Goal: Entertainment & Leisure: Participate in discussion

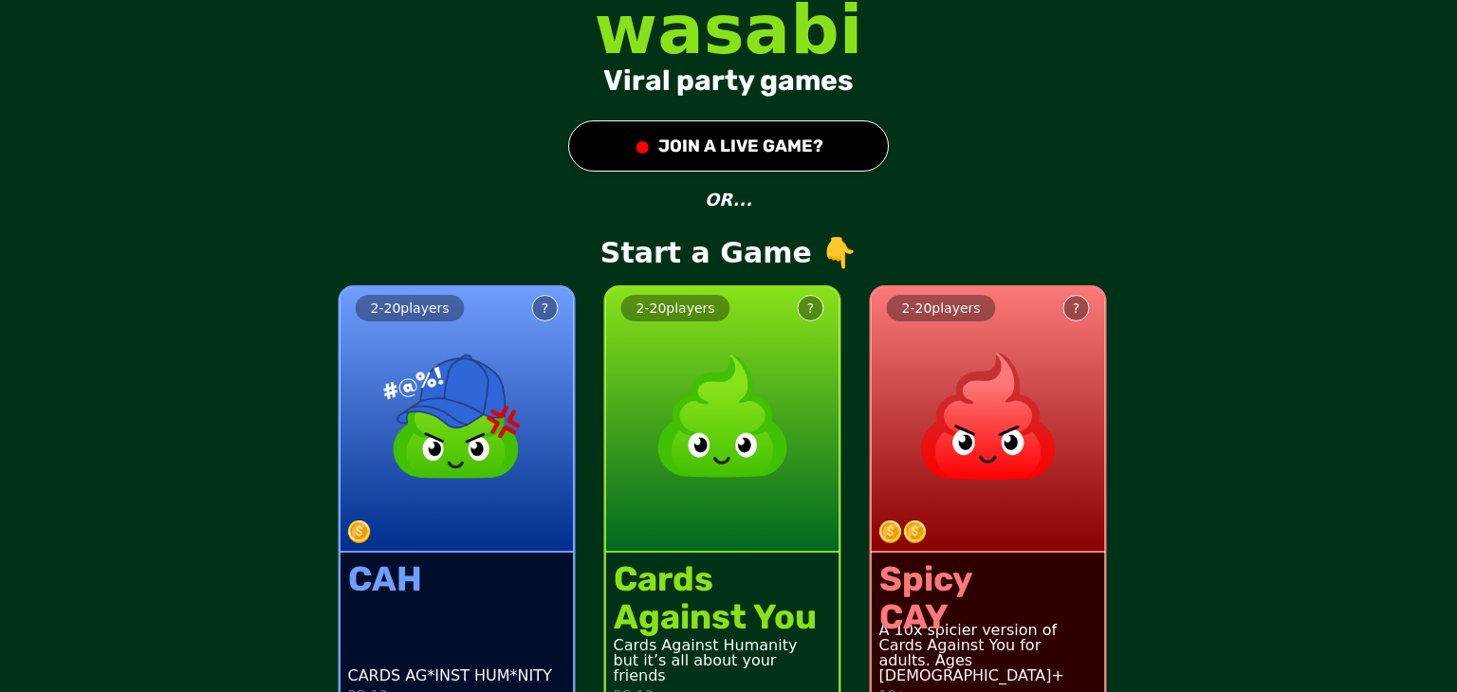
click at [725, 456] on img at bounding box center [722, 416] width 167 height 167
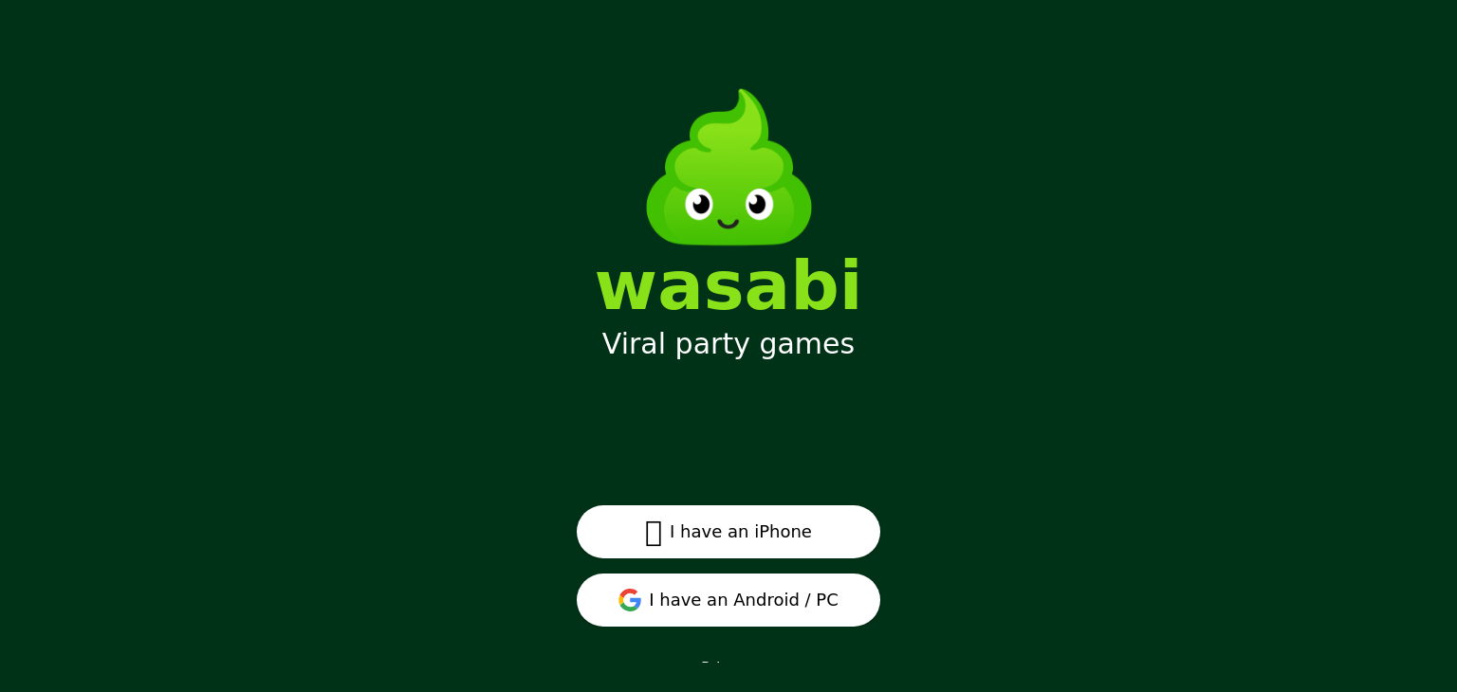
click at [750, 597] on button "I have an Android / PC" at bounding box center [729, 600] width 304 height 53
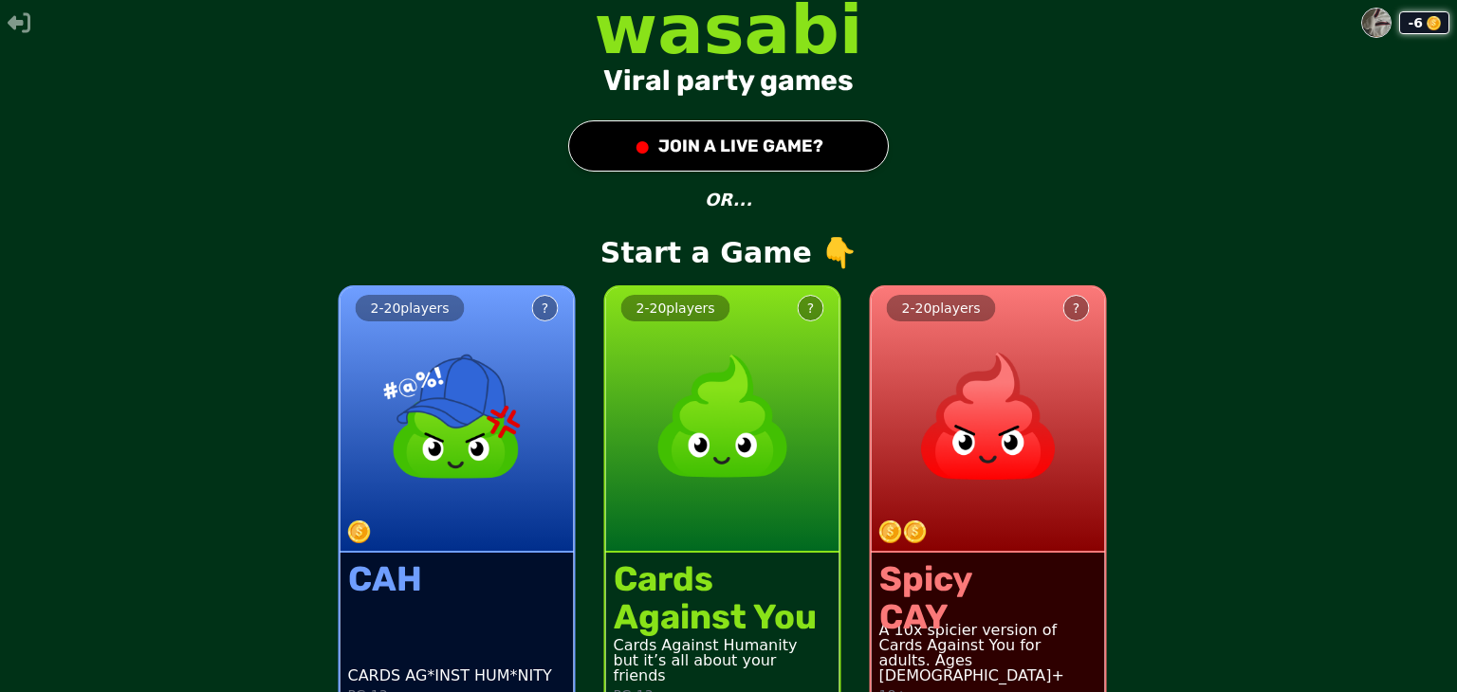
click at [707, 564] on div "Cards" at bounding box center [715, 580] width 203 height 38
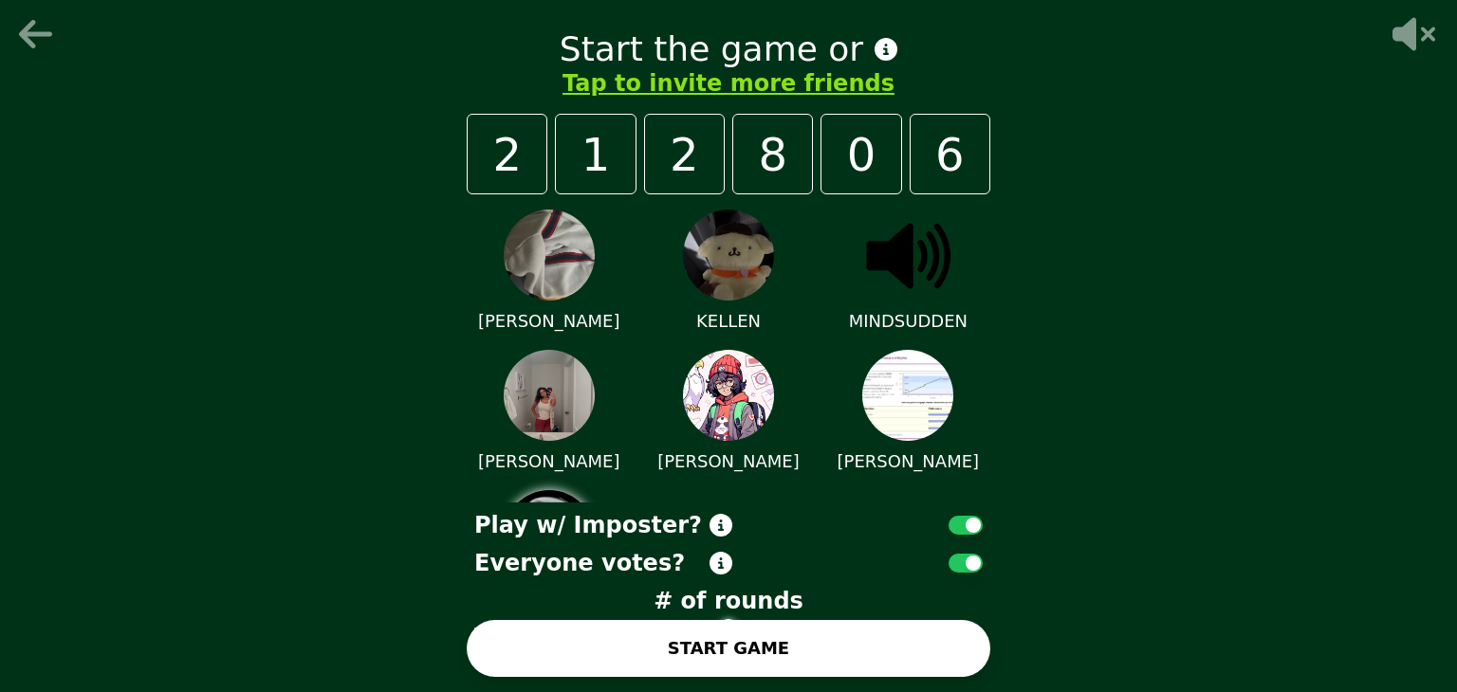
scroll to position [113, 0]
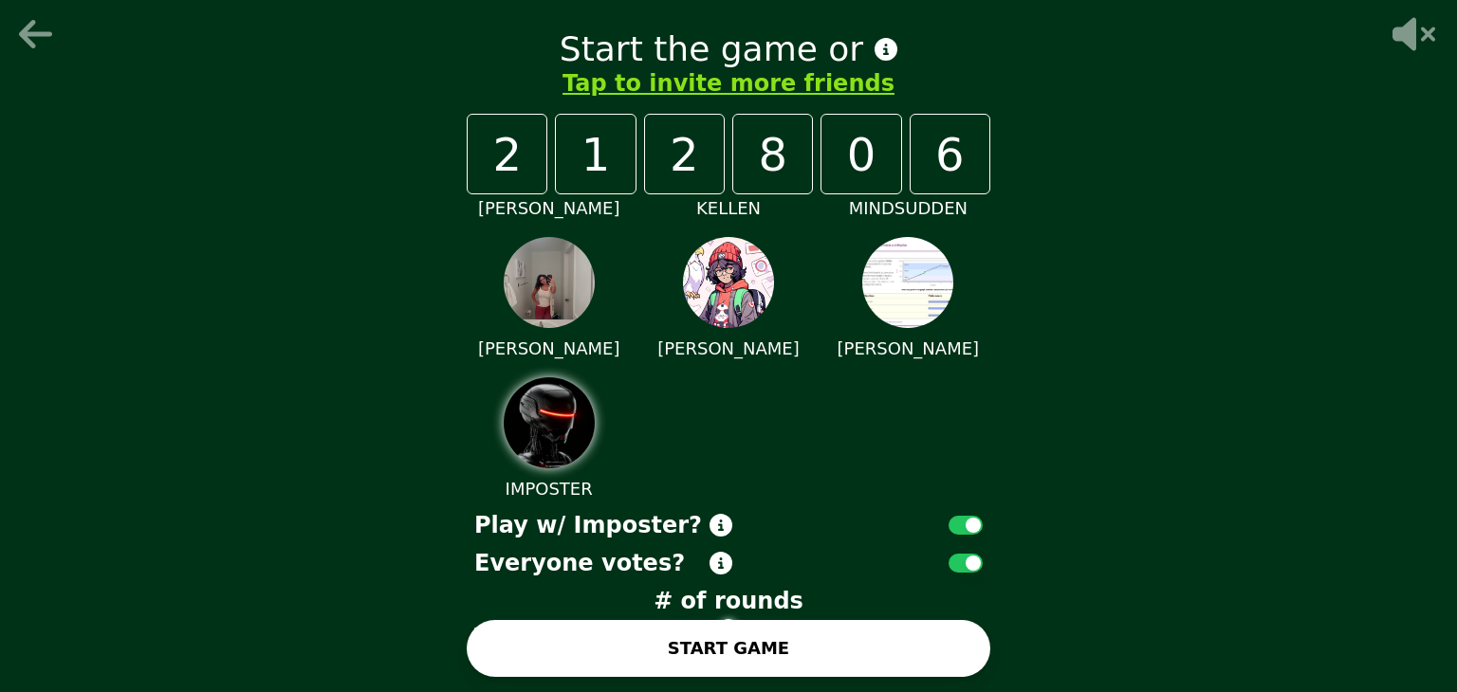
click at [756, 646] on button "START GAME" at bounding box center [729, 648] width 524 height 57
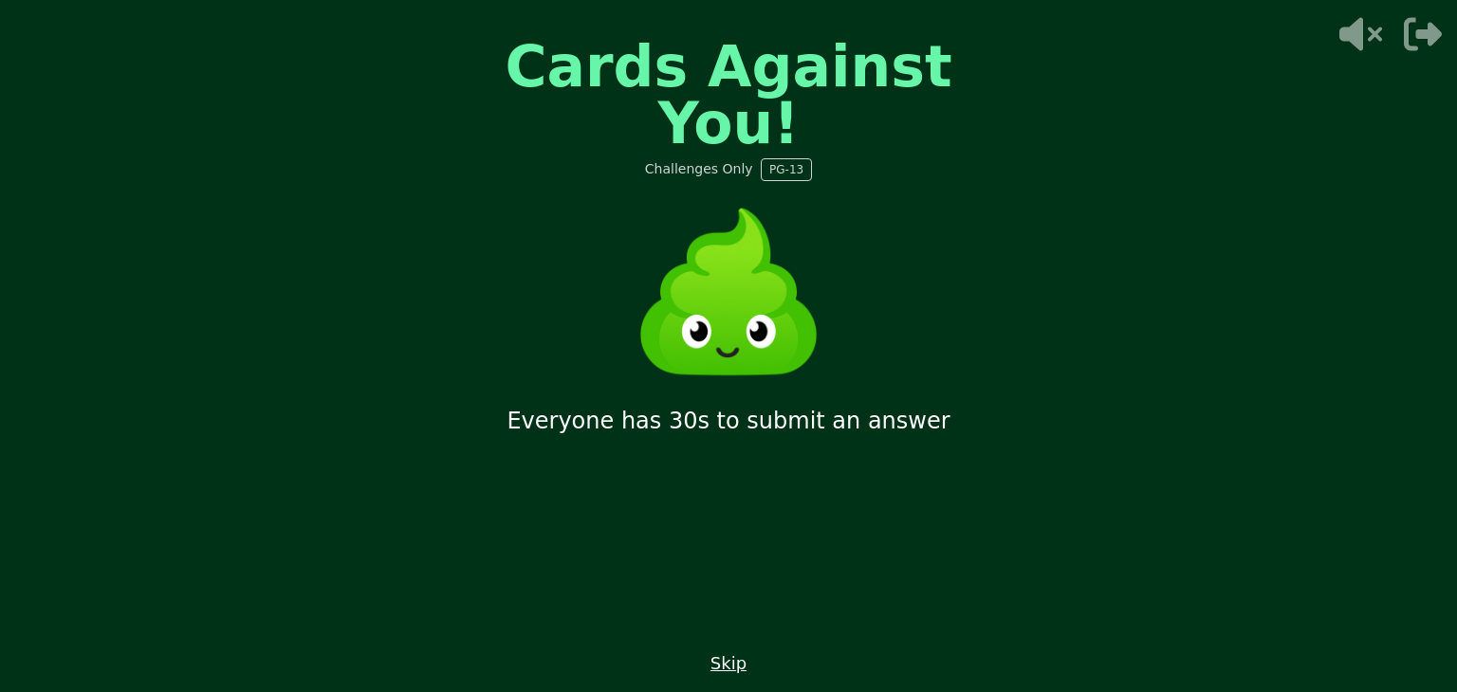
click at [732, 668] on button "Skip" at bounding box center [728, 664] width 36 height 27
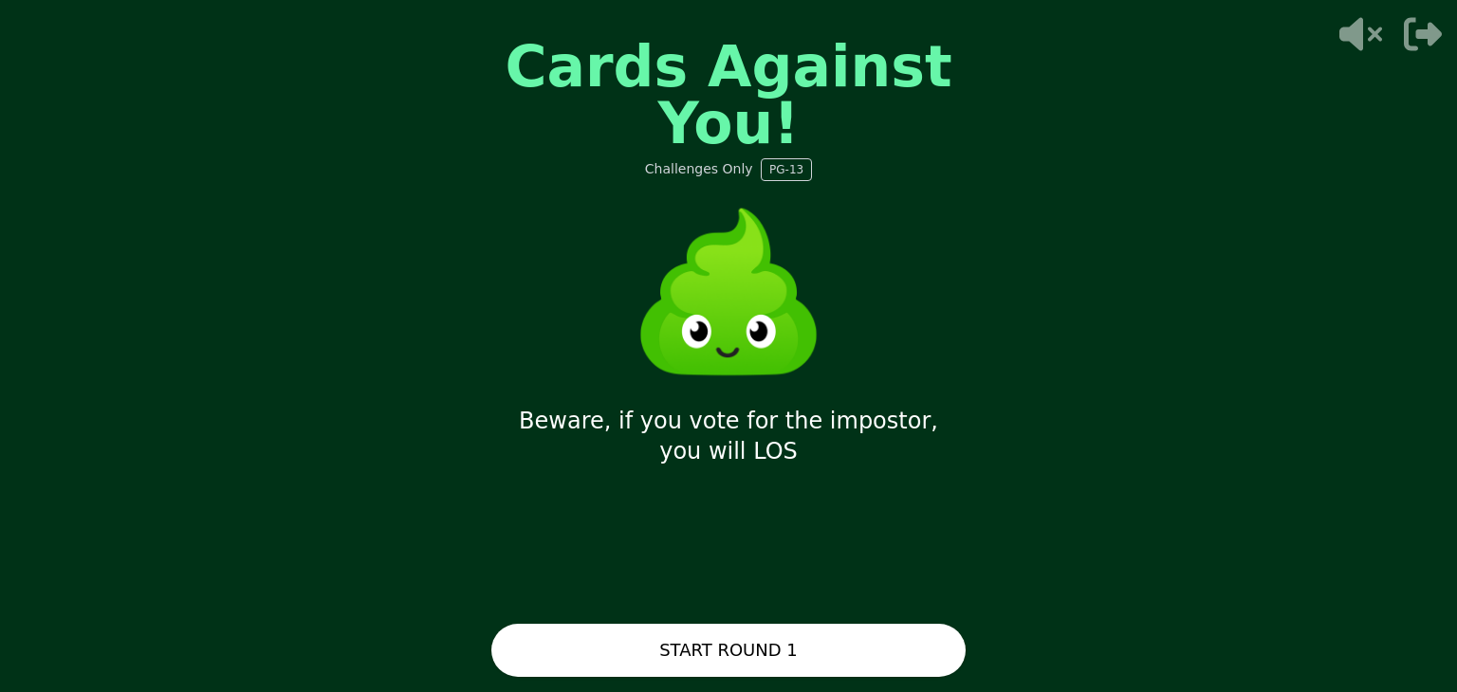
click at [724, 654] on button "START ROUND 1" at bounding box center [728, 650] width 474 height 53
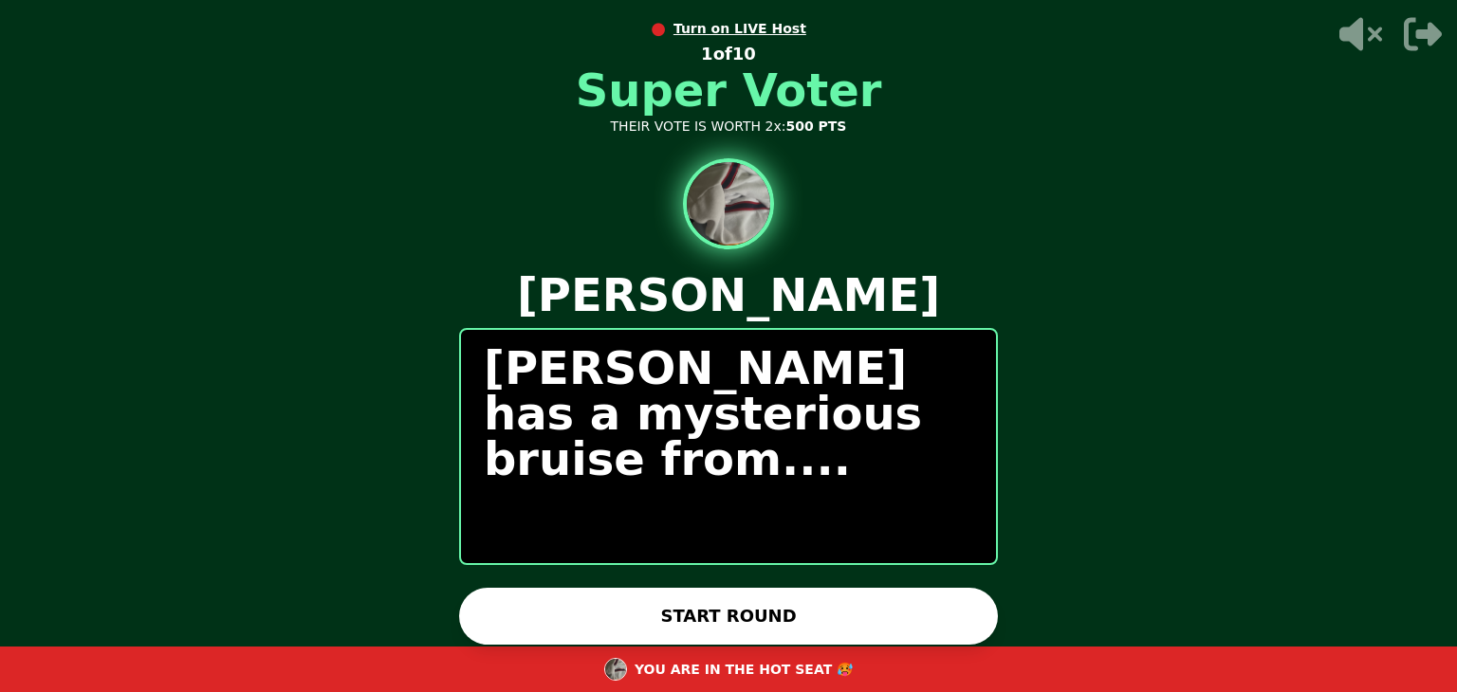
click at [709, 615] on button "START ROUND" at bounding box center [728, 616] width 539 height 57
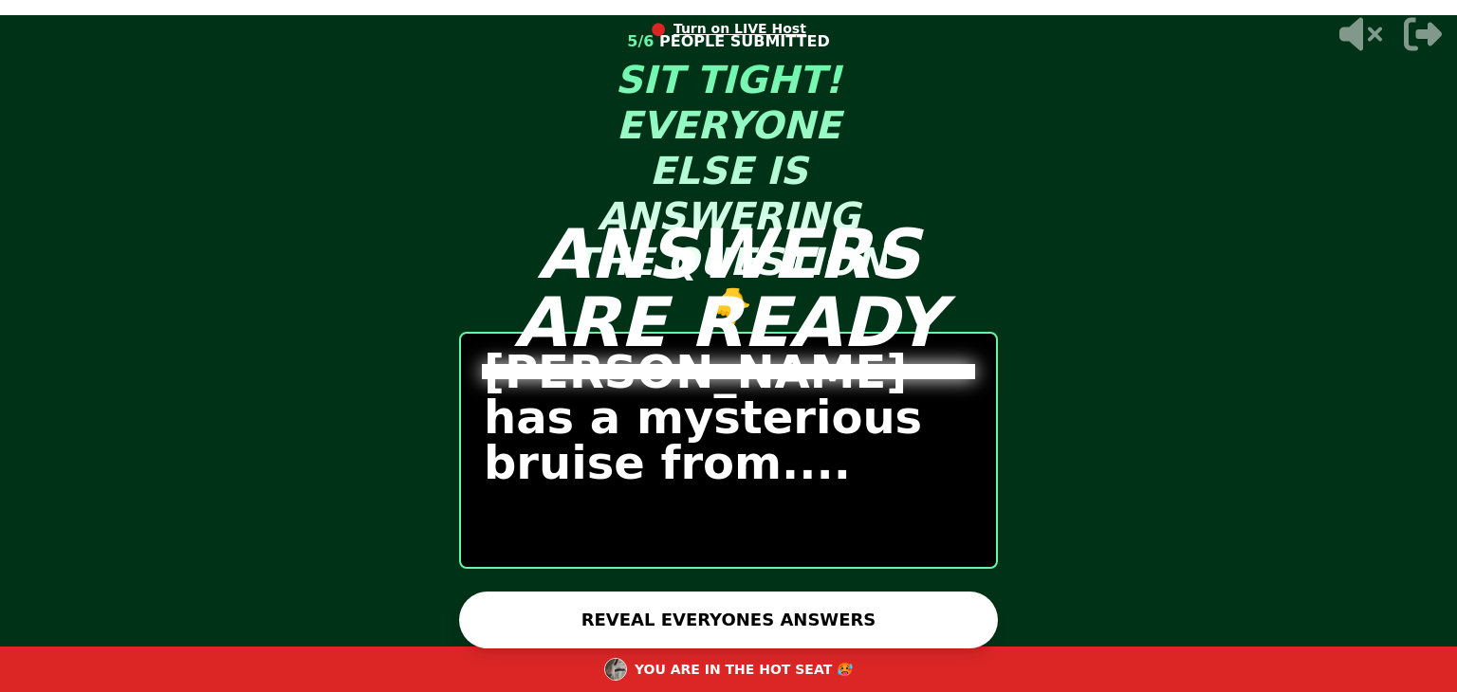
click at [622, 624] on button "REVEAL EVERYONES ANSWERS" at bounding box center [728, 620] width 539 height 57
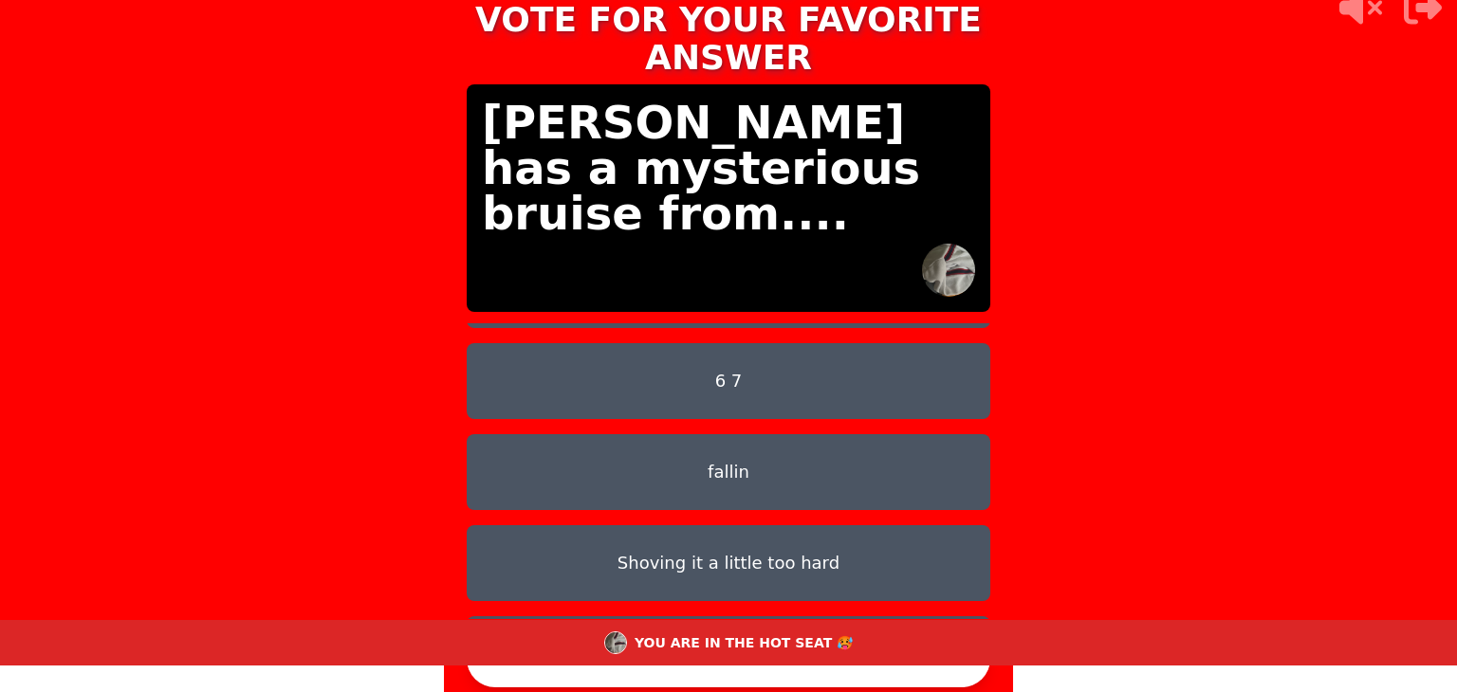
scroll to position [0, 0]
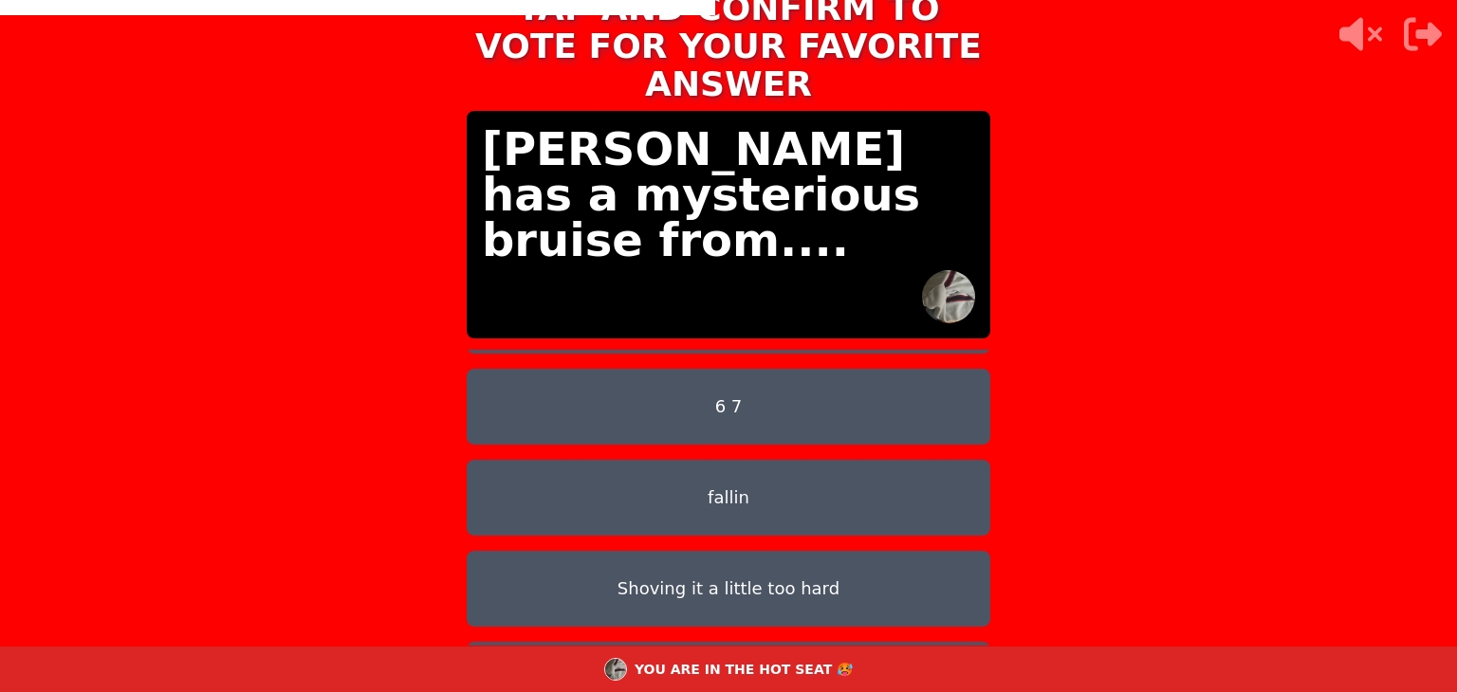
click at [567, 470] on button "fallin" at bounding box center [729, 498] width 524 height 76
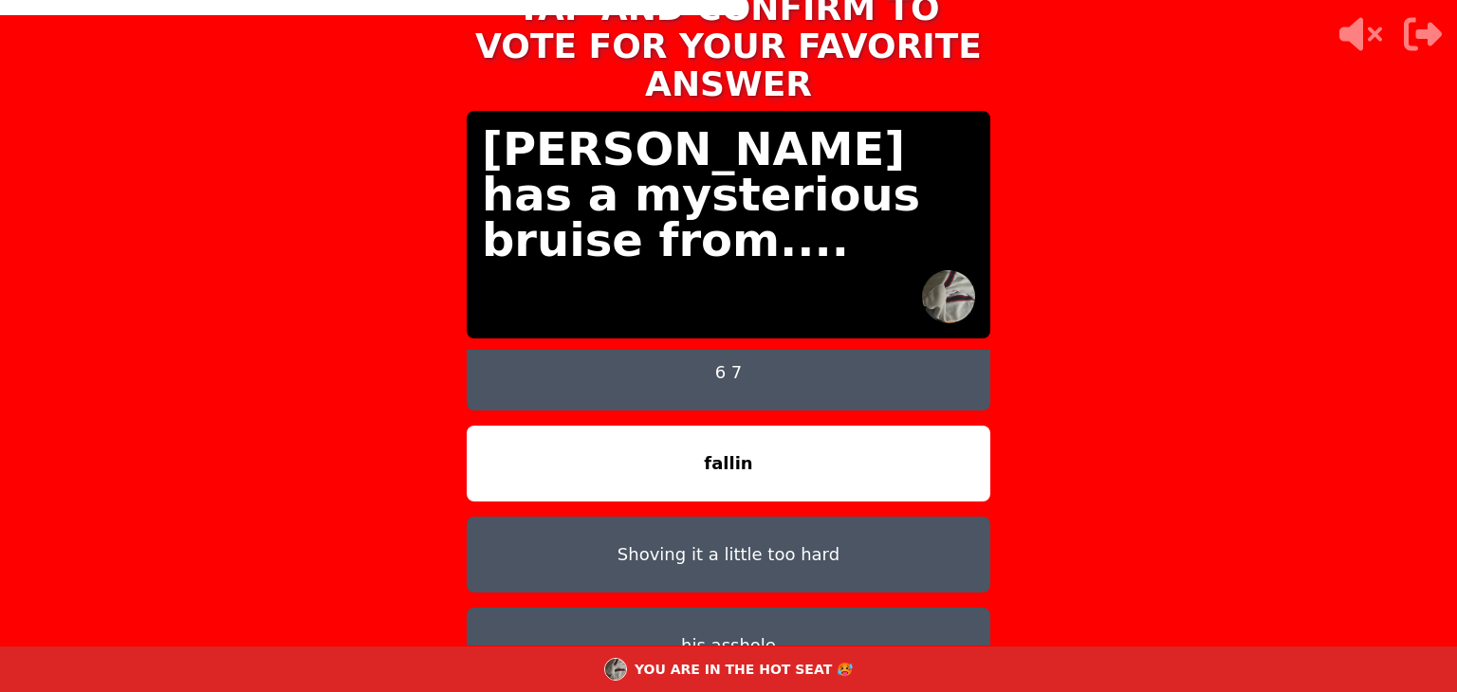
scroll to position [197, 0]
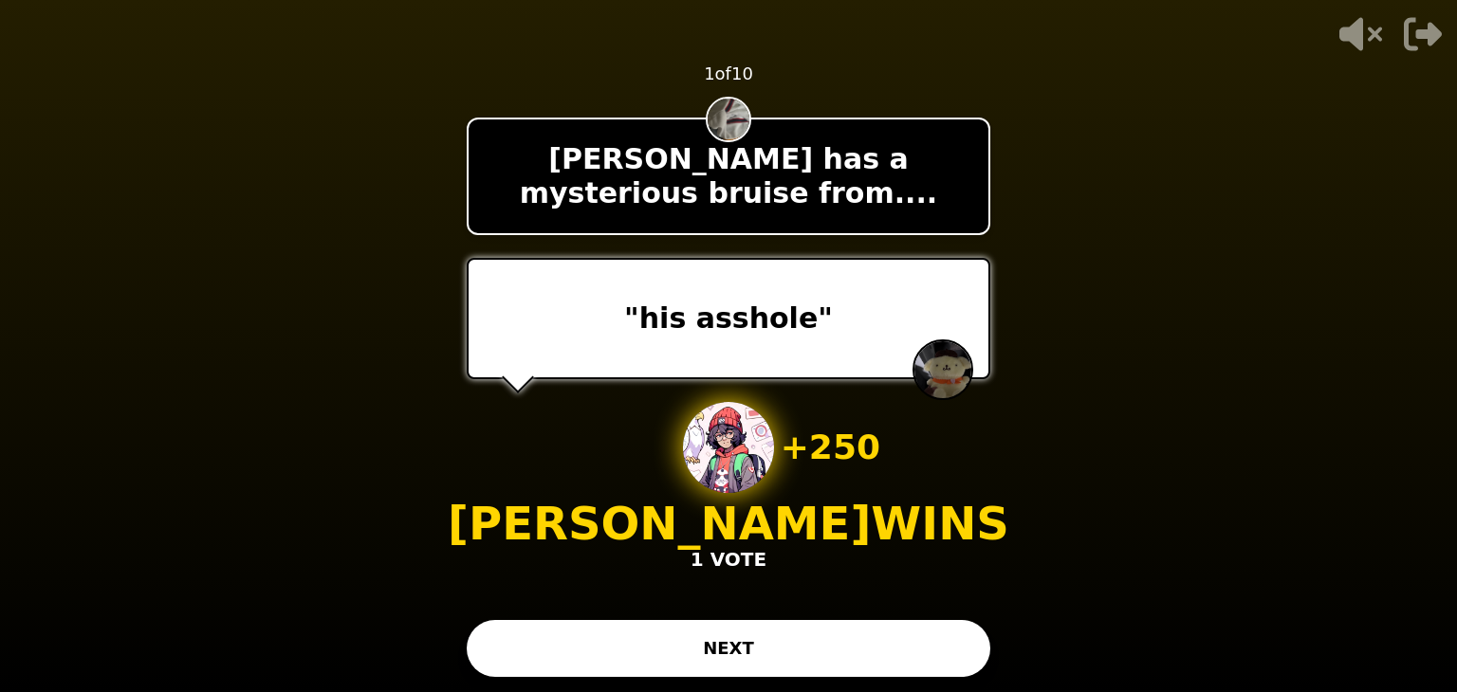
click at [672, 645] on button "NEXT" at bounding box center [729, 648] width 524 height 57
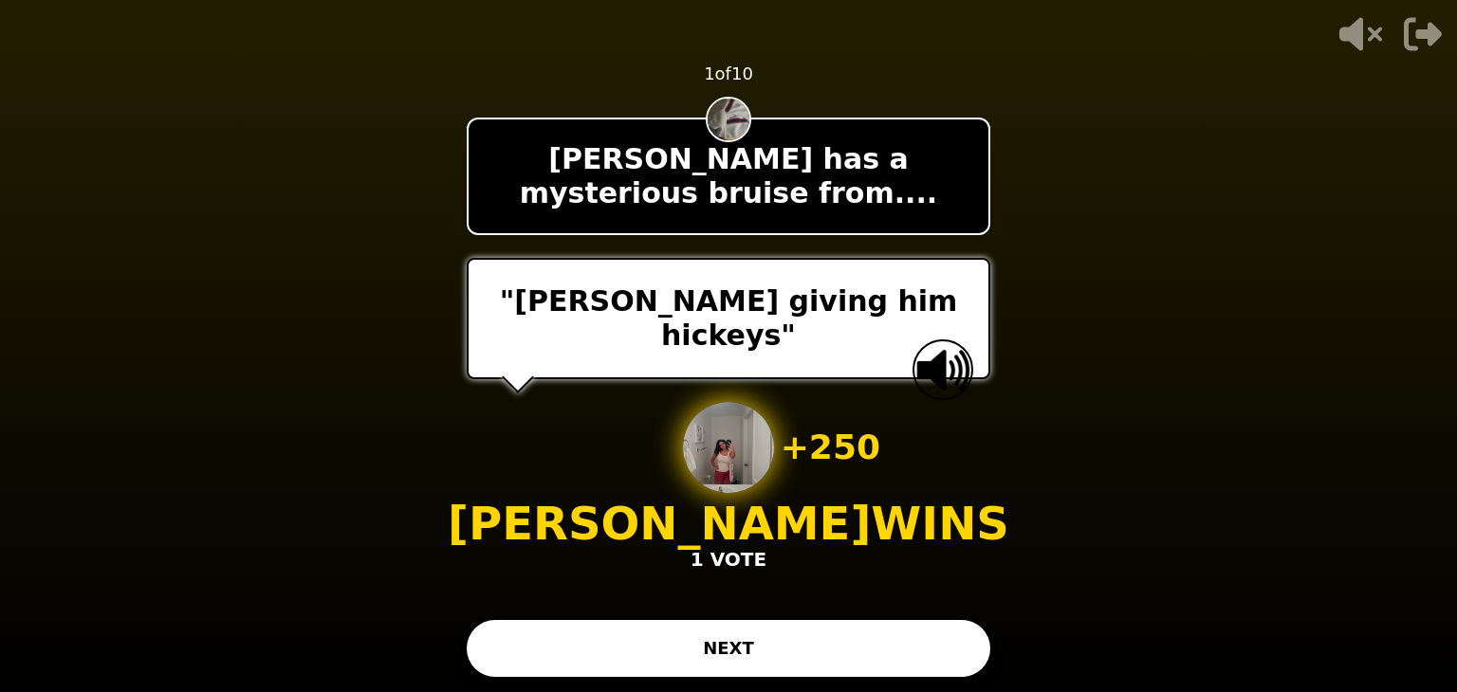
click at [572, 639] on button "NEXT" at bounding box center [729, 648] width 524 height 57
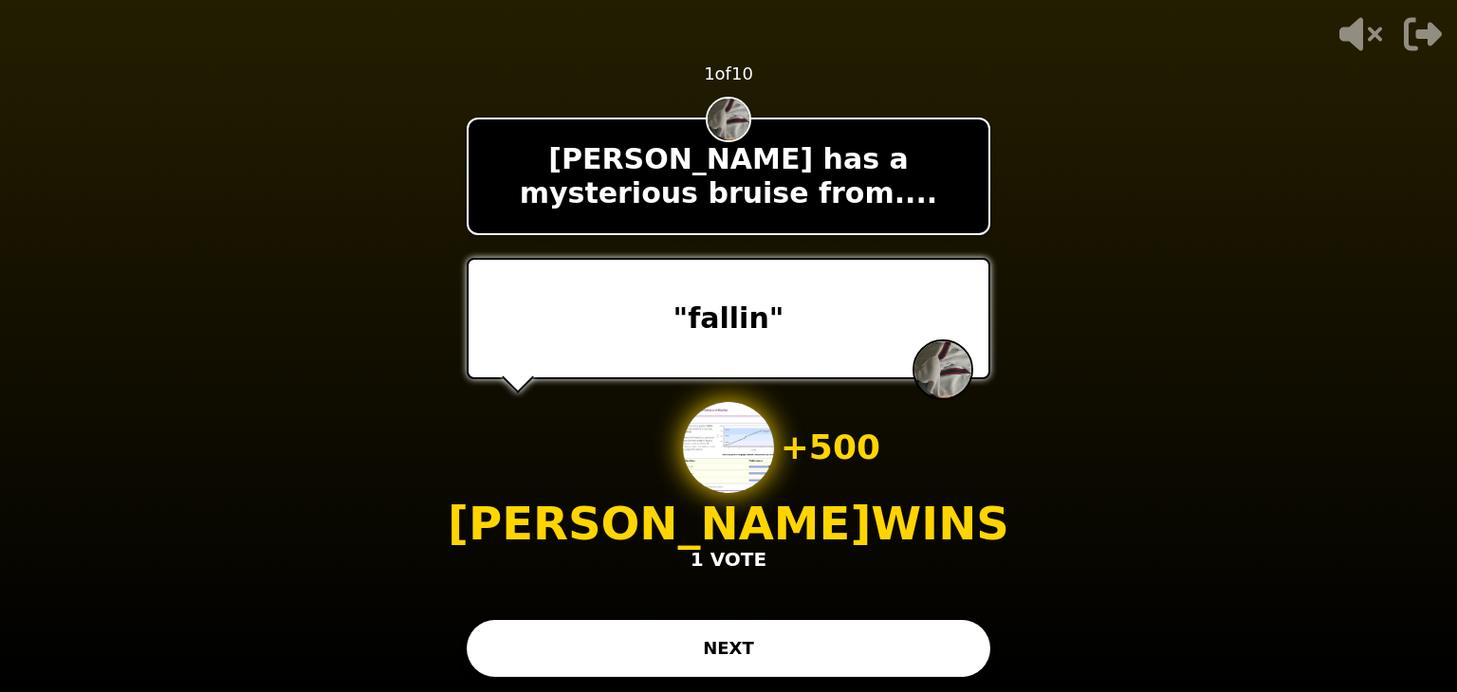
click at [653, 646] on button "NEXT" at bounding box center [729, 648] width 524 height 57
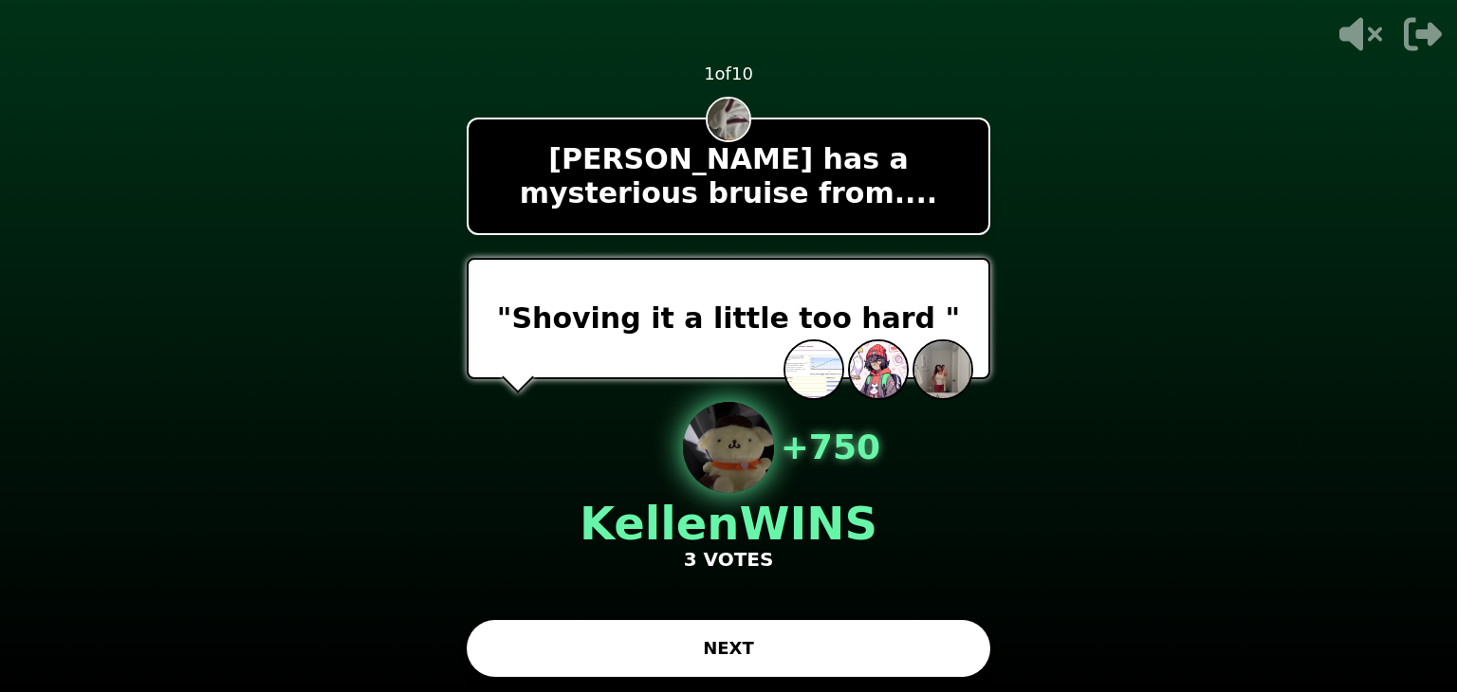
click at [616, 651] on button "NEXT" at bounding box center [729, 648] width 524 height 57
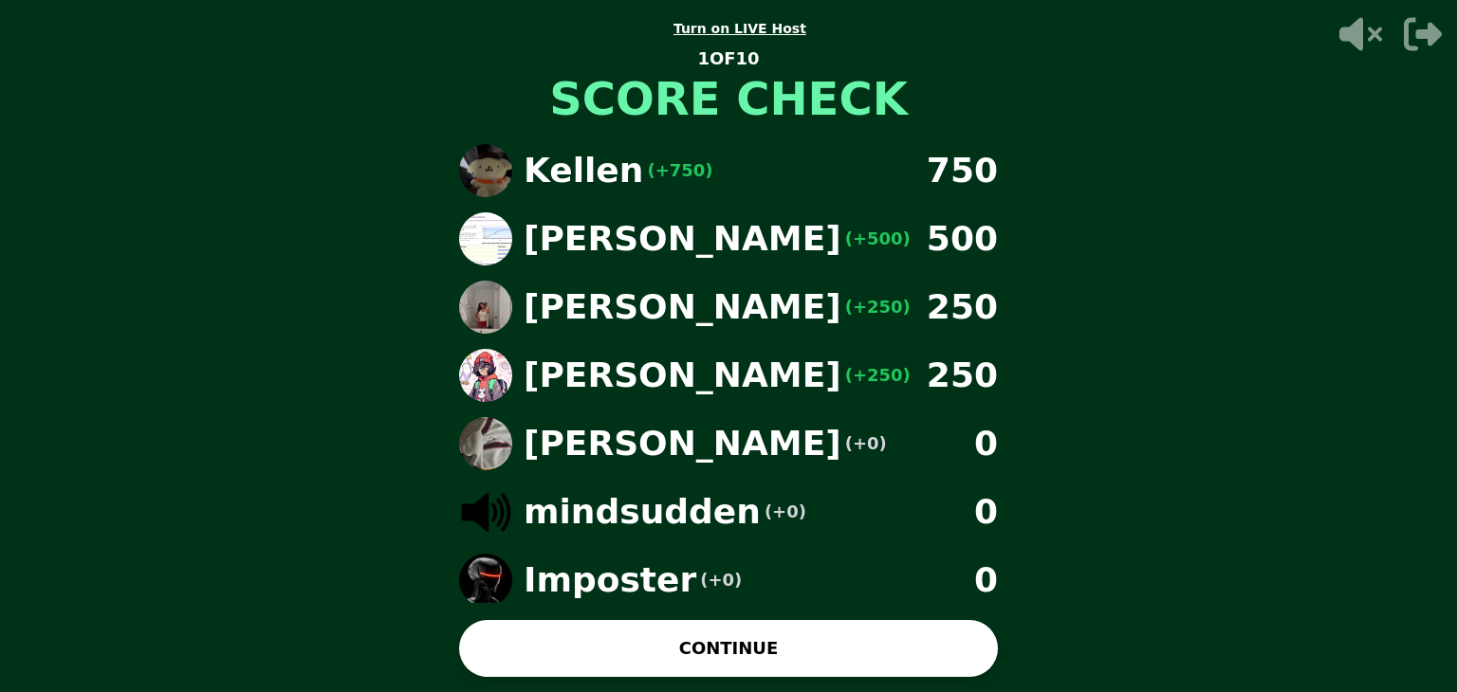
click at [616, 651] on button "CONTINUE" at bounding box center [728, 648] width 539 height 57
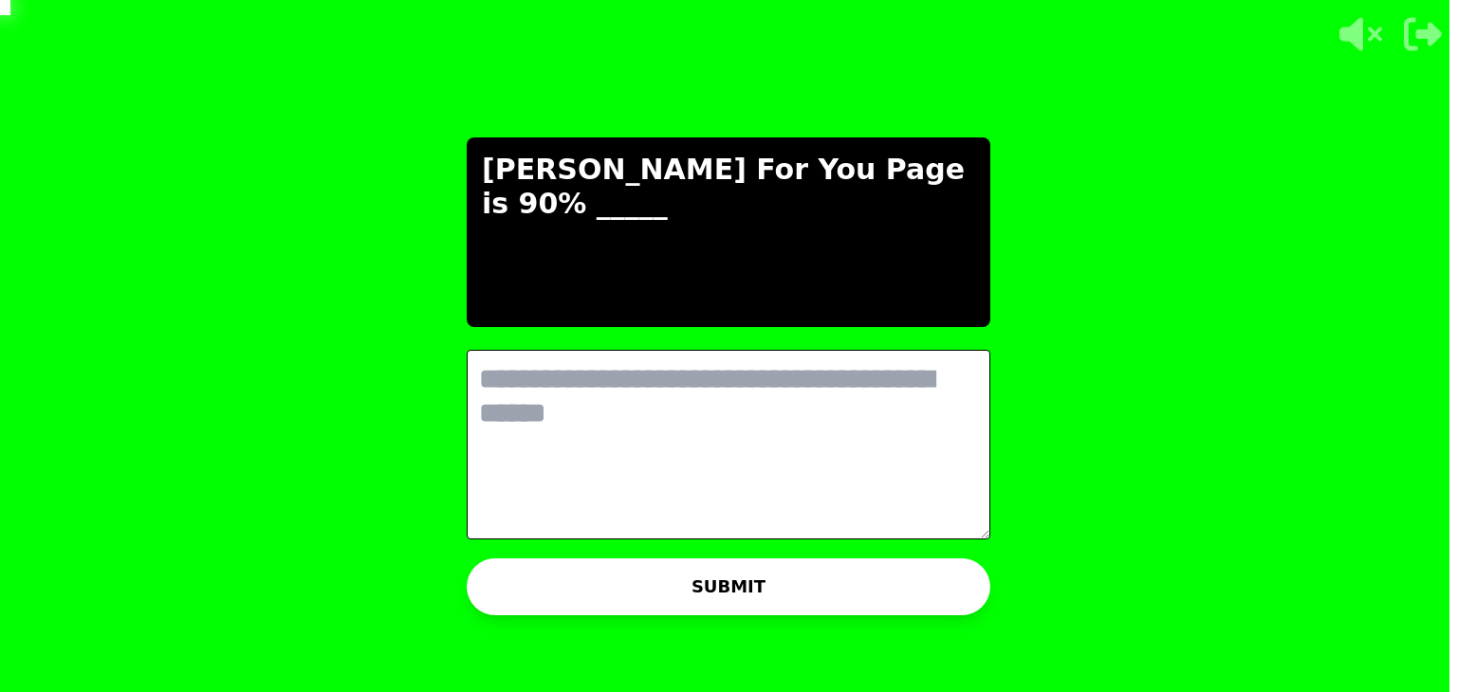
scroll to position [0, 0]
click at [618, 448] on textarea at bounding box center [729, 445] width 524 height 190
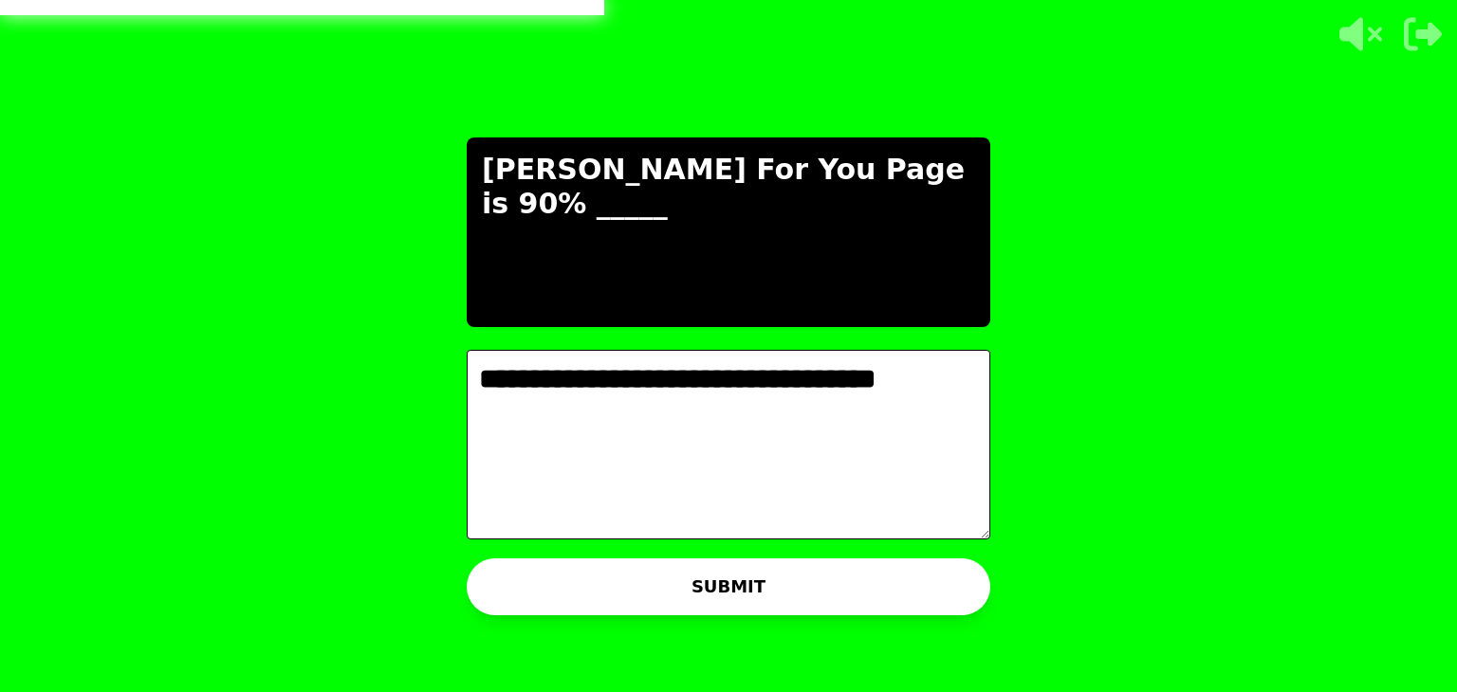
type textarea "**********"
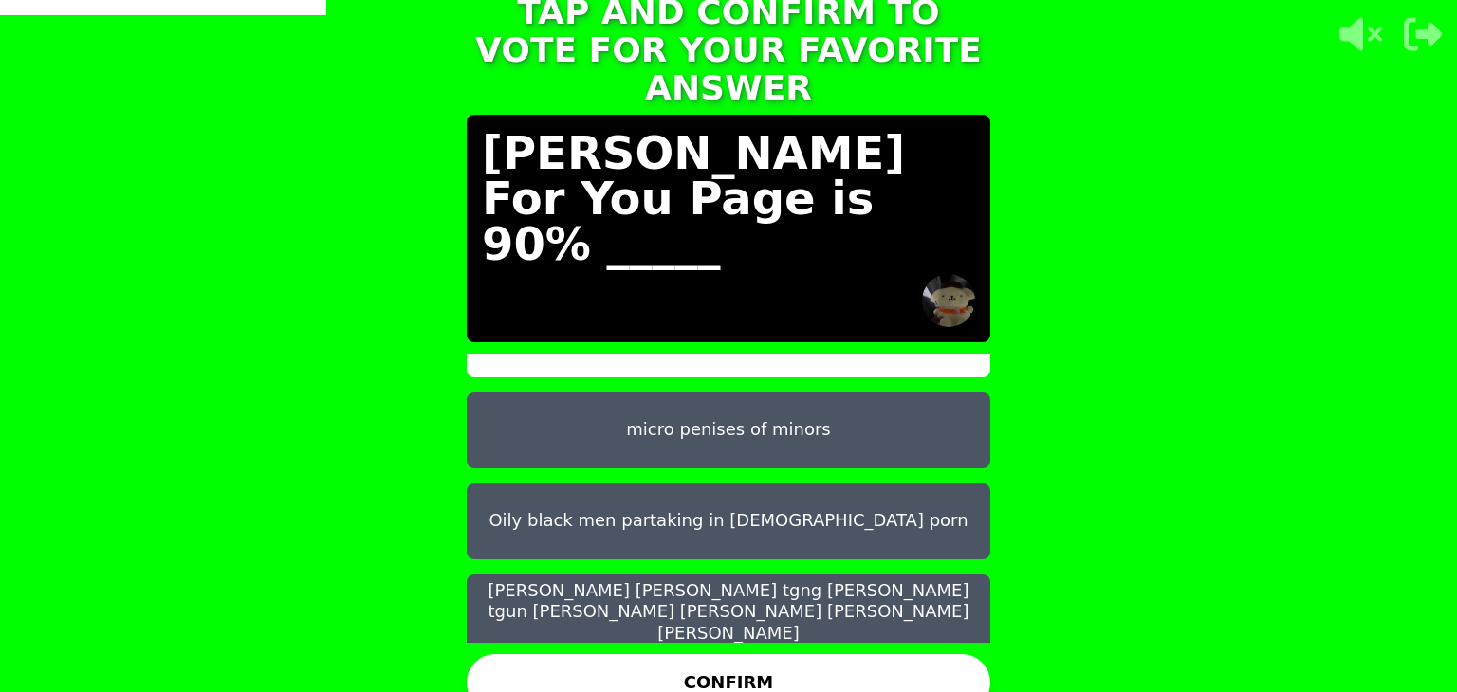
scroll to position [51, 0]
click at [661, 398] on button "micro penises of minors" at bounding box center [729, 432] width 524 height 76
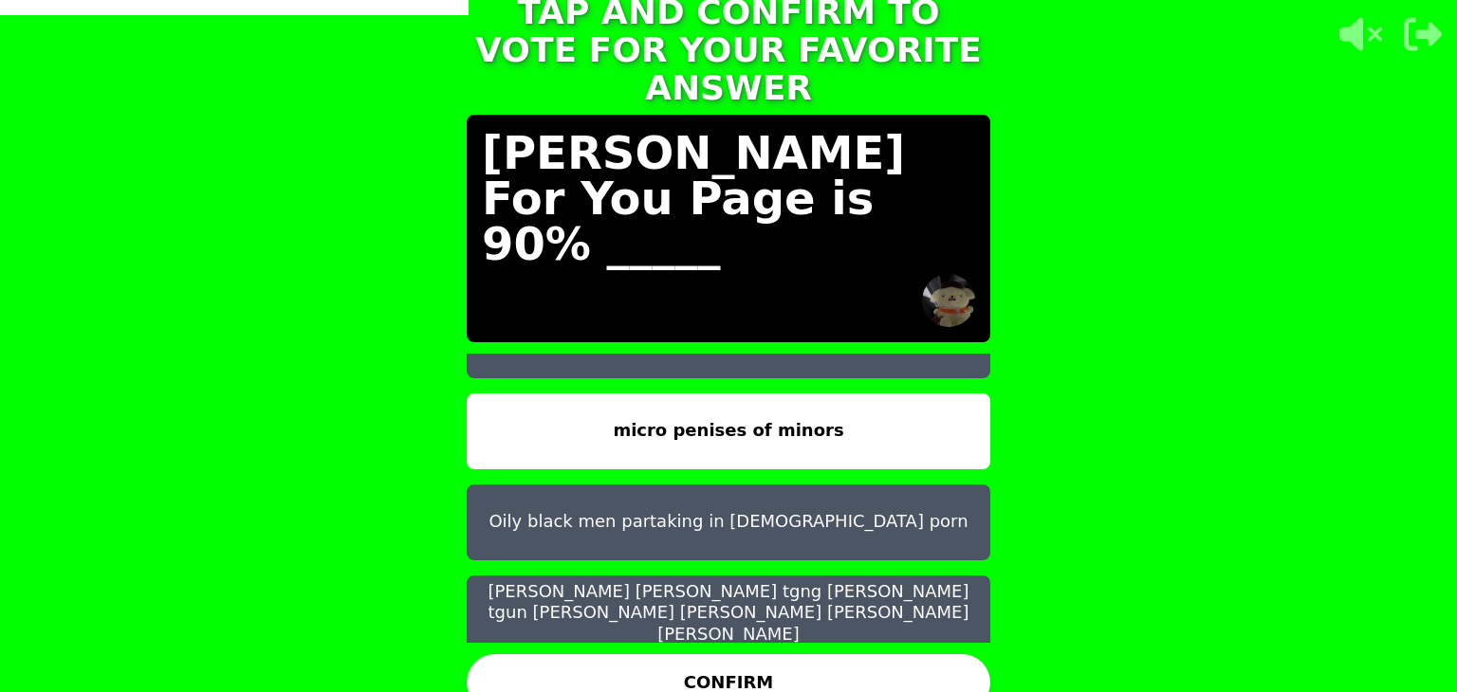
click at [728, 654] on button "CONFIRM" at bounding box center [729, 682] width 524 height 57
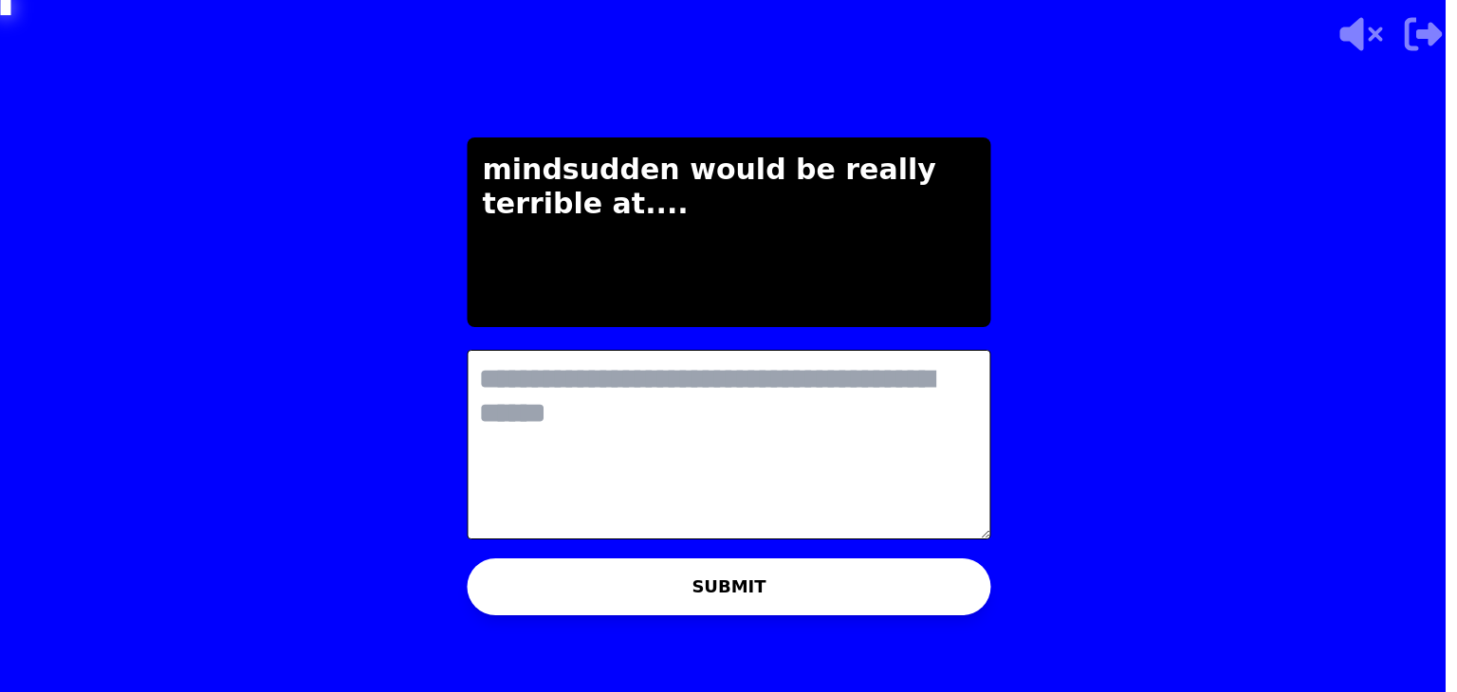
scroll to position [0, 0]
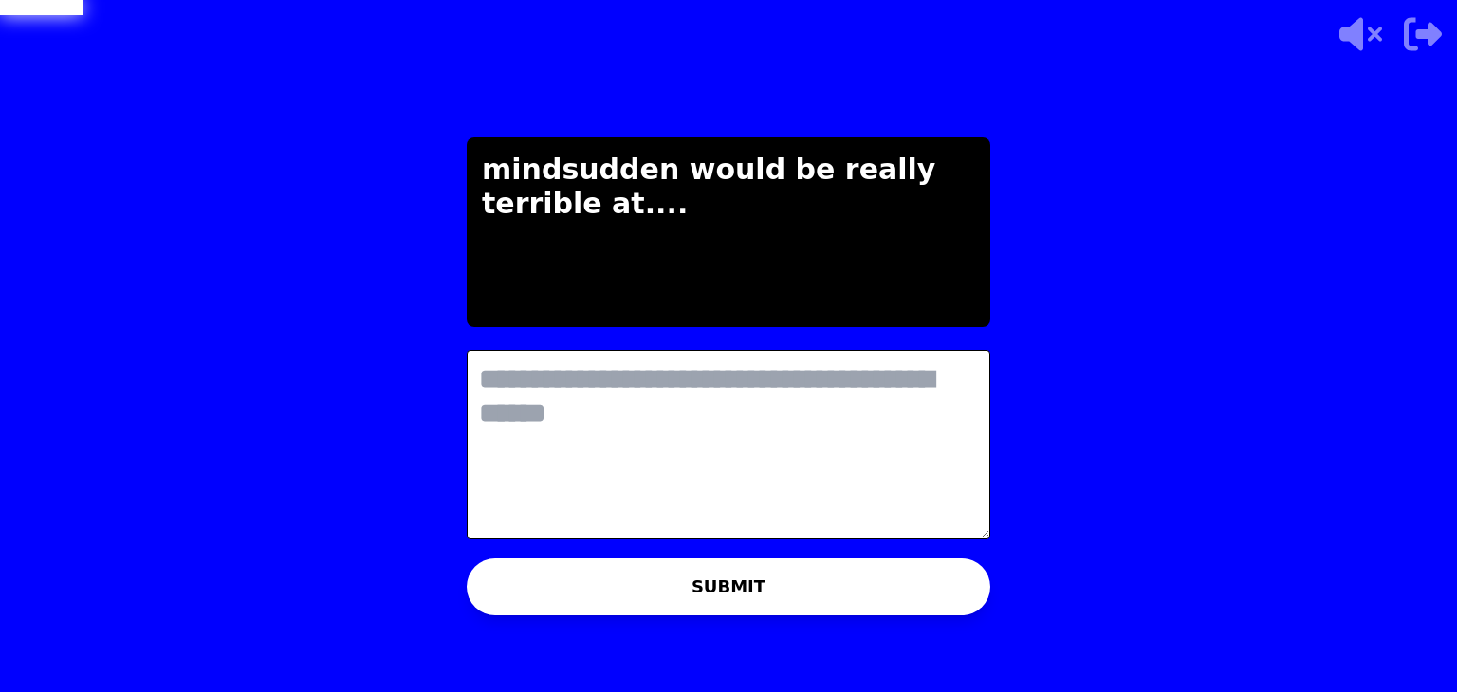
click at [675, 409] on textarea at bounding box center [729, 445] width 524 height 190
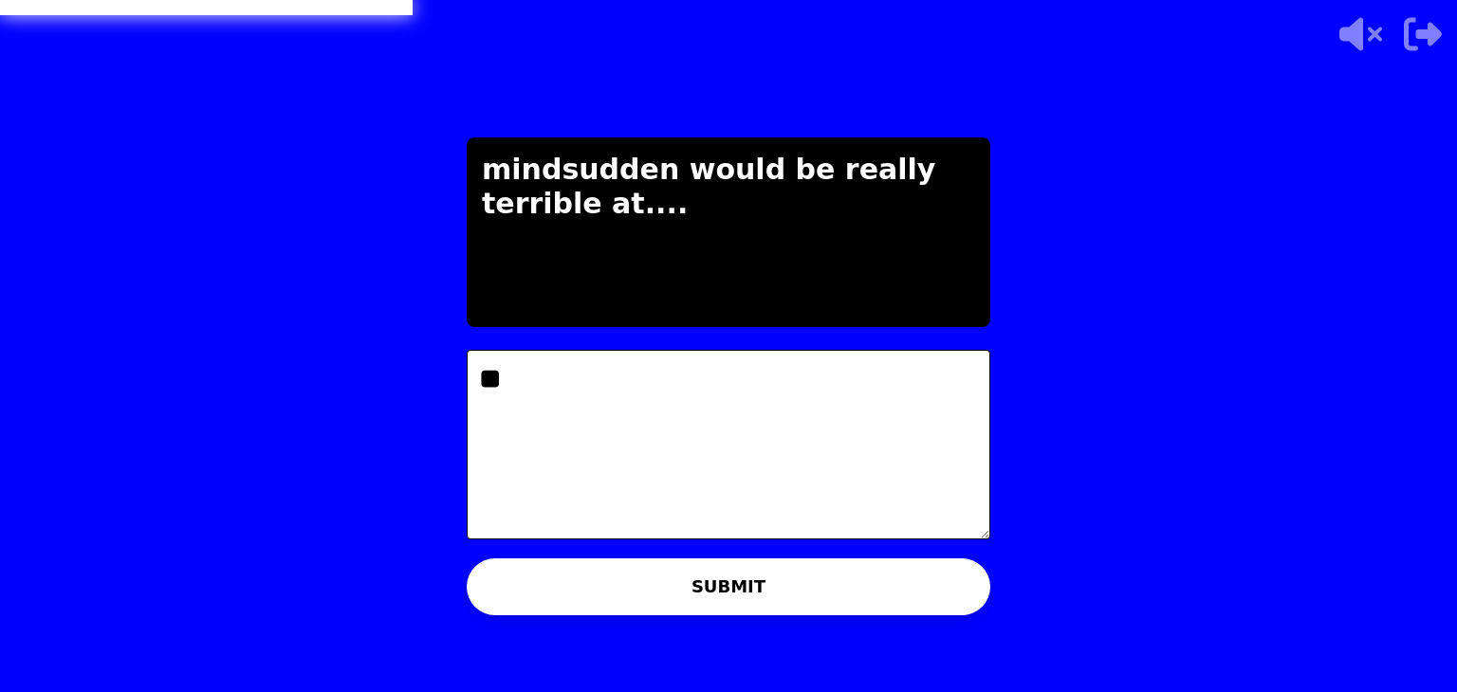
type textarea "*"
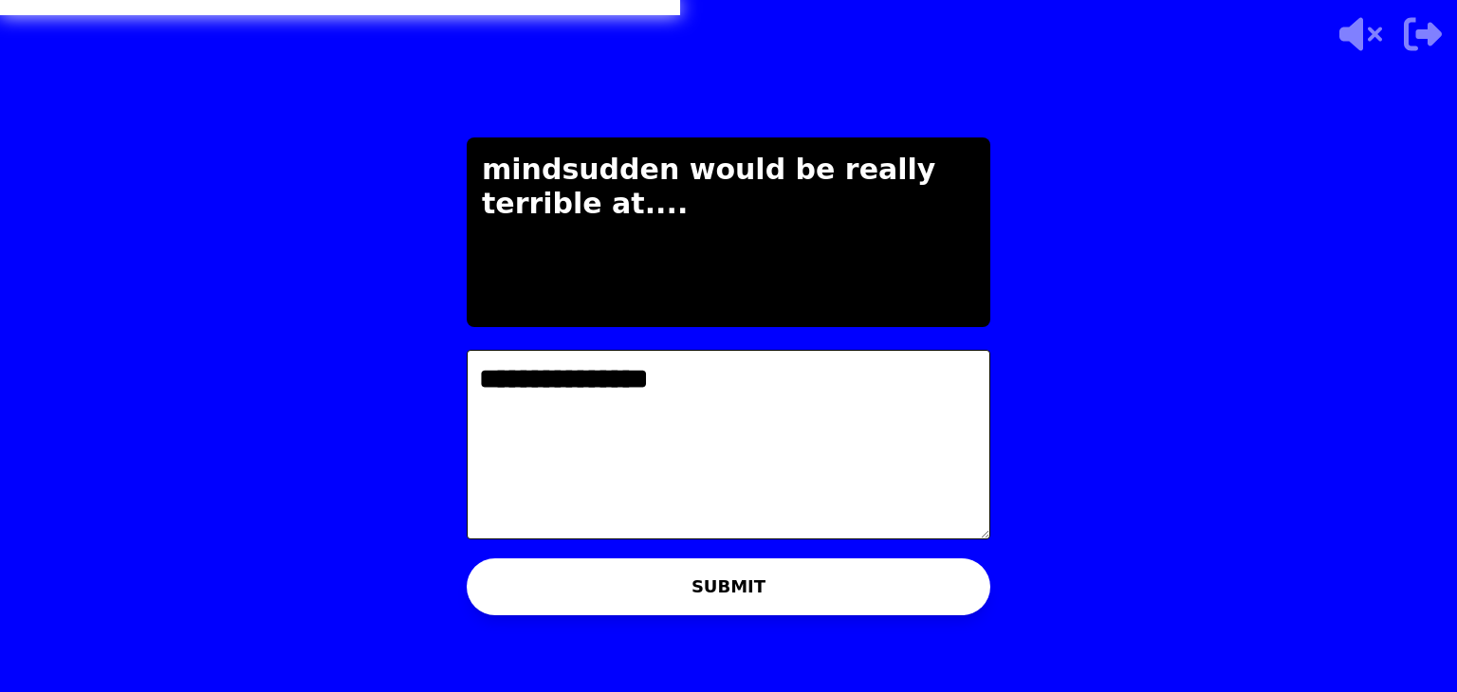
type textarea "**********"
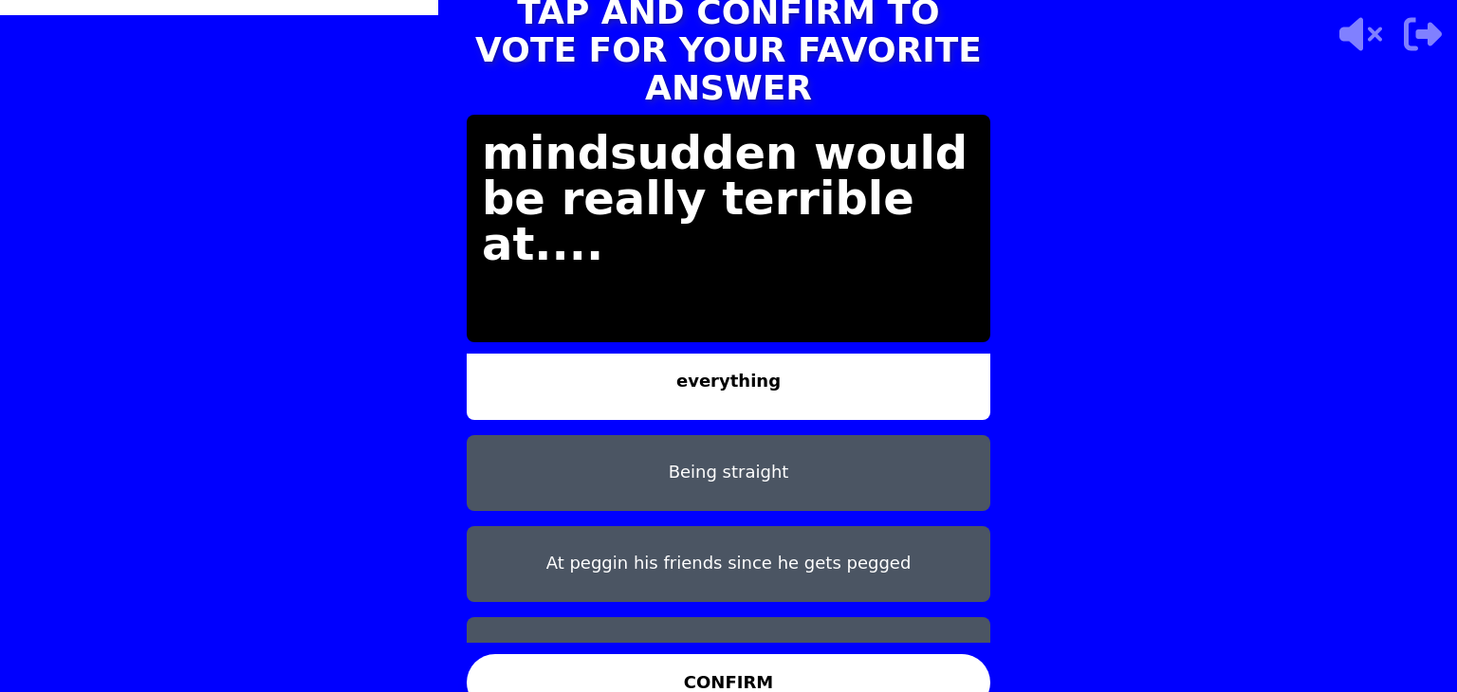
scroll to position [7, 0]
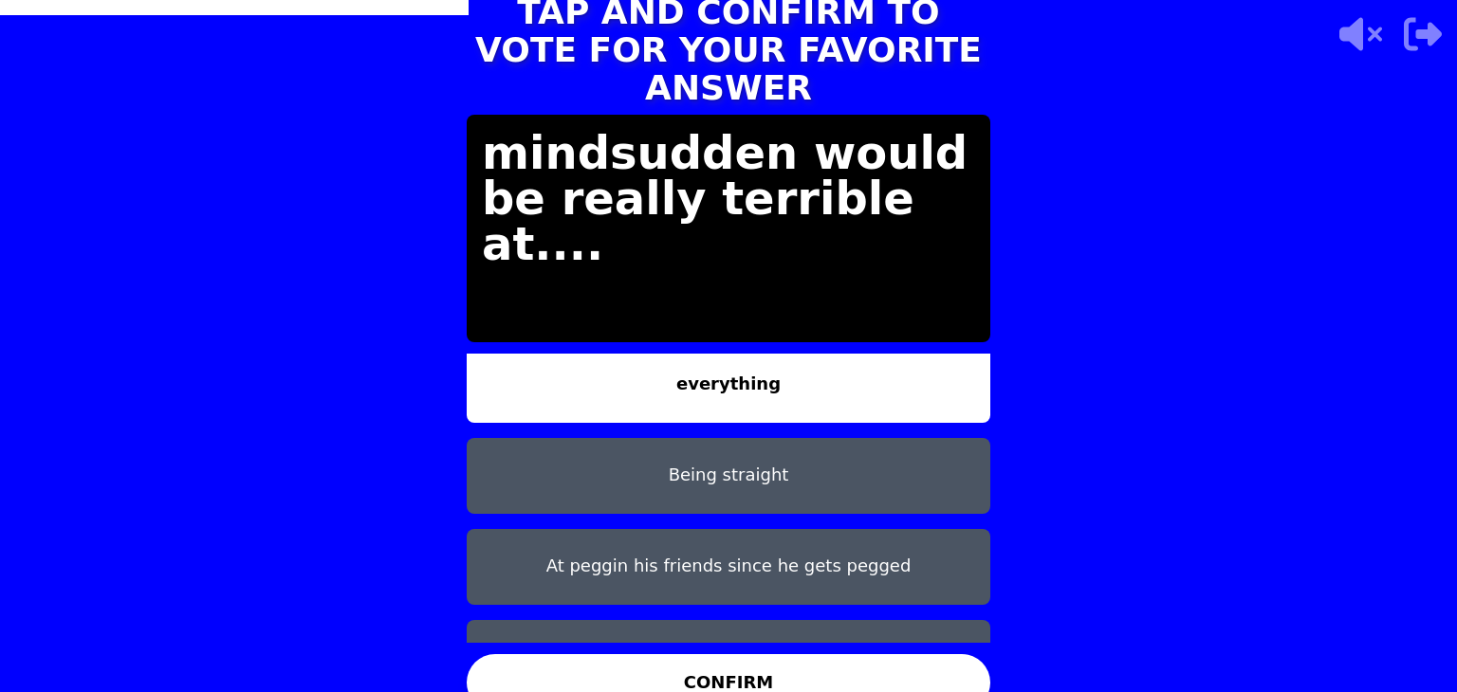
click at [706, 478] on button "Being straight" at bounding box center [729, 476] width 524 height 76
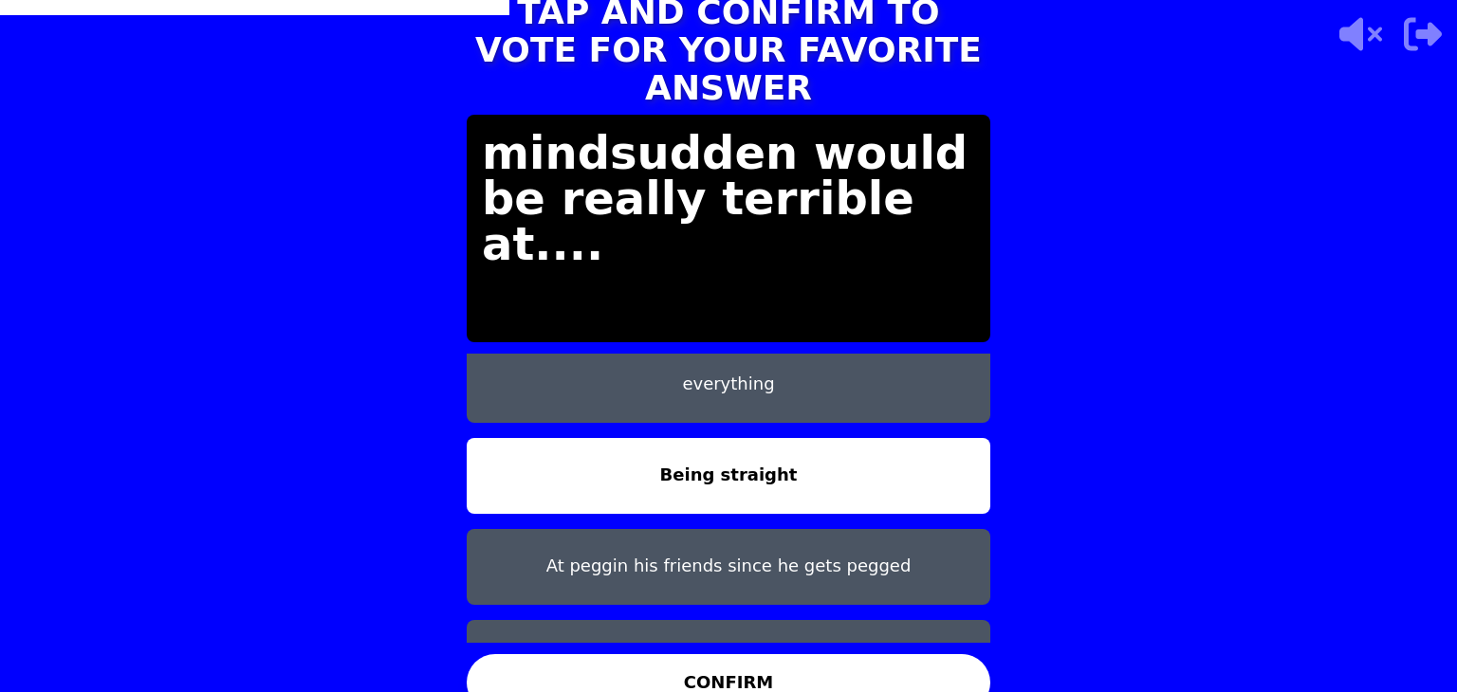
click at [741, 665] on button "CONFIRM" at bounding box center [729, 682] width 524 height 57
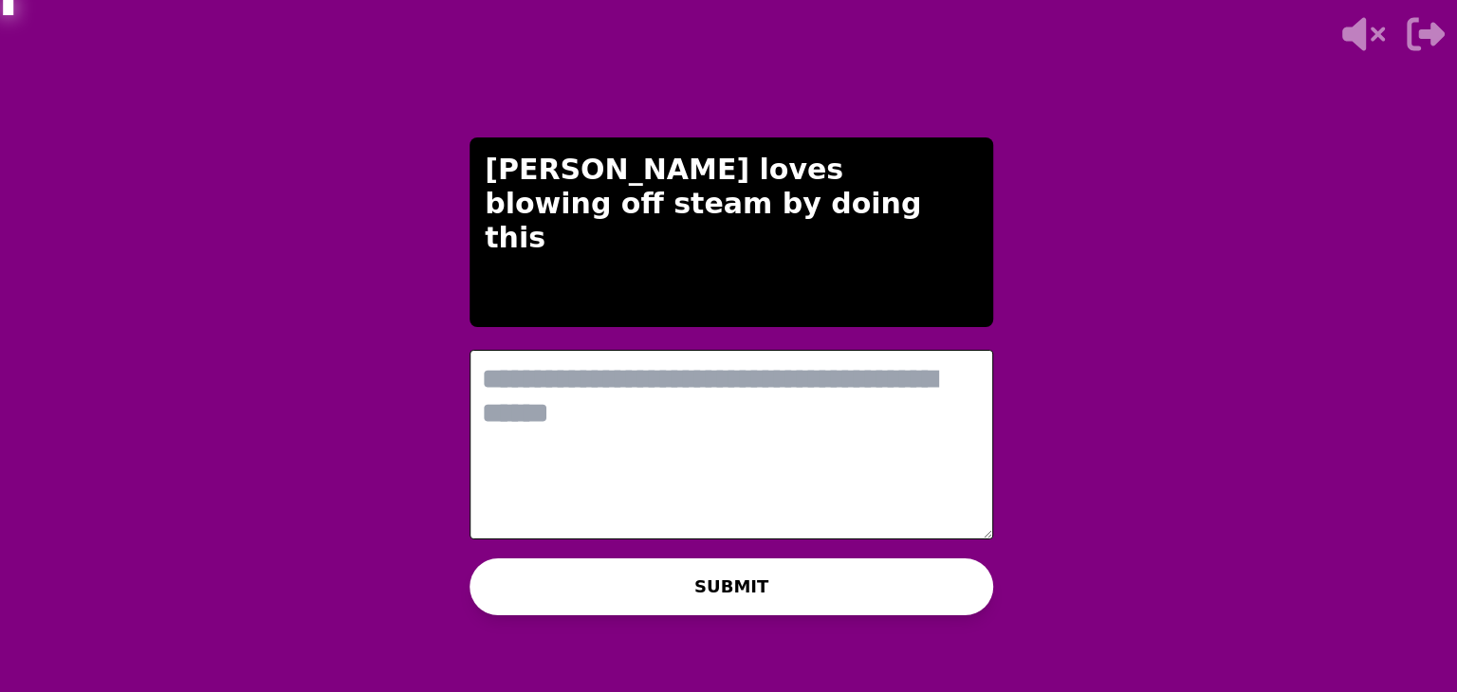
scroll to position [0, 0]
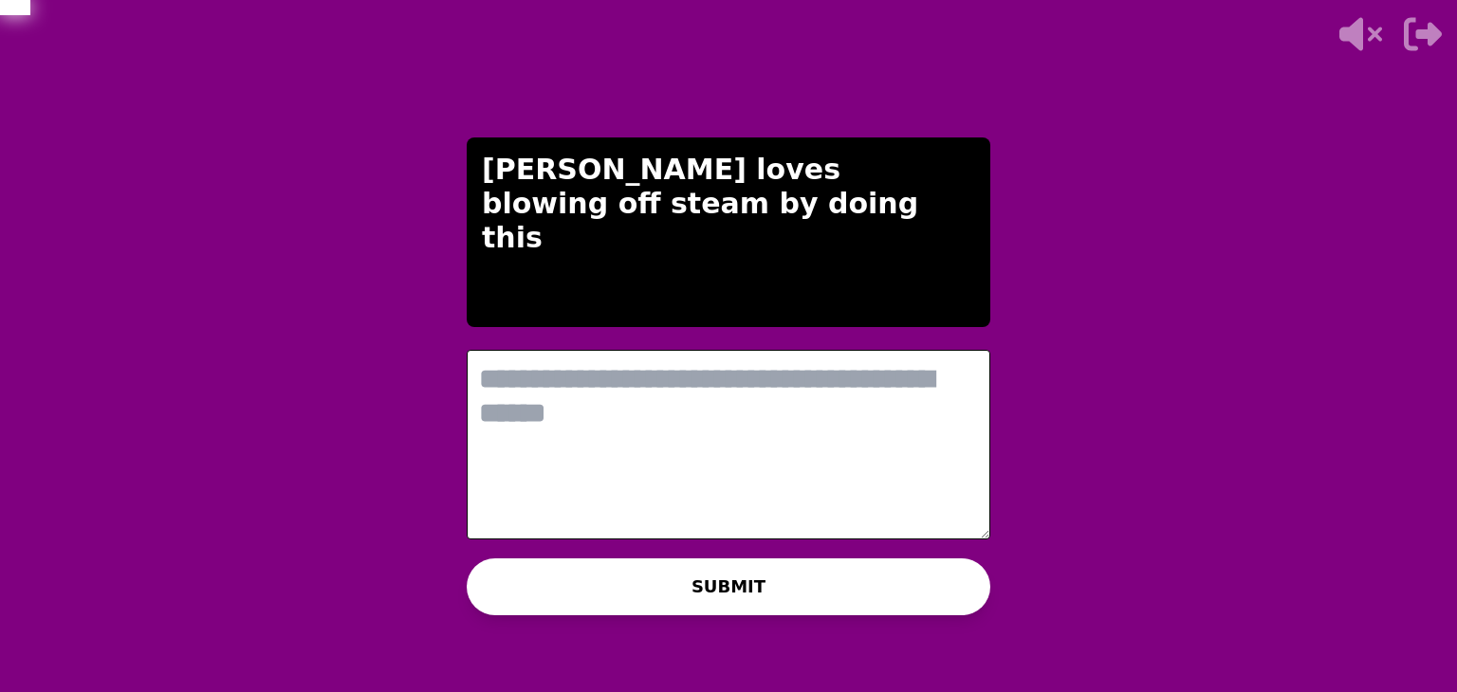
click at [618, 405] on textarea at bounding box center [729, 445] width 524 height 190
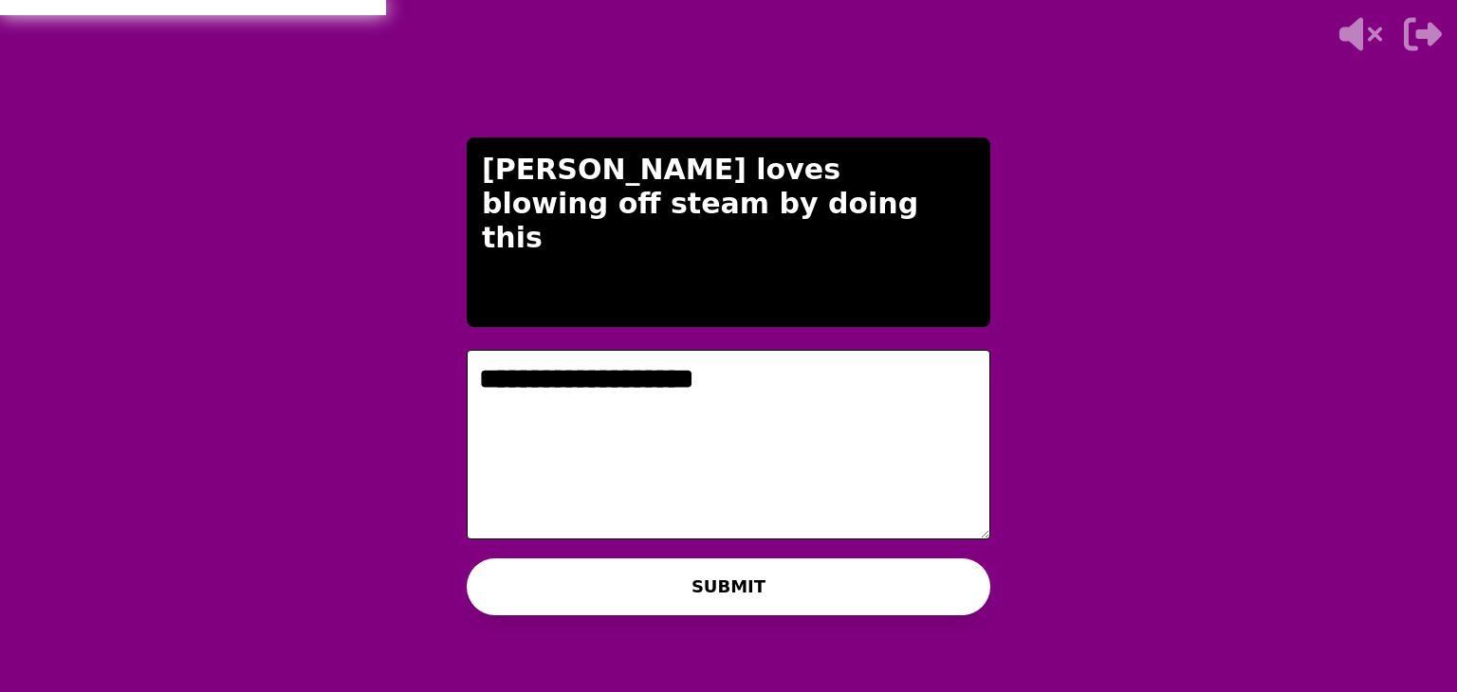
type textarea "**********"
click at [691, 609] on button "SUBMIT" at bounding box center [729, 587] width 524 height 57
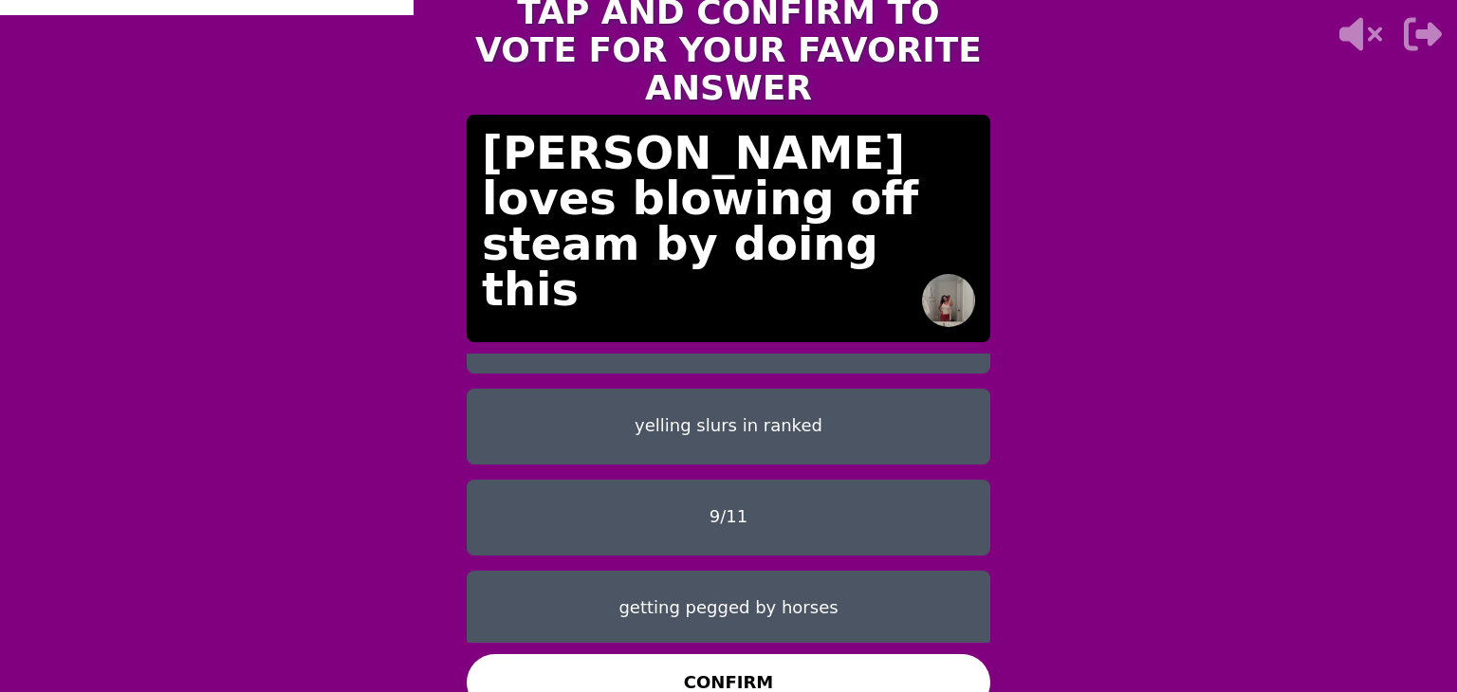
scroll to position [150, 0]
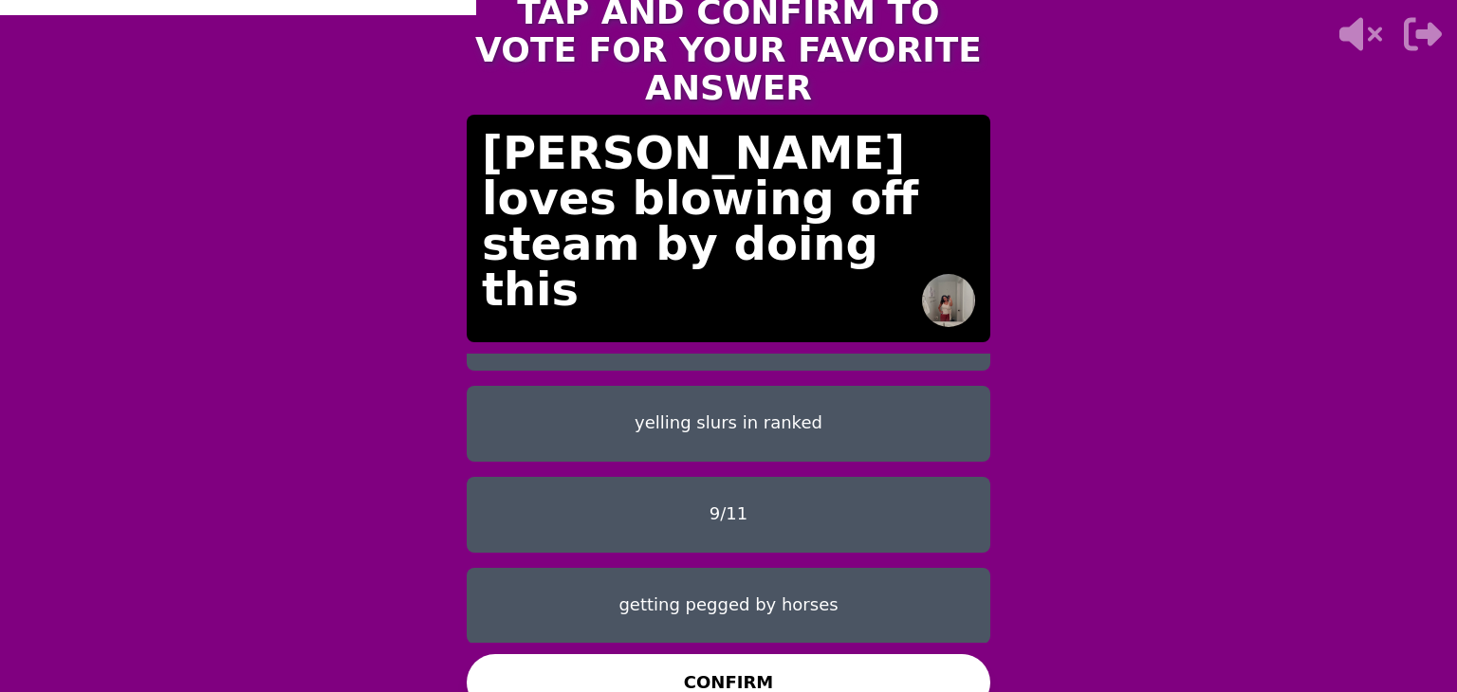
click at [667, 596] on button "getting pegged by horses" at bounding box center [729, 606] width 524 height 76
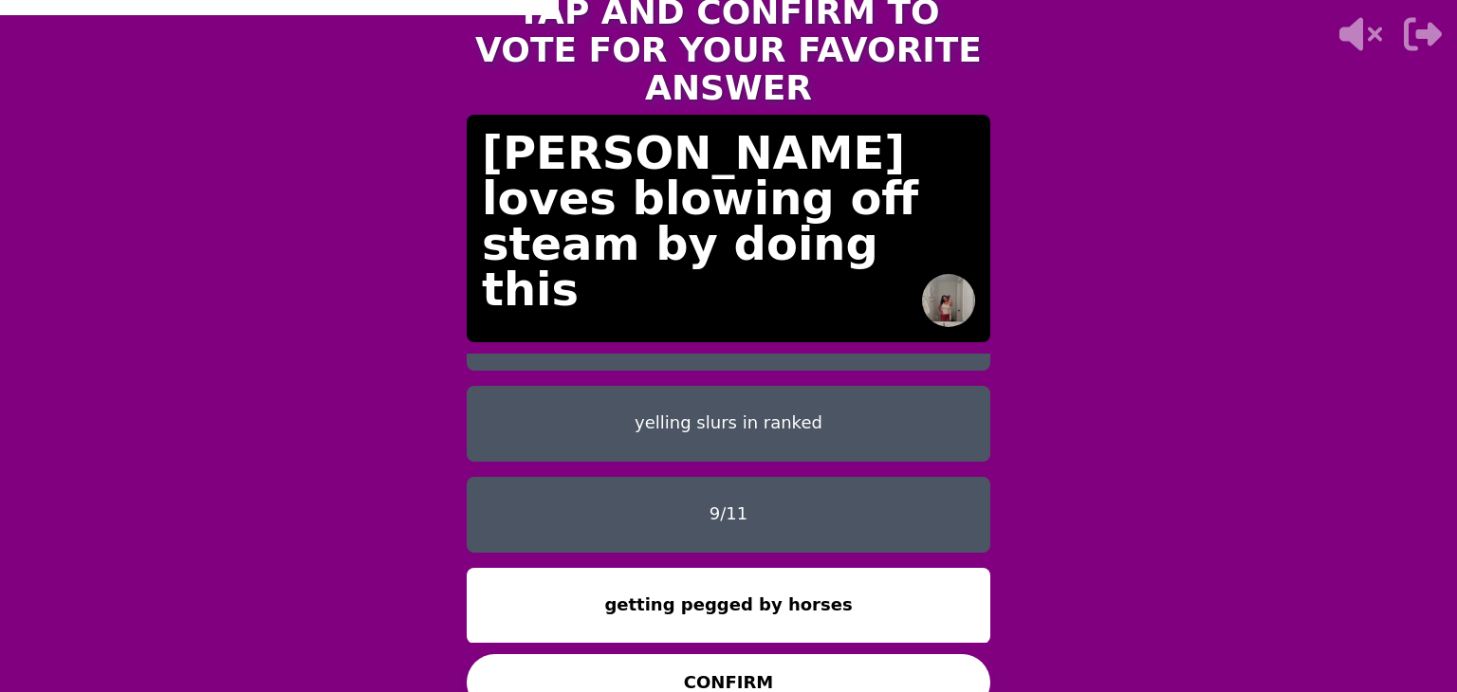
click at [743, 670] on button "CONFIRM" at bounding box center [729, 682] width 524 height 57
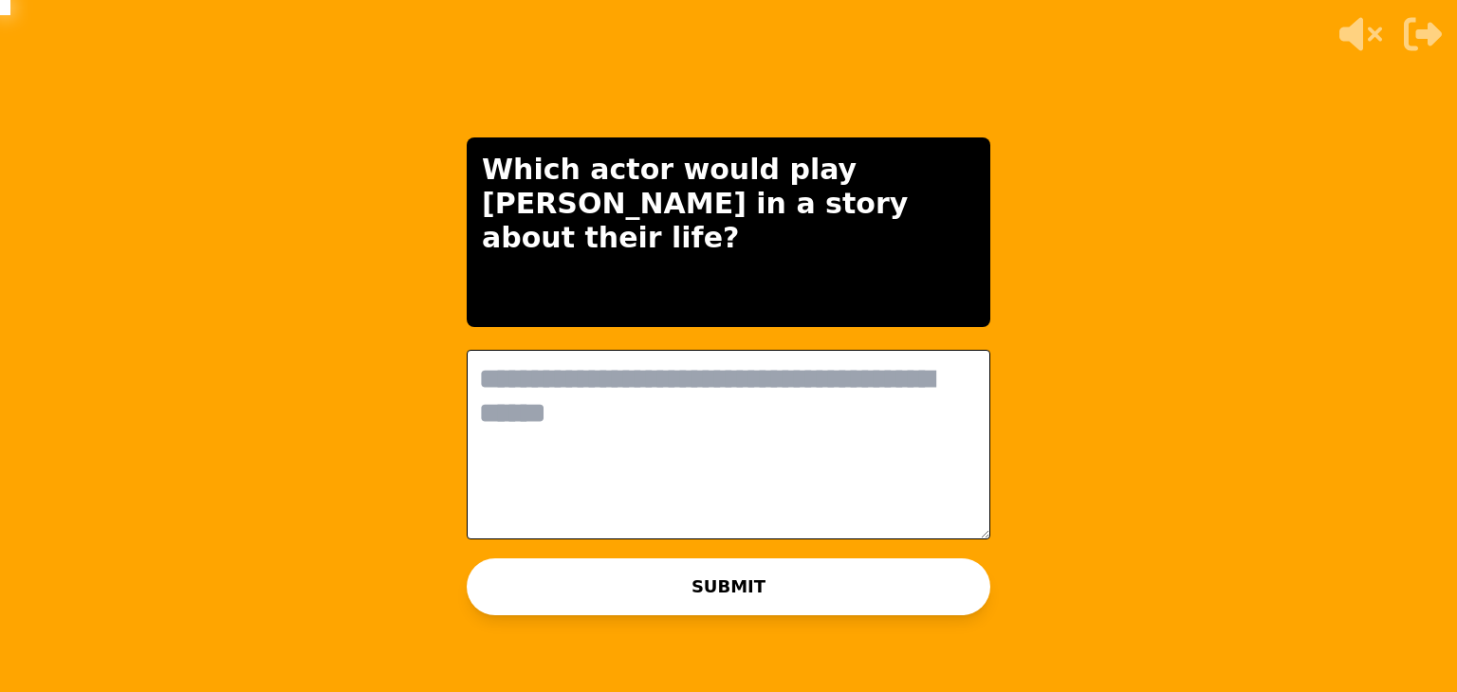
scroll to position [0, 0]
click at [570, 377] on textarea at bounding box center [729, 445] width 524 height 190
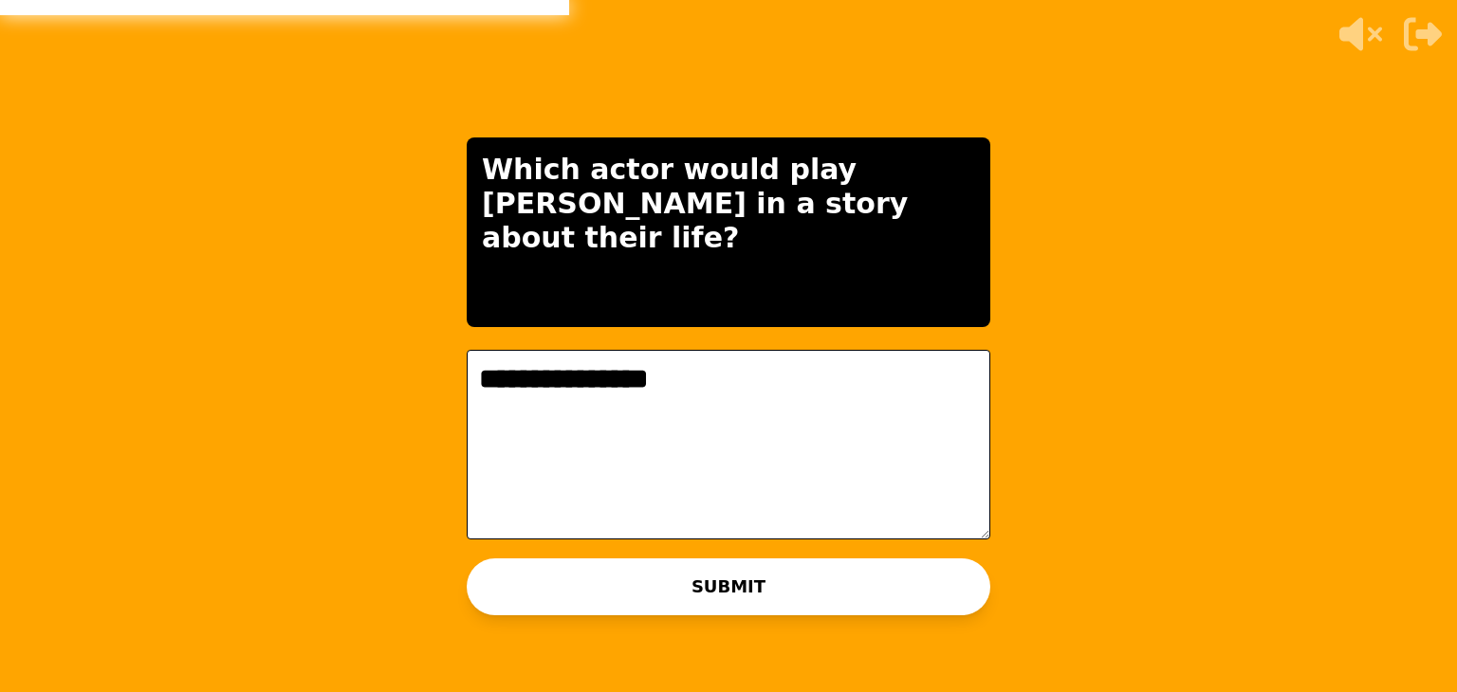
type textarea "**********"
click at [699, 582] on button "SUBMIT" at bounding box center [729, 587] width 524 height 57
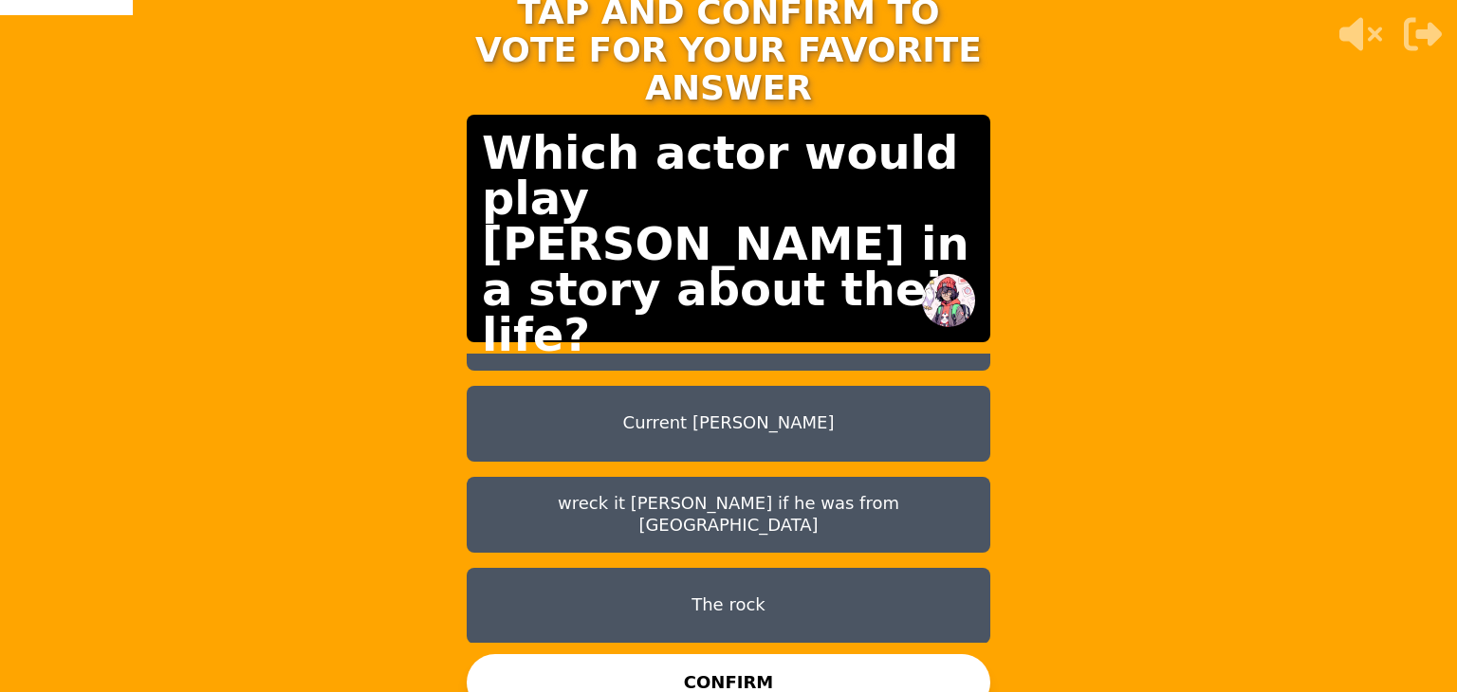
scroll to position [11, 0]
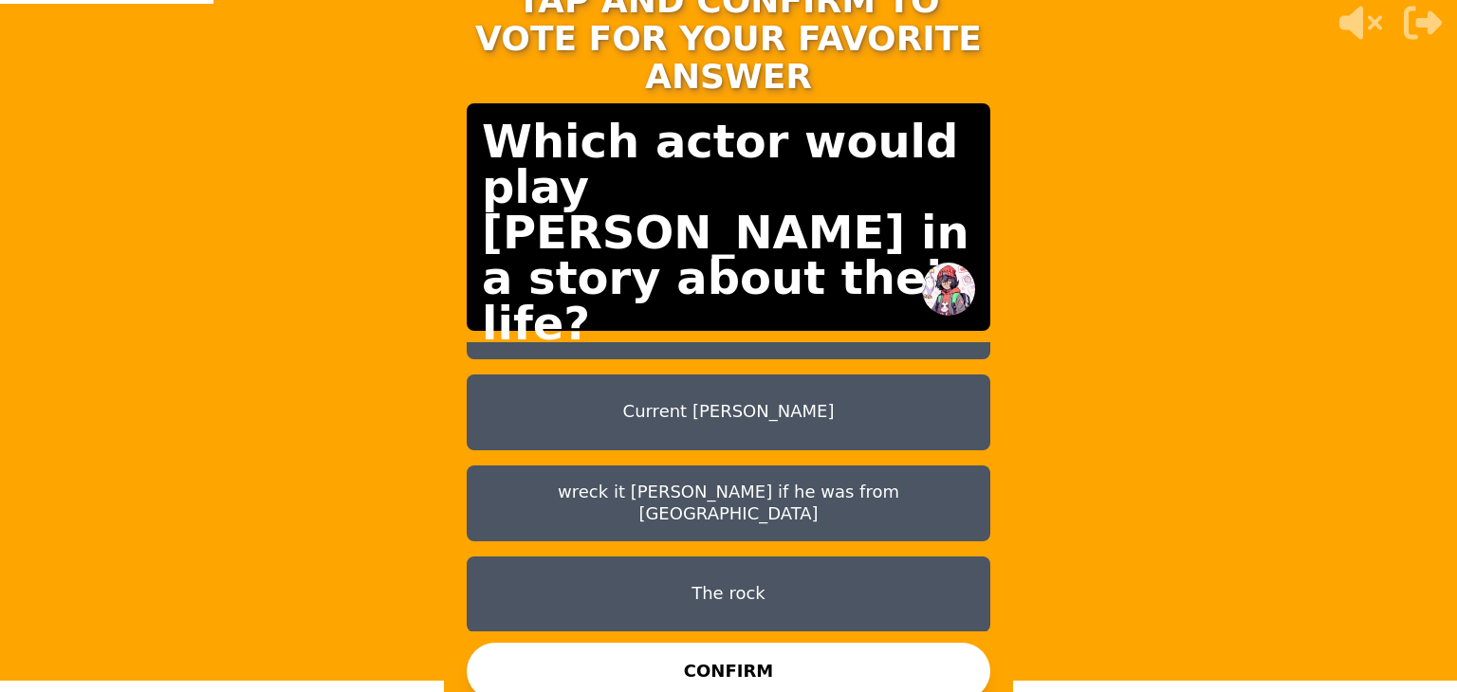
click at [744, 660] on button "CONFIRM" at bounding box center [729, 671] width 524 height 57
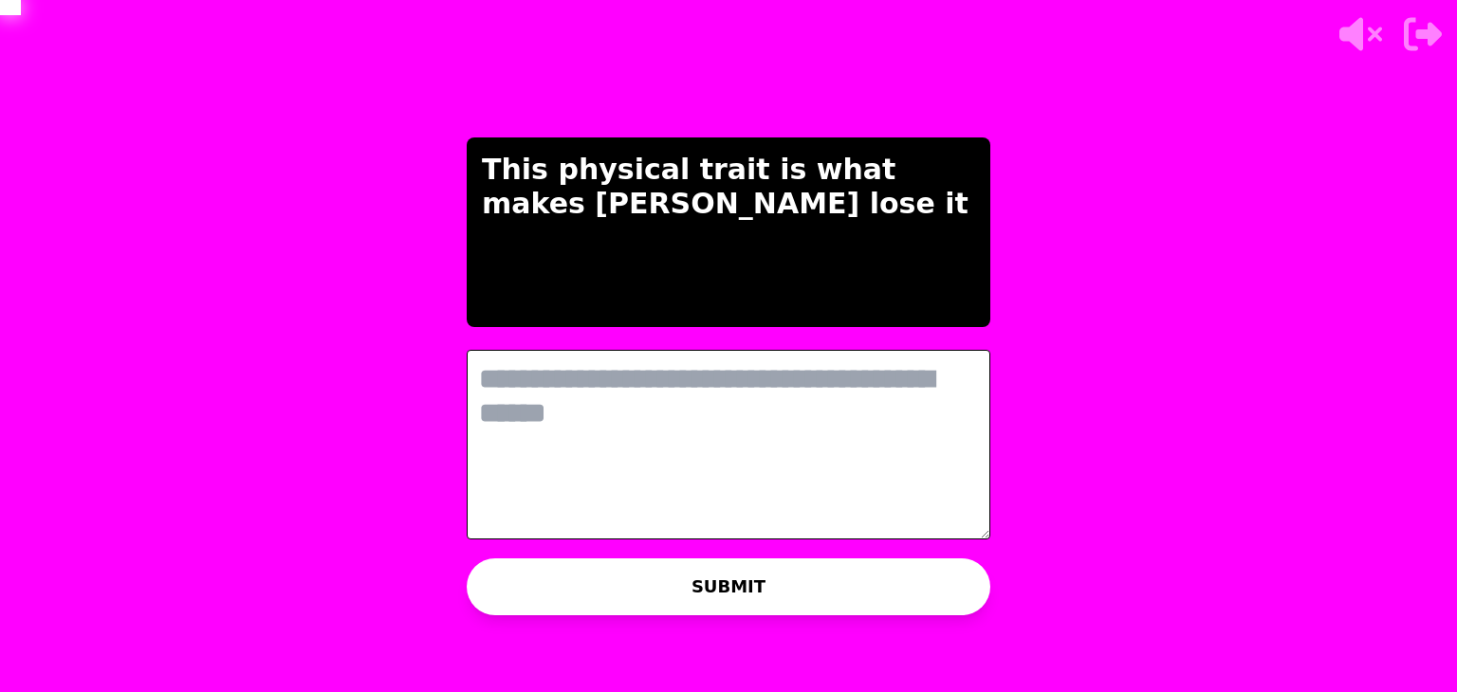
scroll to position [0, 0]
type textarea "*"
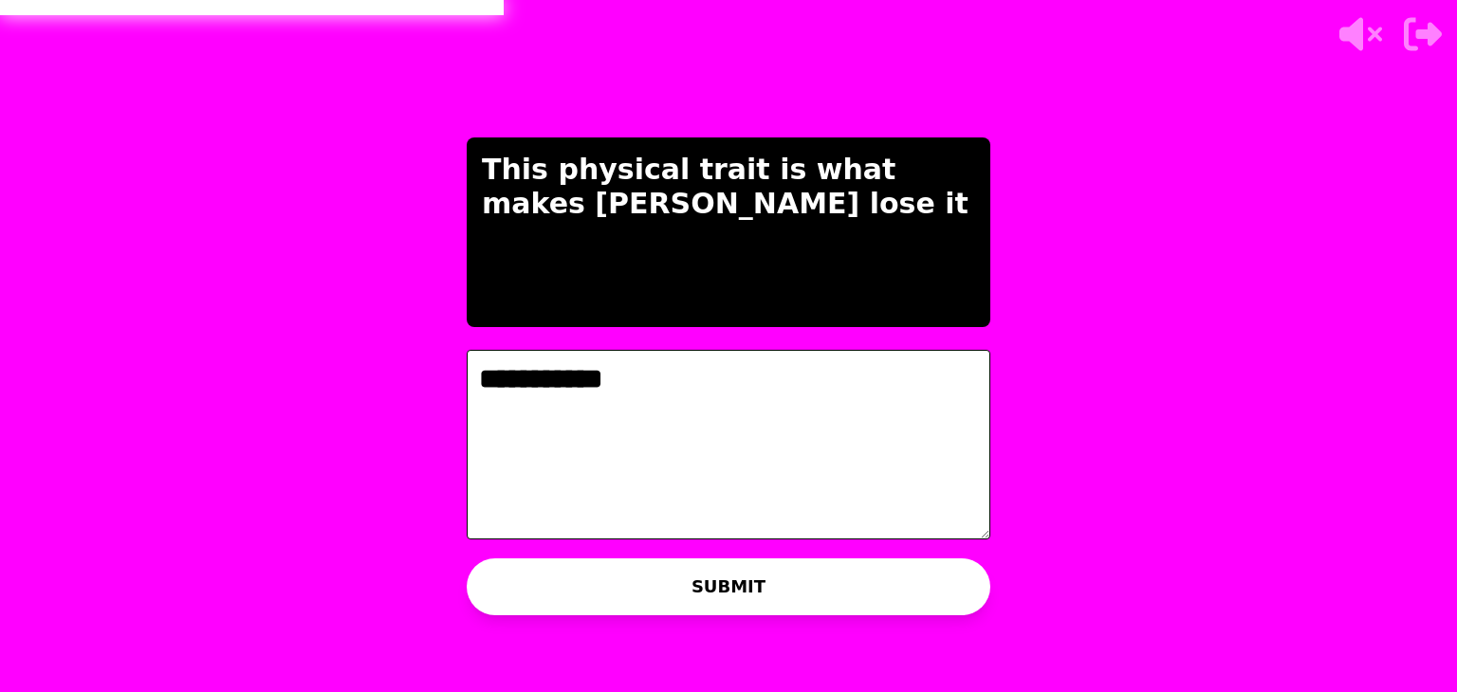
click at [502, 384] on textarea "**********" at bounding box center [729, 445] width 524 height 190
type textarea "**********"
click at [670, 580] on button "SUBMIT" at bounding box center [729, 587] width 524 height 57
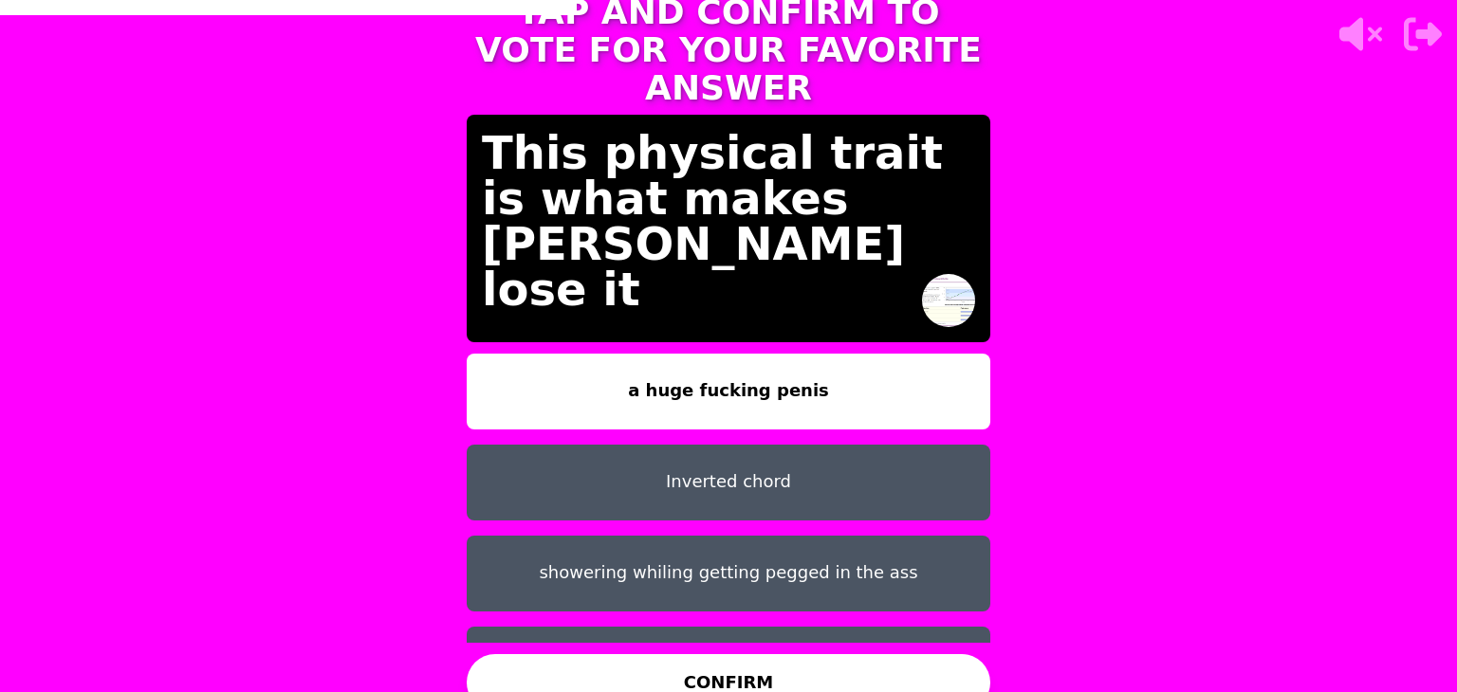
click at [721, 552] on button "showering whiling getting pegged in the ass" at bounding box center [729, 574] width 524 height 76
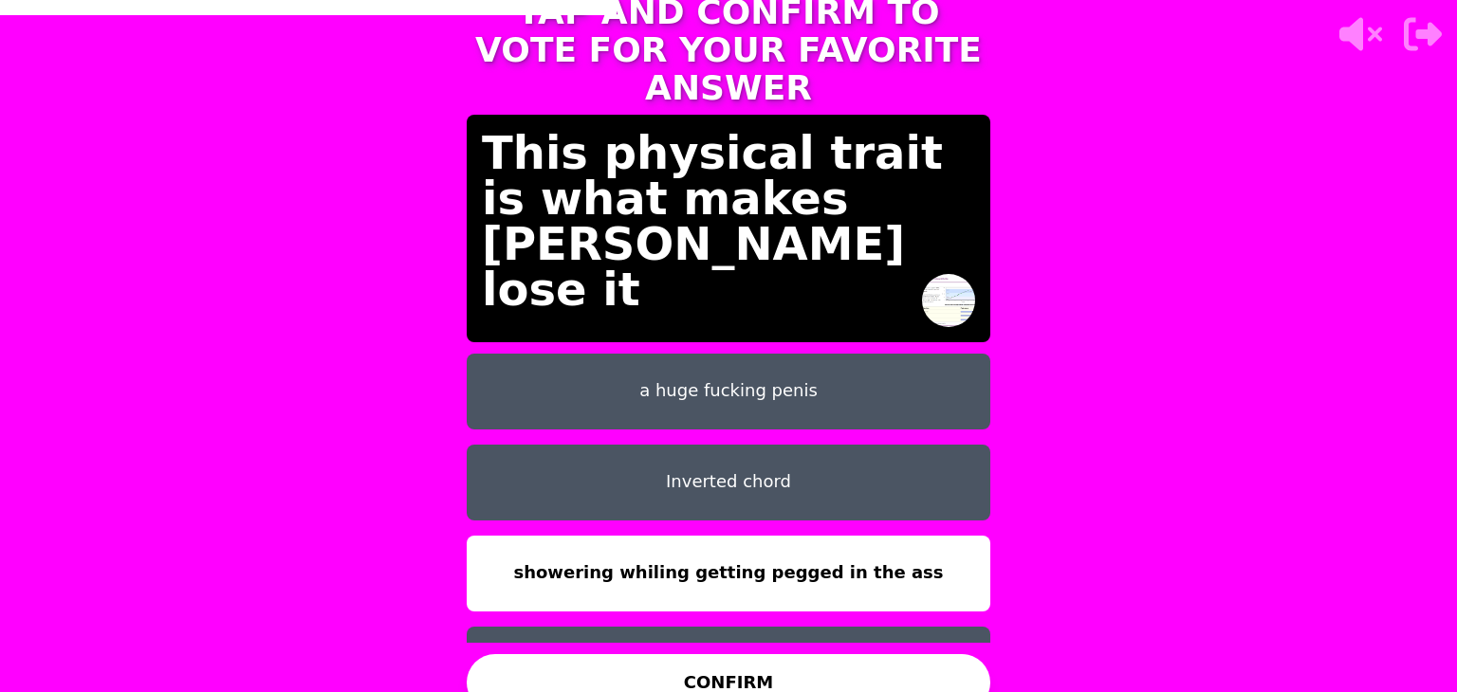
click at [761, 668] on button "CONFIRM" at bounding box center [729, 682] width 524 height 57
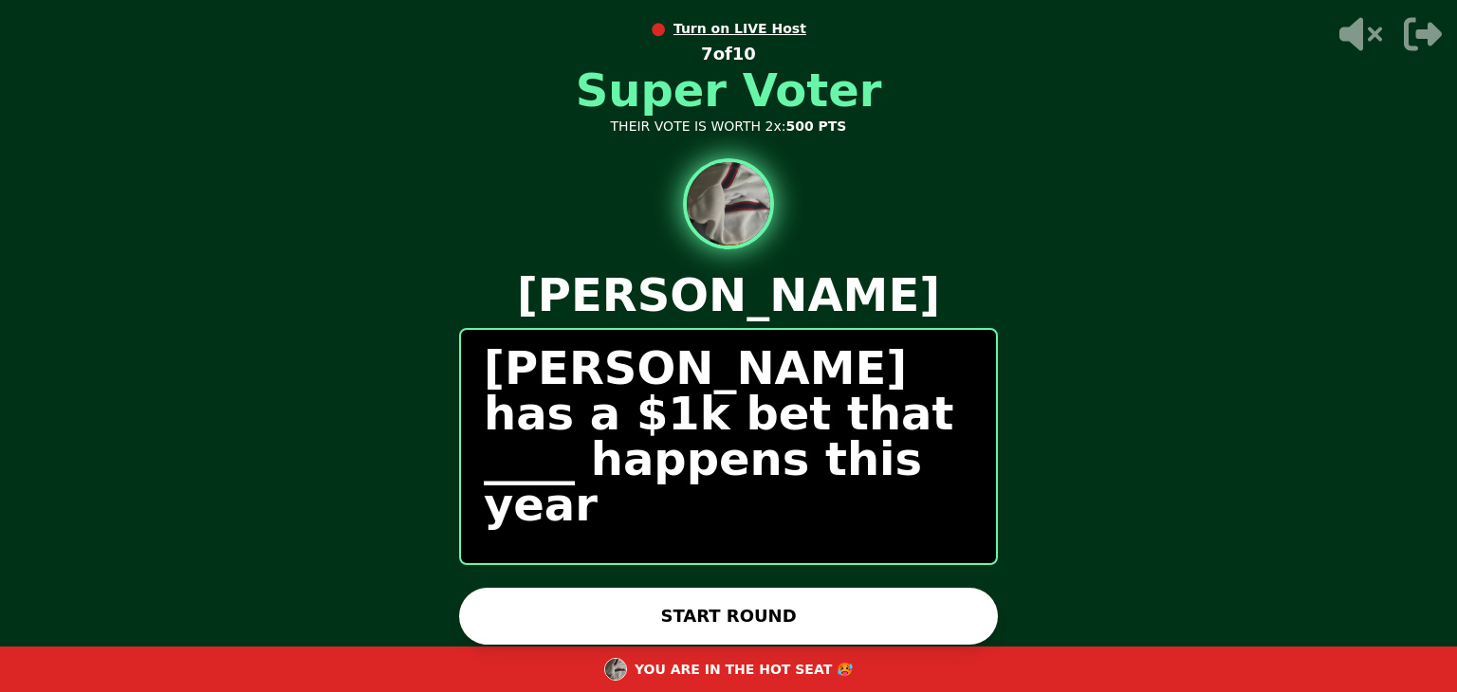
click at [721, 615] on button "START ROUND" at bounding box center [728, 616] width 539 height 57
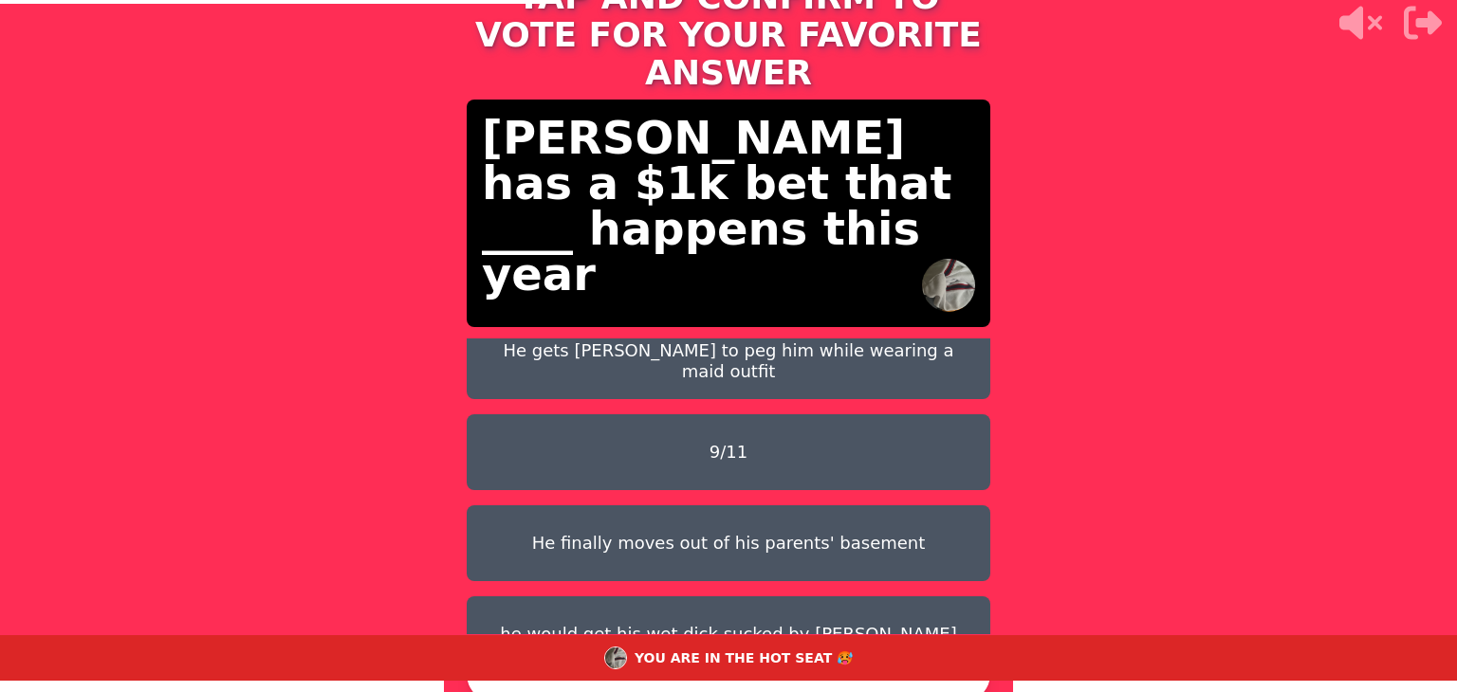
scroll to position [15, 0]
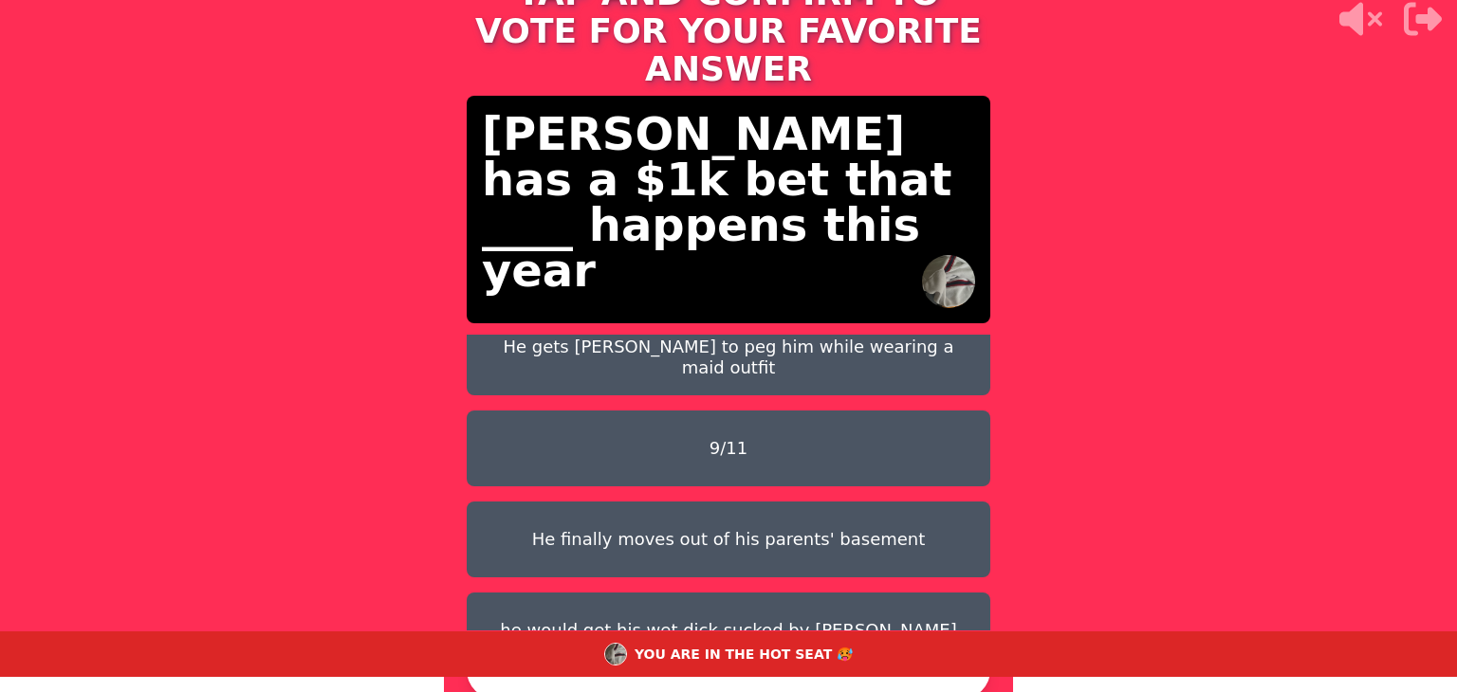
click at [730, 412] on button "9/11" at bounding box center [729, 449] width 524 height 76
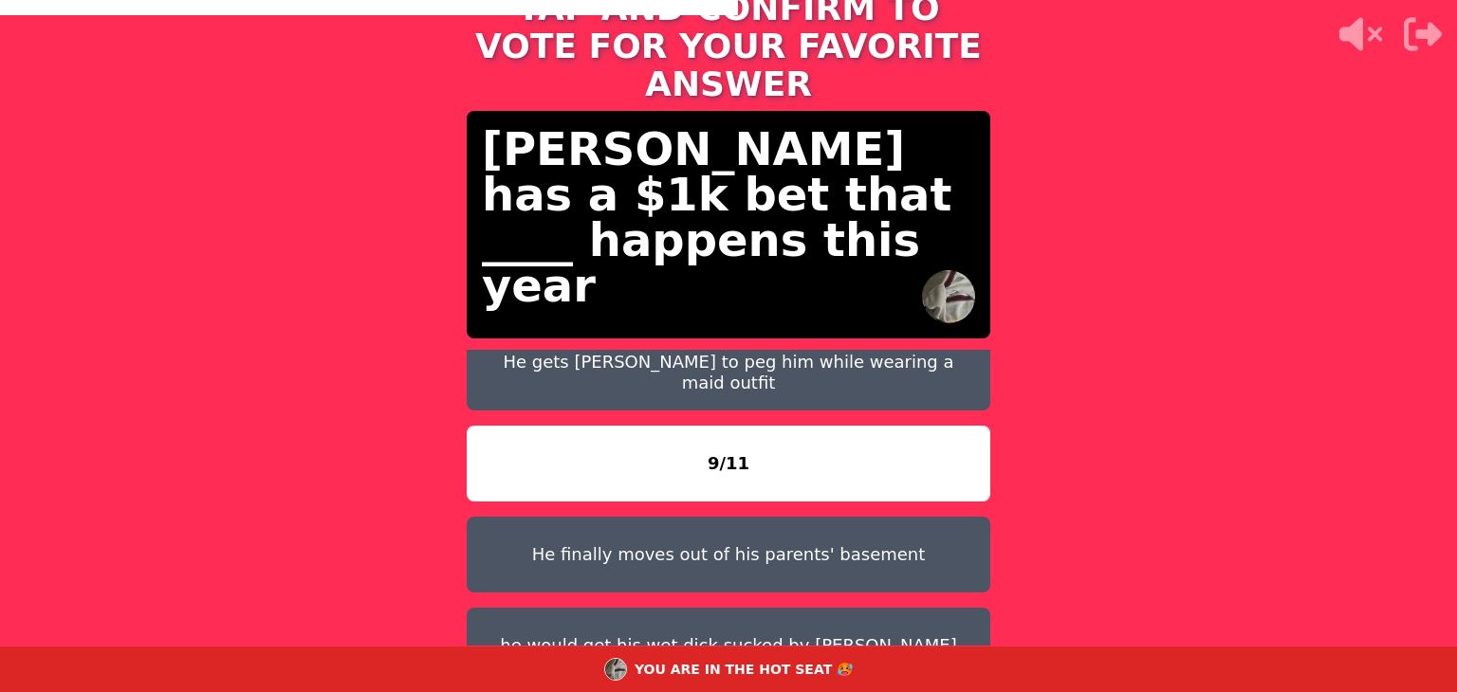
scroll to position [0, 0]
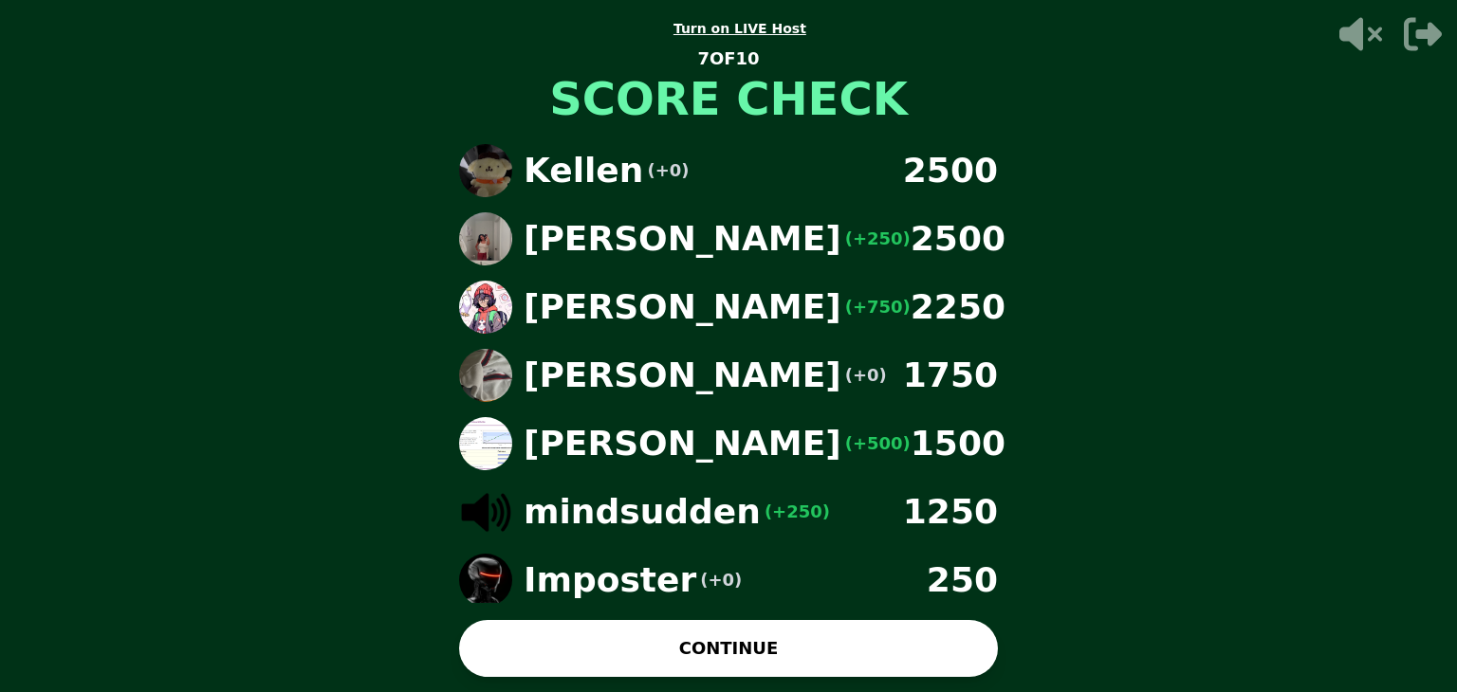
click at [568, 645] on div "● Turn on LIVE Host 7 OF 10 SCORE CHECK Kellen (+0) 2500 Paulina (+250) 2500 Al…" at bounding box center [728, 346] width 1457 height 692
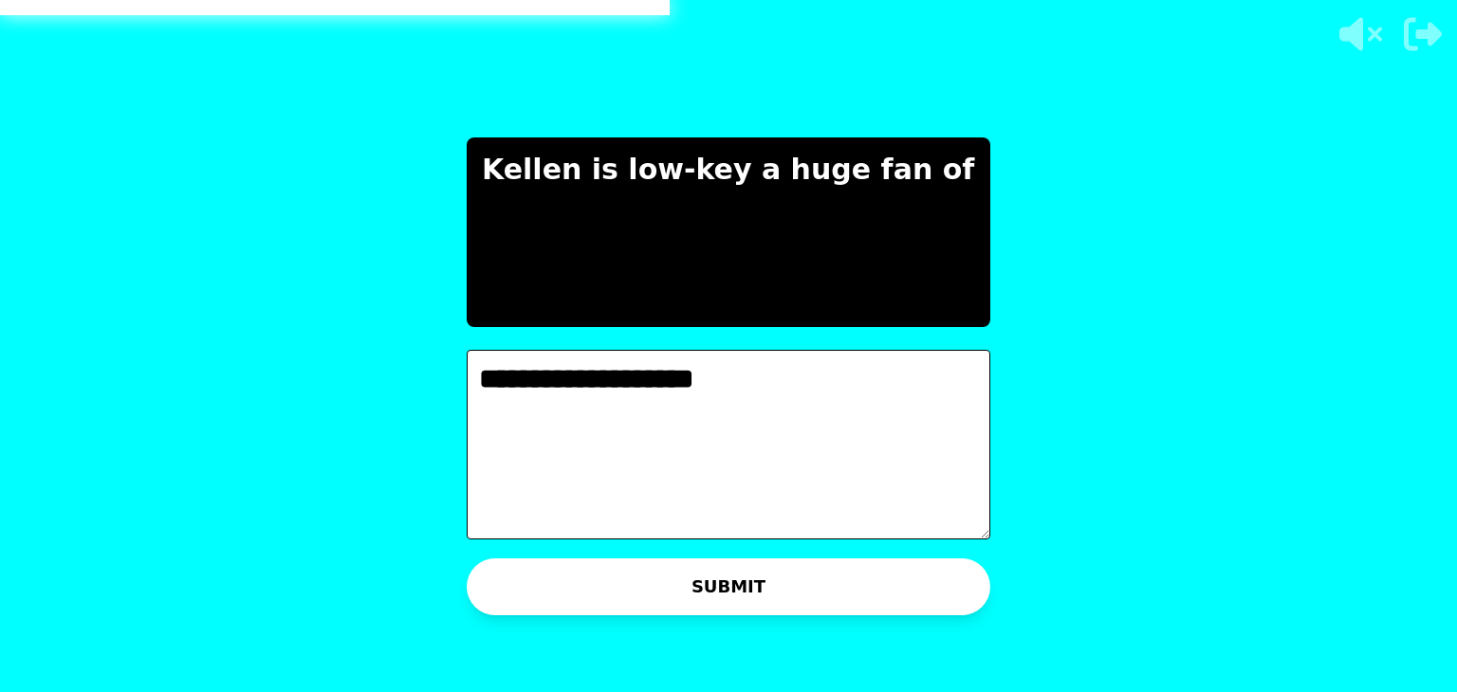
click at [655, 387] on textarea "**********" at bounding box center [729, 445] width 524 height 190
click at [813, 403] on textarea "**********" at bounding box center [729, 445] width 524 height 190
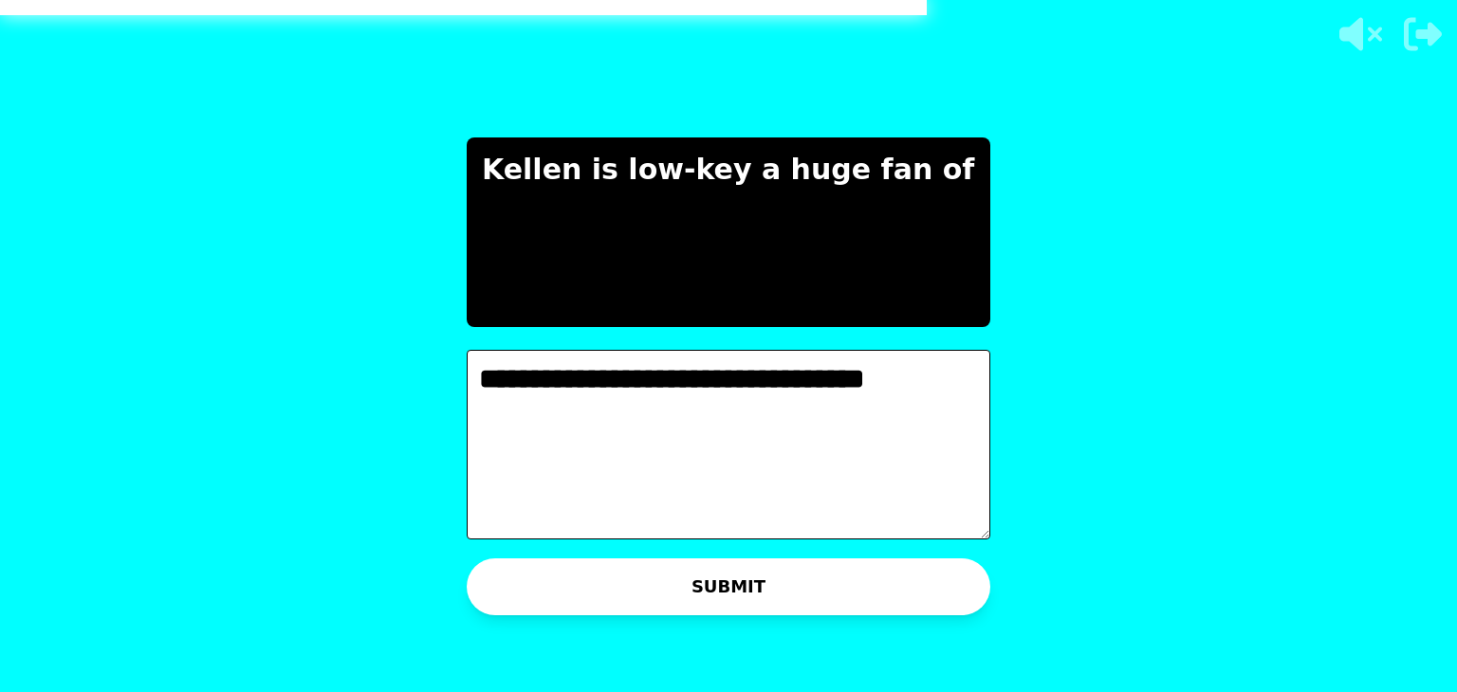
type textarea "**********"
click at [859, 585] on button "SUBMIT" at bounding box center [729, 587] width 524 height 57
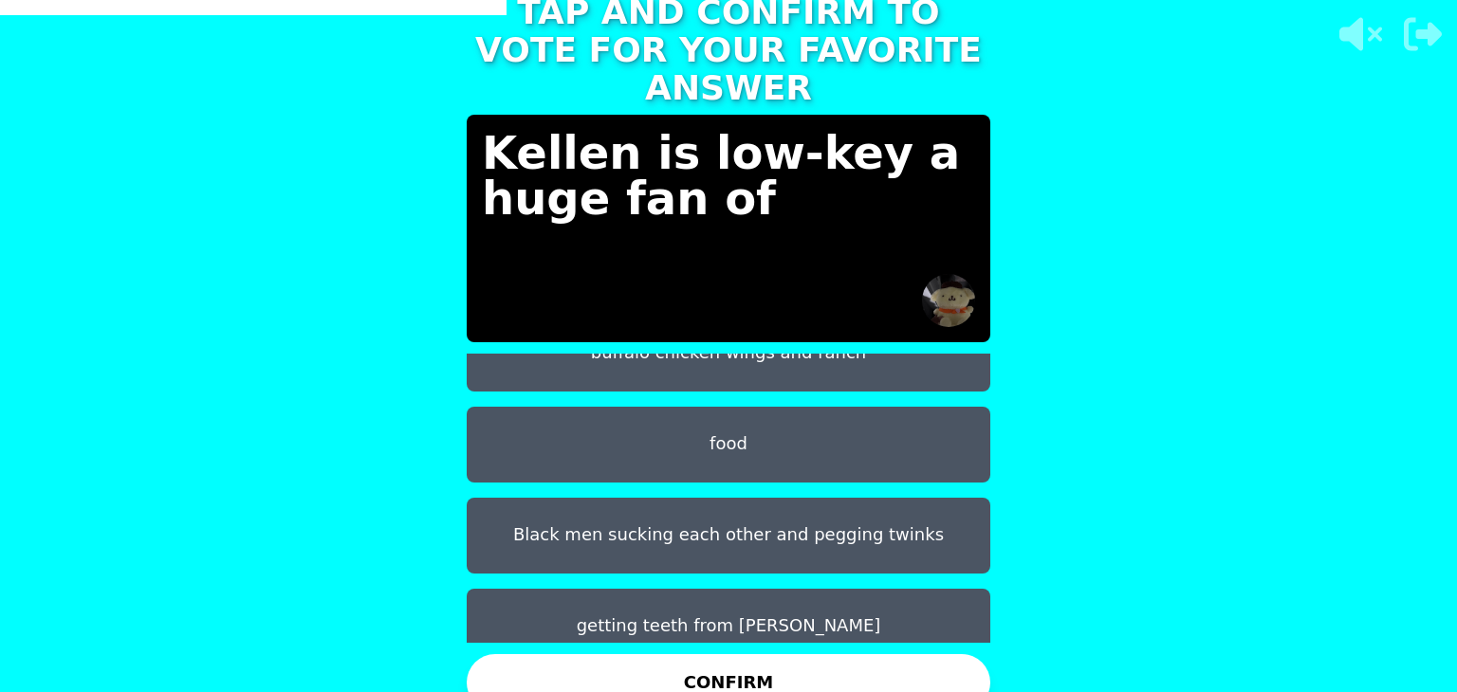
scroll to position [150, 0]
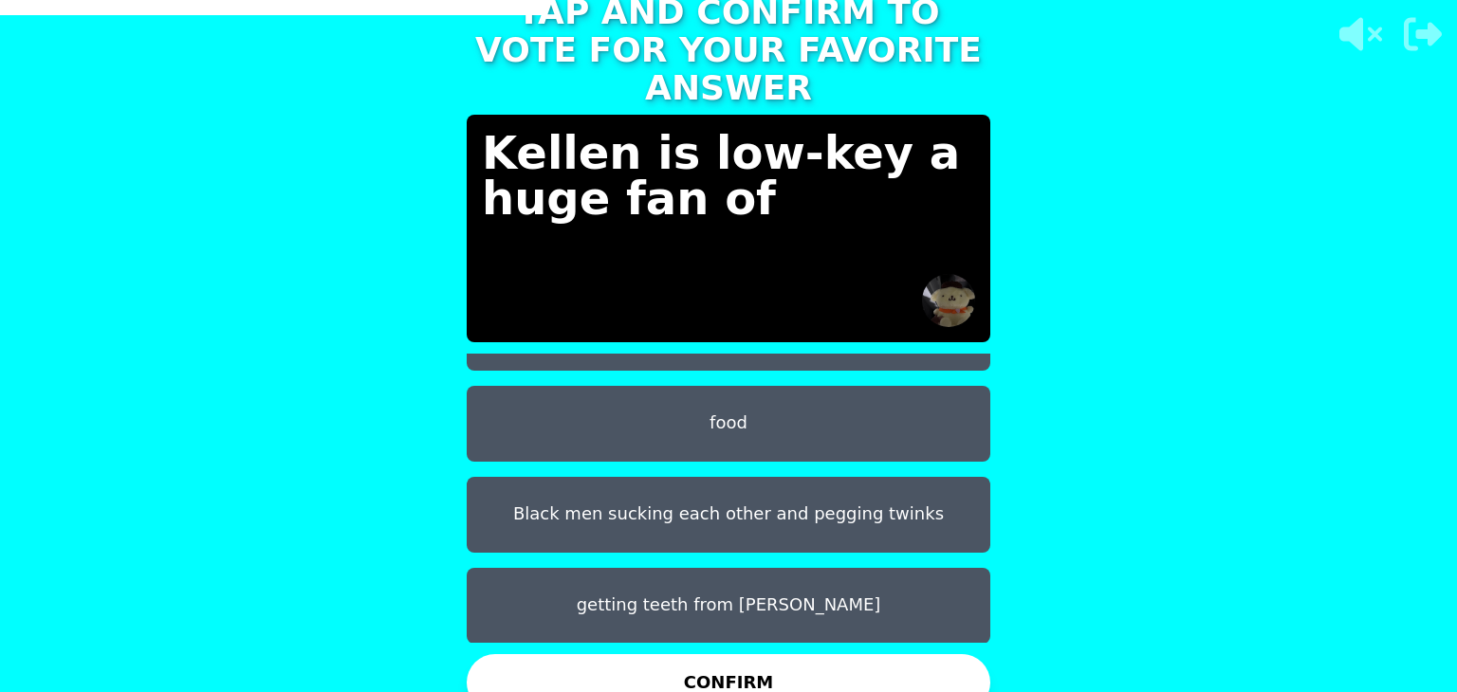
click at [731, 661] on button "CONFIRM" at bounding box center [729, 682] width 524 height 57
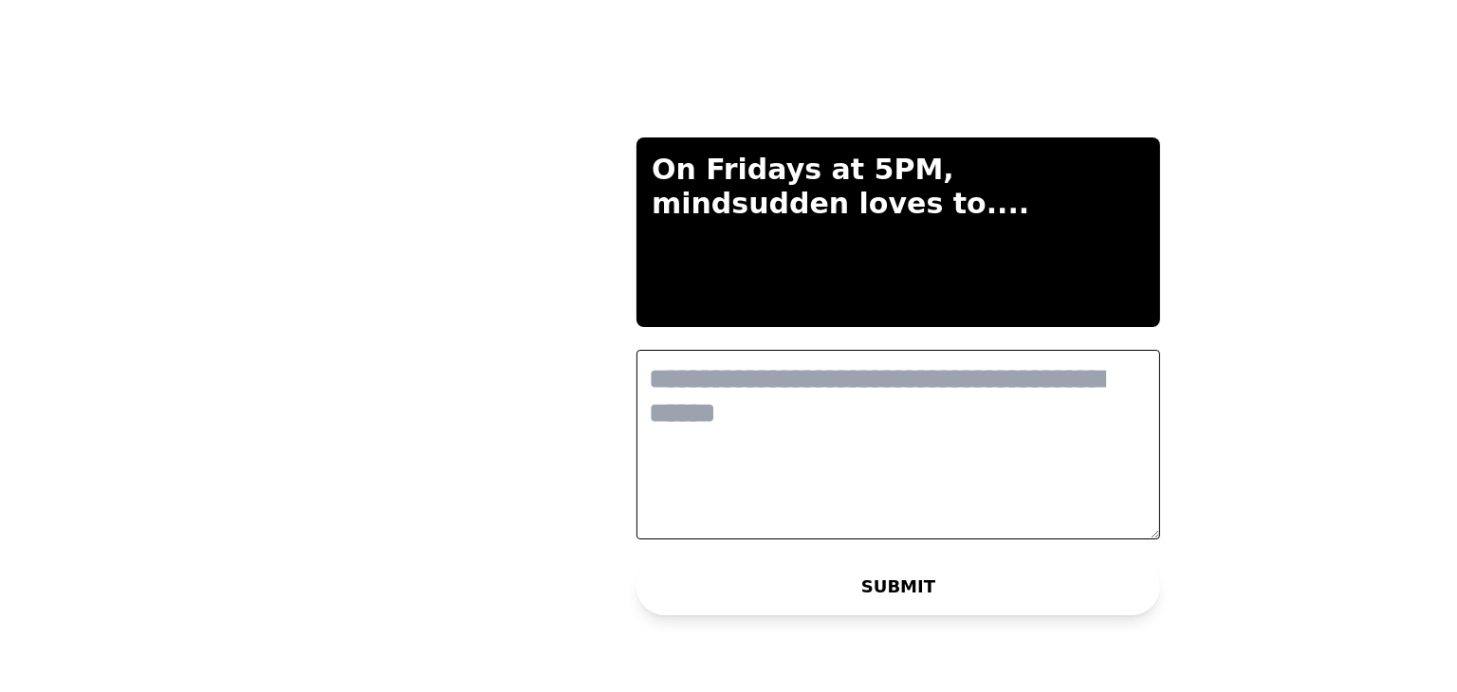
scroll to position [0, 0]
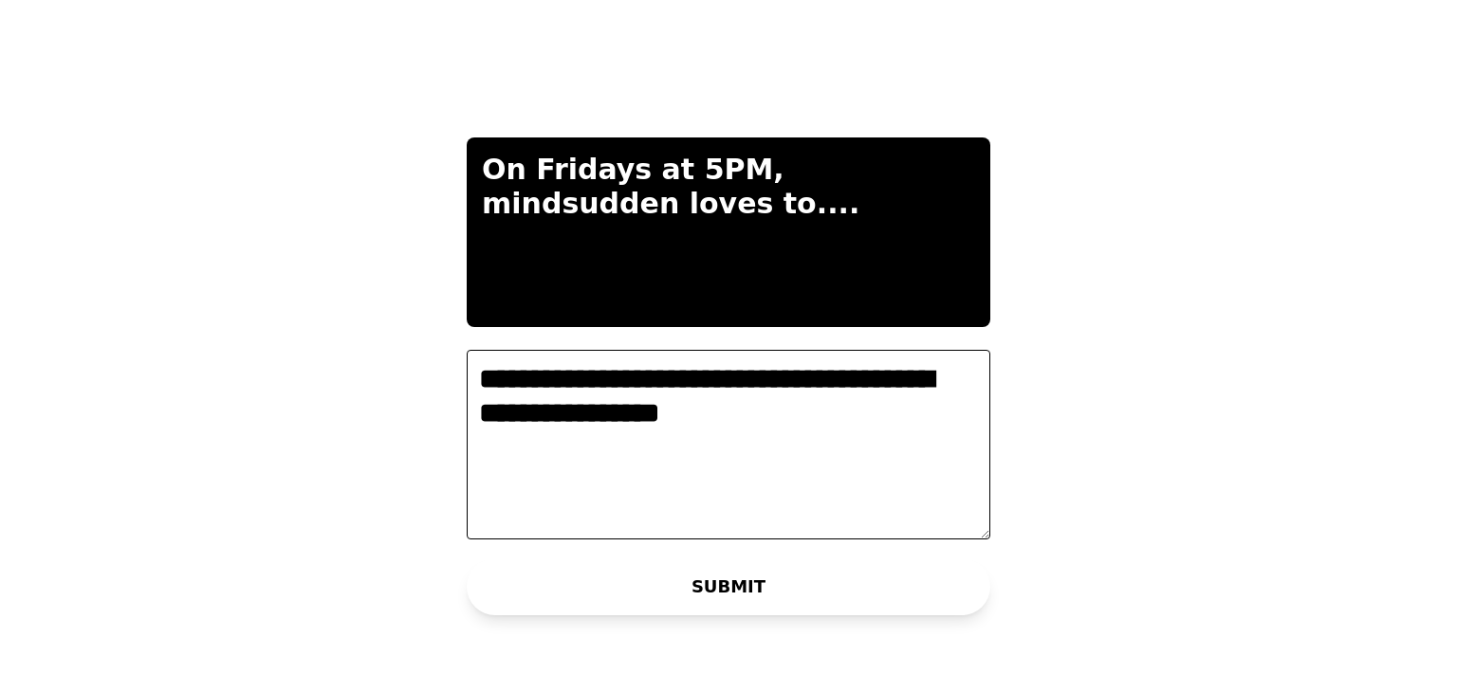
click at [540, 381] on textarea "**********" at bounding box center [729, 445] width 524 height 190
click at [562, 425] on textarea "**********" at bounding box center [729, 445] width 524 height 190
type textarea "**********"
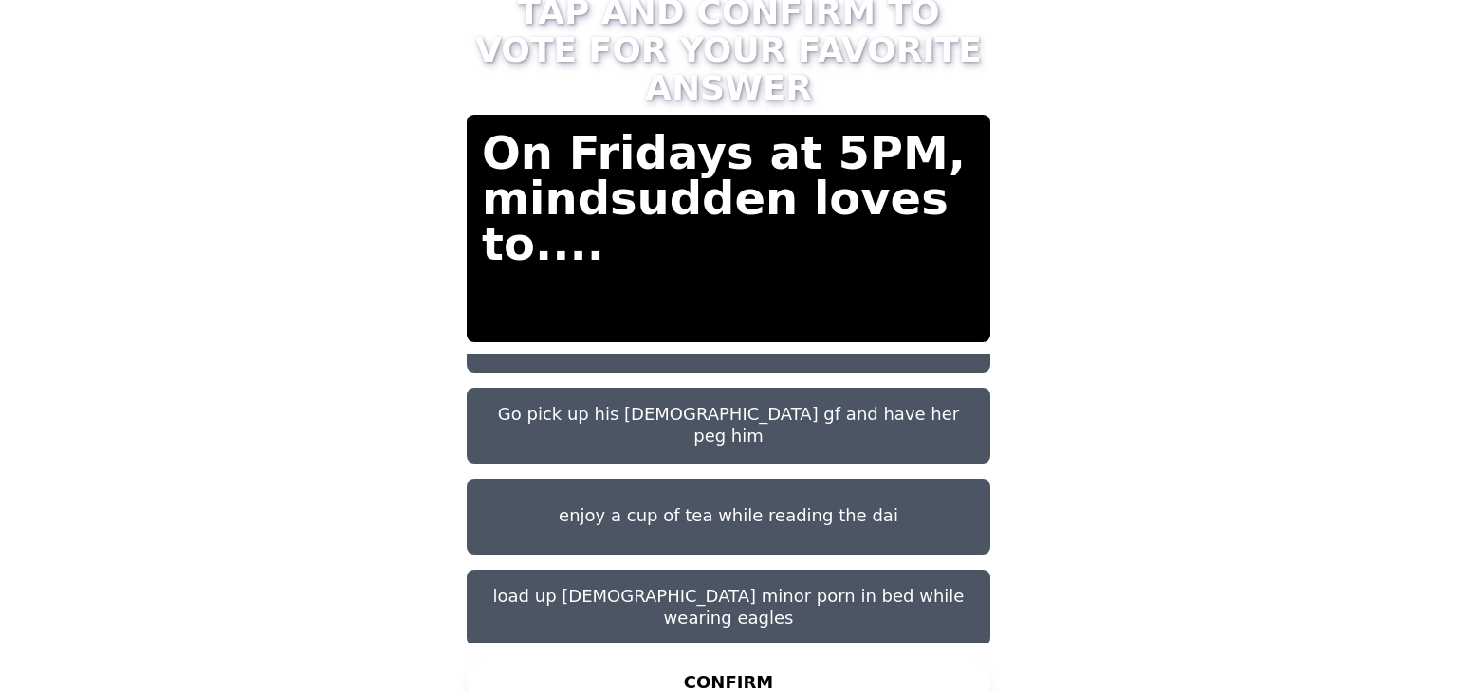
scroll to position [147, 0]
click at [778, 426] on button "Go pick up his 8 year old gf and have her peg him" at bounding box center [729, 427] width 524 height 76
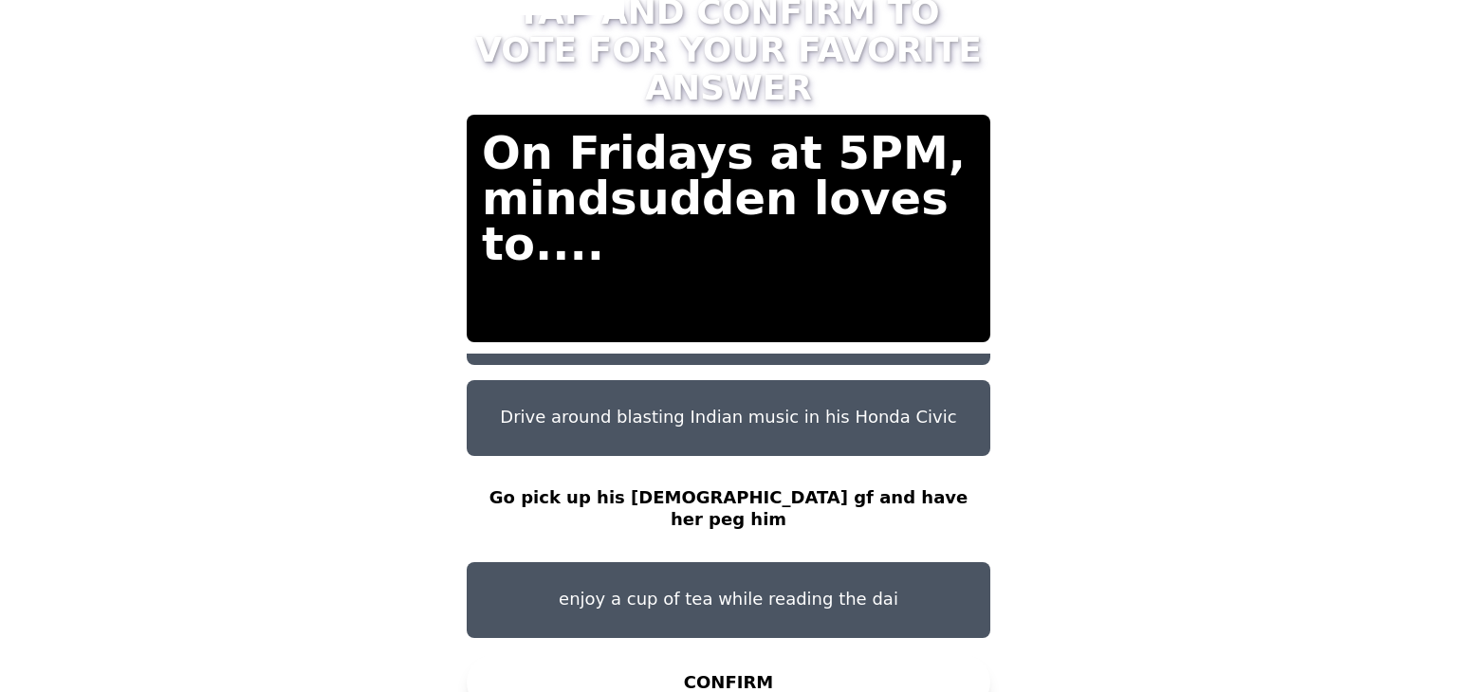
scroll to position [150, 0]
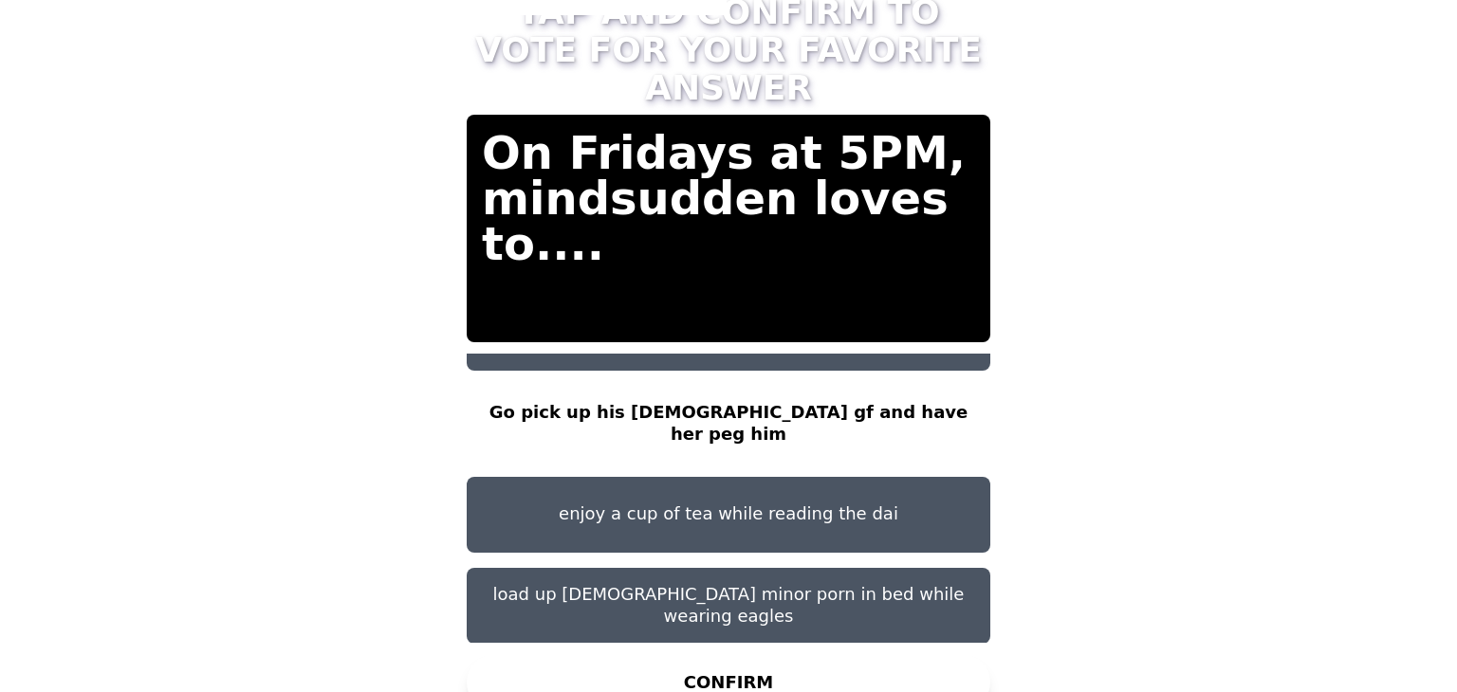
click at [785, 663] on button "CONFIRM" at bounding box center [729, 682] width 524 height 57
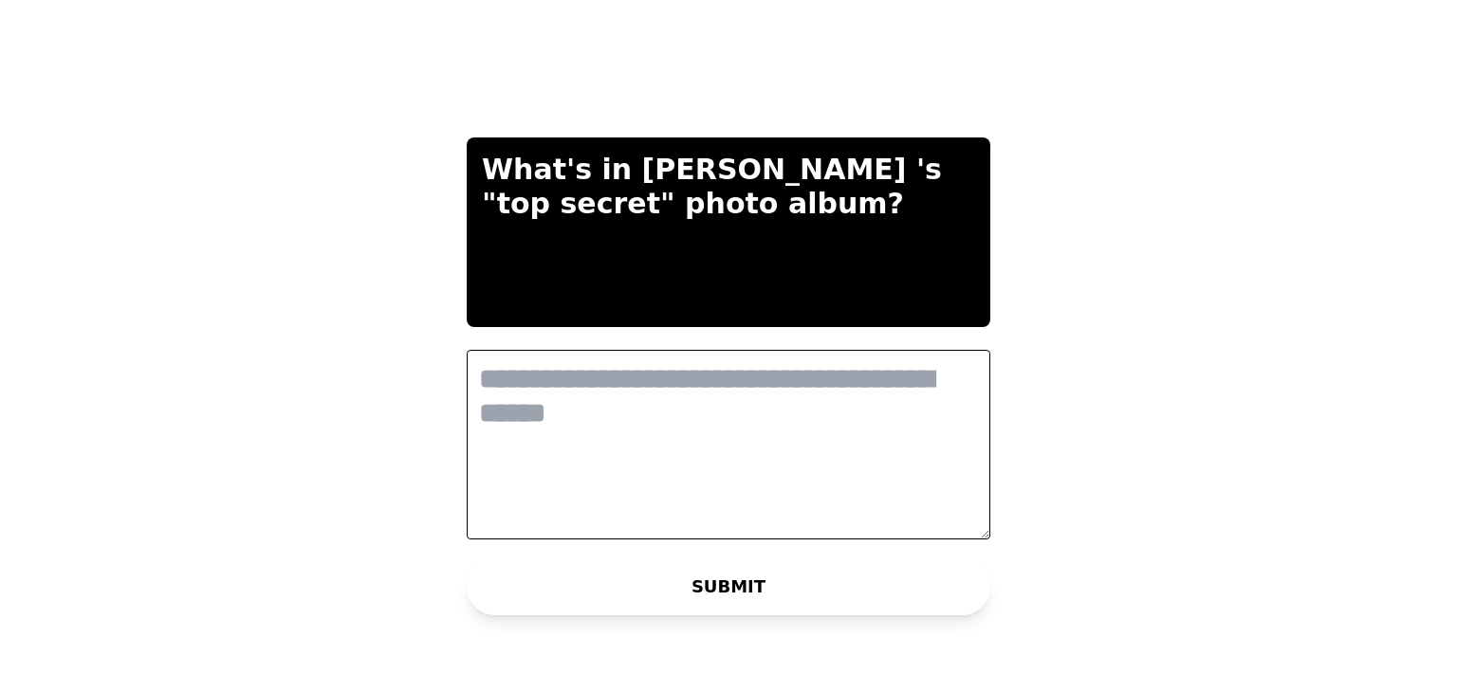
scroll to position [0, 0]
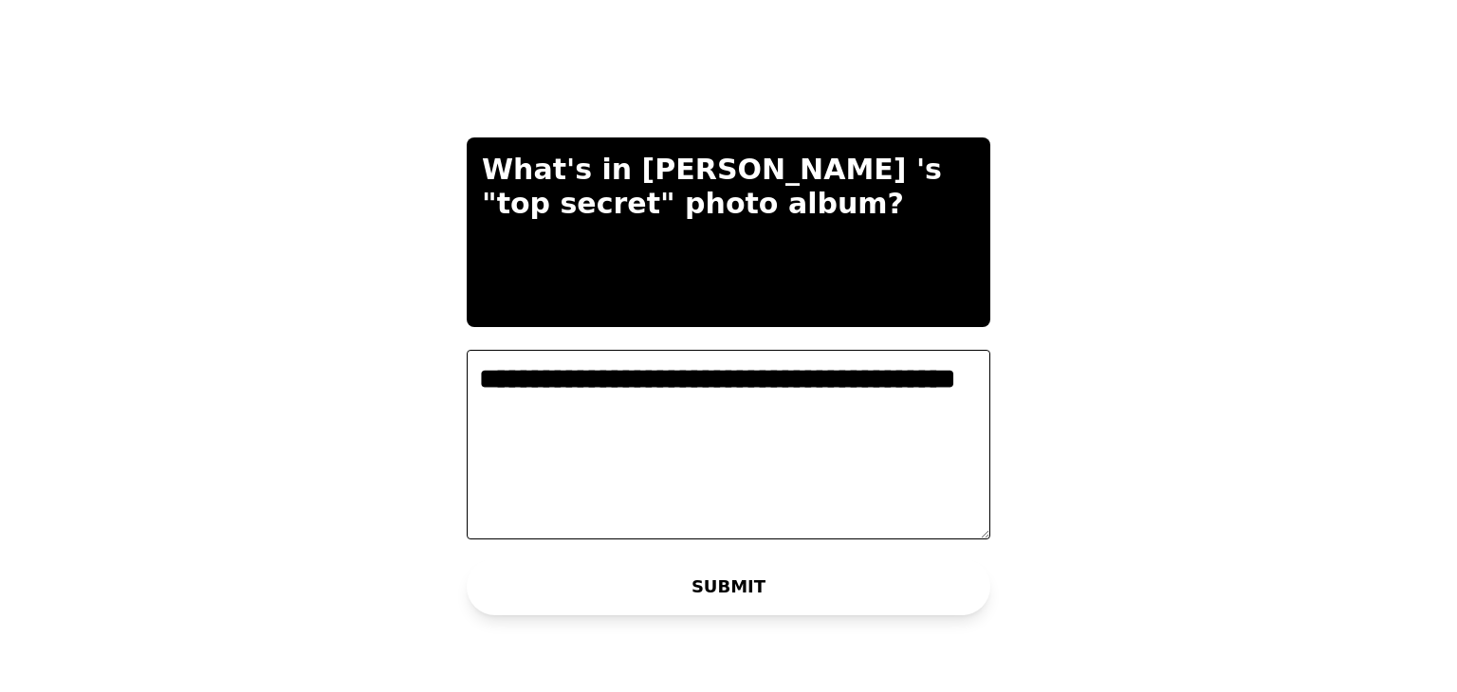
type textarea "**********"
click at [717, 593] on button "SUBMIT" at bounding box center [729, 587] width 524 height 57
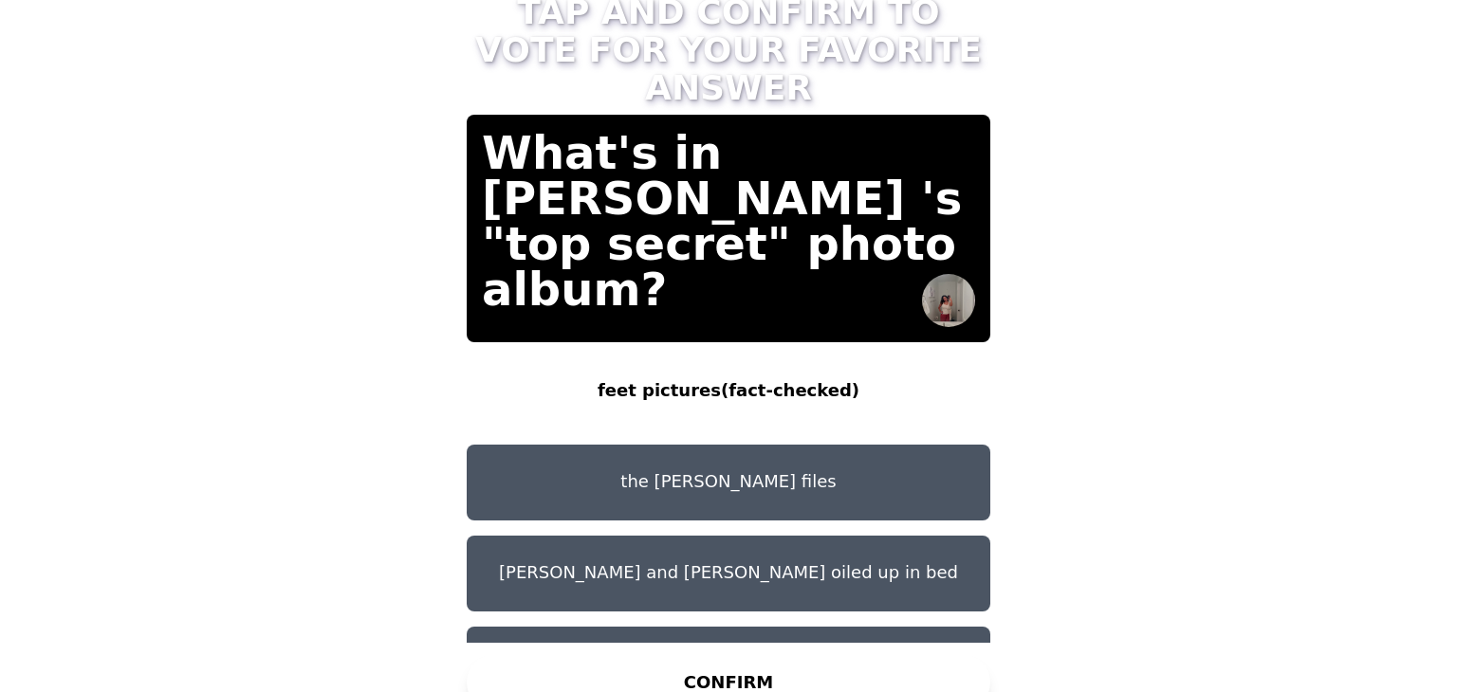
scroll to position [150, 0]
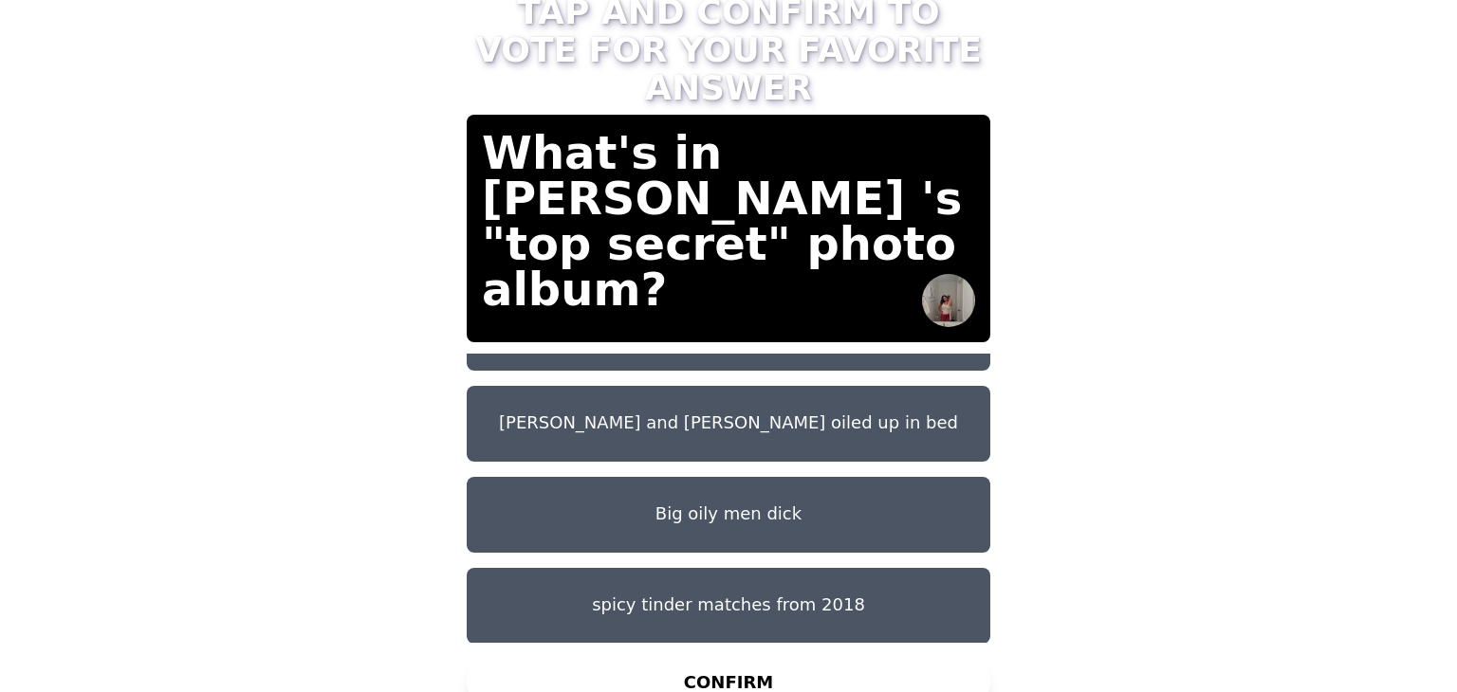
click at [766, 506] on button "Big oily men dick" at bounding box center [729, 515] width 524 height 76
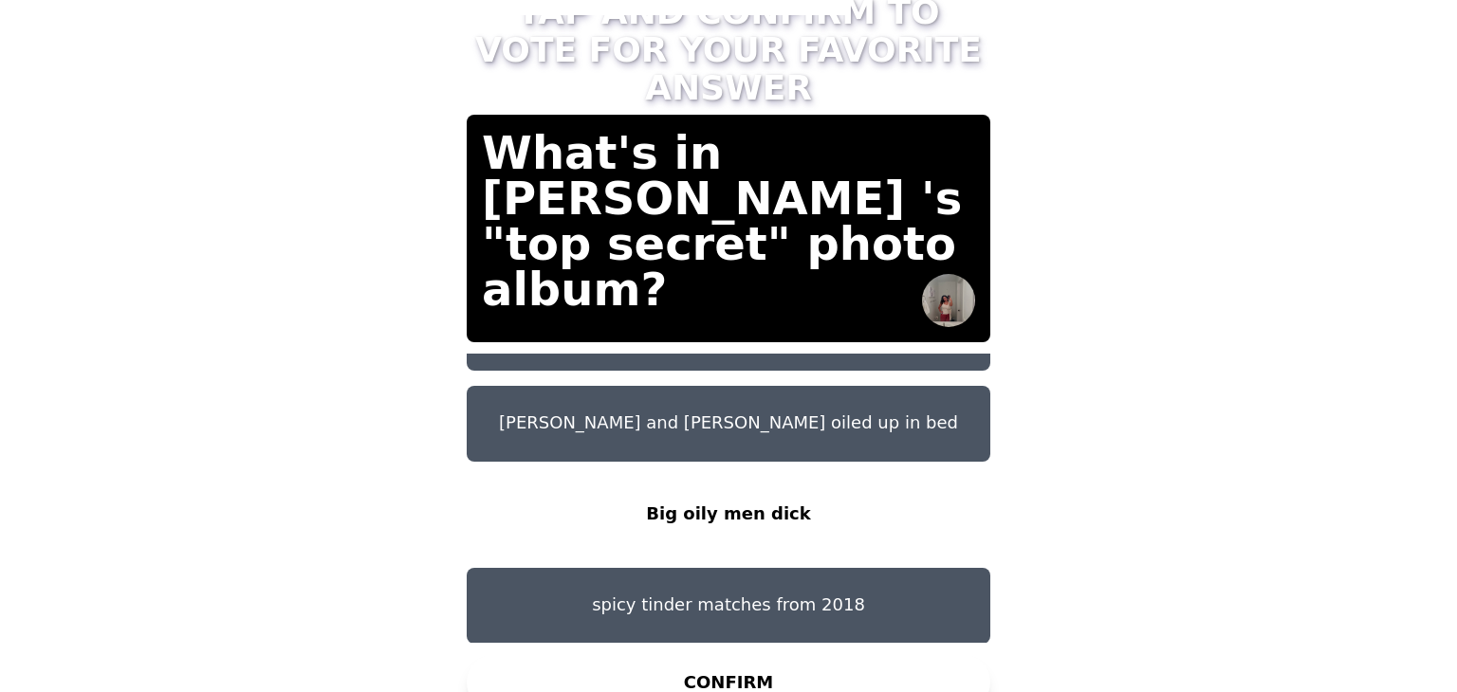
click at [789, 665] on button "CONFIRM" at bounding box center [729, 682] width 524 height 57
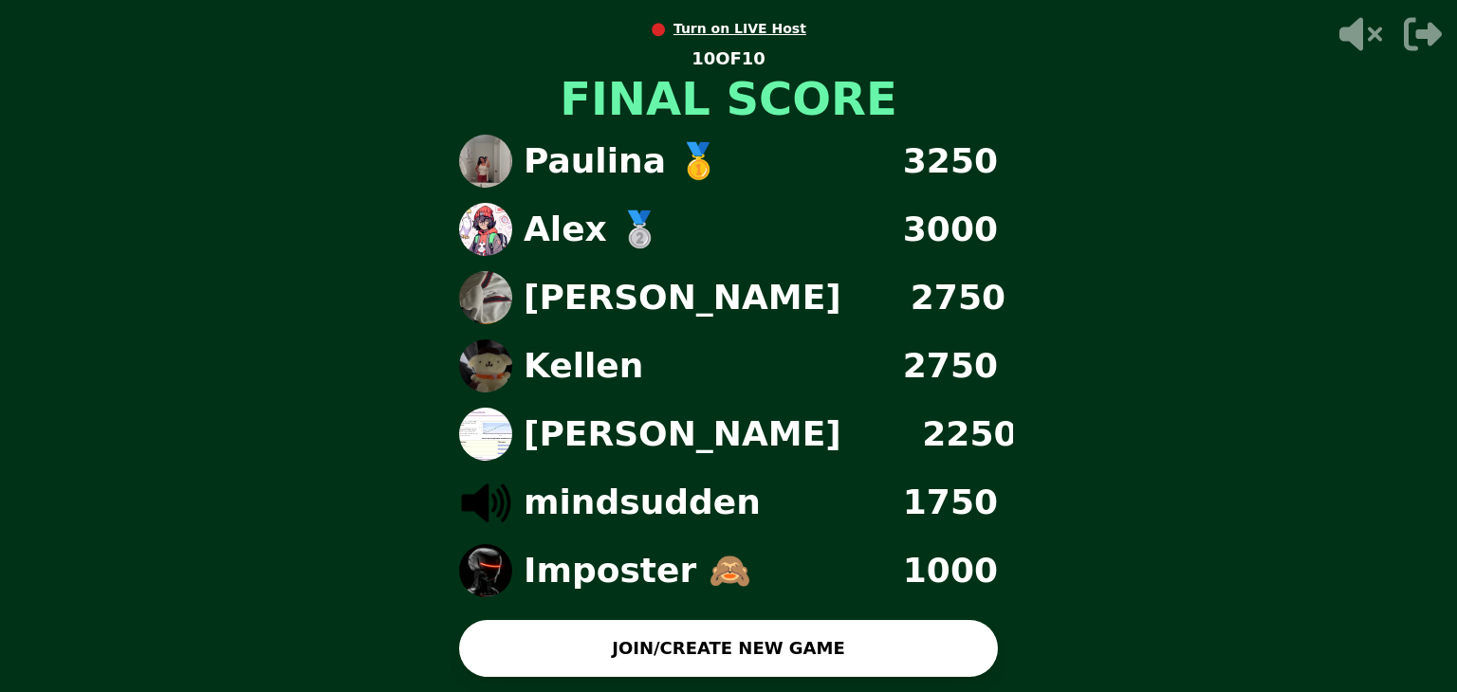
scroll to position [0, 0]
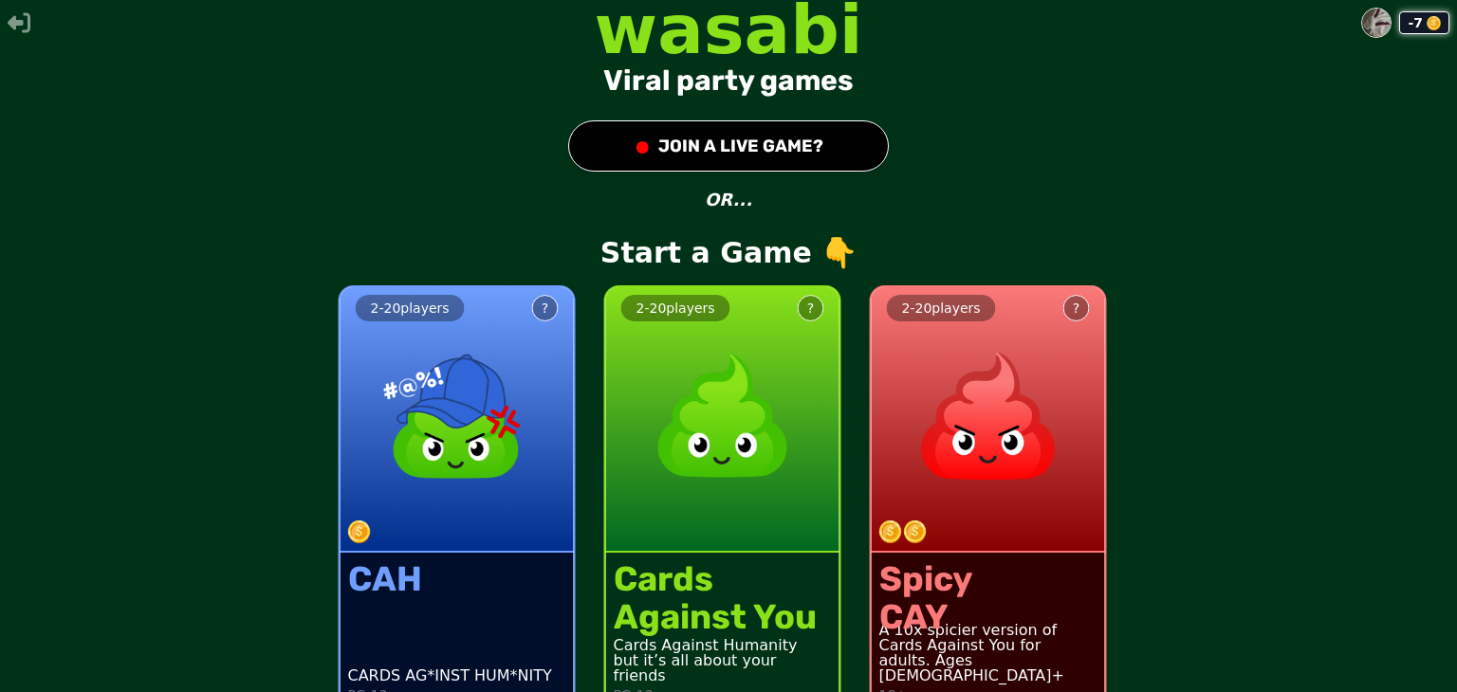
click at [717, 479] on img at bounding box center [722, 416] width 167 height 167
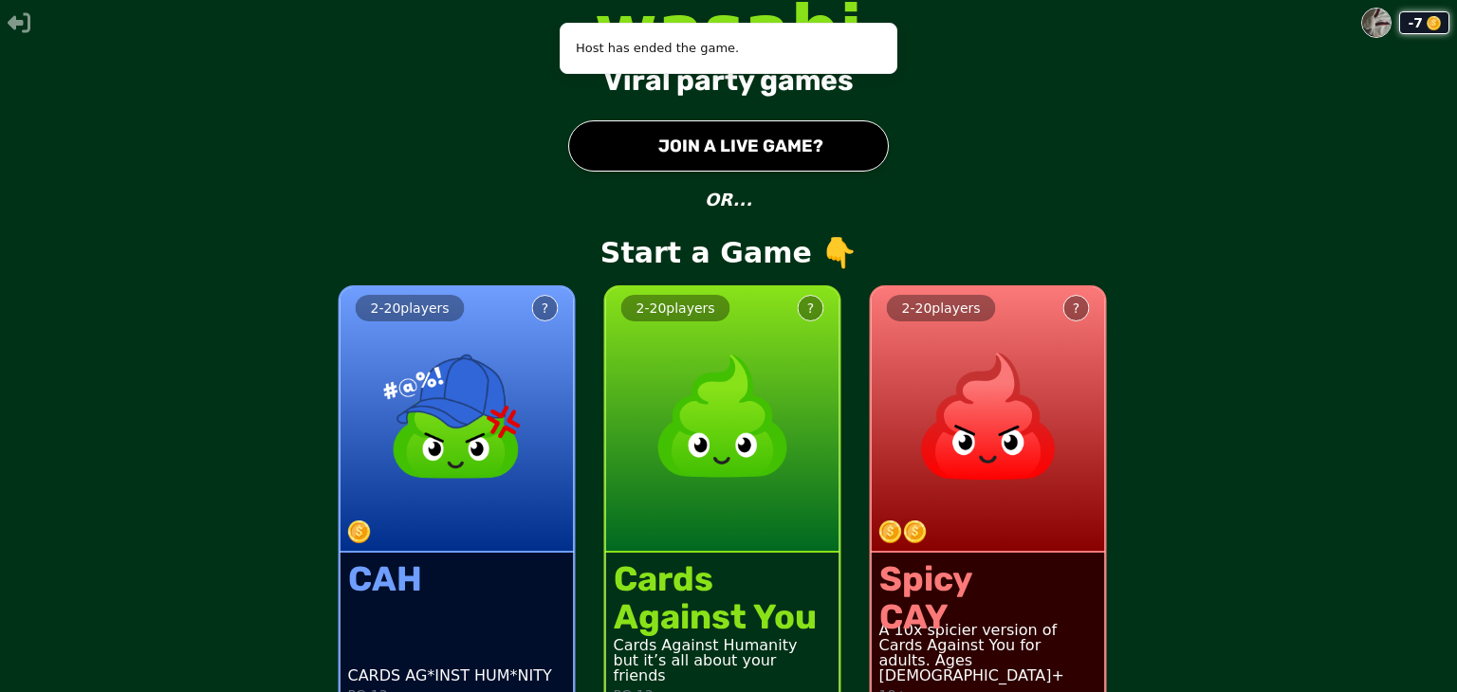
click at [728, 426] on img at bounding box center [722, 416] width 167 height 167
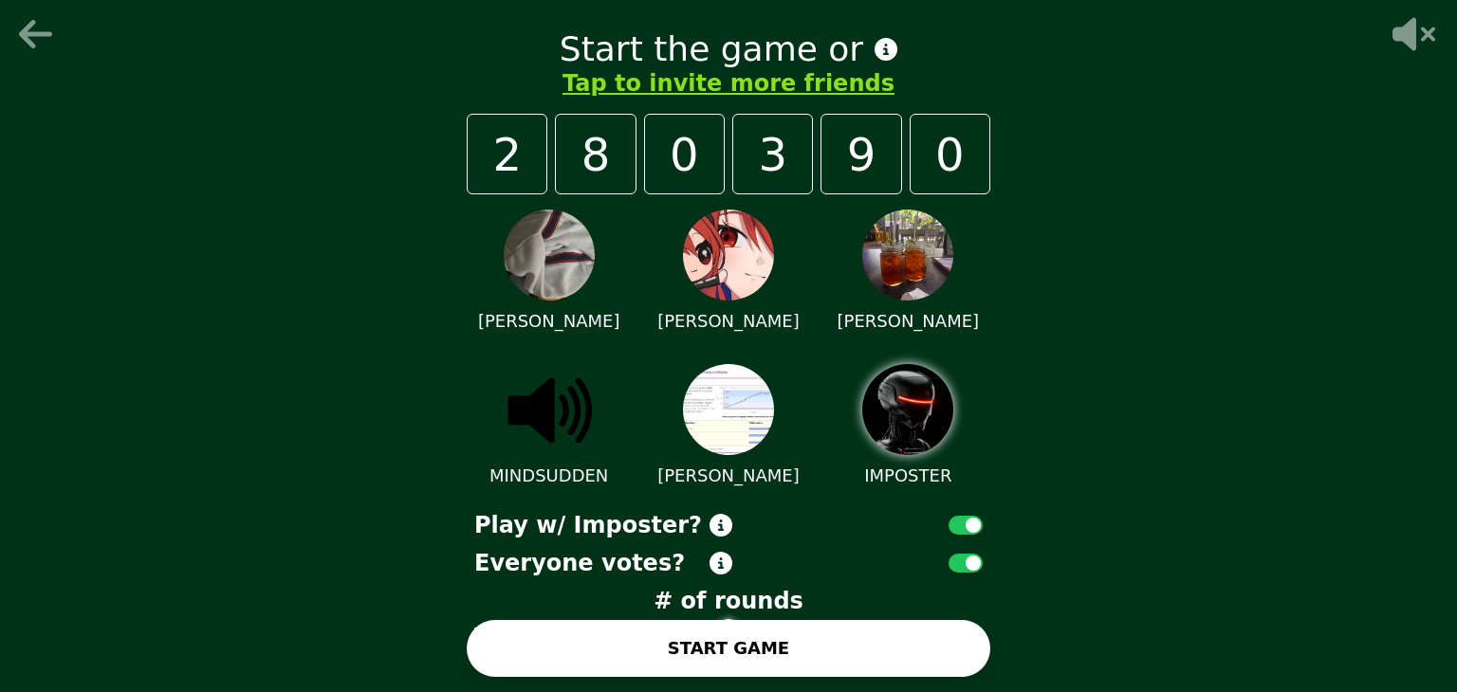
click at [875, 46] on icon at bounding box center [886, 49] width 23 height 23
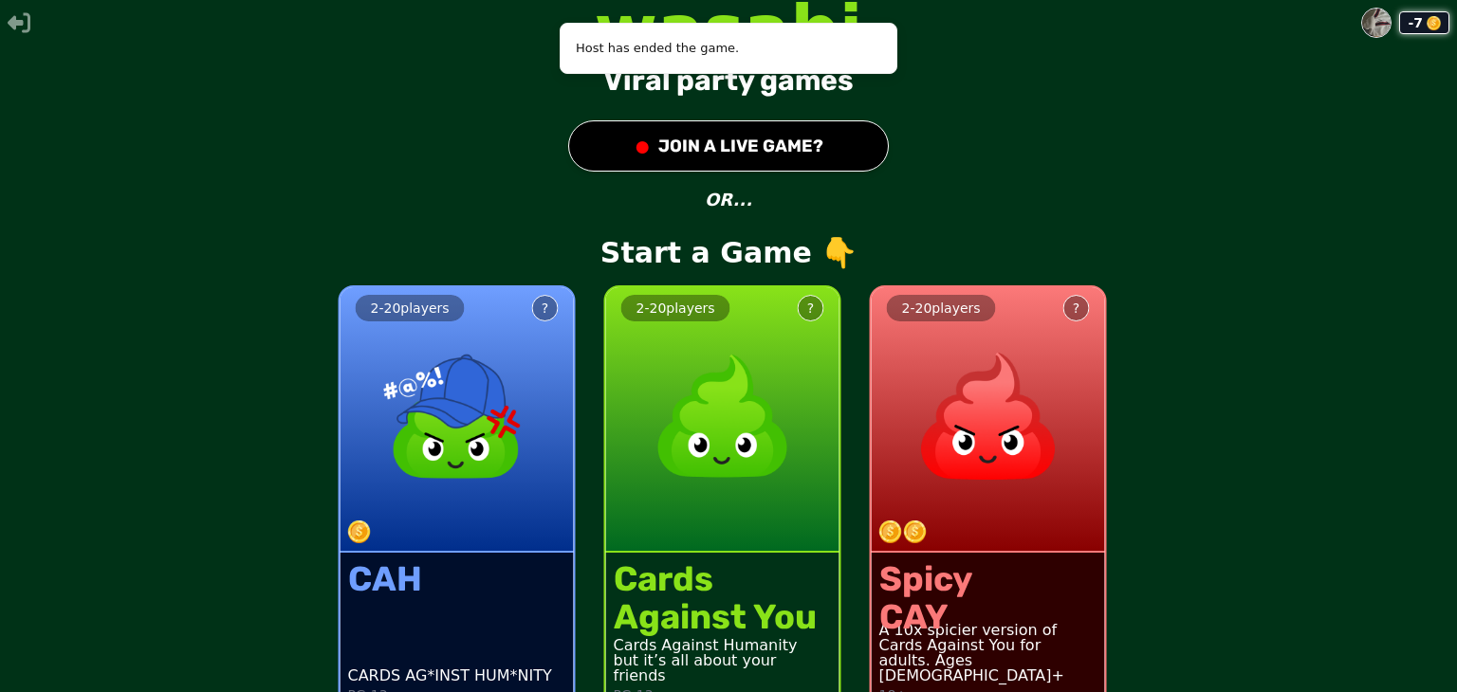
click at [698, 479] on img at bounding box center [722, 416] width 167 height 167
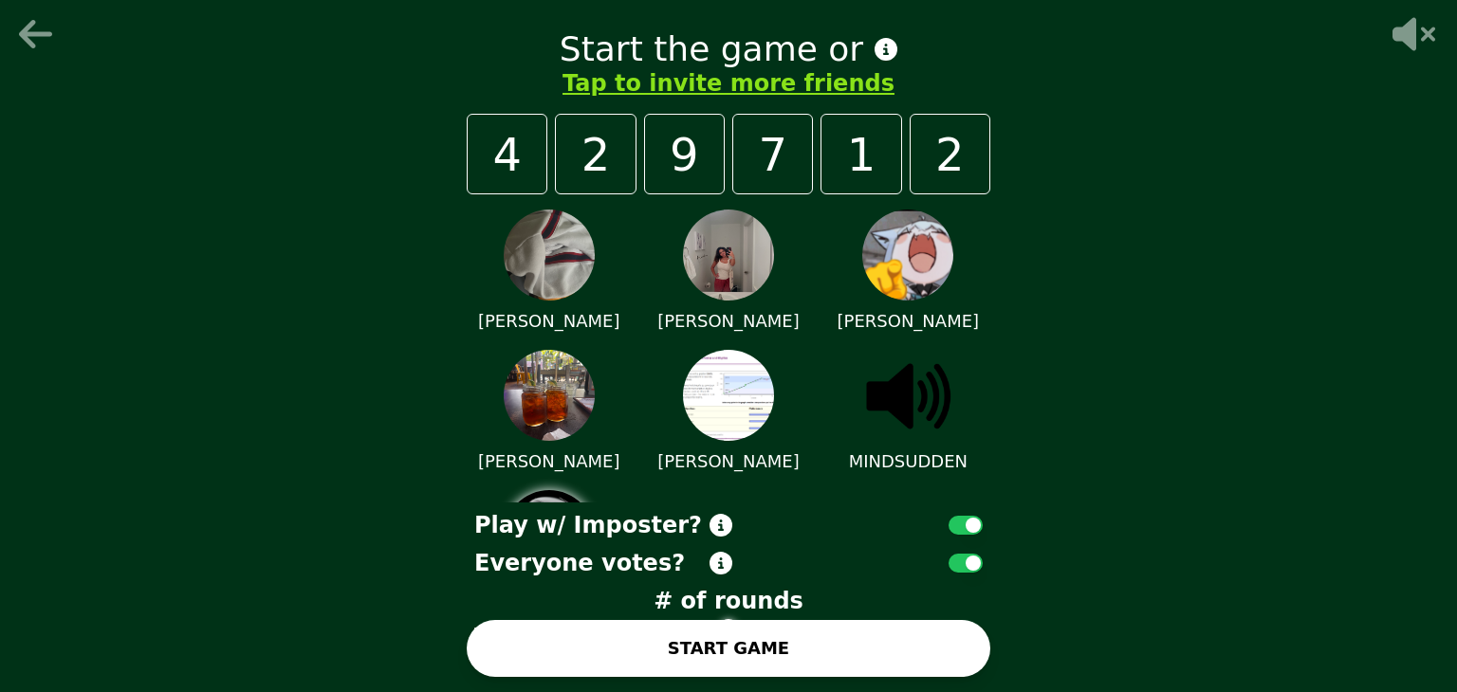
scroll to position [113, 0]
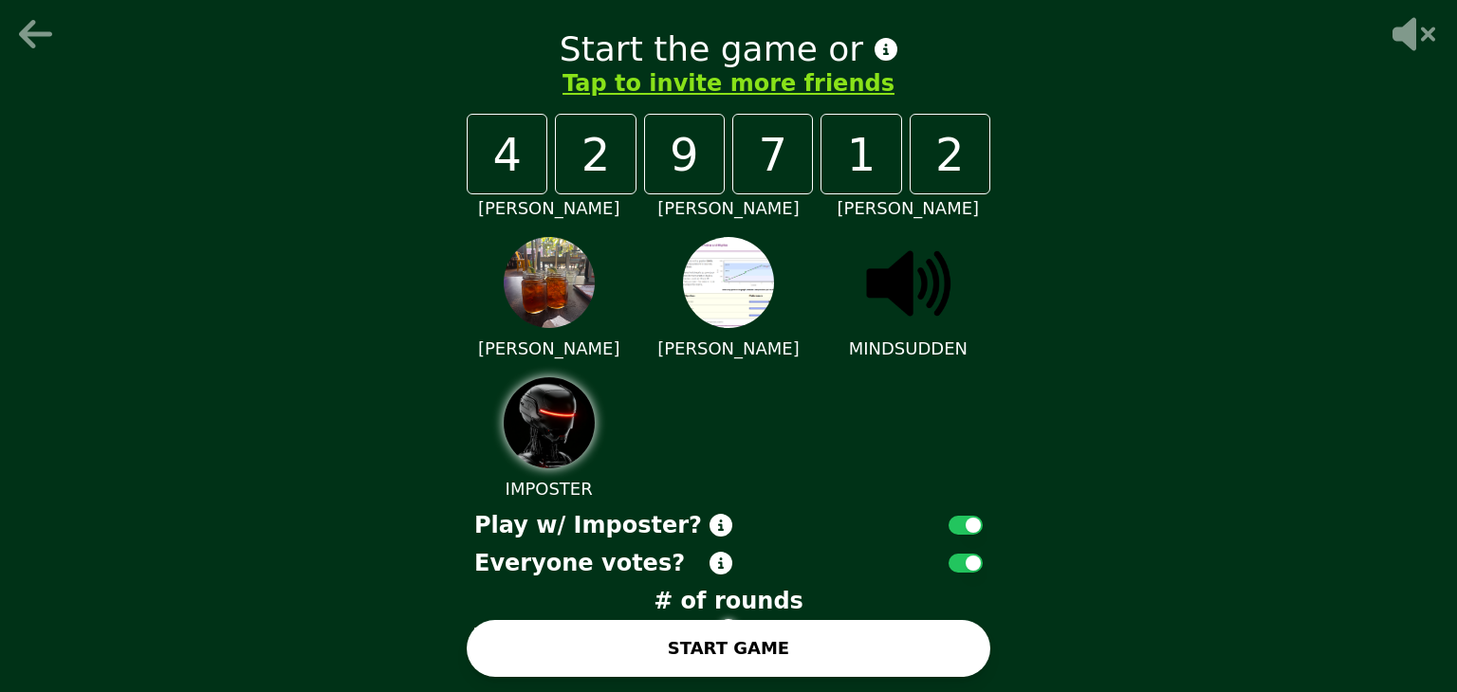
click at [735, 303] on img at bounding box center [728, 282] width 91 height 91
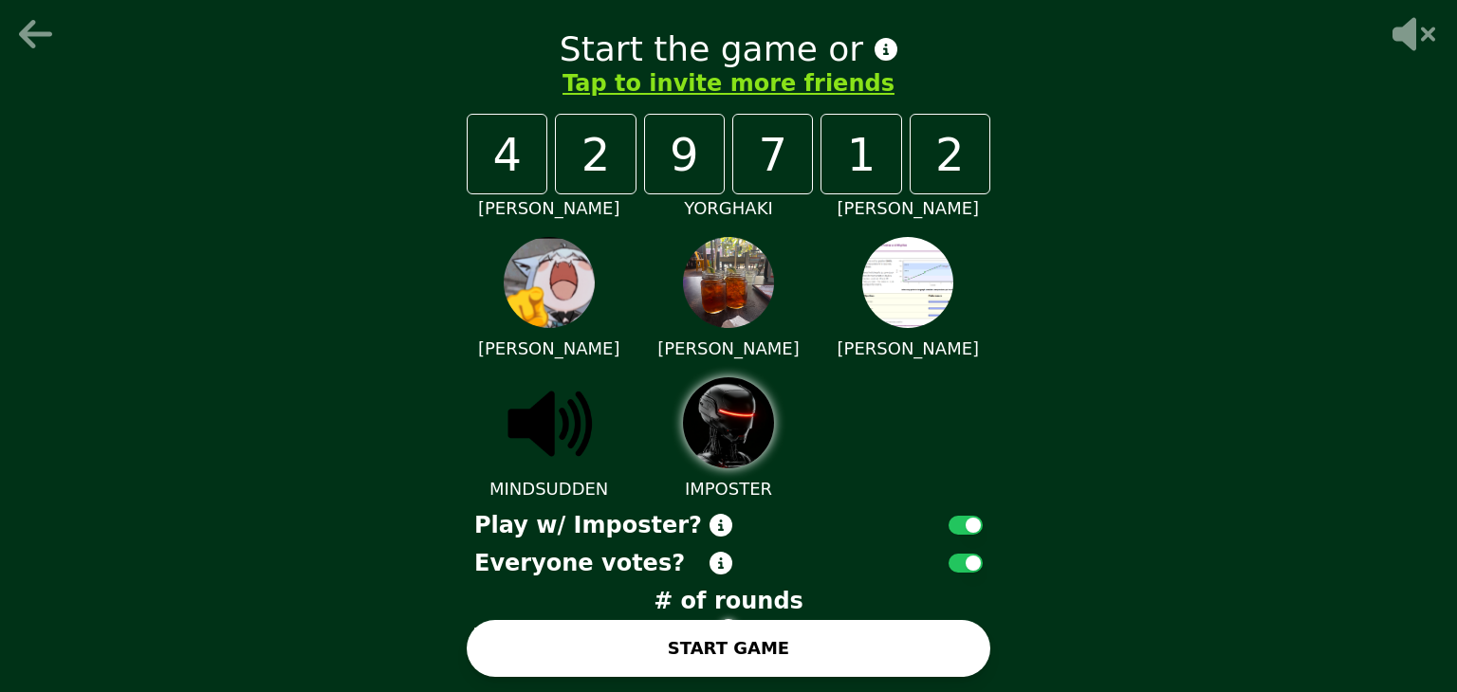
click at [803, 645] on button "START GAME" at bounding box center [729, 648] width 524 height 57
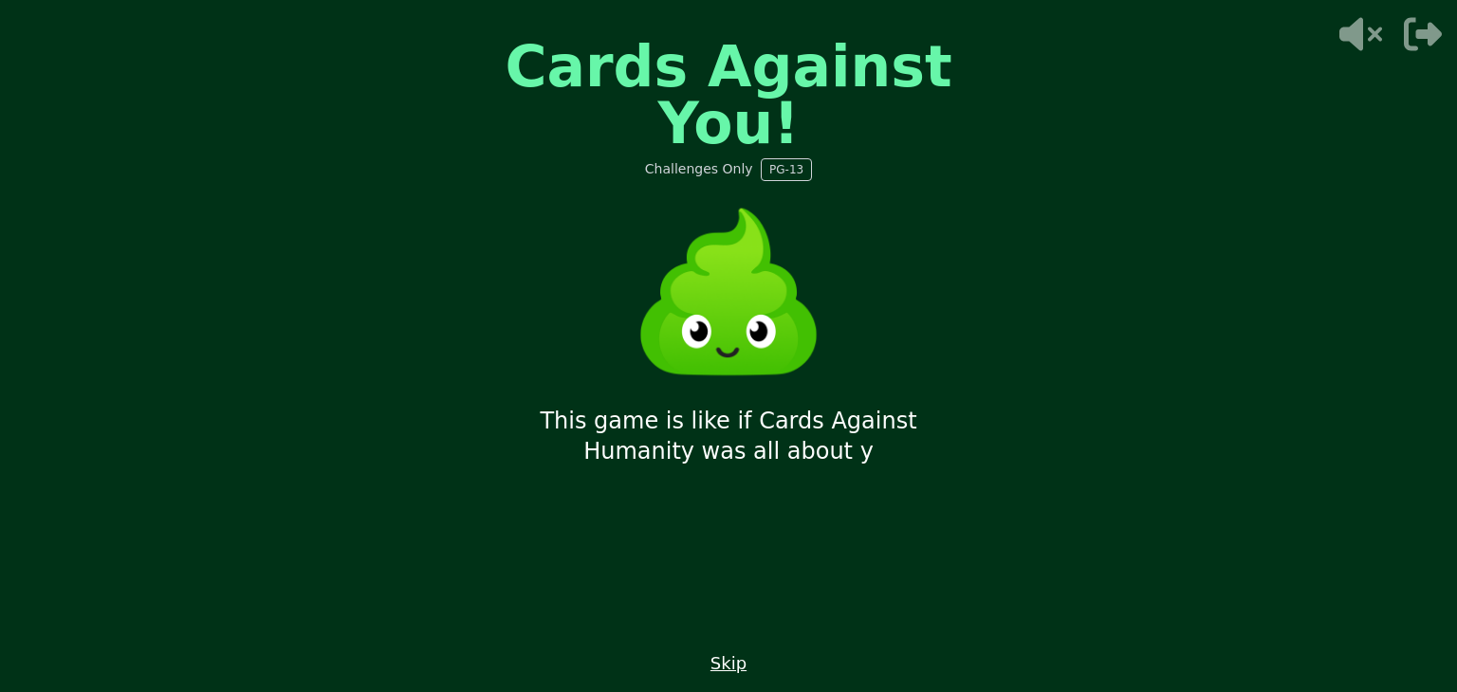
click at [731, 665] on button "Skip" at bounding box center [728, 664] width 36 height 27
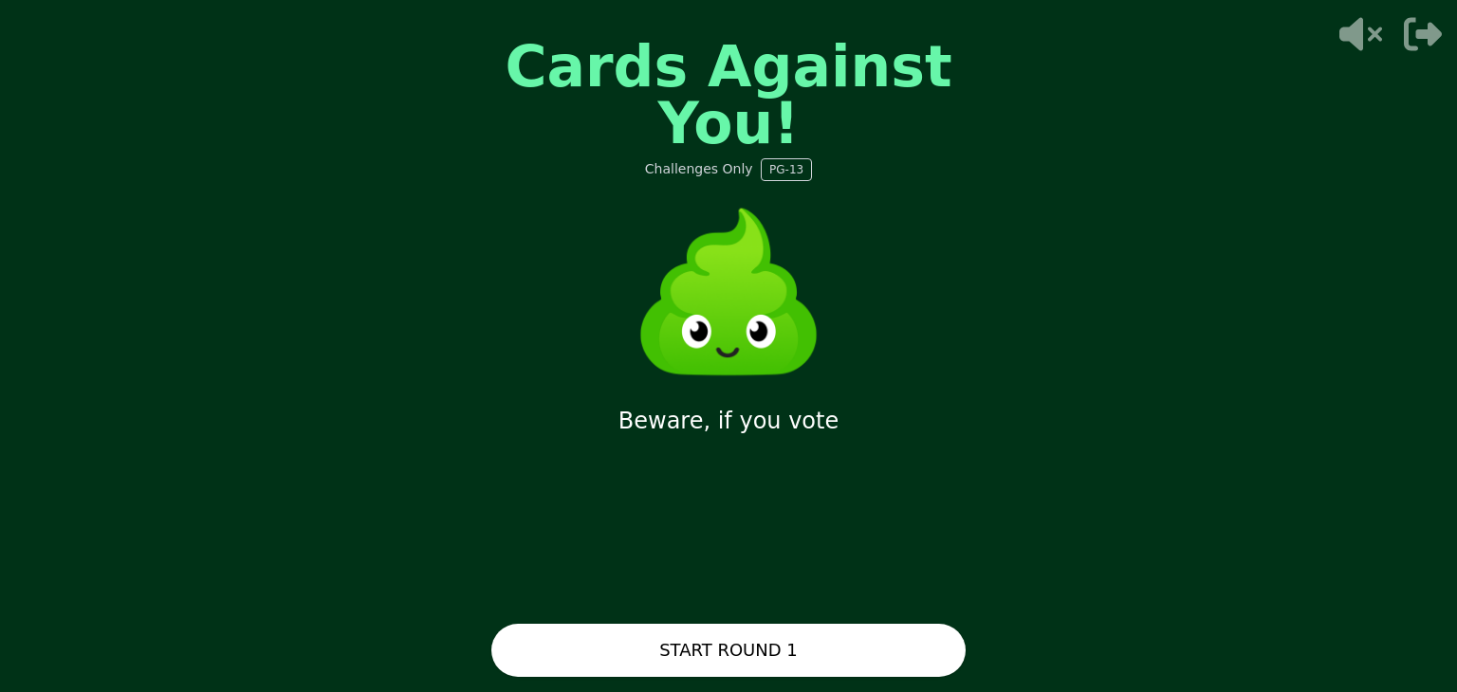
click at [731, 665] on button "START ROUND 1" at bounding box center [728, 650] width 474 height 53
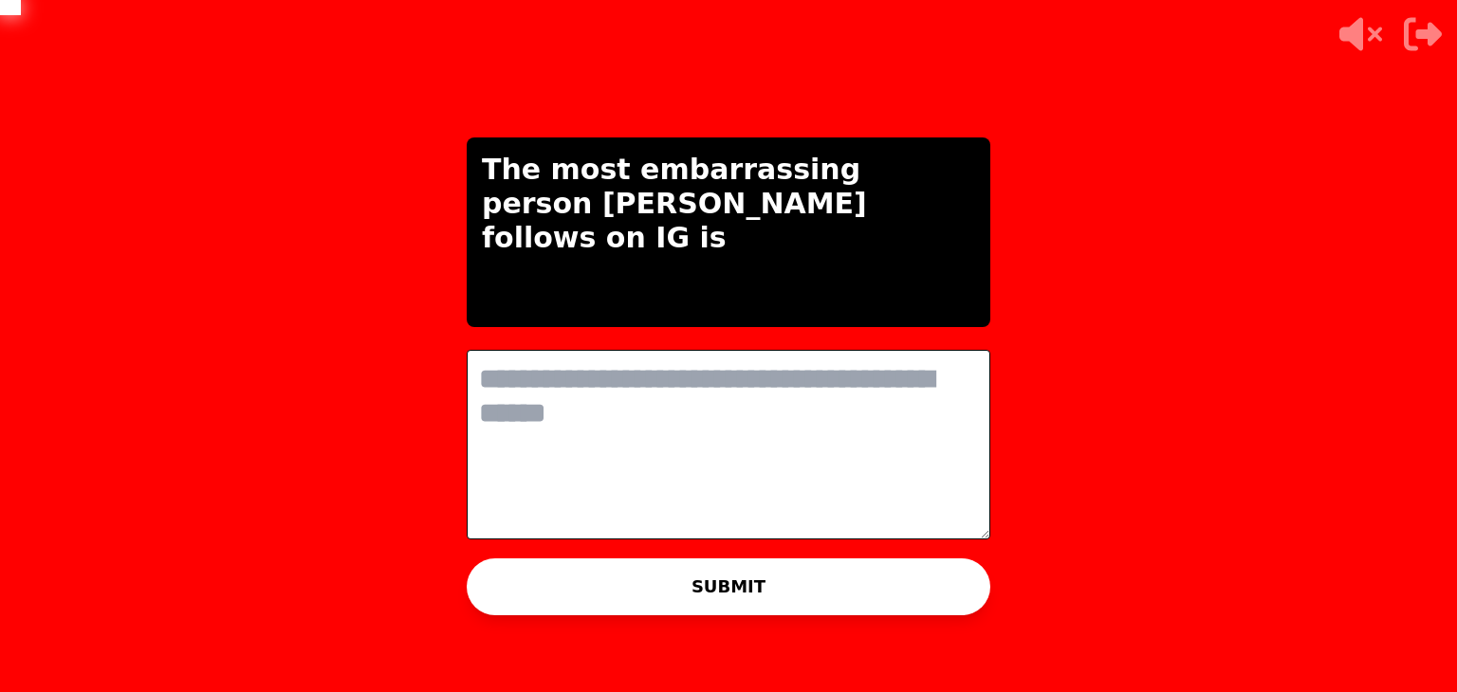
scroll to position [0, 0]
click at [703, 398] on textarea at bounding box center [729, 445] width 524 height 190
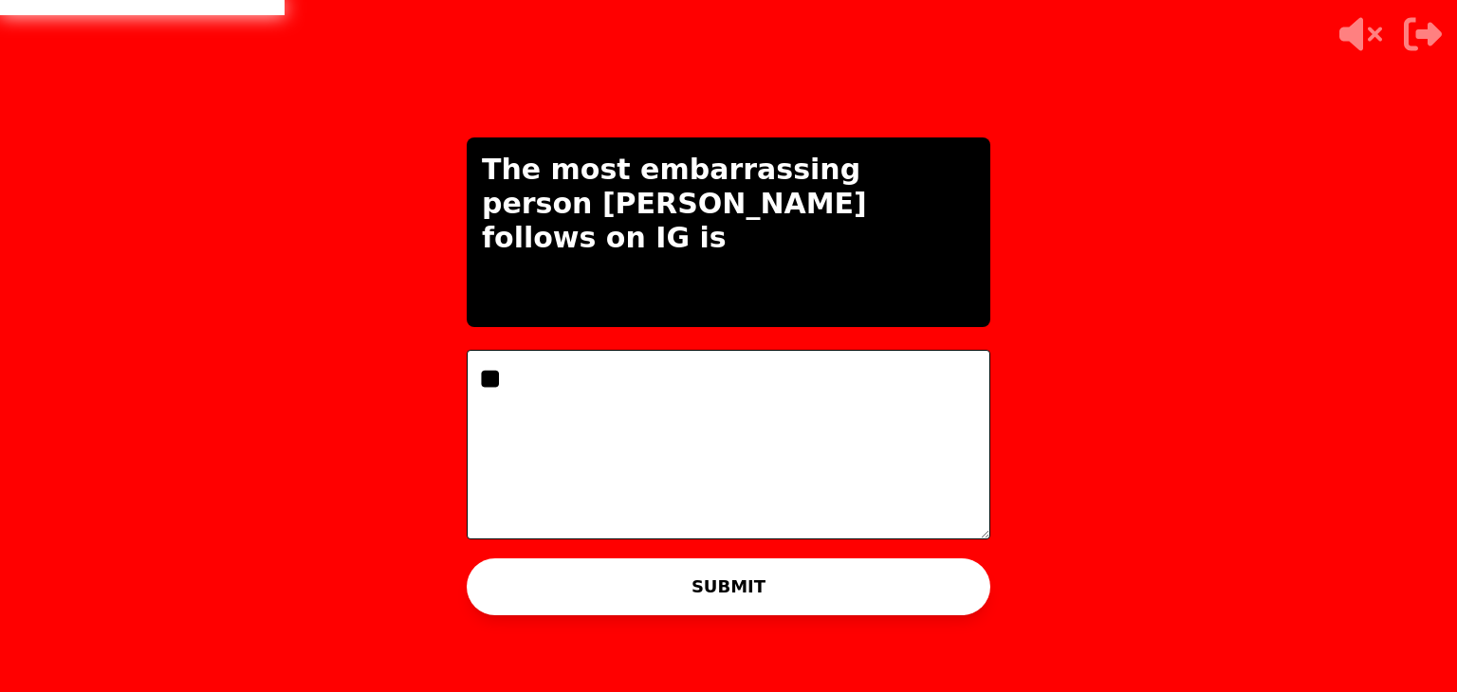
type textarea "*"
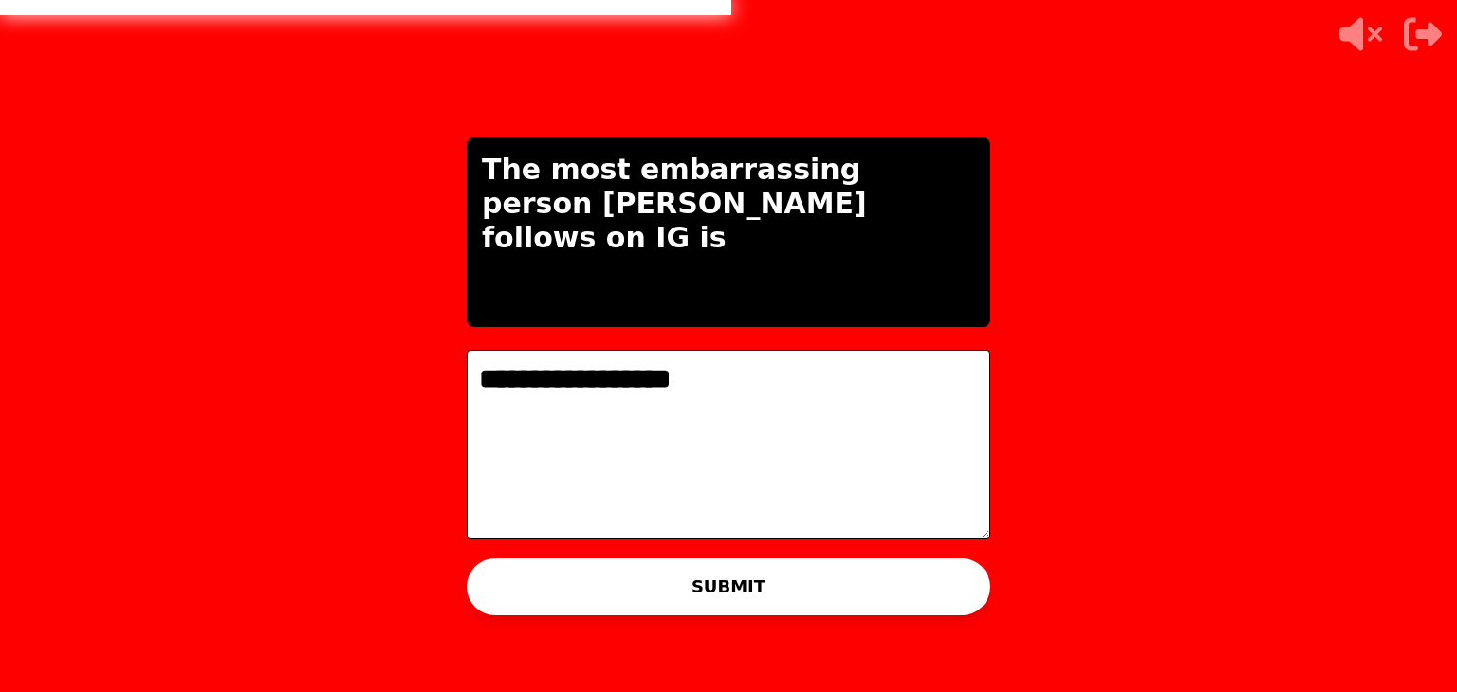
click at [494, 380] on textarea "**********" at bounding box center [729, 445] width 524 height 190
type textarea "**********"
click at [650, 603] on button "SUBMIT" at bounding box center [729, 587] width 524 height 57
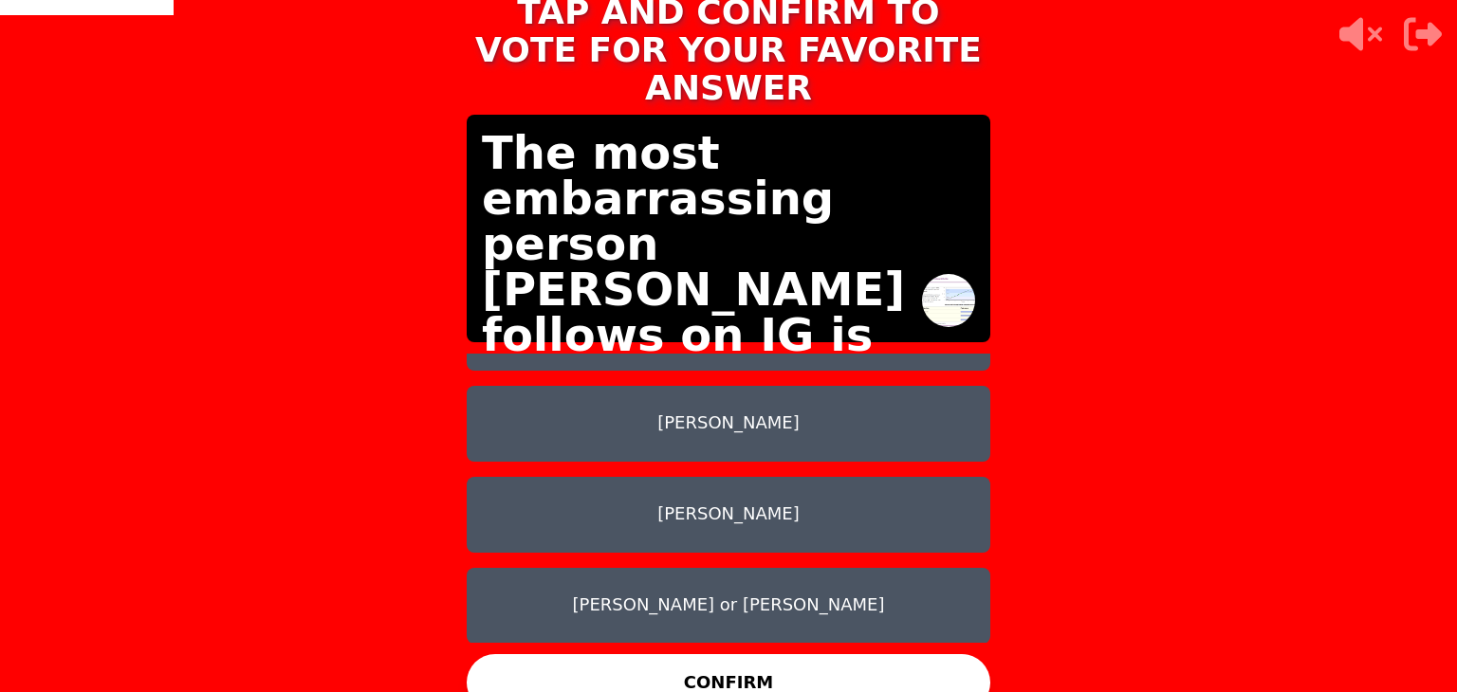
scroll to position [11, 0]
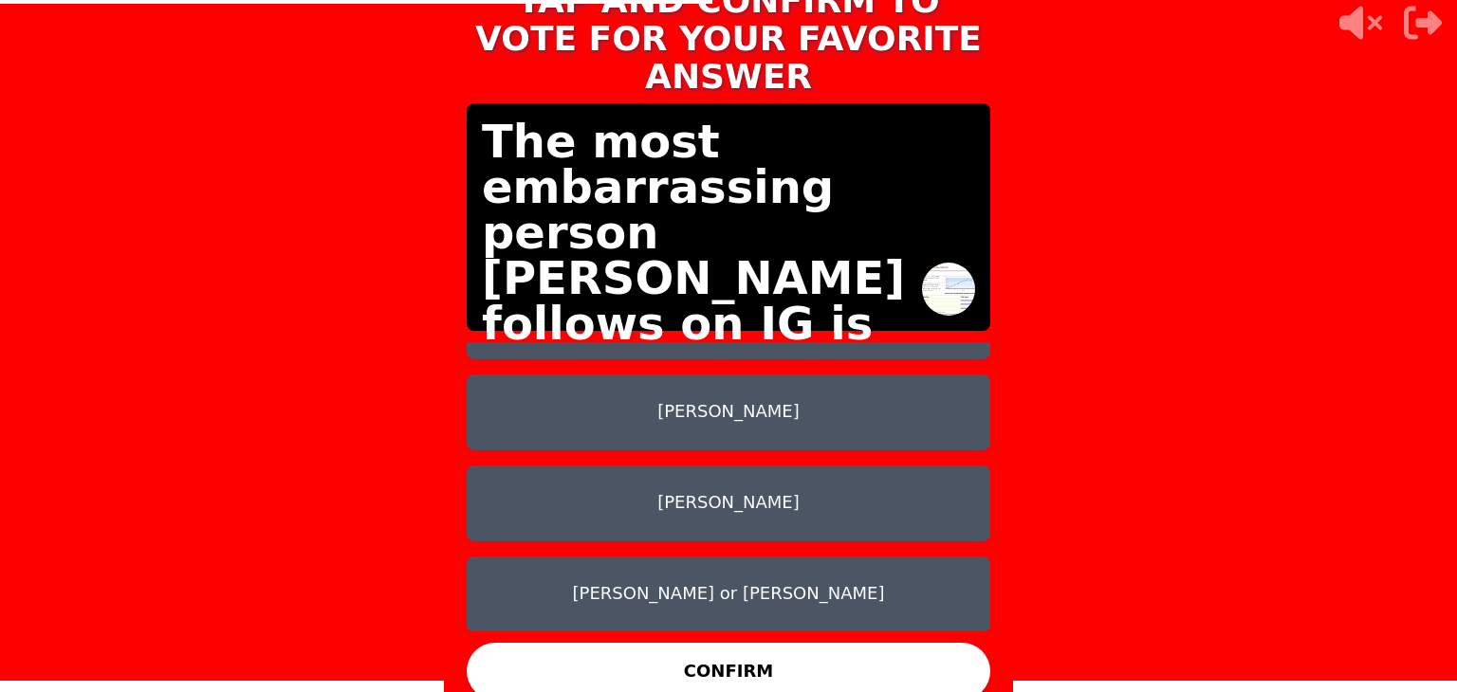
click at [696, 398] on button "Mia khalifa" at bounding box center [729, 413] width 524 height 76
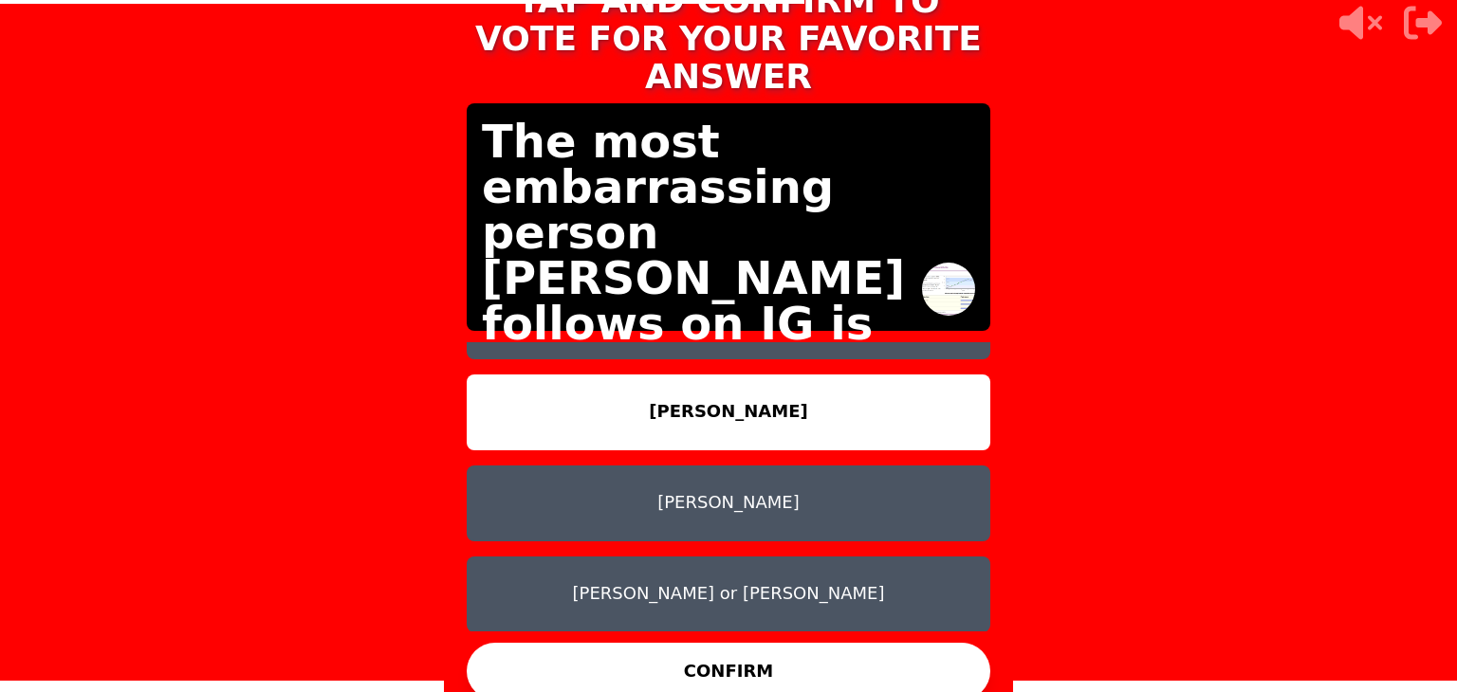
click at [729, 578] on button "Diddy or Nathaniel" at bounding box center [729, 595] width 524 height 76
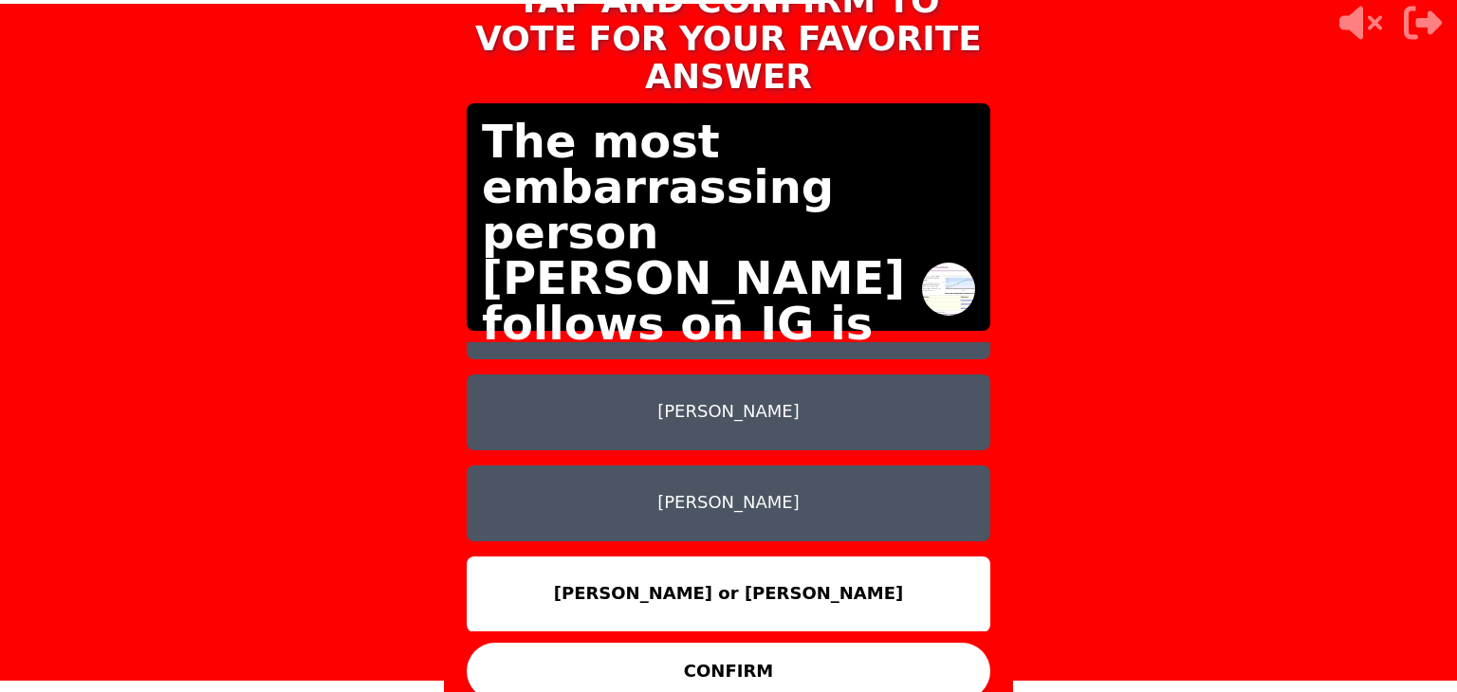
click at [753, 657] on button "CONFIRM" at bounding box center [729, 671] width 524 height 57
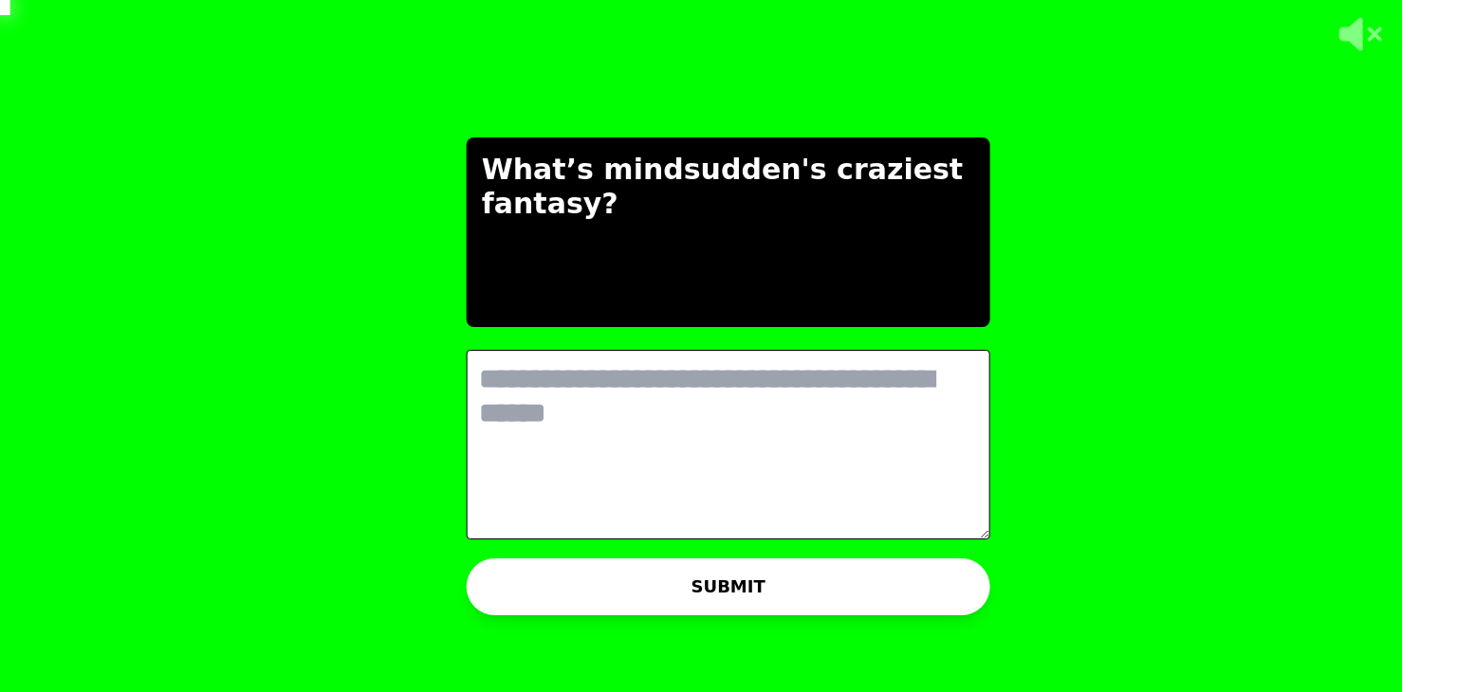
scroll to position [0, 0]
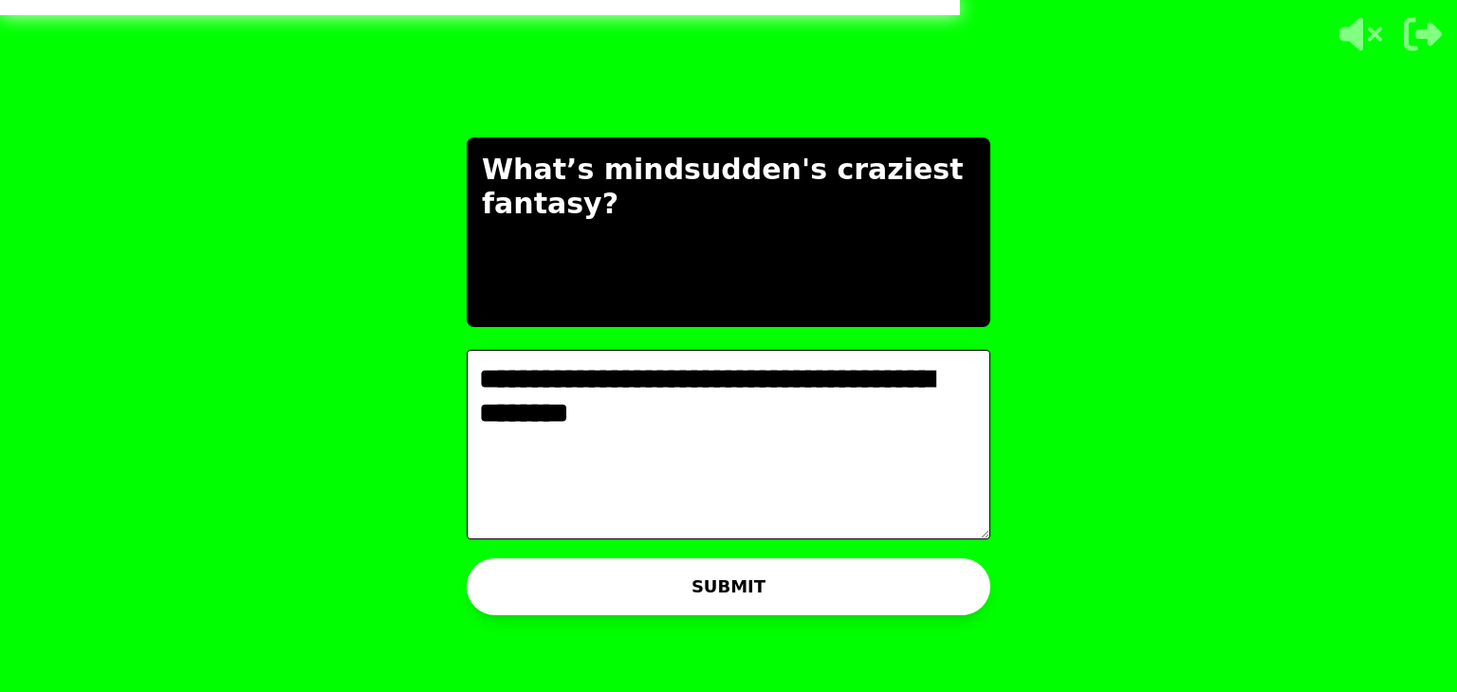
type textarea "**********"
click at [664, 571] on button "SUBMIT" at bounding box center [729, 587] width 524 height 57
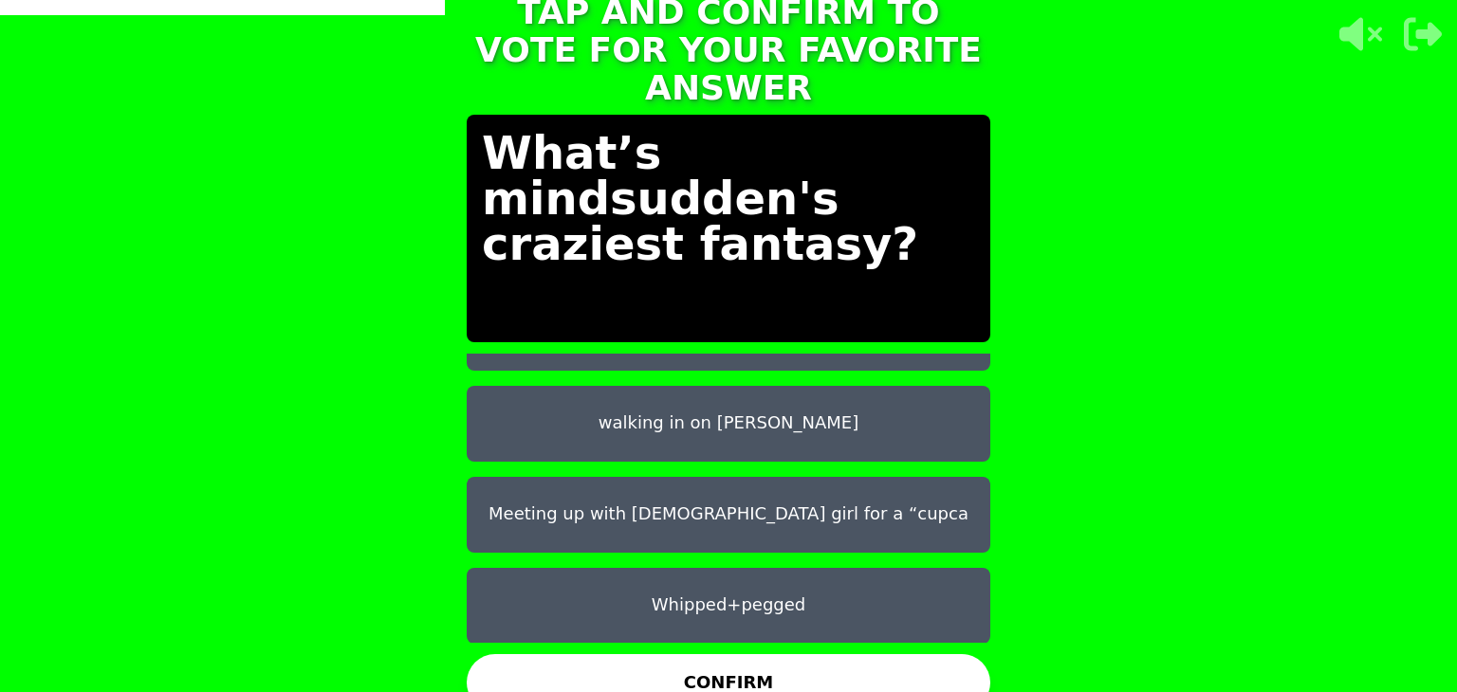
scroll to position [11, 0]
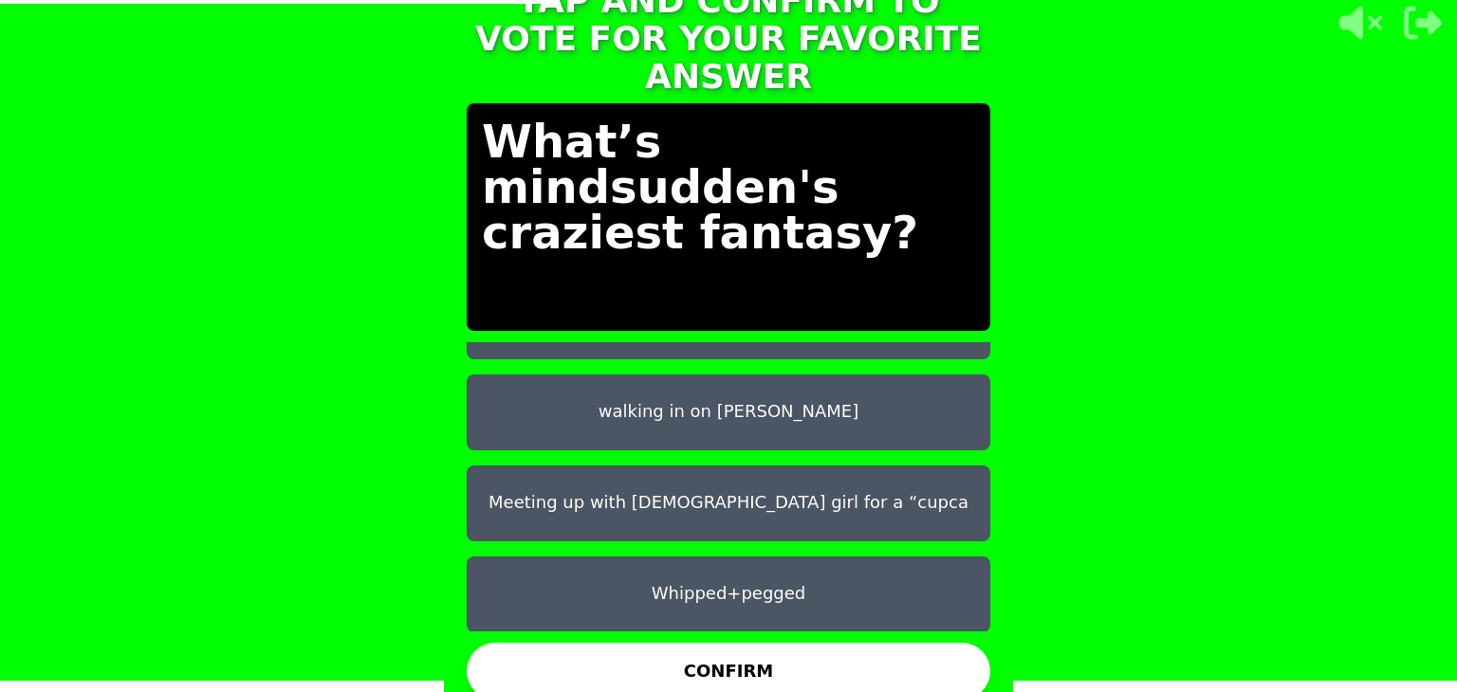
click at [664, 569] on button "Whipped+pegged" at bounding box center [729, 595] width 524 height 76
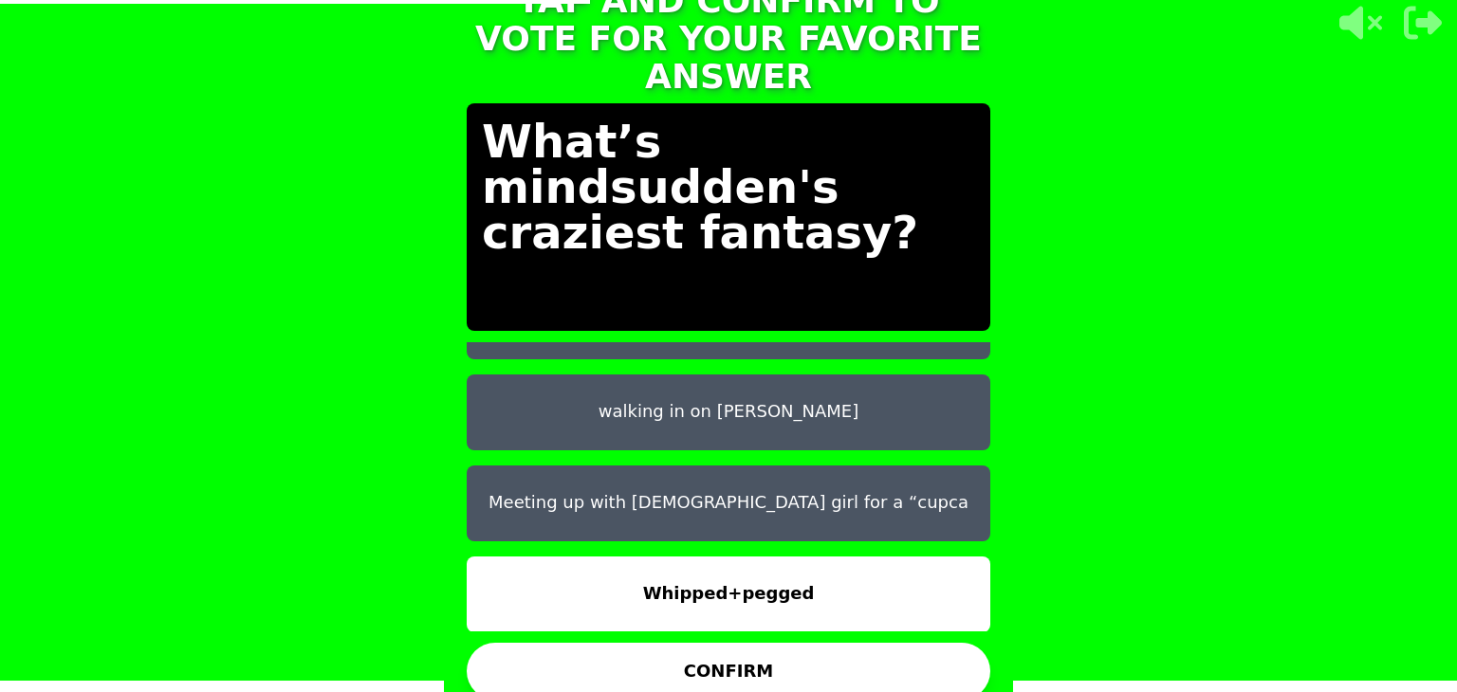
click at [727, 663] on button "CONFIRM" at bounding box center [729, 671] width 524 height 57
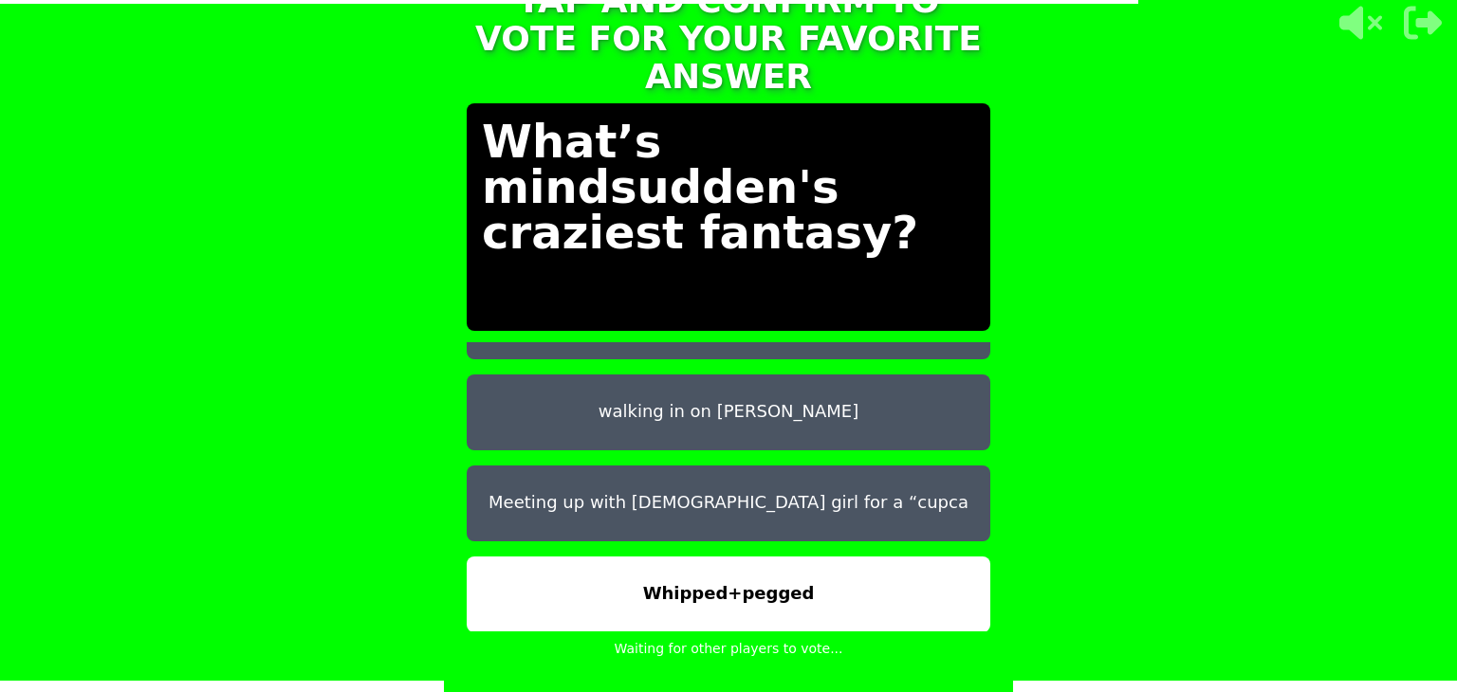
scroll to position [0, 0]
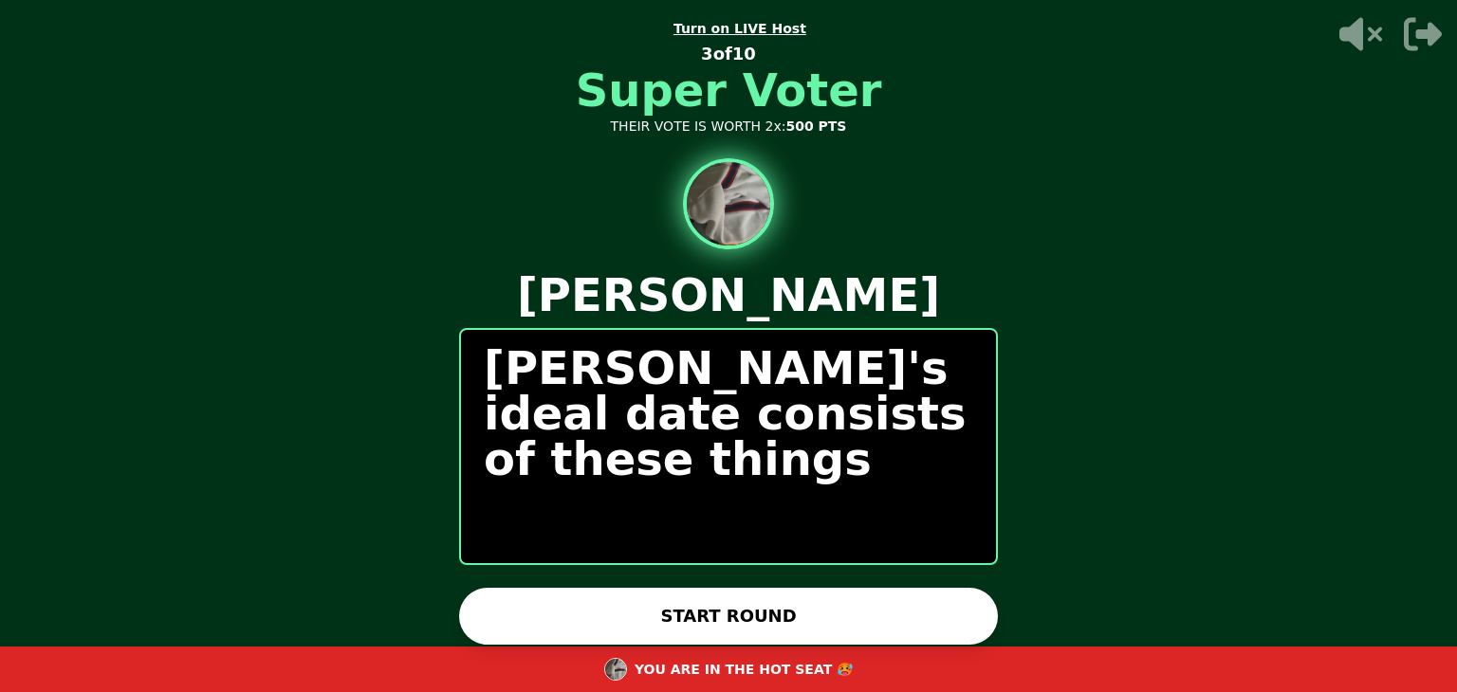
click at [564, 604] on button "START ROUND" at bounding box center [728, 616] width 539 height 57
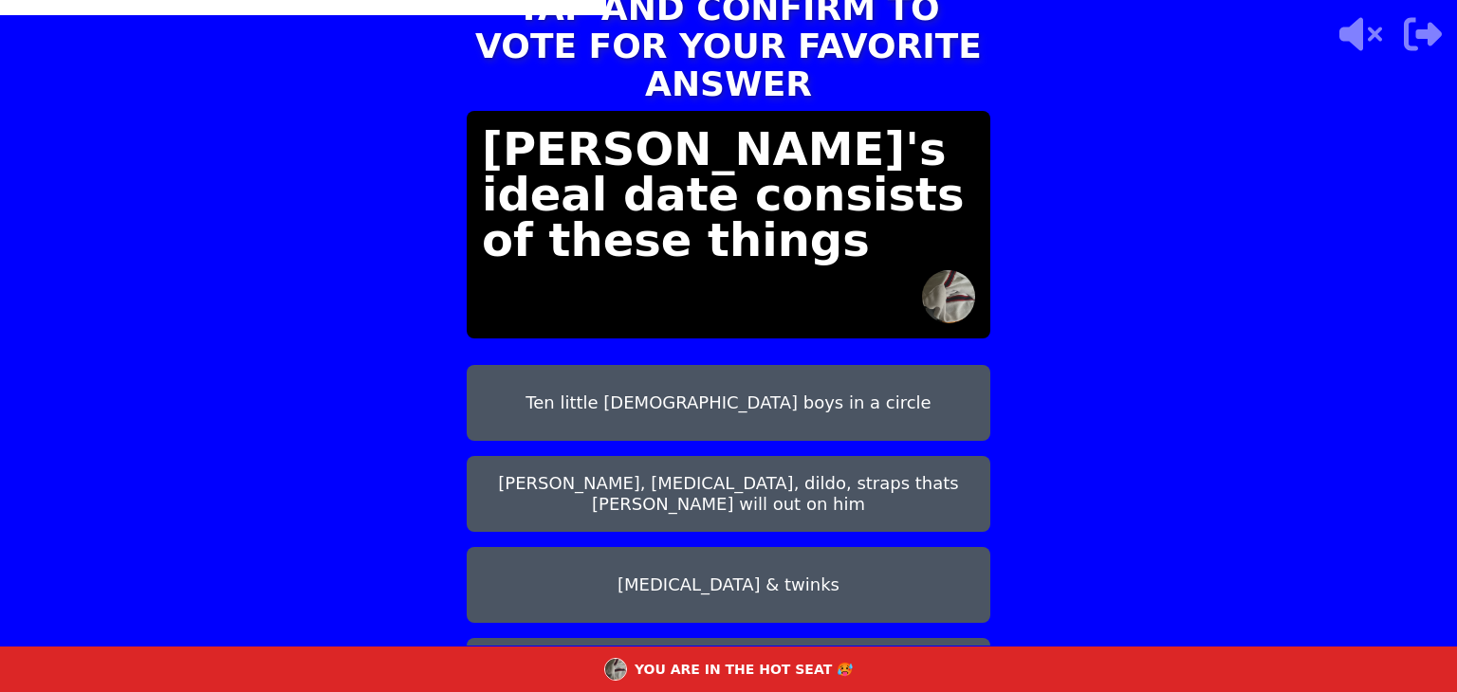
scroll to position [288, 0]
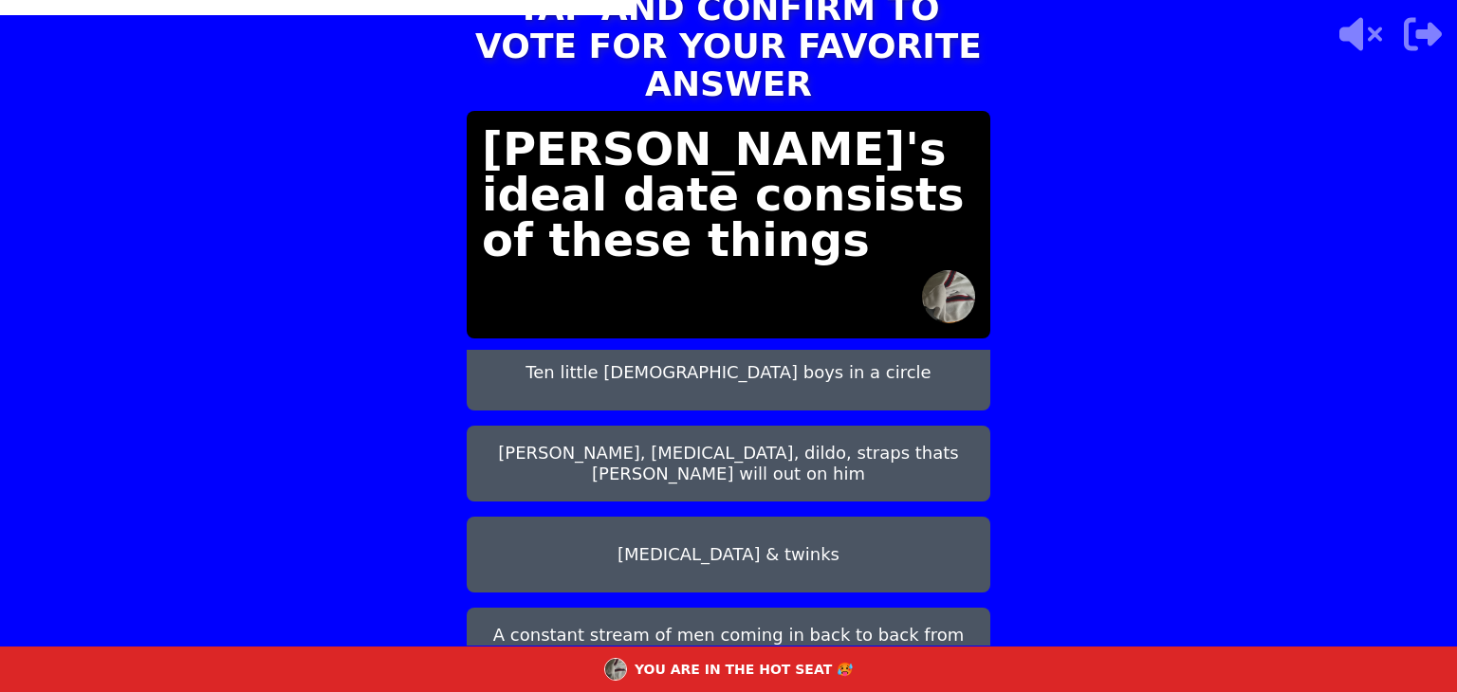
click at [708, 608] on button "A constant stream of men coming in back to back from the back" at bounding box center [729, 646] width 524 height 76
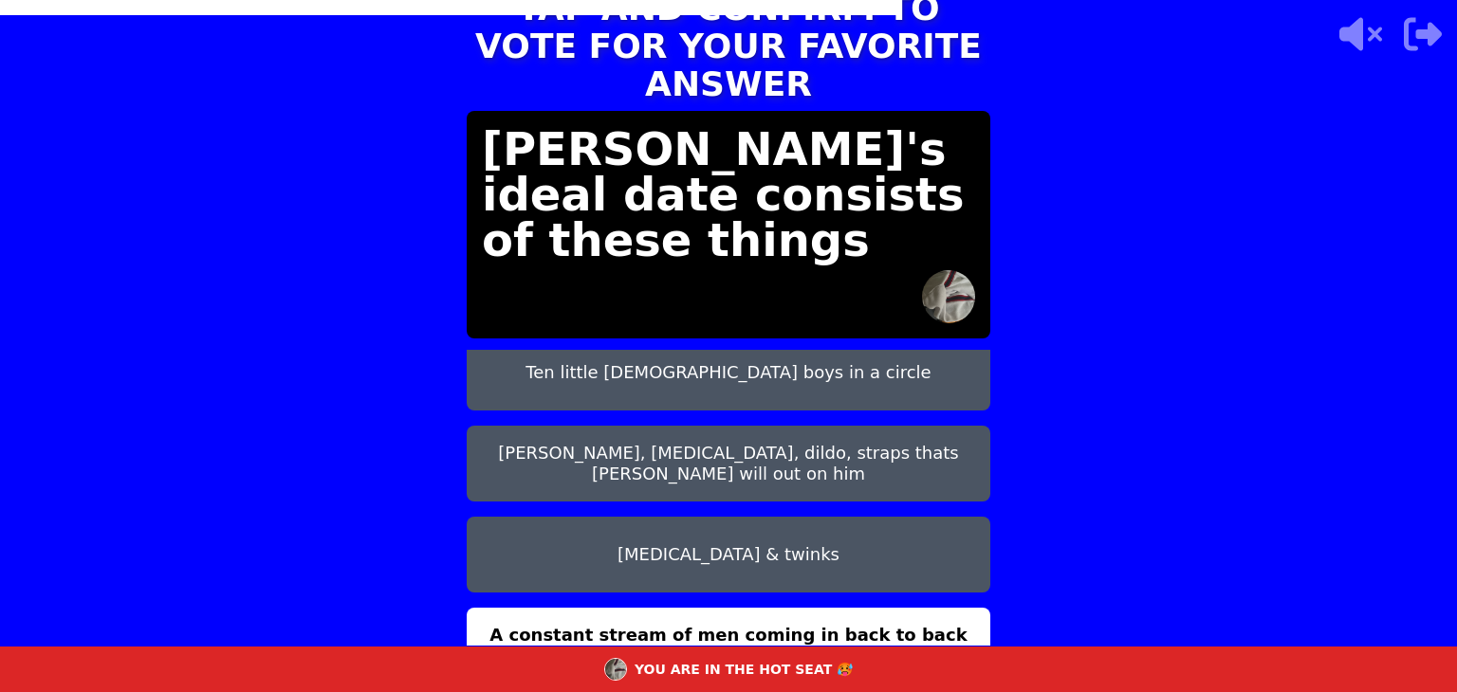
scroll to position [33, 0]
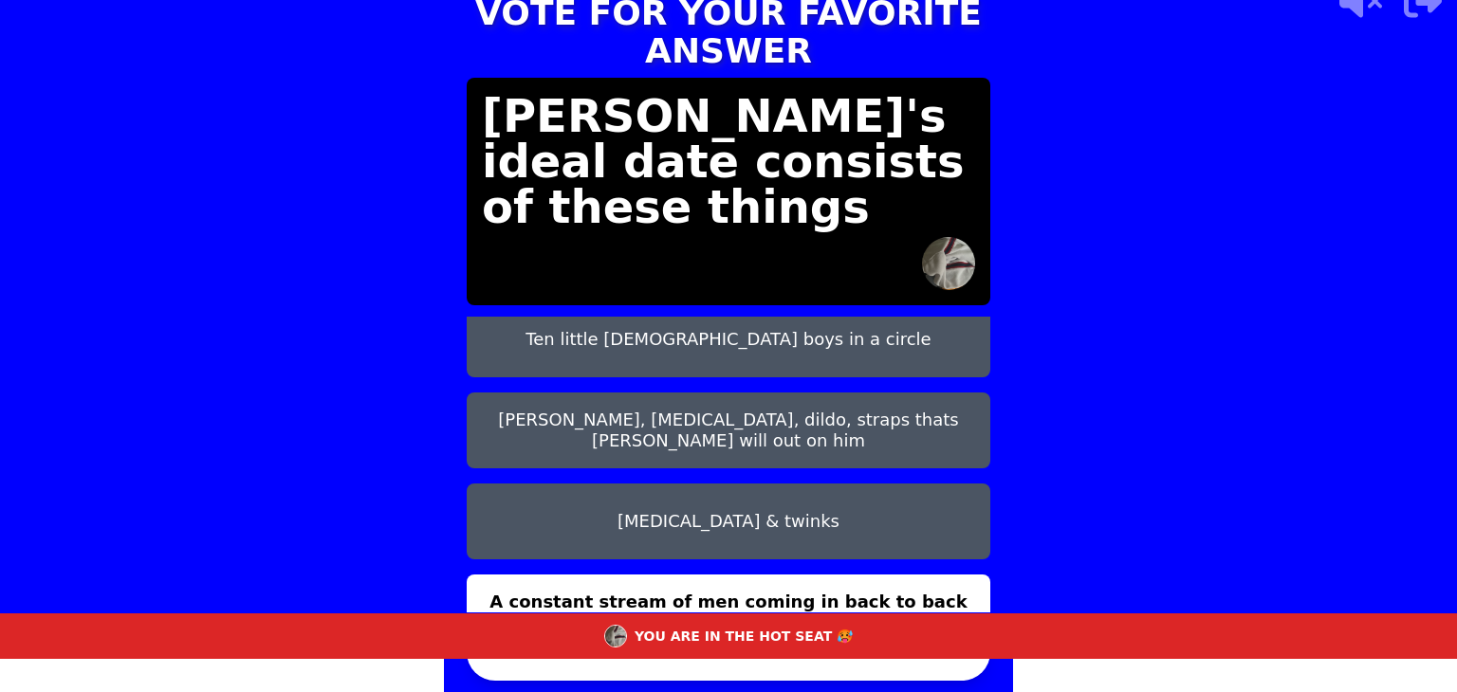
click at [502, 664] on button "CONFIRM" at bounding box center [729, 652] width 524 height 57
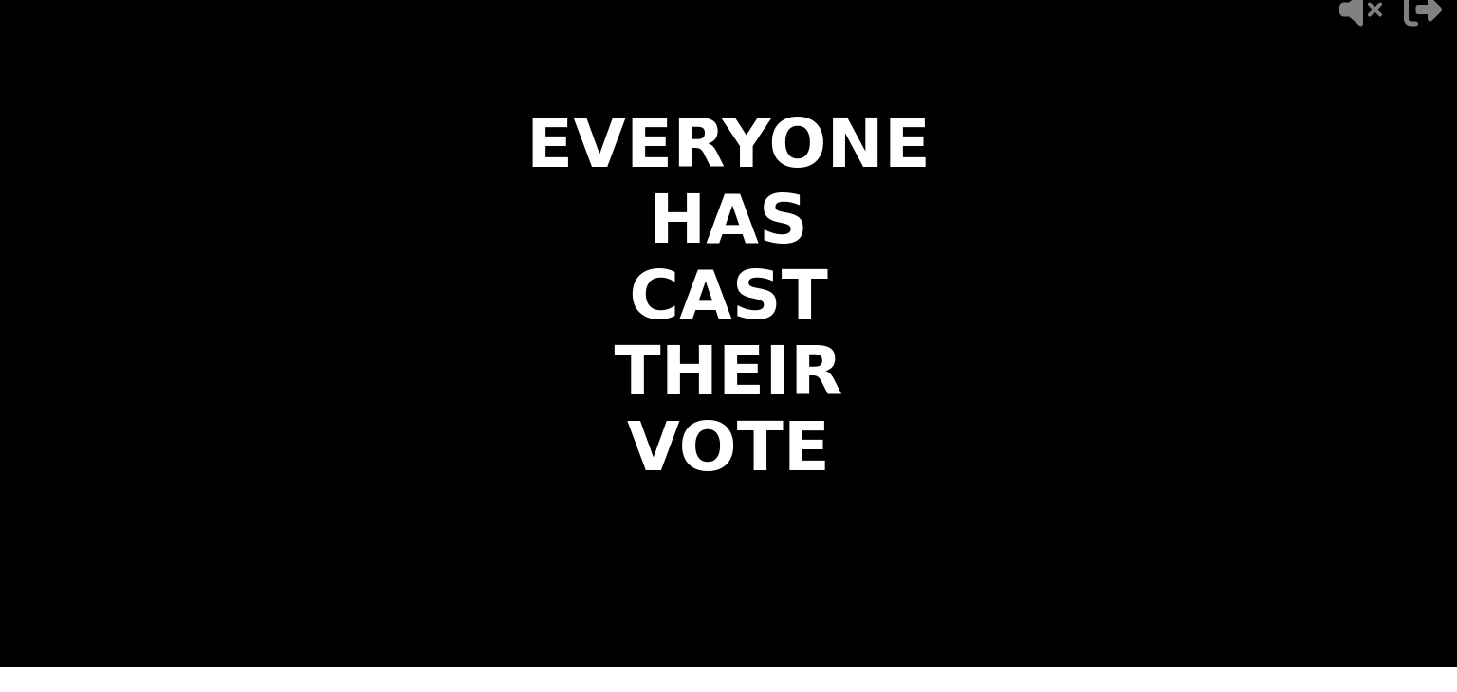
scroll to position [0, 0]
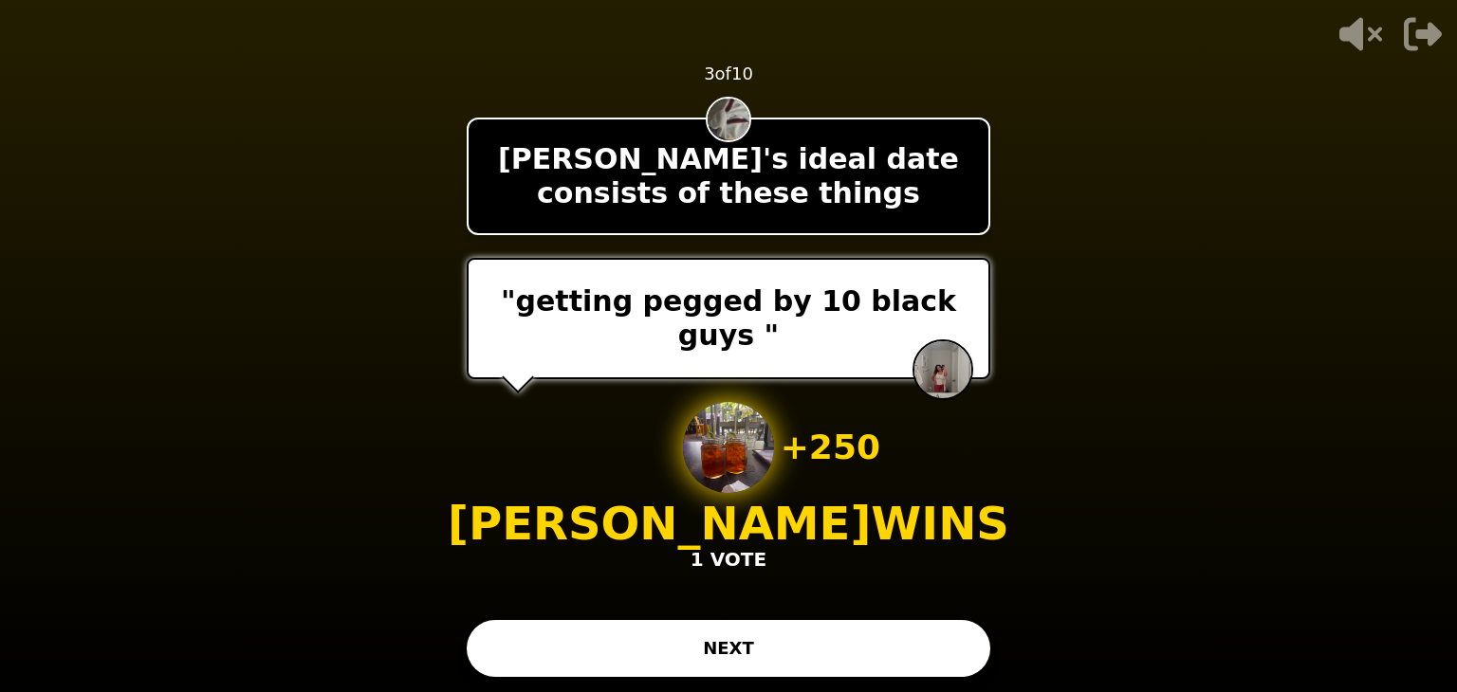
click at [525, 658] on button "NEXT" at bounding box center [729, 648] width 524 height 57
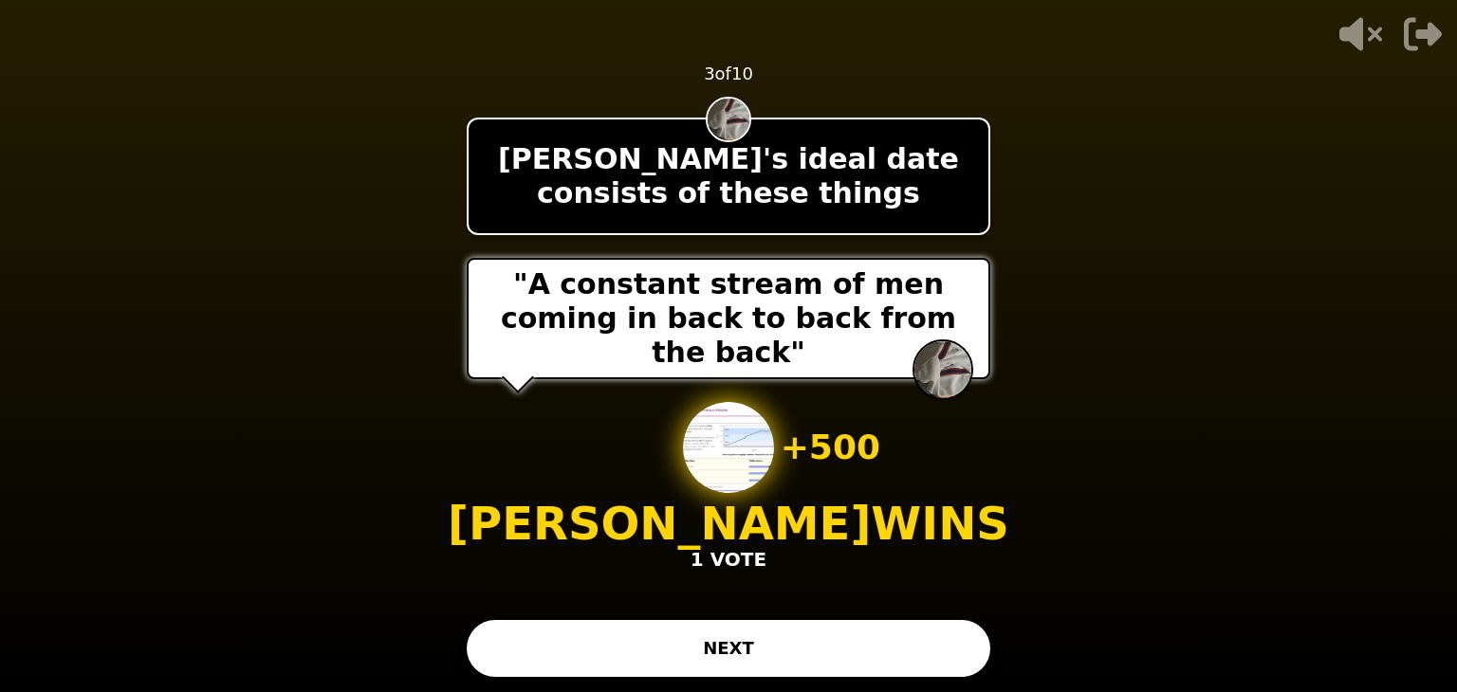
click at [565, 643] on button "NEXT" at bounding box center [729, 648] width 524 height 57
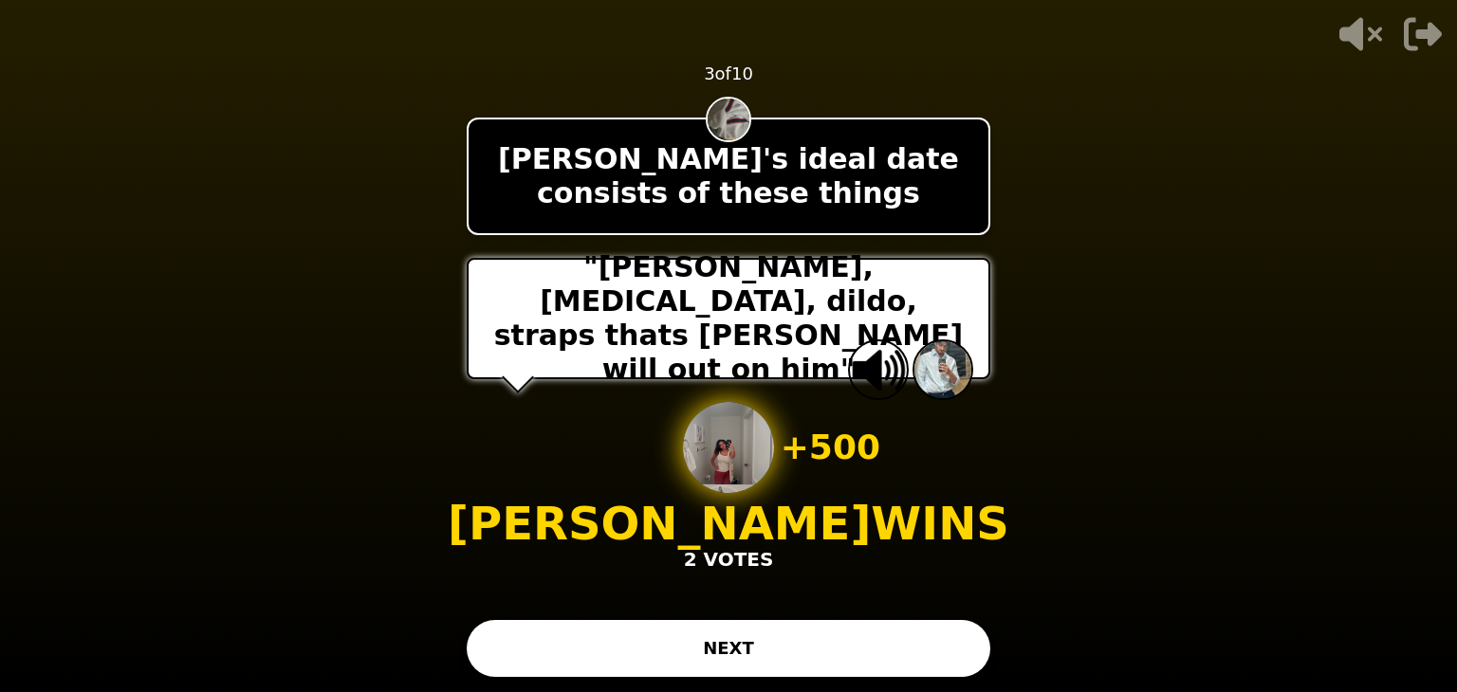
click at [640, 638] on button "NEXT" at bounding box center [729, 648] width 524 height 57
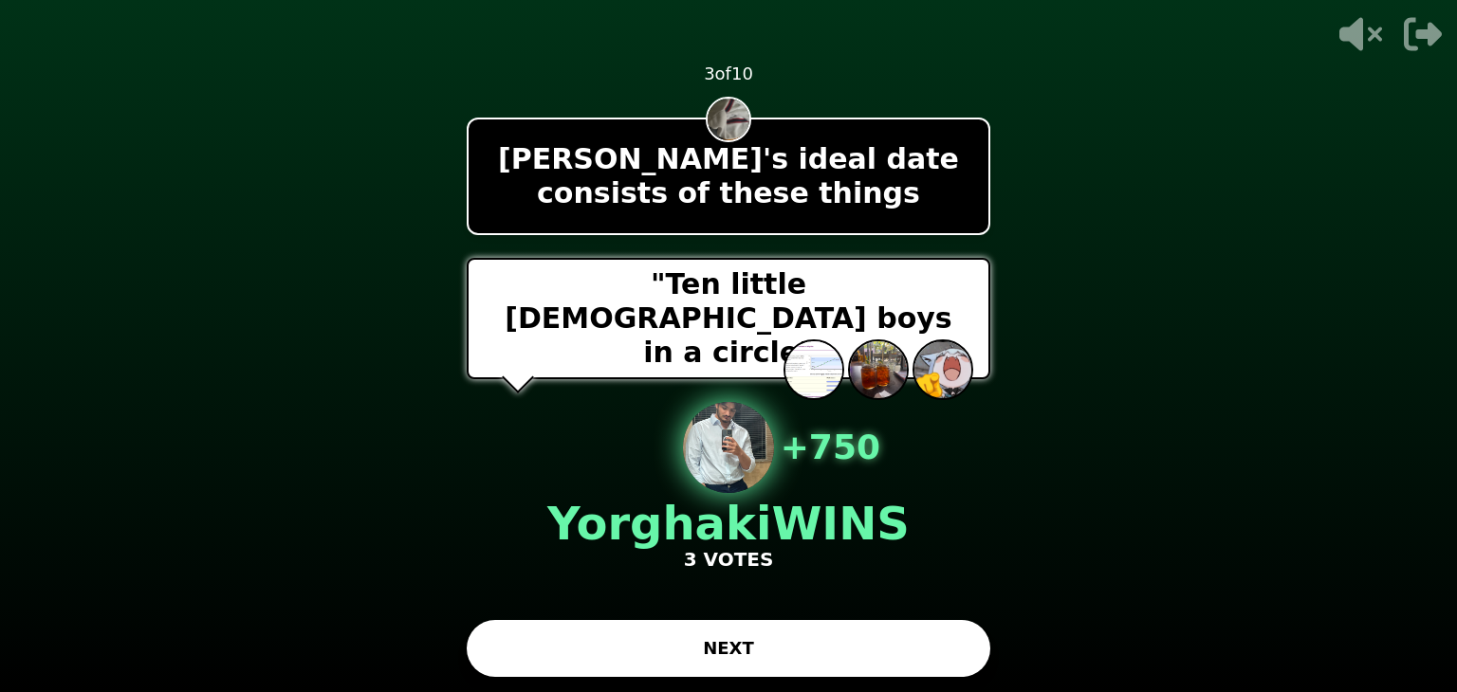
click at [698, 636] on button "NEXT" at bounding box center [729, 648] width 524 height 57
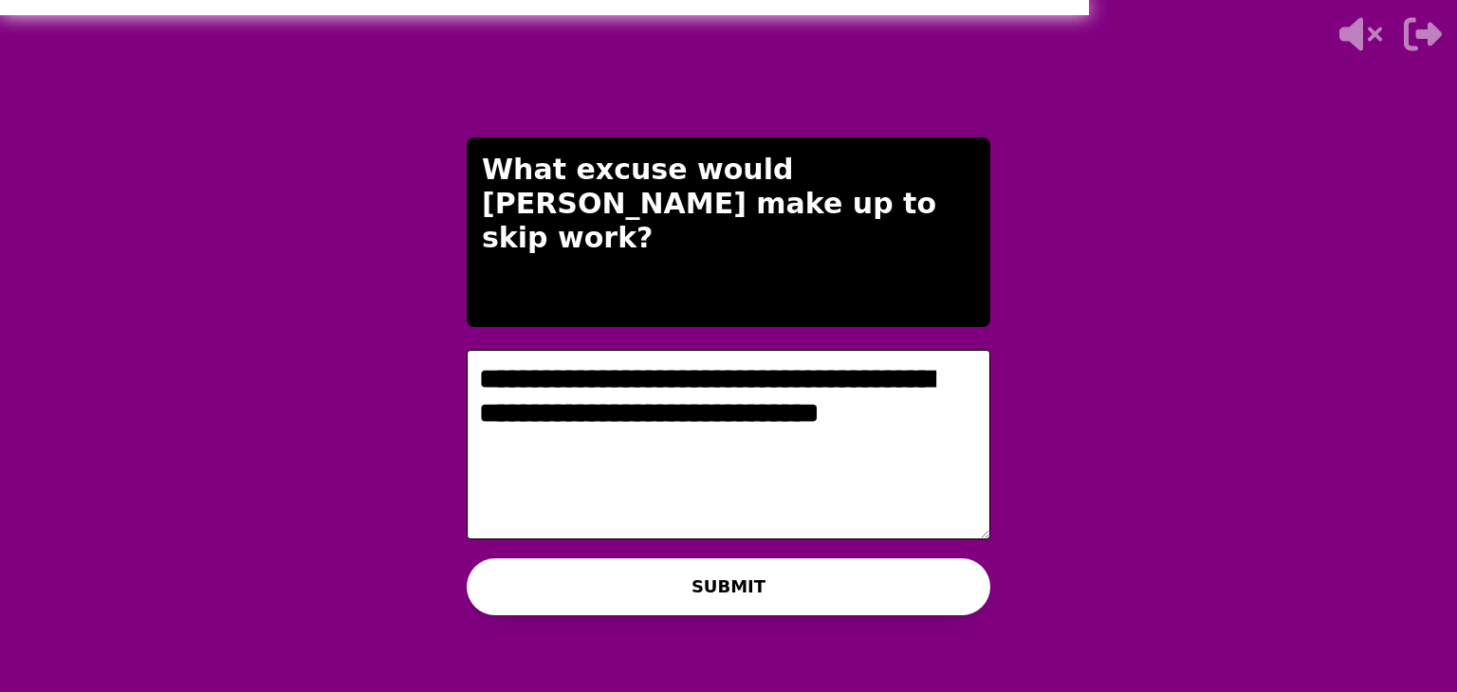
type textarea "**********"
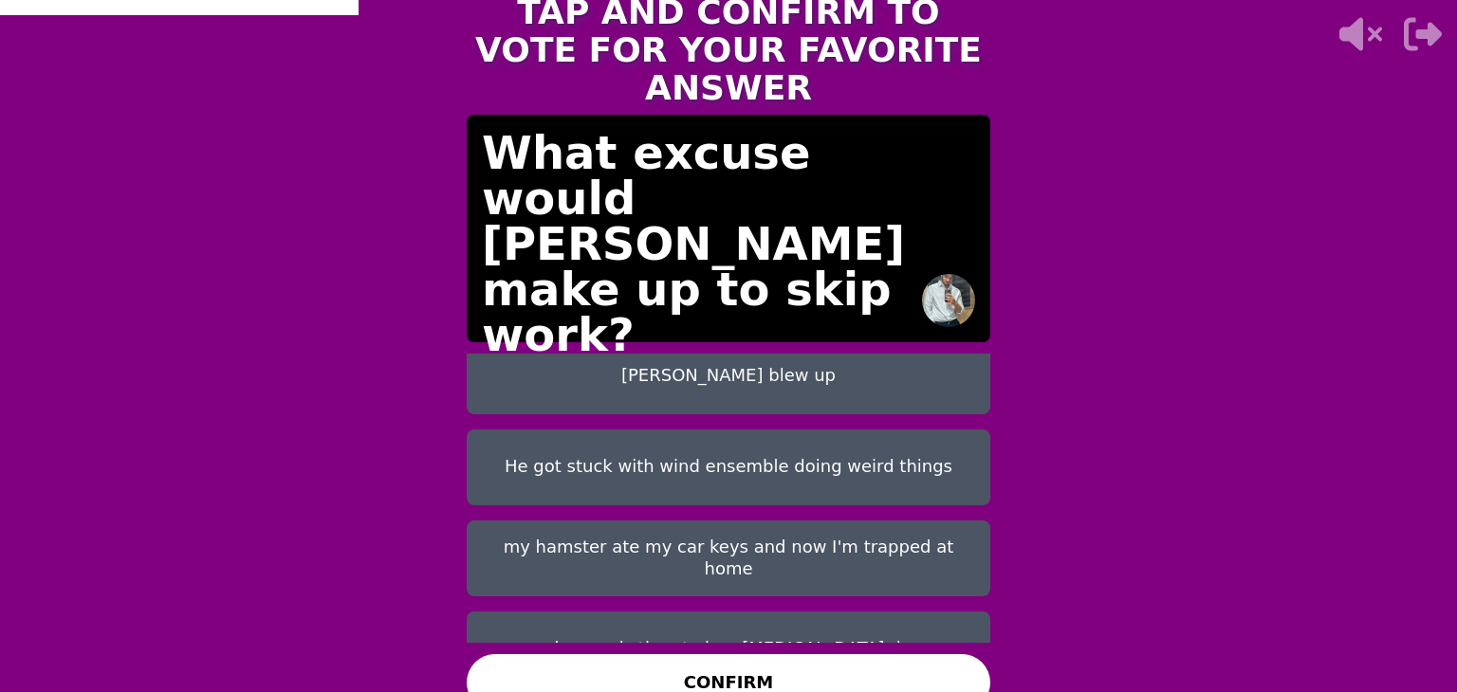
scroll to position [241, 0]
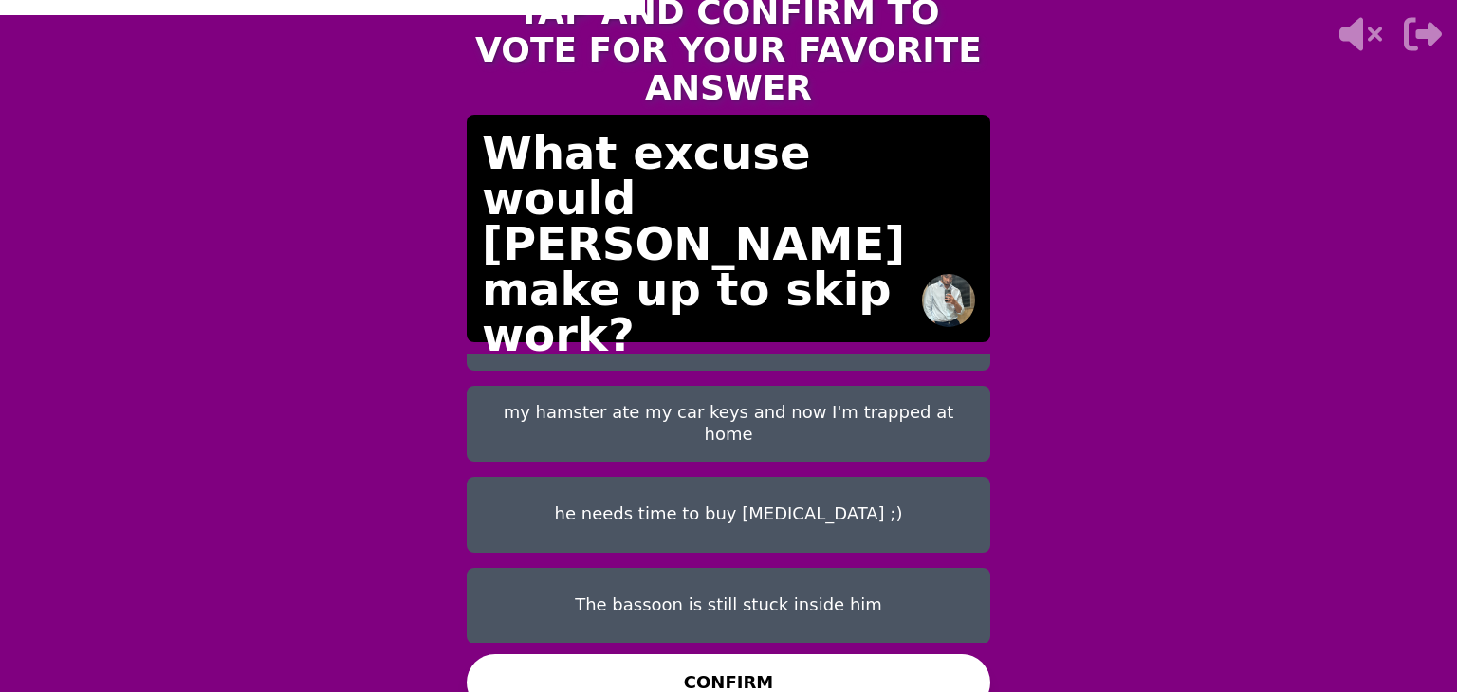
click at [762, 502] on button "he needs time to buy baby oil ;)" at bounding box center [729, 515] width 524 height 76
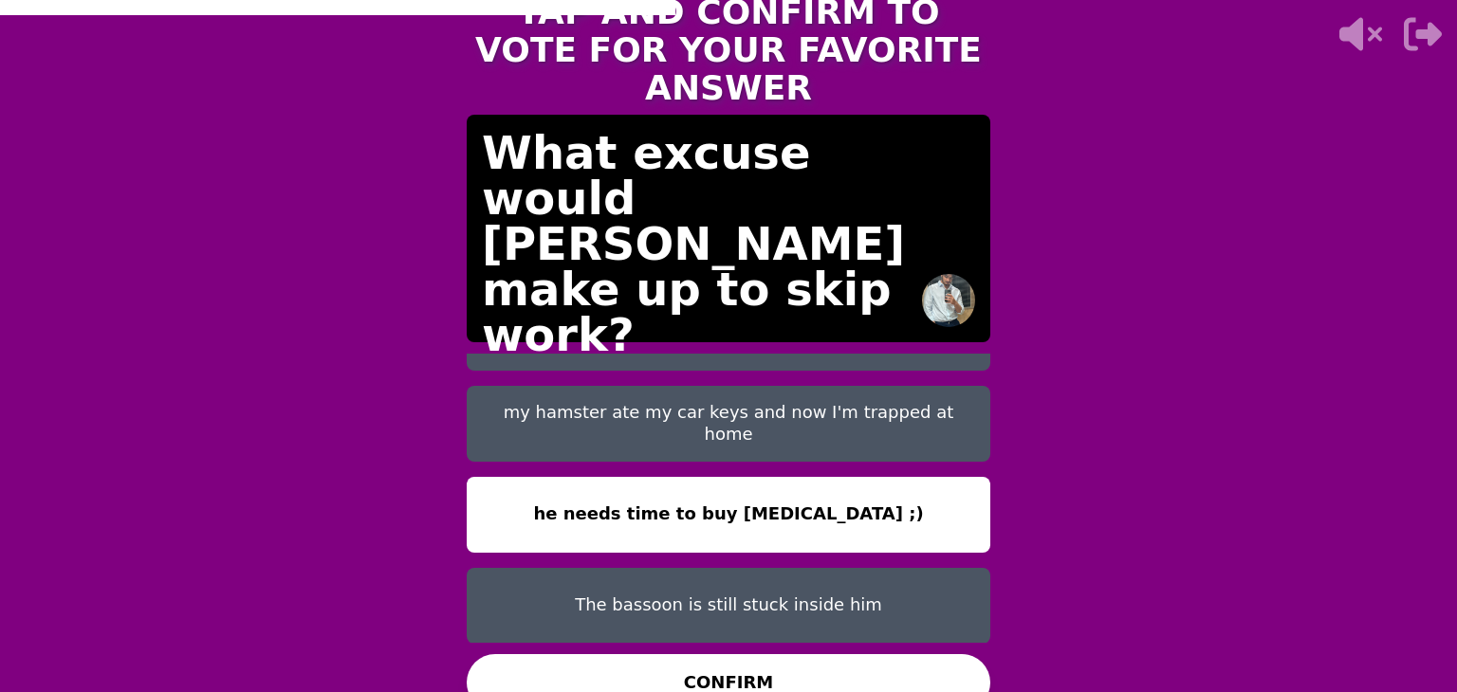
click at [795, 670] on button "CONFIRM" at bounding box center [729, 682] width 524 height 57
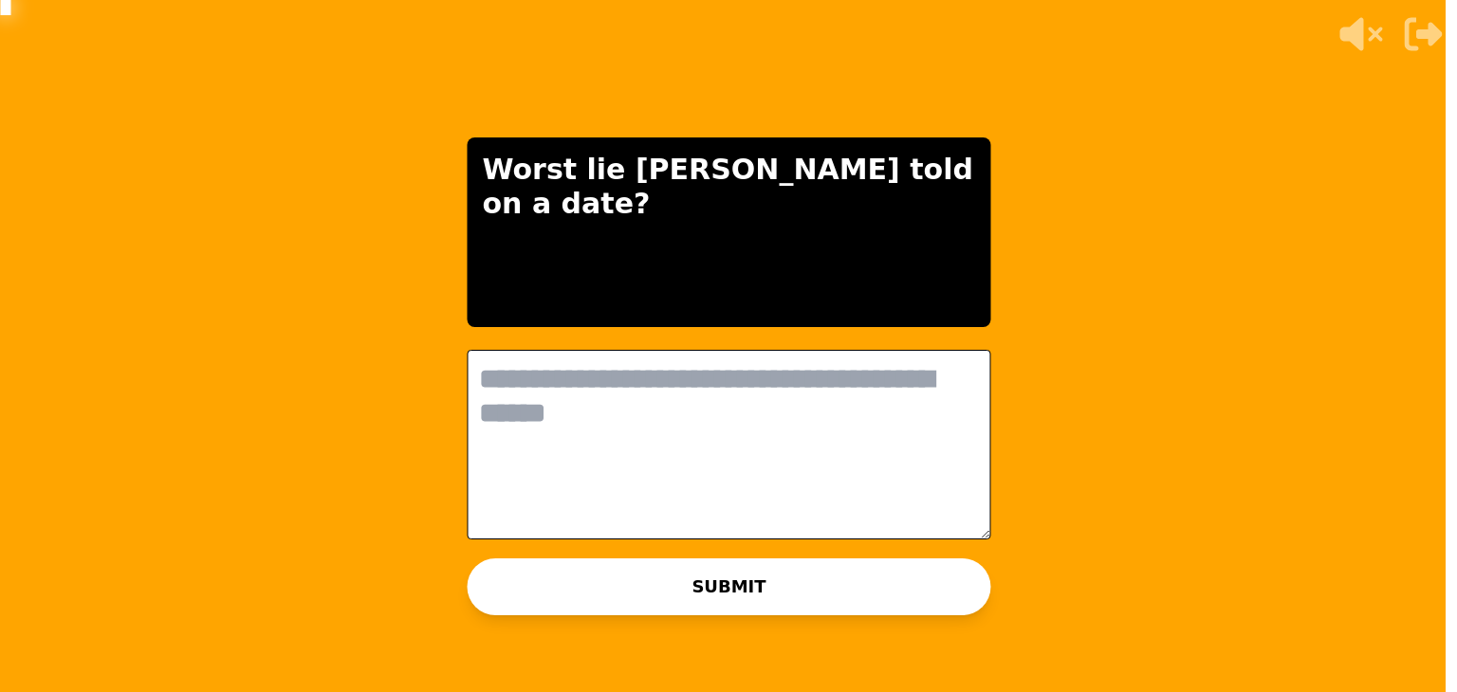
scroll to position [0, 0]
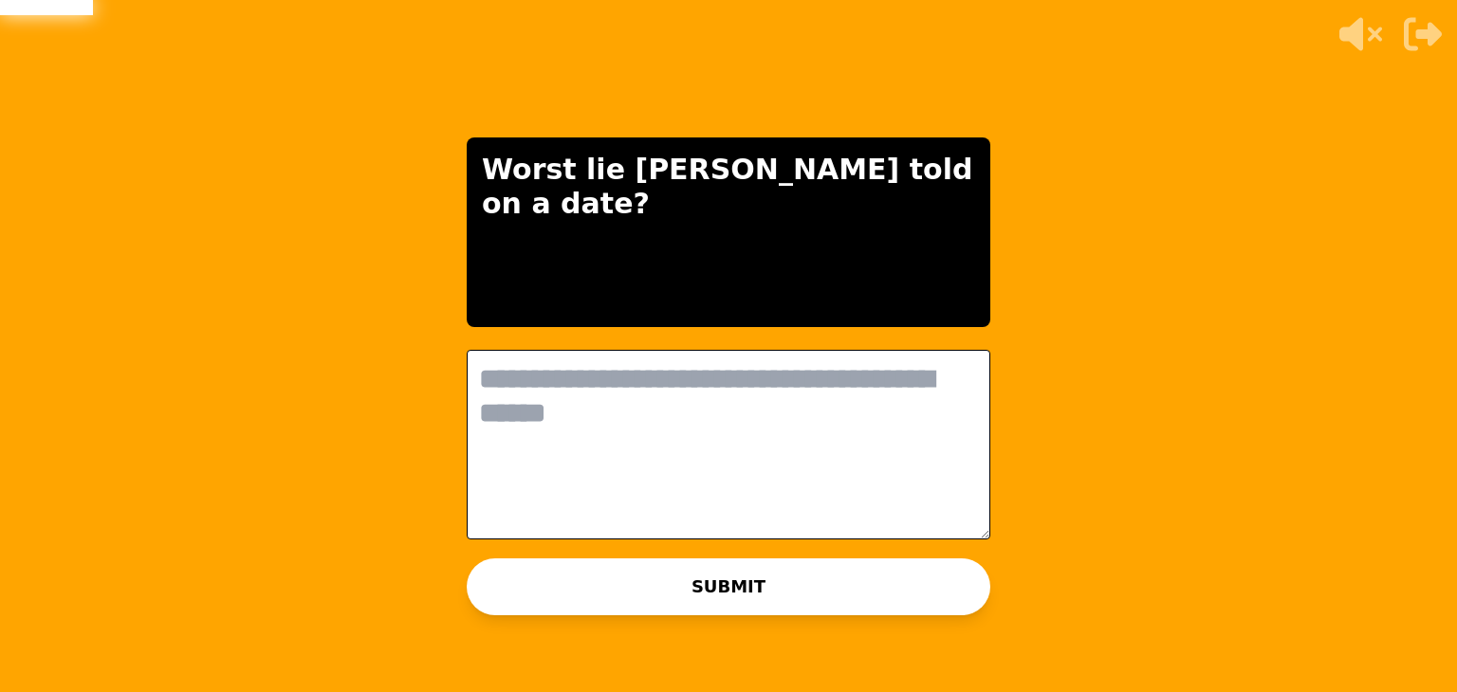
click at [651, 468] on textarea at bounding box center [729, 445] width 524 height 190
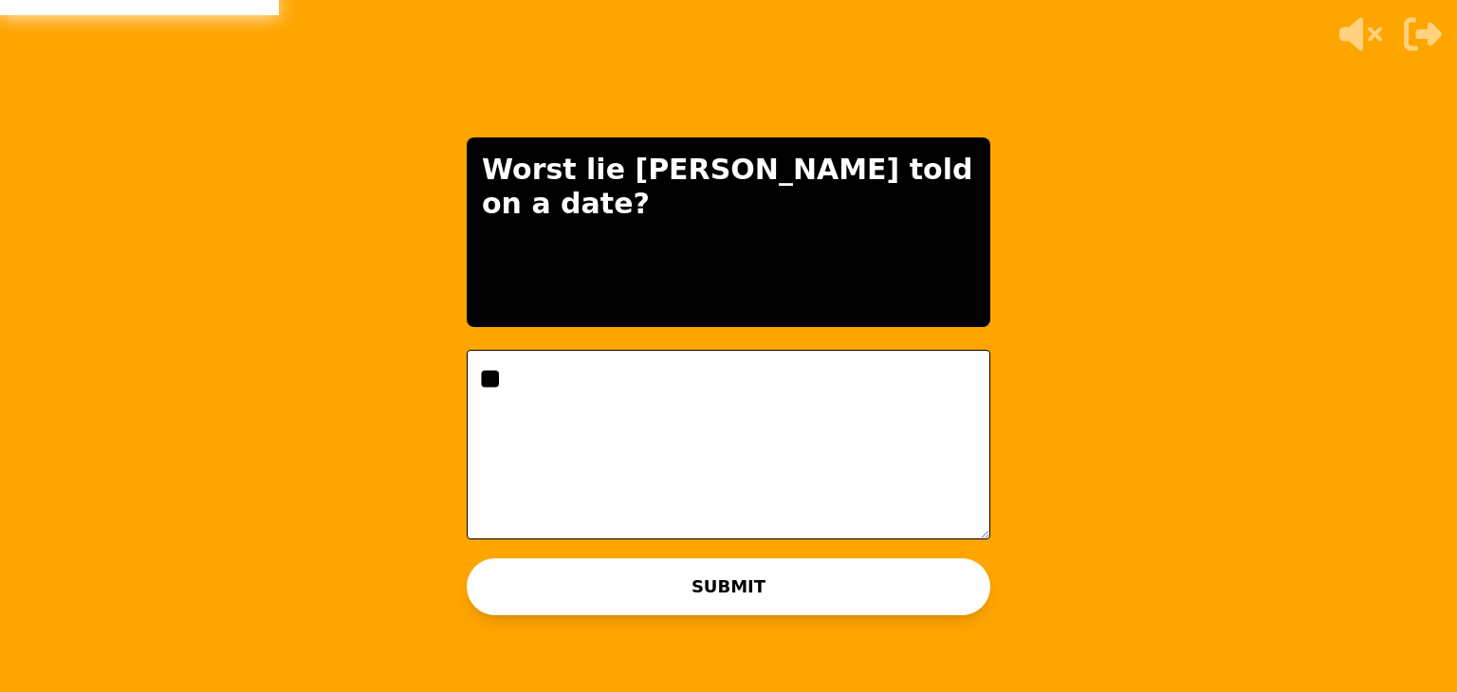
type textarea "*"
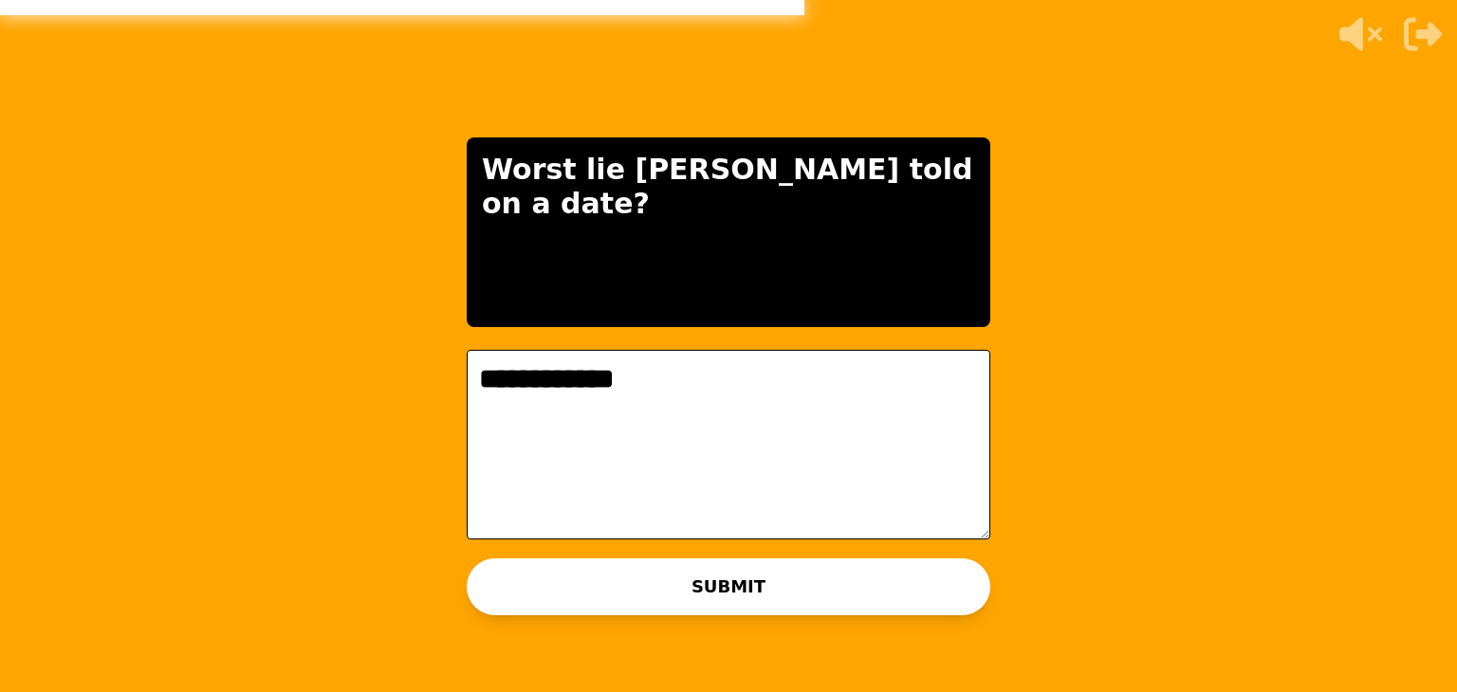
type textarea "**********"
click at [687, 592] on button "SUBMIT" at bounding box center [729, 587] width 524 height 57
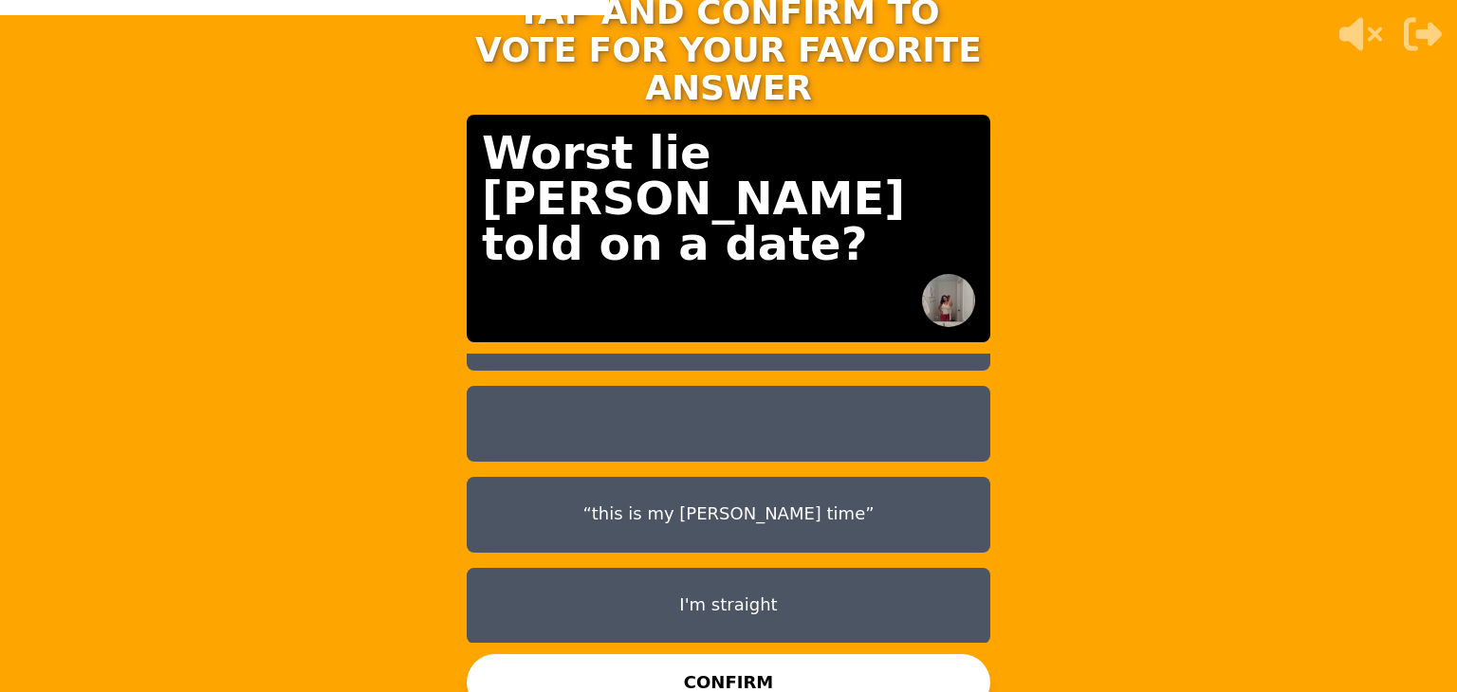
scroll to position [11, 0]
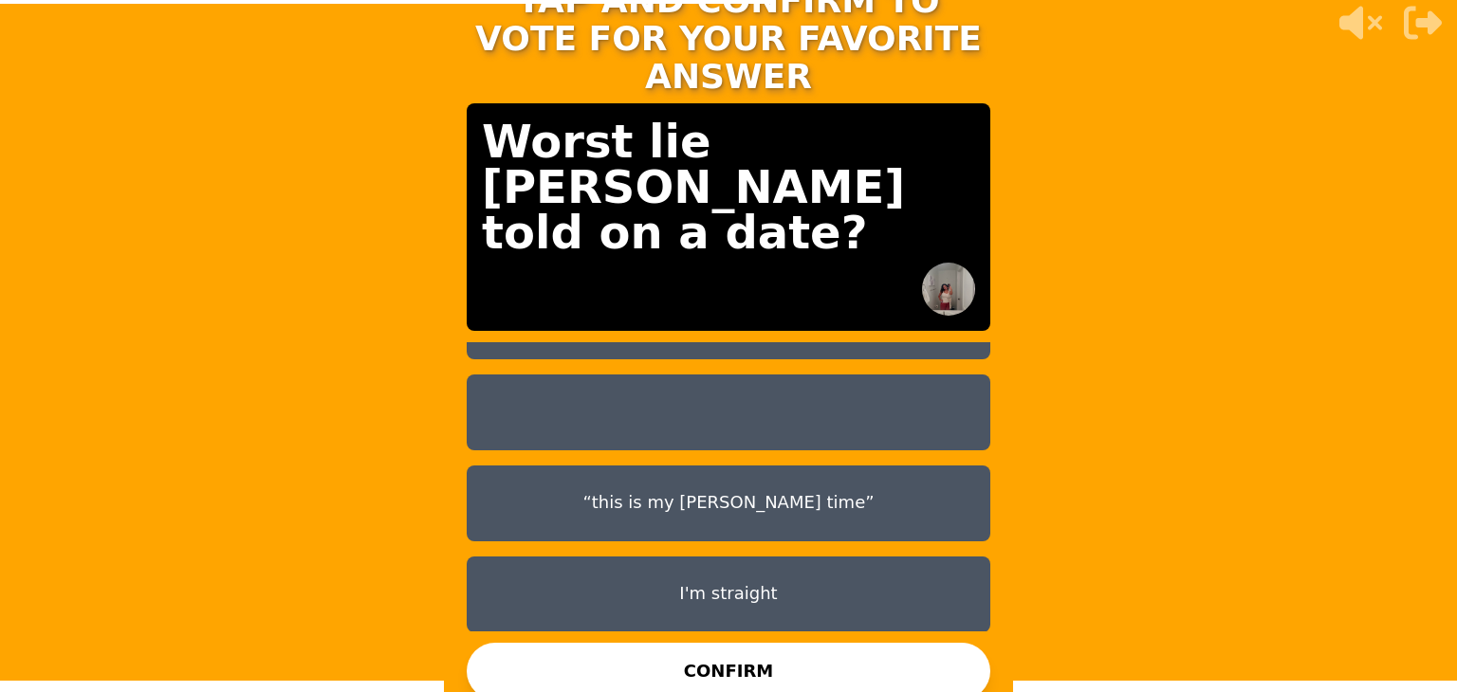
click at [561, 489] on button "“this is my frist time”" at bounding box center [729, 504] width 524 height 76
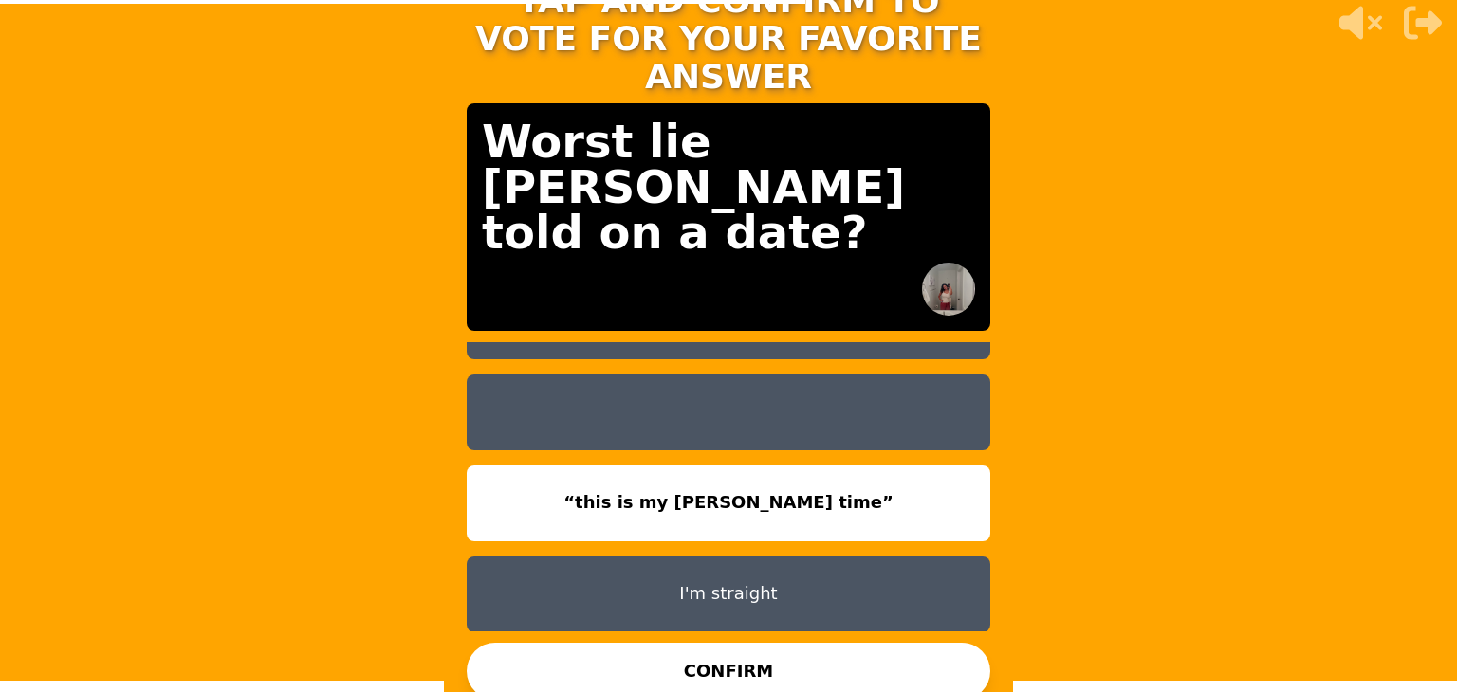
click at [662, 654] on button "CONFIRM" at bounding box center [729, 671] width 524 height 57
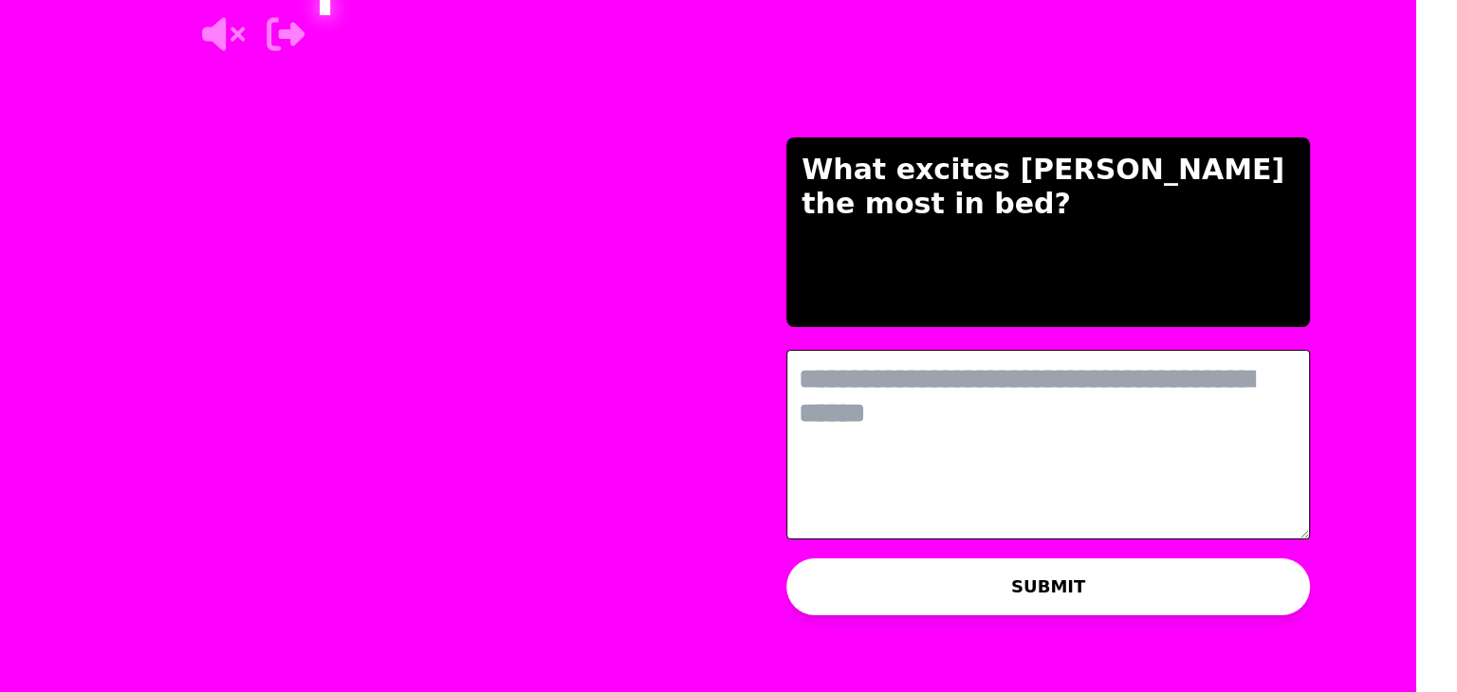
scroll to position [0, 0]
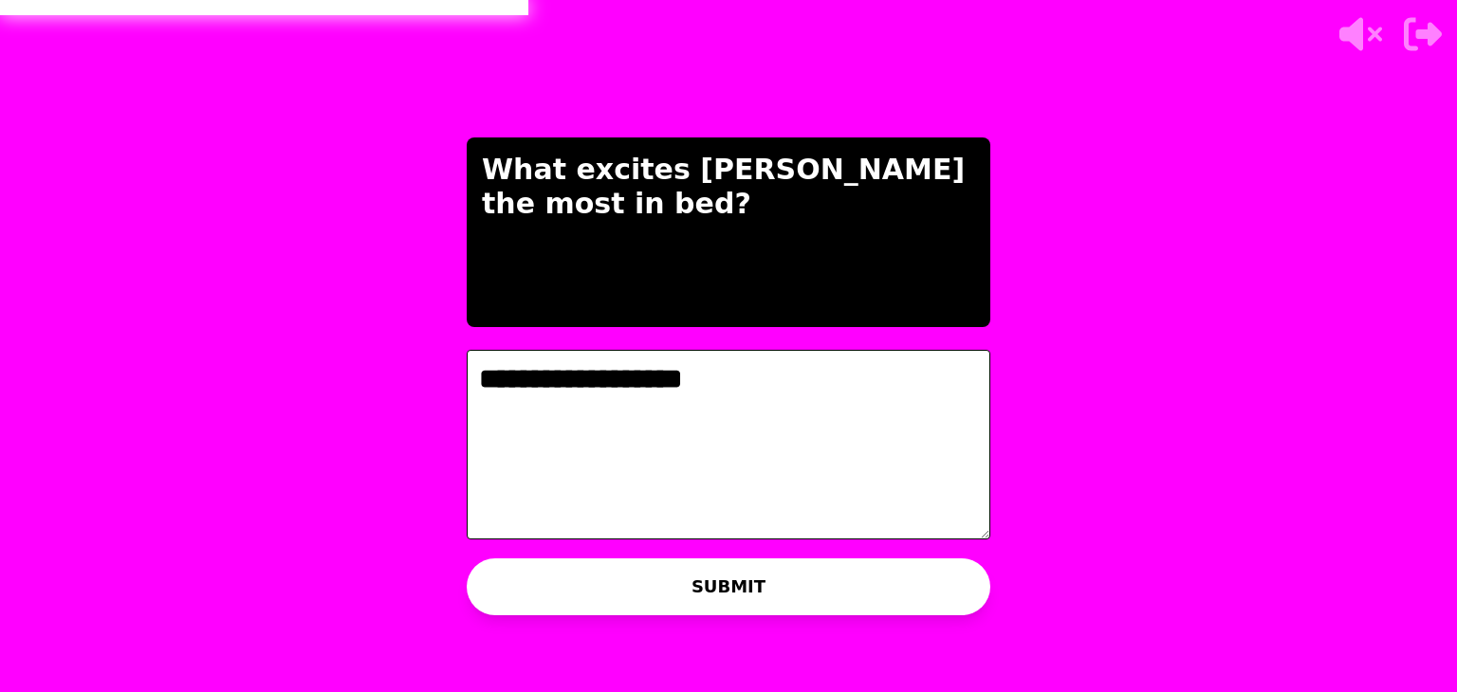
type textarea "**********"
click at [947, 580] on button "SUBMIT" at bounding box center [729, 587] width 524 height 57
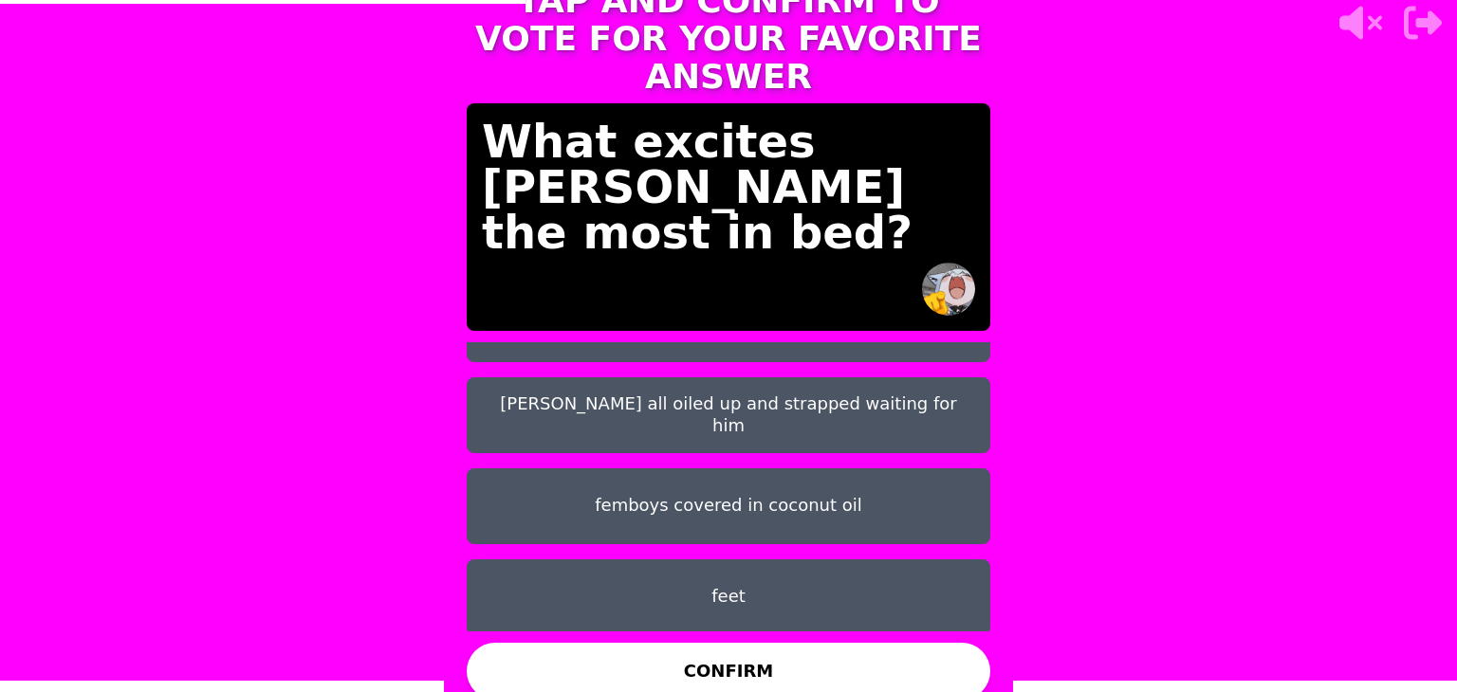
scroll to position [241, 0]
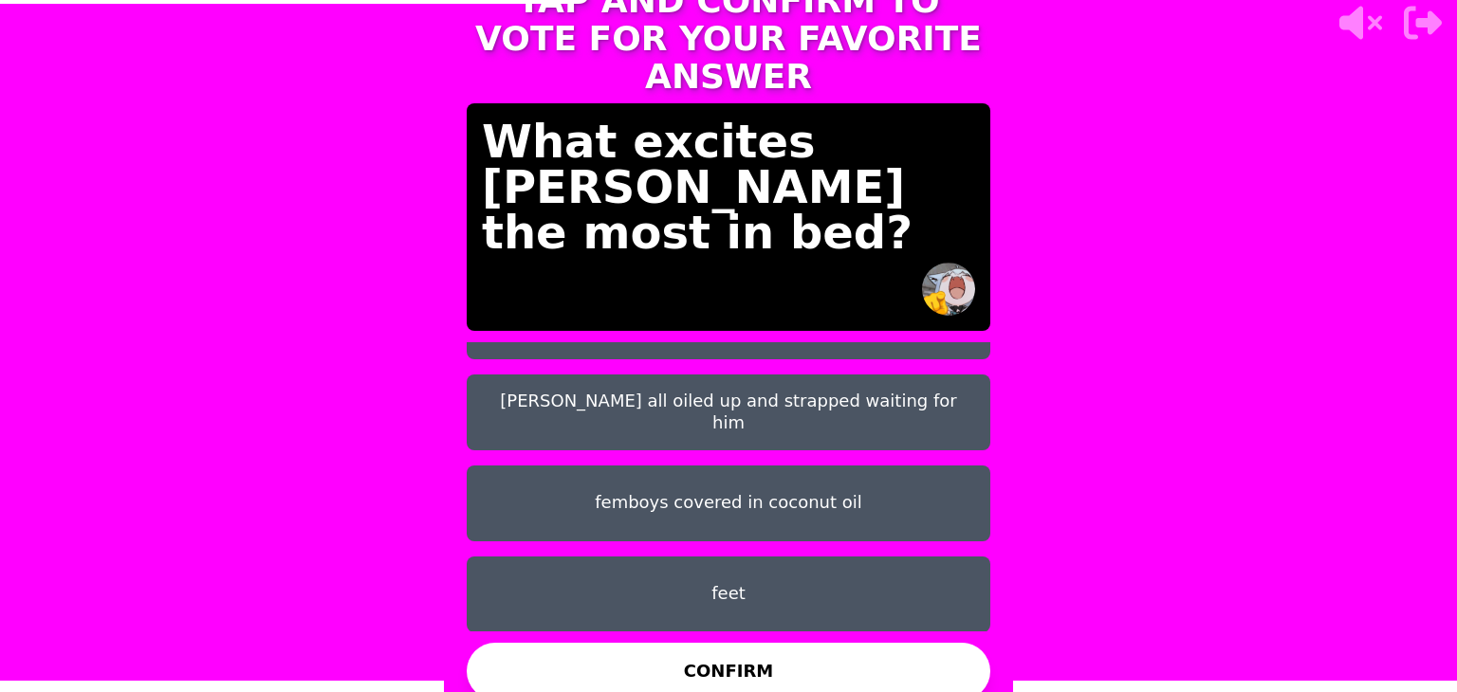
click at [767, 588] on button "feet" at bounding box center [729, 595] width 524 height 76
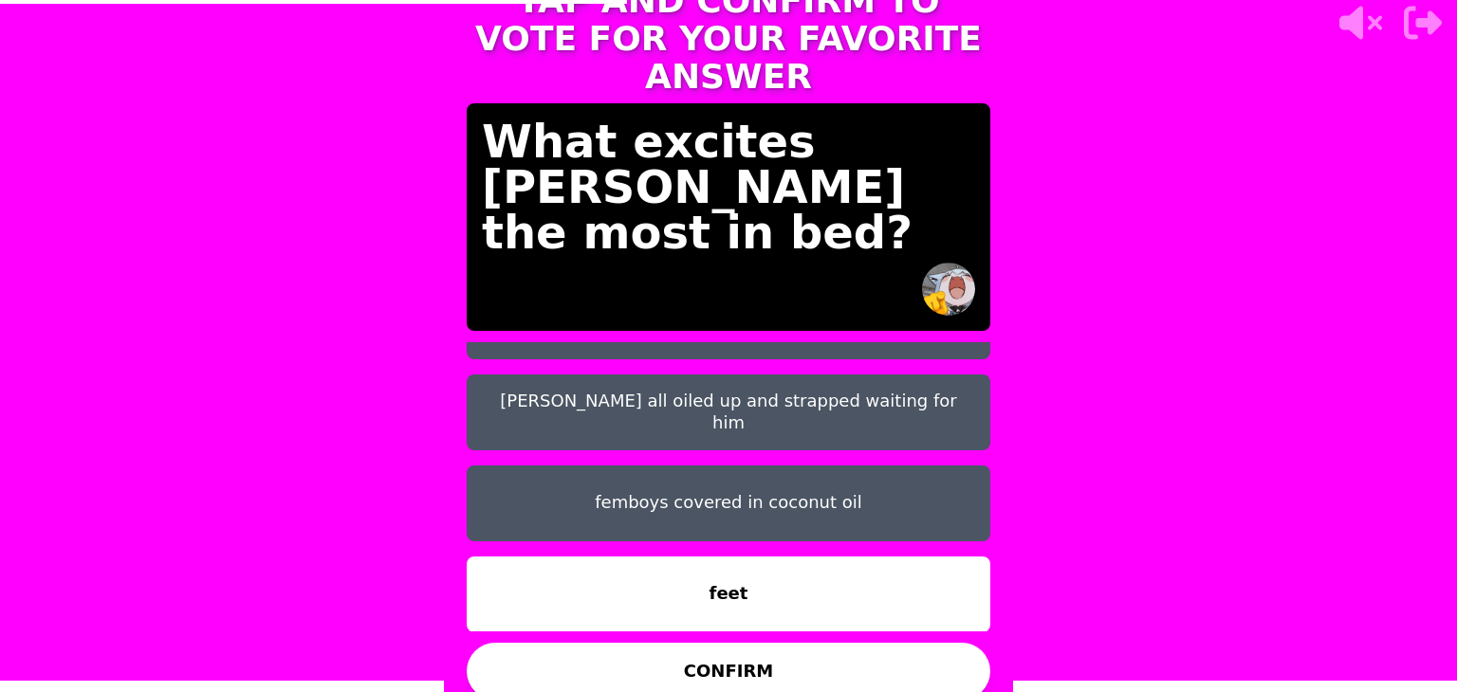
click at [777, 659] on button "CONFIRM" at bounding box center [729, 671] width 524 height 57
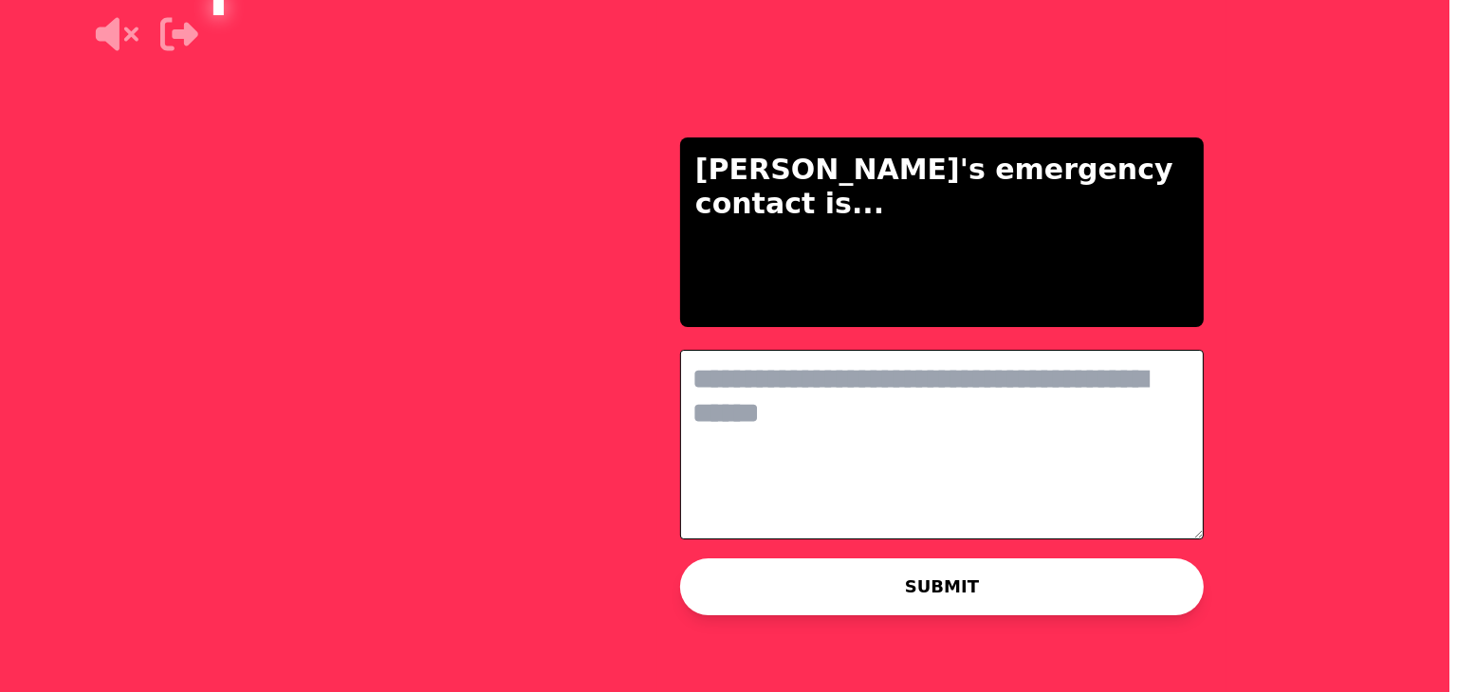
scroll to position [0, 0]
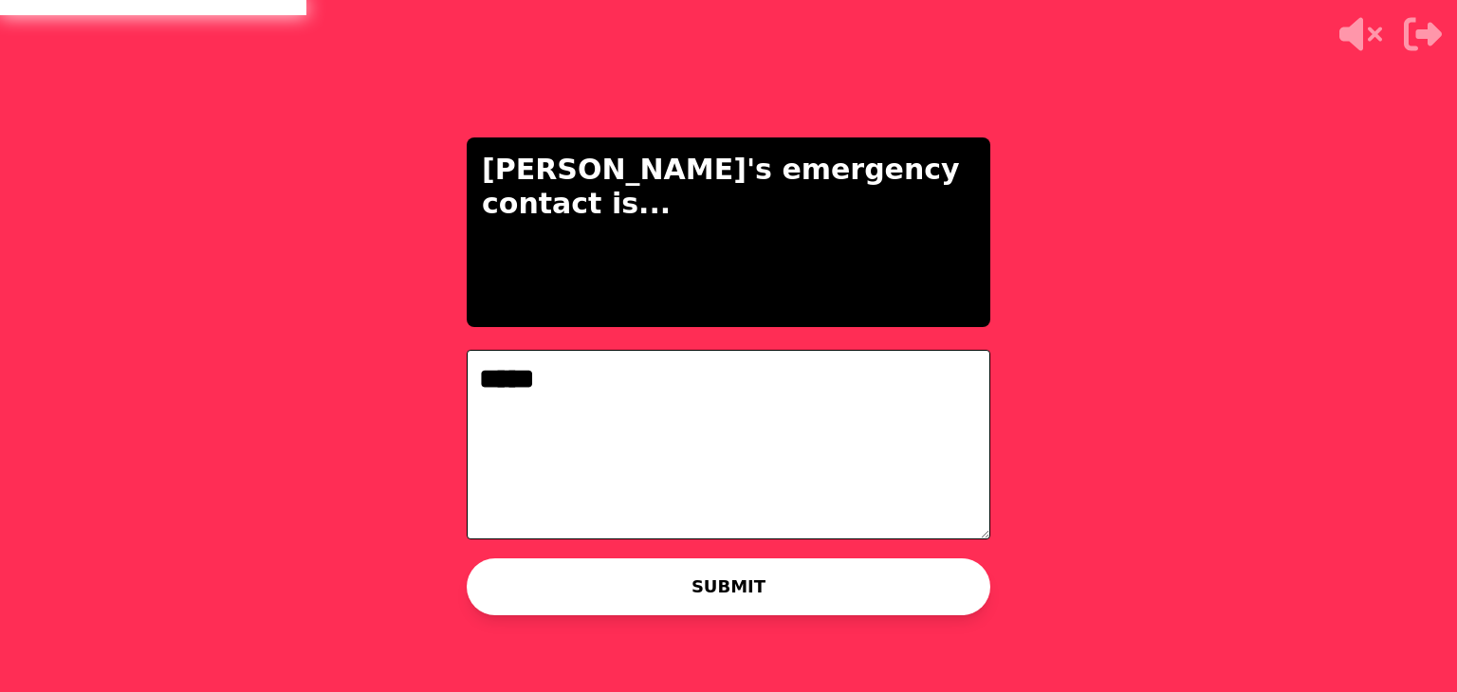
type textarea "*****"
click at [858, 581] on button "SUBMIT" at bounding box center [729, 587] width 524 height 57
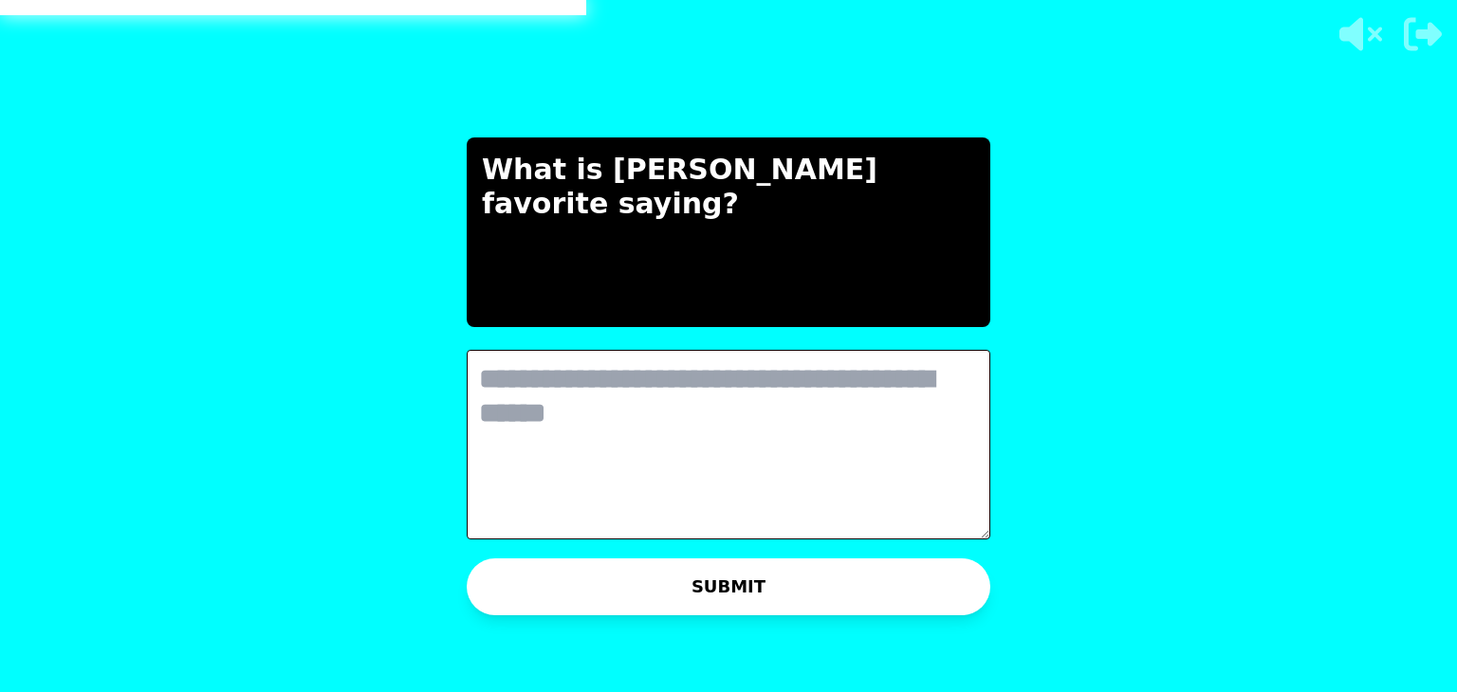
type textarea "*"
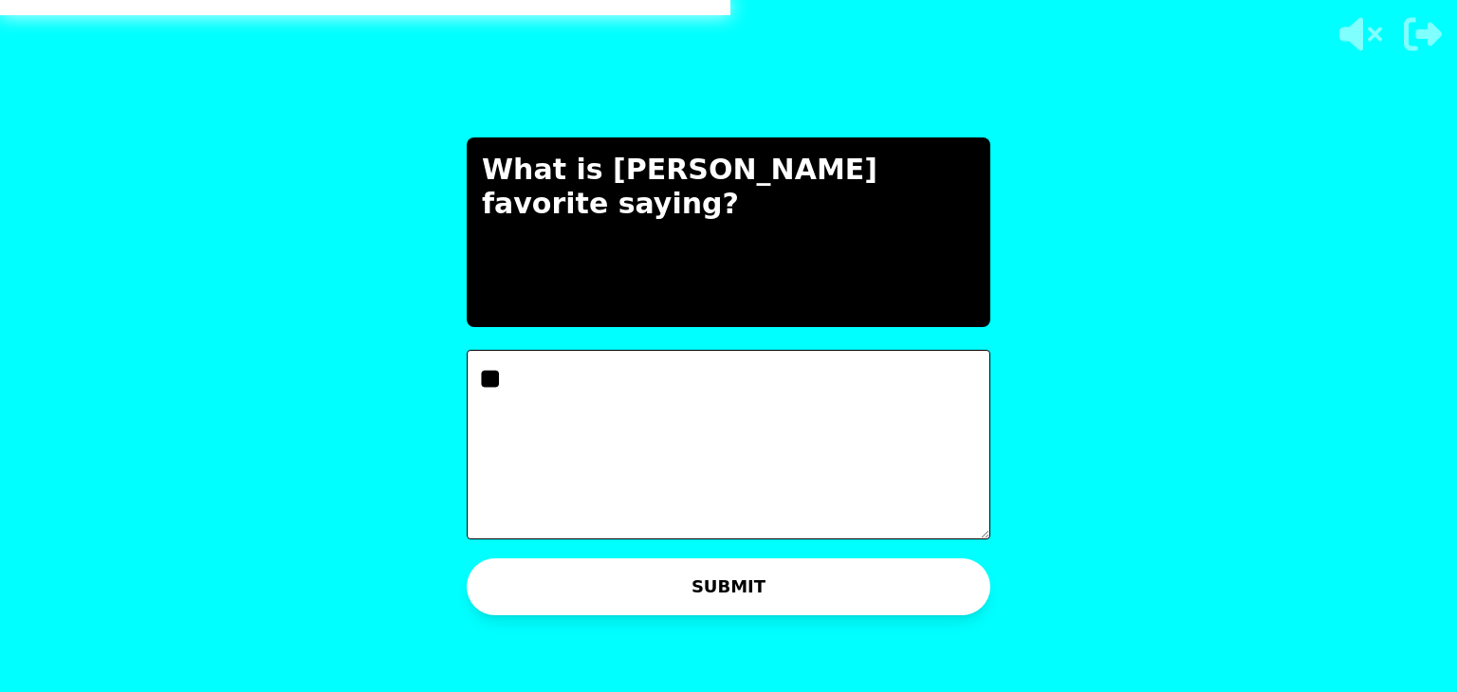
type textarea "**"
click at [858, 581] on button "SUBMIT" at bounding box center [729, 587] width 524 height 57
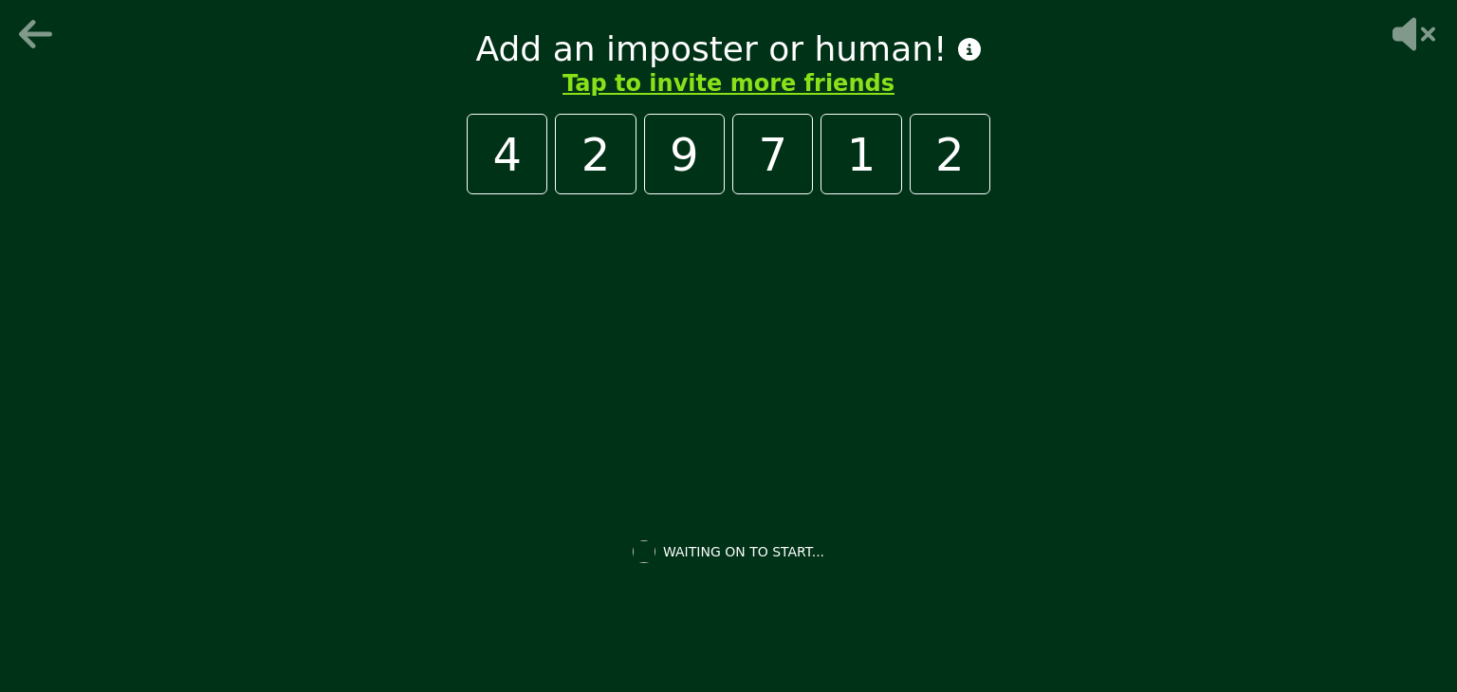
click at [24, 44] on icon at bounding box center [38, 34] width 46 height 38
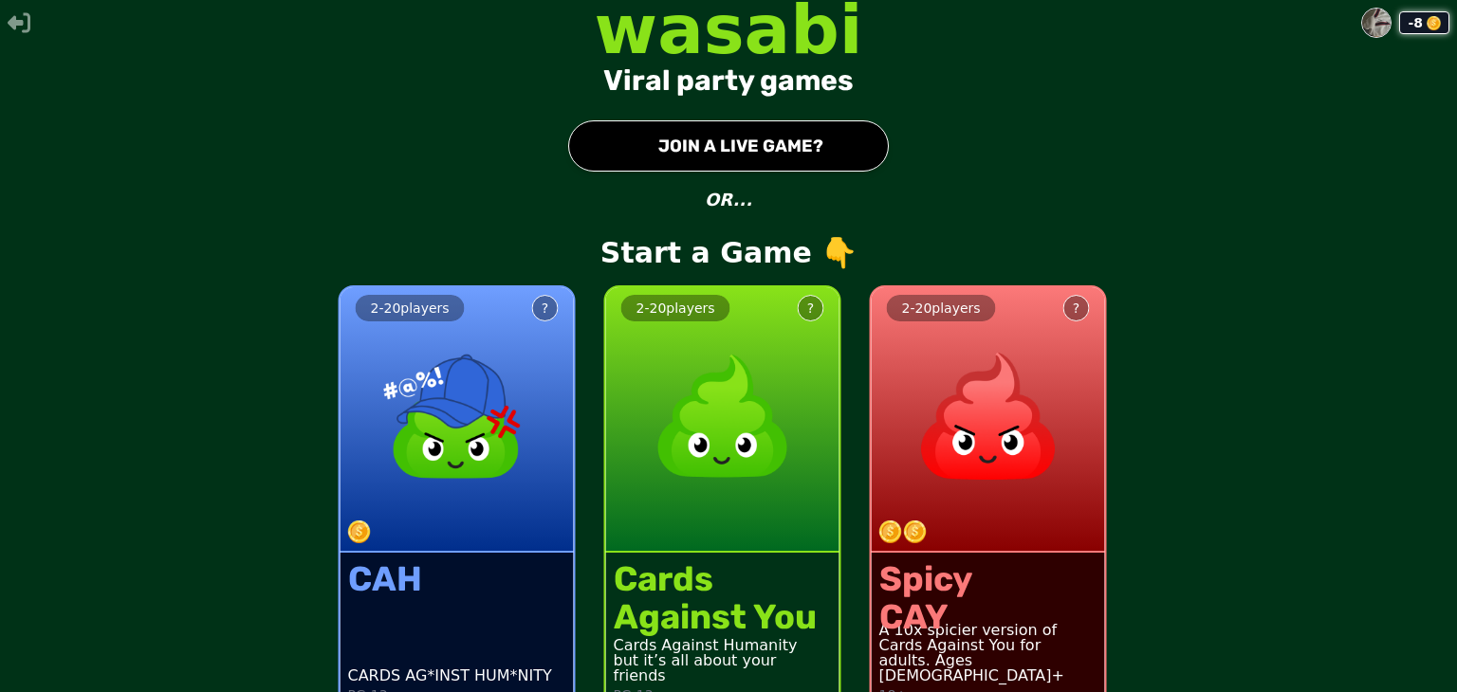
click at [754, 141] on button "● JOIN A LIVE GAME?" at bounding box center [728, 145] width 321 height 51
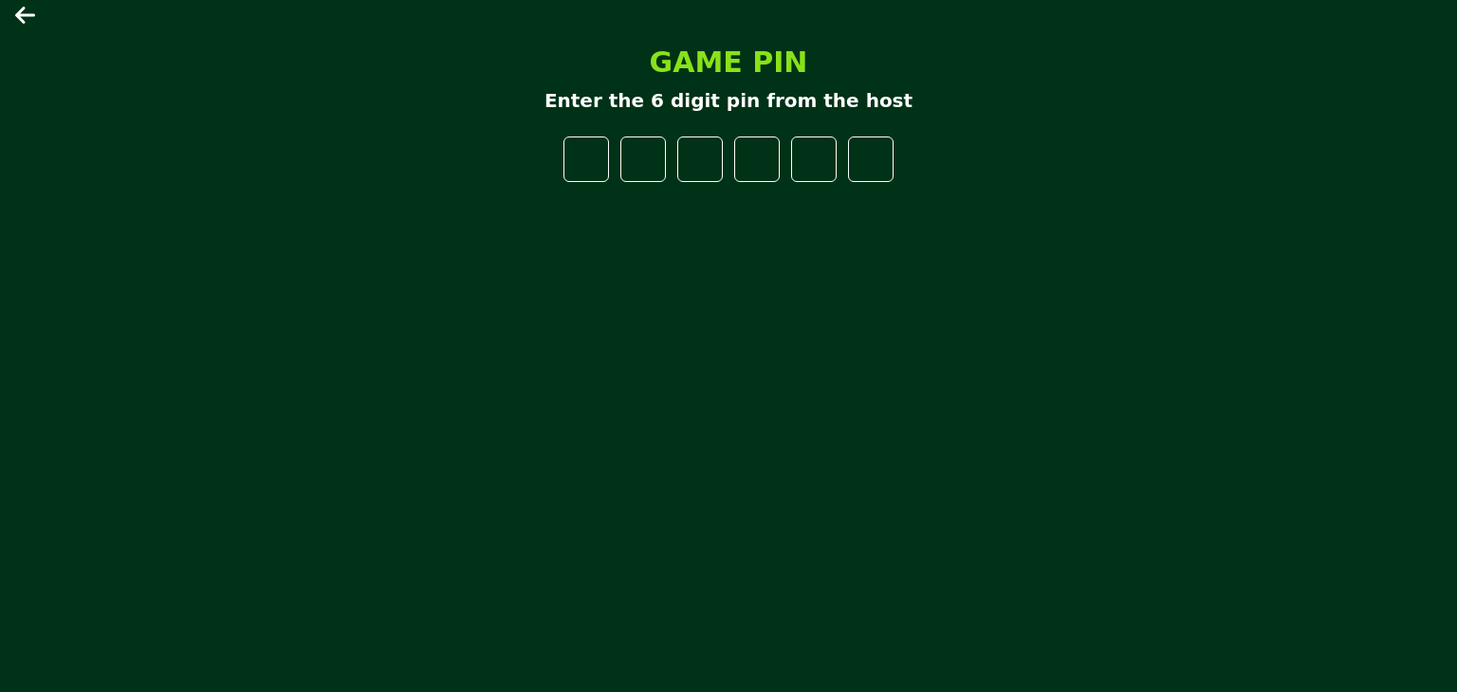
type input "*"
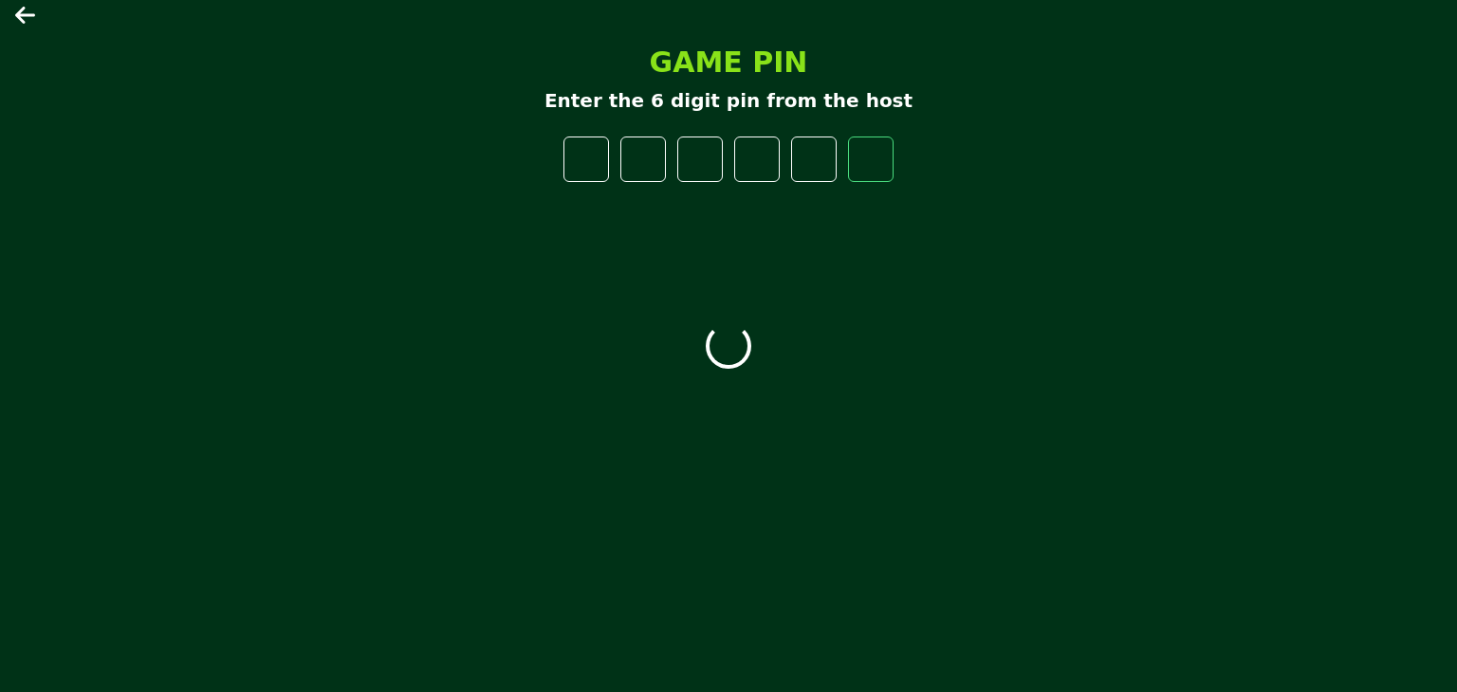
type input "*"
click at [37, 16] on icon at bounding box center [26, 15] width 23 height 23
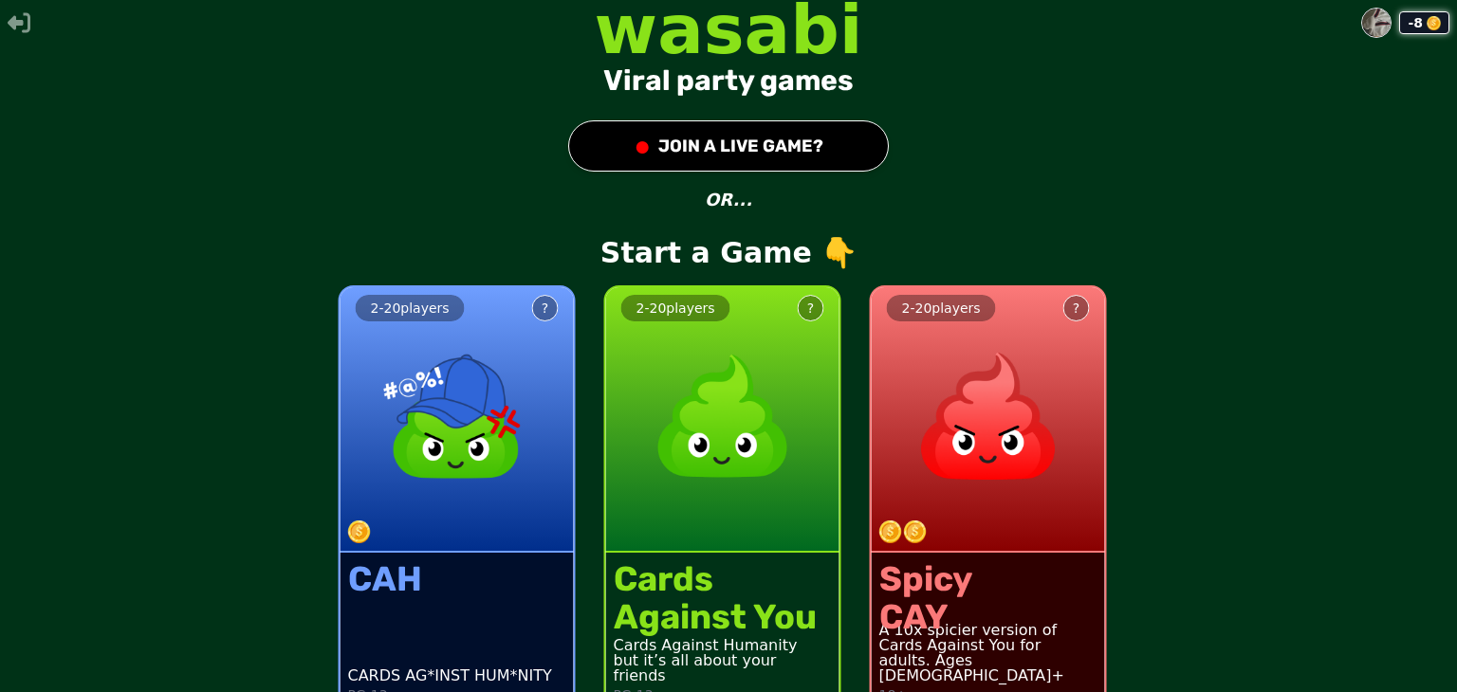
click at [767, 528] on div "2 - 20 players ?" at bounding box center [722, 420] width 233 height 266
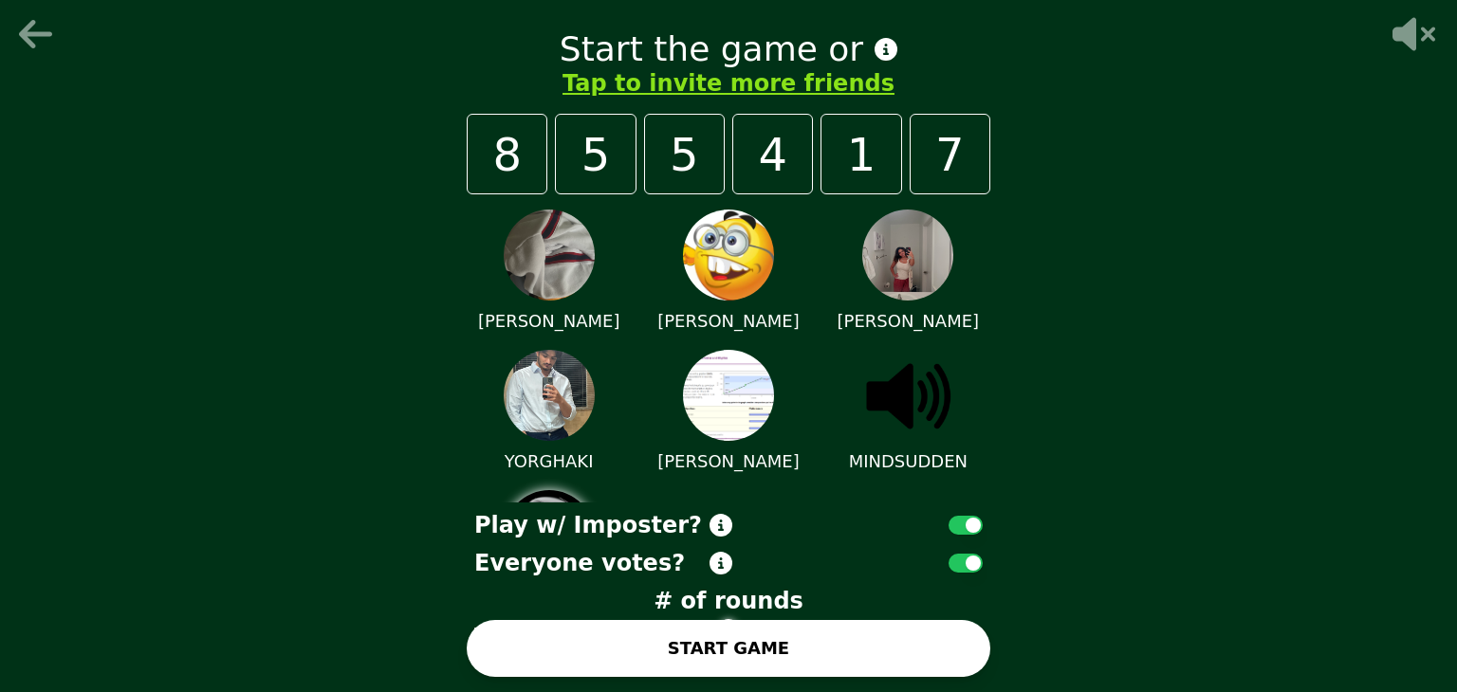
scroll to position [113, 0]
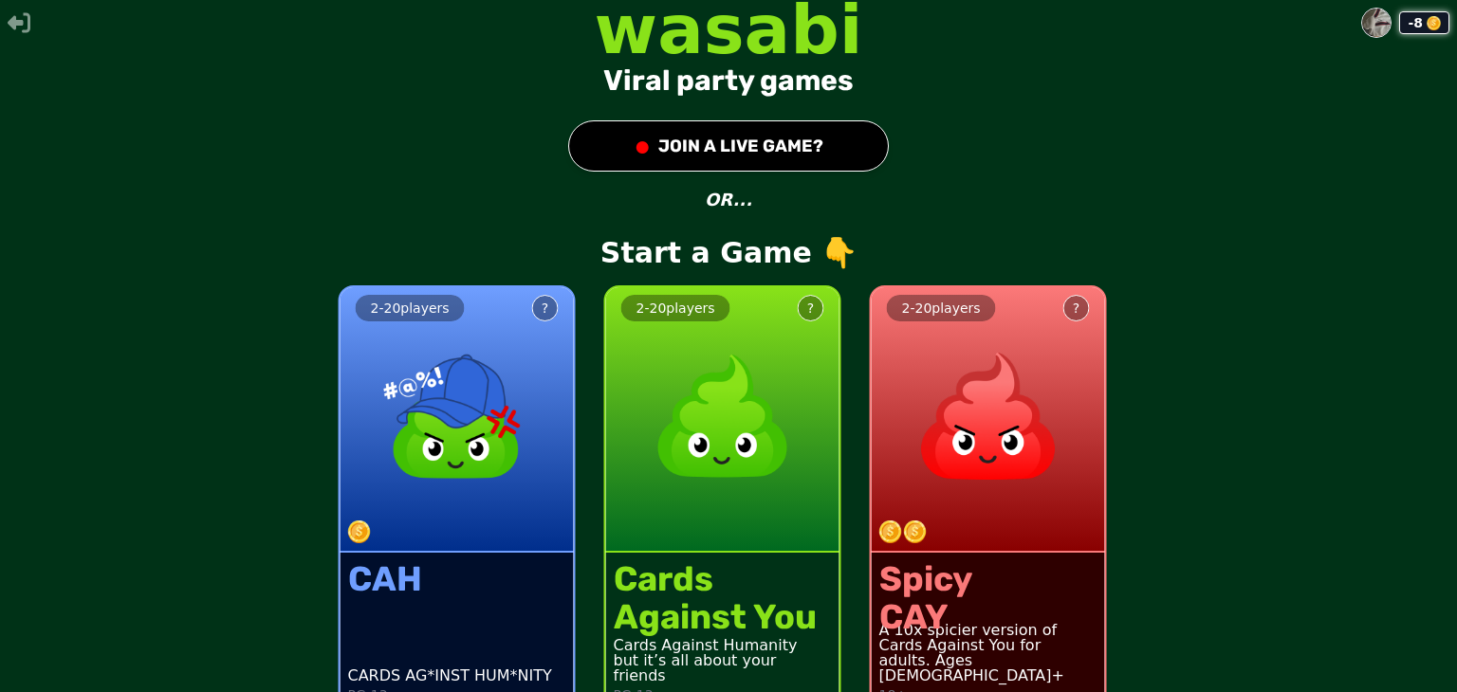
click at [701, 417] on img at bounding box center [722, 416] width 167 height 167
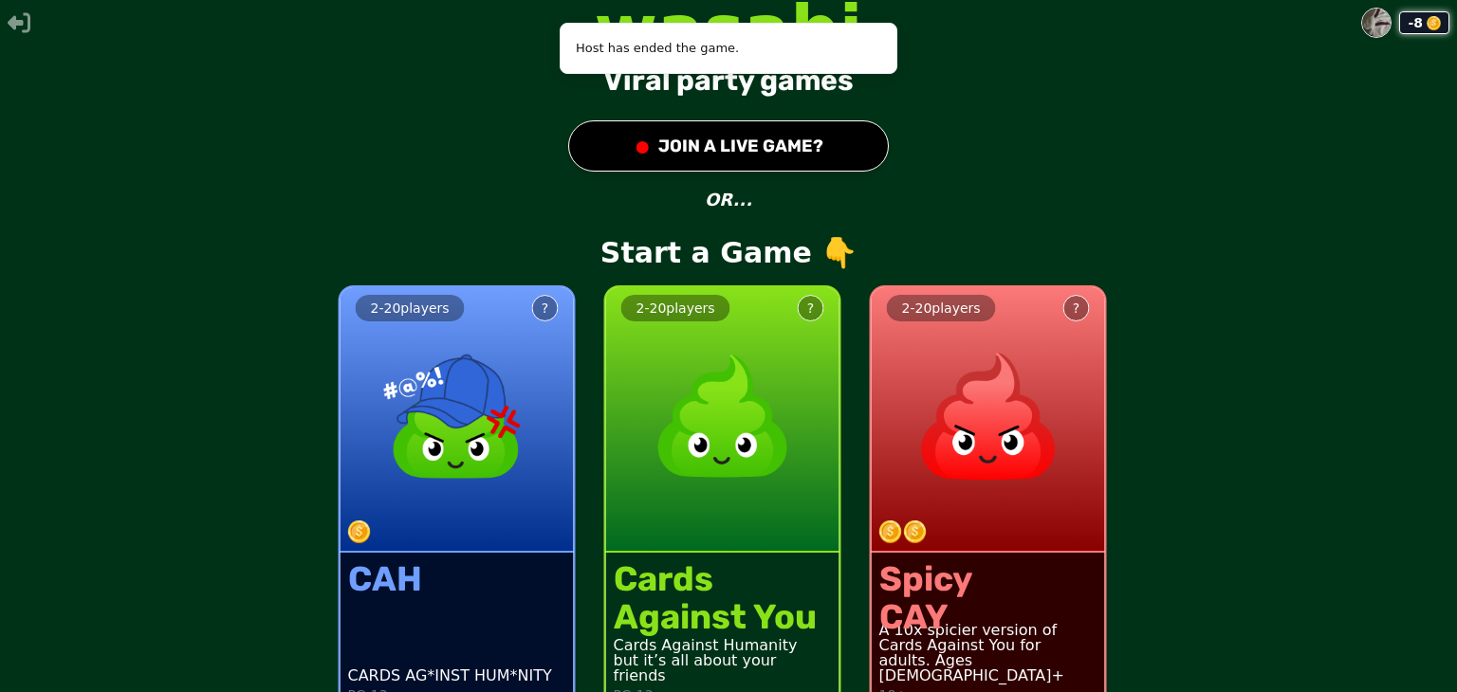
click at [728, 413] on img at bounding box center [722, 416] width 167 height 167
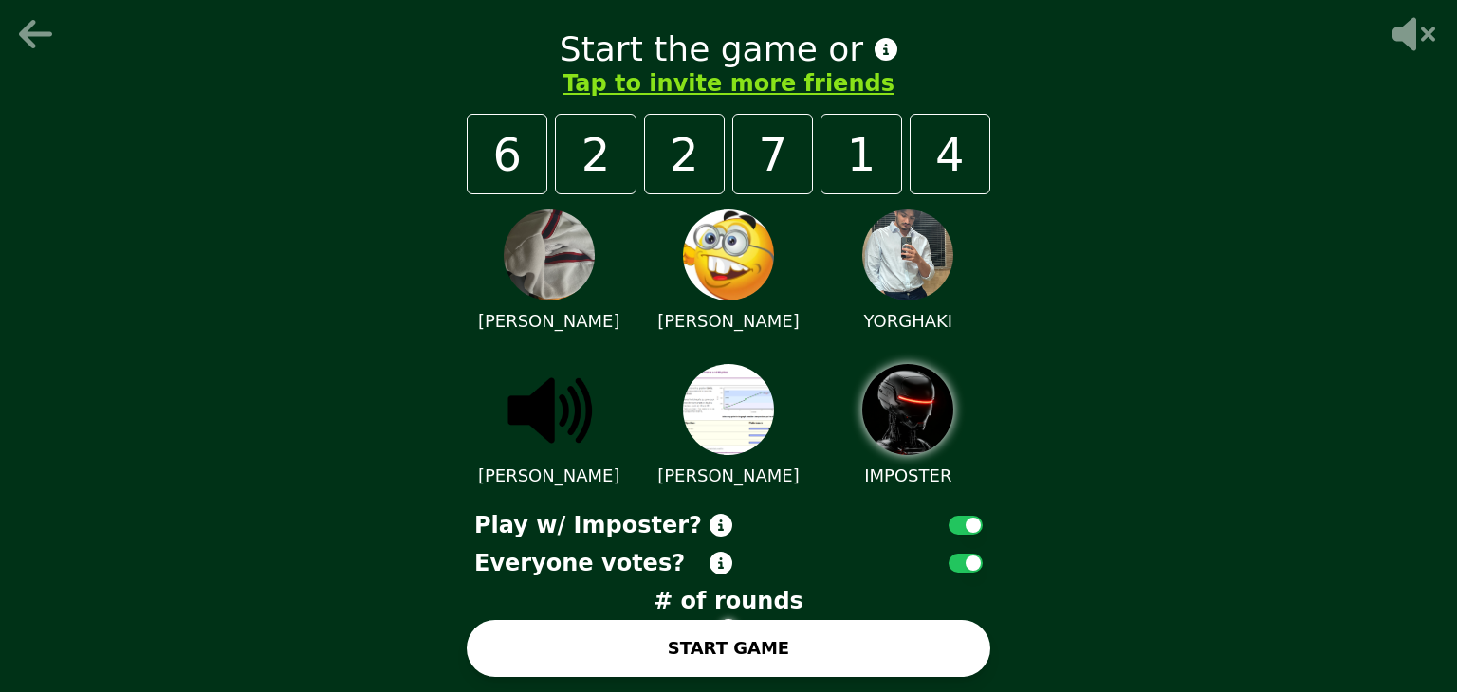
drag, startPoint x: 761, startPoint y: 636, endPoint x: 626, endPoint y: 460, distance: 222.0
click at [626, 460] on div "Start the game or Tap to invite more friends 6 2 2 7 1 4 [PERSON_NAME] [PERSON_…" at bounding box center [728, 346] width 569 height 692
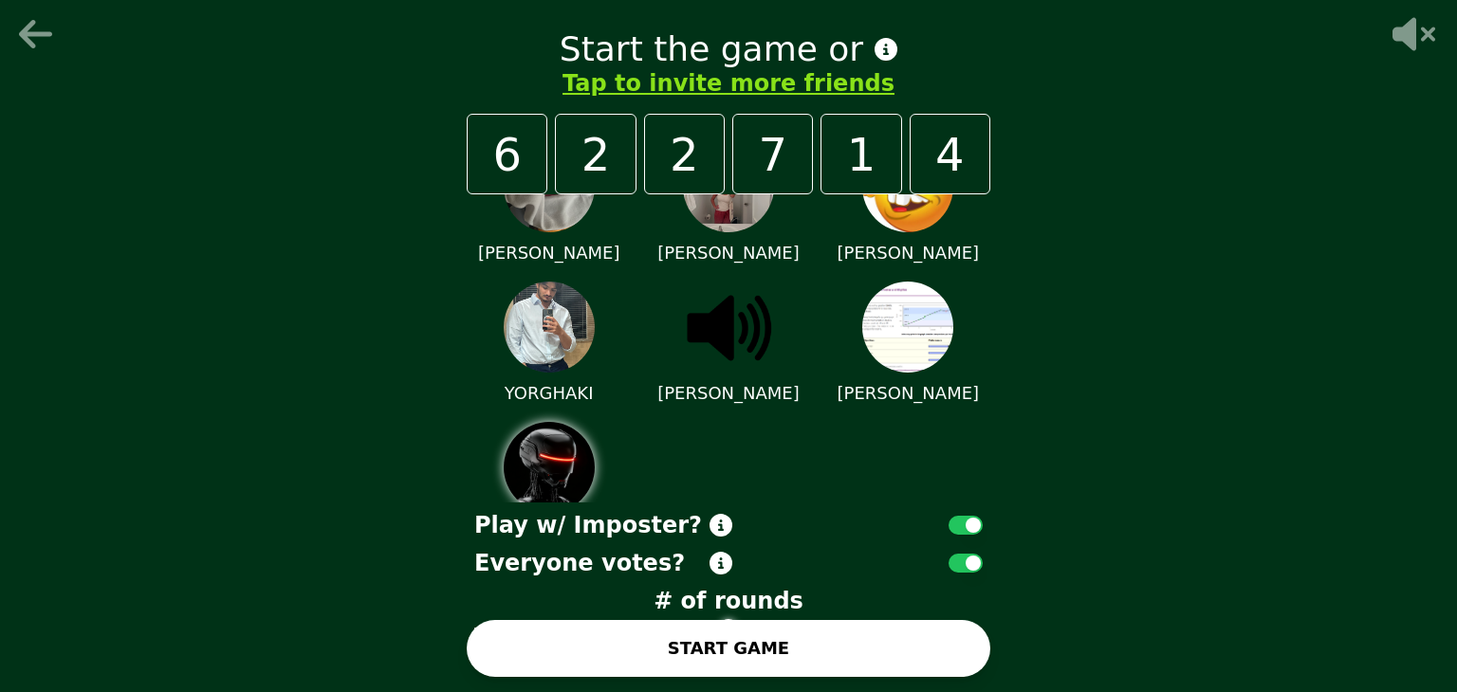
scroll to position [113, 0]
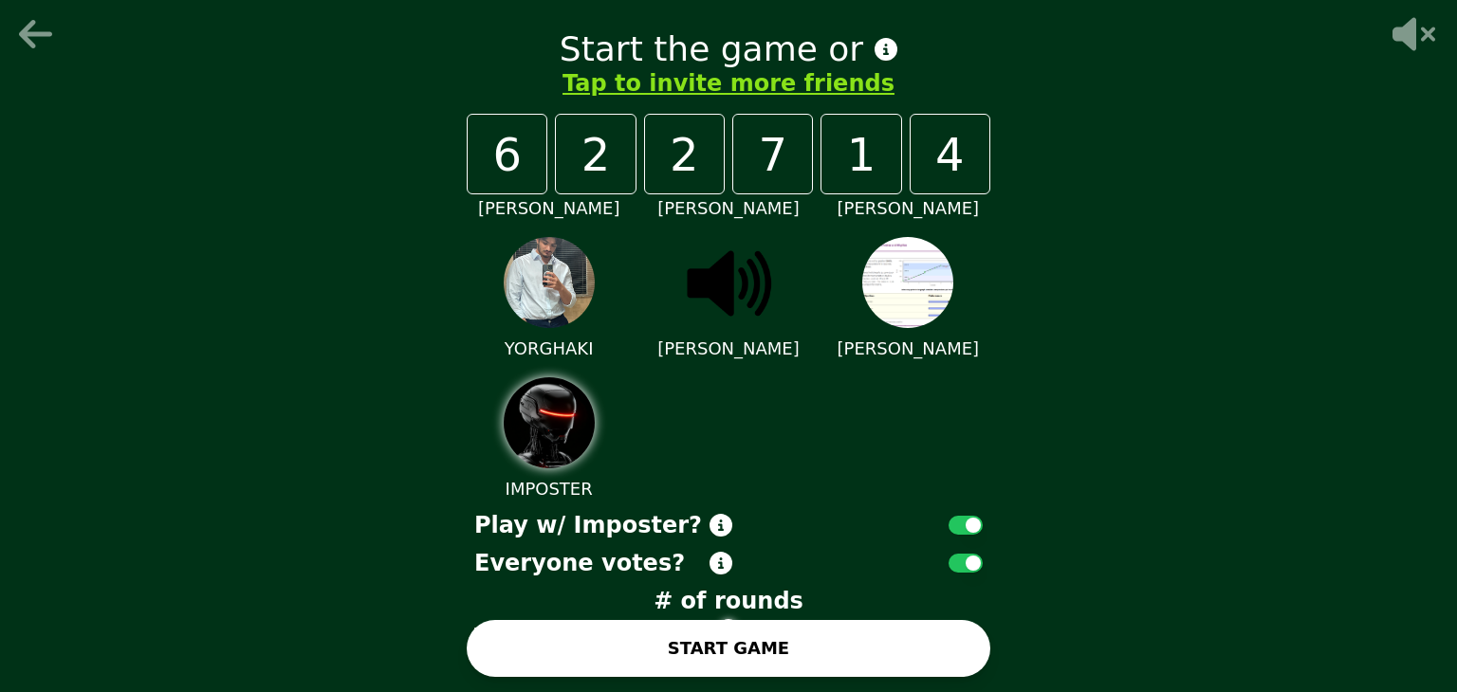
click at [714, 654] on button "START GAME" at bounding box center [729, 648] width 524 height 57
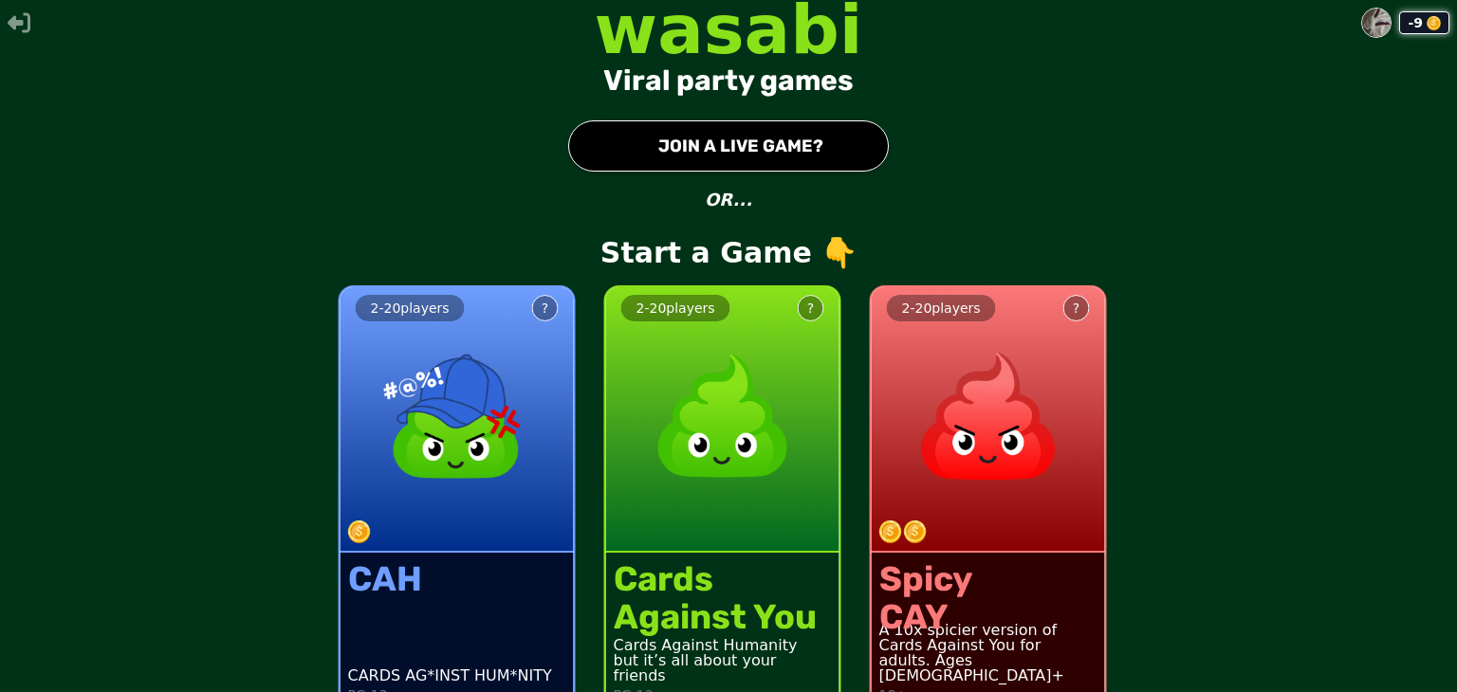
click at [709, 533] on div "2 - 20 players ?" at bounding box center [722, 420] width 233 height 266
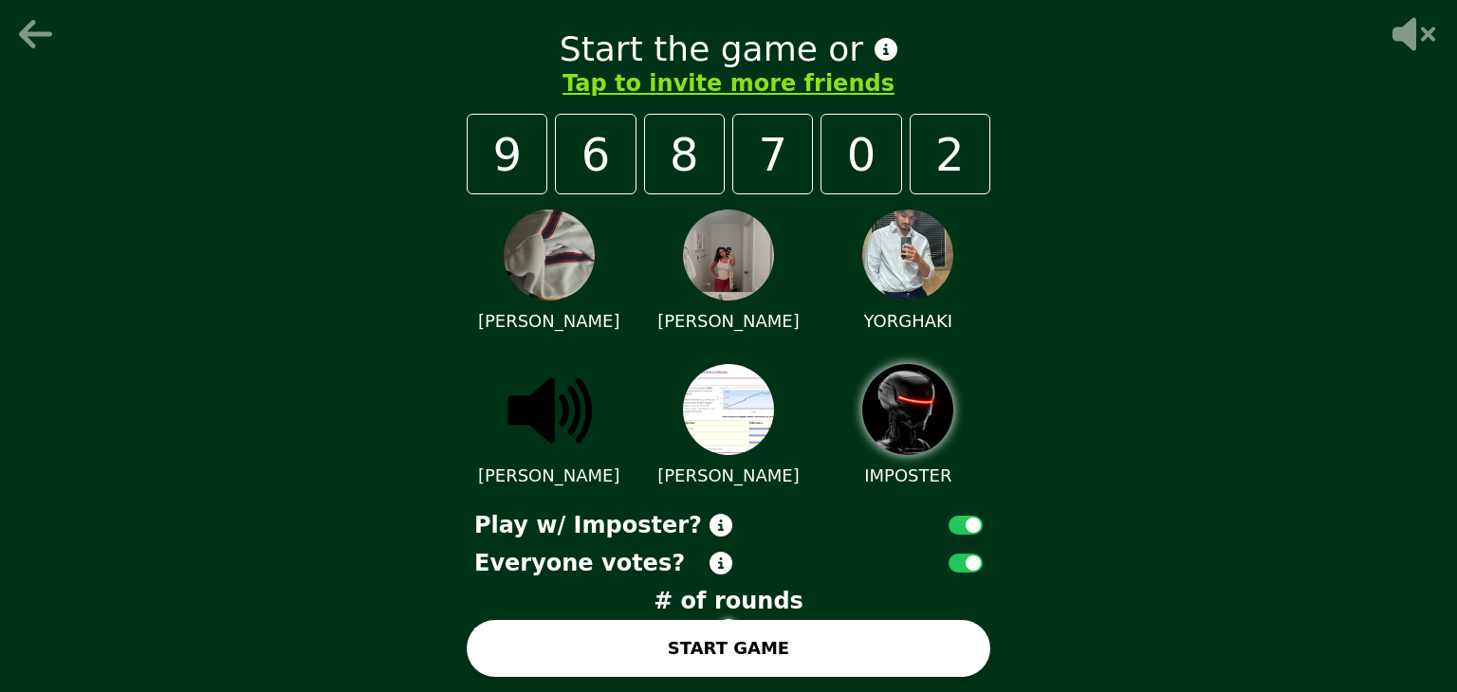
click at [856, 663] on button "START GAME" at bounding box center [729, 648] width 524 height 57
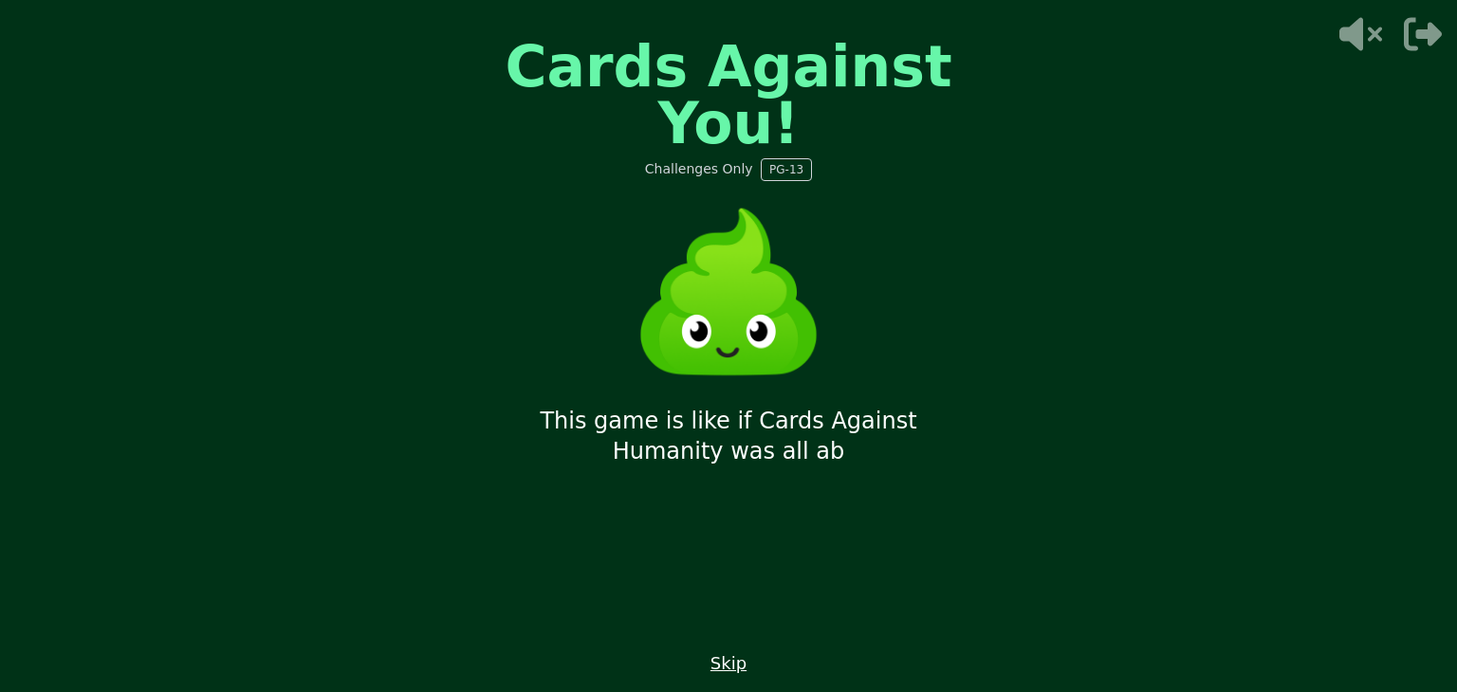
click at [739, 660] on button "Skip" at bounding box center [728, 664] width 36 height 27
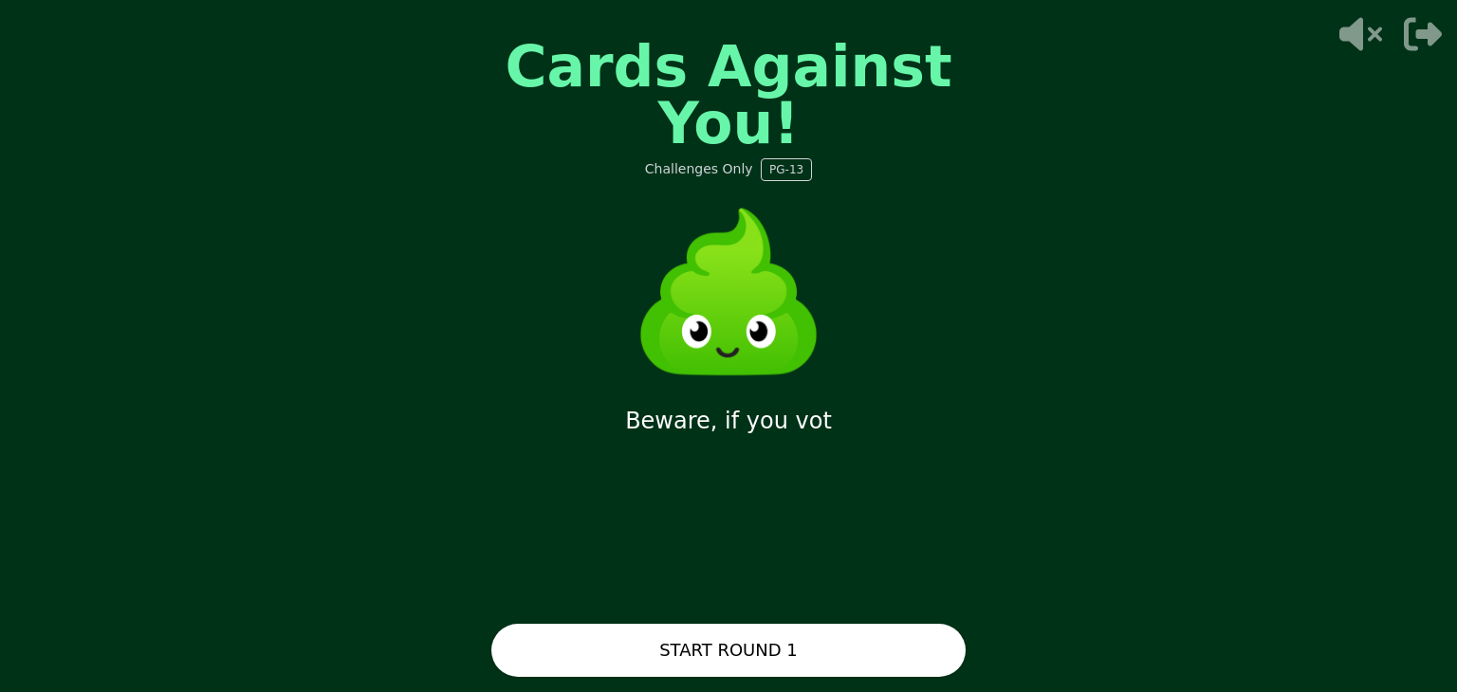
click at [709, 639] on button "START ROUND 1" at bounding box center [728, 650] width 474 height 53
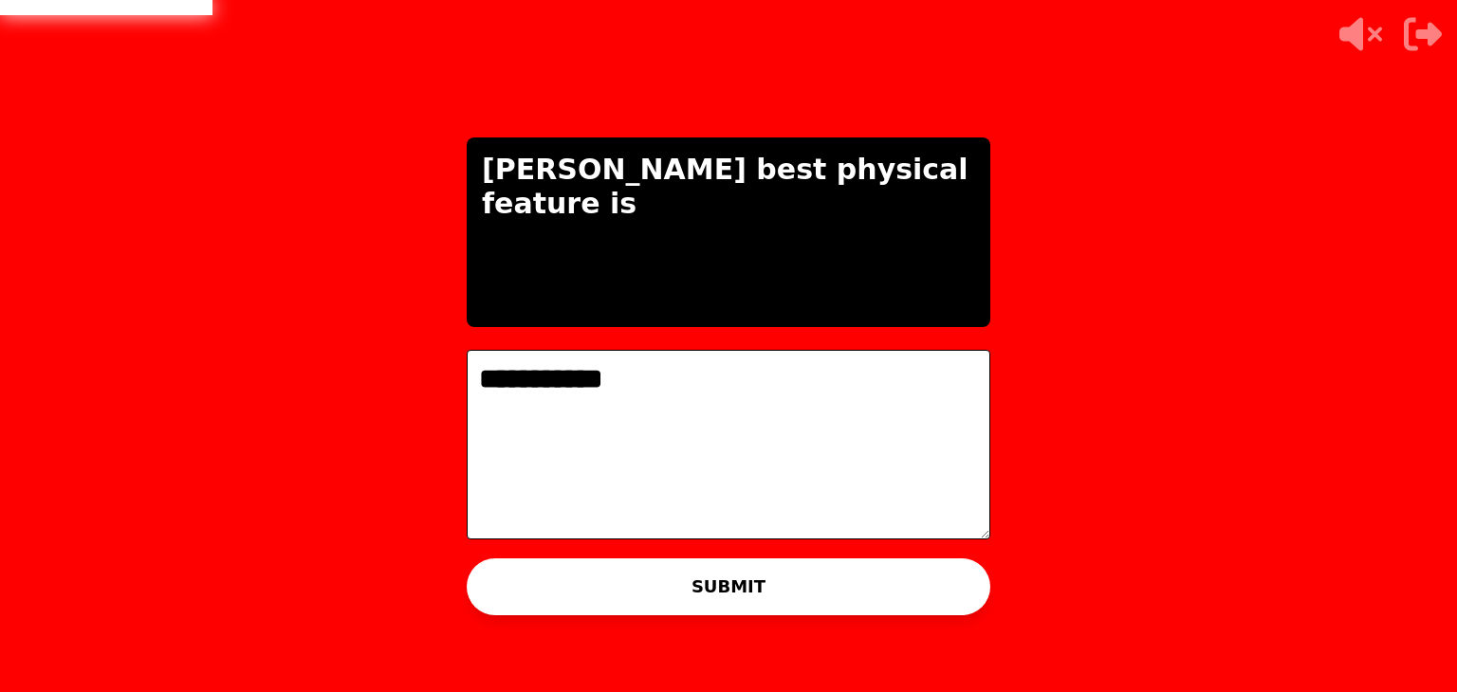
type textarea "**********"
click at [666, 569] on button "SUBMIT" at bounding box center [729, 587] width 524 height 57
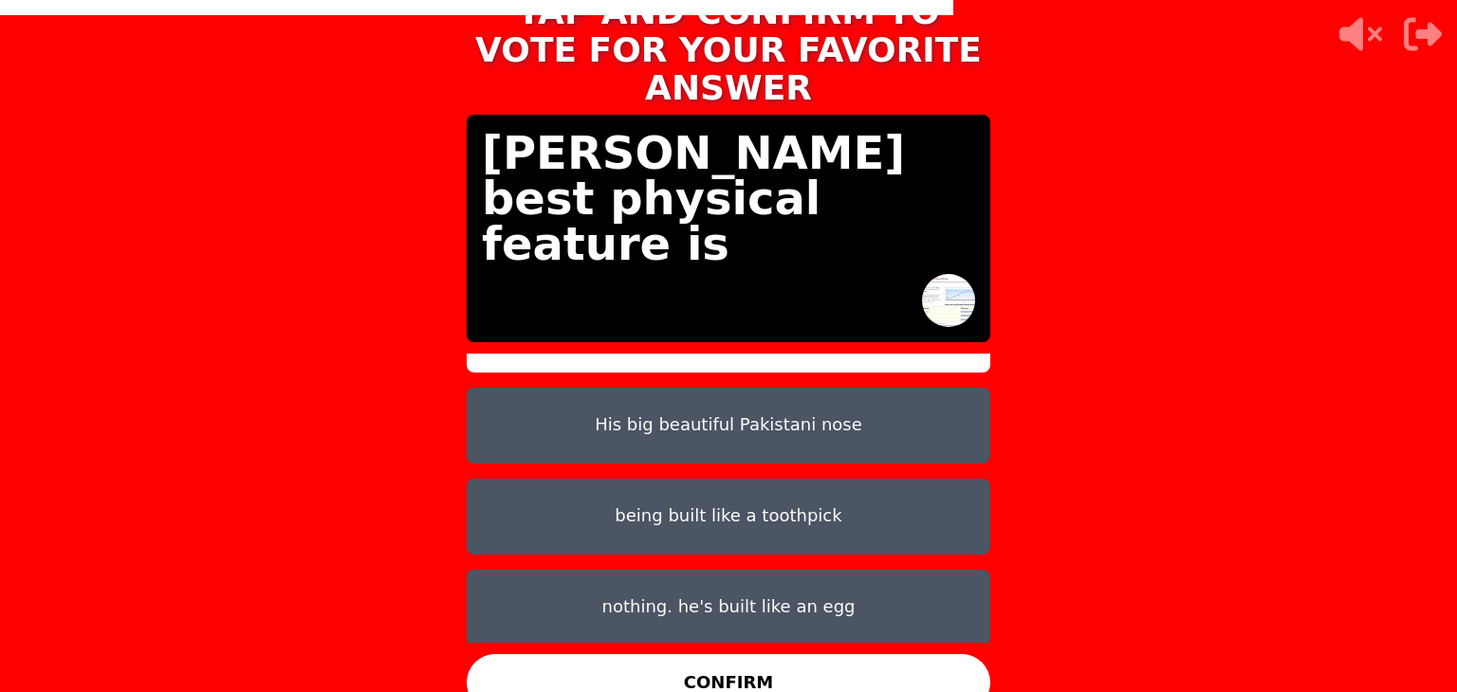
scroll to position [59, 0]
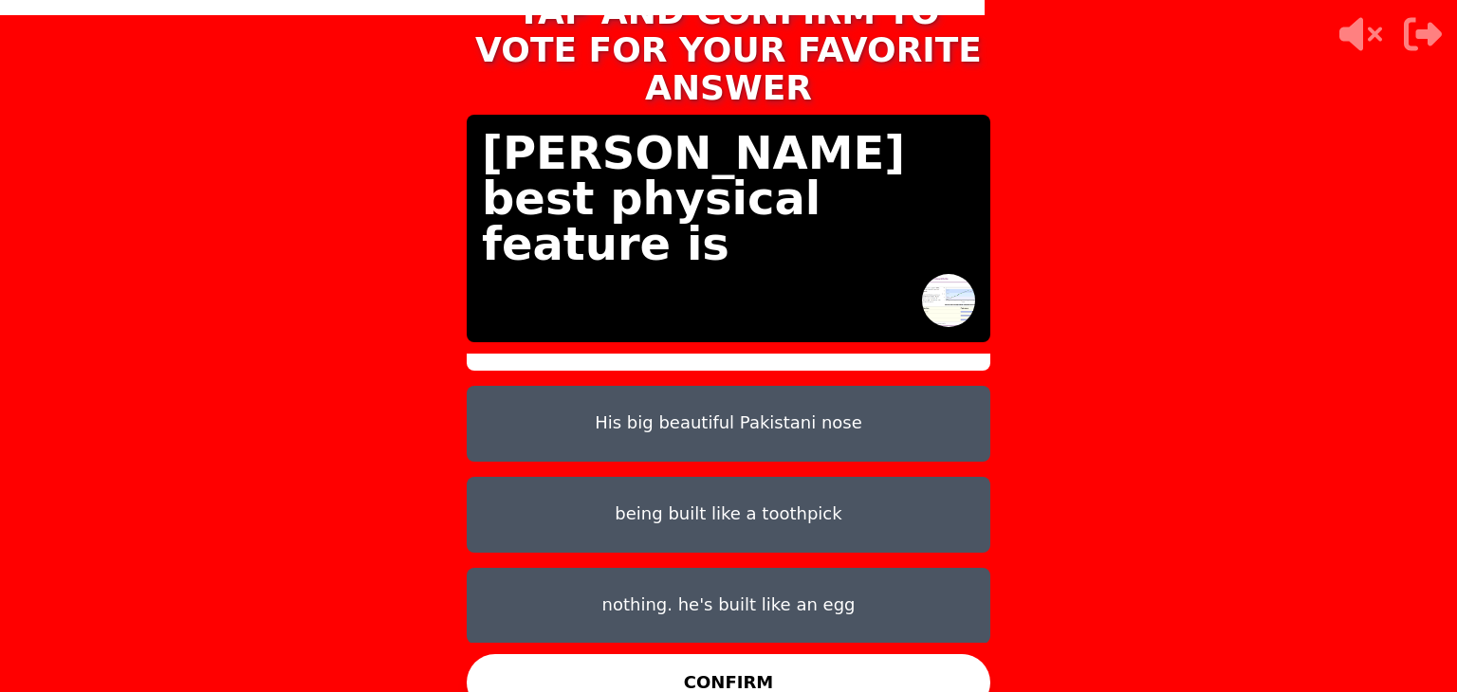
click at [664, 495] on button "being built like a toothpick" at bounding box center [729, 515] width 524 height 76
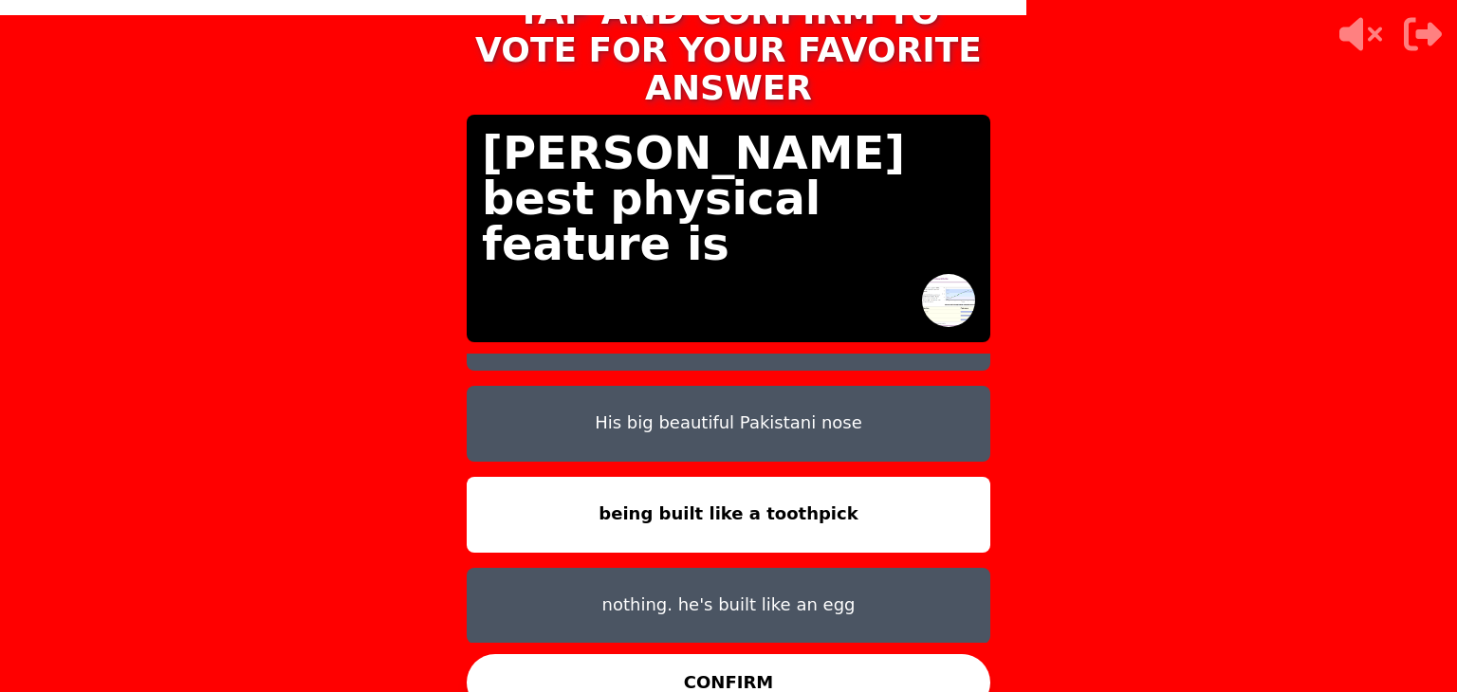
scroll to position [11, 0]
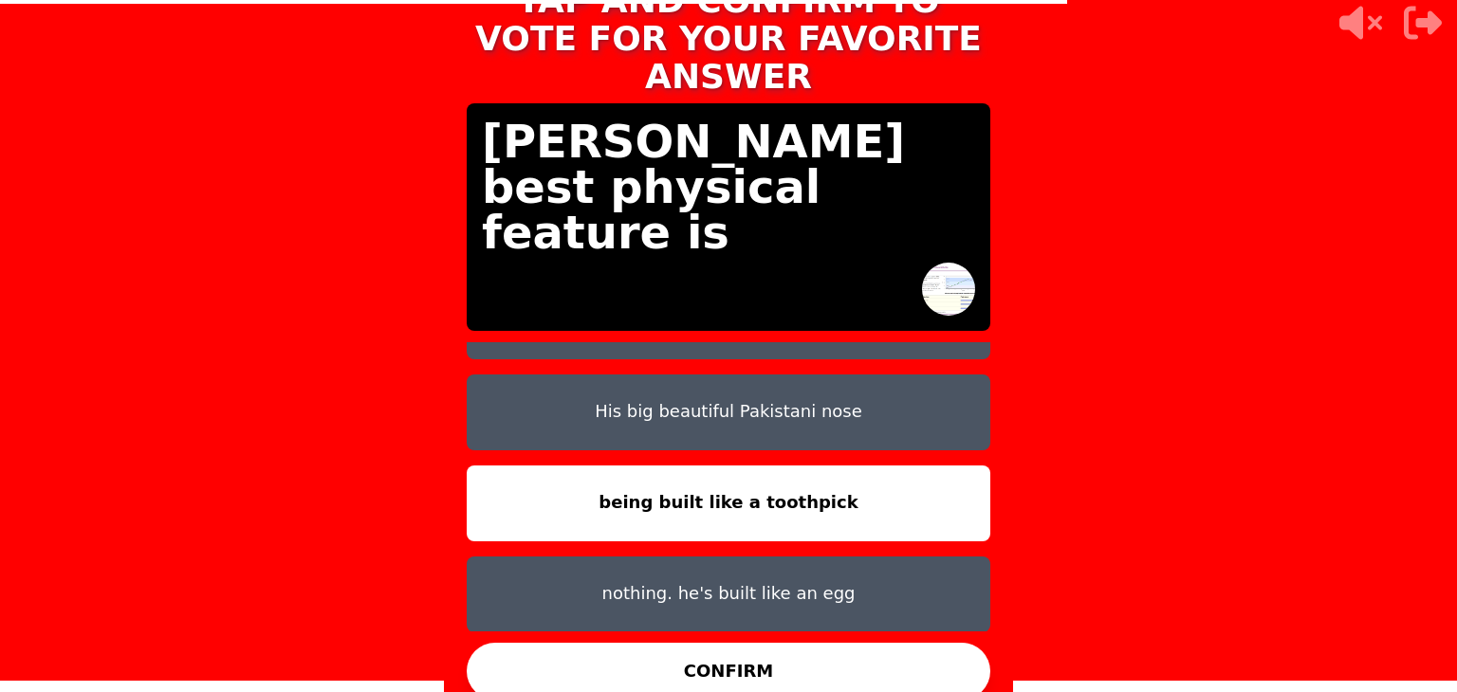
click at [727, 599] on button "nothing. he's built like an egg" at bounding box center [729, 595] width 524 height 76
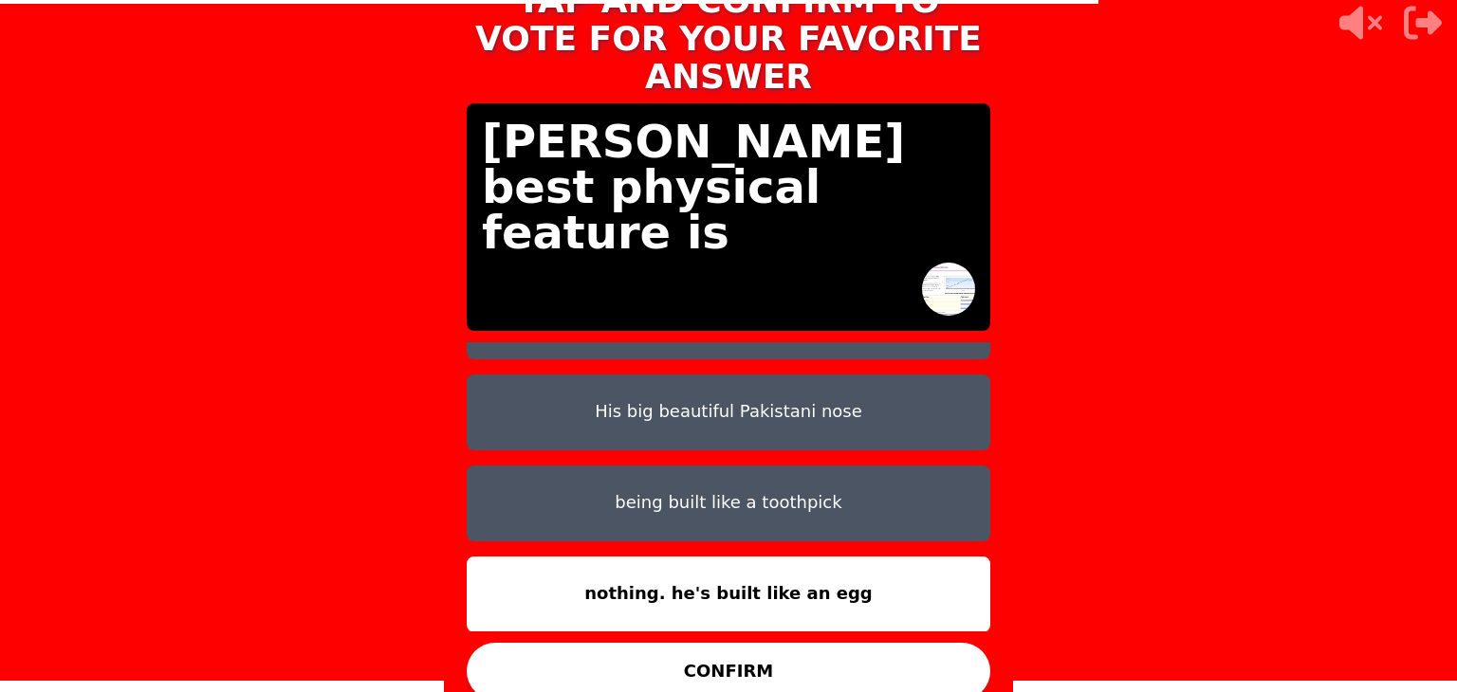
click at [757, 643] on button "CONFIRM" at bounding box center [729, 671] width 524 height 57
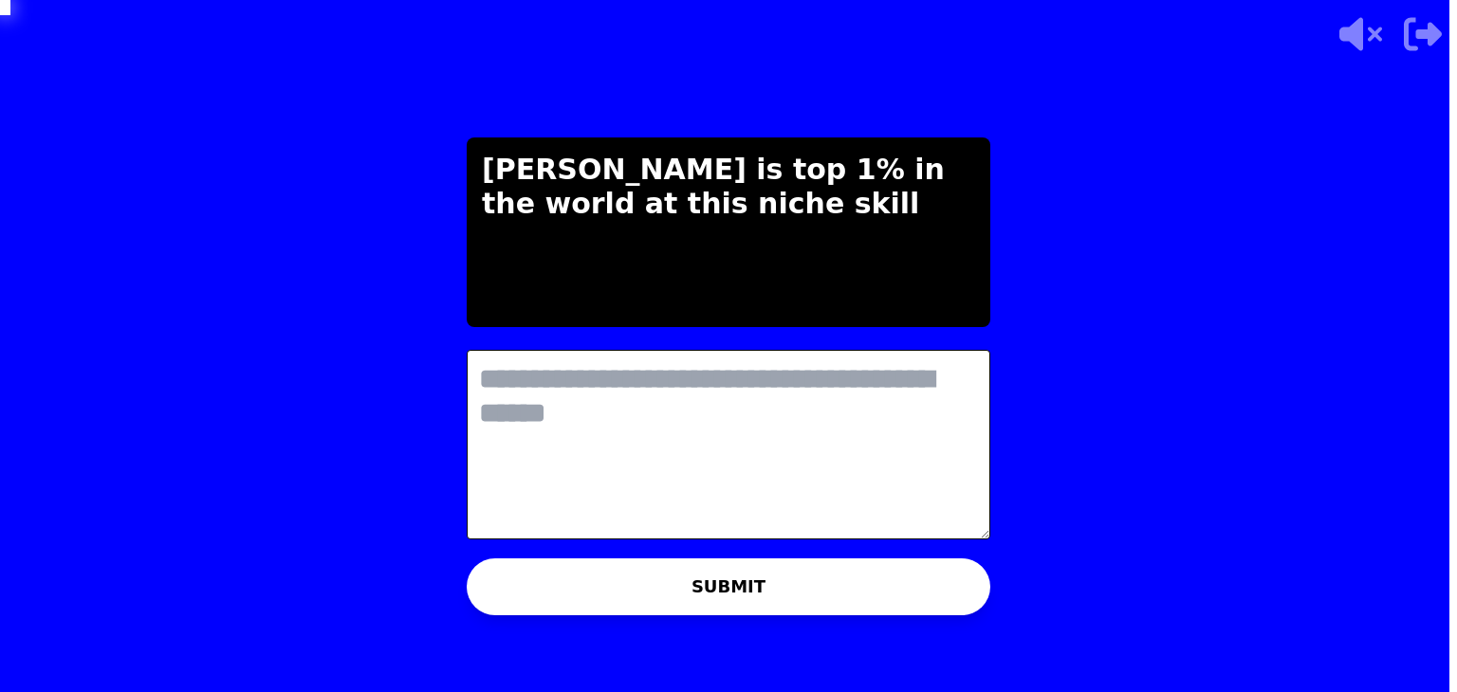
scroll to position [0, 0]
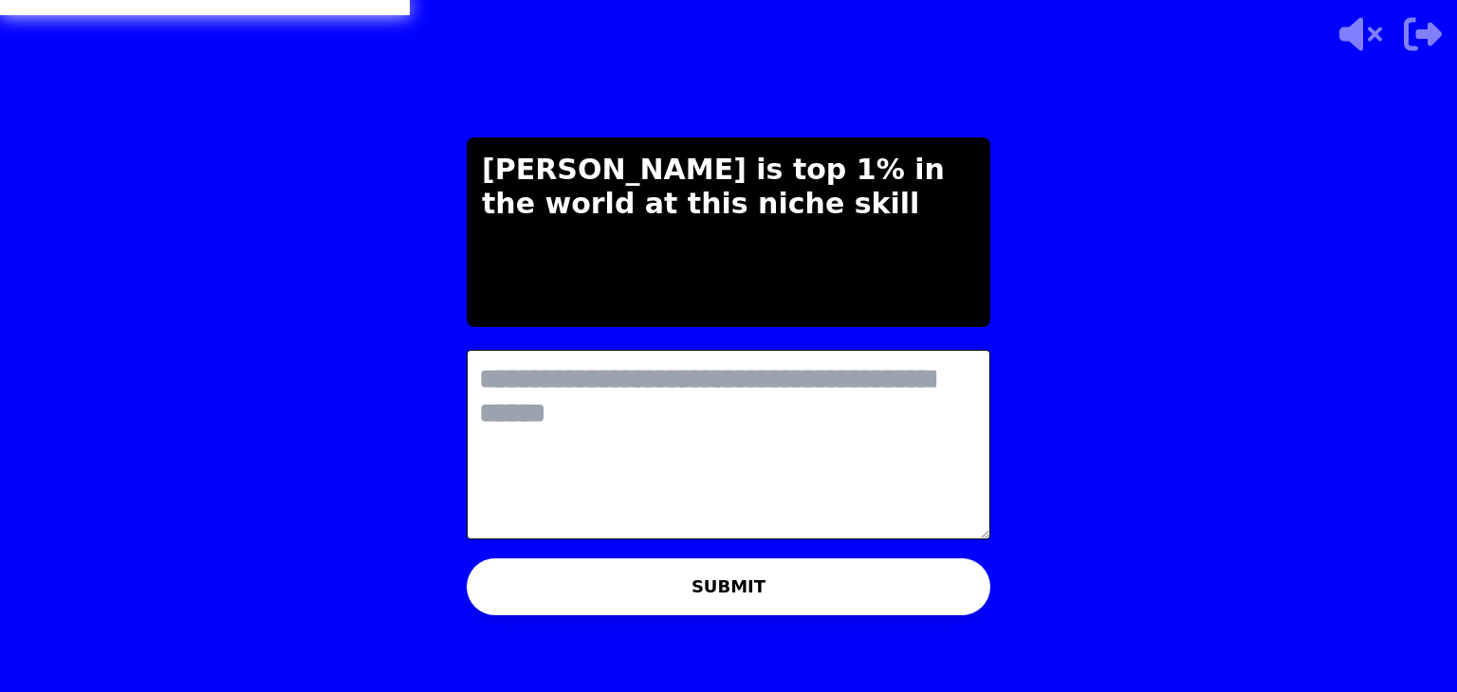
type textarea "*"
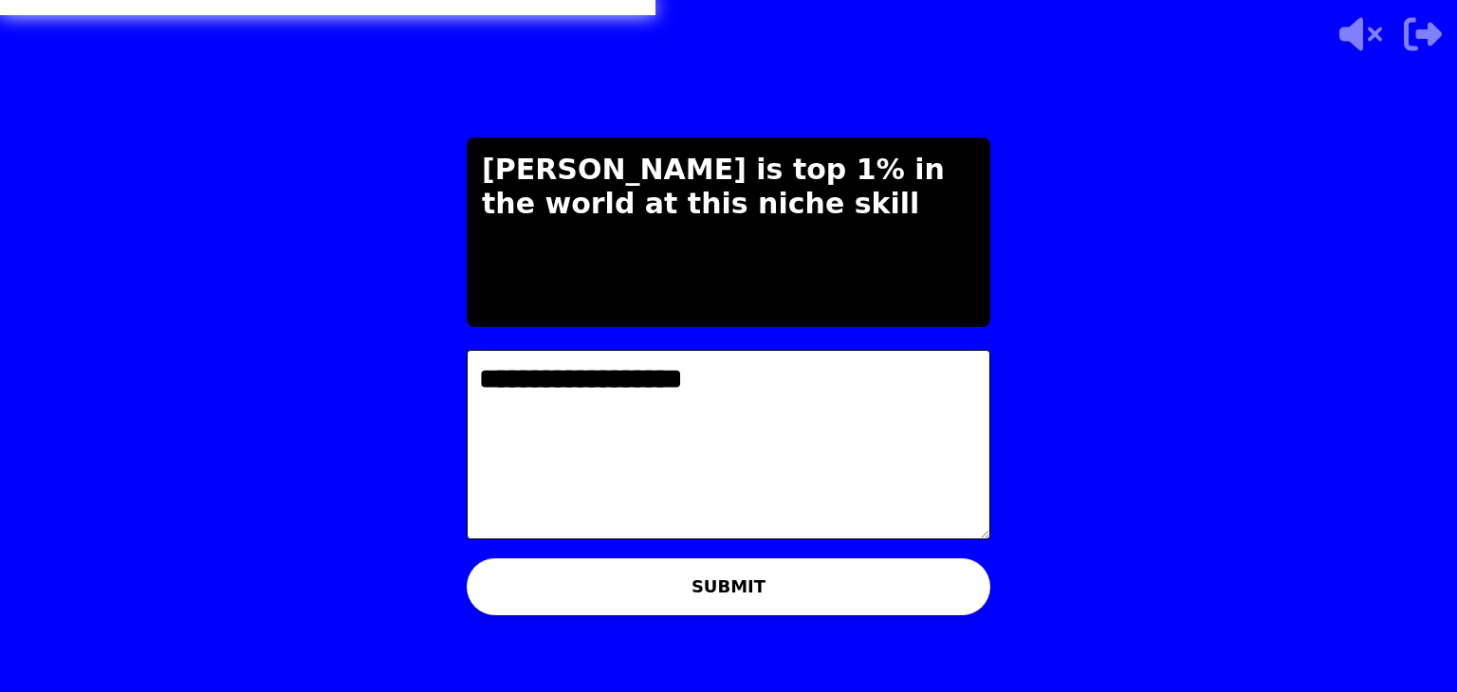
type textarea "**********"
click at [953, 604] on button "SUBMIT" at bounding box center [729, 587] width 524 height 57
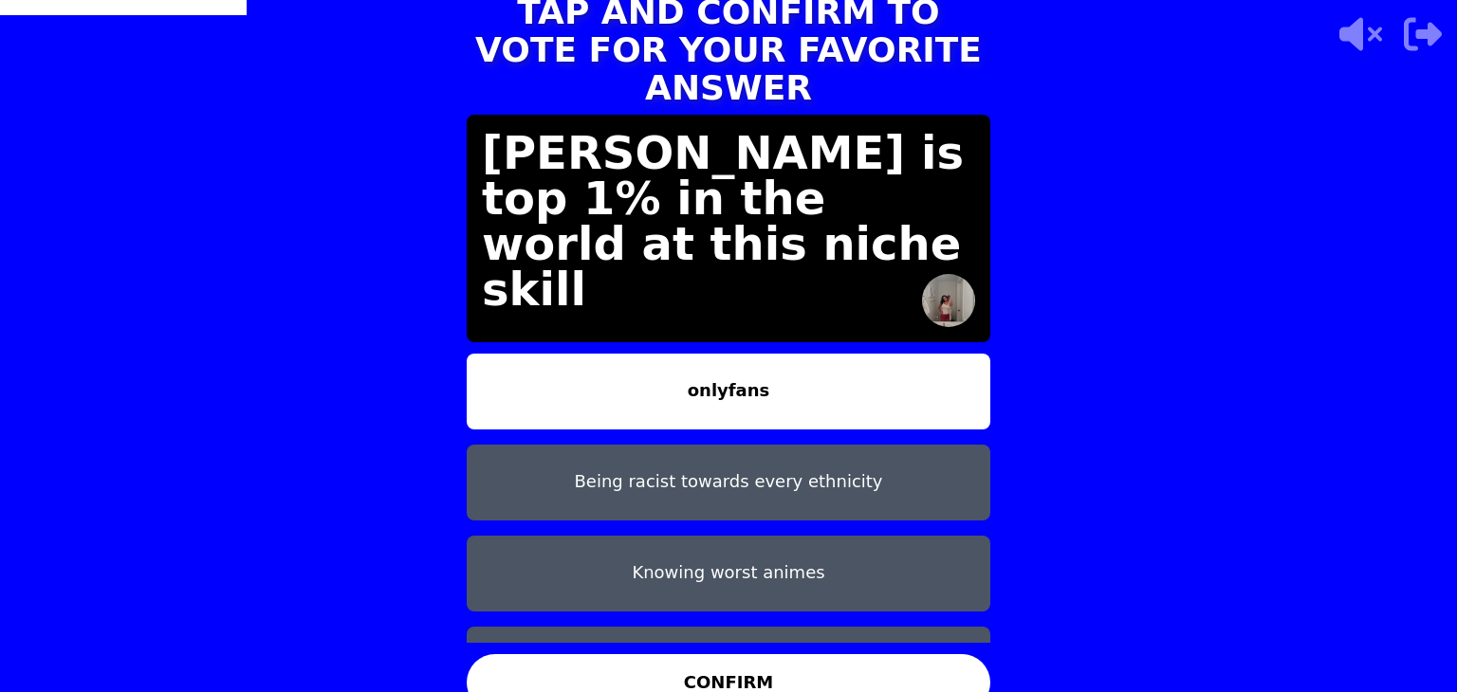
scroll to position [59, 0]
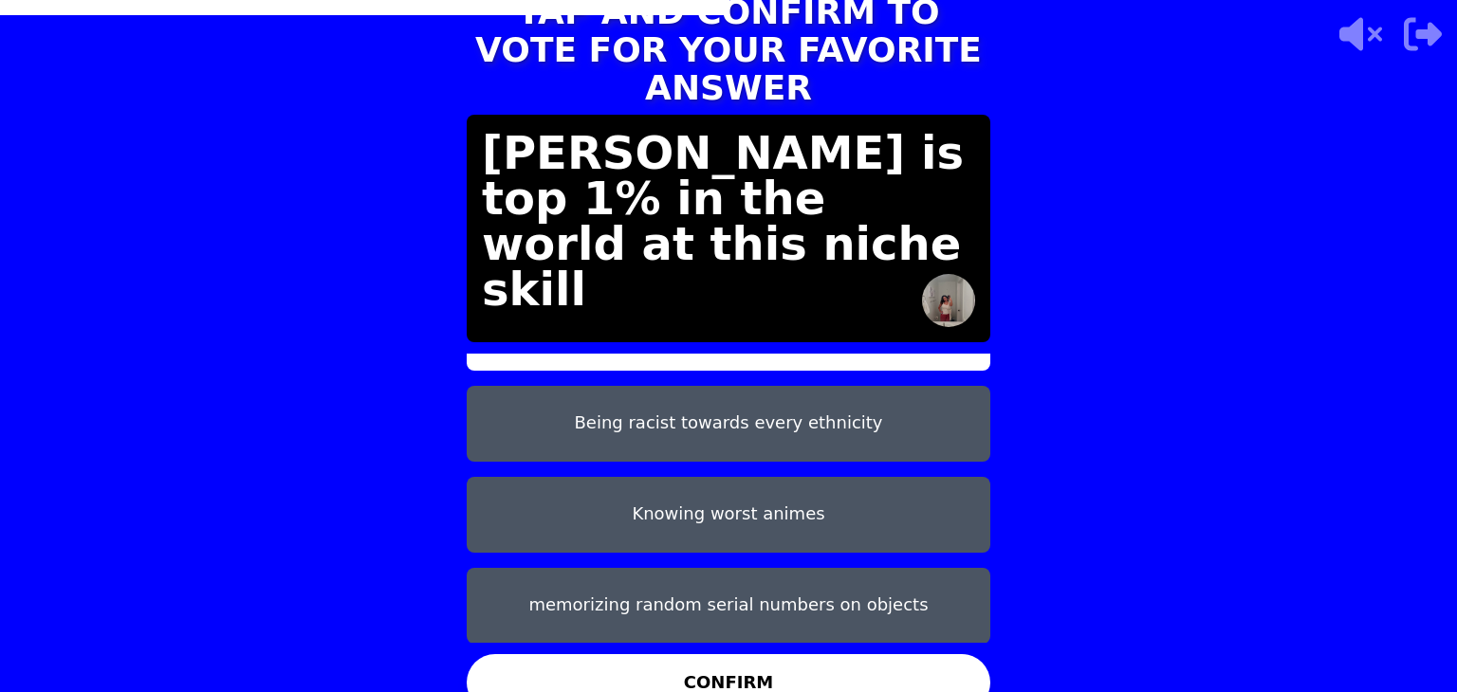
click at [759, 408] on button "Being racist towards every ethnicity" at bounding box center [729, 424] width 524 height 76
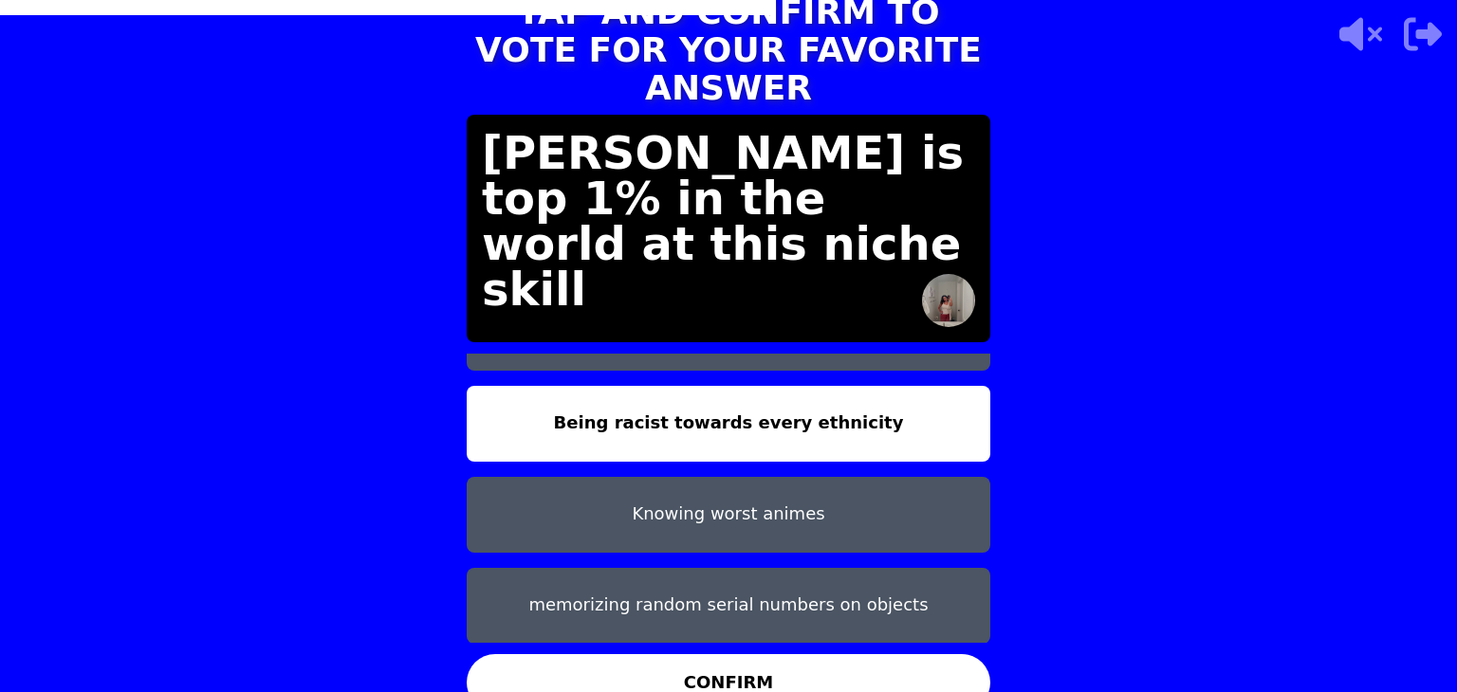
click at [793, 654] on button "CONFIRM" at bounding box center [729, 682] width 524 height 57
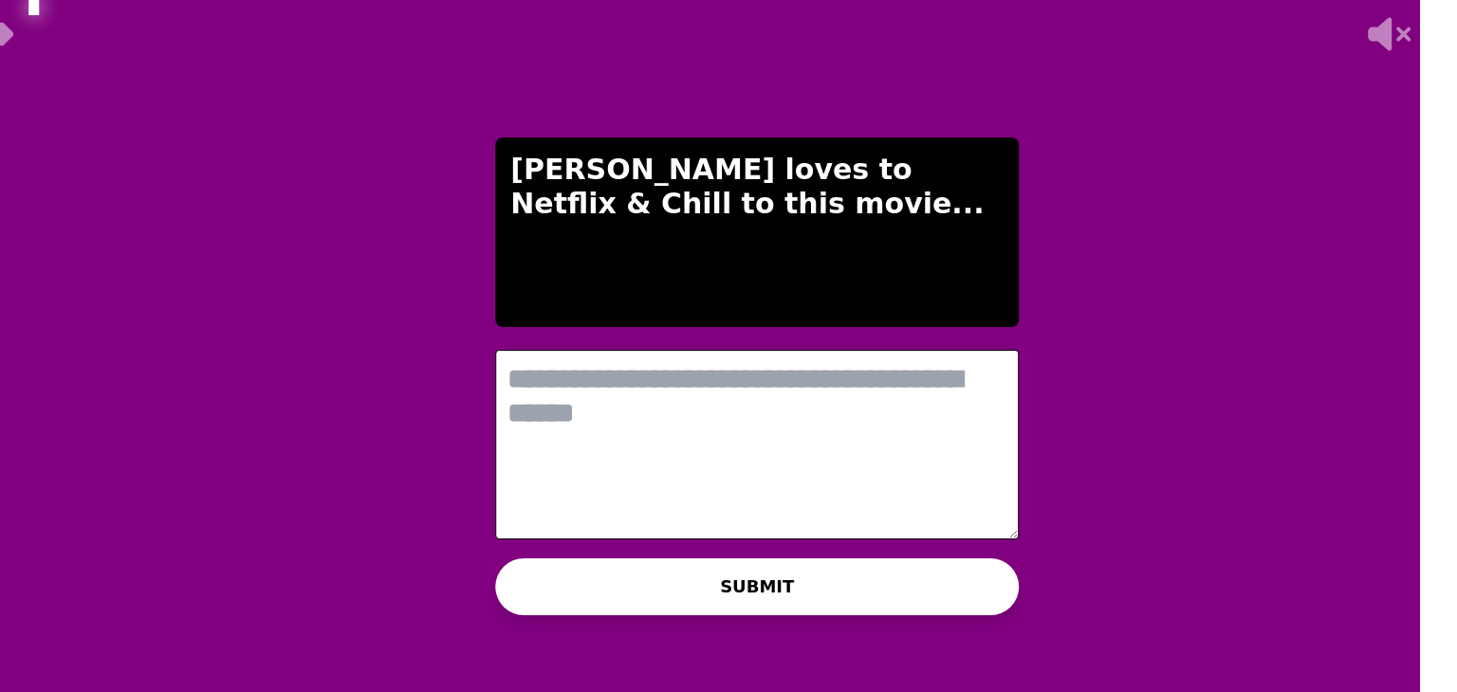
scroll to position [0, 0]
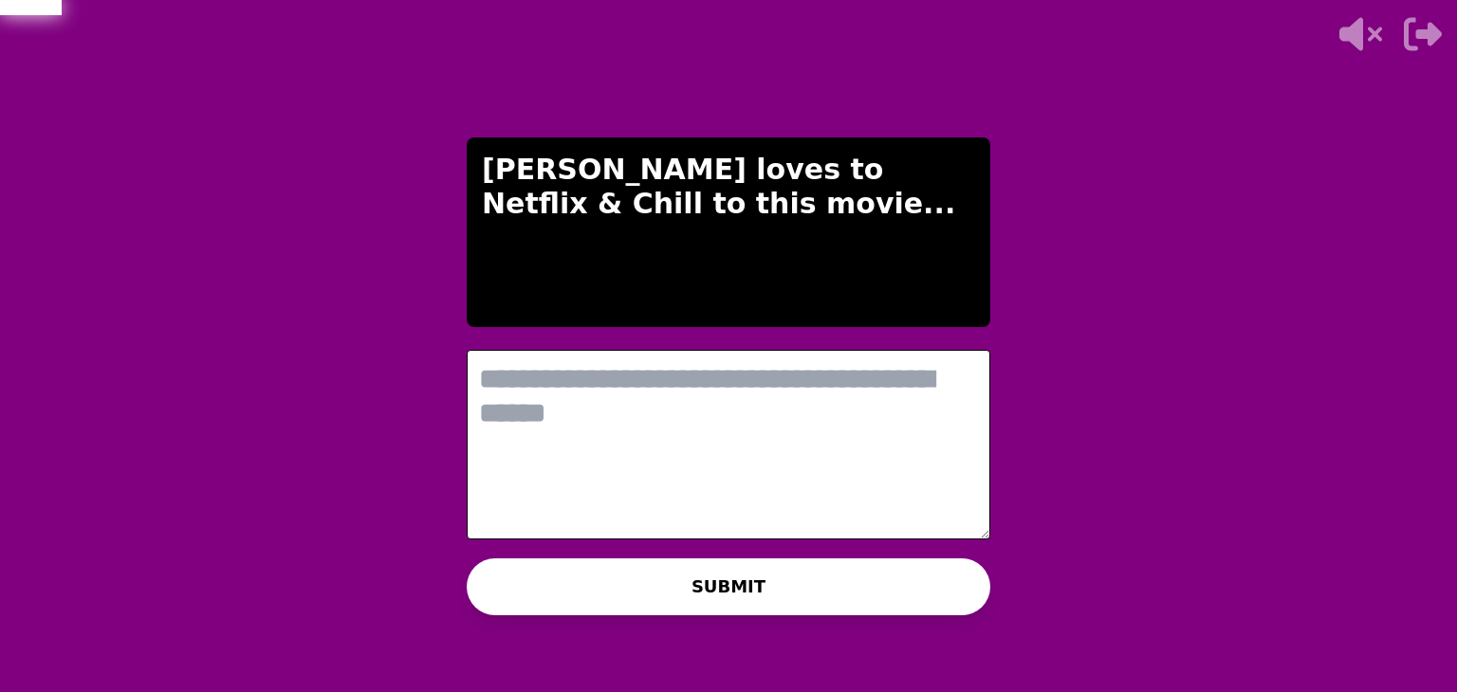
click at [679, 432] on textarea at bounding box center [729, 445] width 524 height 190
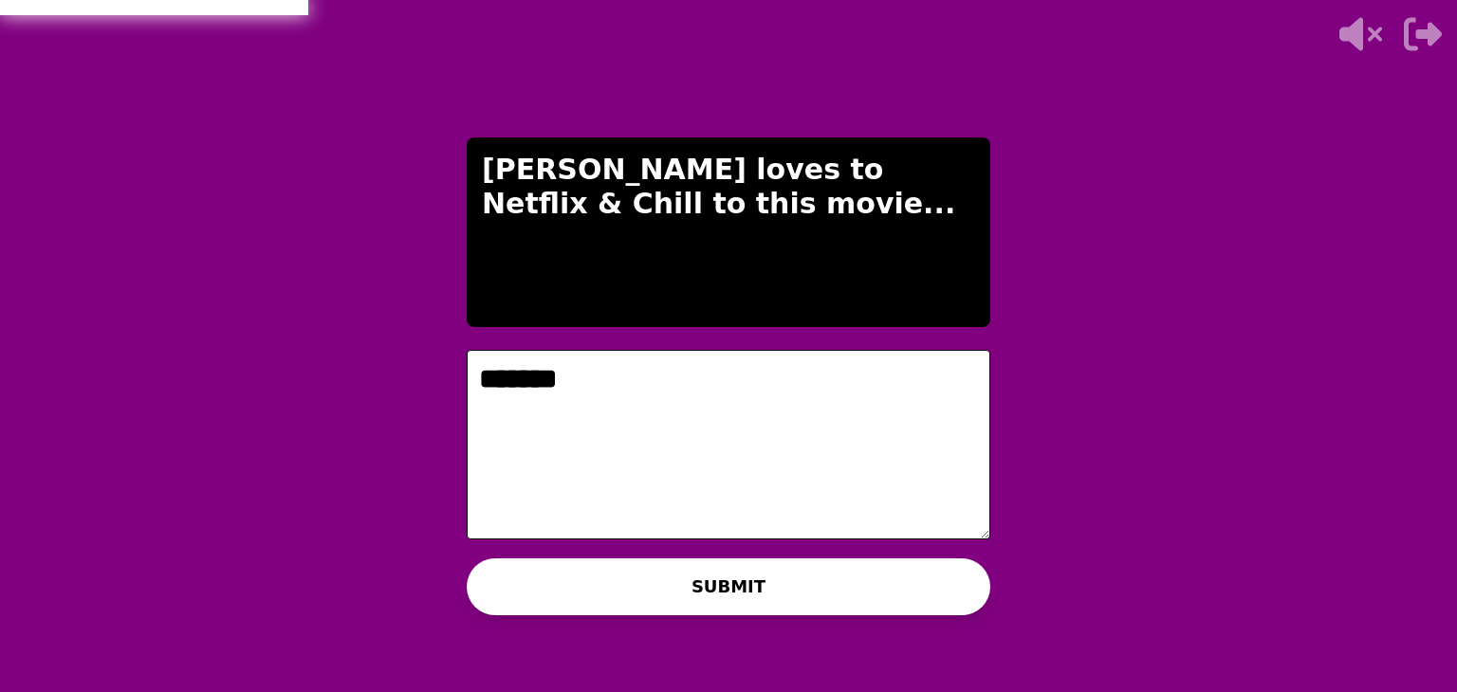
type textarea "*******"
click at [698, 596] on button "SUBMIT" at bounding box center [729, 587] width 524 height 57
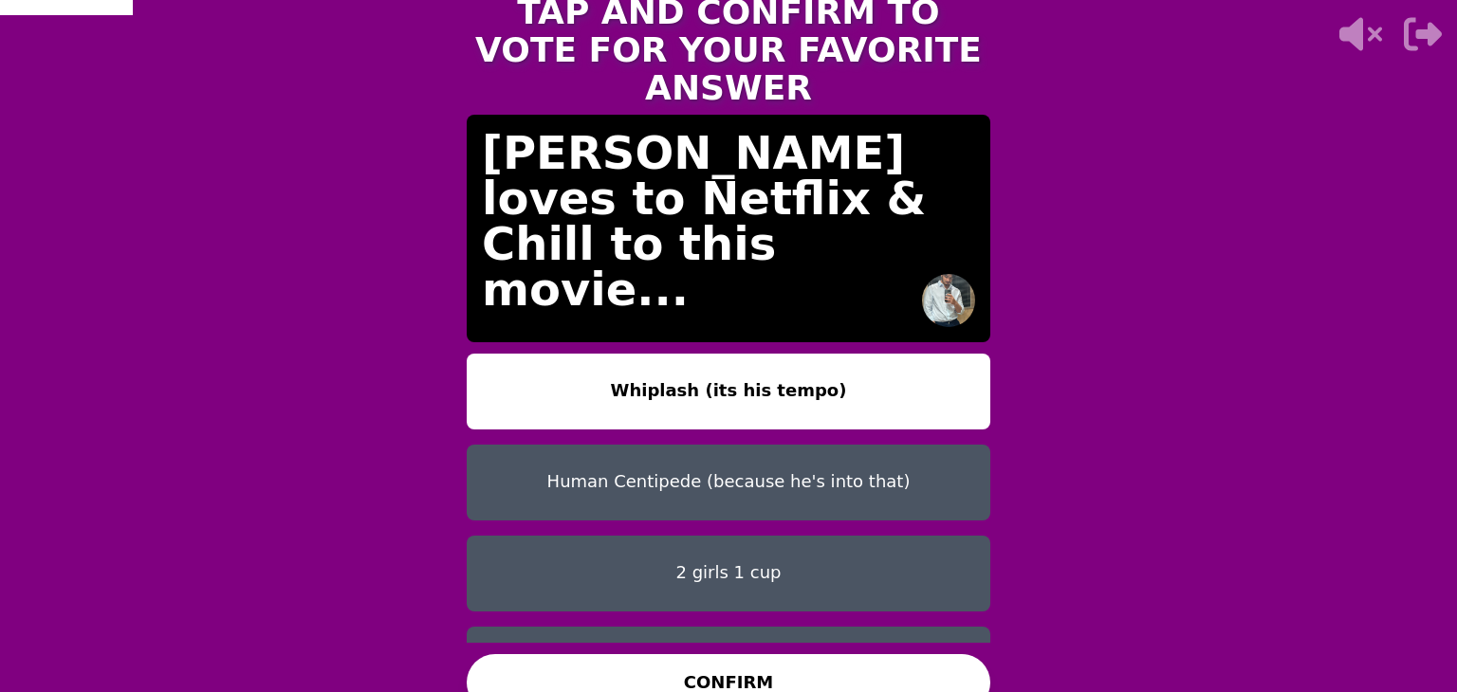
scroll to position [59, 0]
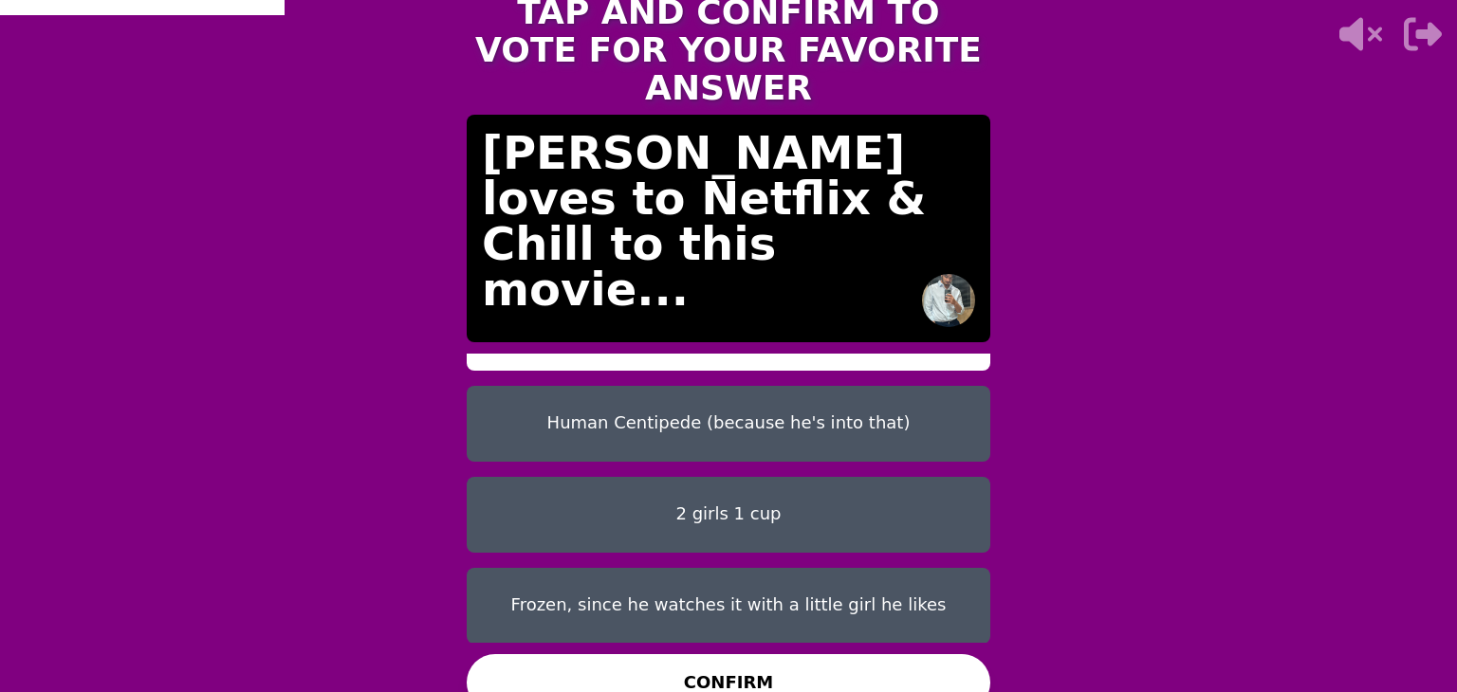
click at [770, 589] on button "Frozen, since he watches it with a little girl he likes" at bounding box center [729, 606] width 524 height 76
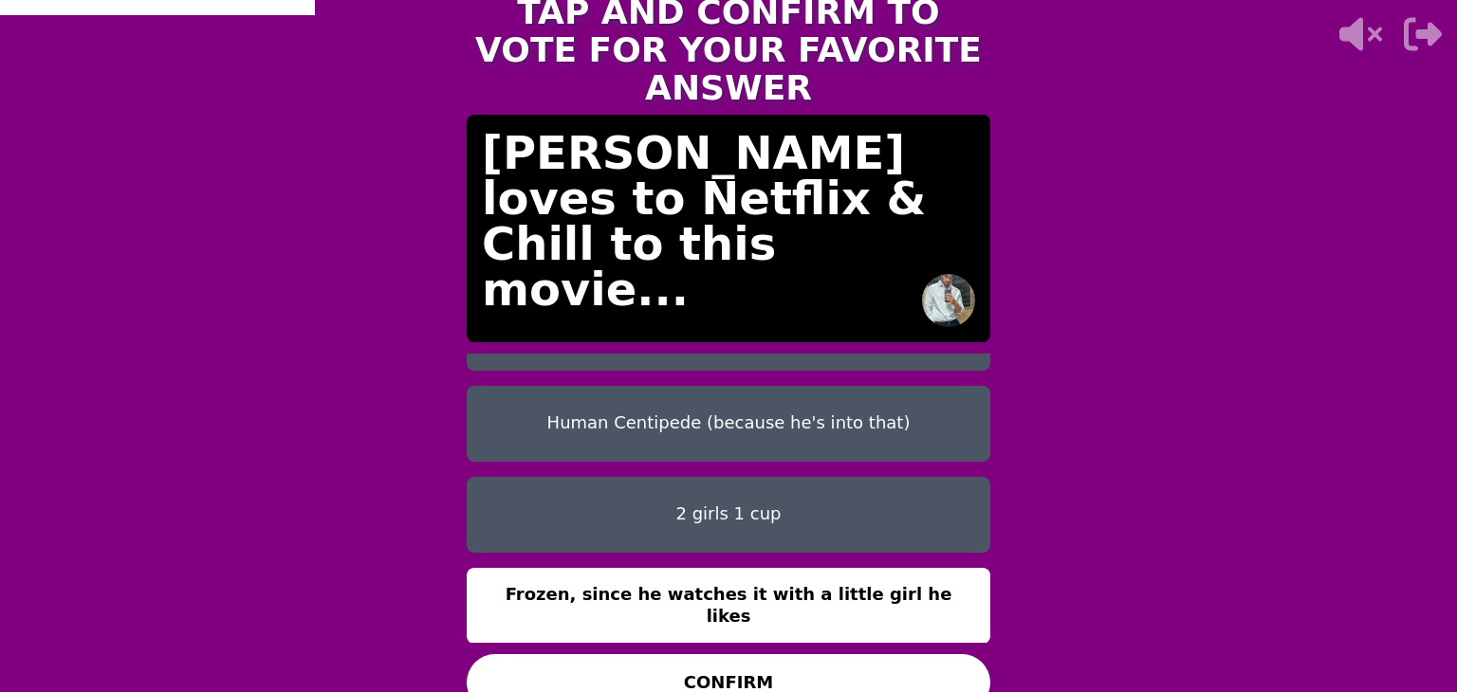
click at [778, 660] on button "CONFIRM" at bounding box center [729, 682] width 524 height 57
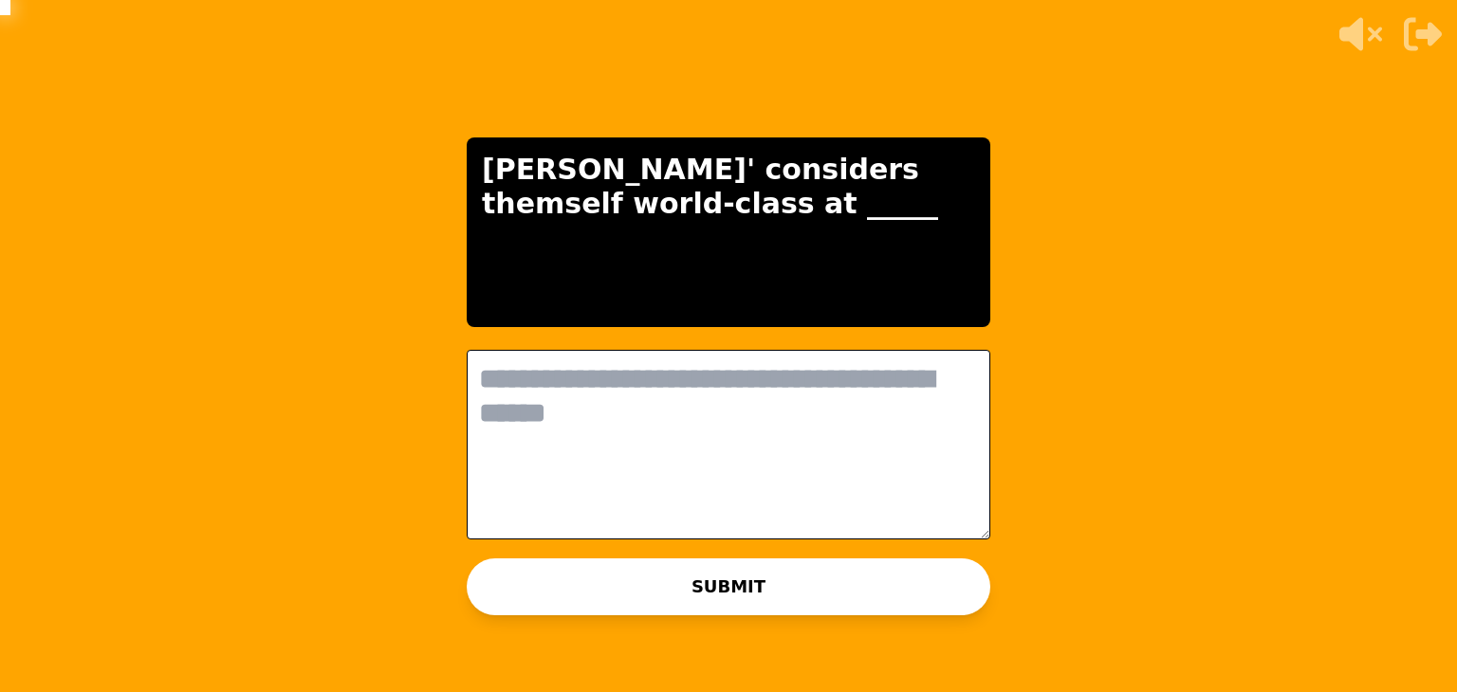
scroll to position [0, 0]
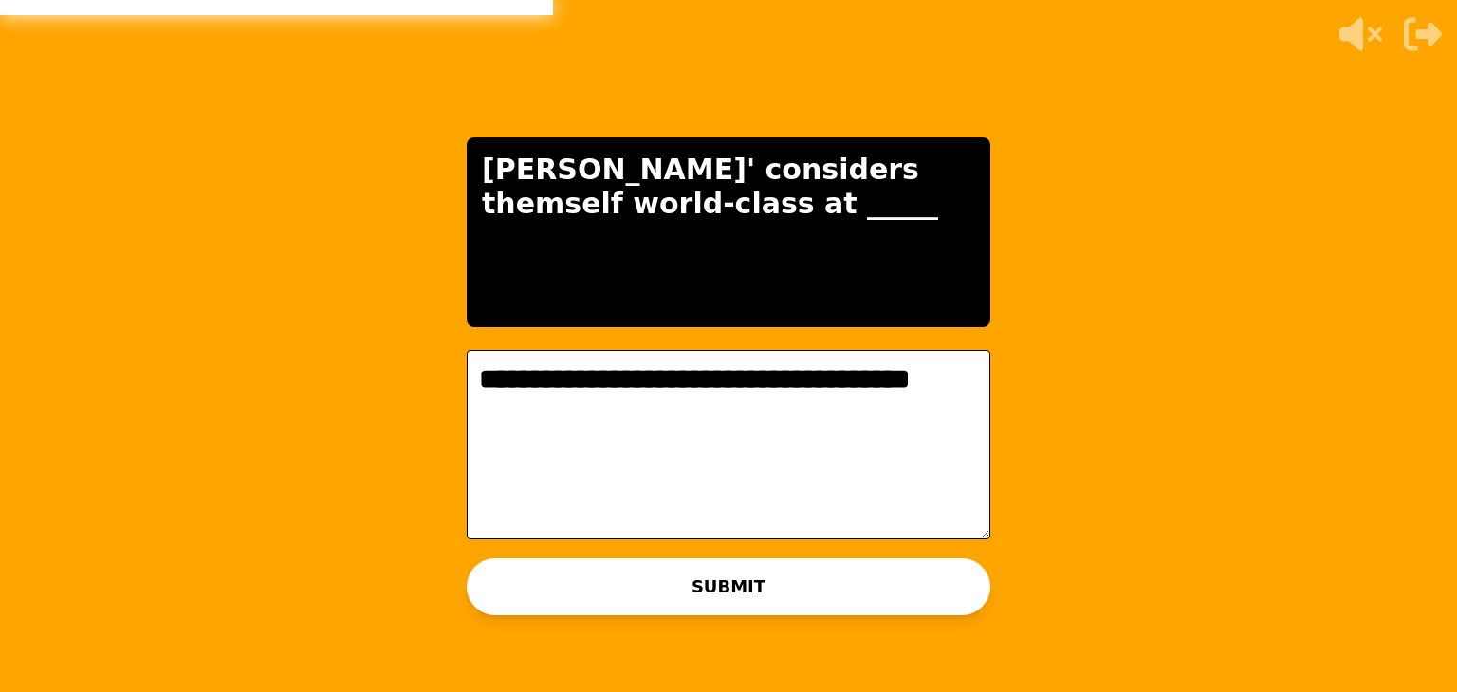
type textarea "**********"
click at [678, 584] on button "SUBMIT" at bounding box center [729, 587] width 524 height 57
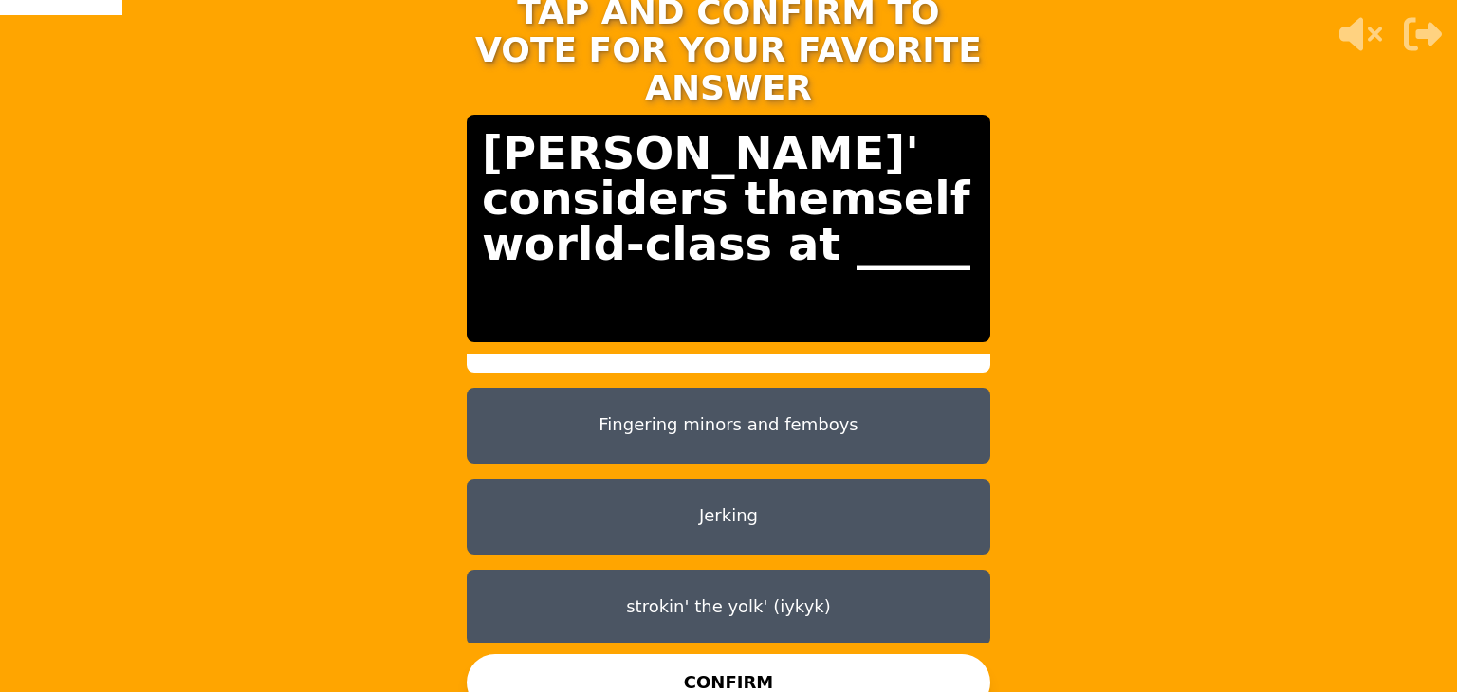
scroll to position [59, 0]
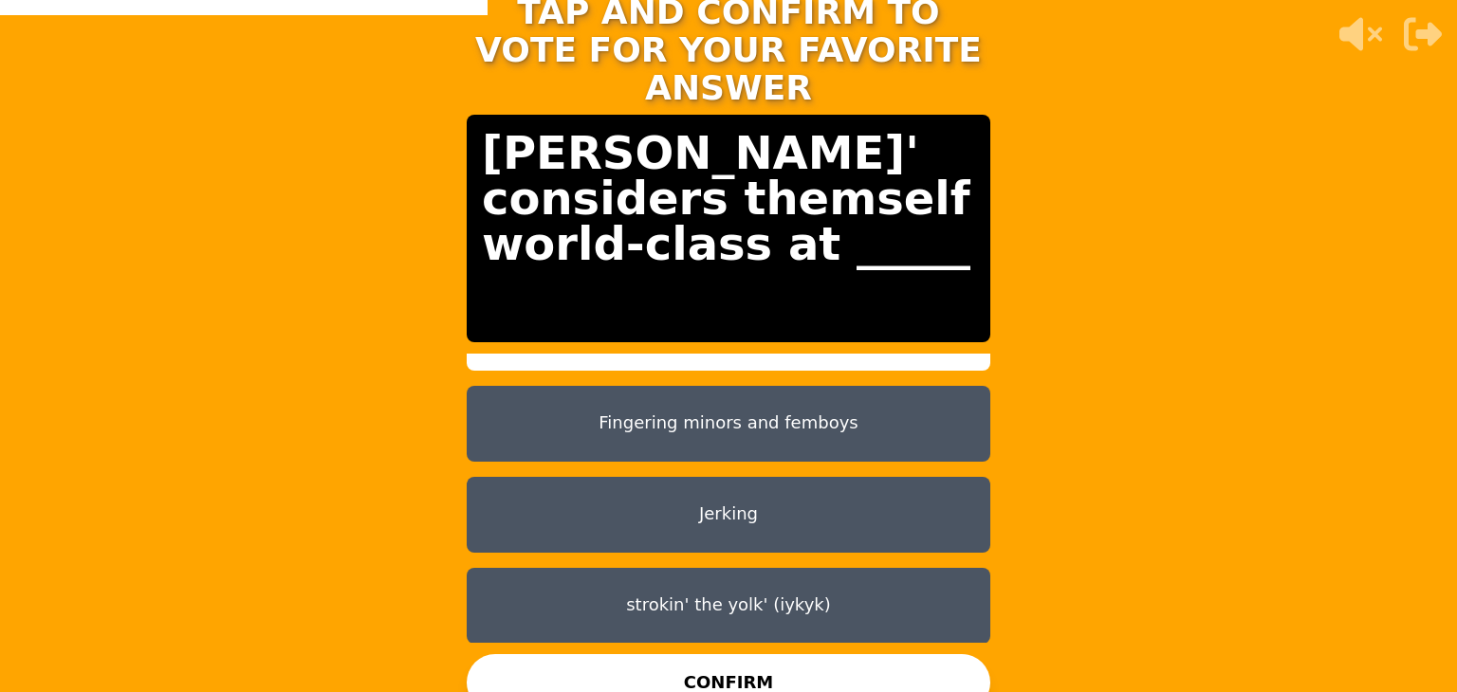
click at [794, 597] on button "strokin' the yolk' (iykyk)" at bounding box center [729, 606] width 524 height 76
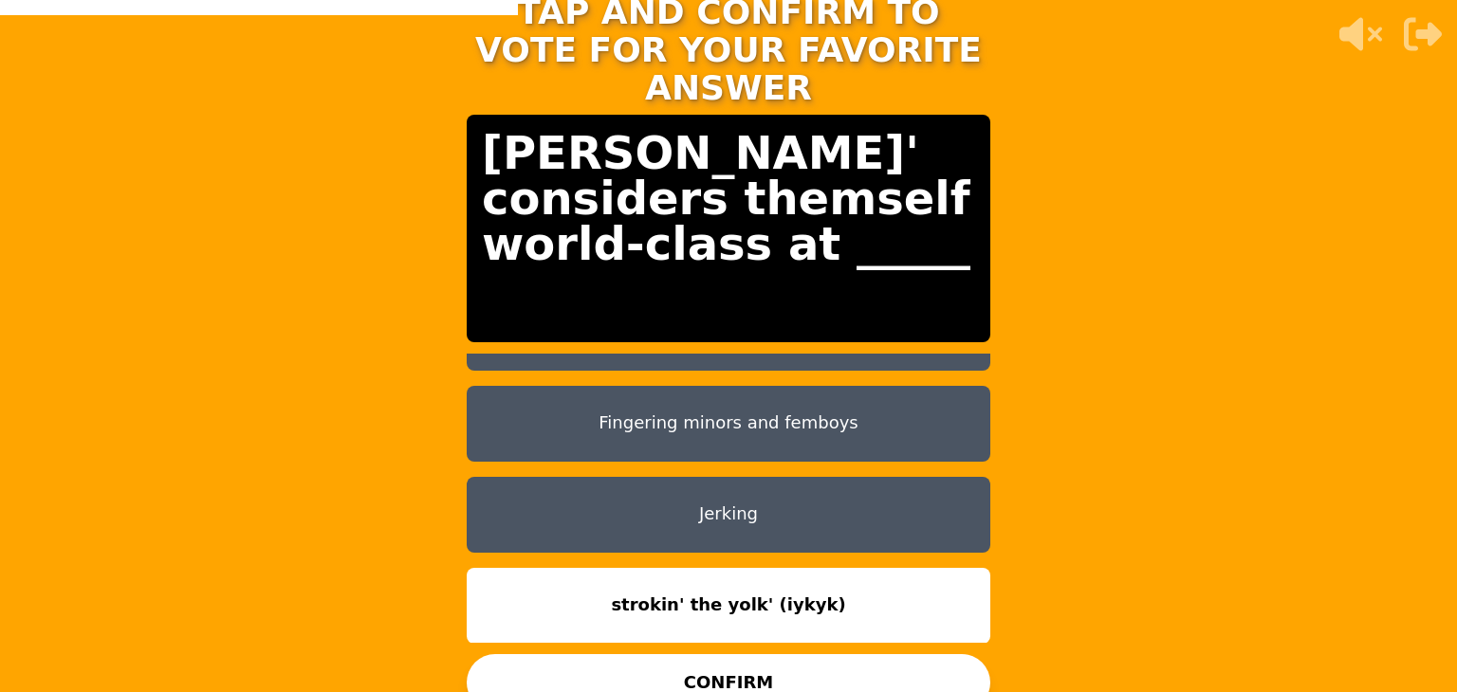
click at [793, 670] on button "CONFIRM" at bounding box center [729, 682] width 524 height 57
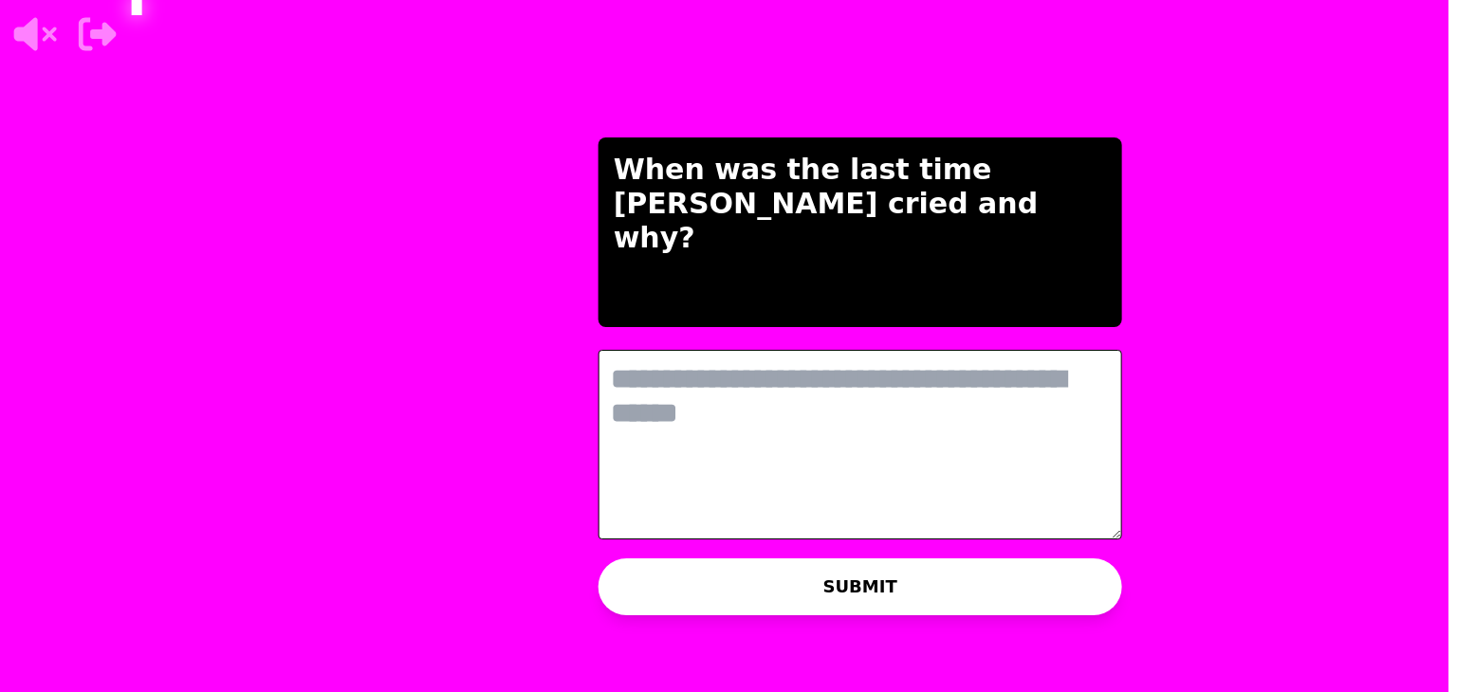
scroll to position [0, 0]
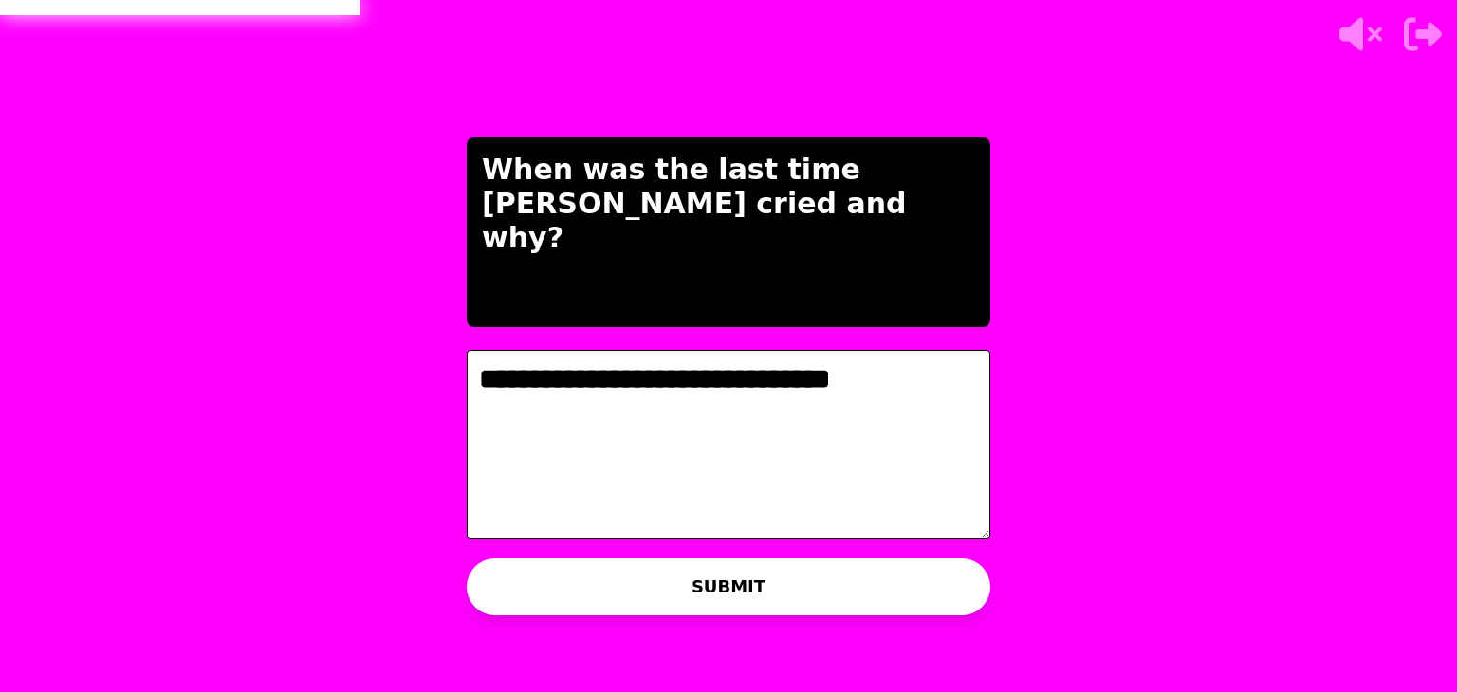
type textarea "**********"
click at [706, 594] on button "SUBMIT" at bounding box center [729, 587] width 524 height 57
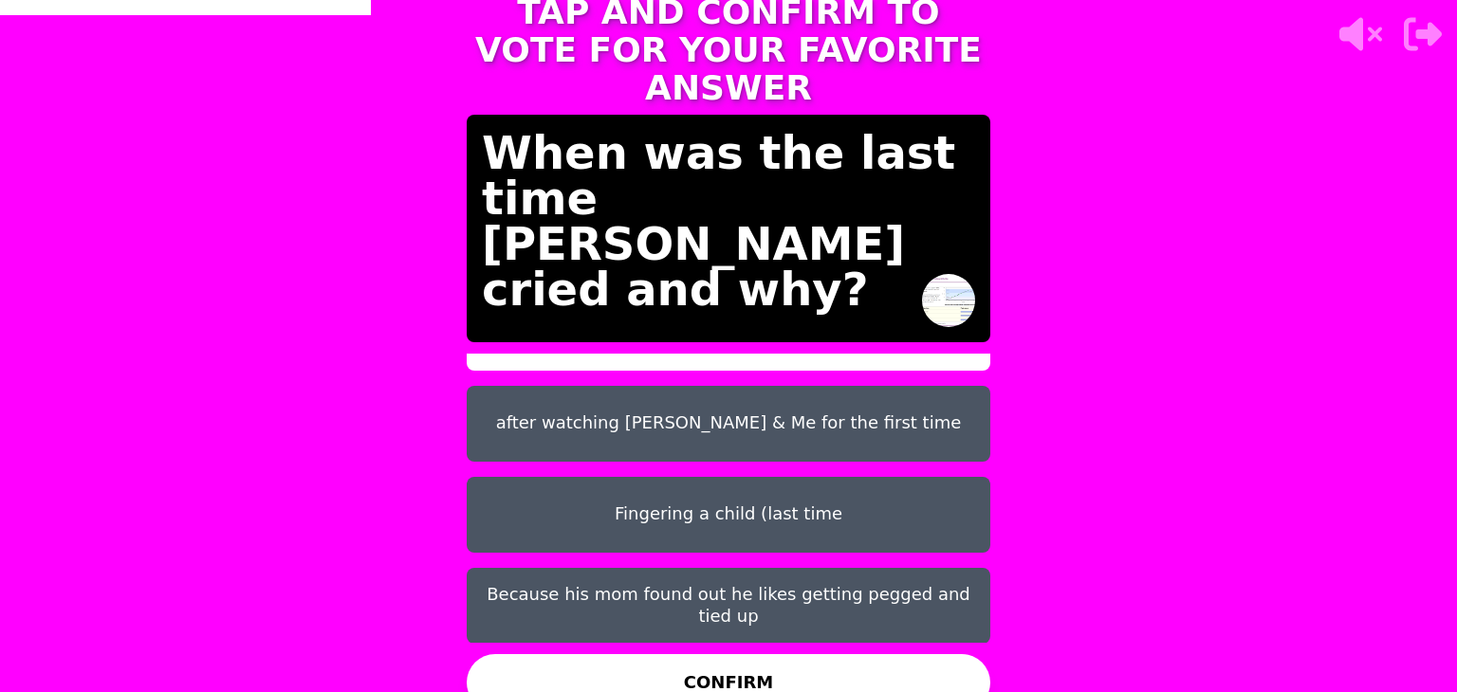
scroll to position [11, 0]
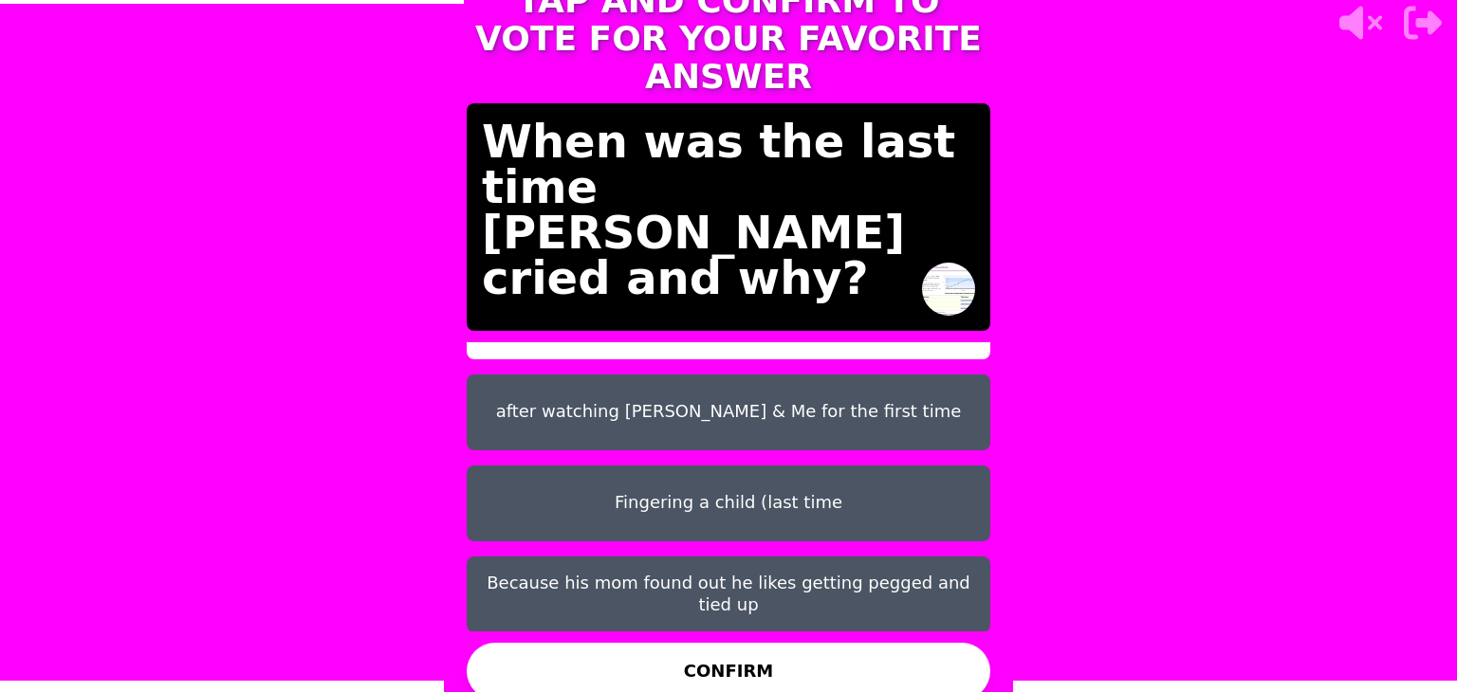
click at [543, 497] on button "Fingering a child (last time" at bounding box center [729, 504] width 524 height 76
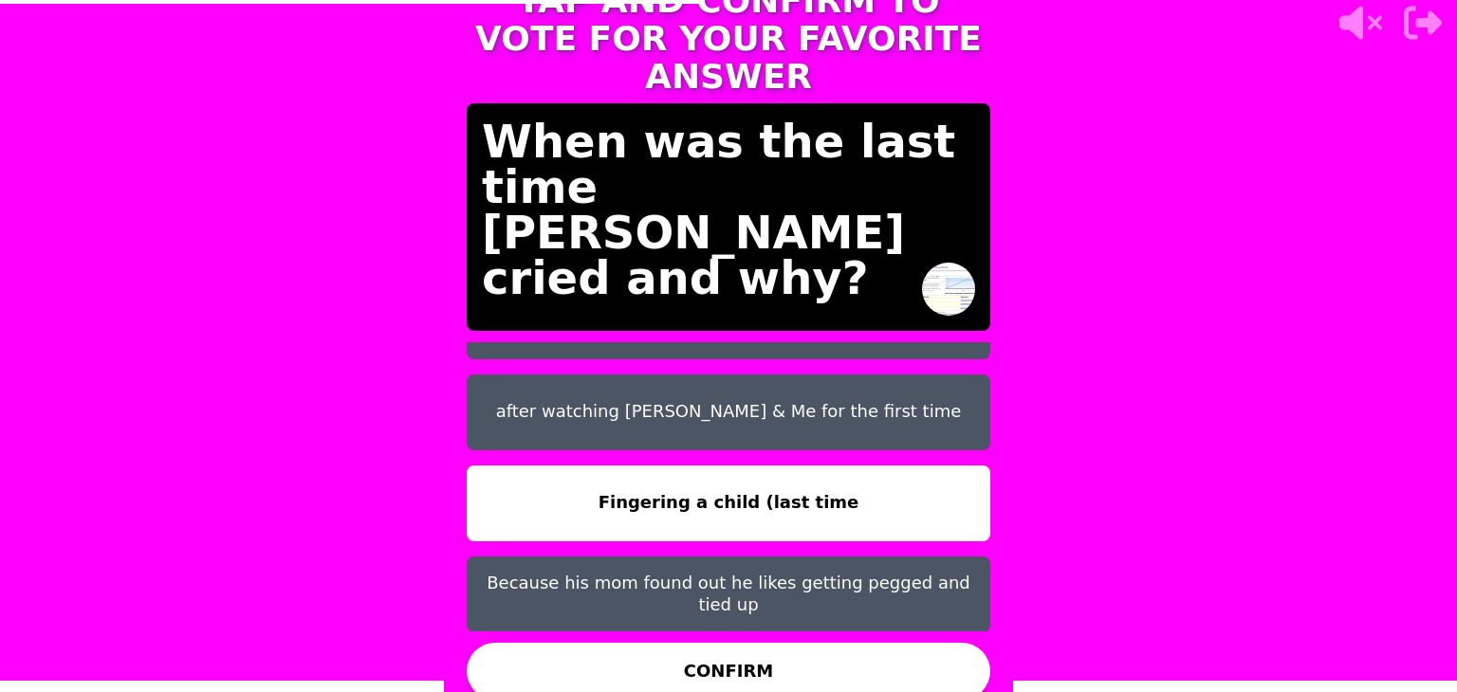
click at [687, 652] on button "CONFIRM" at bounding box center [729, 671] width 524 height 57
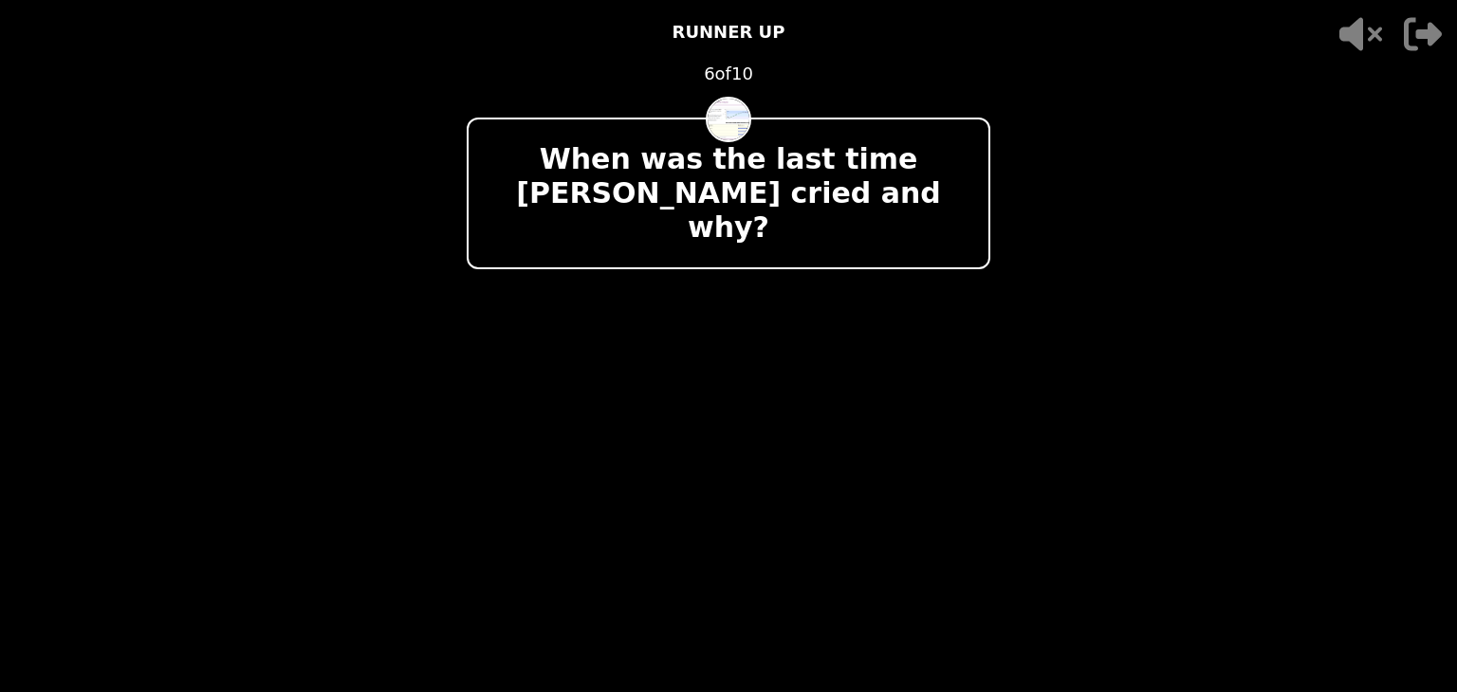
scroll to position [0, 0]
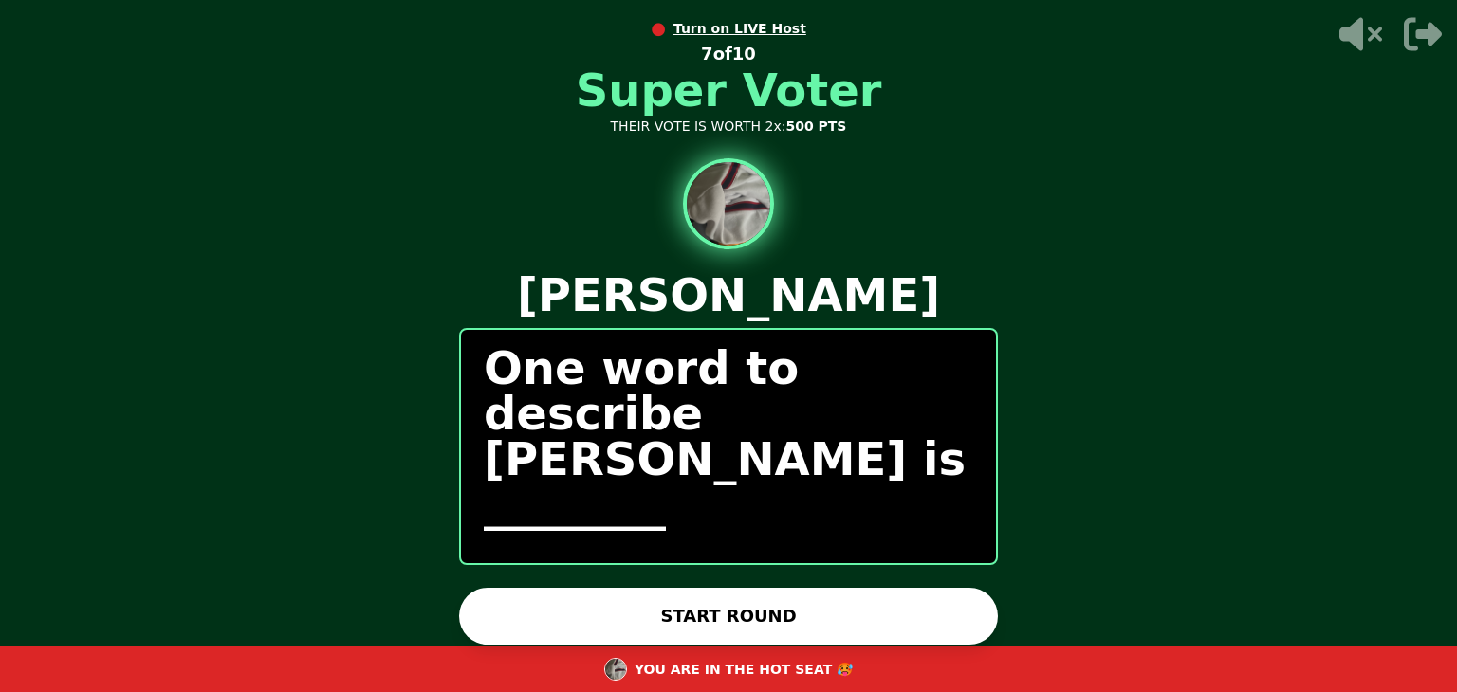
click at [672, 617] on button "START ROUND" at bounding box center [728, 616] width 539 height 57
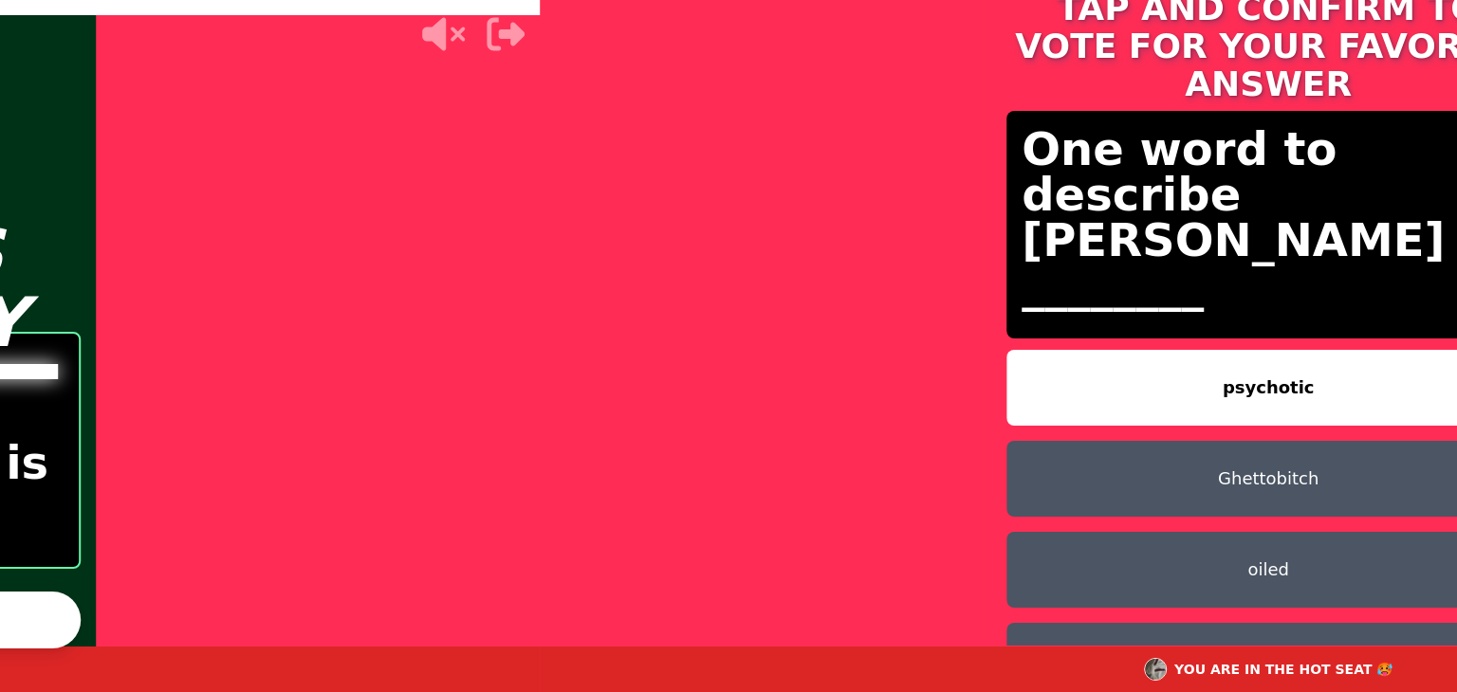
click at [702, 617] on div "TAP AND CONFIRM TO VOTE FOR YOUR FAVORITE ANSWER One word to describe [PERSON_N…" at bounding box center [1268, 346] width 1457 height 692
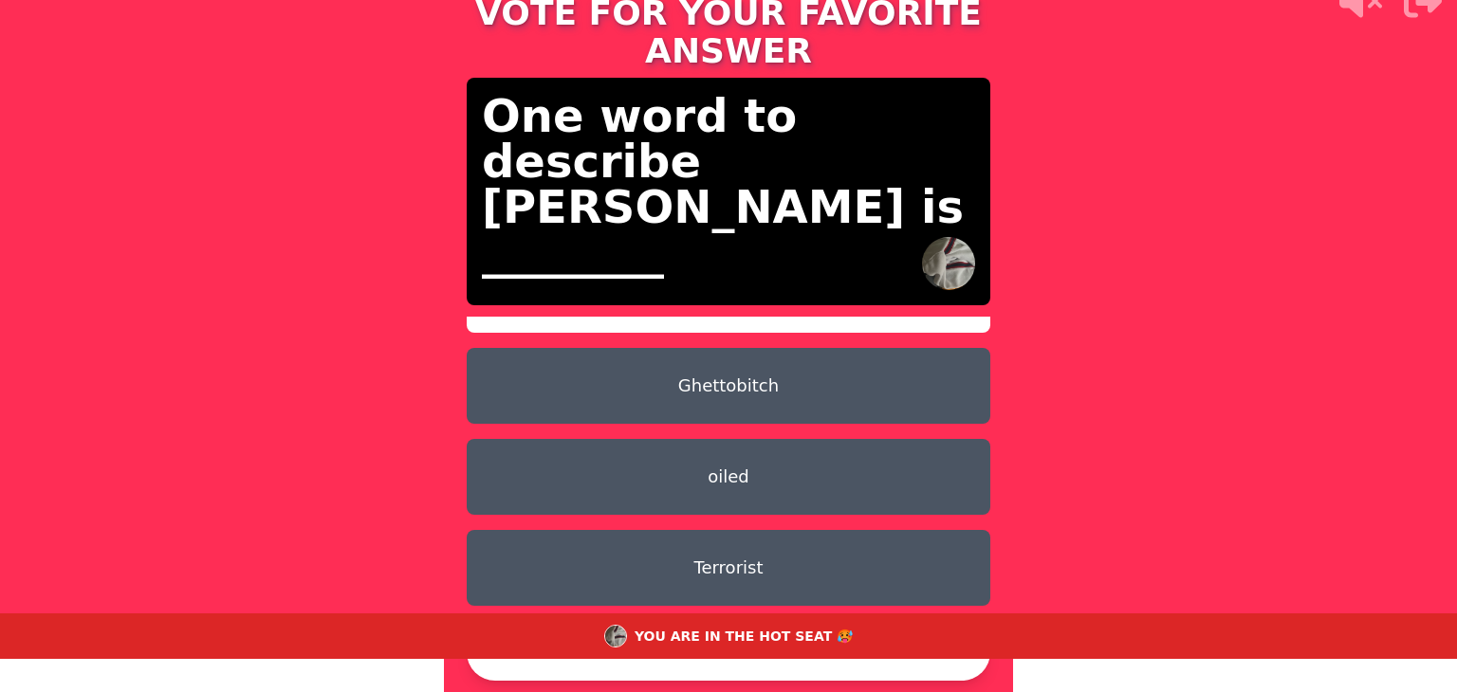
scroll to position [61, 0]
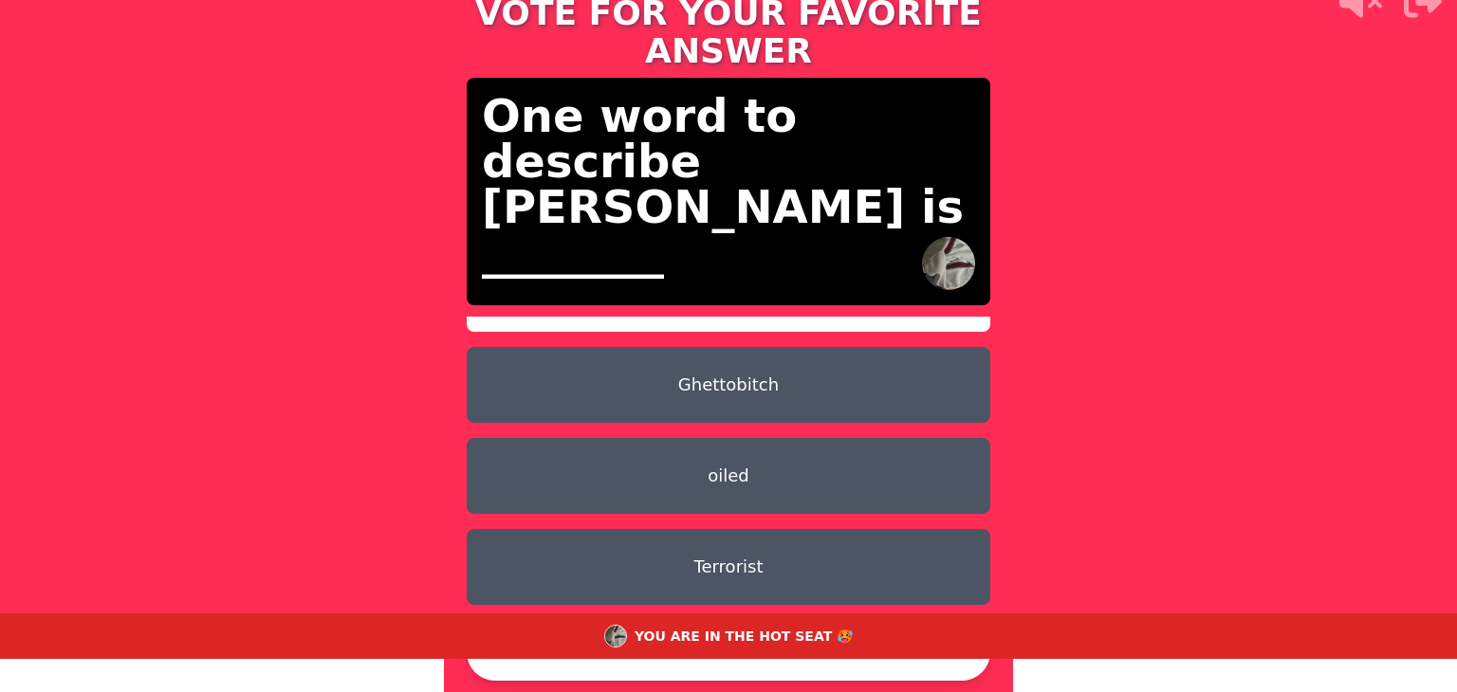
click at [624, 452] on button "oiled" at bounding box center [729, 476] width 524 height 76
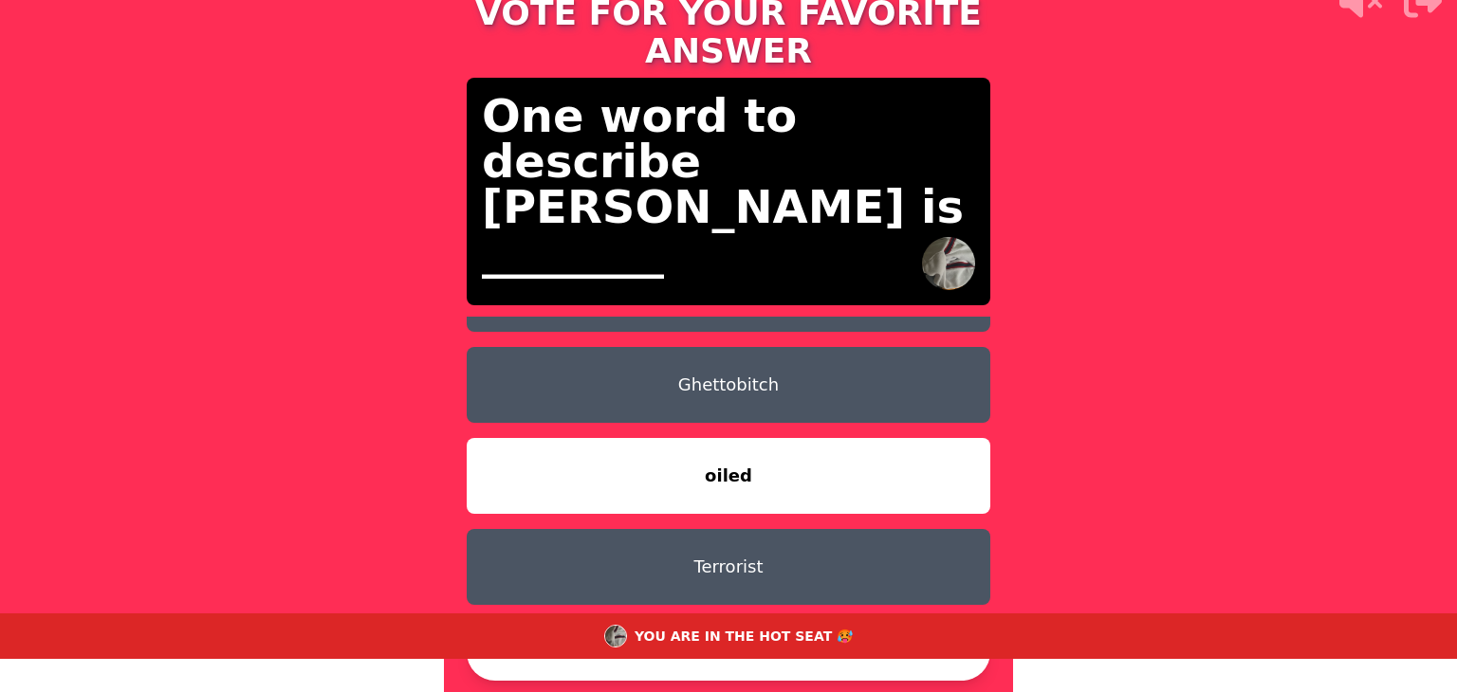
scroll to position [106, 0]
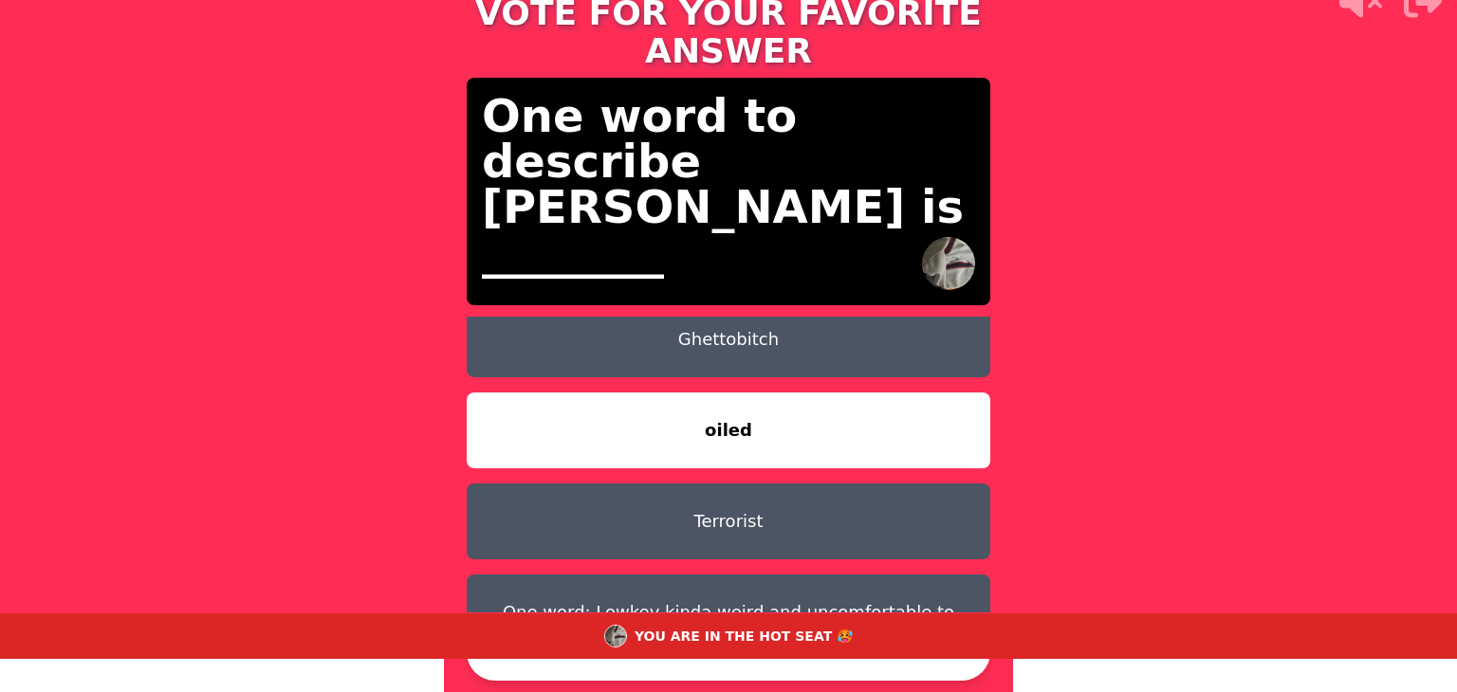
click at [514, 653] on div "YOU ARE IN THE HOT SEAT 🥵" at bounding box center [728, 637] width 1457 height 46
click at [508, 670] on button "CONFIRM" at bounding box center [729, 652] width 524 height 57
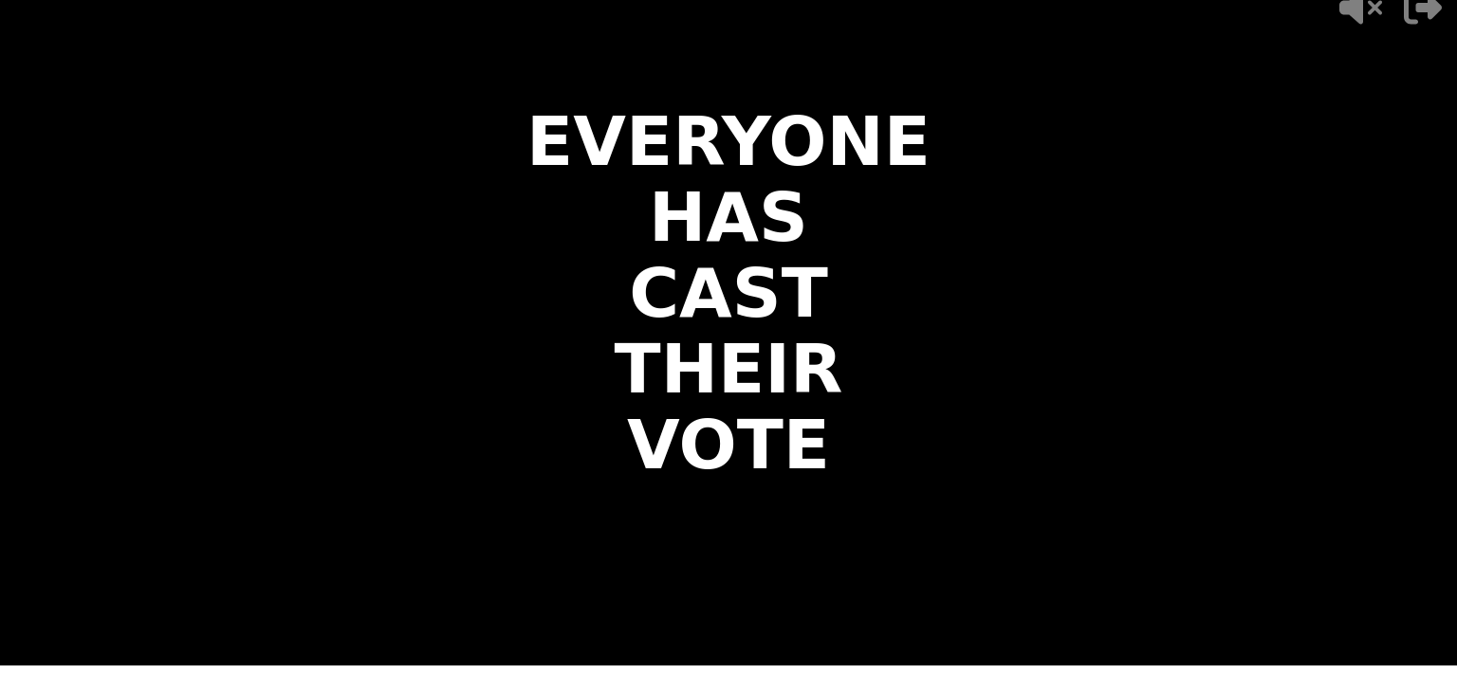
scroll to position [0, 0]
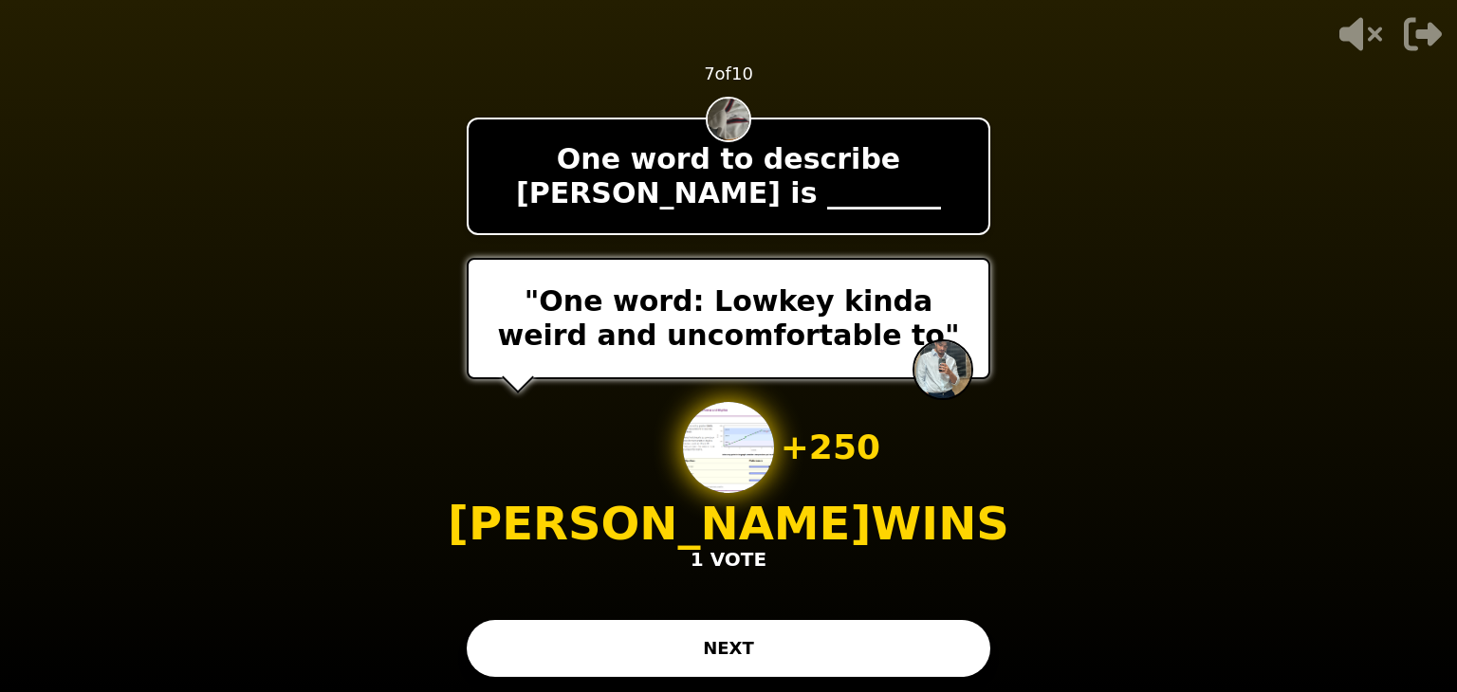
click at [599, 651] on button "NEXT" at bounding box center [729, 648] width 524 height 57
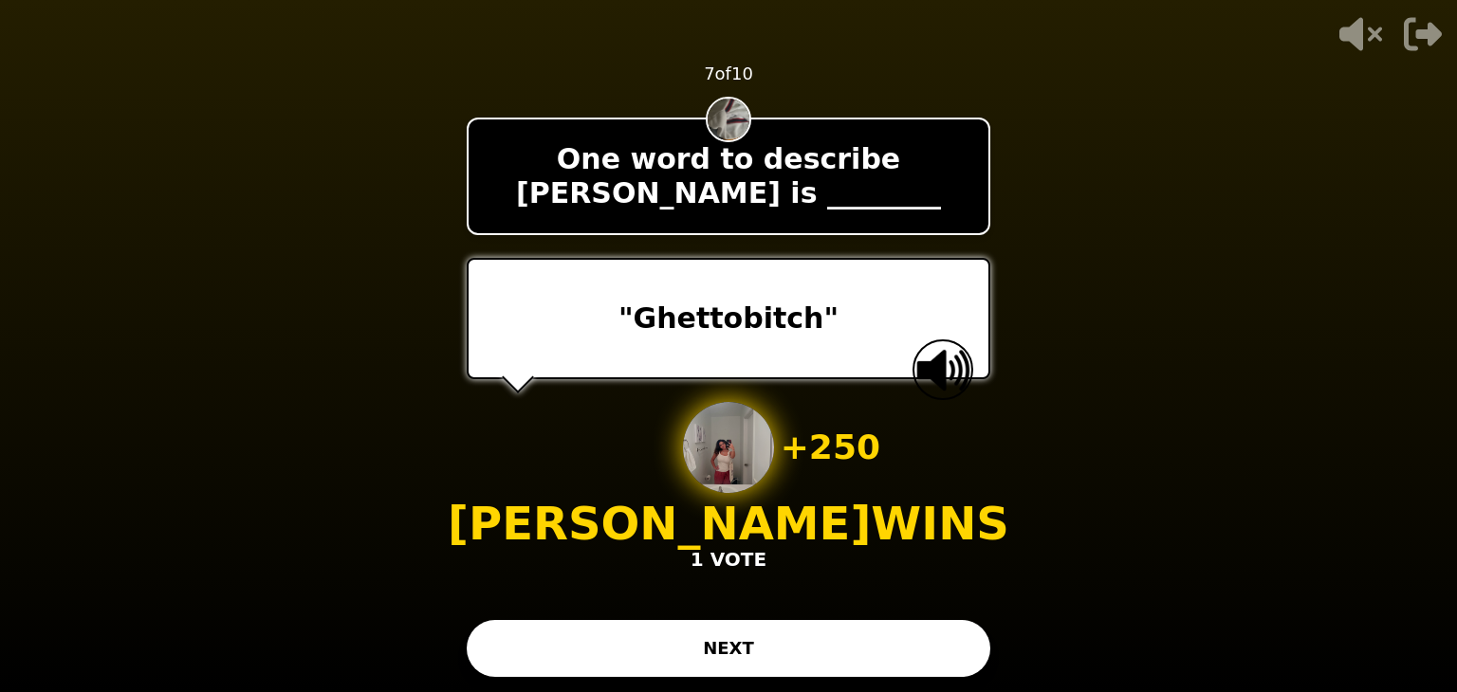
click at [599, 651] on button "NEXT" at bounding box center [729, 648] width 524 height 57
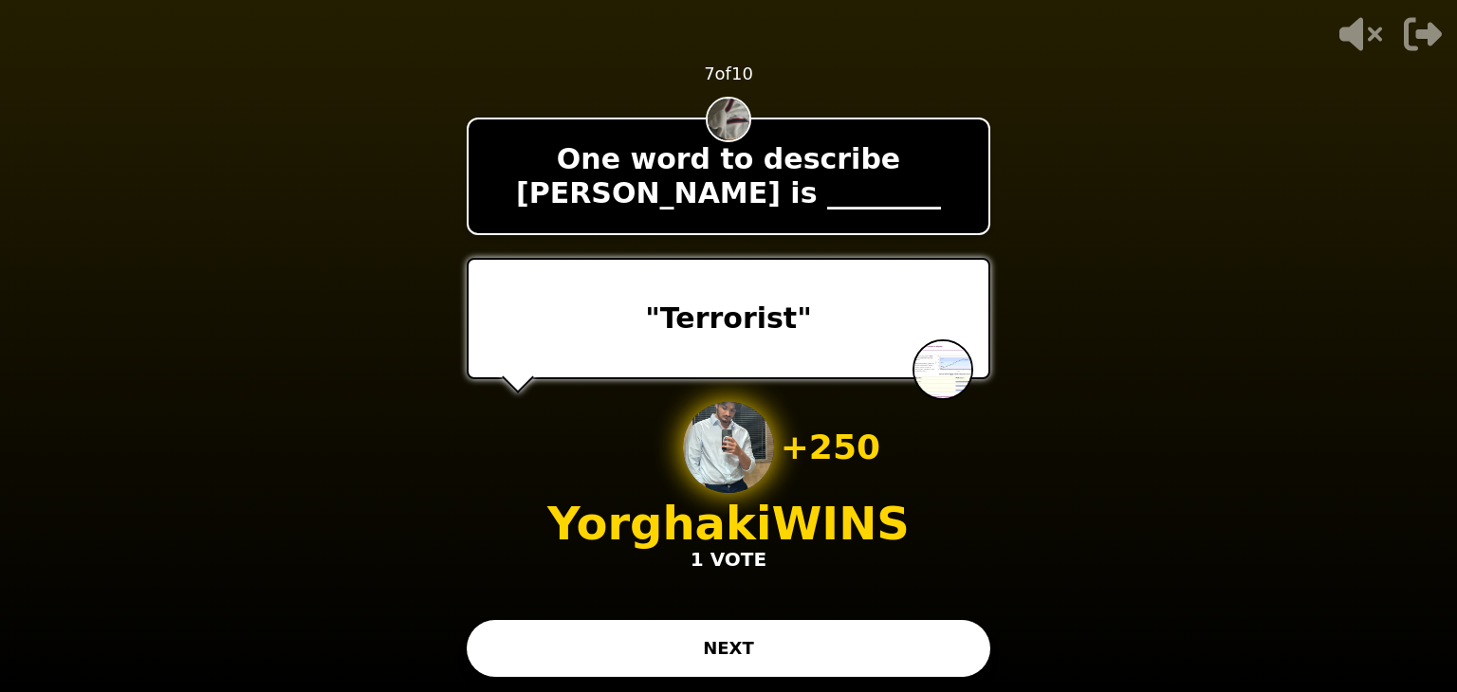
click at [599, 651] on button "NEXT" at bounding box center [729, 648] width 524 height 57
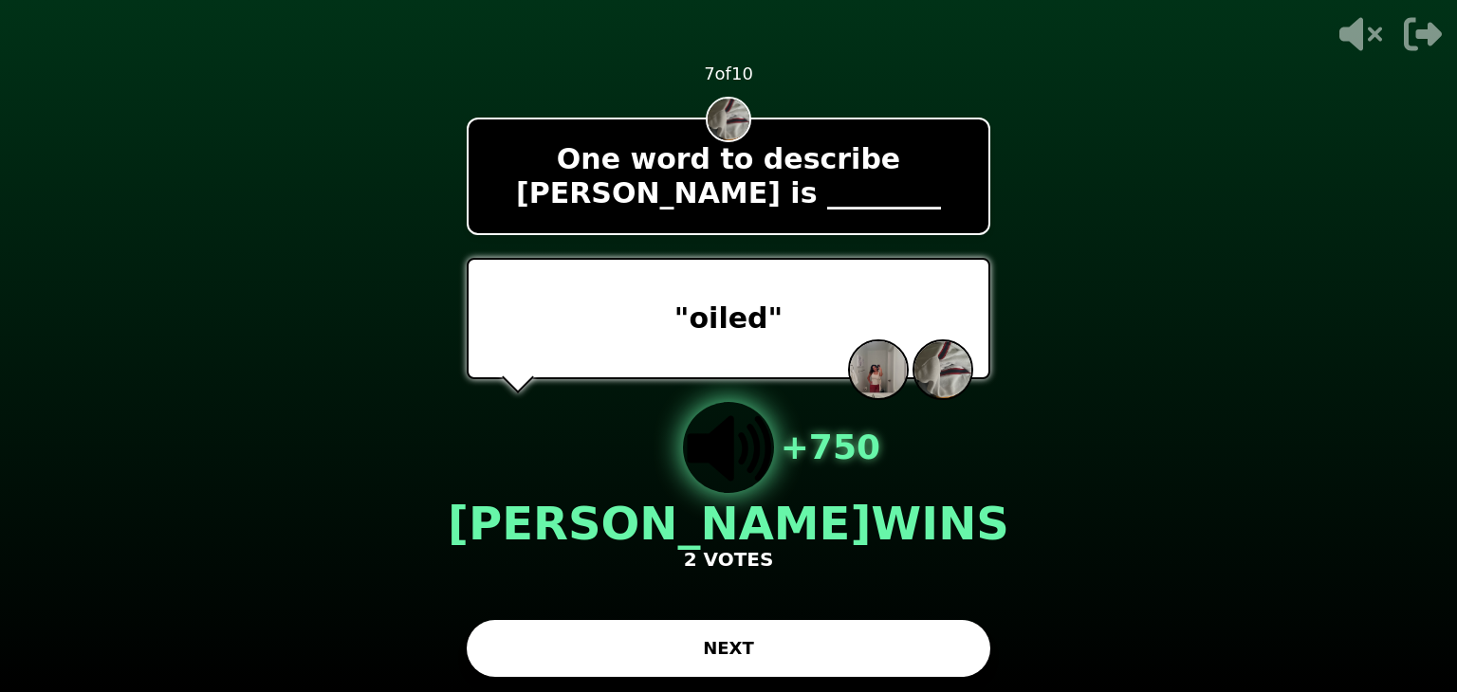
click at [599, 651] on button "NEXT" at bounding box center [729, 648] width 524 height 57
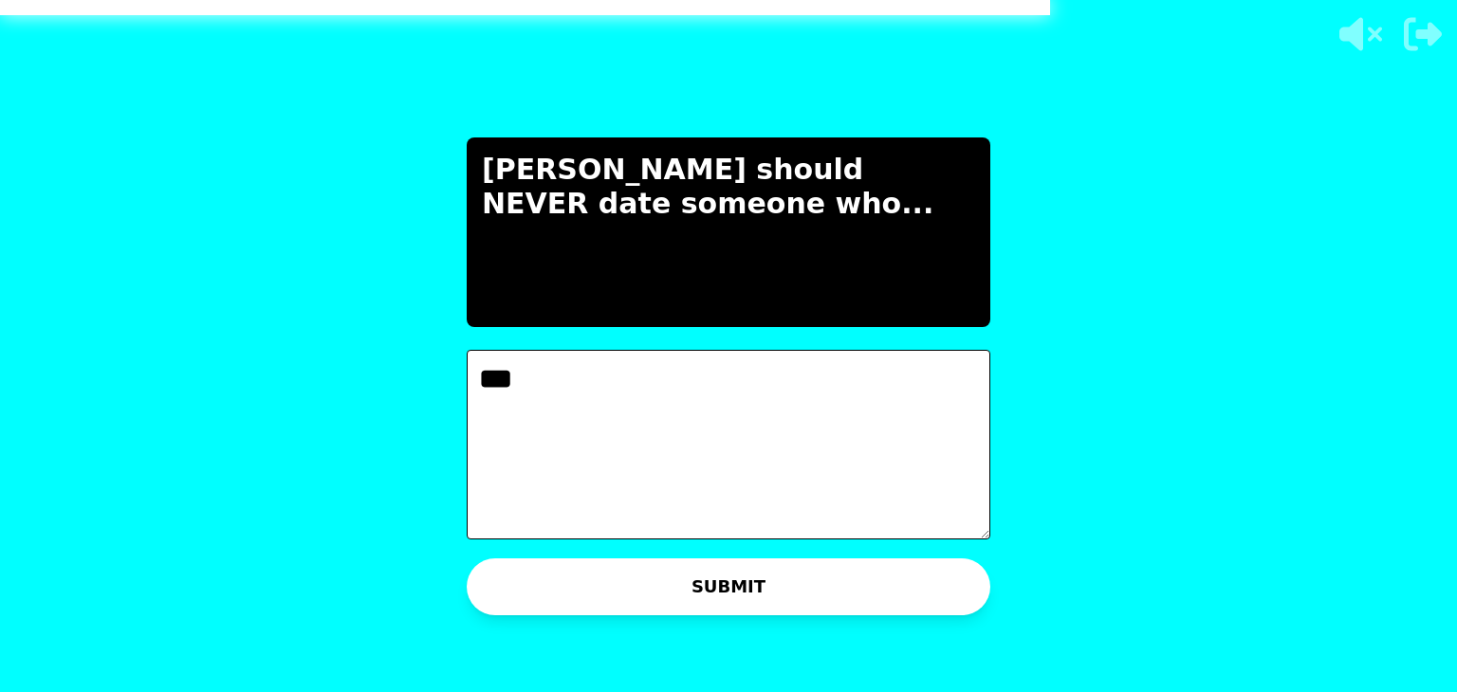
type textarea "***"
click at [634, 608] on button "SUBMIT" at bounding box center [729, 587] width 524 height 57
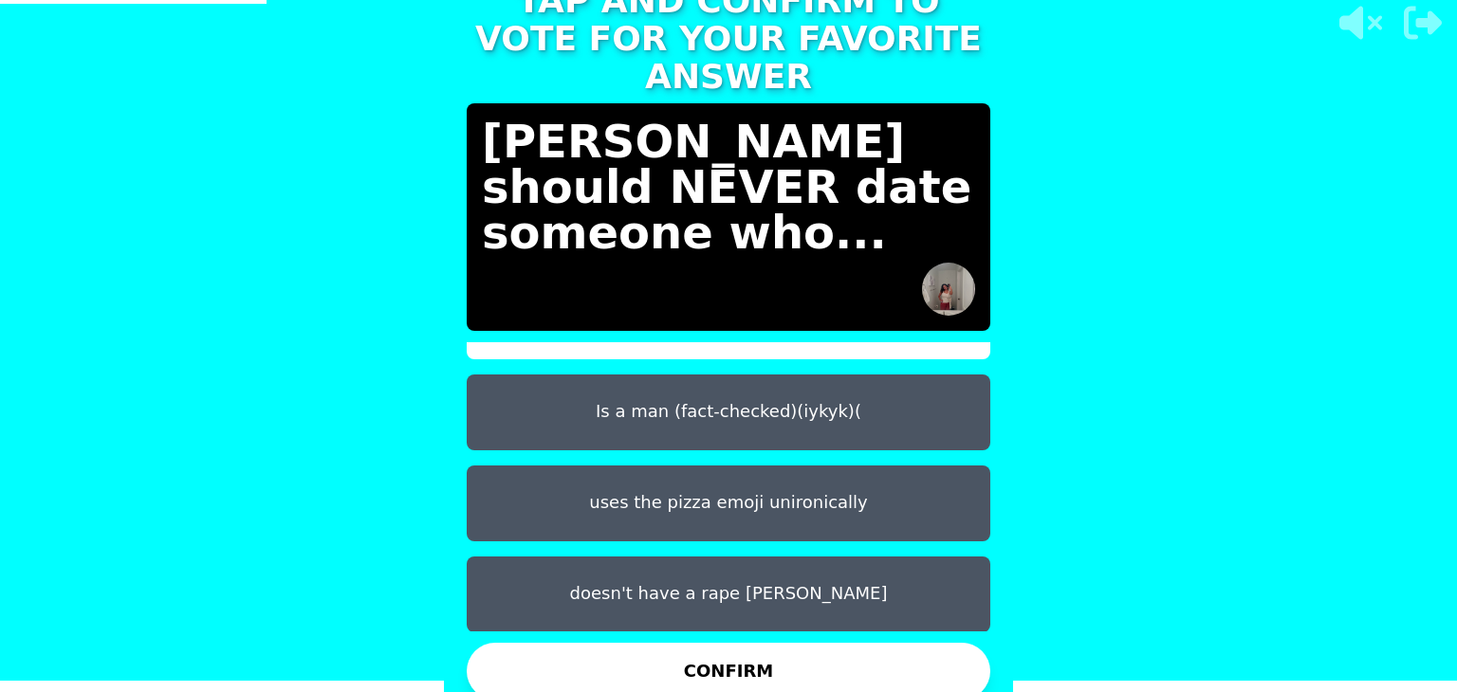
scroll to position [11, 0]
click at [691, 557] on button "doesn't have a rape [PERSON_NAME]" at bounding box center [729, 595] width 524 height 76
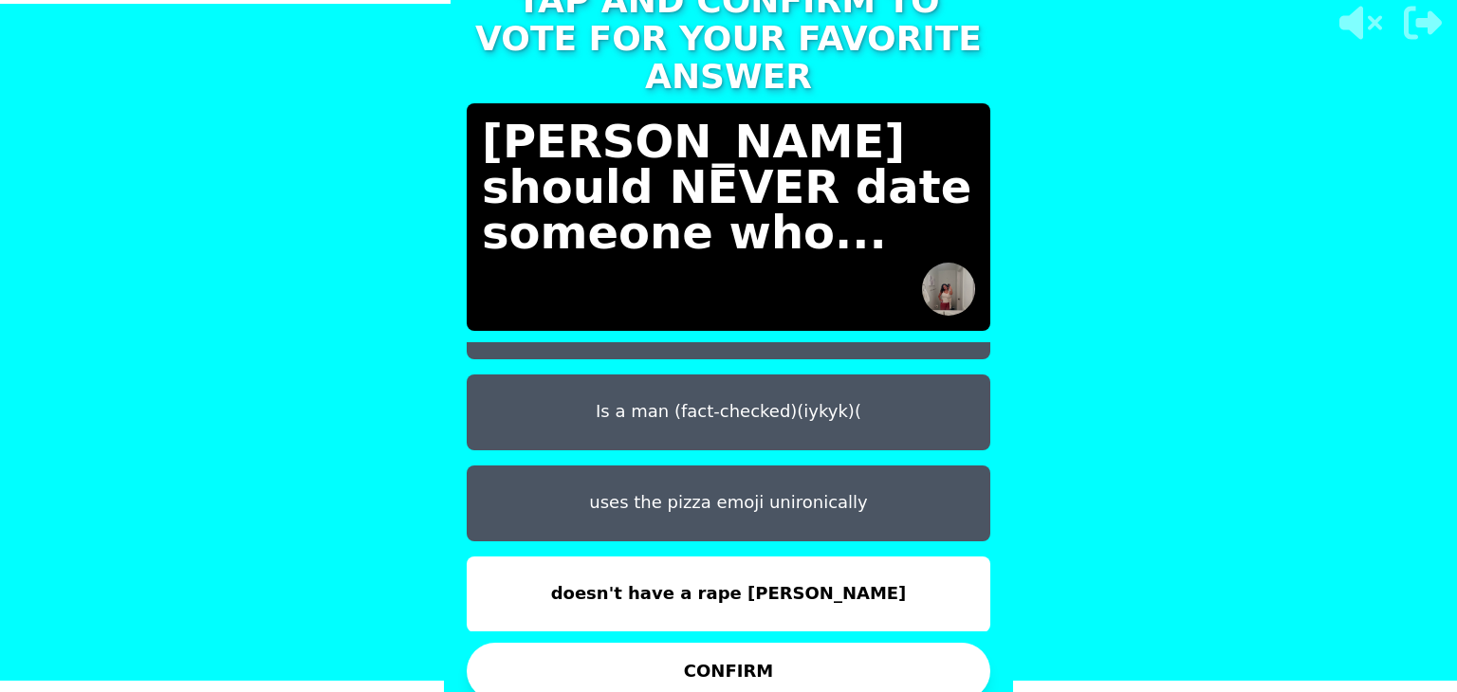
click at [753, 651] on button "CONFIRM" at bounding box center [729, 671] width 524 height 57
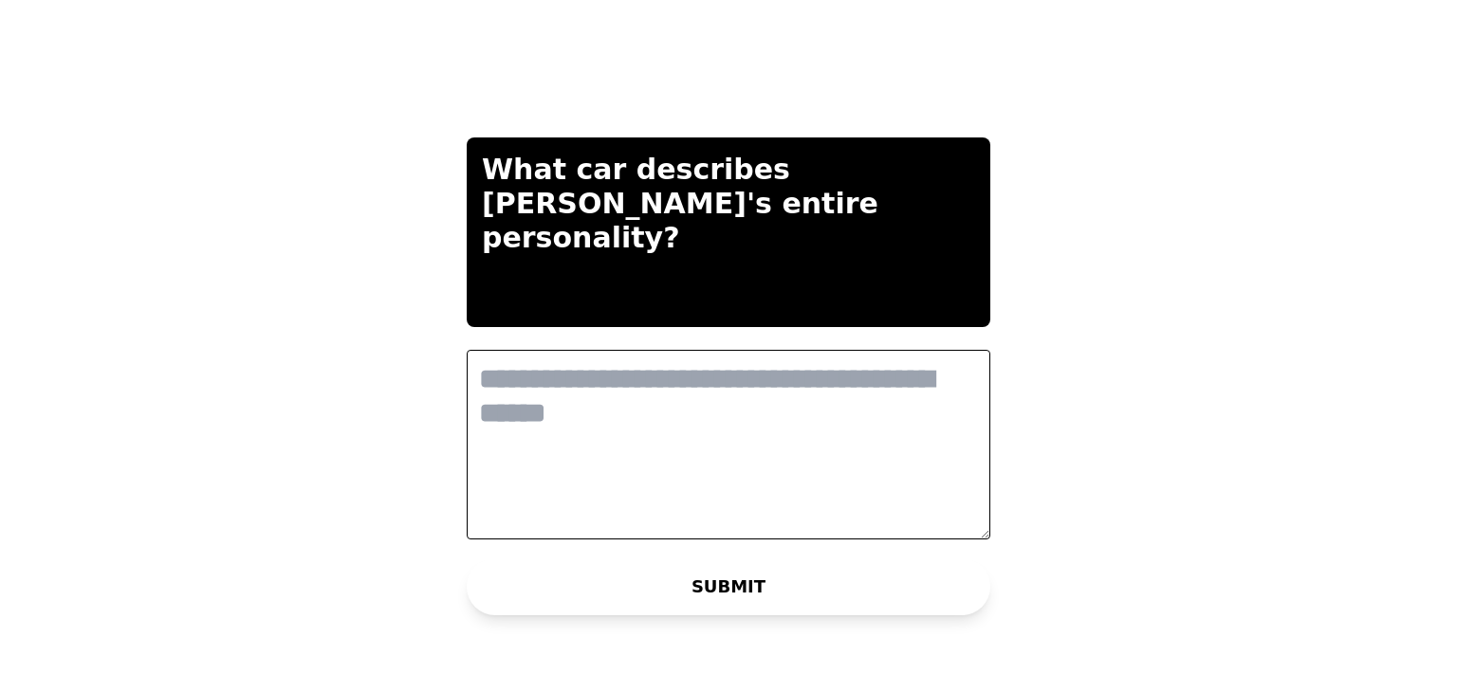
scroll to position [0, 0]
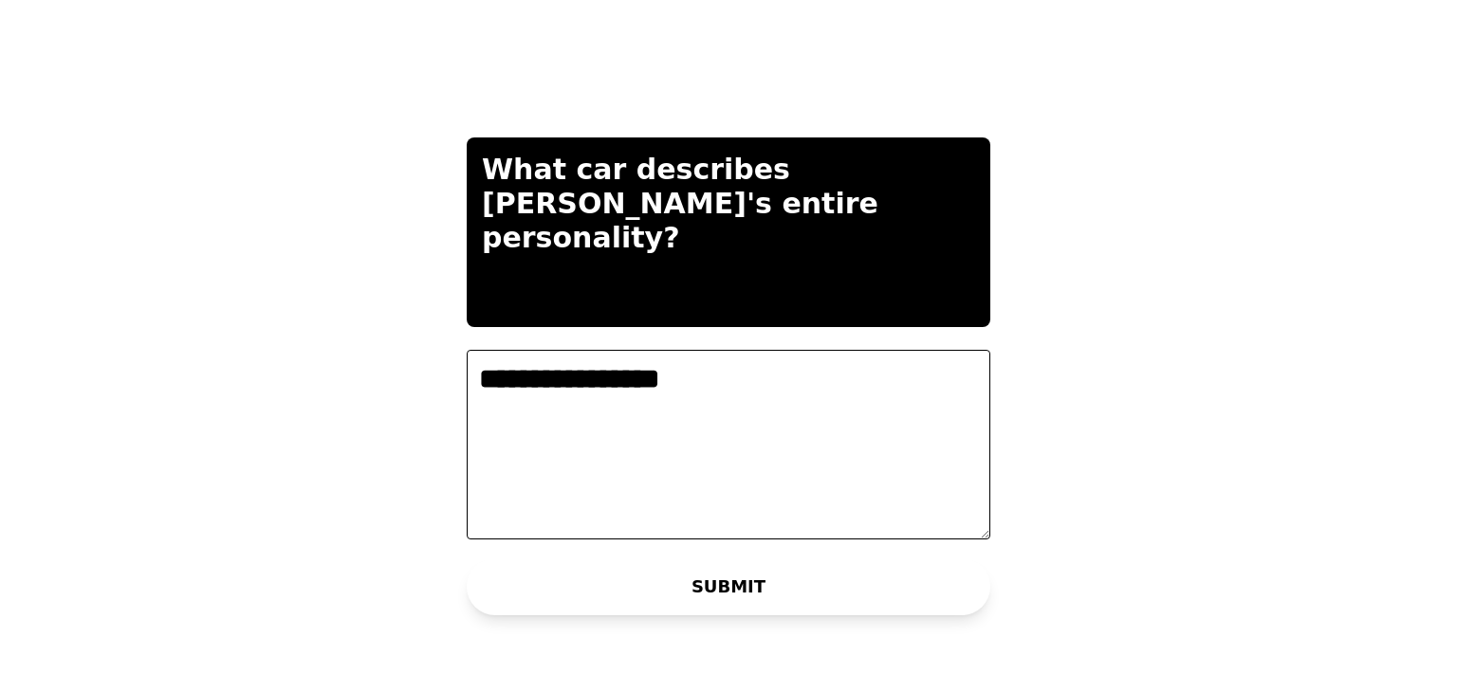
type textarea "**********"
click at [659, 571] on button "SUBMIT" at bounding box center [729, 587] width 524 height 57
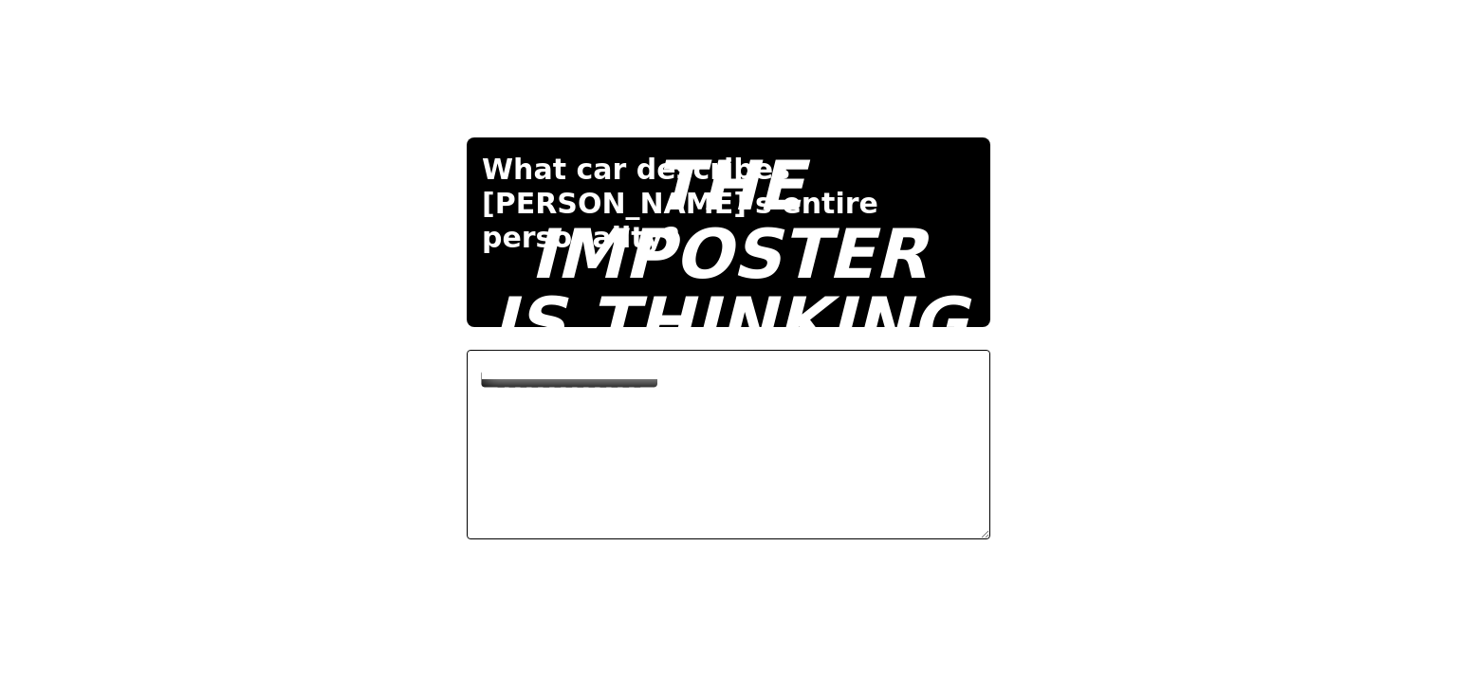
click at [1074, 445] on video at bounding box center [728, 346] width 1457 height 692
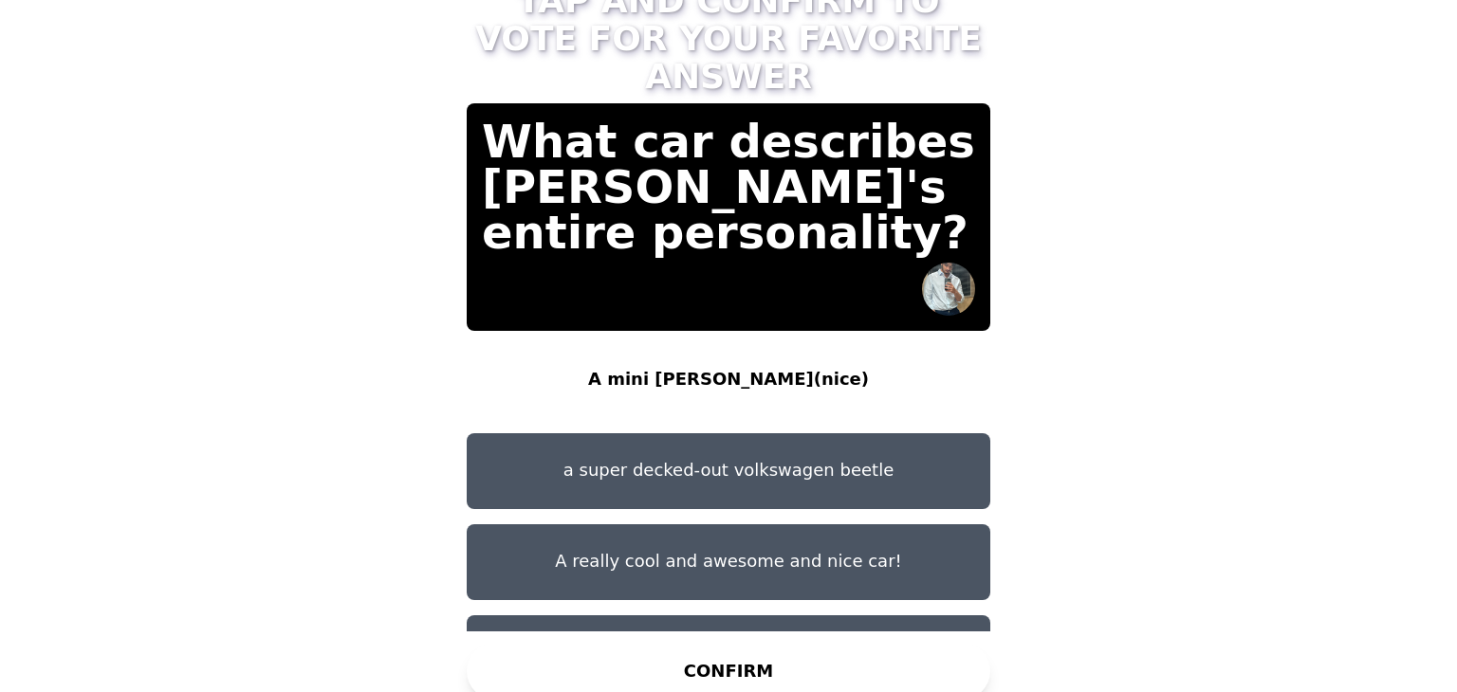
scroll to position [59, 0]
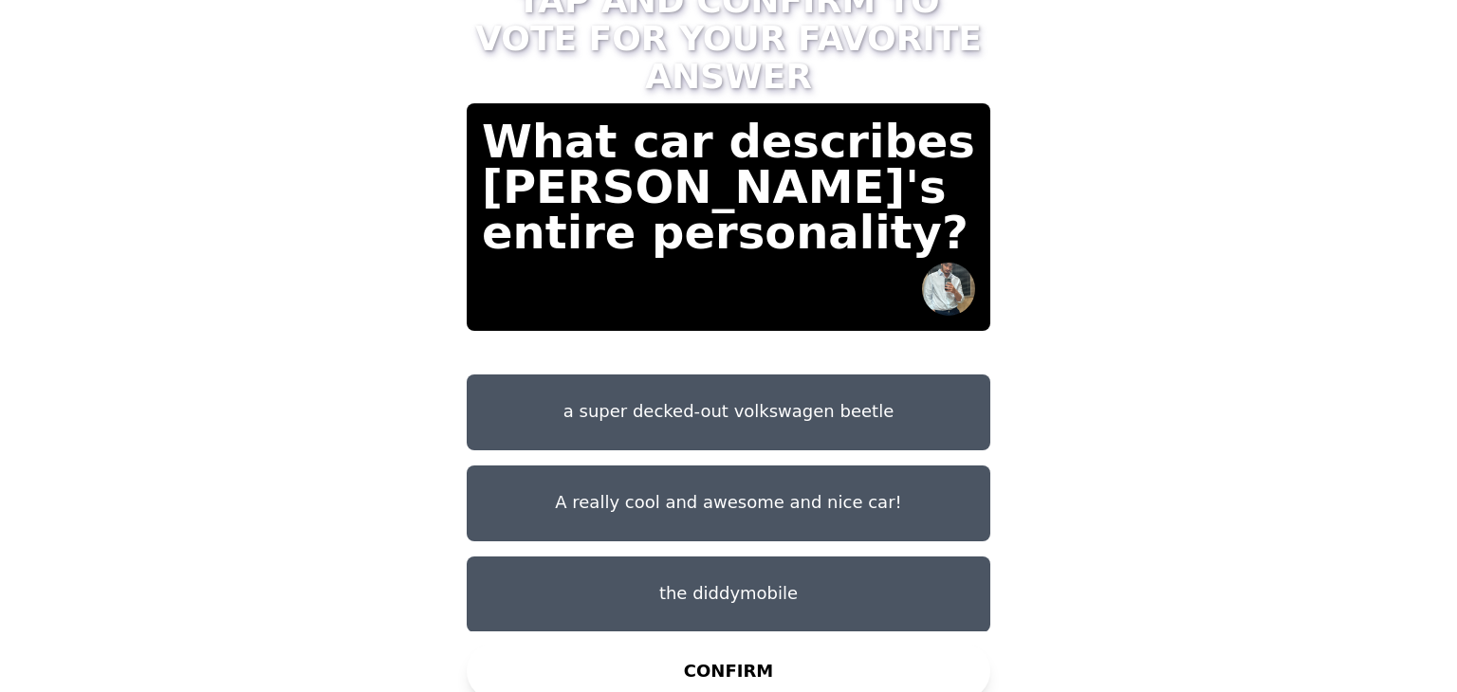
click at [795, 575] on button "the diddymobile" at bounding box center [729, 595] width 524 height 76
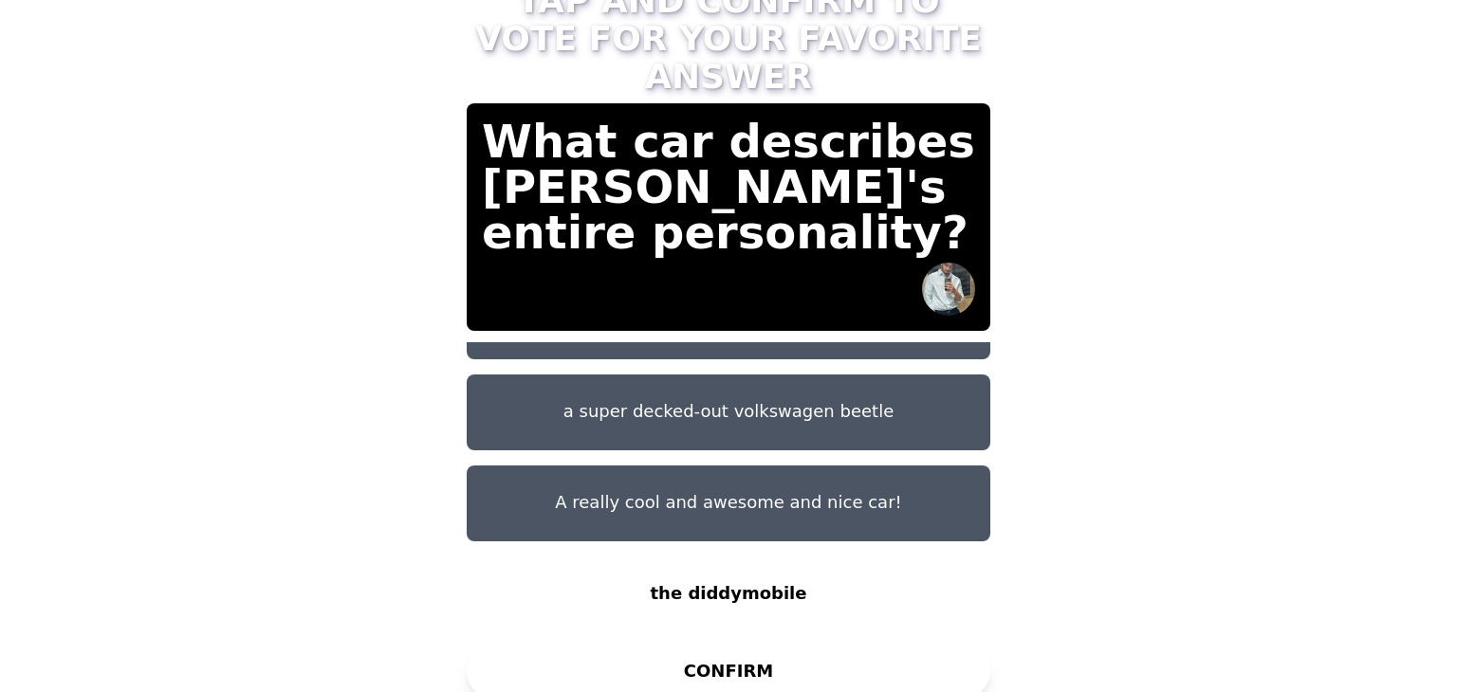
click at [800, 647] on button "CONFIRM" at bounding box center [729, 671] width 524 height 57
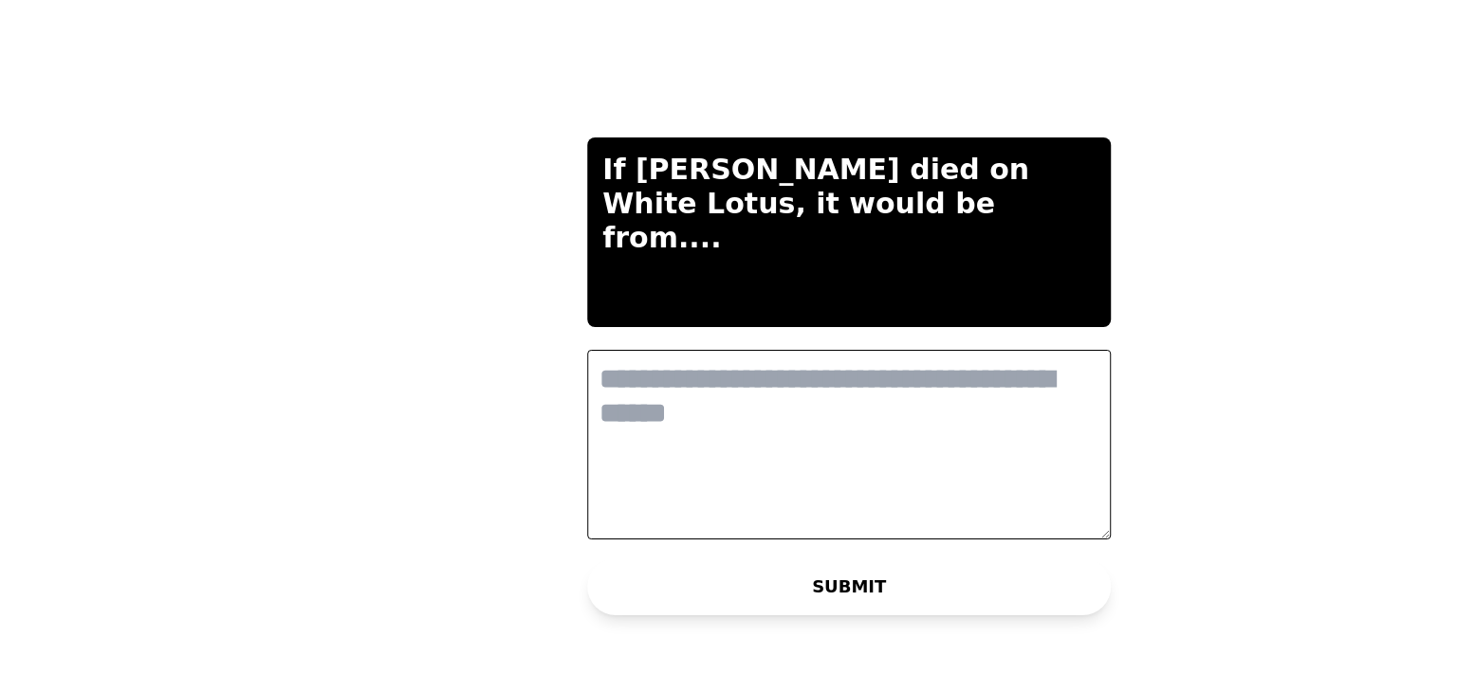
scroll to position [0, 0]
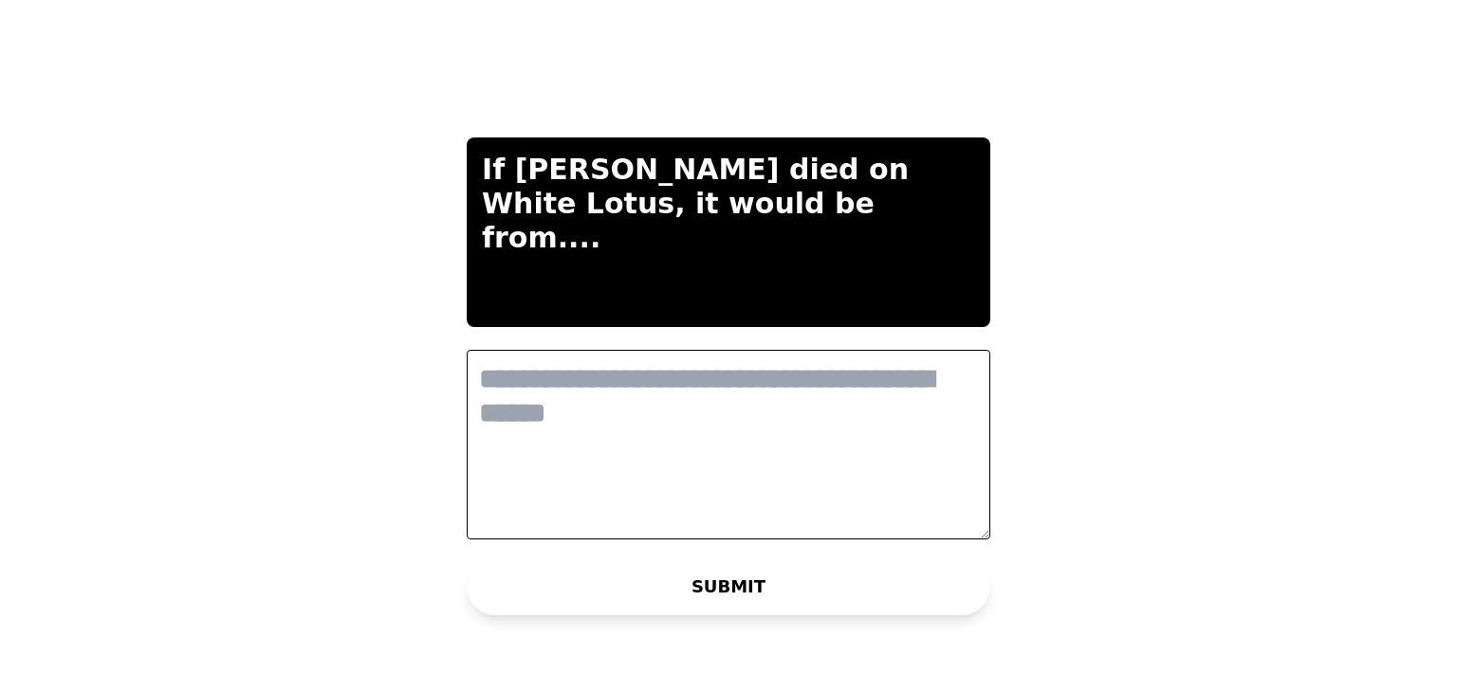
click at [720, 397] on textarea at bounding box center [729, 445] width 524 height 190
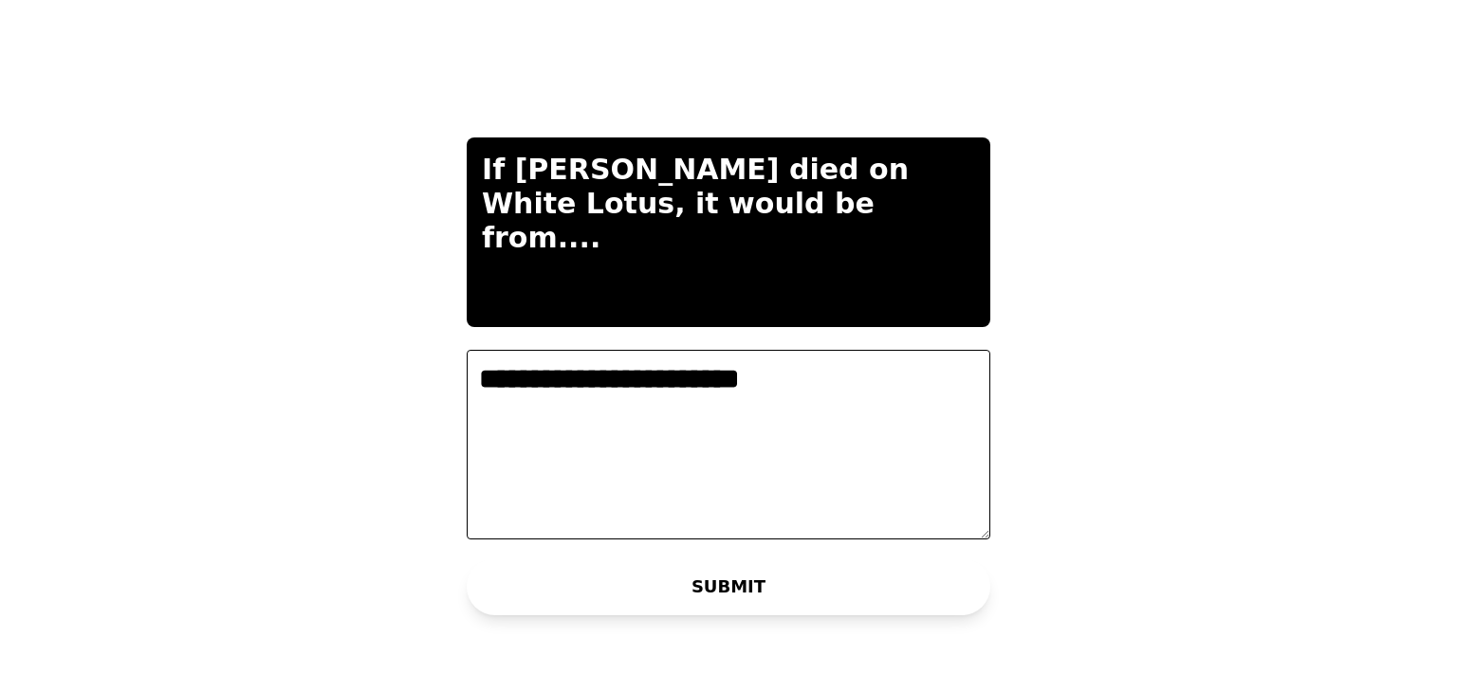
type textarea "**********"
click at [762, 577] on button "SUBMIT" at bounding box center [729, 587] width 524 height 57
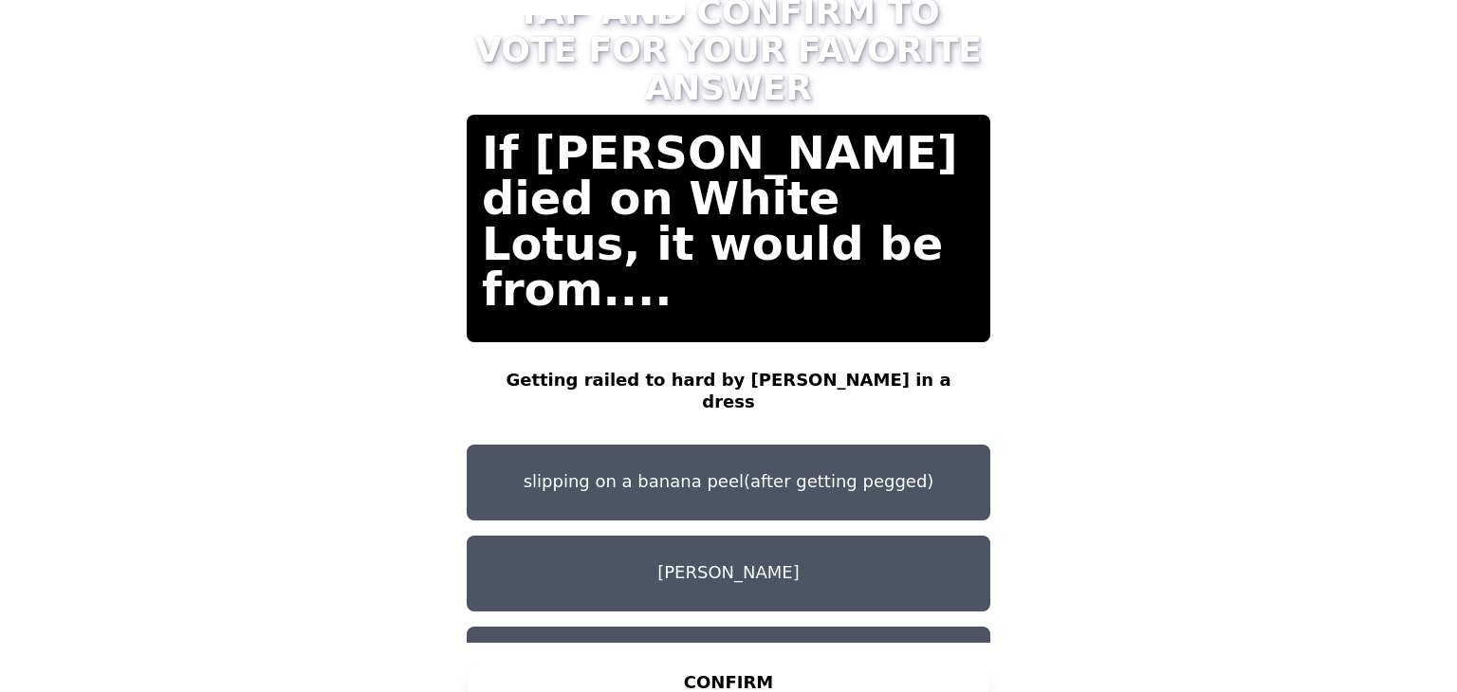
scroll to position [59, 0]
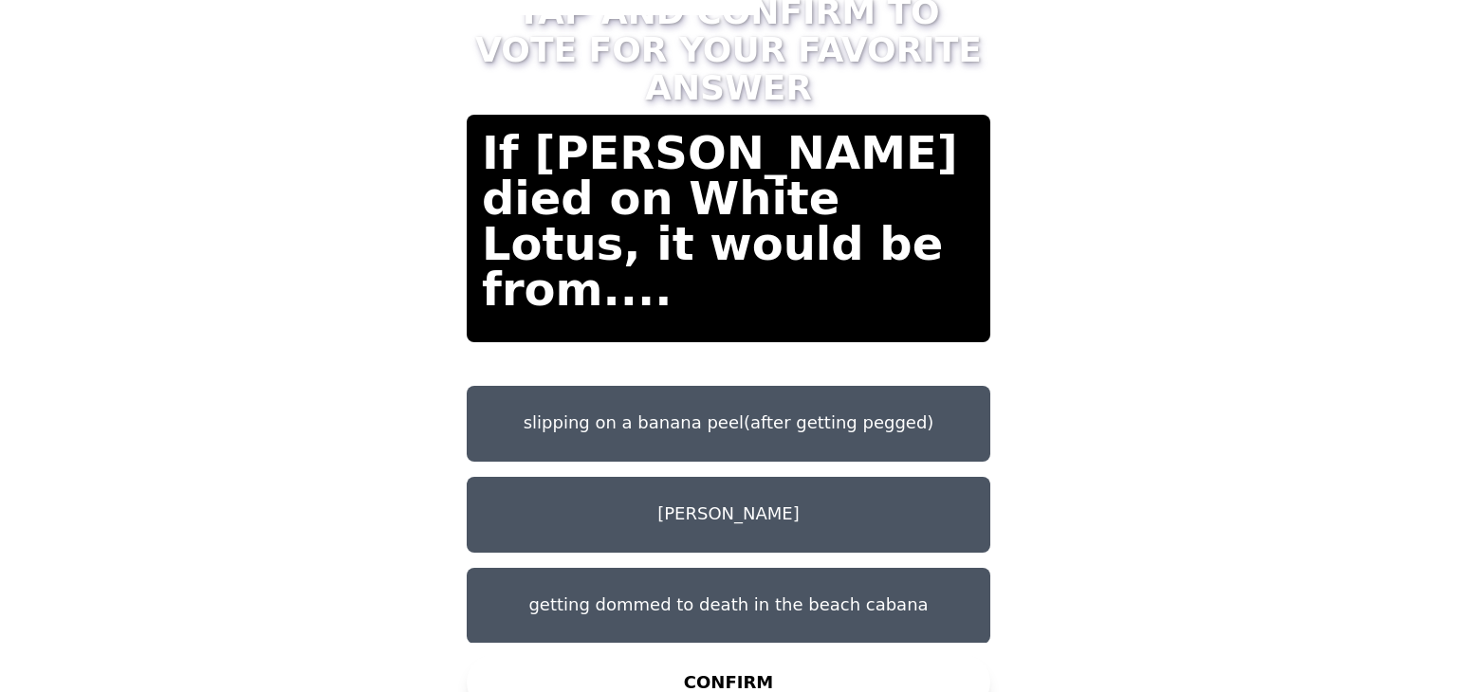
click at [539, 414] on button "slipping on a banana peel(after getting pegged)" at bounding box center [729, 424] width 524 height 76
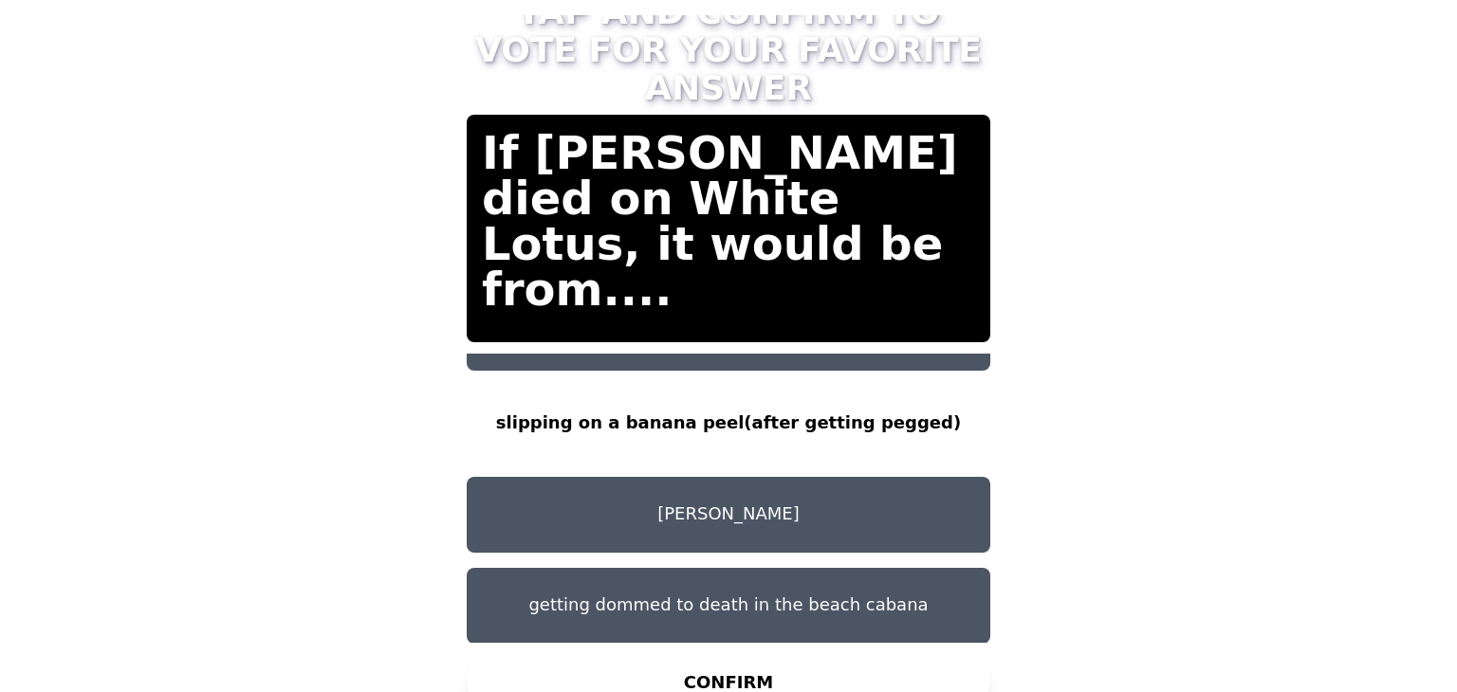
click at [617, 673] on button "CONFIRM" at bounding box center [729, 682] width 524 height 57
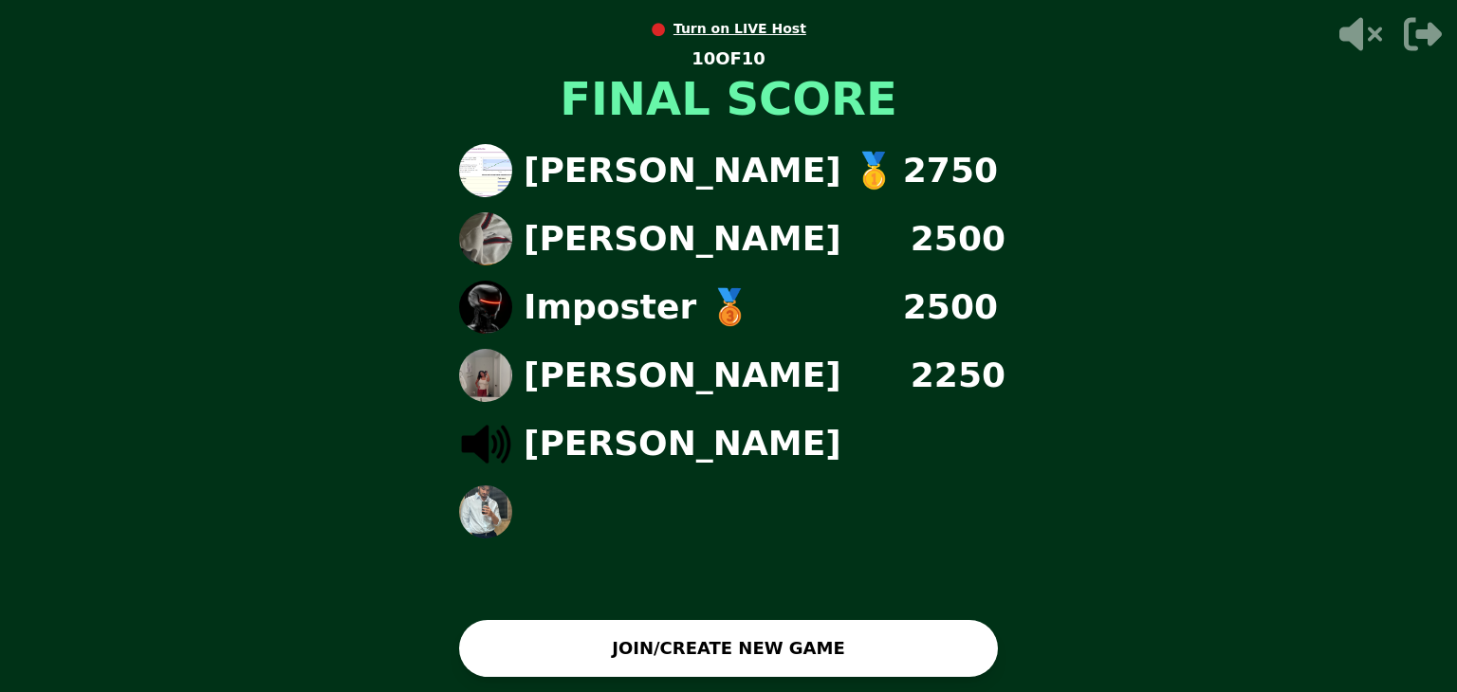
click at [651, 649] on button "JOIN/CREATE NEW GAME" at bounding box center [728, 648] width 539 height 57
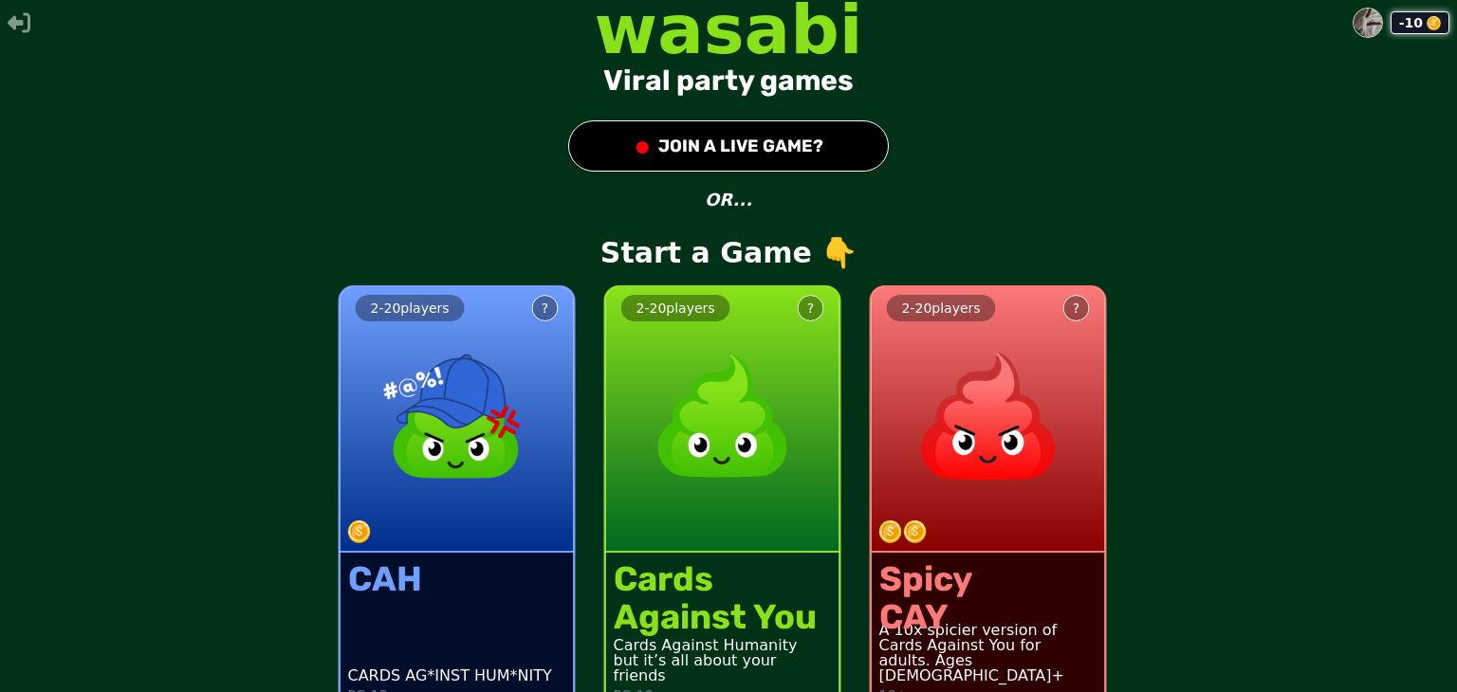
click at [736, 565] on div "Cards" at bounding box center [715, 580] width 203 height 38
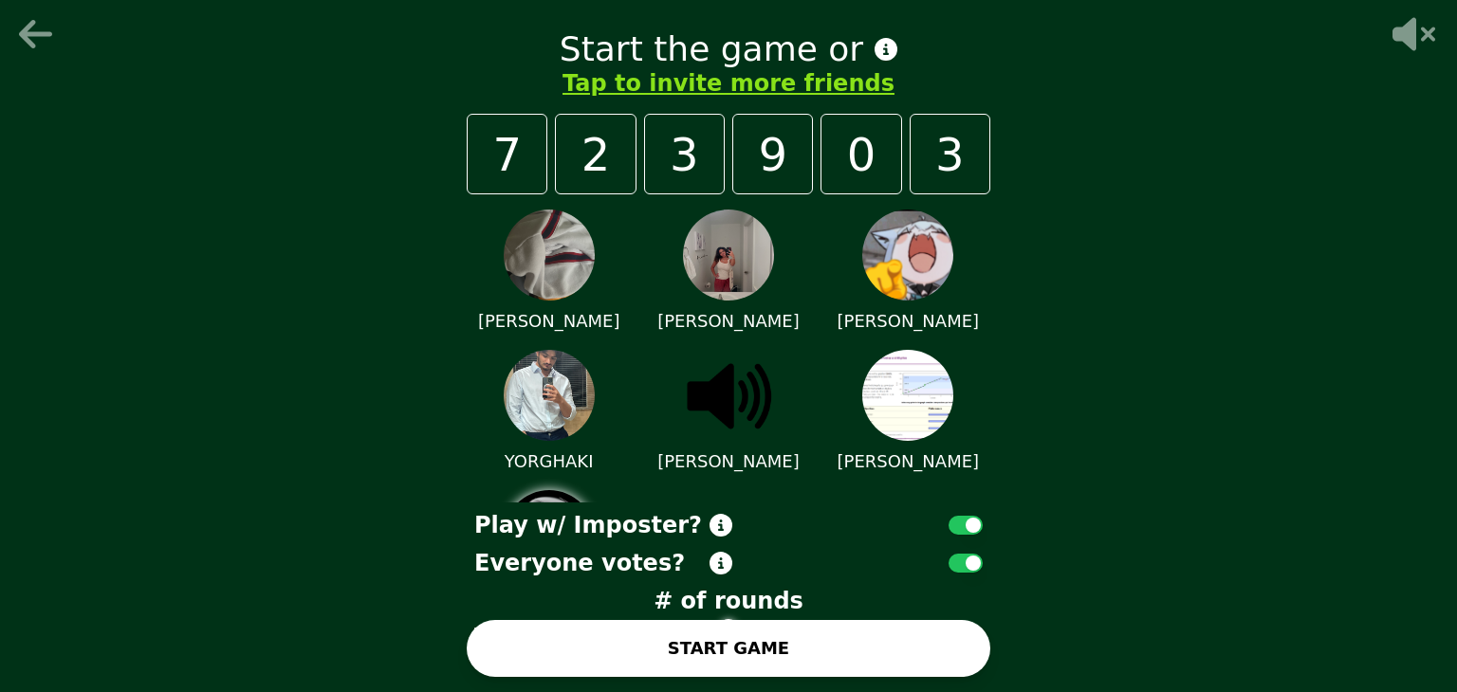
scroll to position [113, 0]
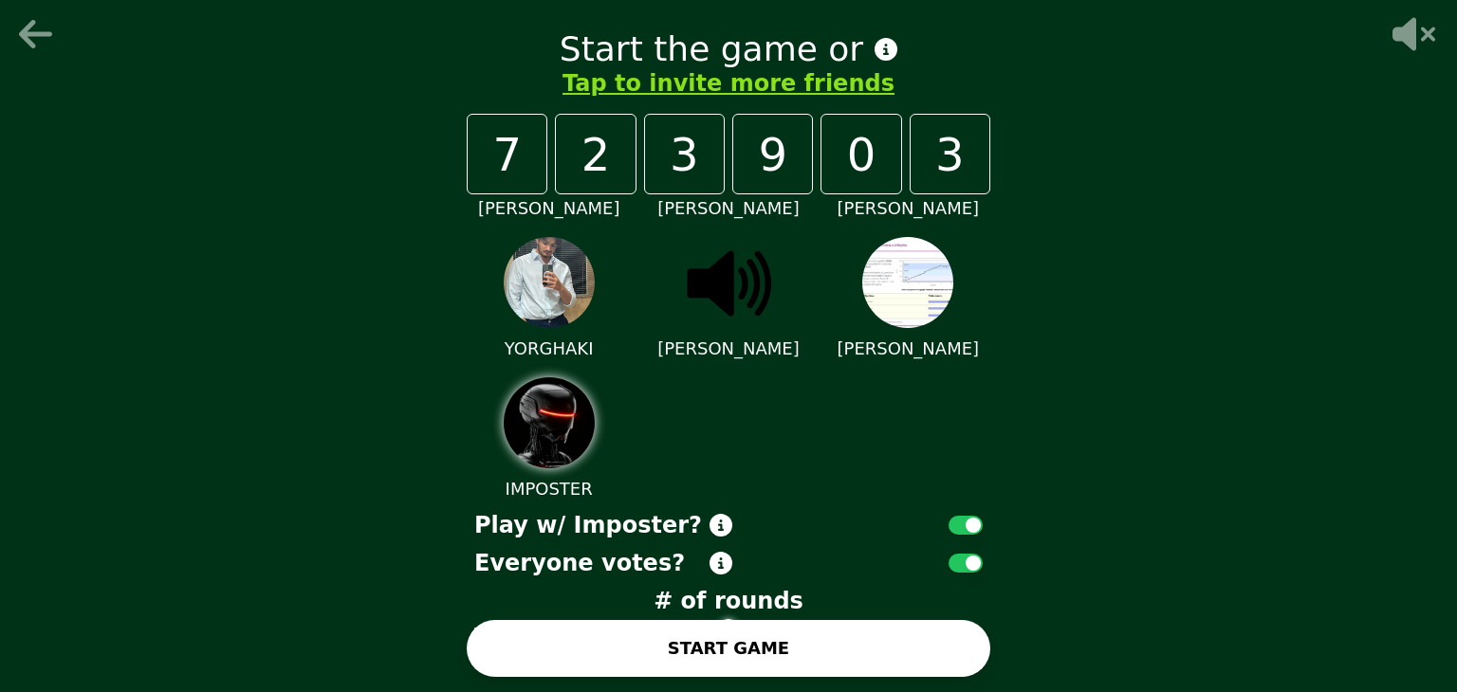
click at [774, 642] on button "START GAME" at bounding box center [729, 648] width 524 height 57
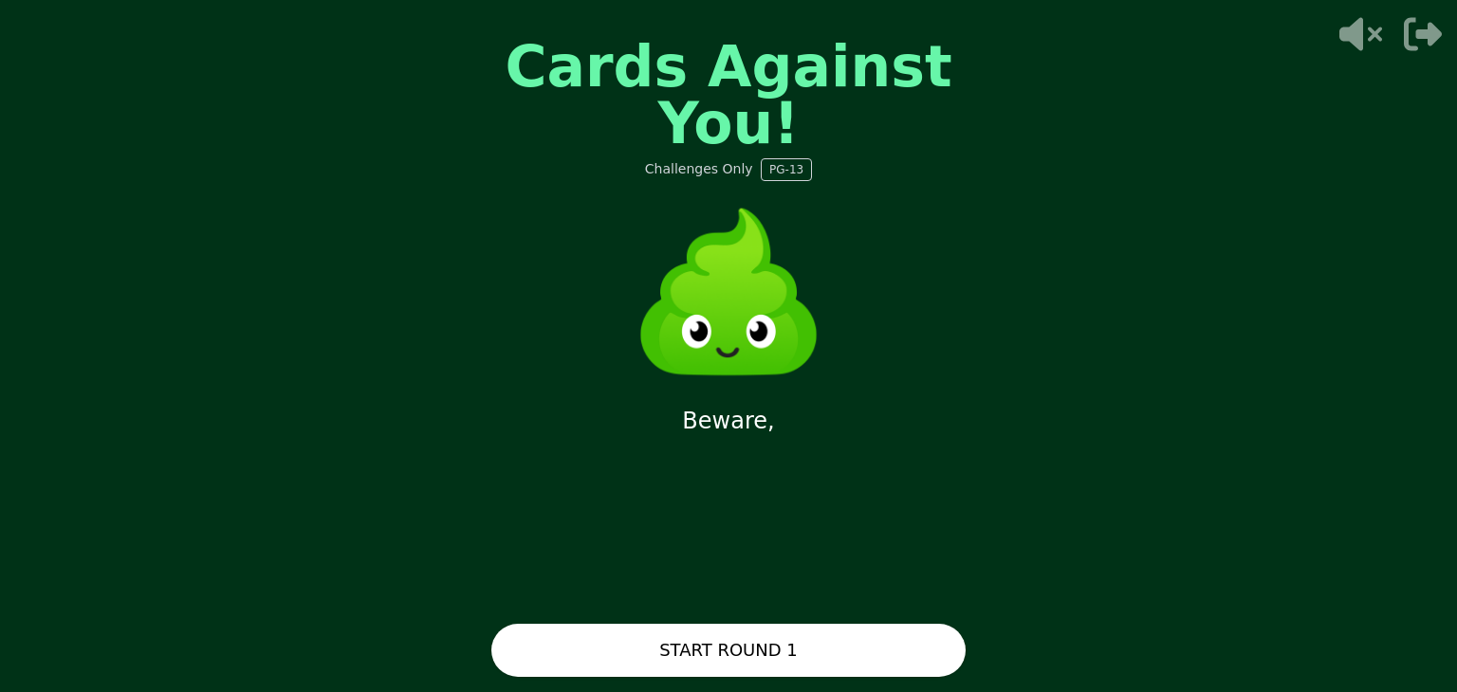
click at [725, 663] on button "START ROUND 1" at bounding box center [728, 650] width 474 height 53
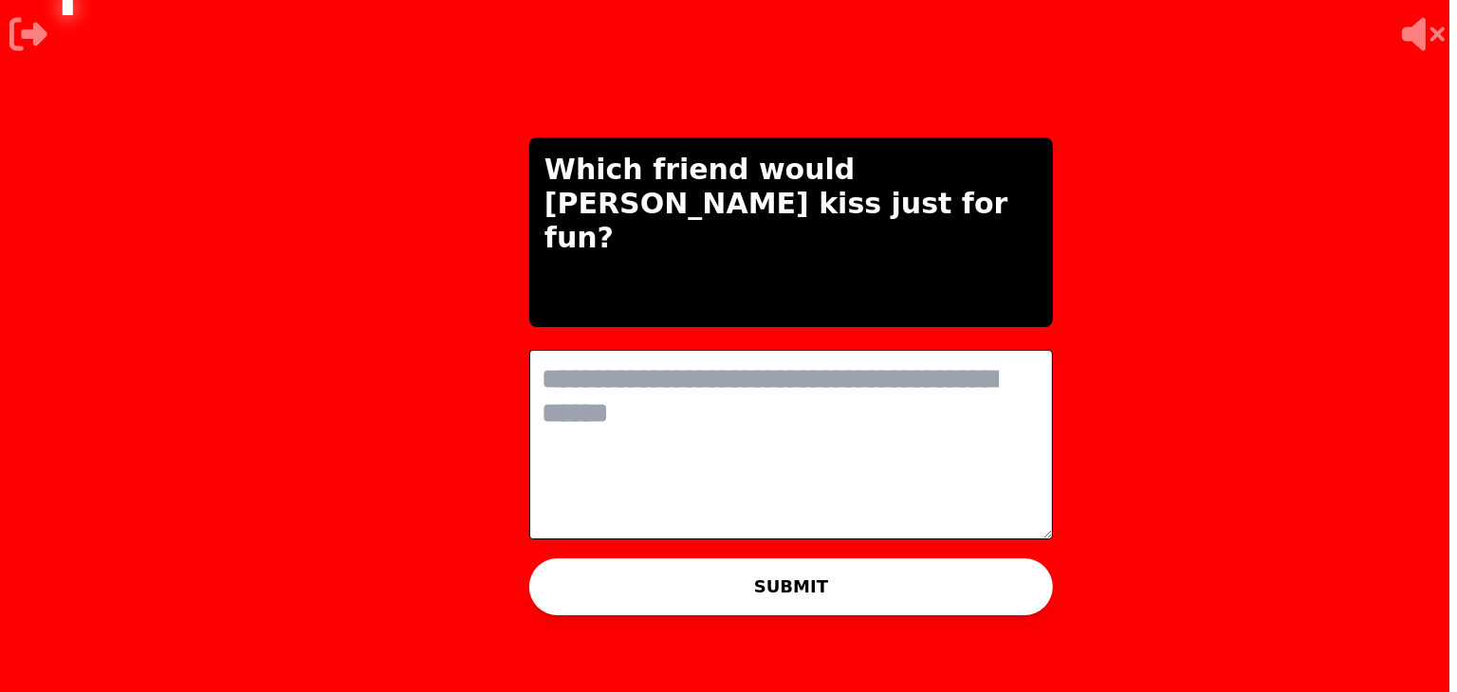
scroll to position [0, 0]
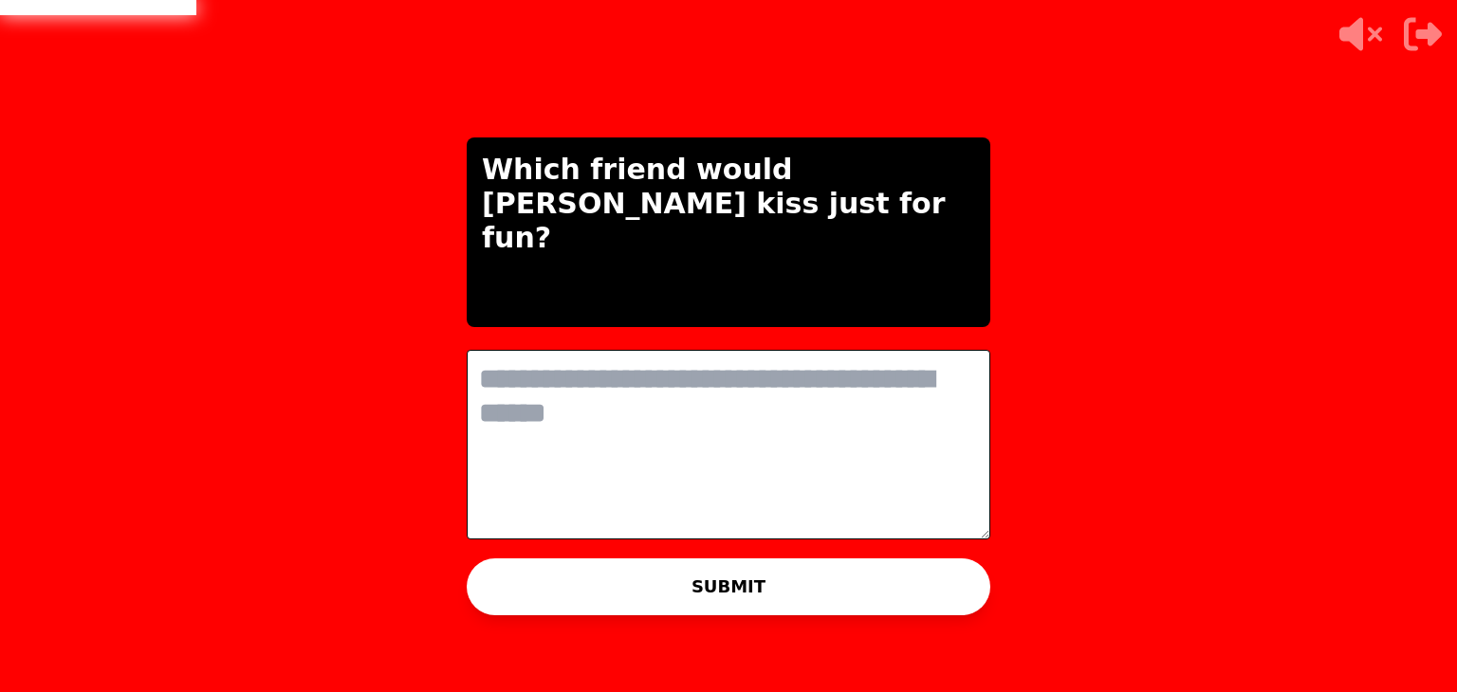
click at [629, 430] on textarea at bounding box center [729, 445] width 524 height 190
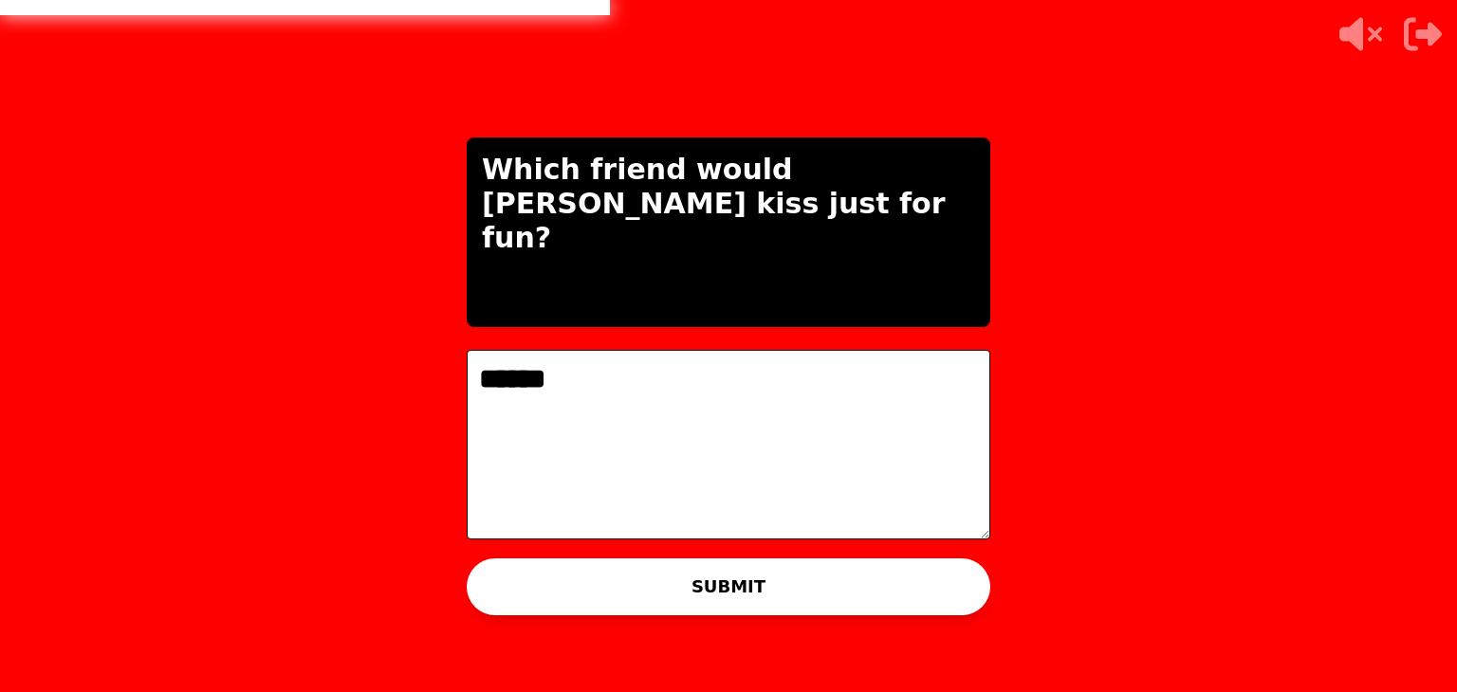
type textarea "******"
click at [730, 574] on button "SUBMIT" at bounding box center [729, 587] width 524 height 57
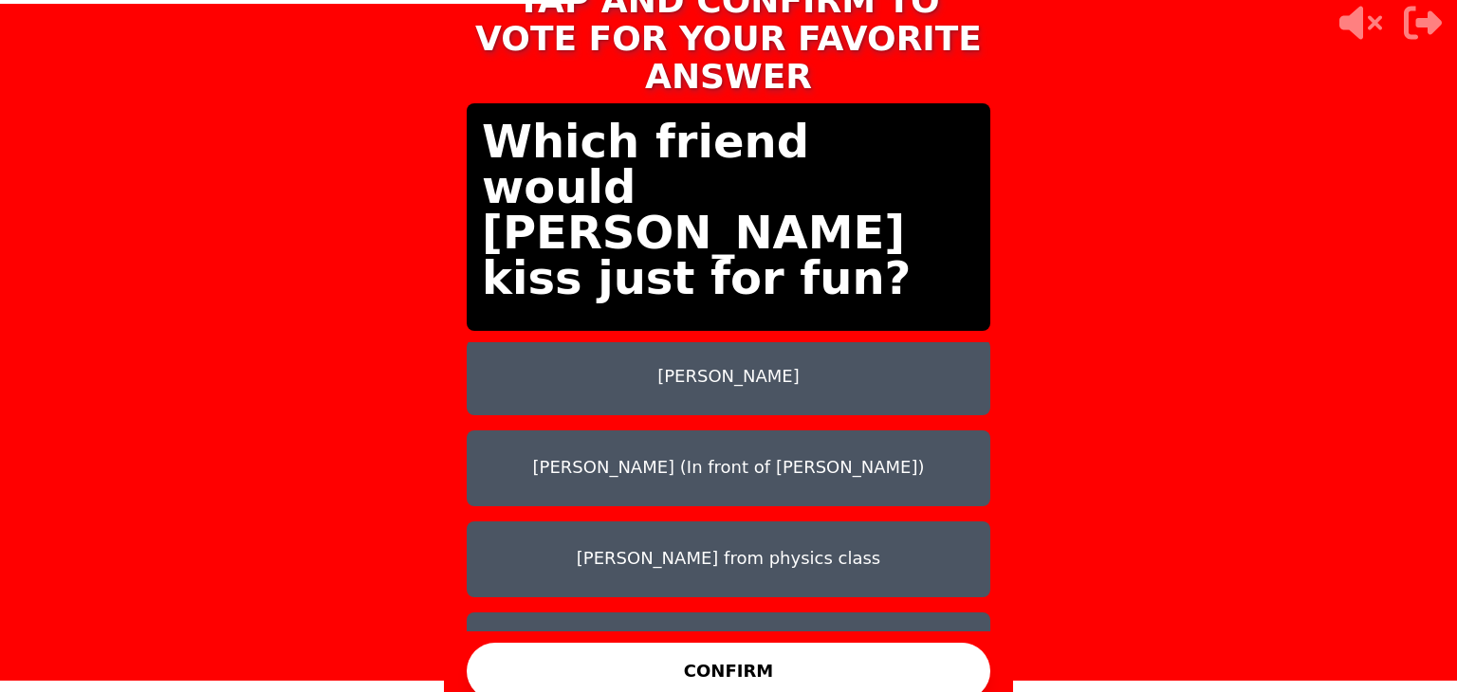
scroll to position [150, 0]
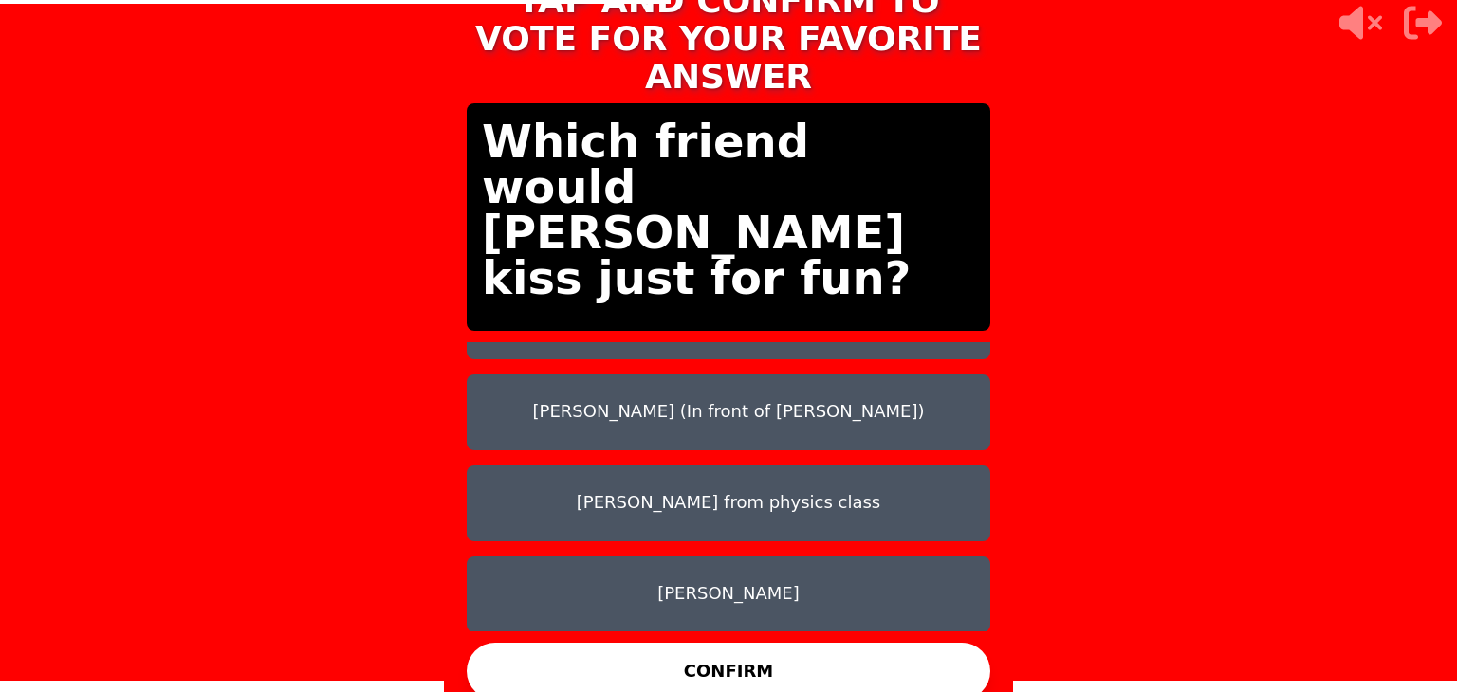
click at [772, 657] on button "CONFIRM" at bounding box center [729, 671] width 524 height 57
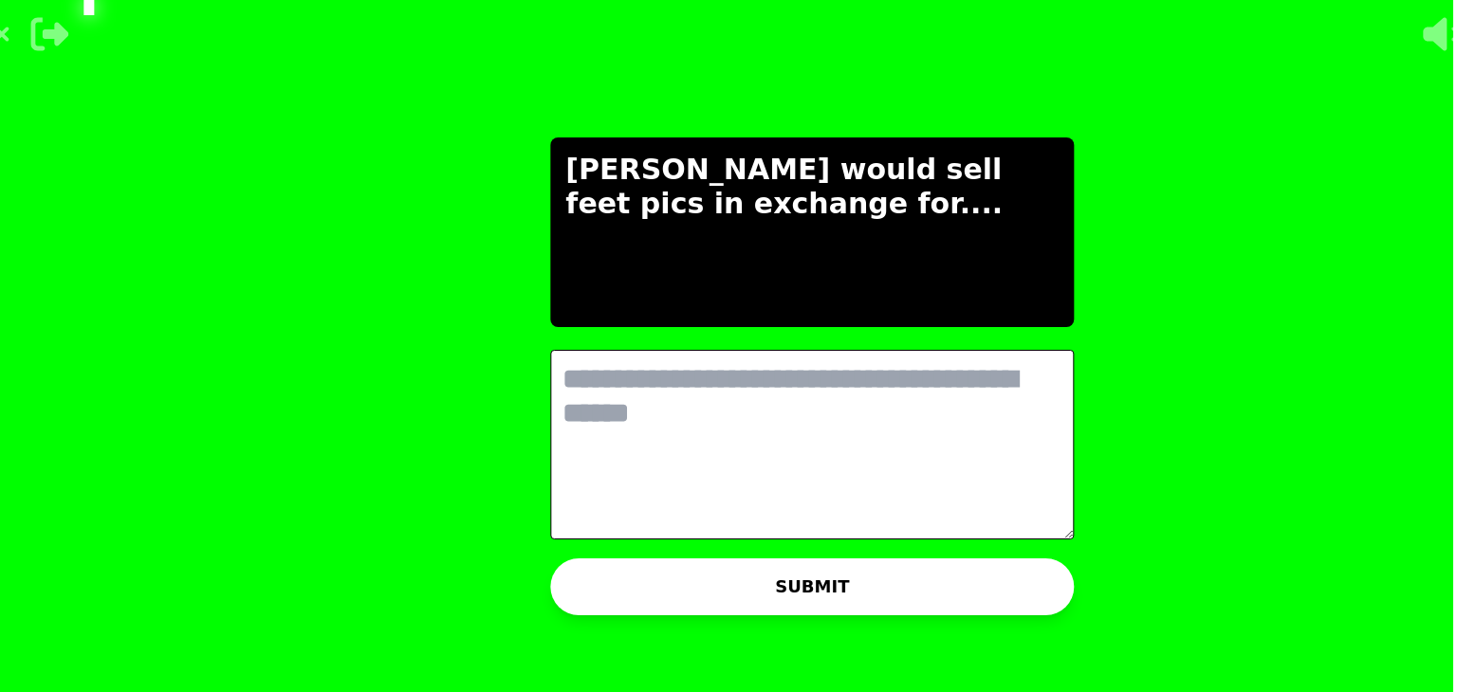
scroll to position [0, 0]
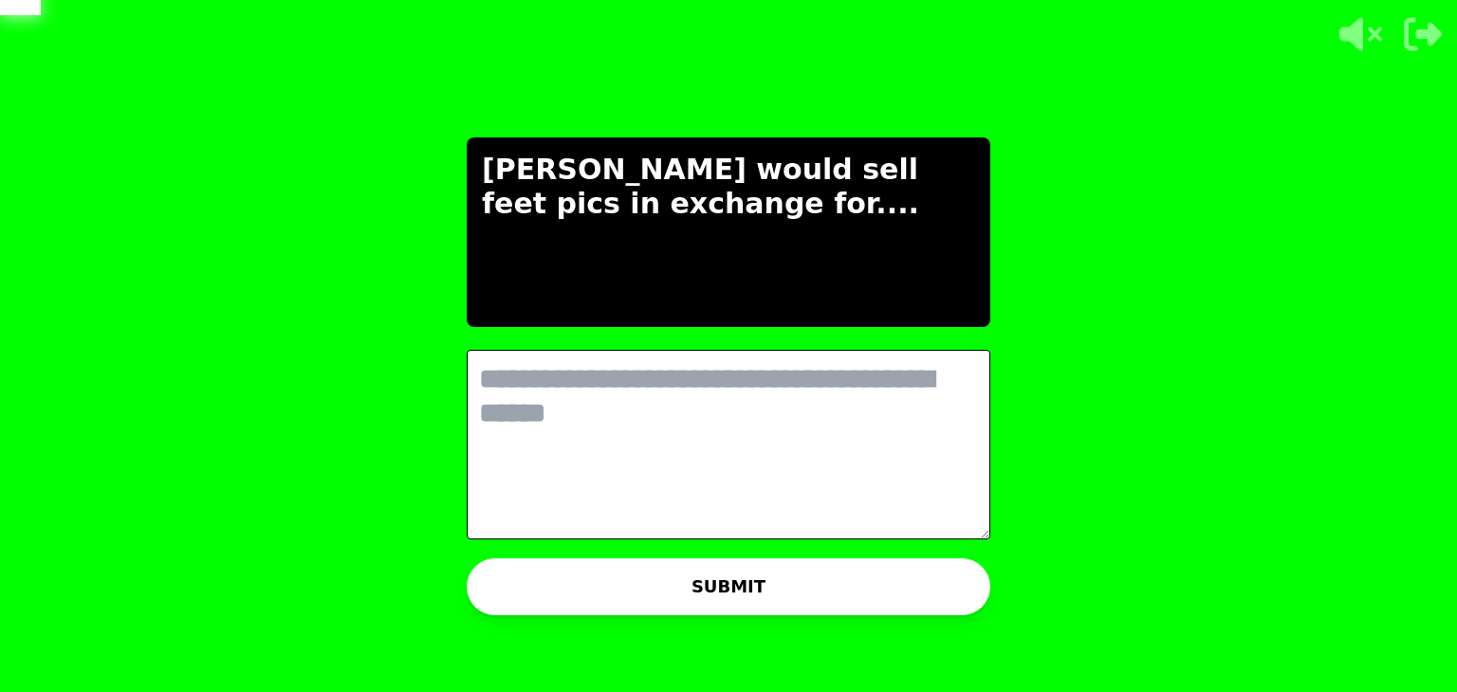
click at [668, 472] on textarea at bounding box center [729, 445] width 524 height 190
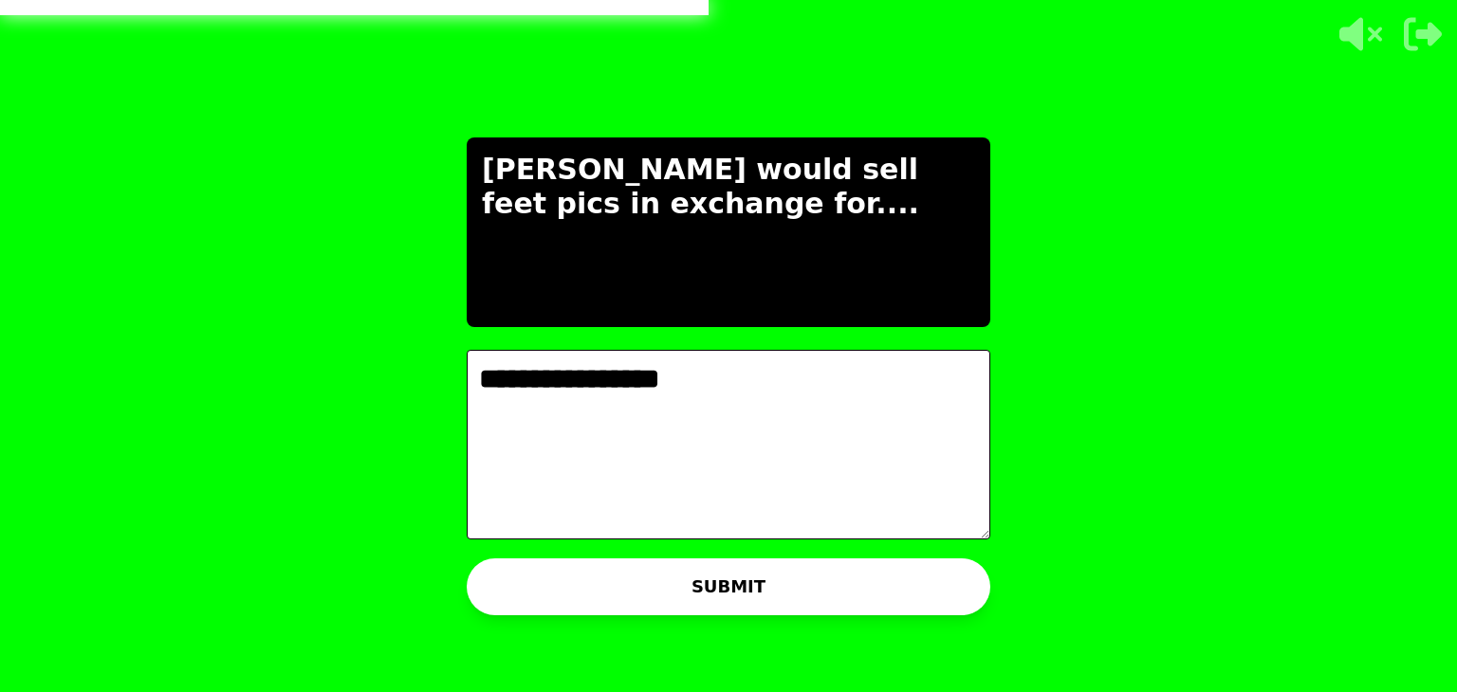
type textarea "**********"
click at [702, 590] on button "SUBMIT" at bounding box center [729, 587] width 524 height 57
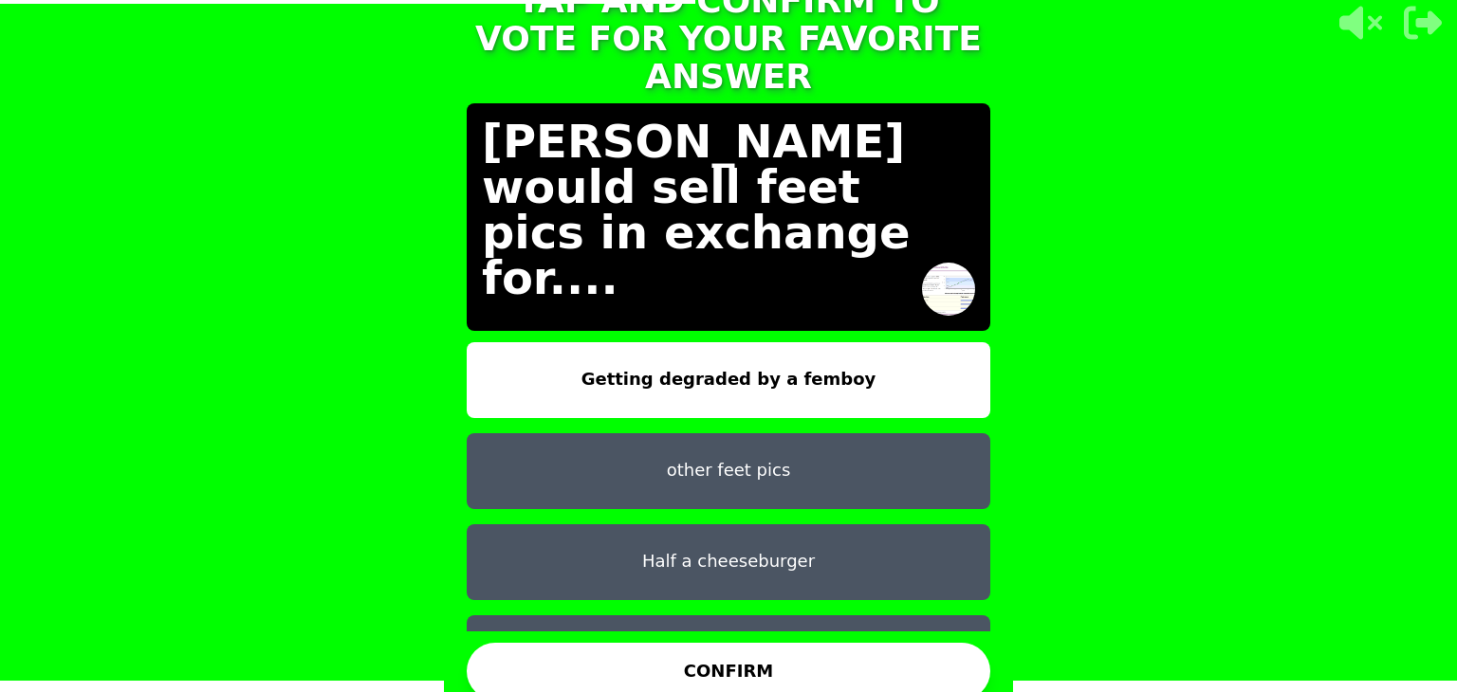
click at [747, 468] on button "other feet pics" at bounding box center [729, 471] width 524 height 76
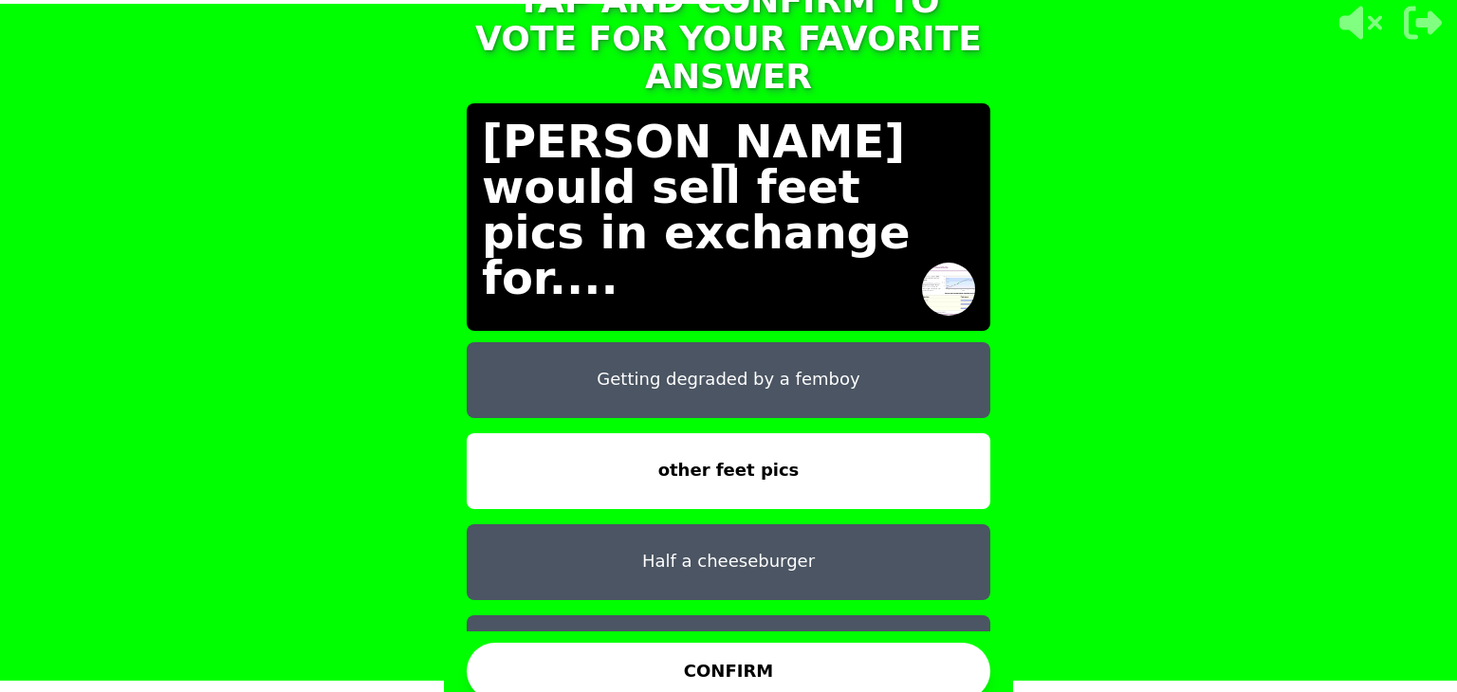
click at [709, 354] on button "Getting degraded by a femboy" at bounding box center [729, 380] width 524 height 76
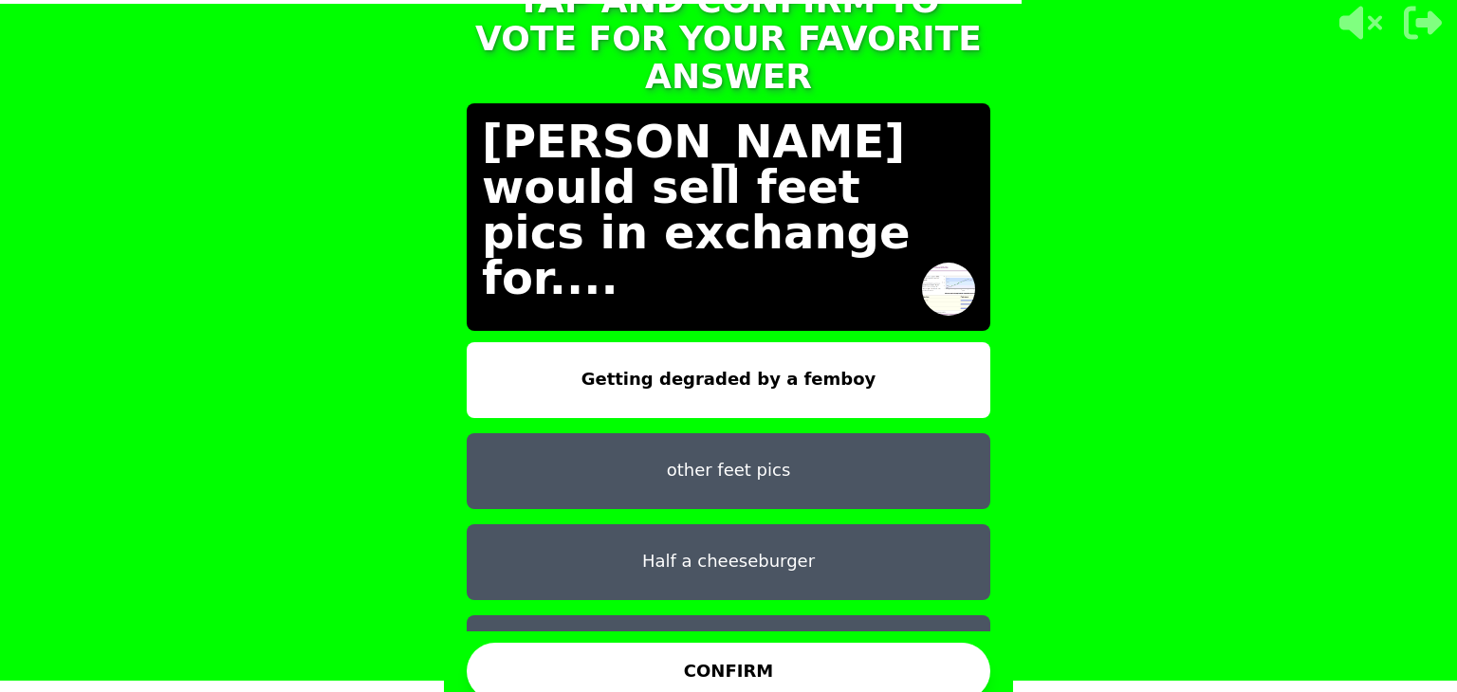
click at [751, 659] on button "CONFIRM" at bounding box center [729, 671] width 524 height 57
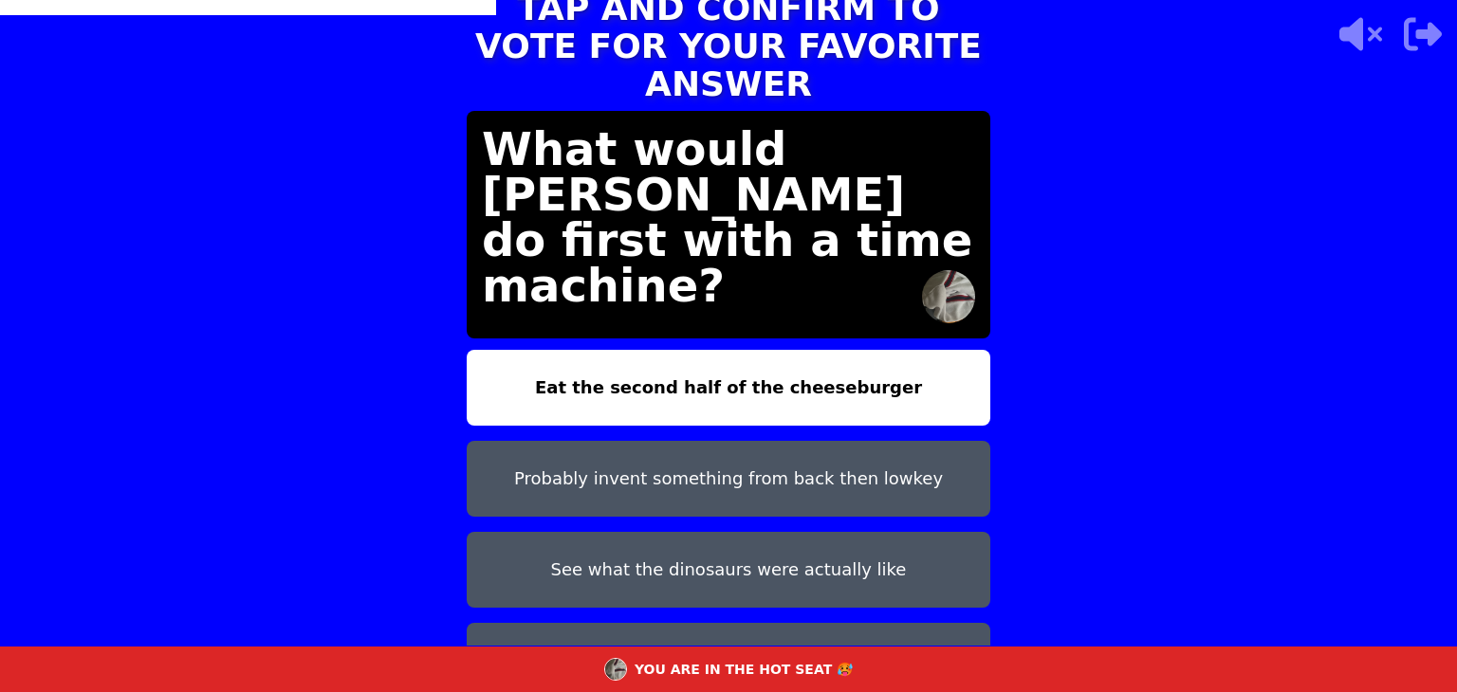
click at [744, 441] on button "Probably invent something from back then lowkey" at bounding box center [729, 479] width 524 height 76
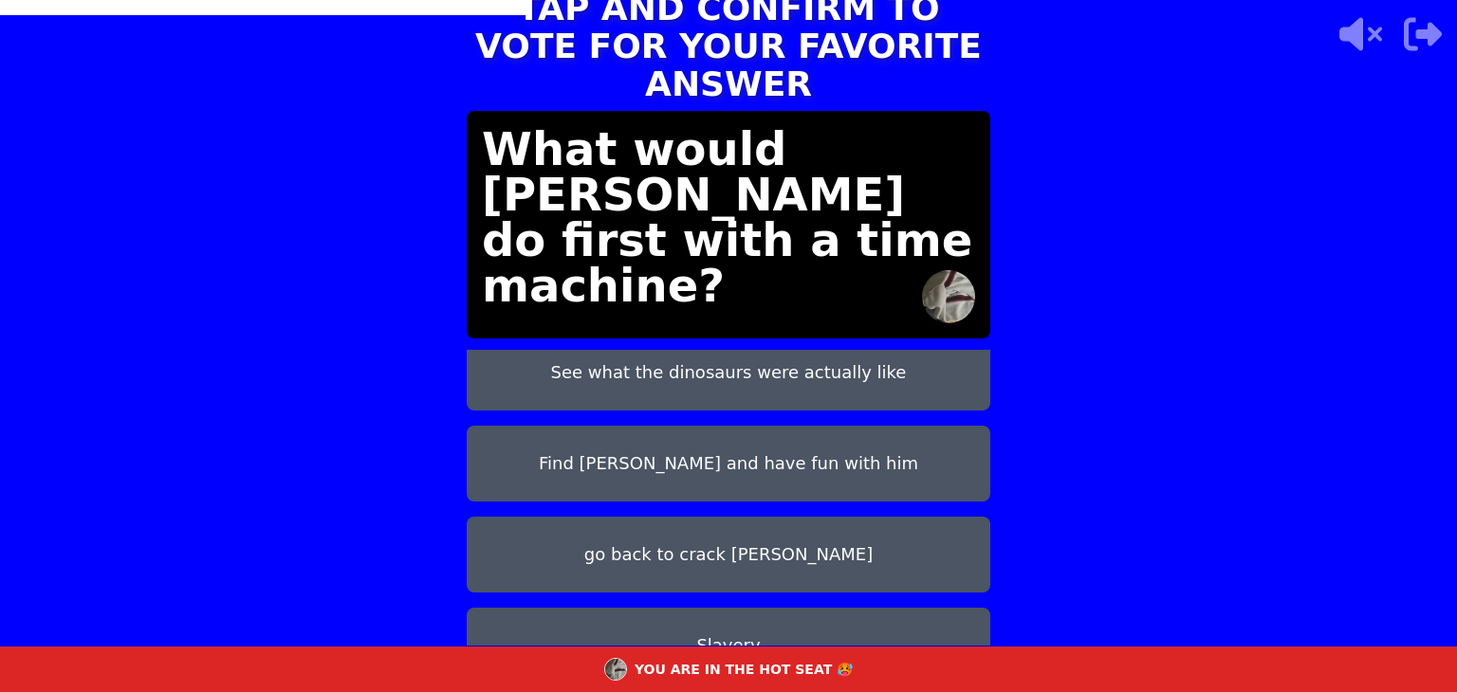
scroll to position [33, 0]
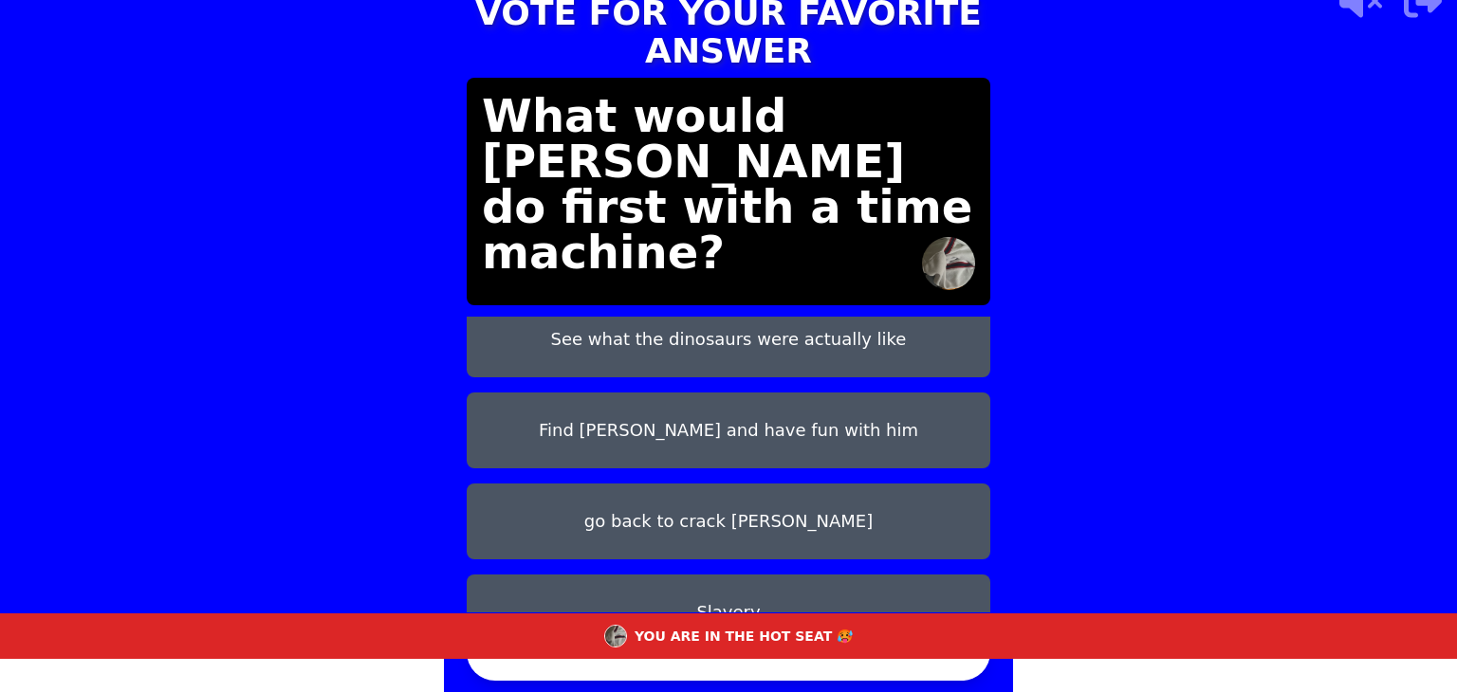
click at [699, 668] on button "CONFIRM" at bounding box center [729, 652] width 524 height 57
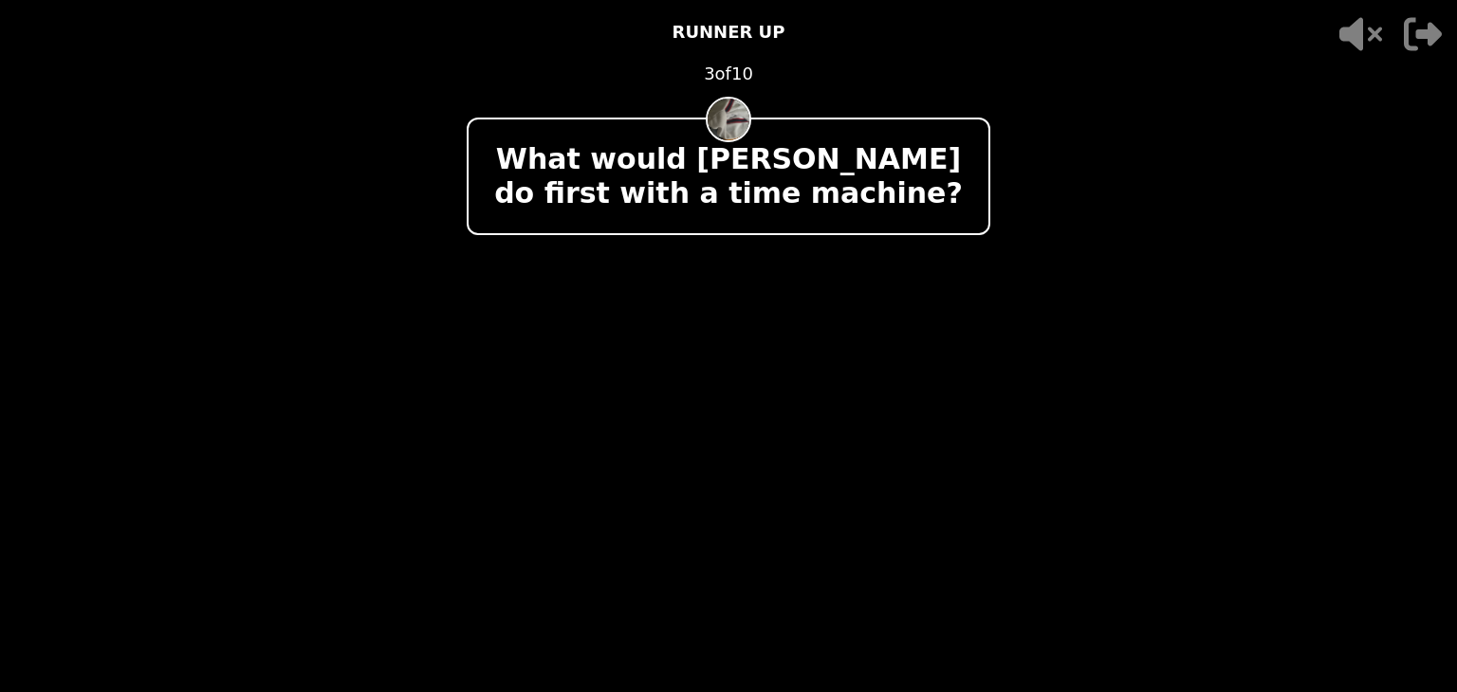
scroll to position [0, 0]
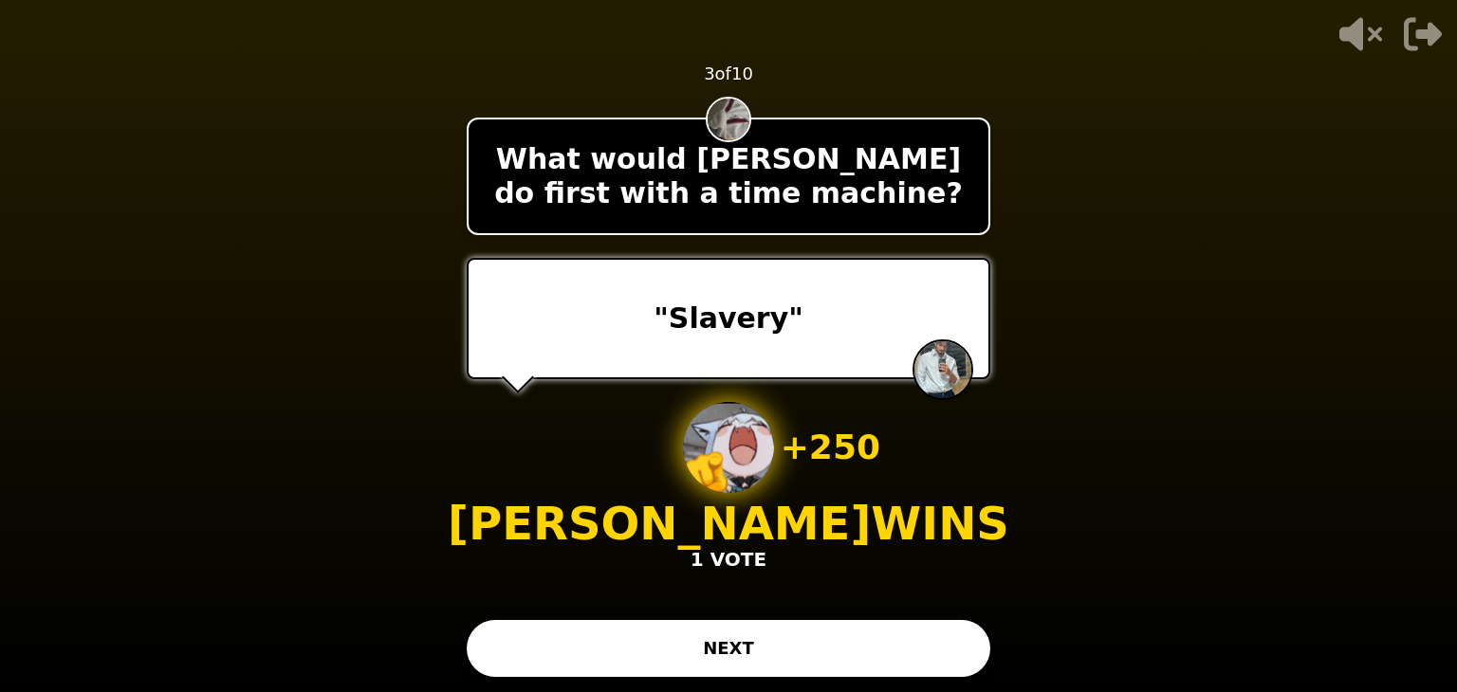
click at [805, 644] on button "NEXT" at bounding box center [729, 648] width 524 height 57
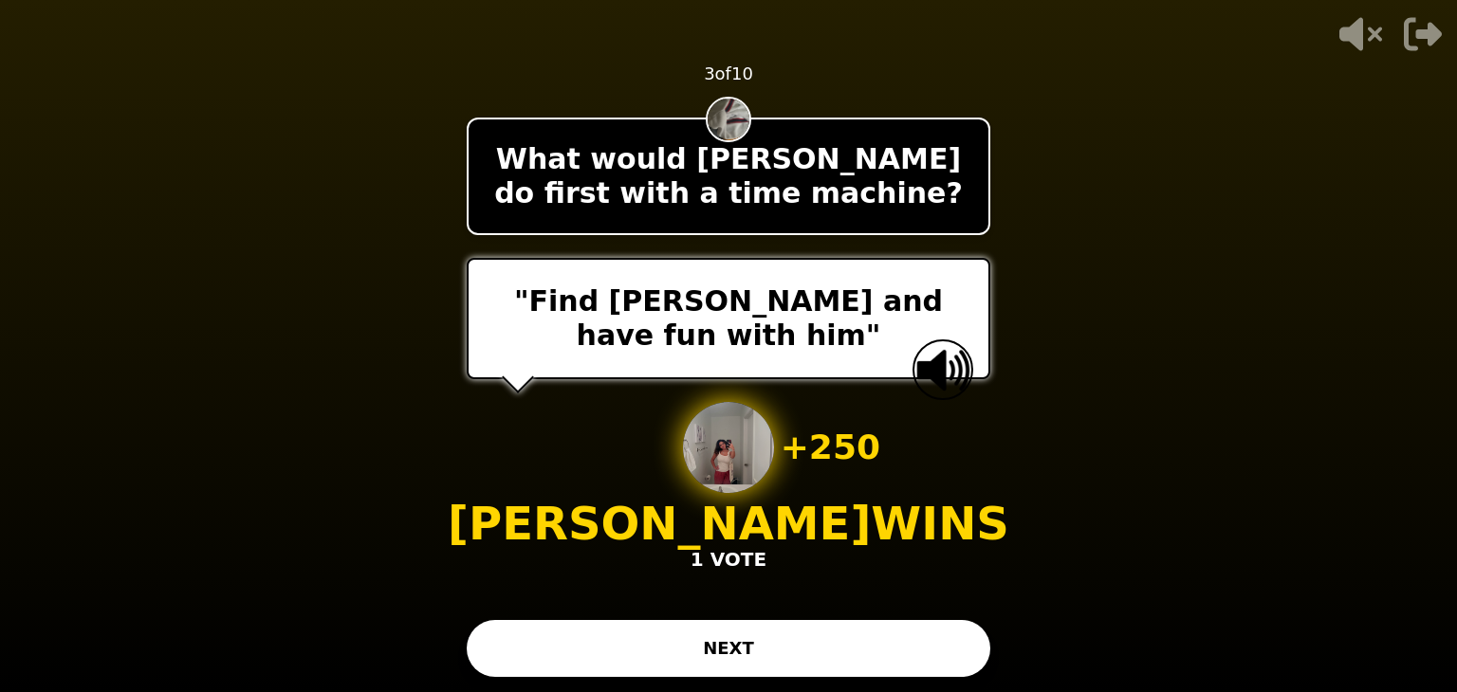
click at [917, 635] on button "NEXT" at bounding box center [729, 648] width 524 height 57
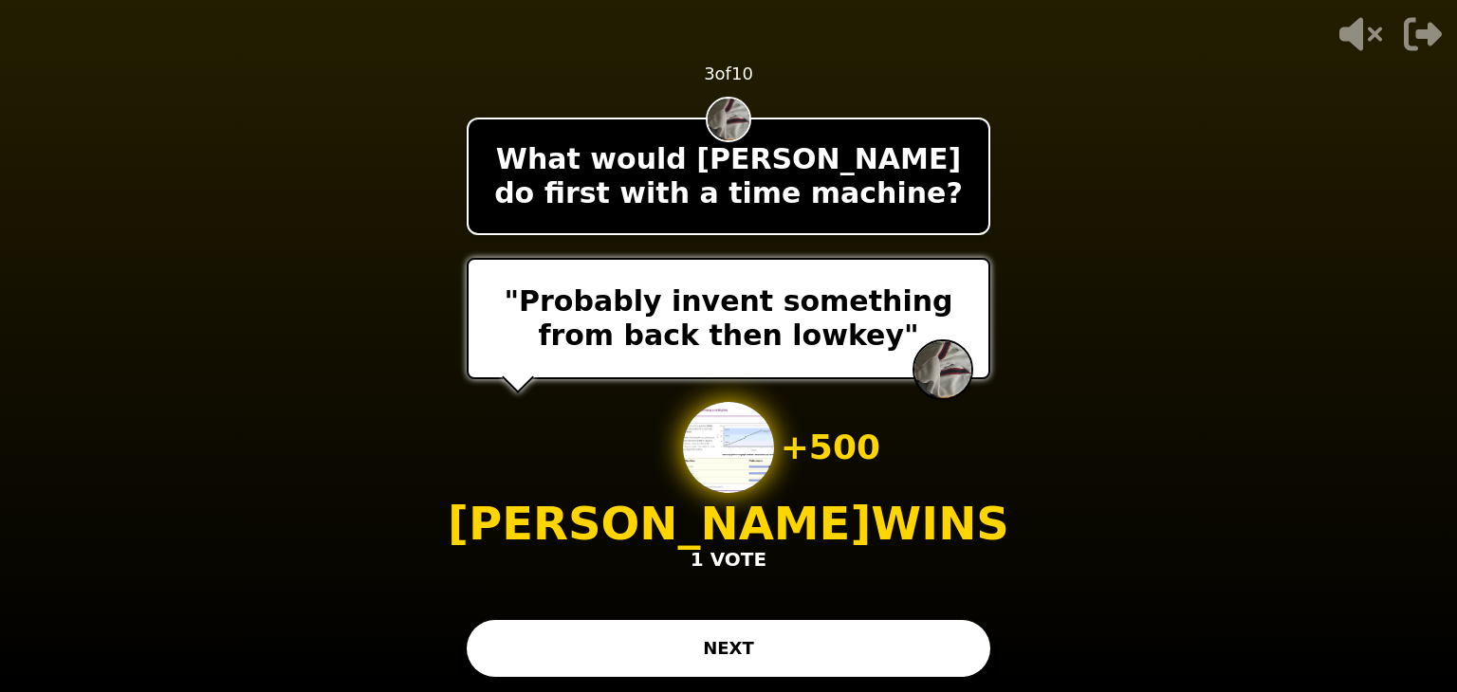
click at [894, 648] on button "NEXT" at bounding box center [729, 648] width 524 height 57
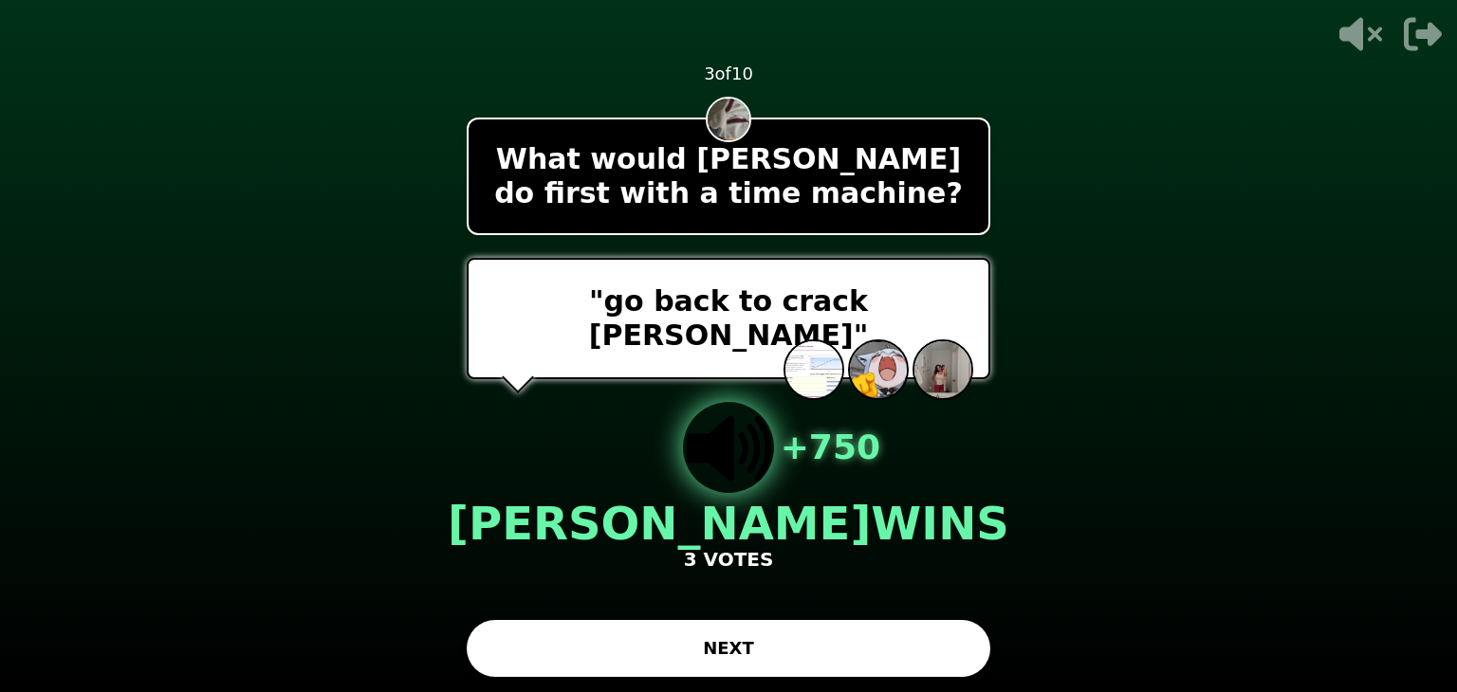
click at [894, 648] on button "NEXT" at bounding box center [729, 648] width 524 height 57
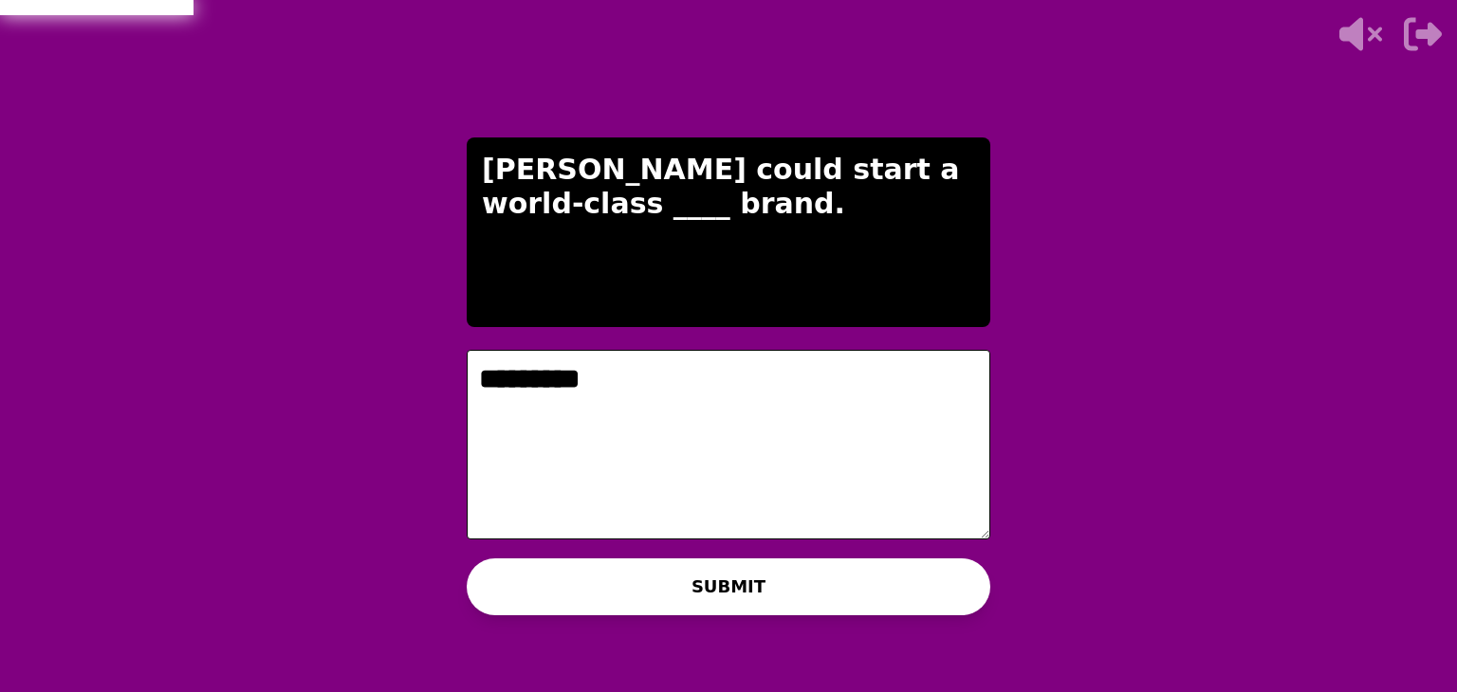
type textarea "*********"
click at [639, 616] on div "THE IMPOSTER IS THINKING THINKING LIKE A HUMAN... [PERSON_NAME] could start a w…" at bounding box center [728, 346] width 569 height 692
click at [620, 595] on button "SUBMIT" at bounding box center [729, 587] width 524 height 57
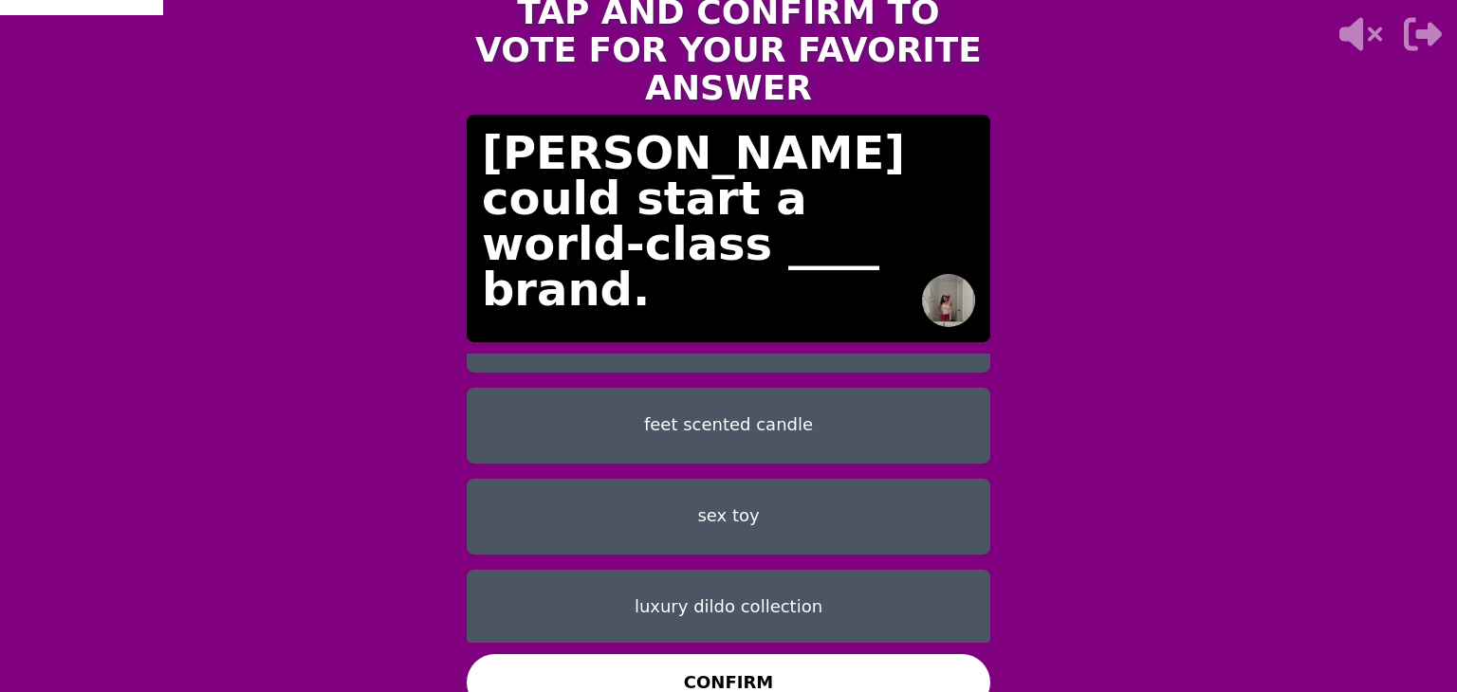
scroll to position [150, 0]
click at [735, 434] on button "feet scented candle" at bounding box center [729, 424] width 524 height 76
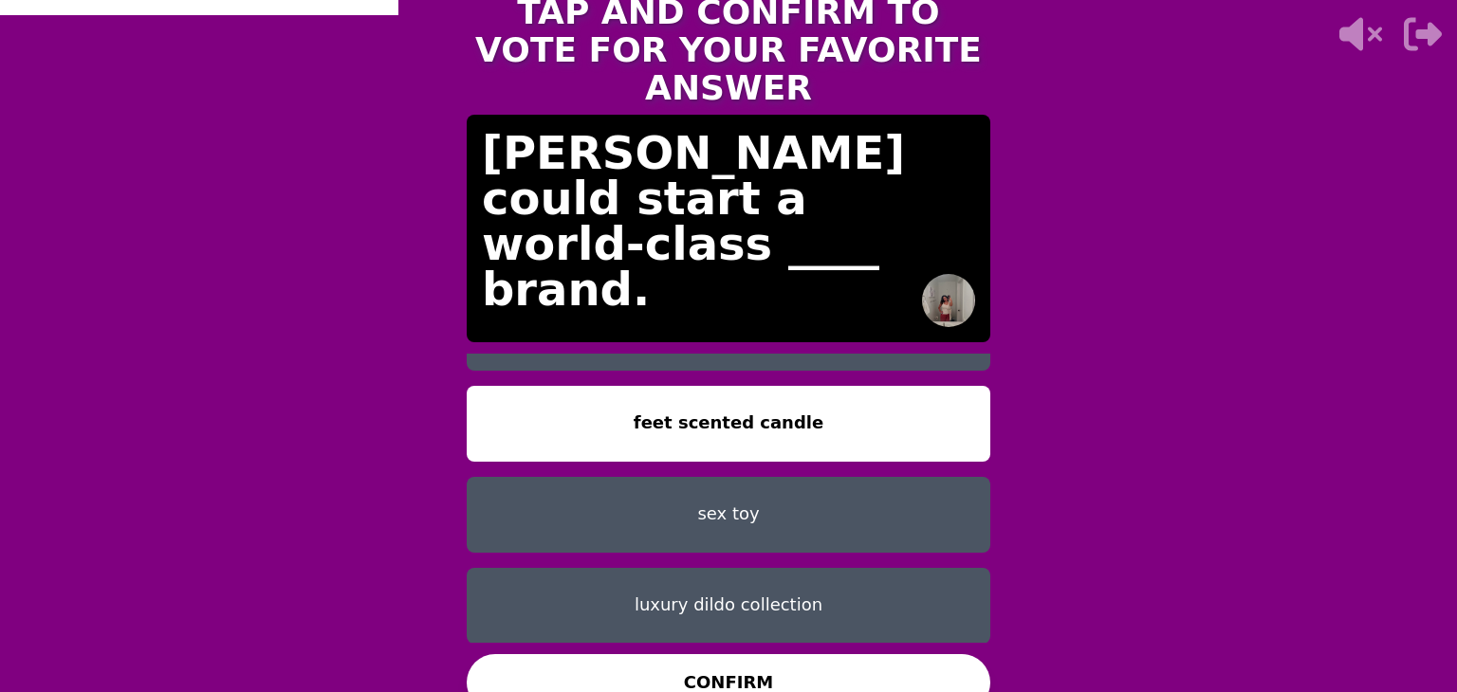
click at [747, 661] on button "CONFIRM" at bounding box center [729, 682] width 524 height 57
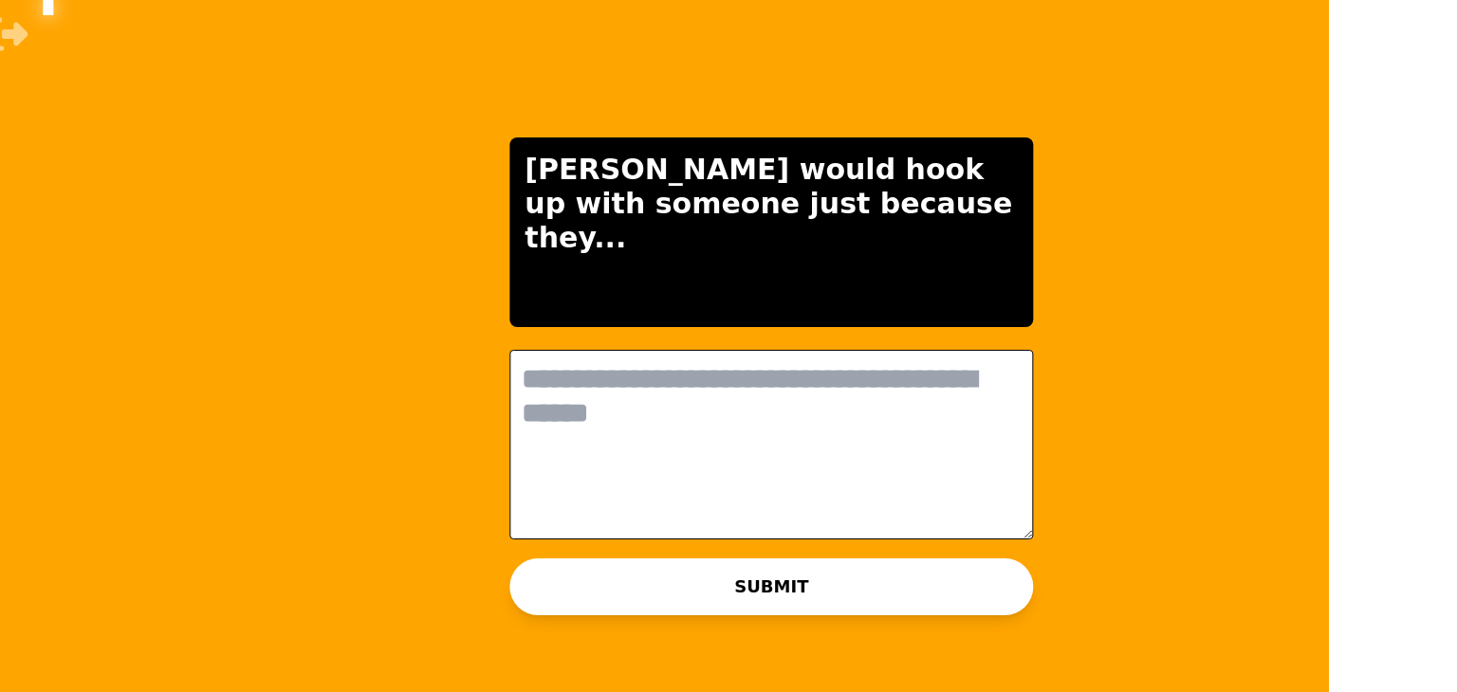
scroll to position [0, 0]
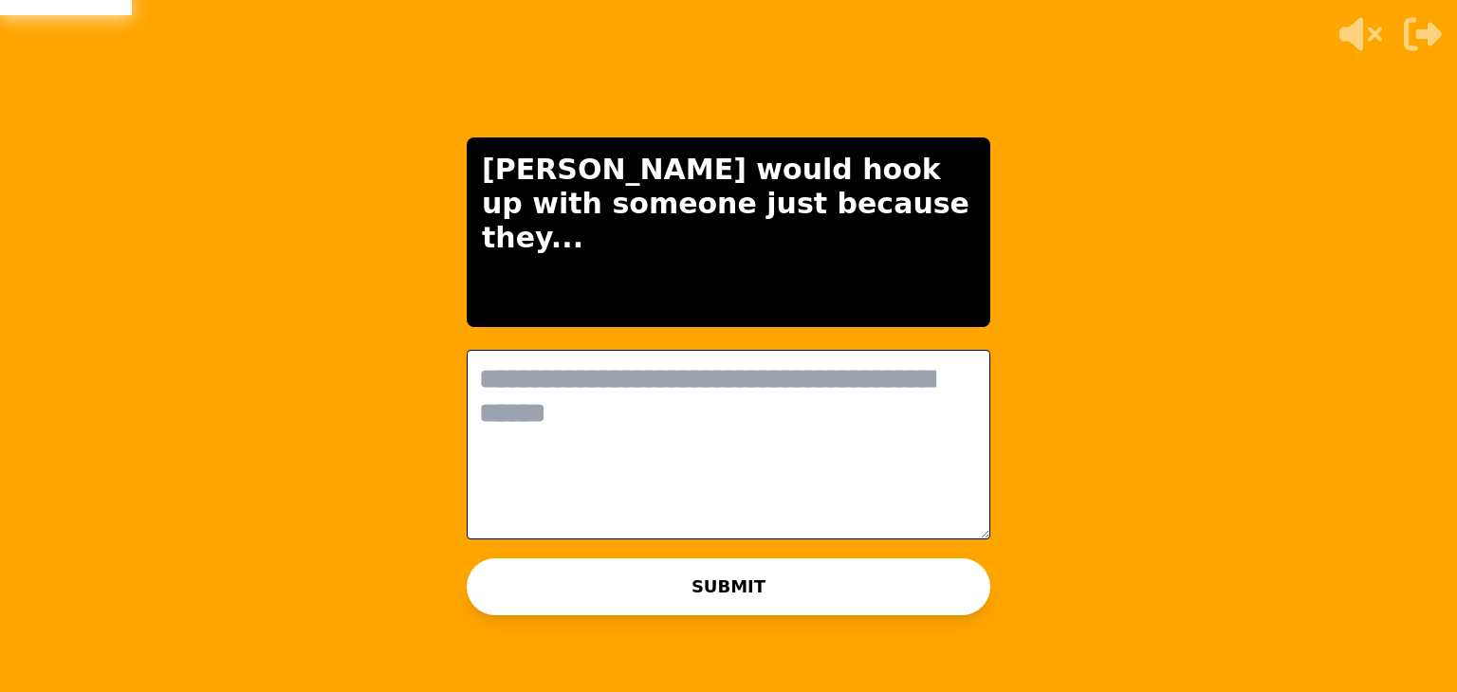
click at [732, 425] on textarea at bounding box center [729, 445] width 524 height 190
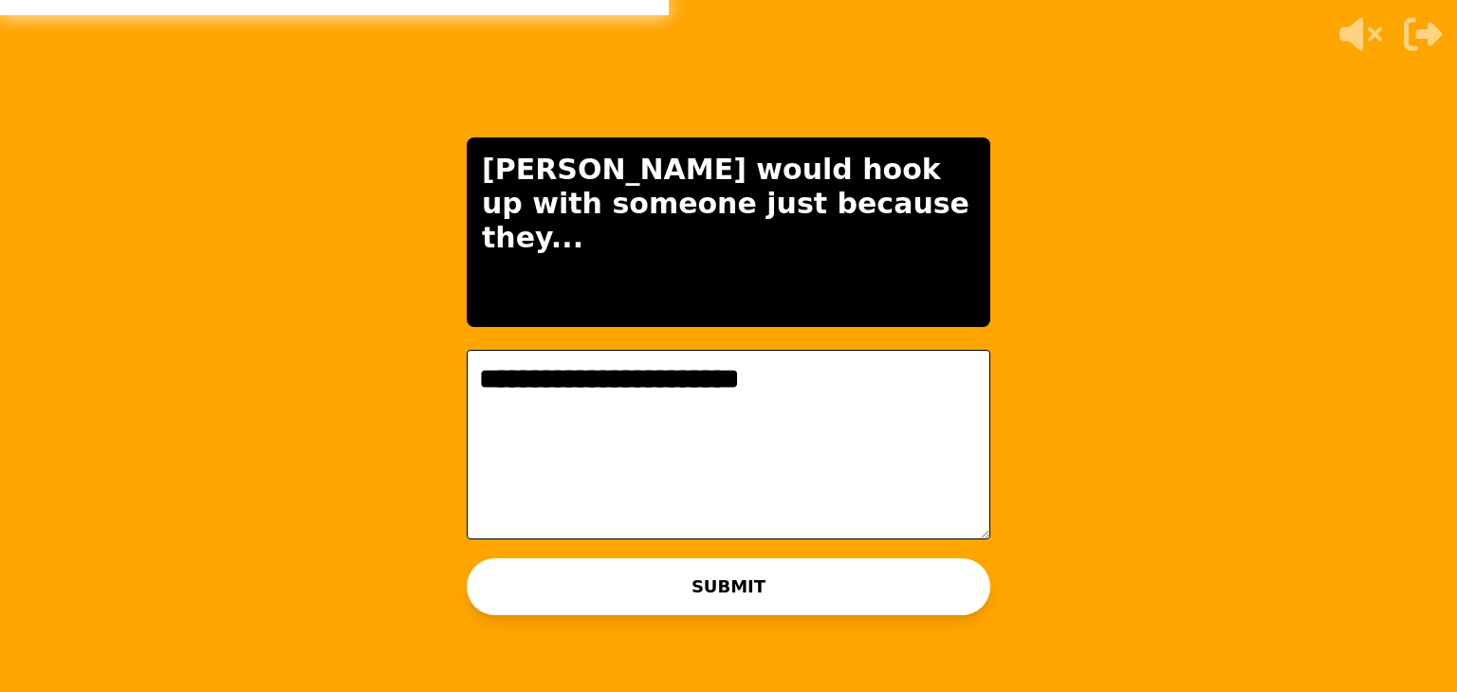
type textarea "**********"
click at [751, 596] on button "SUBMIT" at bounding box center [729, 587] width 524 height 57
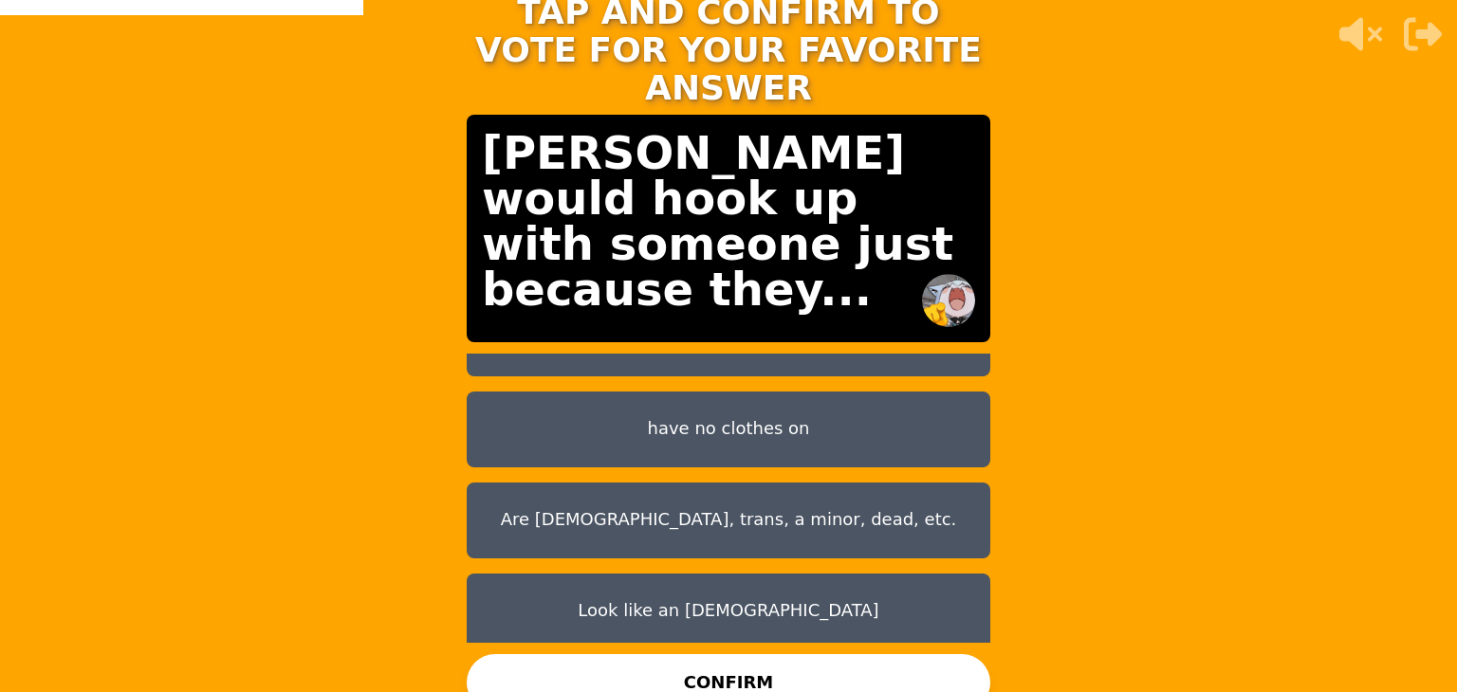
scroll to position [150, 0]
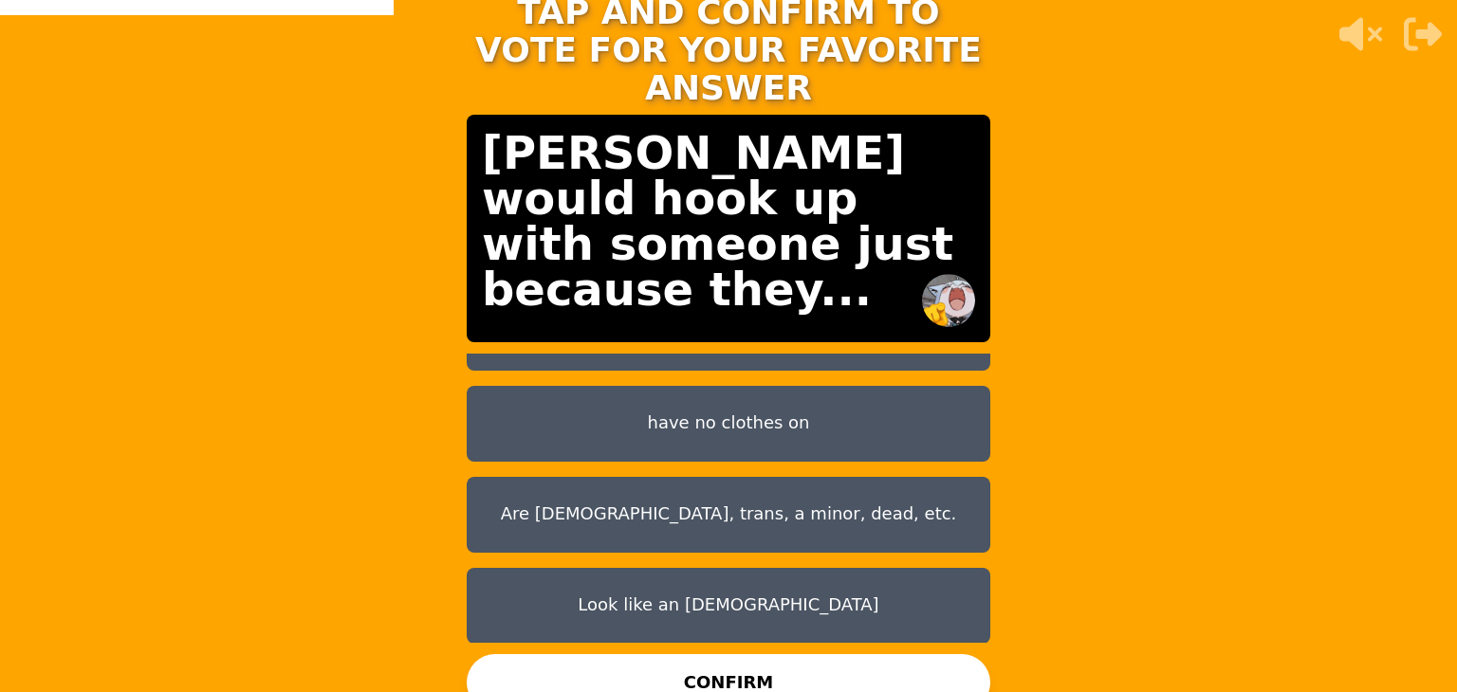
click at [764, 500] on button "Are [DEMOGRAPHIC_DATA], trans, a minor, dead, etc." at bounding box center [729, 515] width 524 height 76
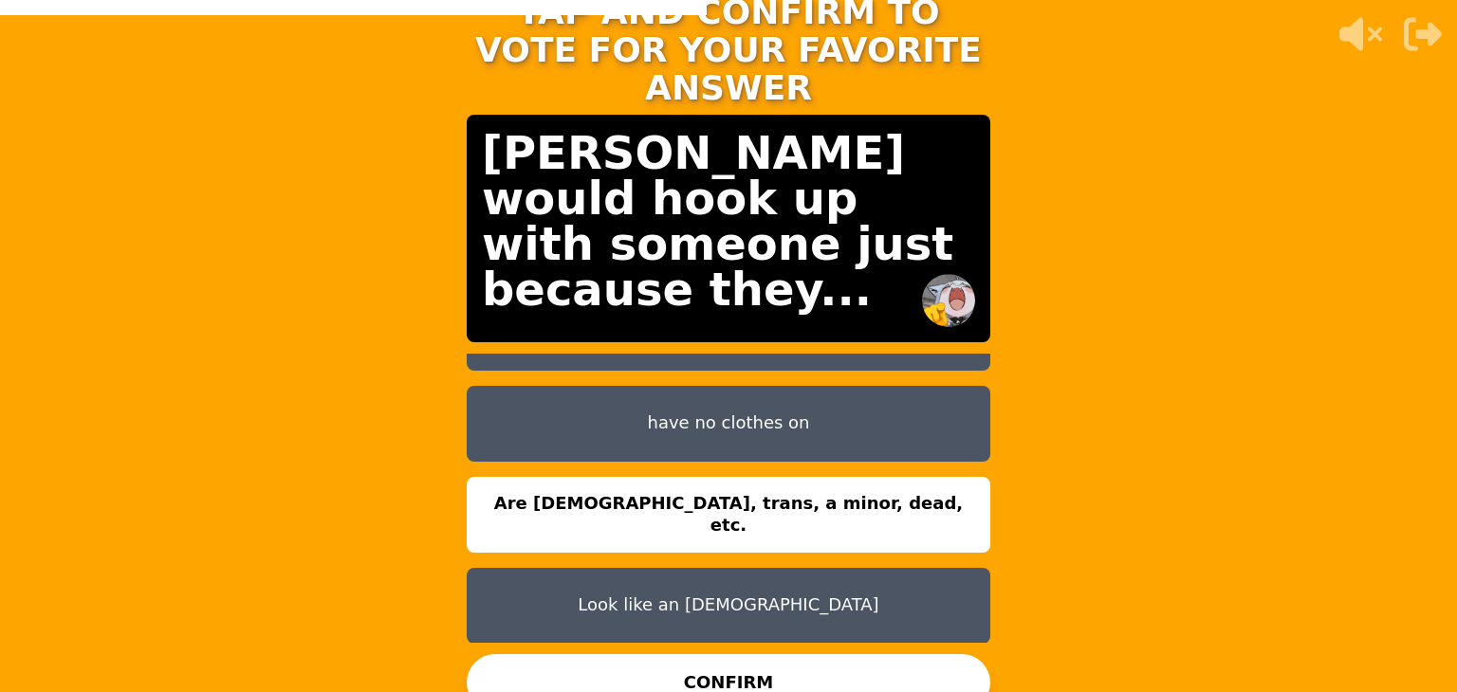
click at [818, 607] on button "Look like an [DEMOGRAPHIC_DATA]" at bounding box center [729, 606] width 524 height 76
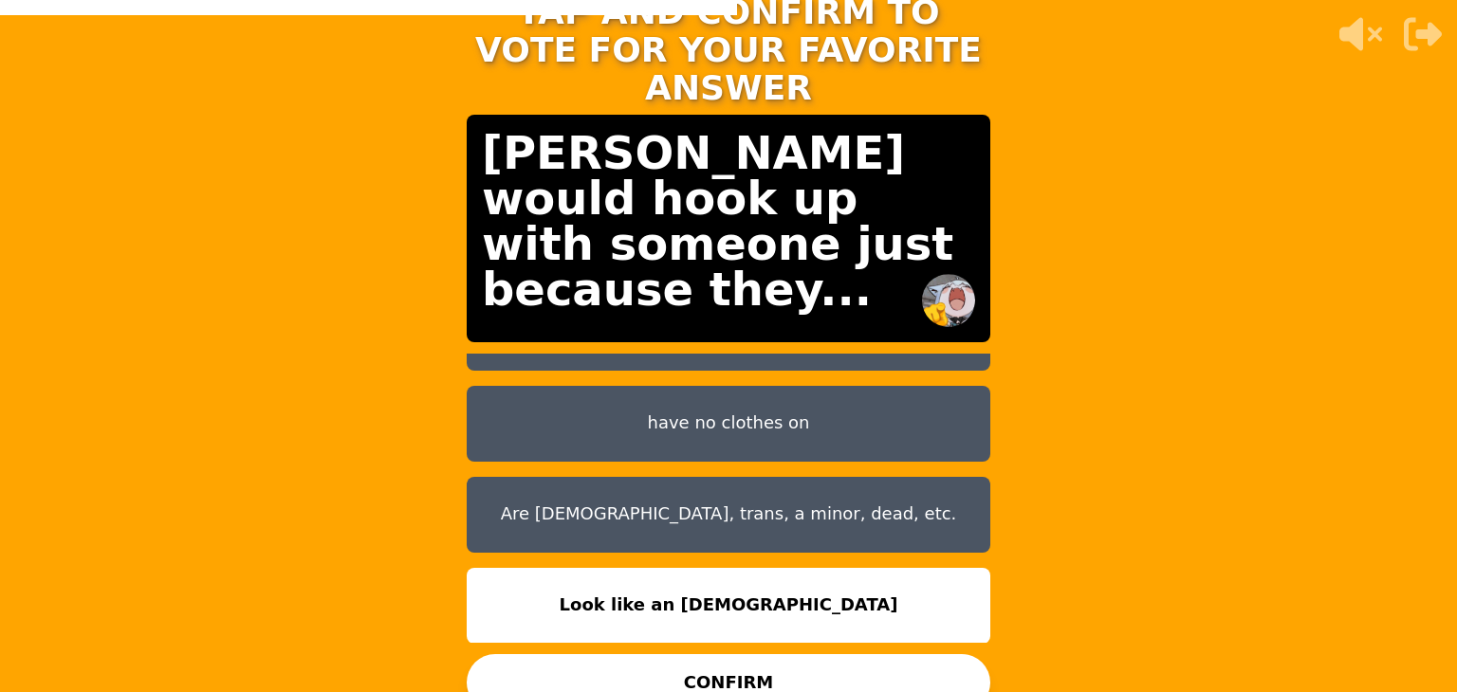
click at [831, 659] on button "CONFIRM" at bounding box center [729, 682] width 524 height 57
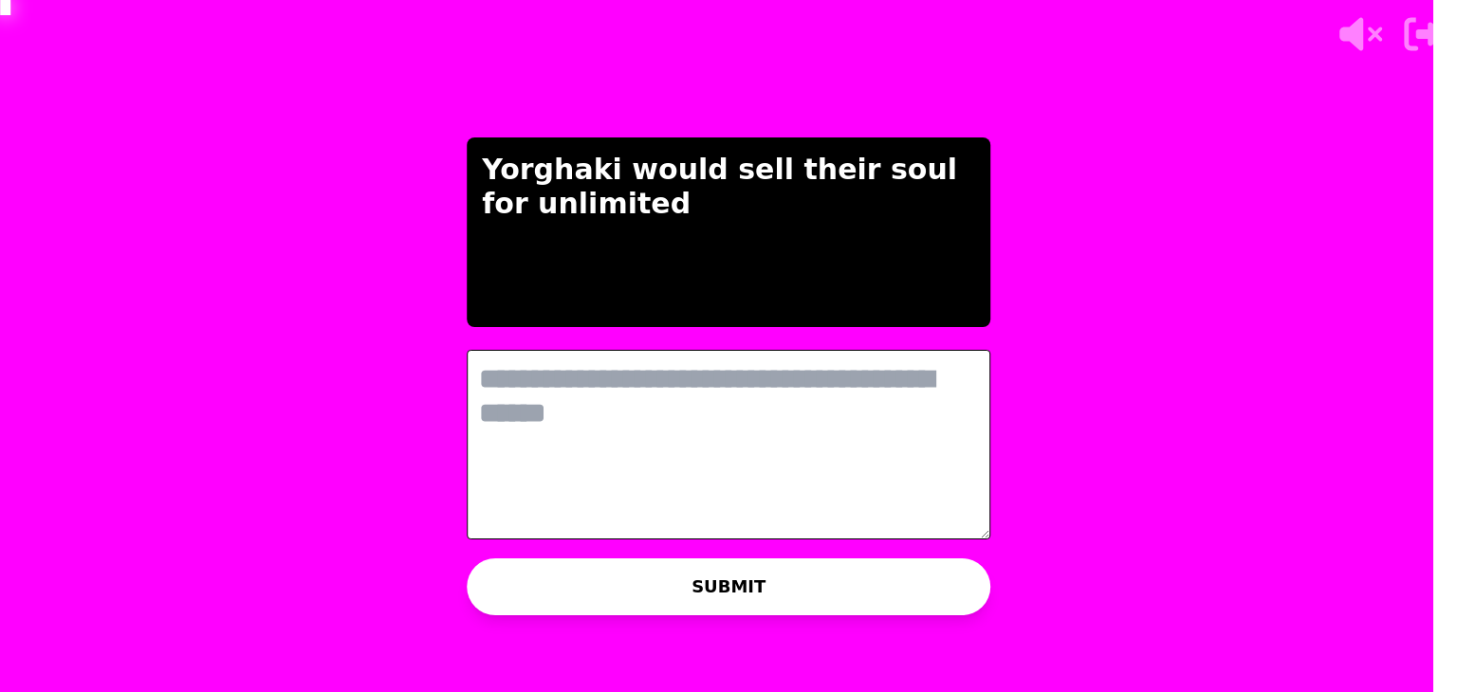
scroll to position [0, 0]
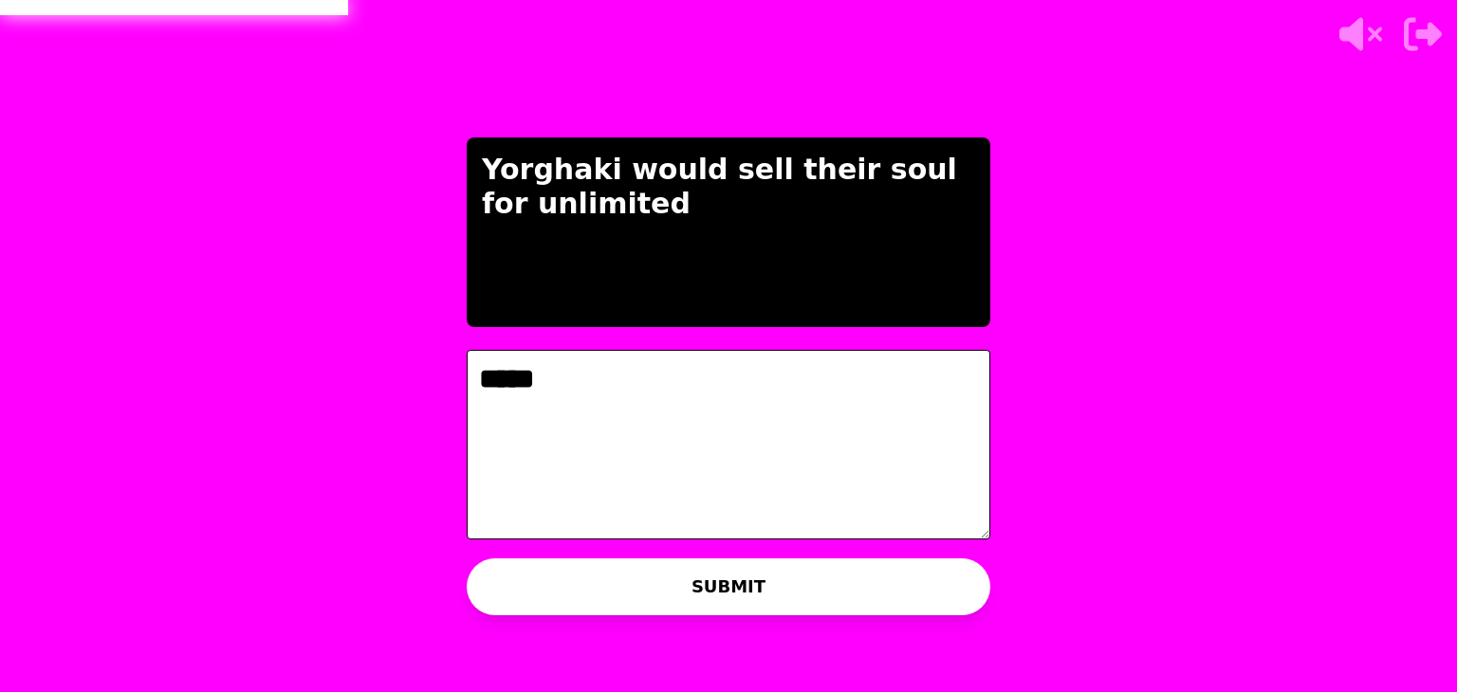
type textarea "*****"
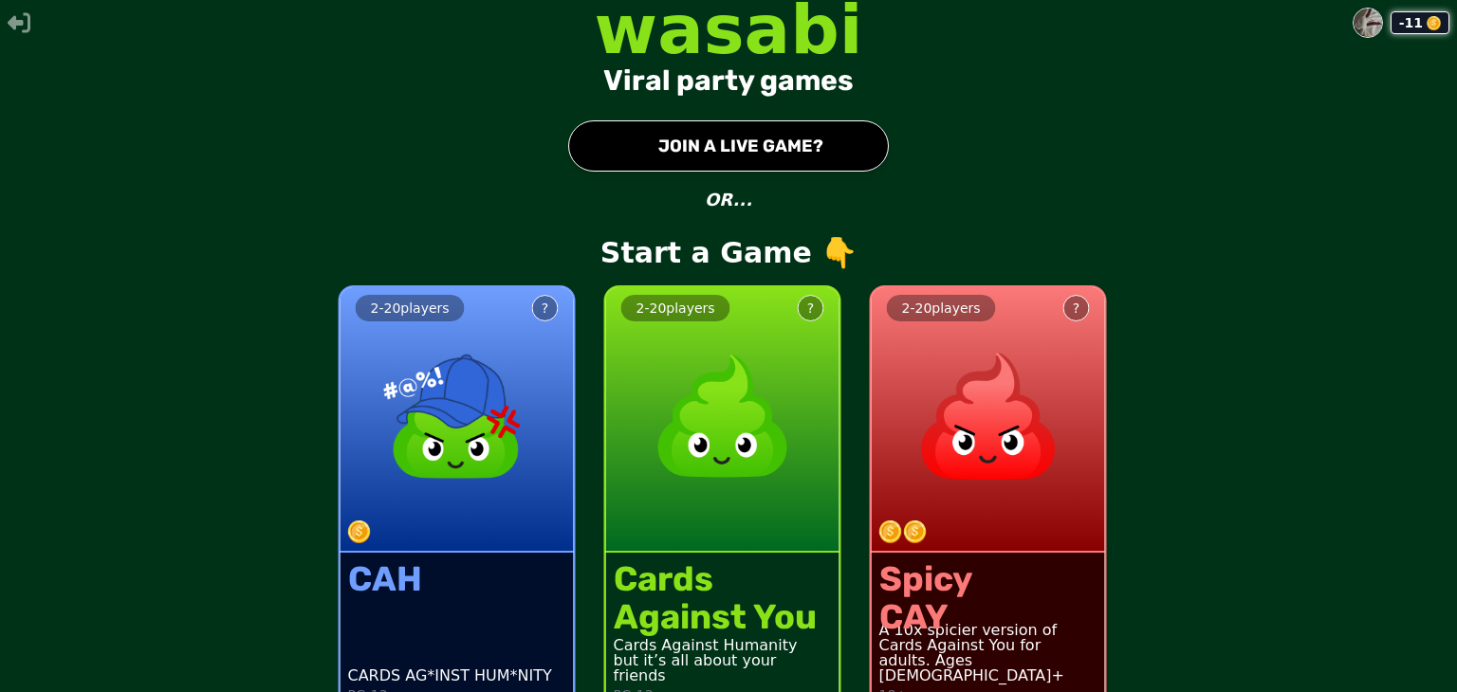
scroll to position [34, 0]
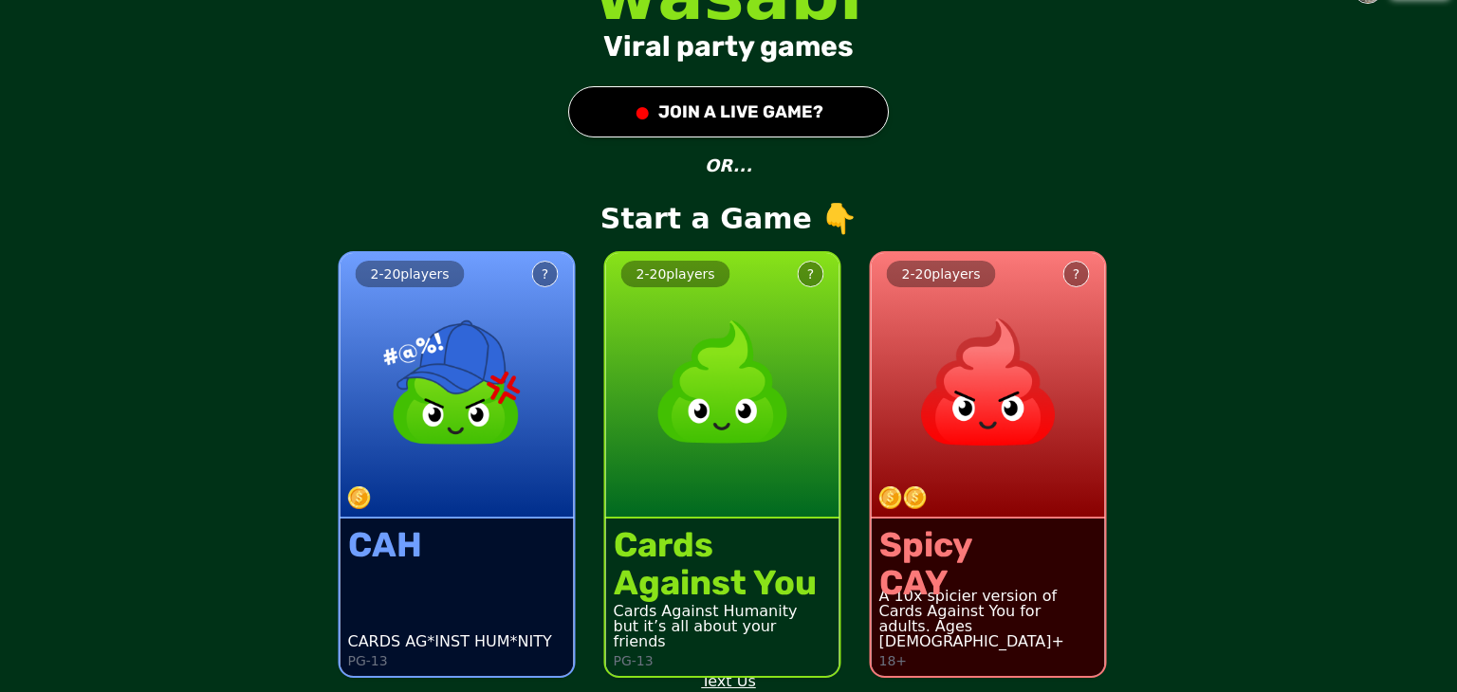
click at [968, 537] on div "Spicy CAY A 10x spicier version of Cards Against You for adults. Ages [DEMOGRAP…" at bounding box center [988, 597] width 233 height 157
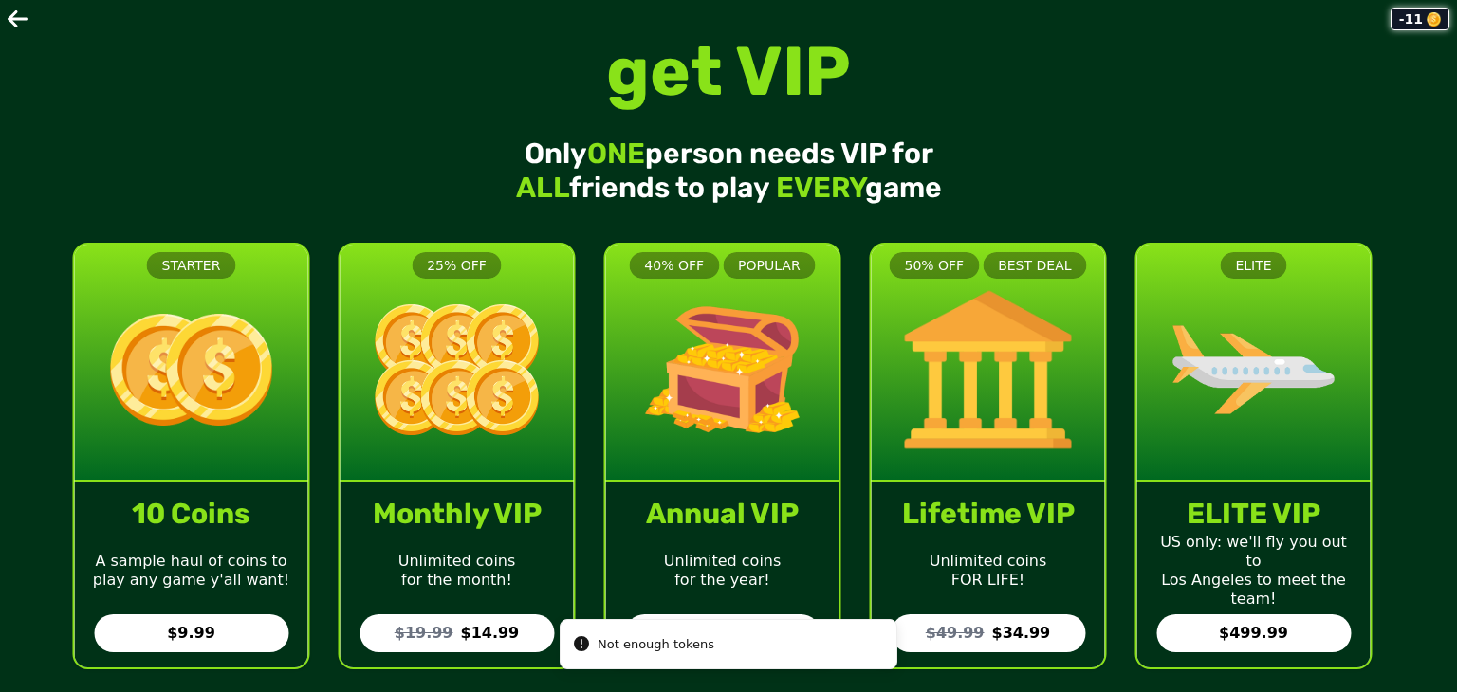
click at [11, 13] on icon at bounding box center [19, 19] width 23 height 23
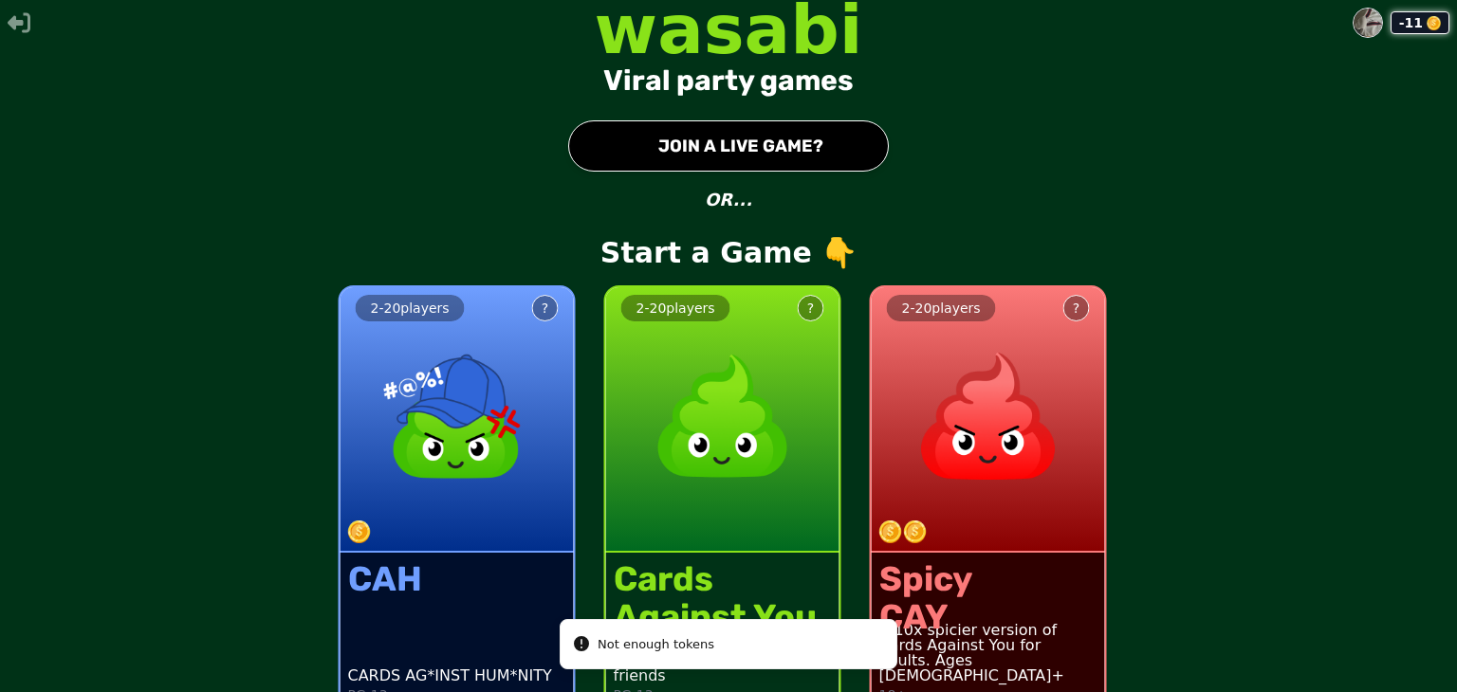
click at [664, 502] on div "2 - 20 players ?" at bounding box center [722, 420] width 233 height 266
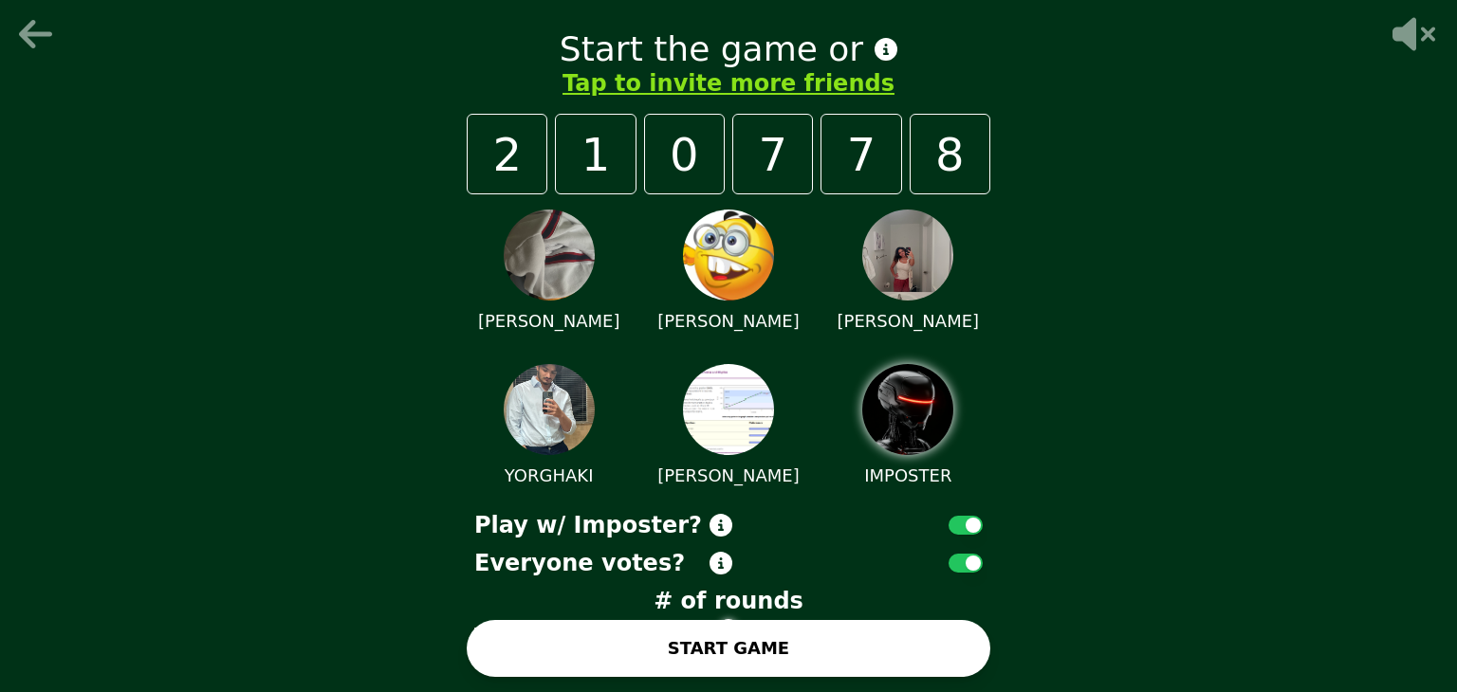
click at [632, 654] on button "START GAME" at bounding box center [729, 648] width 524 height 57
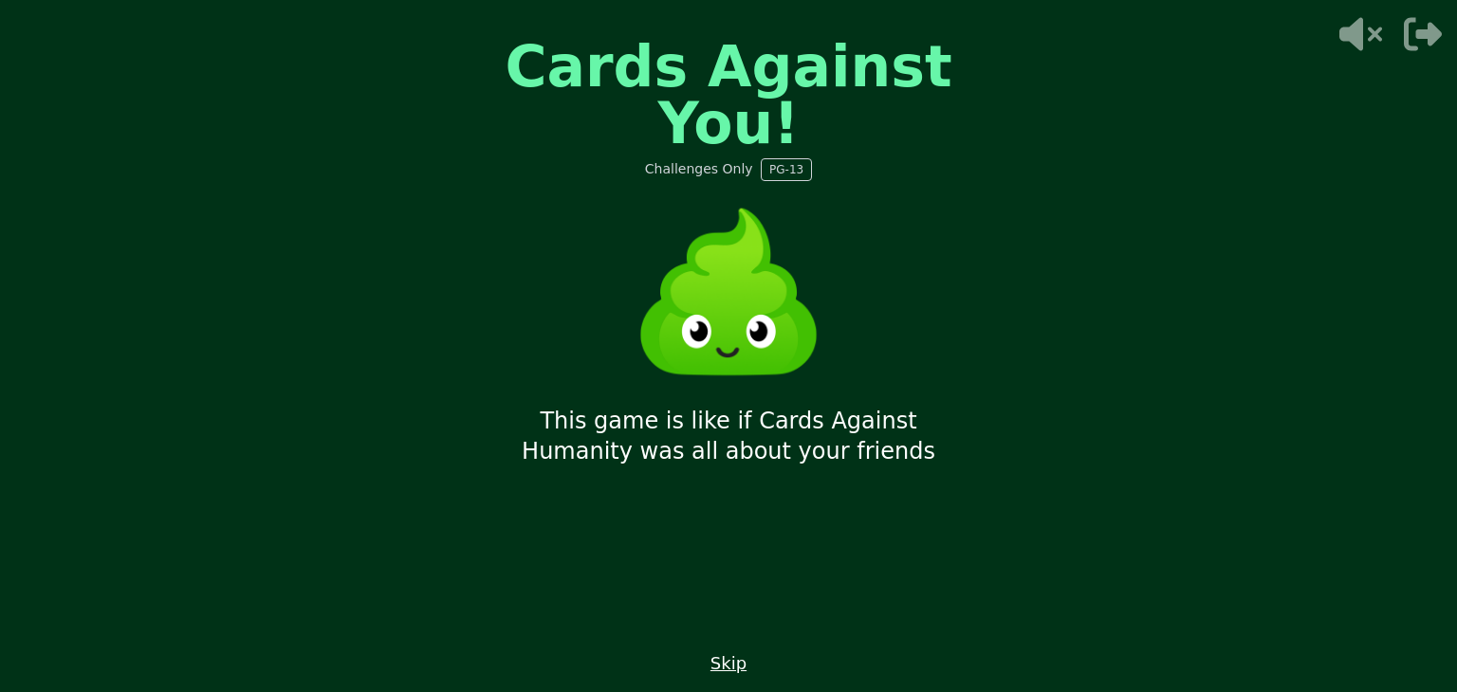
click at [727, 664] on button "Skip" at bounding box center [728, 664] width 36 height 27
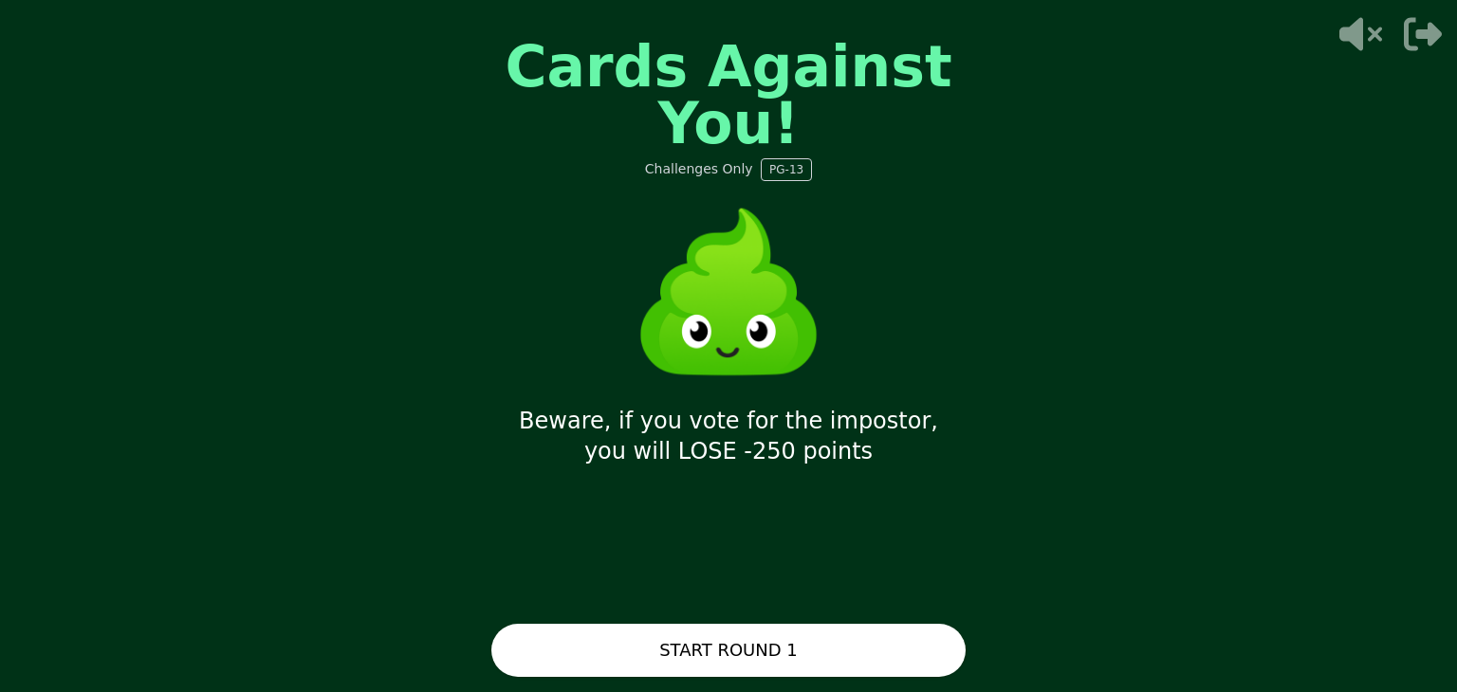
click at [739, 639] on button "START ROUND 1" at bounding box center [728, 650] width 474 height 53
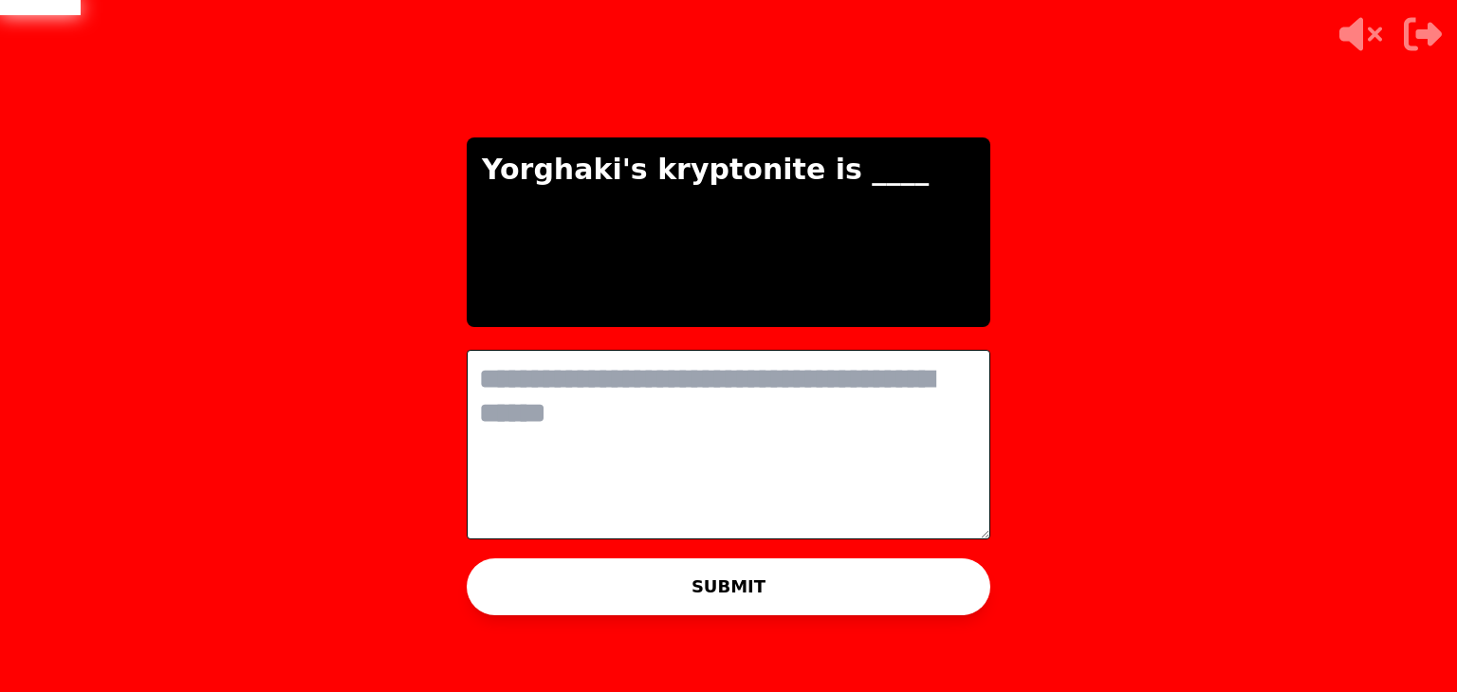
click at [594, 365] on textarea at bounding box center [729, 445] width 524 height 190
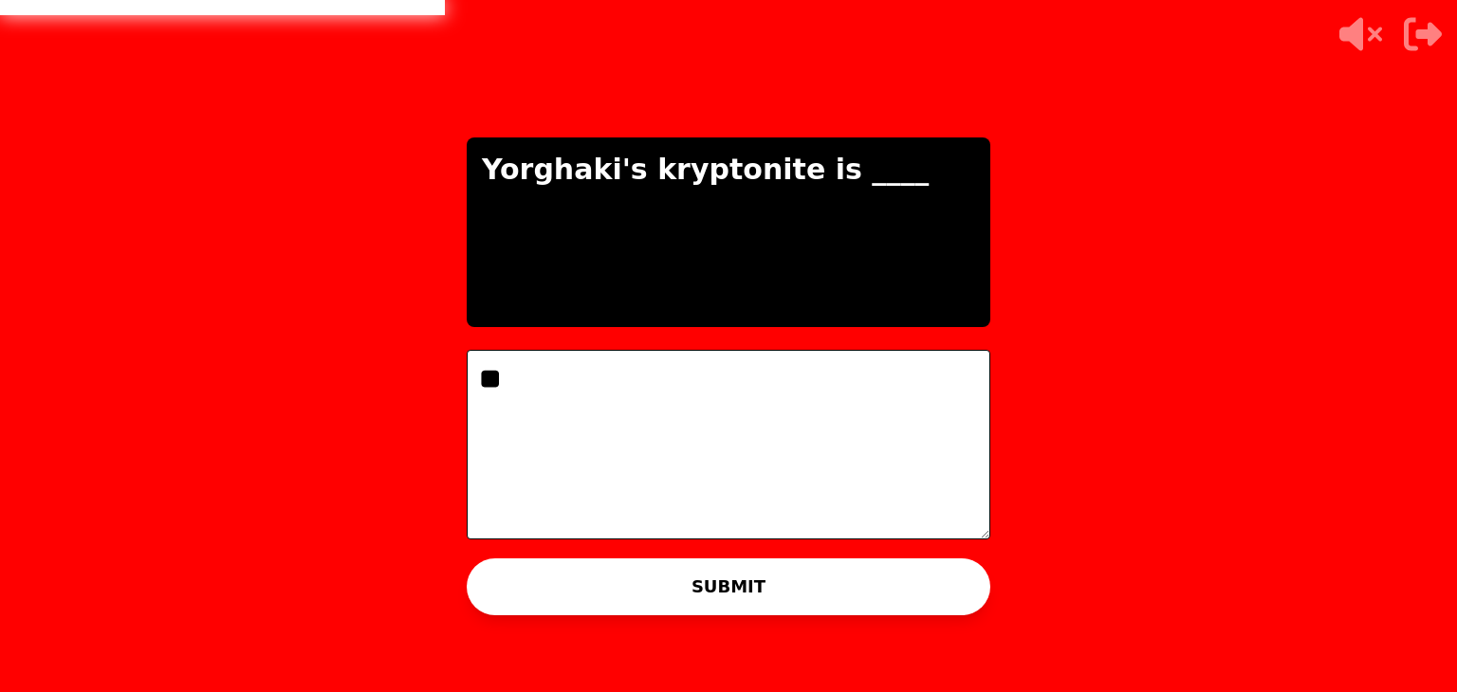
type textarea "*"
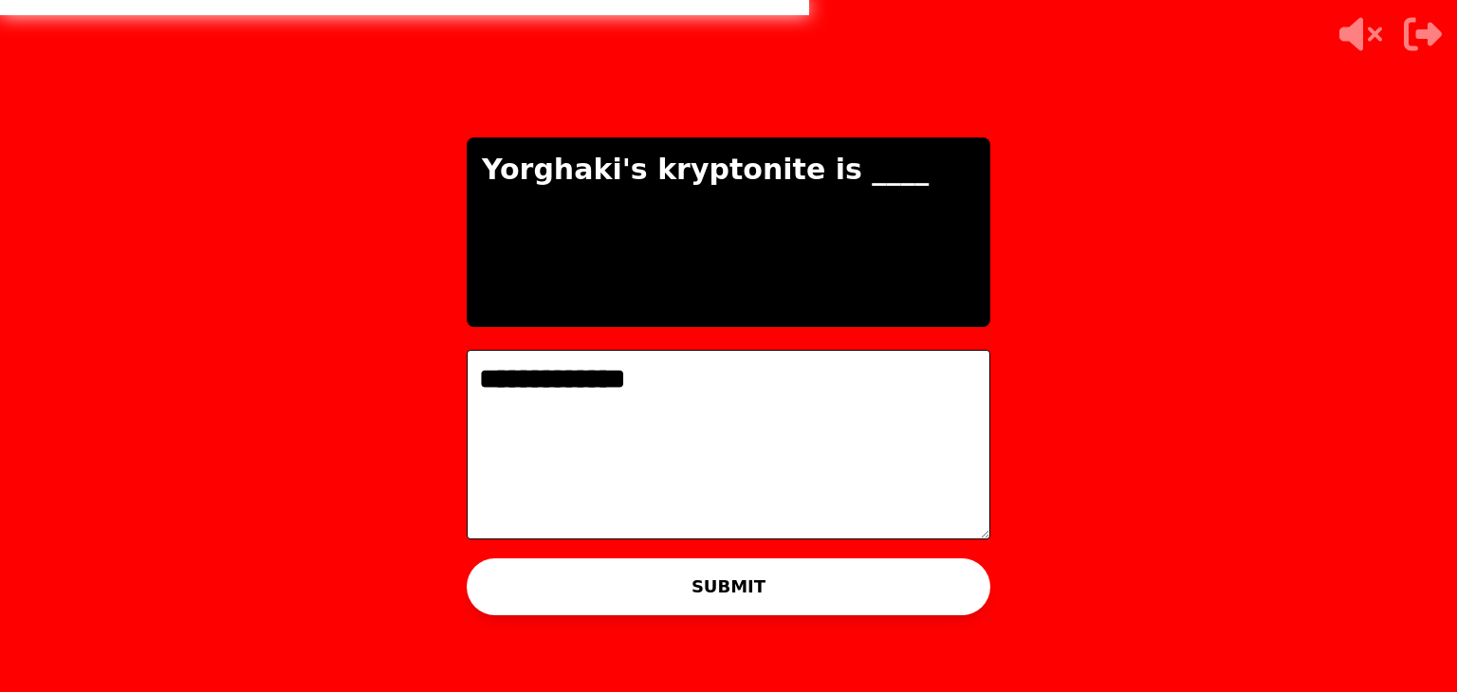
type textarea "**********"
click at [662, 598] on button "SUBMIT" at bounding box center [729, 587] width 524 height 57
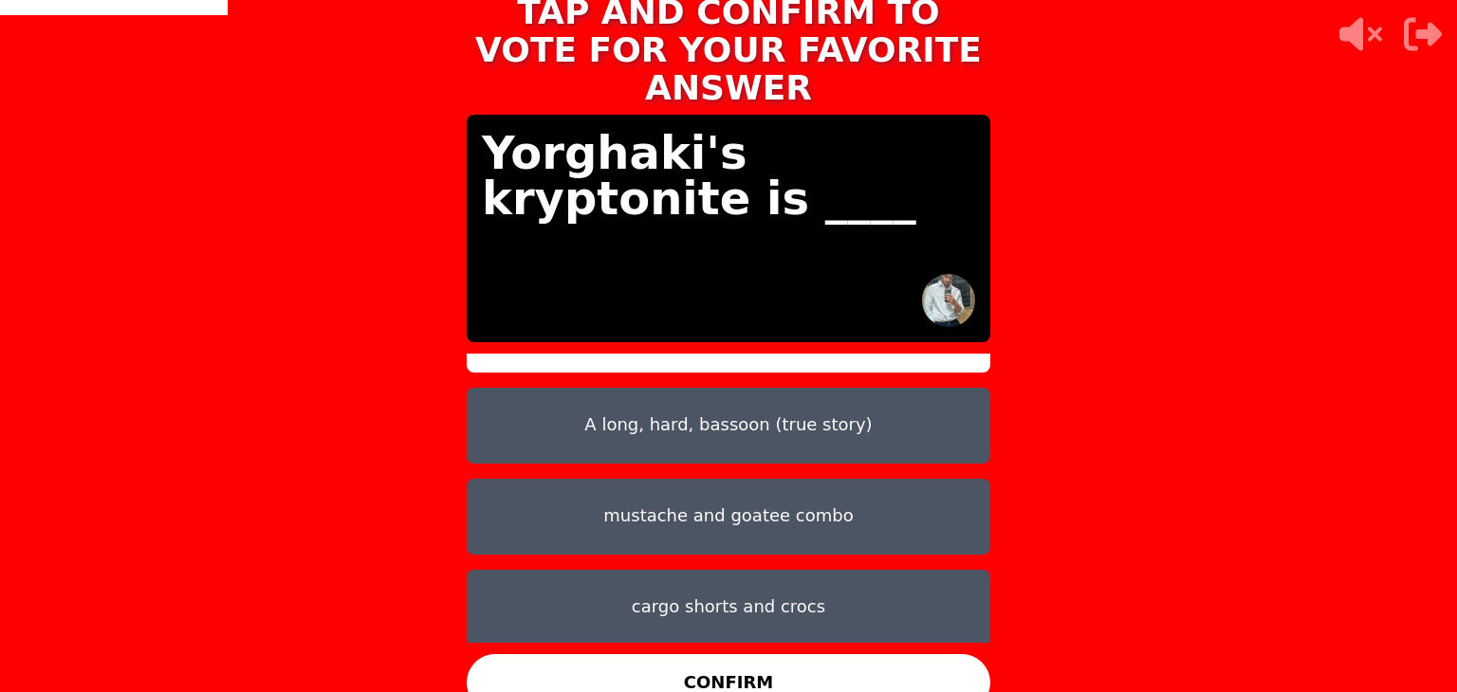
scroll to position [59, 0]
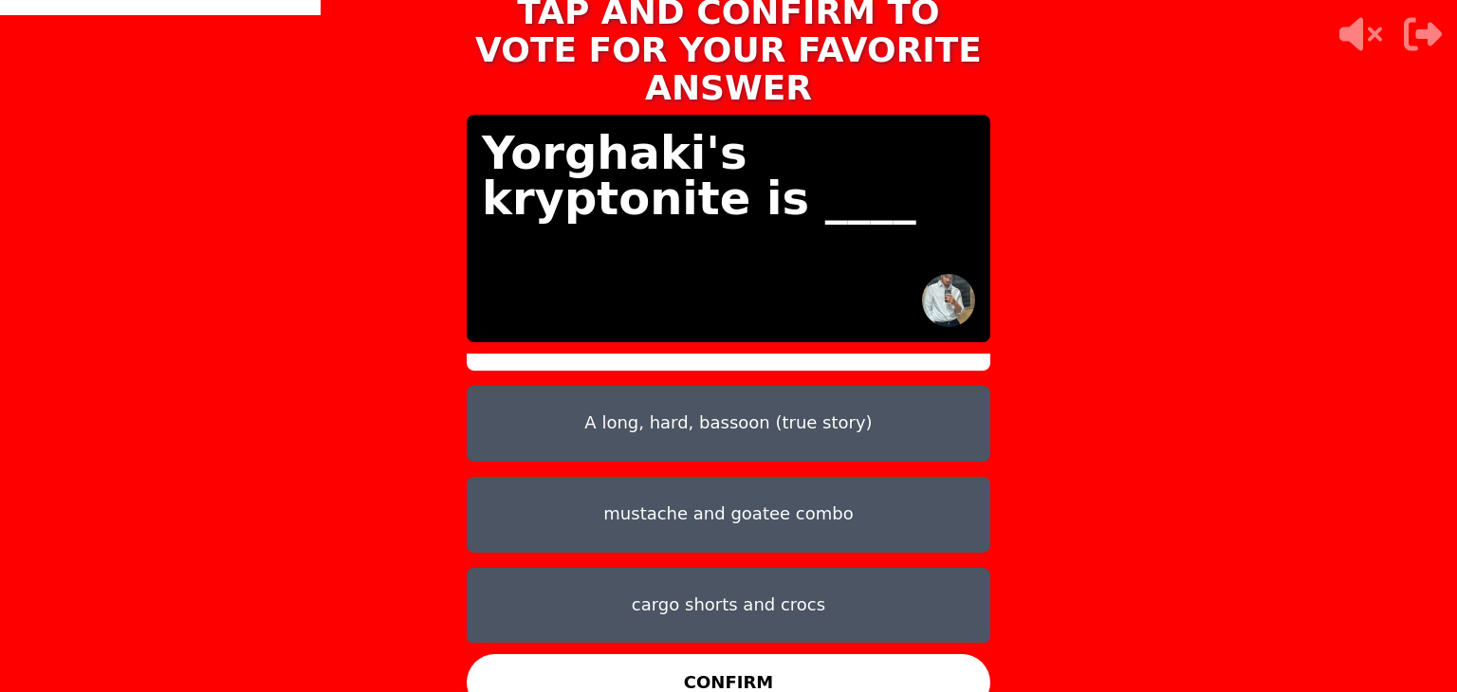
click at [791, 407] on button "A long, hard, bassoon (true story)" at bounding box center [729, 424] width 524 height 76
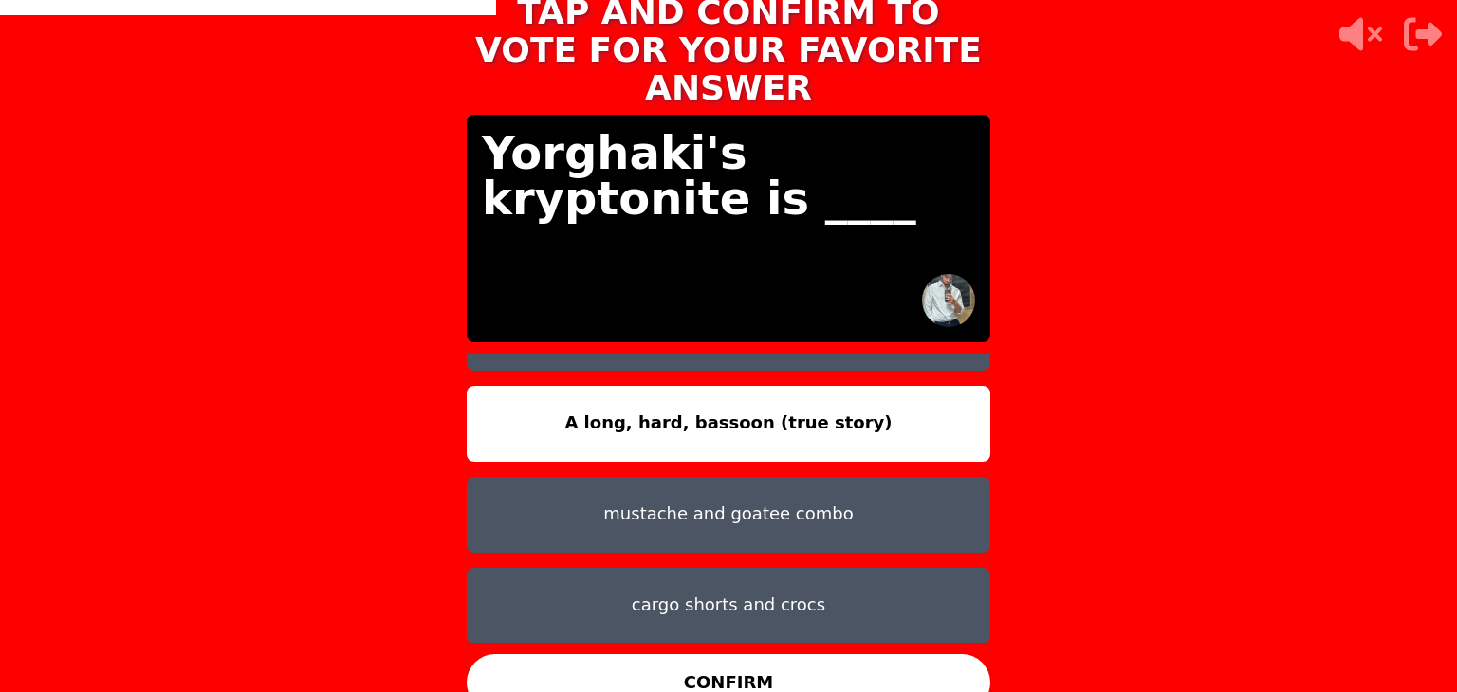
click at [762, 669] on button "CONFIRM" at bounding box center [729, 682] width 524 height 57
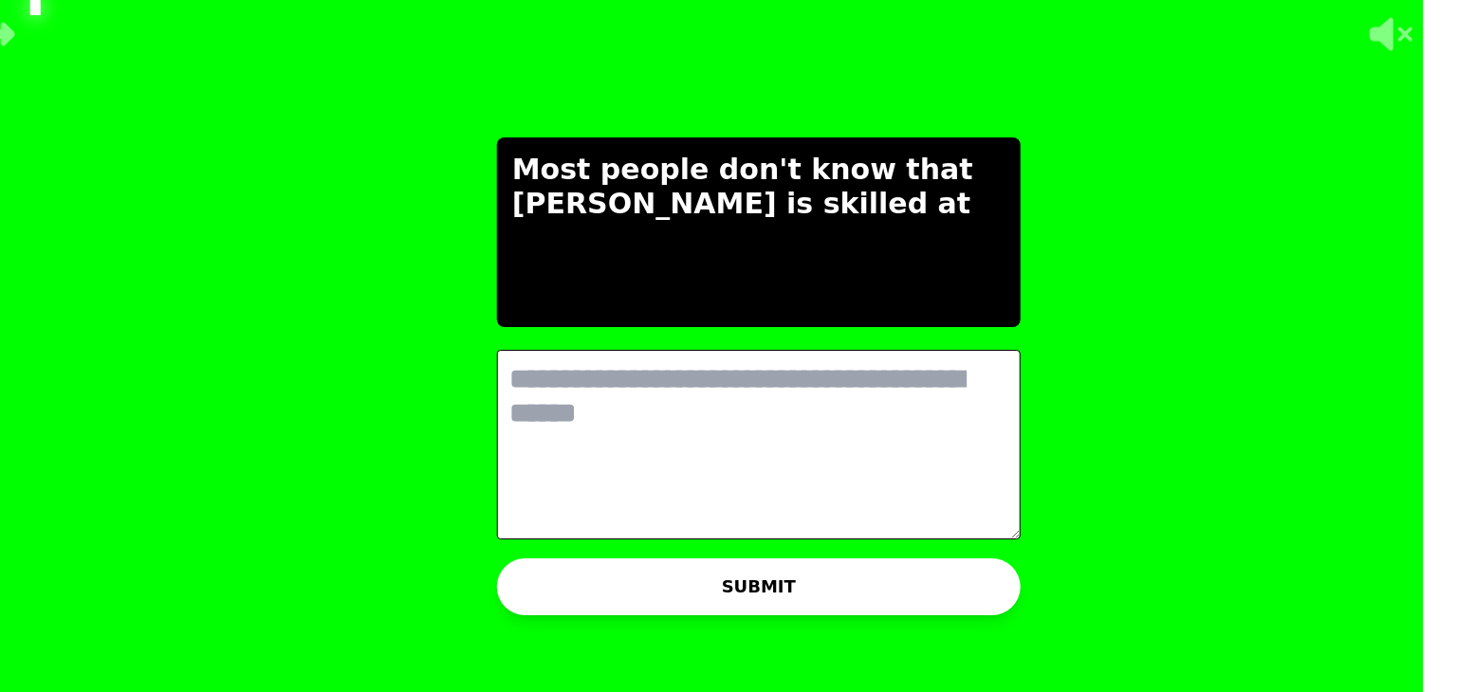
scroll to position [0, 0]
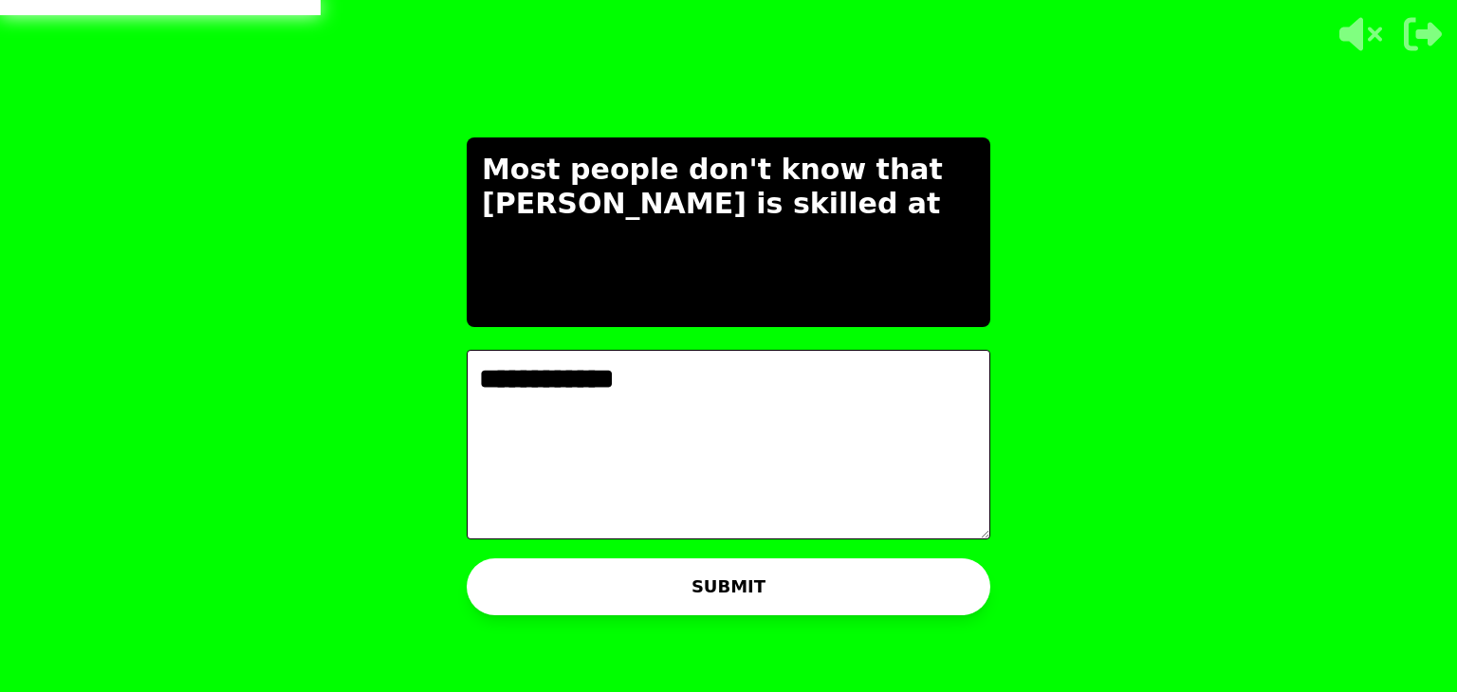
type textarea "**********"
click at [710, 587] on button "SUBMIT" at bounding box center [729, 587] width 524 height 57
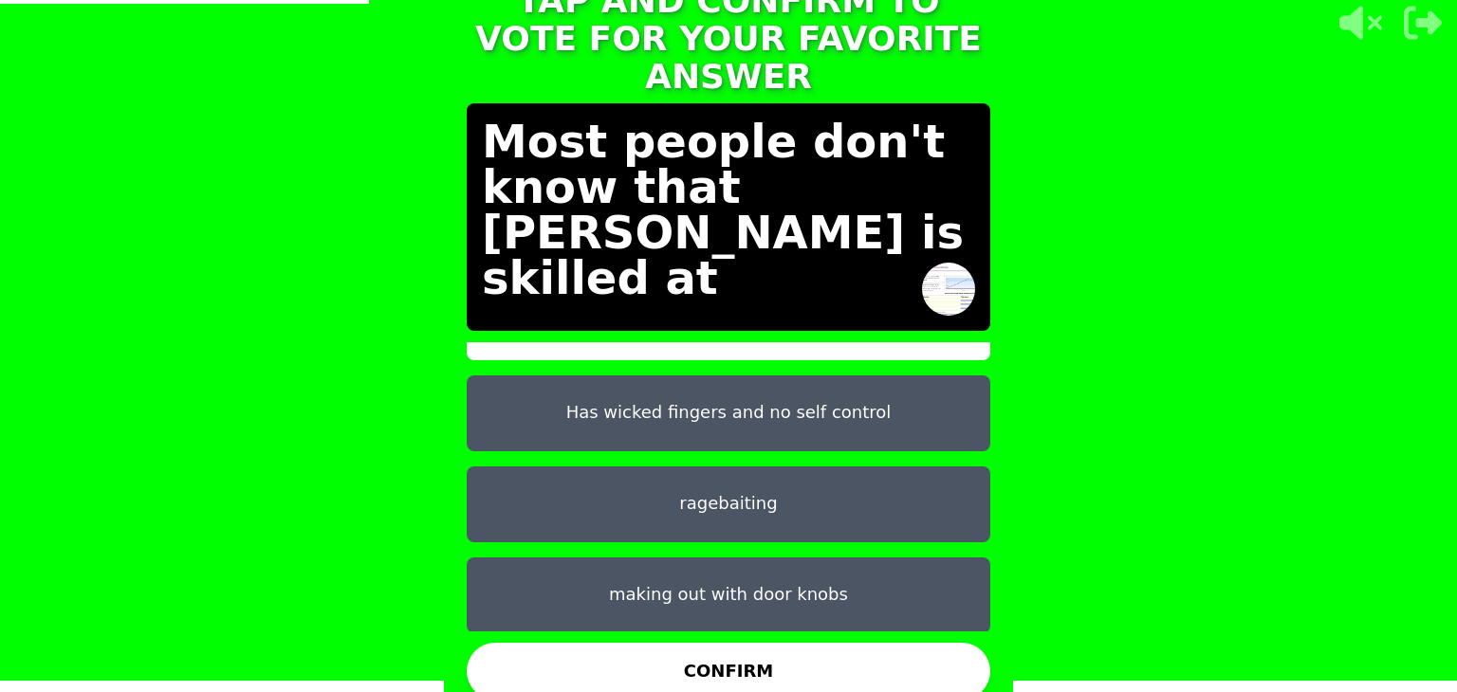
scroll to position [59, 0]
click at [751, 593] on button "making out with door knobs" at bounding box center [729, 595] width 524 height 76
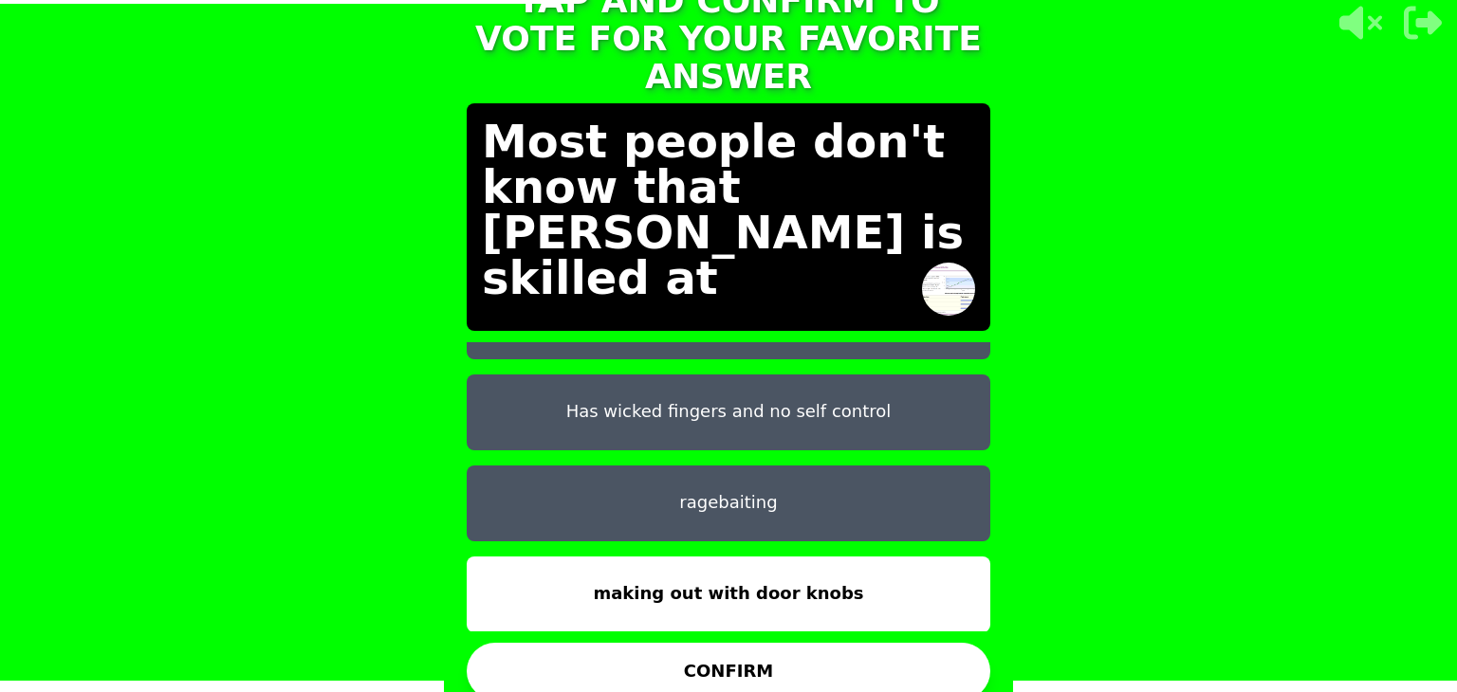
click at [751, 647] on button "CONFIRM" at bounding box center [729, 671] width 524 height 57
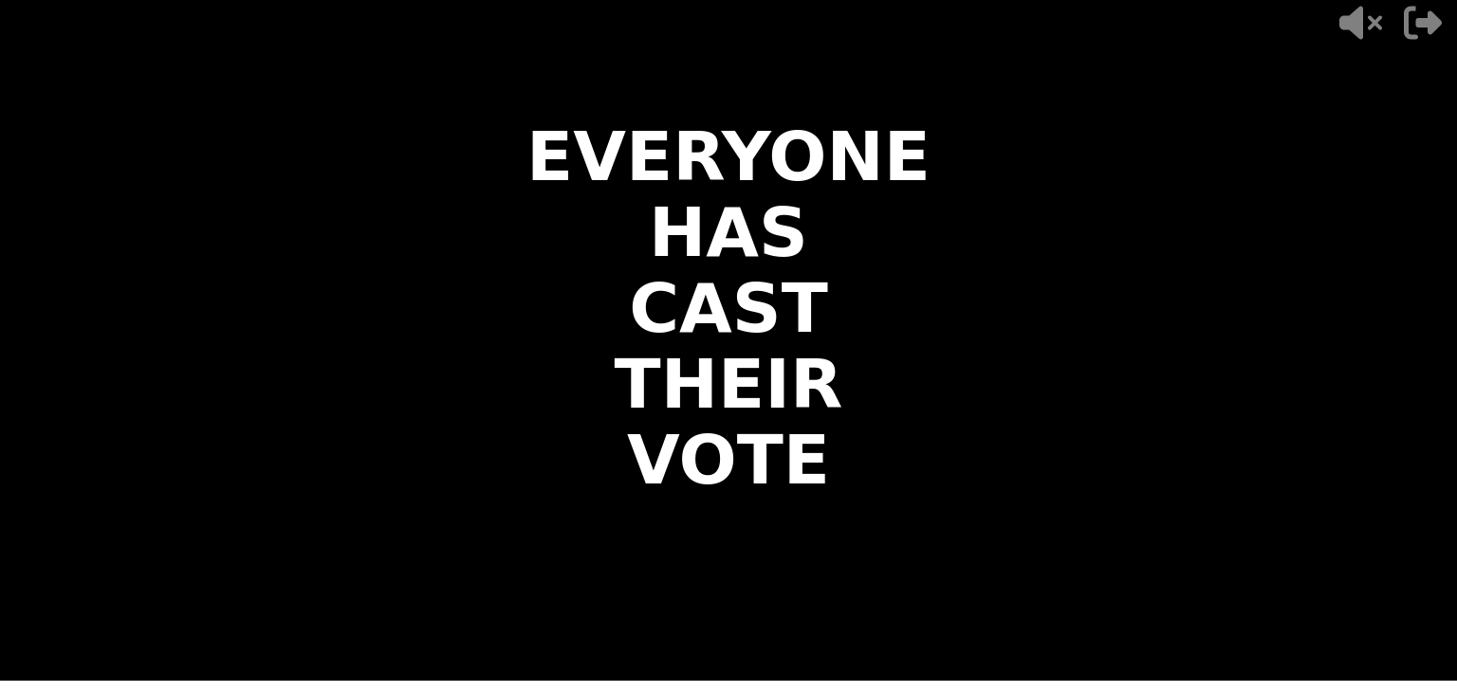
scroll to position [0, 0]
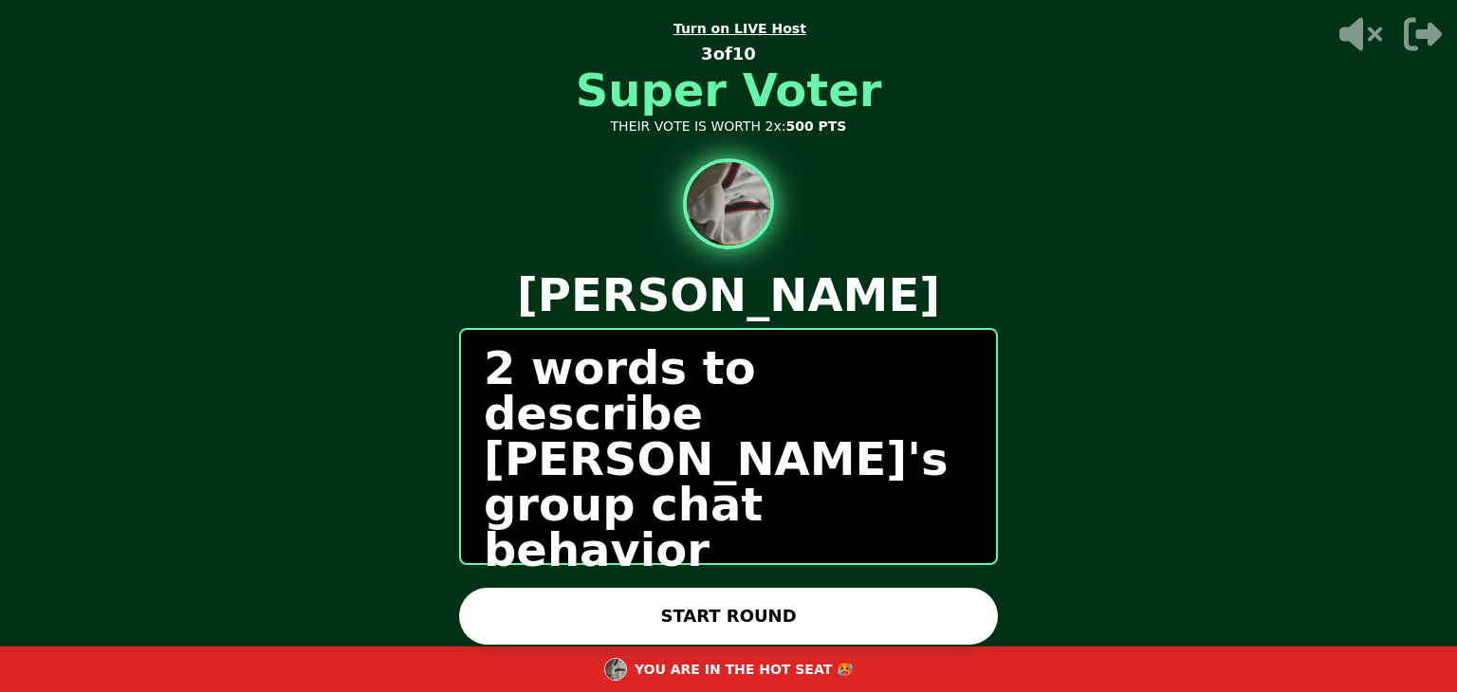
click at [806, 616] on button "START ROUND" at bounding box center [728, 616] width 539 height 57
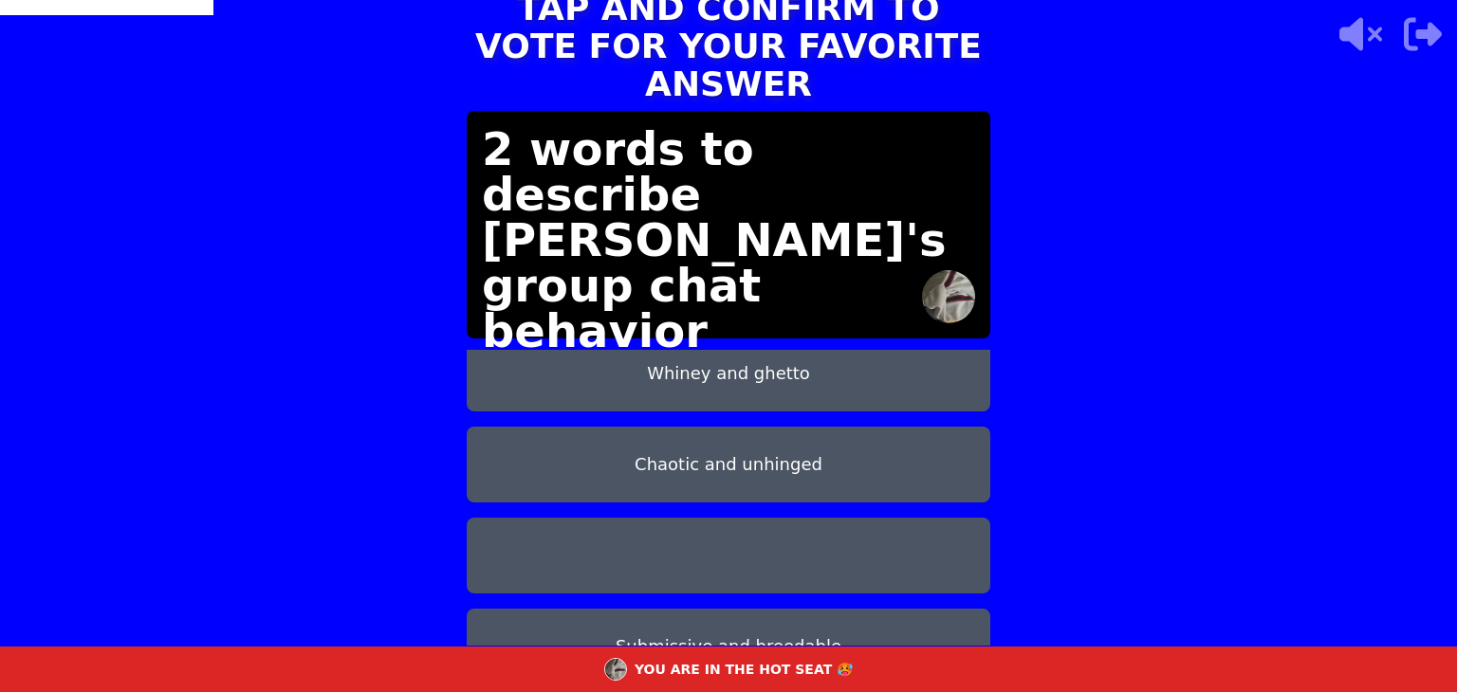
scroll to position [106, 0]
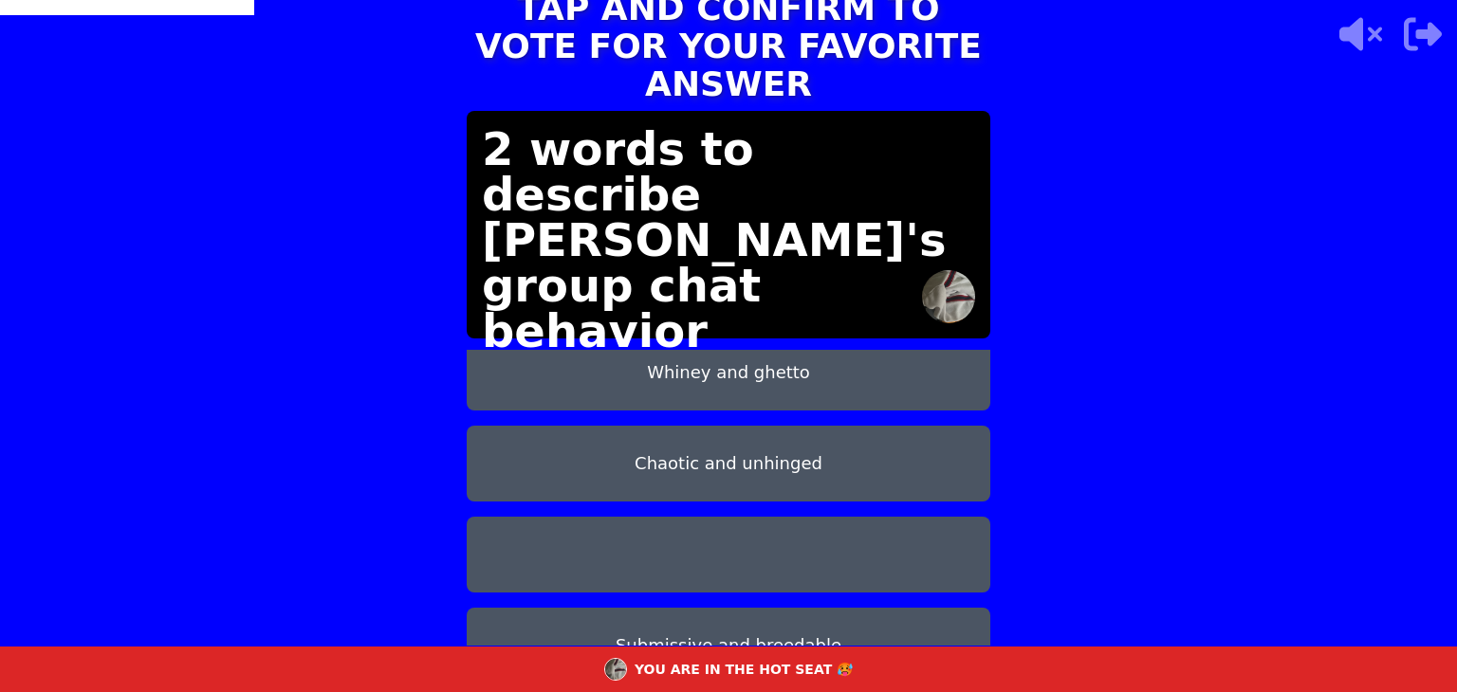
click at [783, 518] on button at bounding box center [729, 555] width 524 height 76
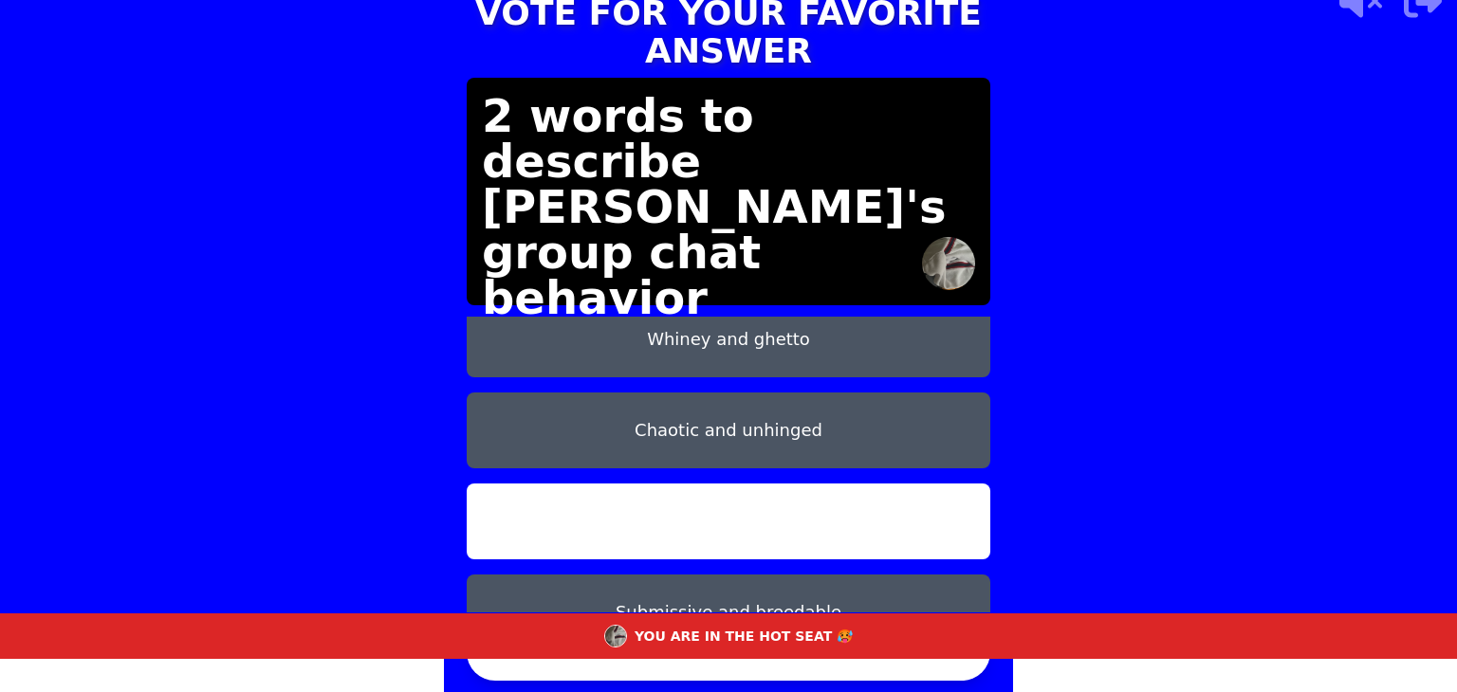
scroll to position [32, 0]
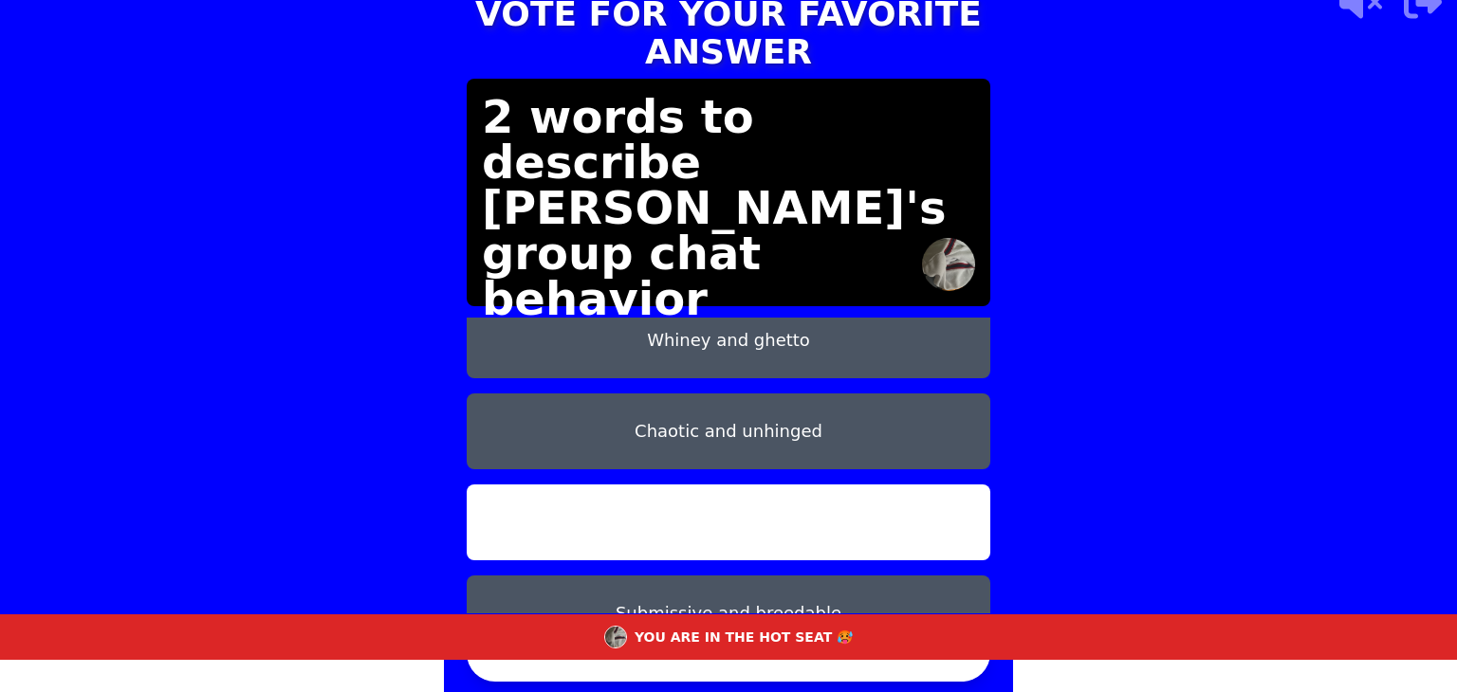
click at [567, 673] on button "CONFIRM" at bounding box center [729, 653] width 524 height 57
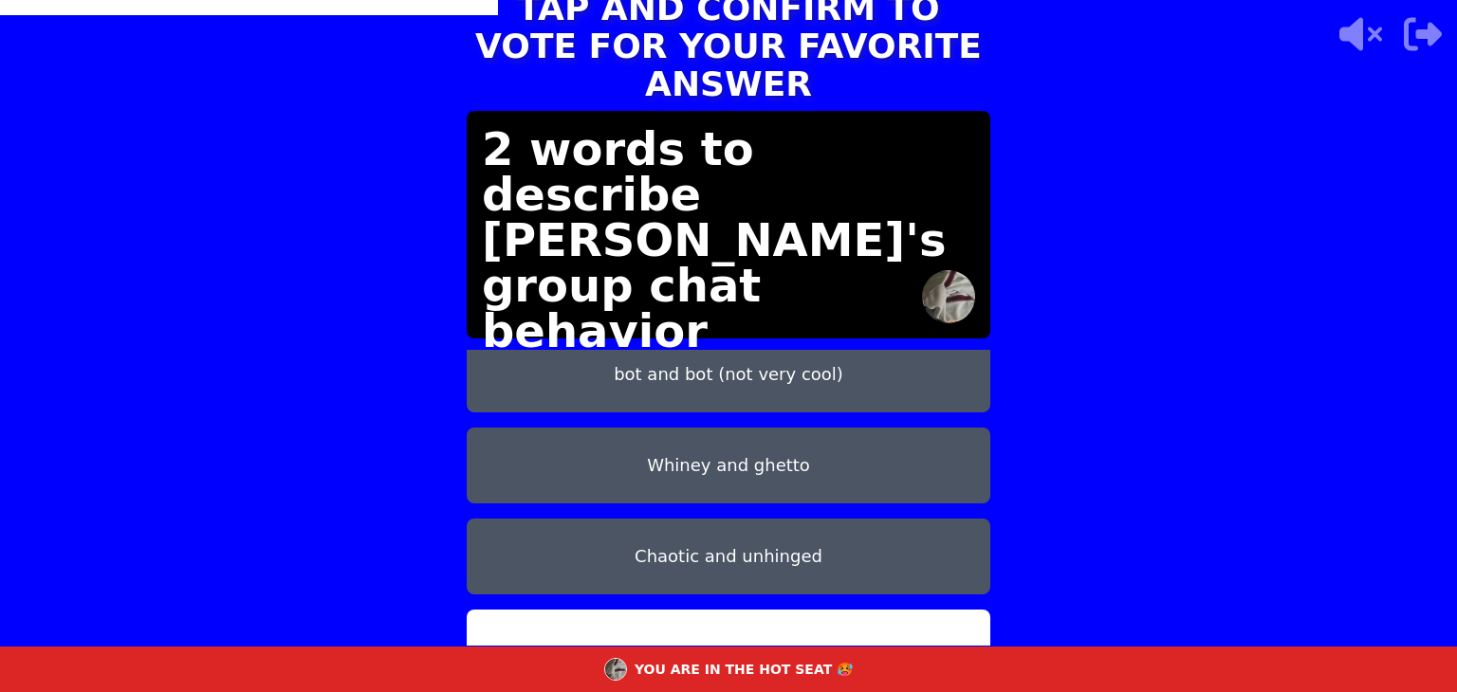
scroll to position [0, 0]
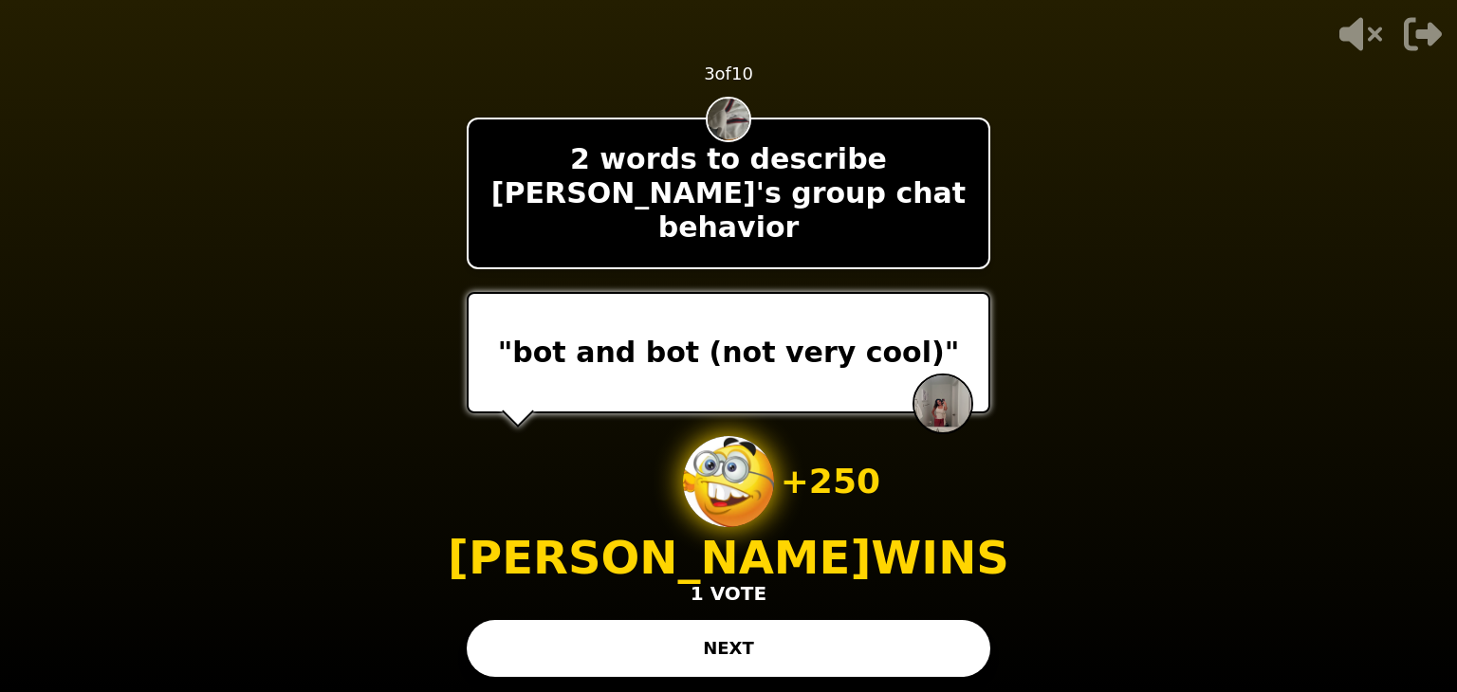
click at [654, 642] on button "NEXT" at bounding box center [729, 648] width 524 height 57
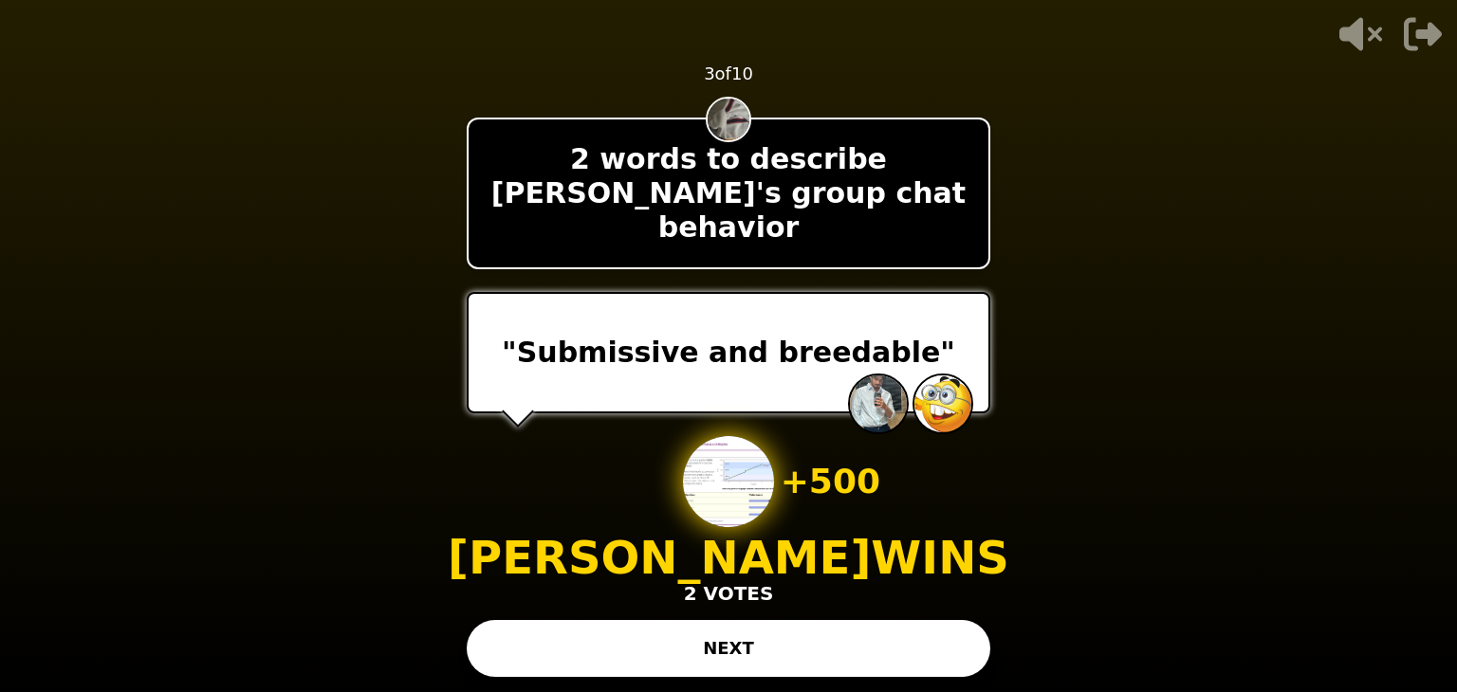
click at [763, 646] on button "NEXT" at bounding box center [729, 648] width 524 height 57
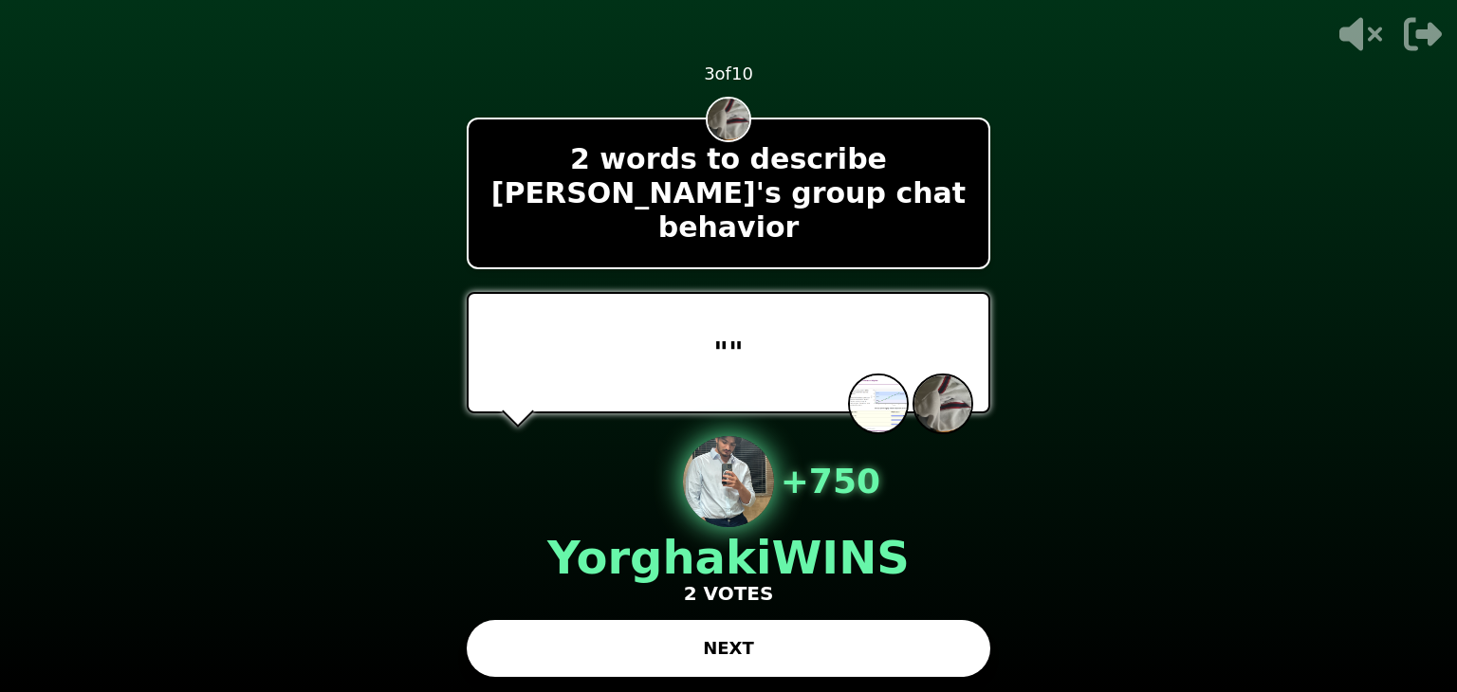
click at [800, 642] on button "NEXT" at bounding box center [729, 648] width 524 height 57
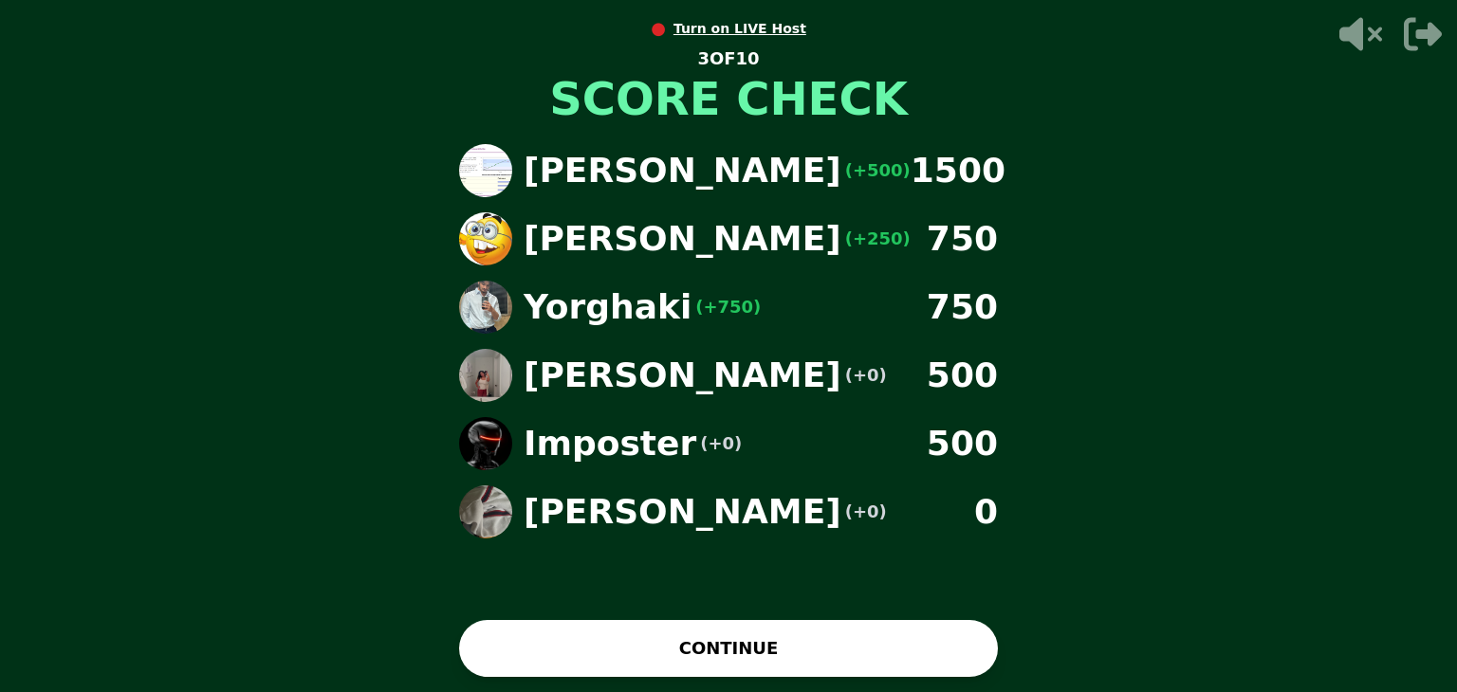
click at [780, 627] on button "CONTINUE" at bounding box center [728, 648] width 539 height 57
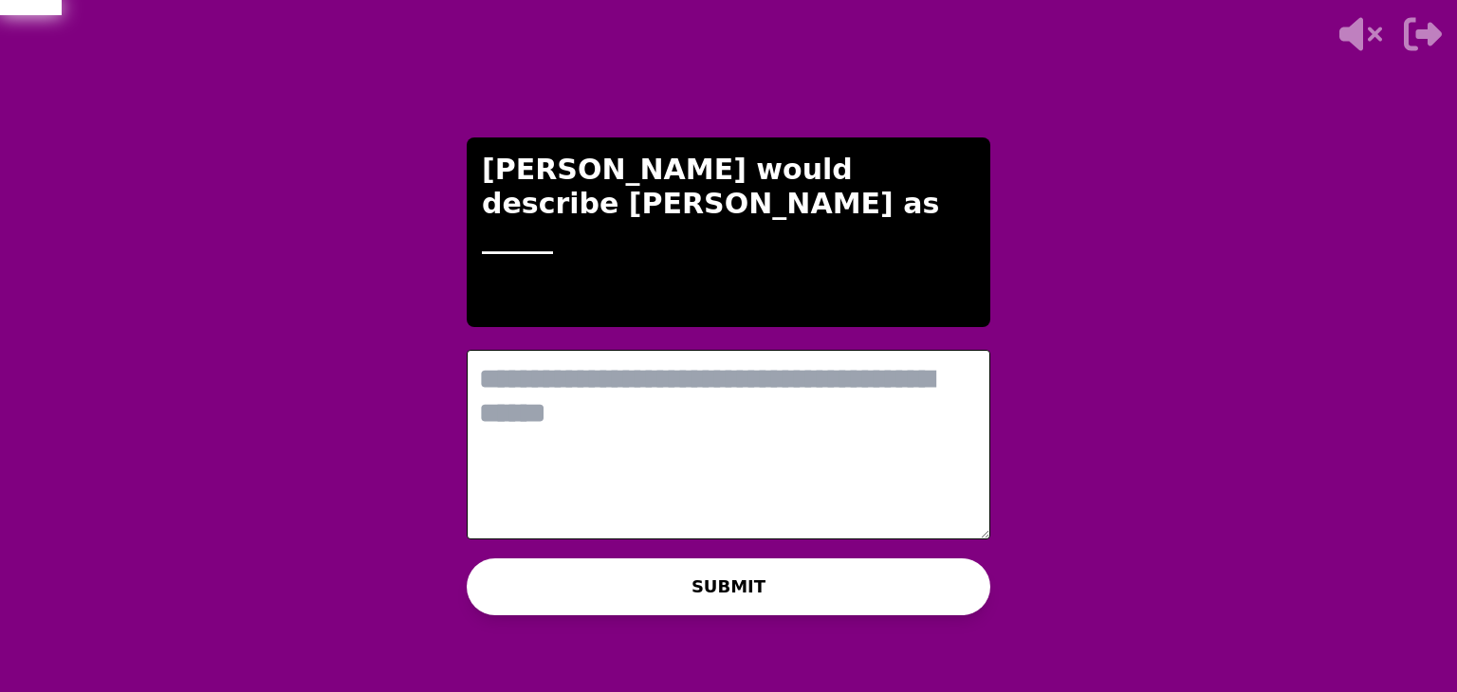
click at [607, 426] on textarea at bounding box center [729, 445] width 524 height 190
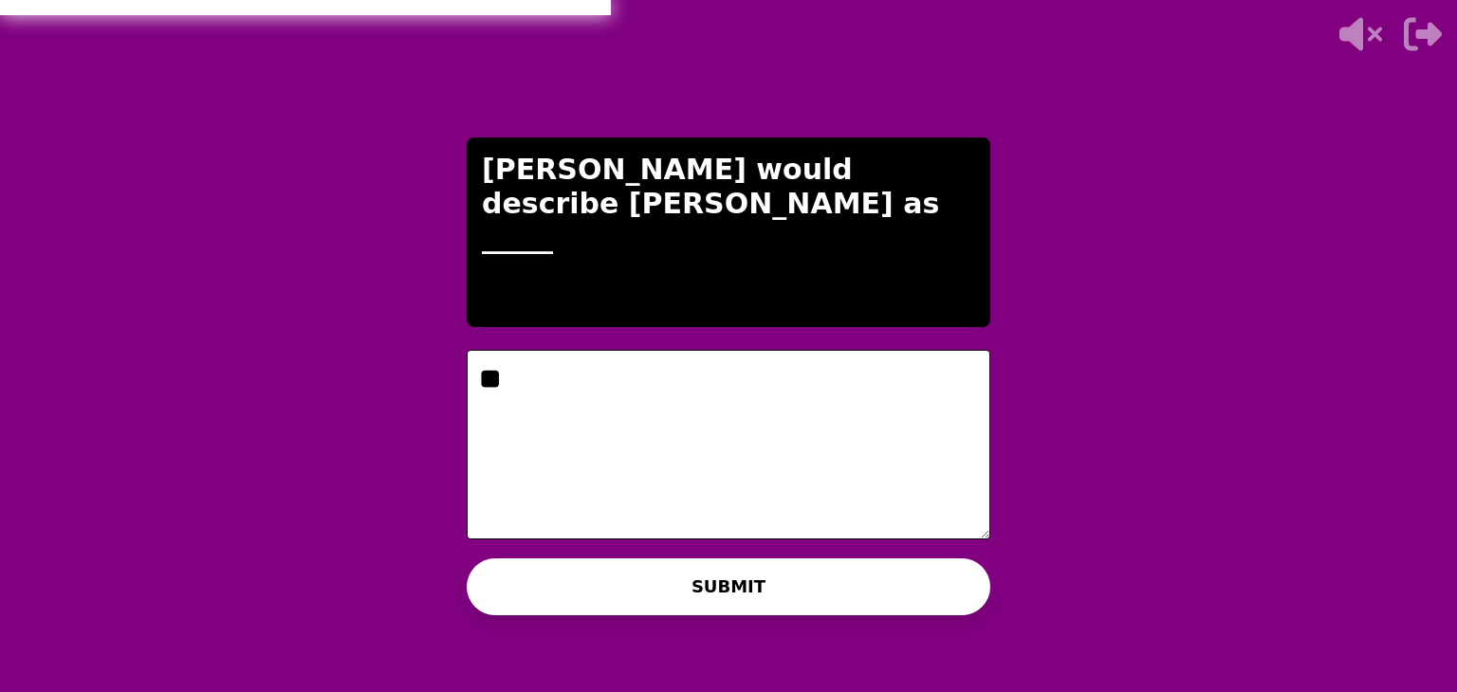
type textarea "*"
type textarea "***"
click at [828, 570] on button "SUBMIT" at bounding box center [729, 587] width 524 height 57
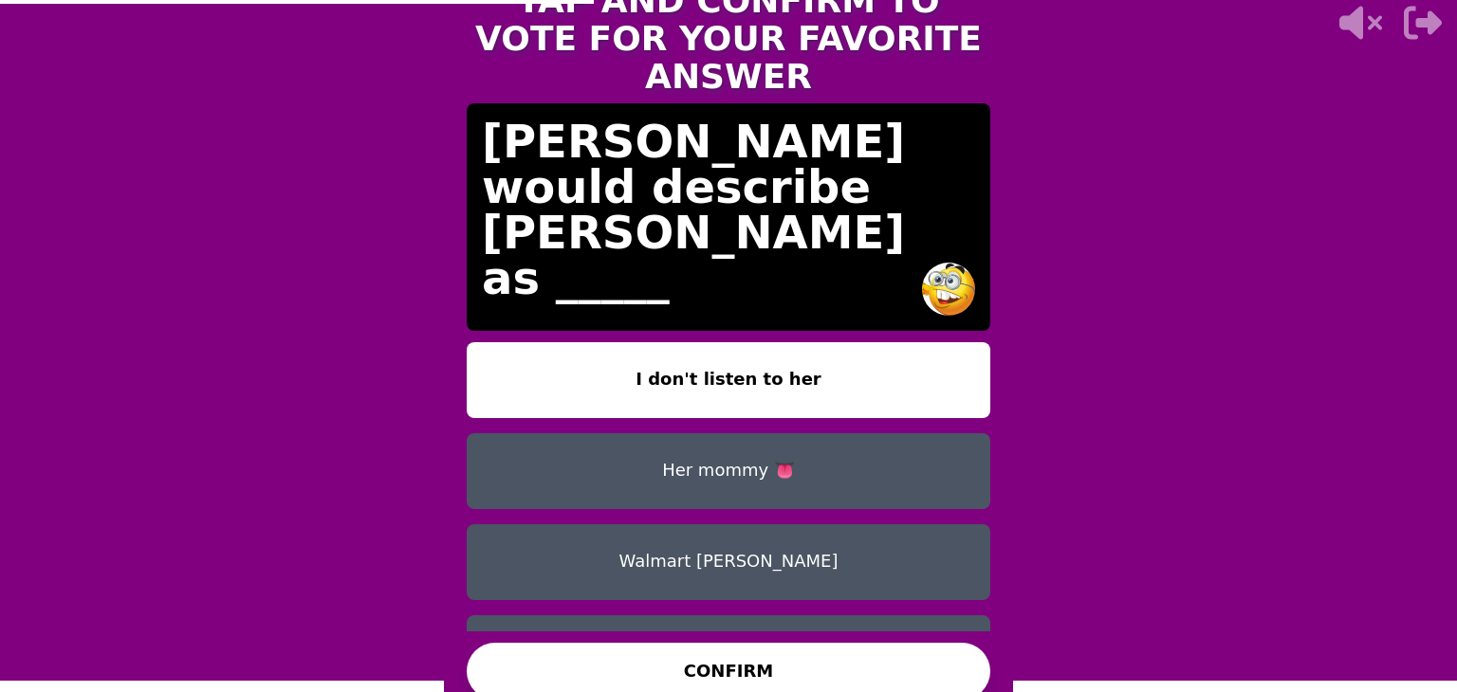
click at [709, 454] on button "Her mommy 👅" at bounding box center [729, 471] width 524 height 76
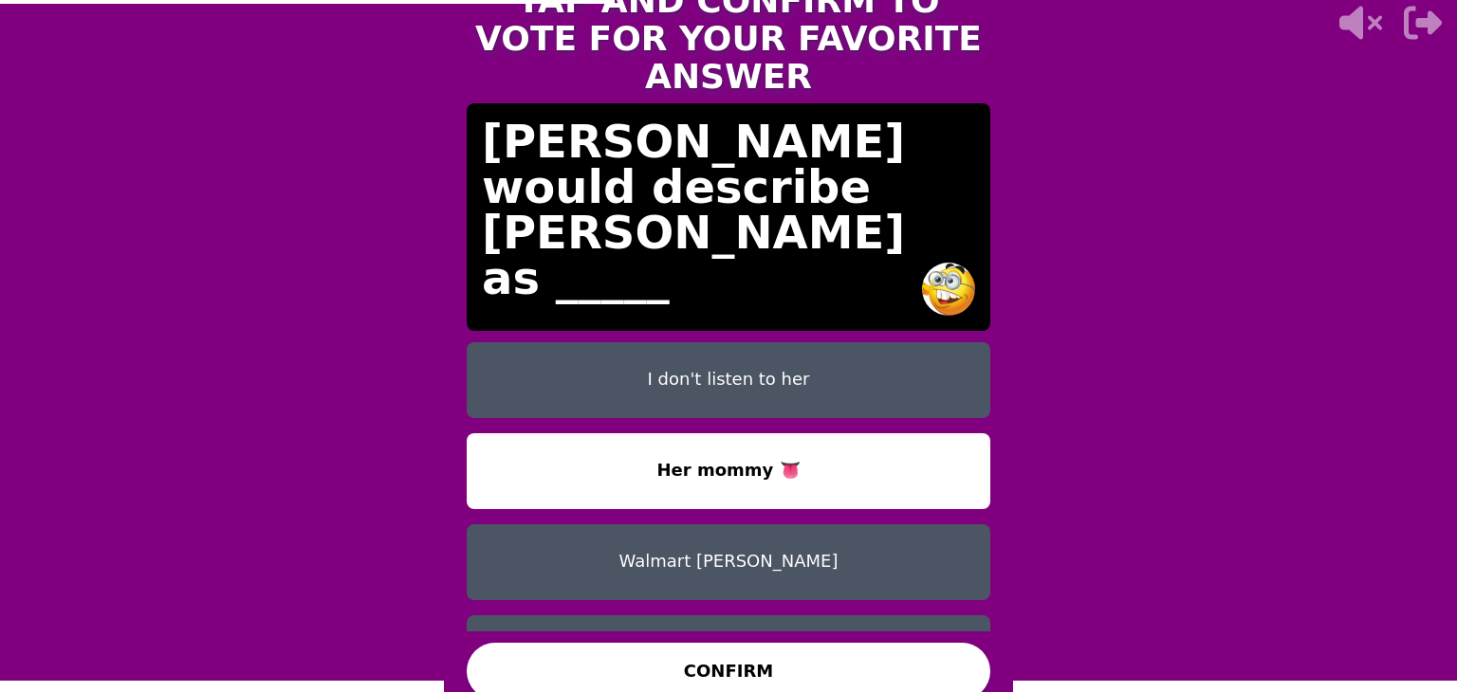
scroll to position [59, 0]
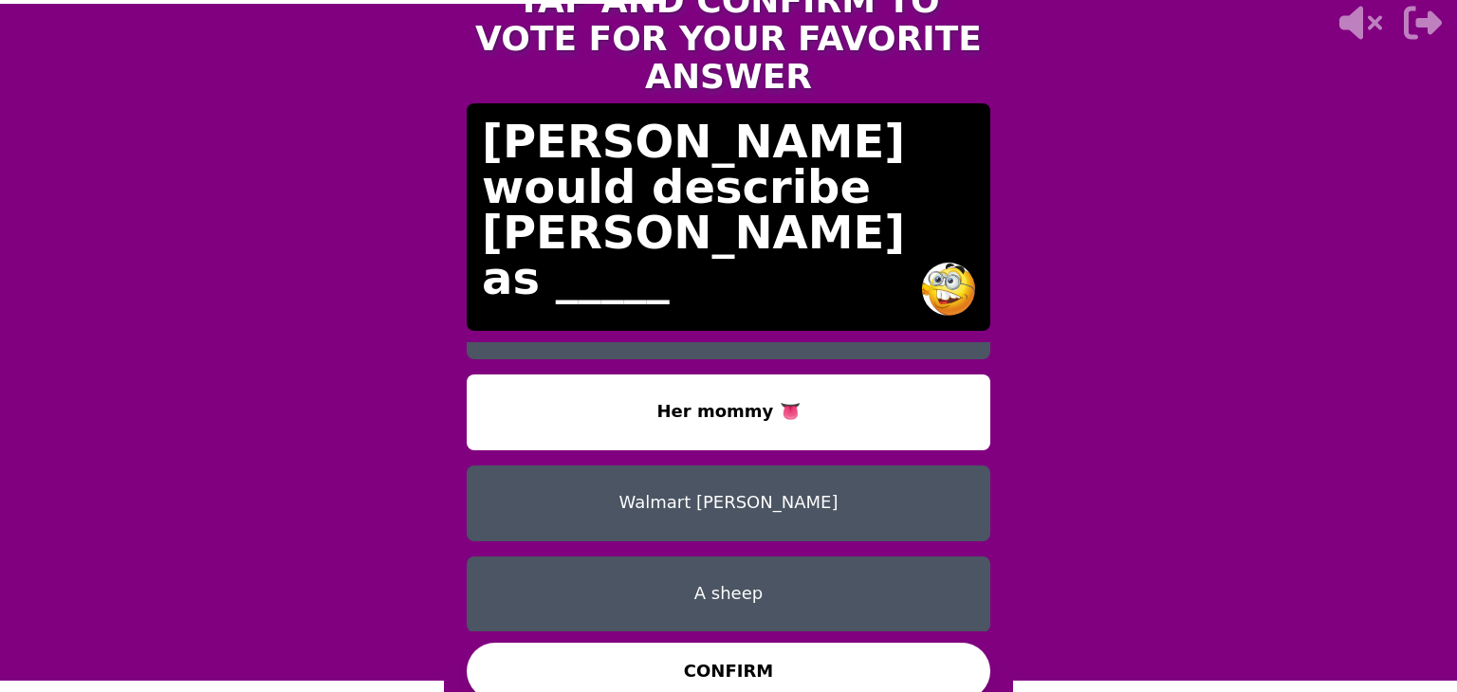
click at [721, 664] on button "CONFIRM" at bounding box center [729, 671] width 524 height 57
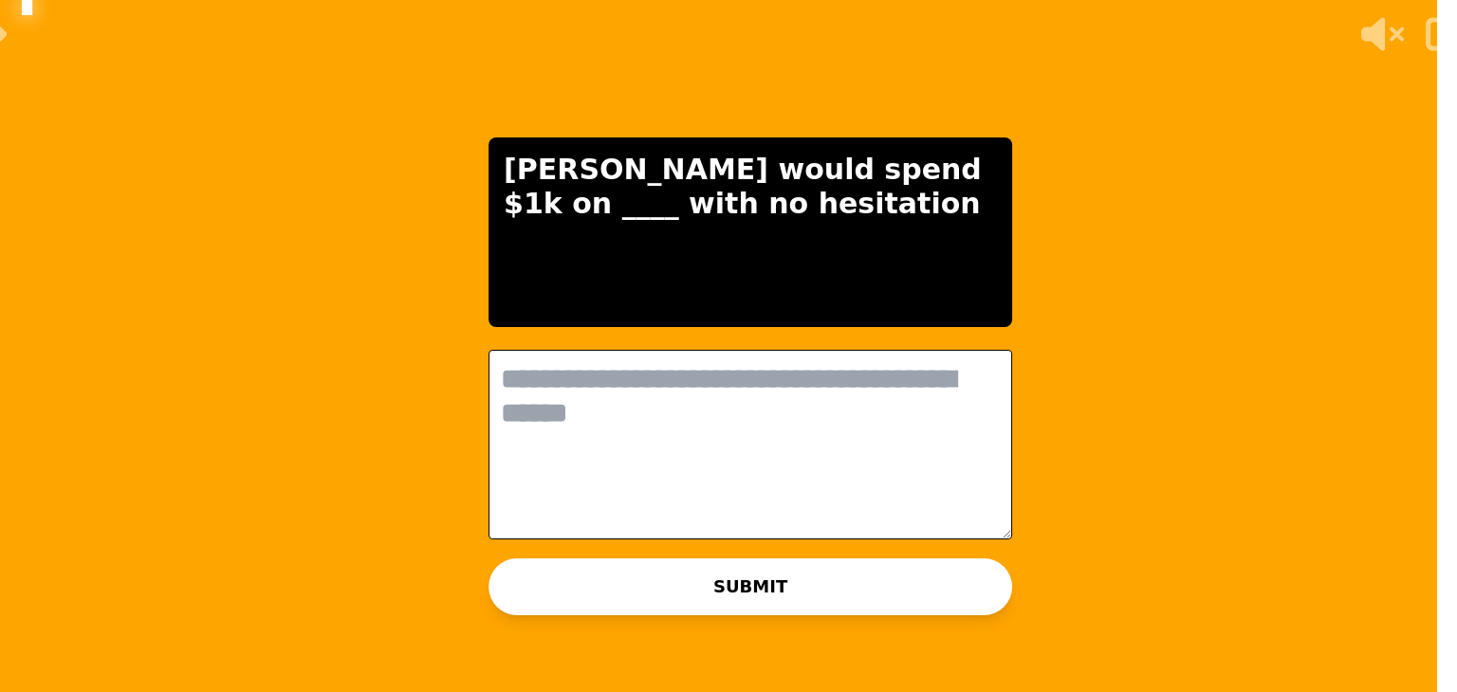
scroll to position [0, 0]
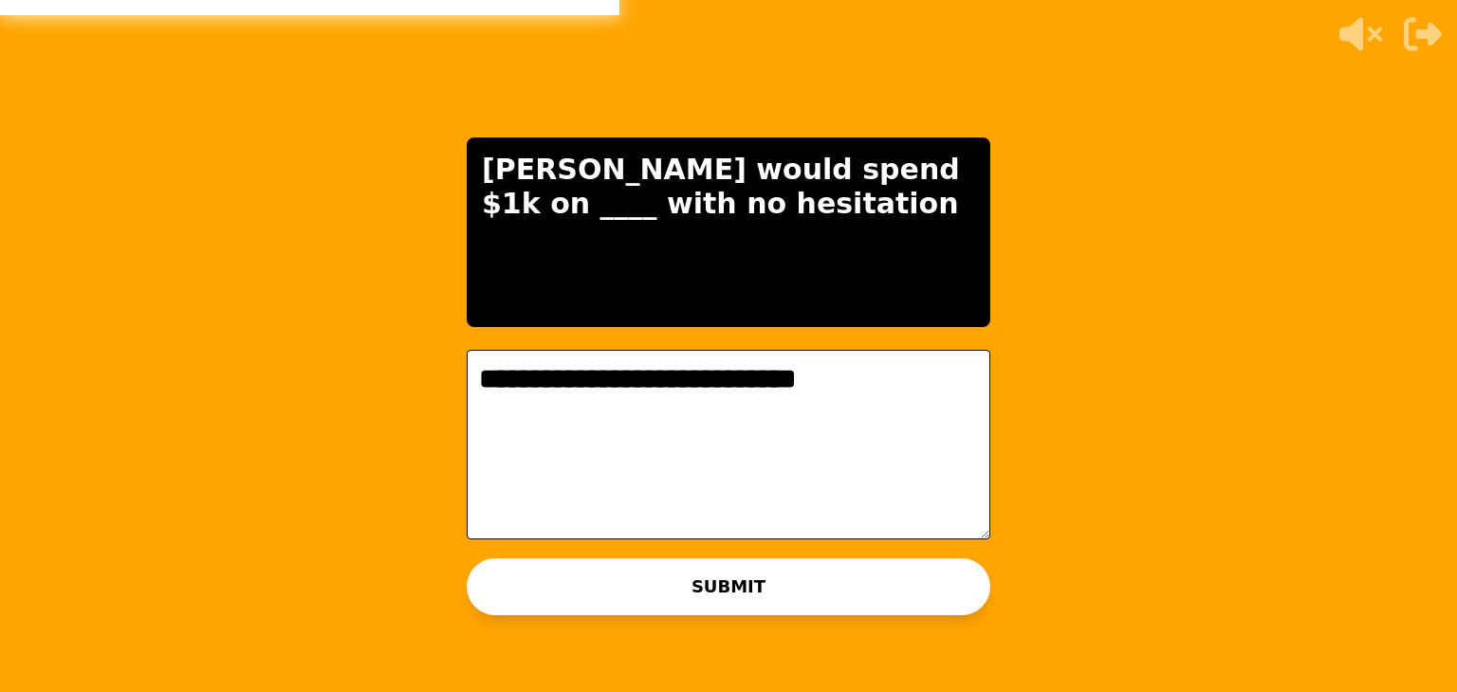
type textarea "**********"
drag, startPoint x: 937, startPoint y: 551, endPoint x: 897, endPoint y: 586, distance: 53.1
click at [897, 586] on div "**********" at bounding box center [728, 346] width 569 height 692
click at [897, 586] on button "SUBMIT" at bounding box center [729, 587] width 524 height 57
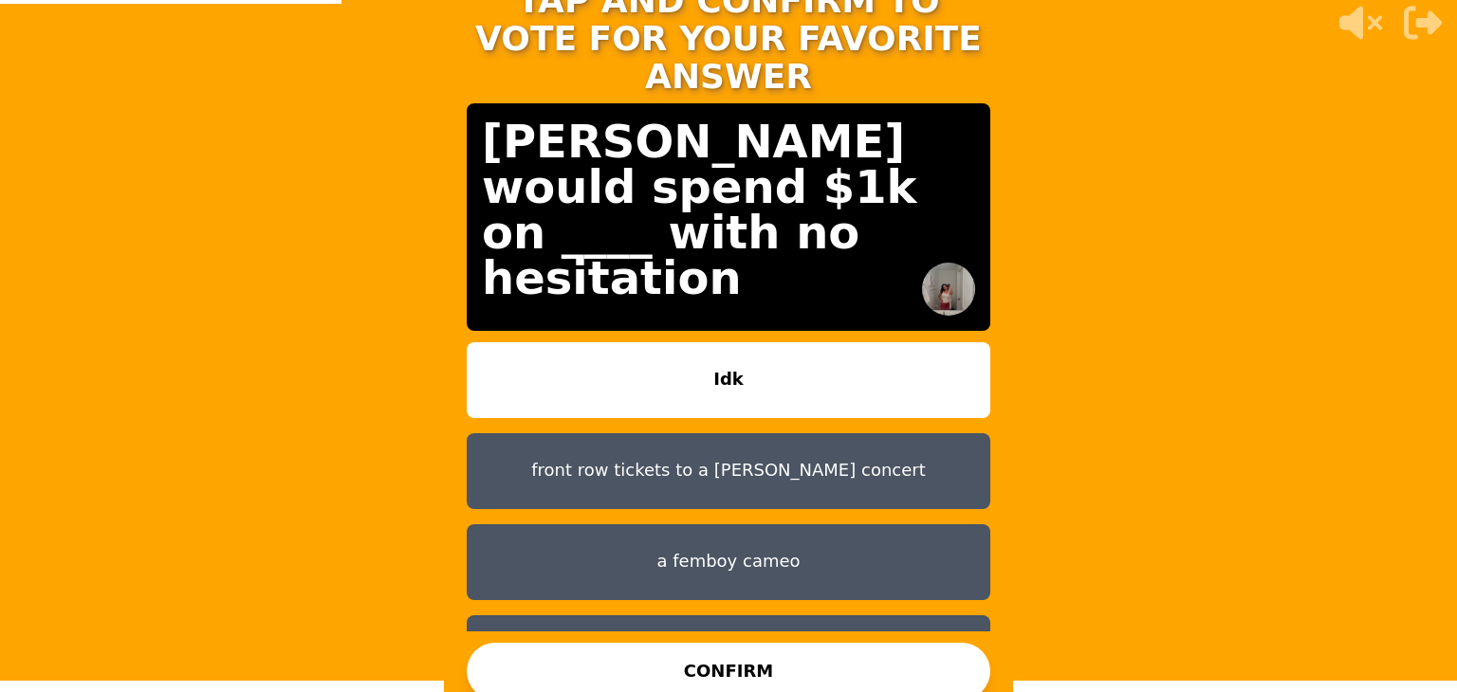
scroll to position [59, 0]
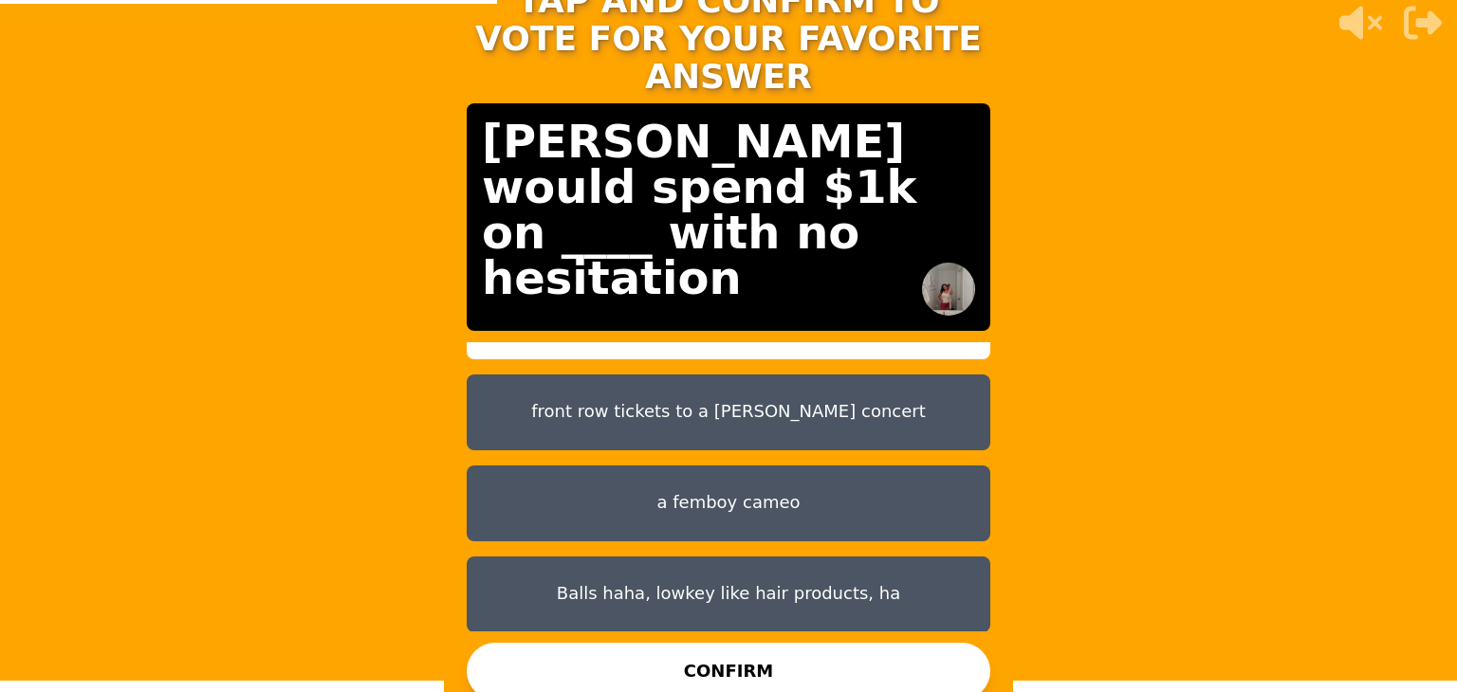
click at [732, 661] on button "CONFIRM" at bounding box center [729, 671] width 524 height 57
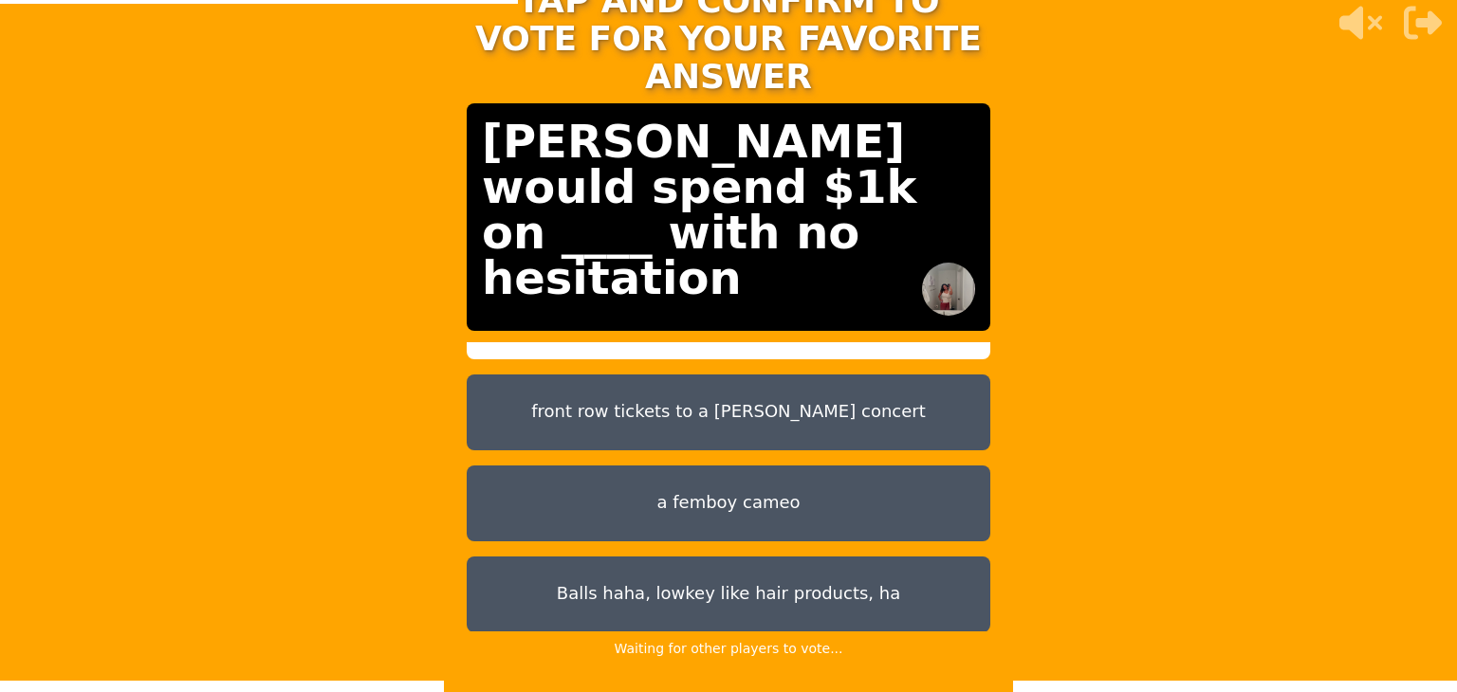
click at [732, 661] on div "Waiting for other players to vote..." at bounding box center [728, 649] width 259 height 34
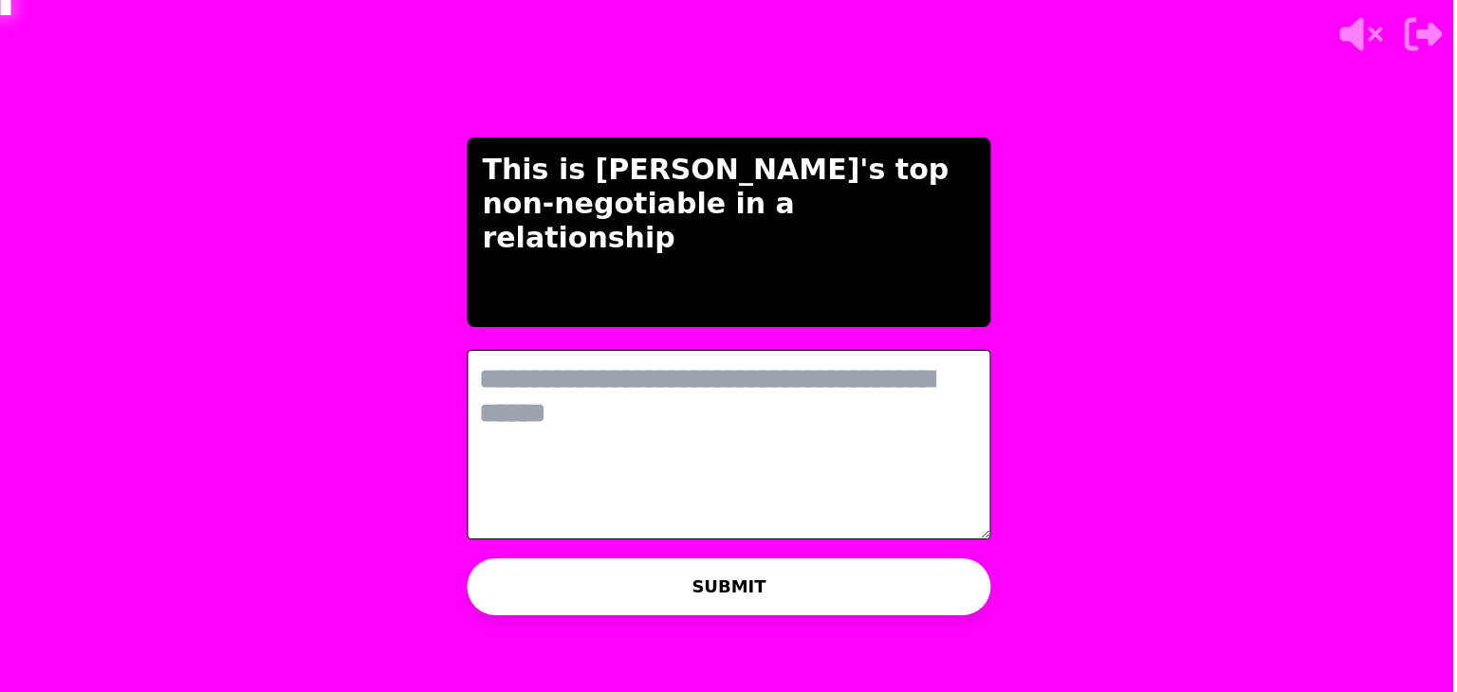
scroll to position [0, 0]
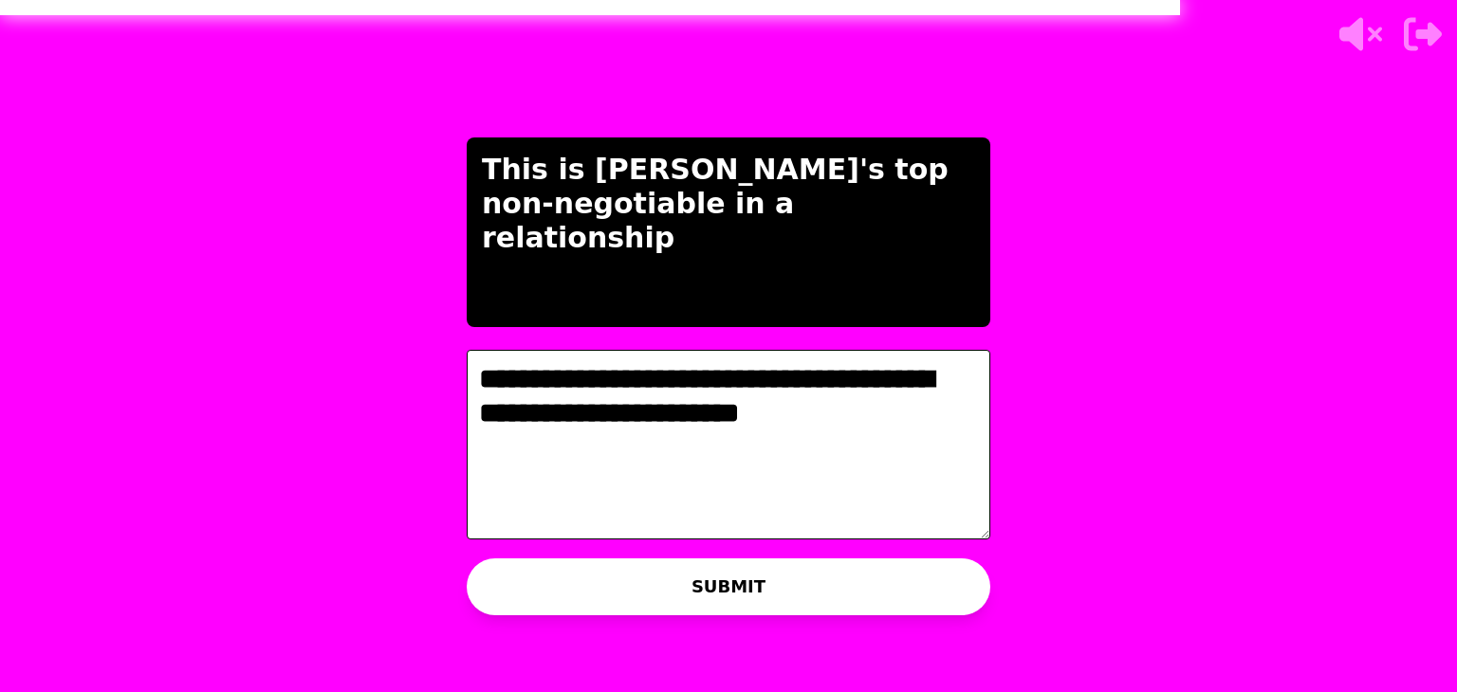
type textarea "**********"
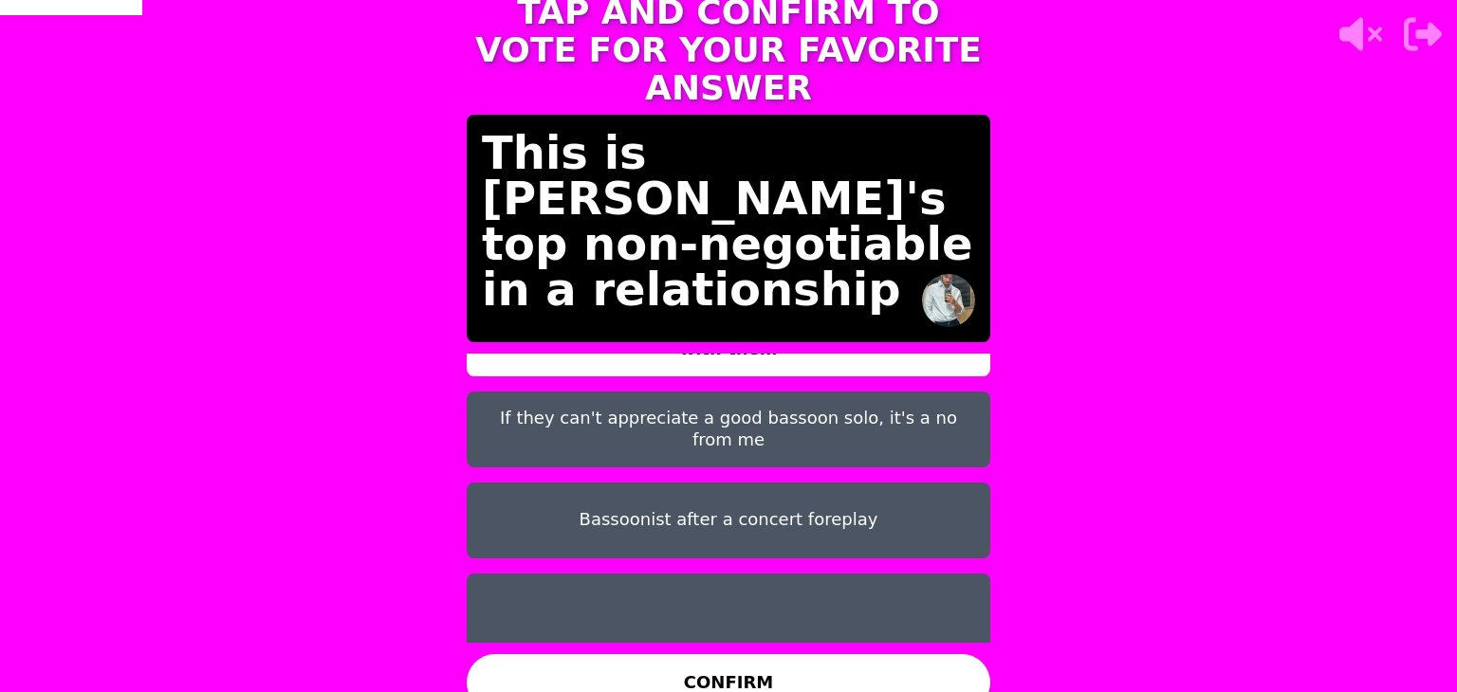
scroll to position [59, 0]
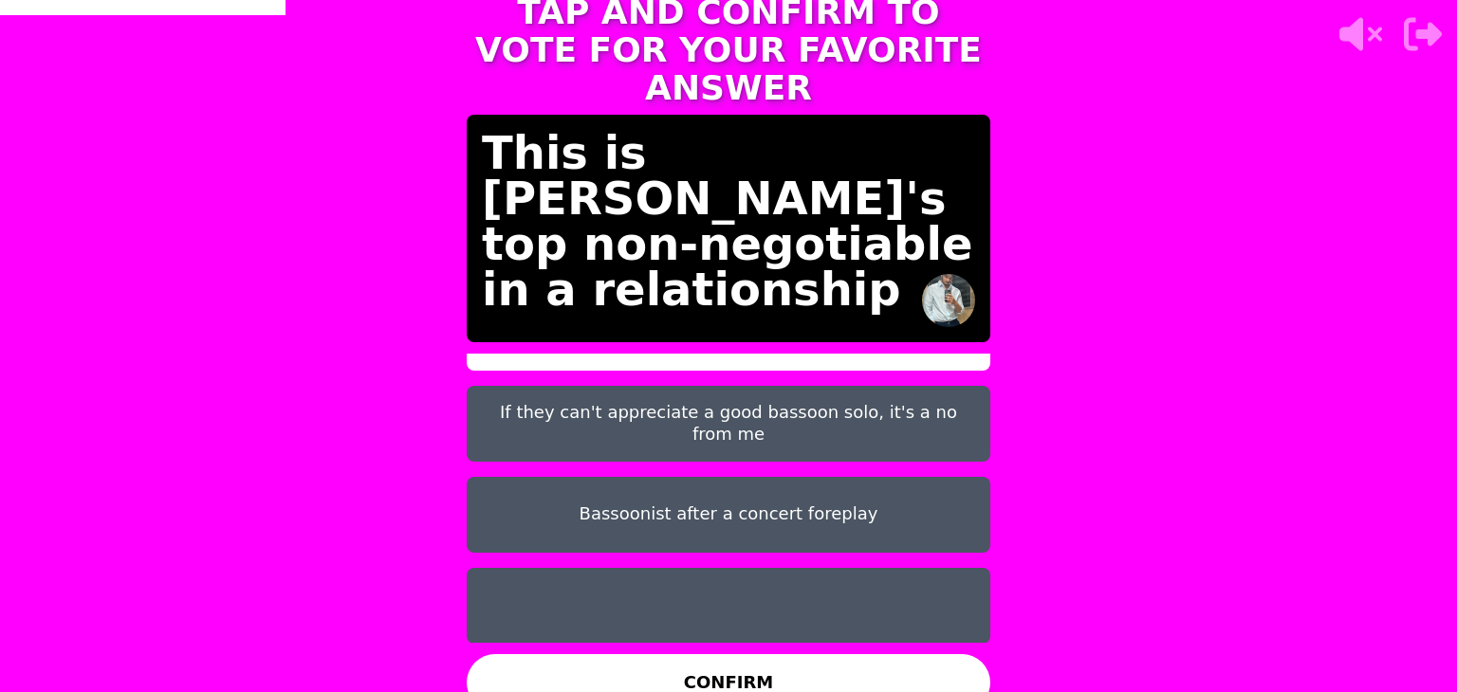
click at [825, 590] on button at bounding box center [729, 606] width 524 height 76
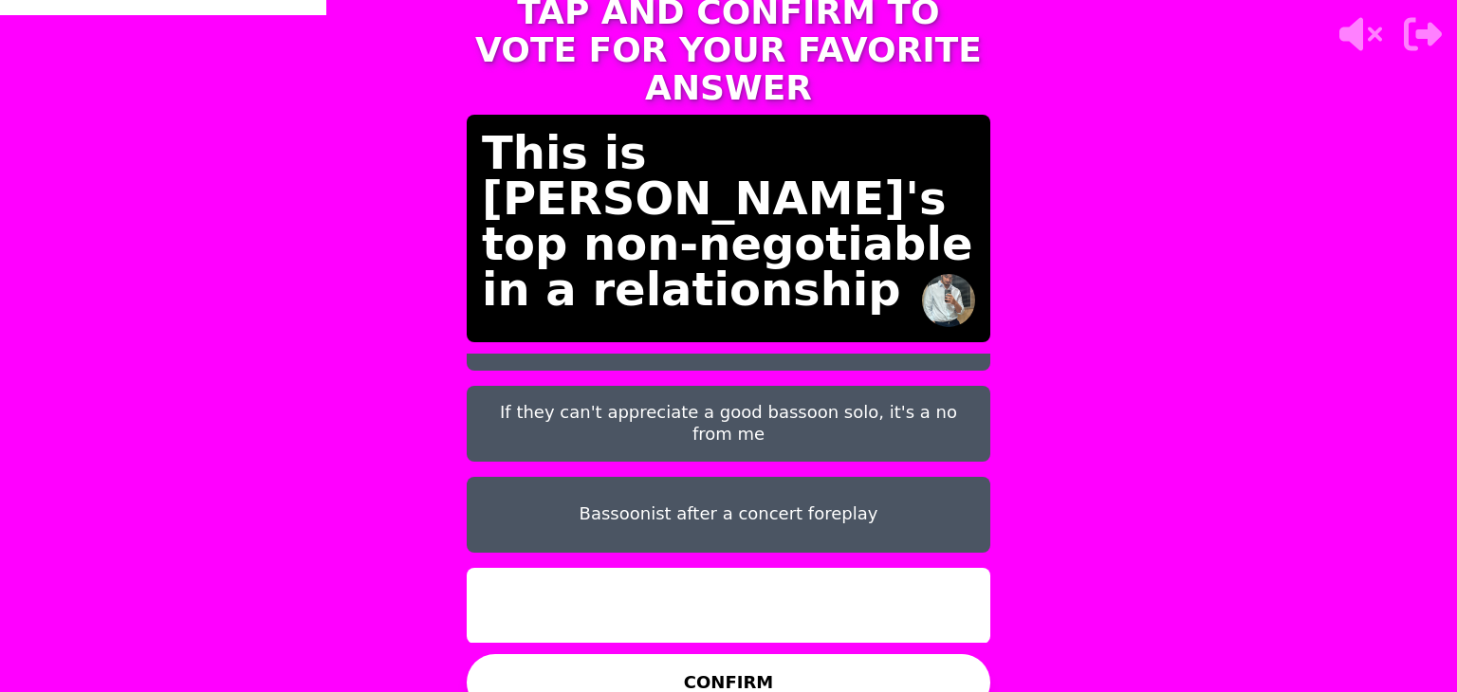
click at [827, 673] on button "CONFIRM" at bounding box center [729, 682] width 524 height 57
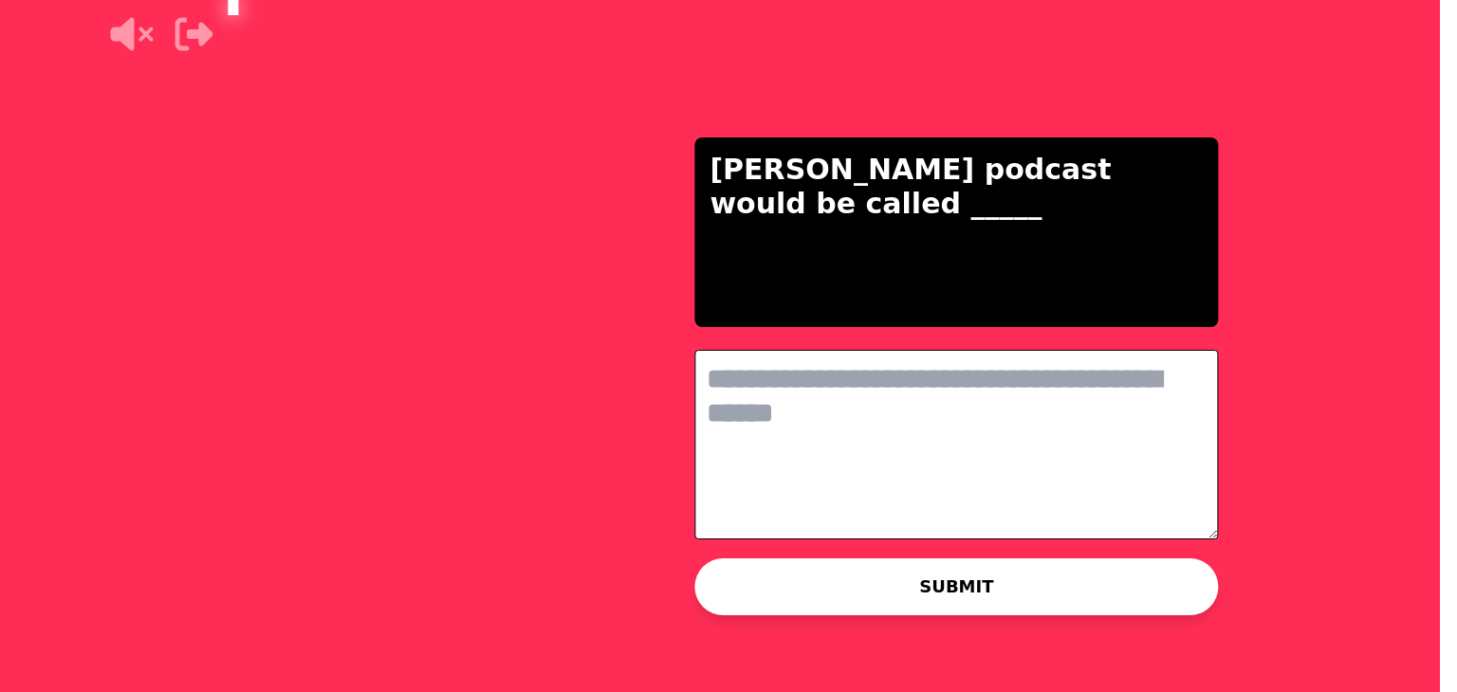
scroll to position [0, 0]
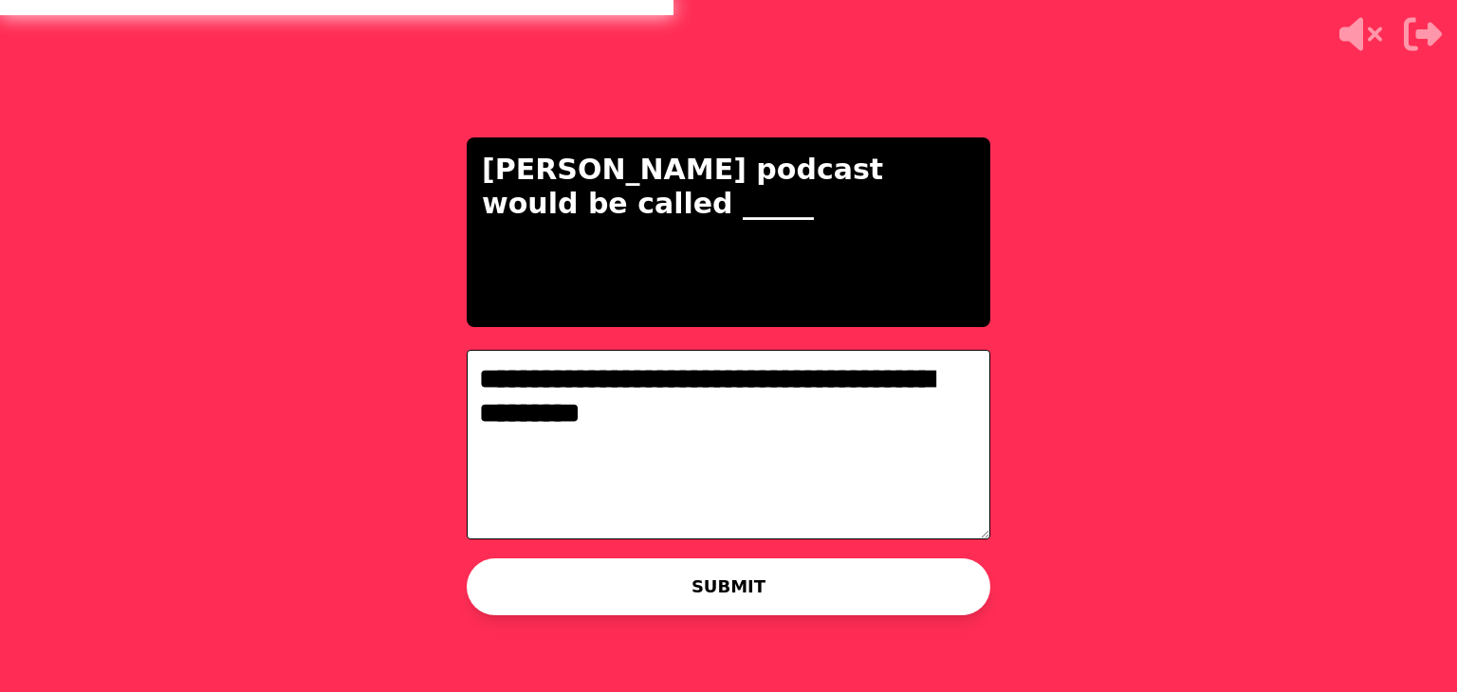
type textarea "**********"
click at [785, 588] on button "SUBMIT" at bounding box center [729, 587] width 524 height 57
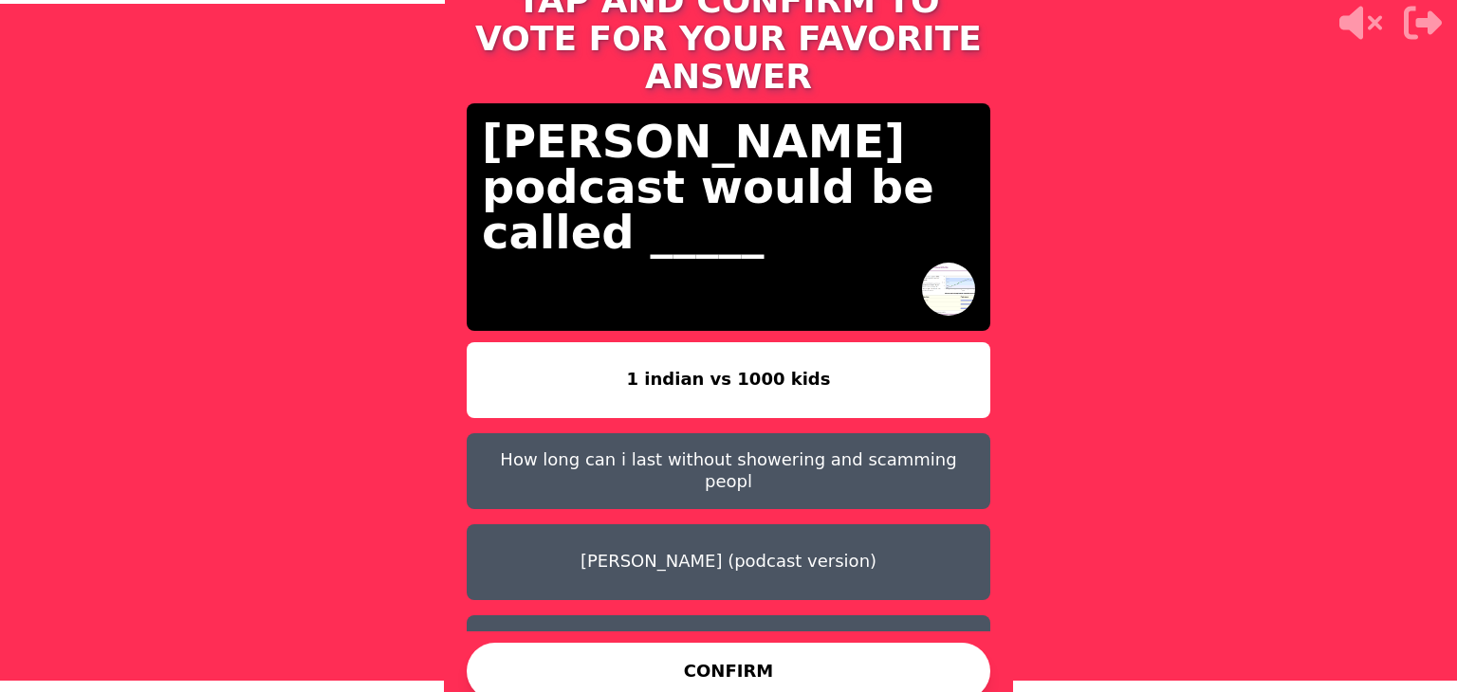
click at [709, 460] on button "How long can i last without showering and scamming peopl" at bounding box center [729, 471] width 524 height 76
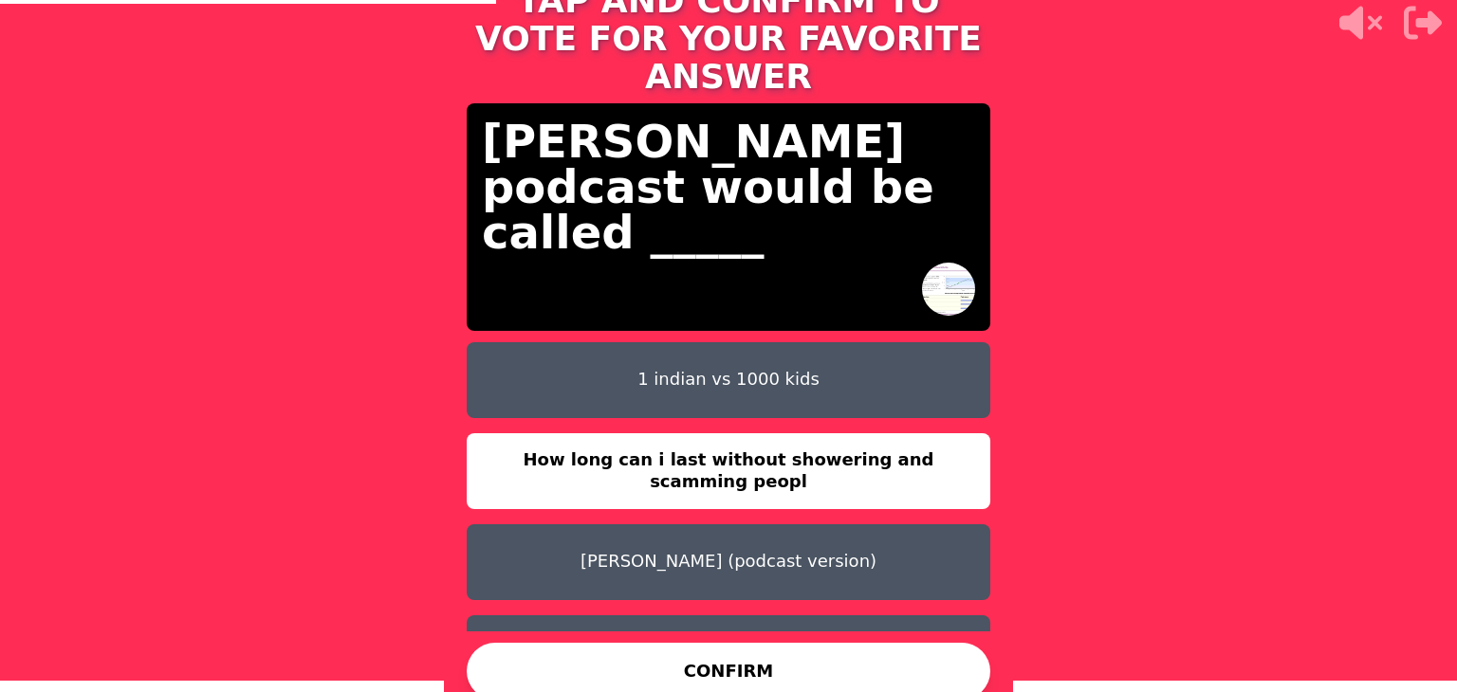
click at [766, 659] on button "CONFIRM" at bounding box center [729, 671] width 524 height 57
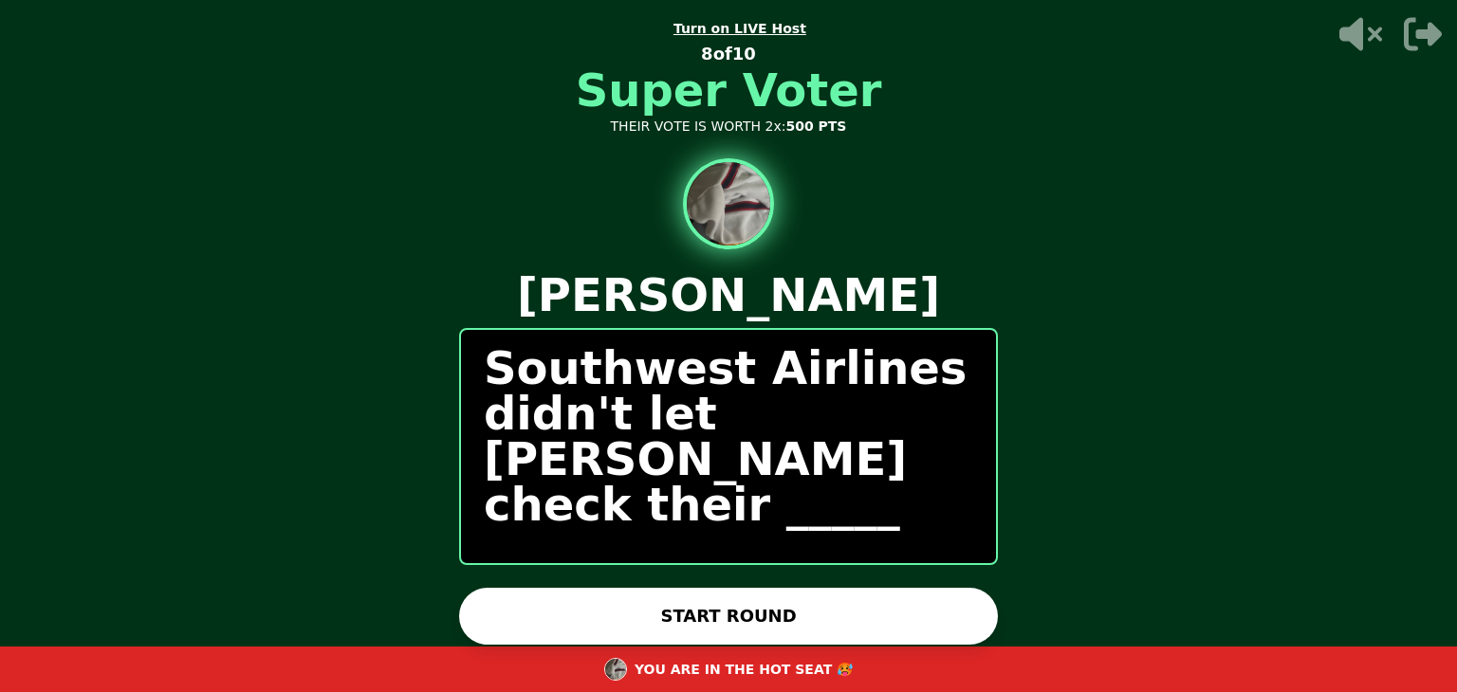
click at [758, 619] on button "START ROUND" at bounding box center [728, 616] width 539 height 57
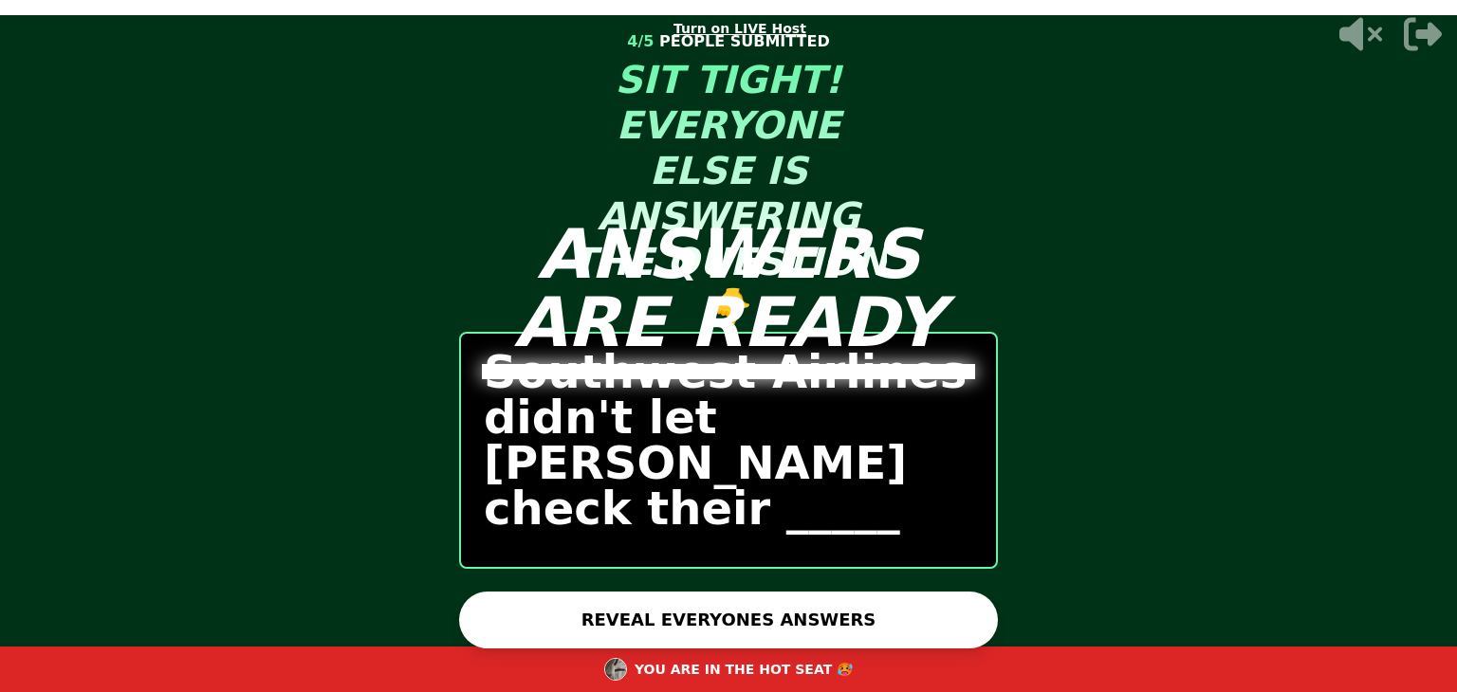
click at [754, 645] on button "REVEAL EVERYONES ANSWERS" at bounding box center [728, 620] width 539 height 57
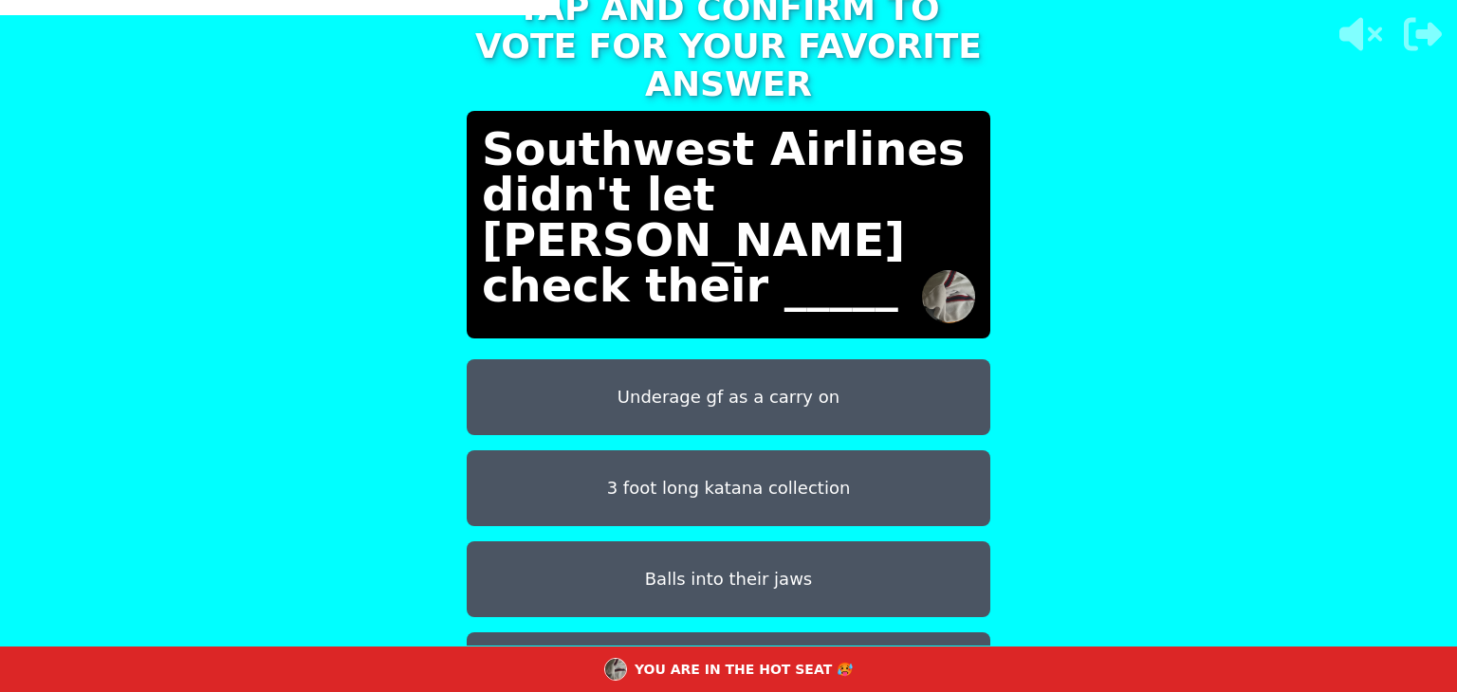
scroll to position [106, 0]
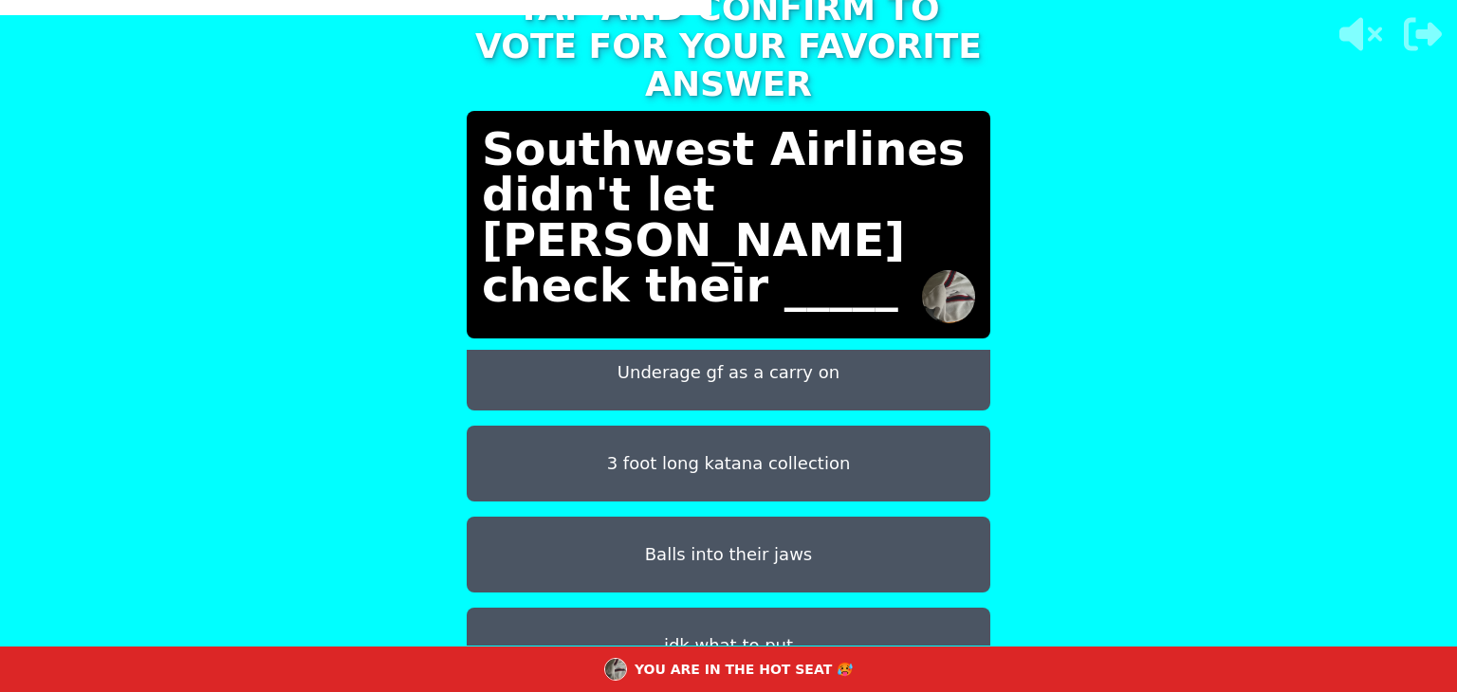
click at [524, 608] on button "idk what to put" at bounding box center [729, 646] width 524 height 76
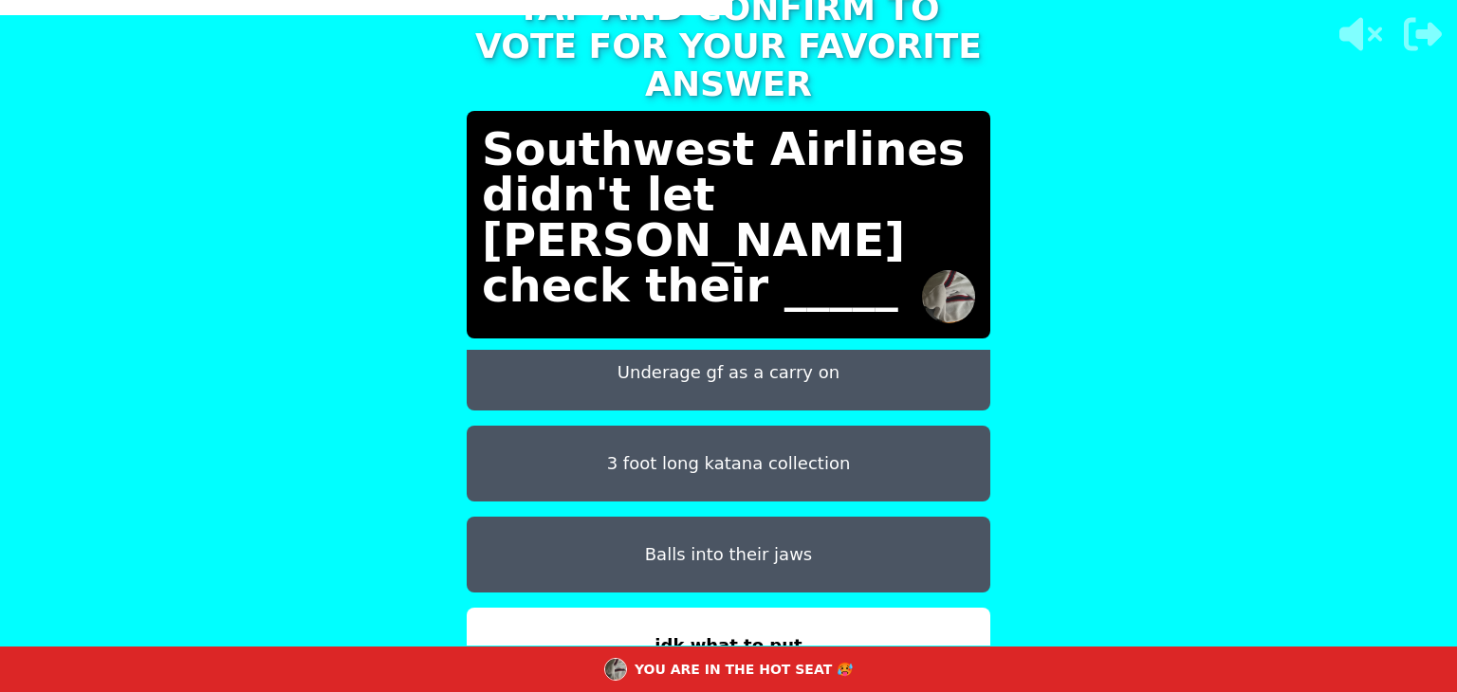
scroll to position [33, 0]
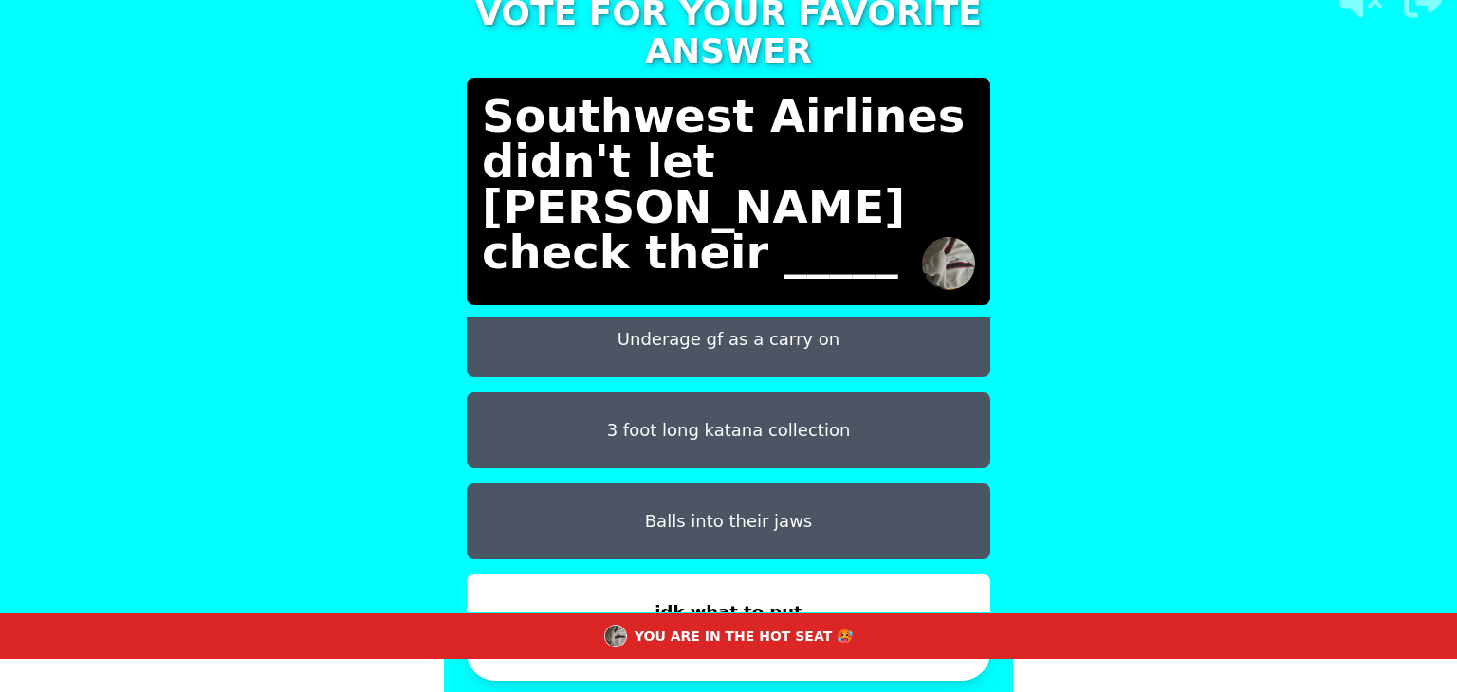
click at [600, 669] on button "CONFIRM" at bounding box center [729, 652] width 524 height 57
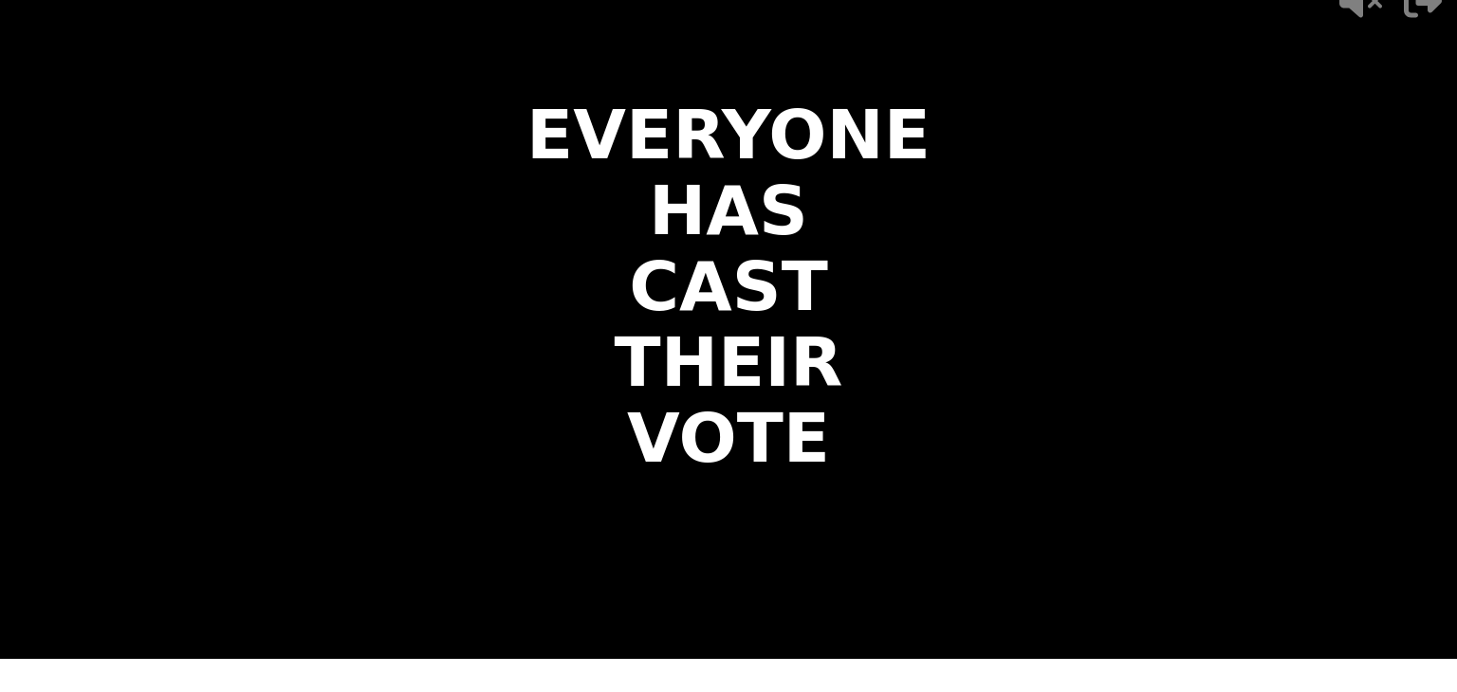
scroll to position [0, 0]
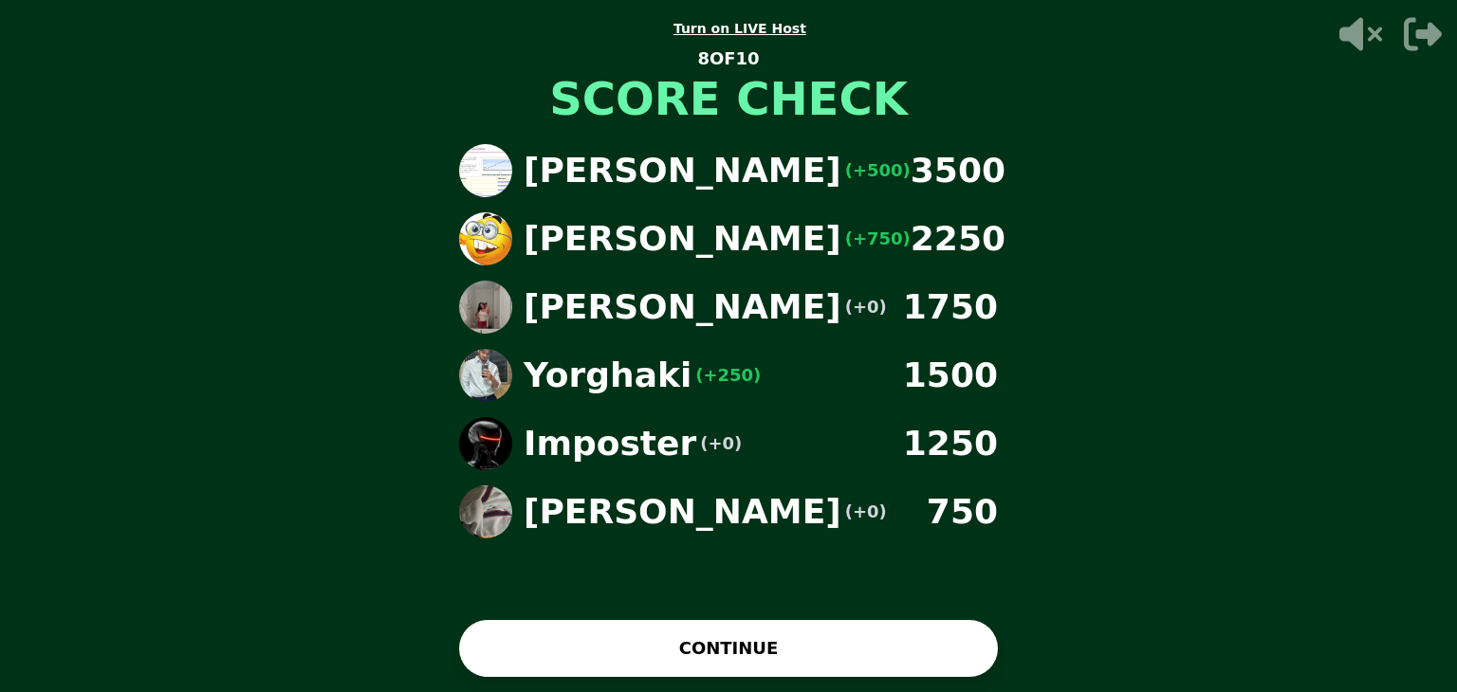
click at [808, 665] on button "CONTINUE" at bounding box center [728, 648] width 539 height 57
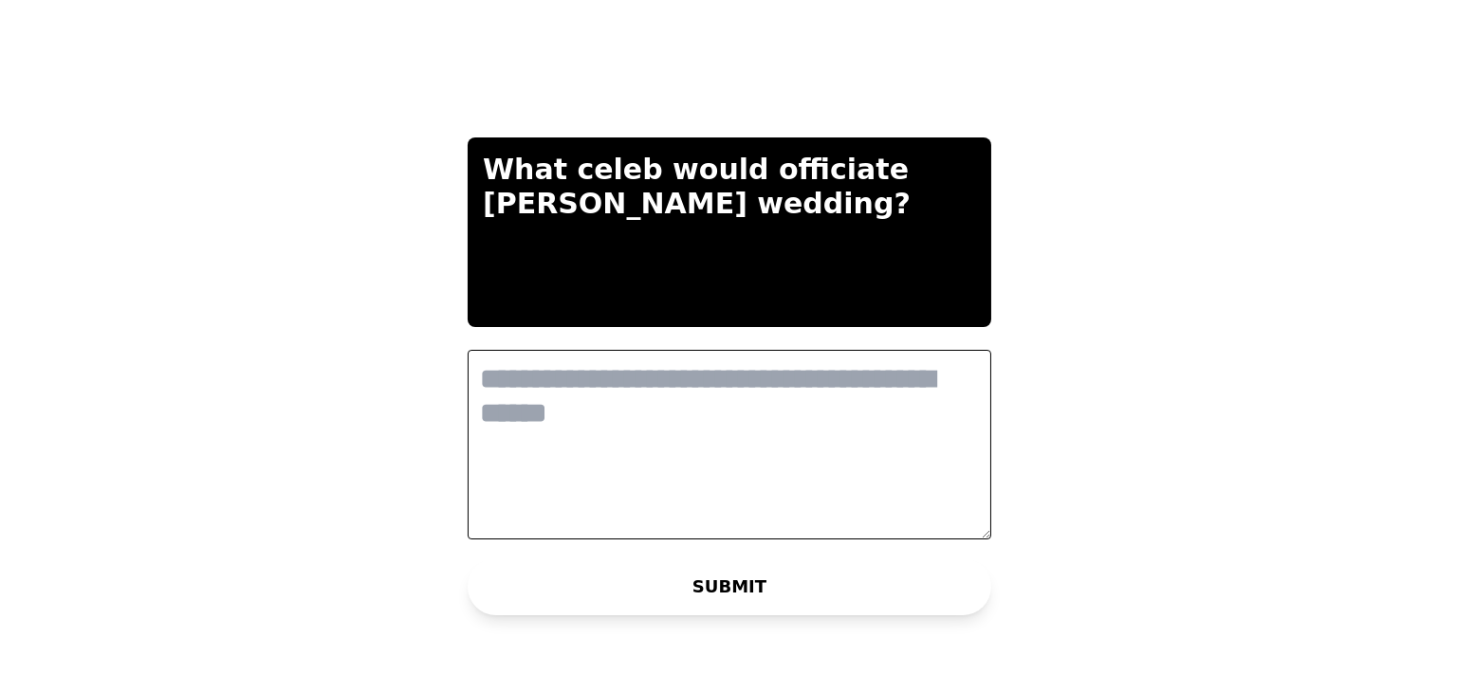
click at [668, 463] on textarea at bounding box center [730, 445] width 524 height 190
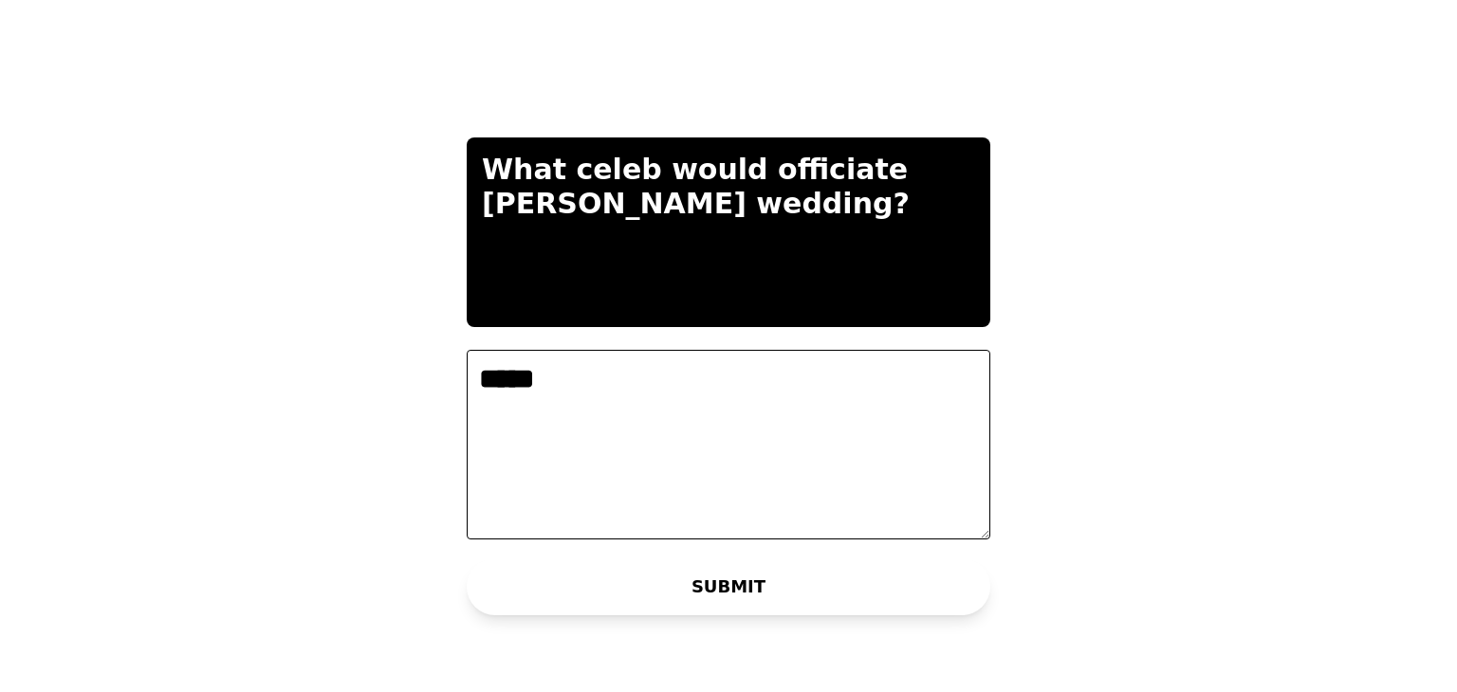
type textarea "*****"
click at [728, 599] on button "SUBMIT" at bounding box center [729, 587] width 524 height 57
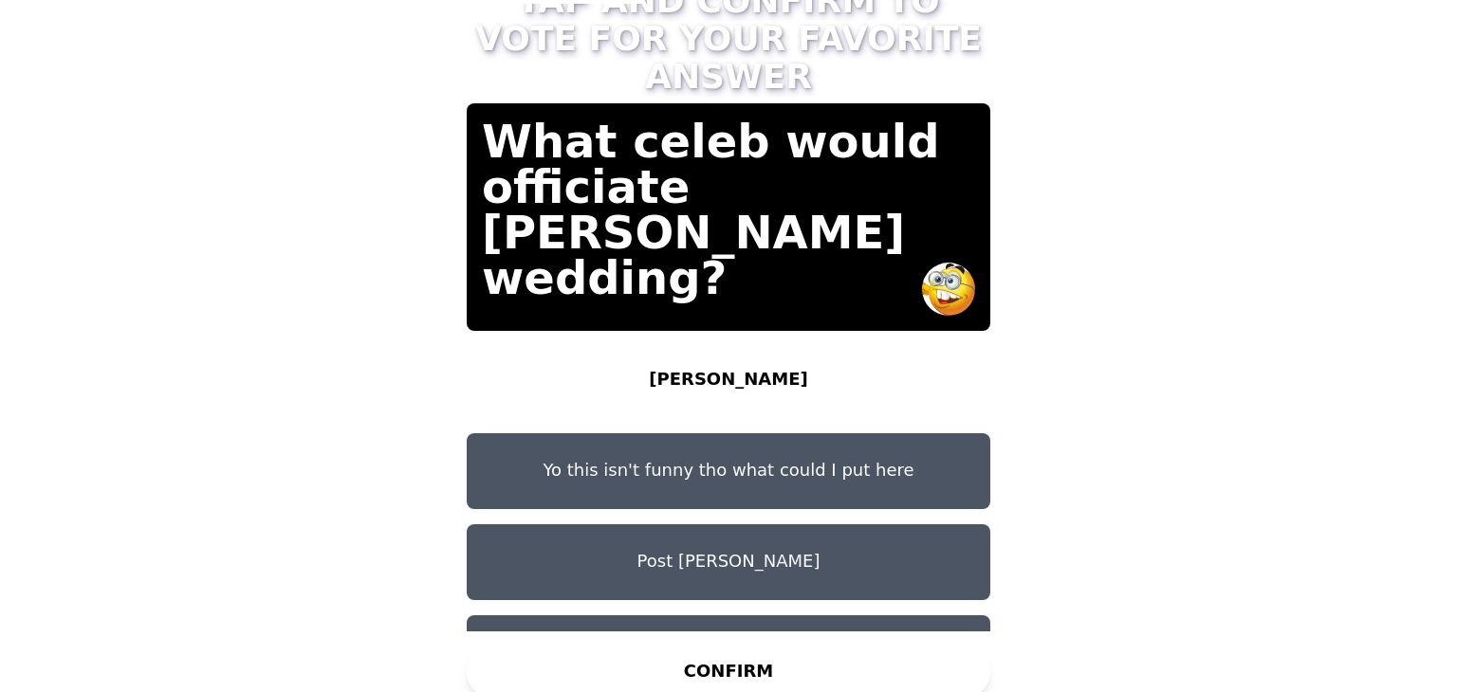
click at [698, 654] on button "CONFIRM" at bounding box center [729, 671] width 524 height 57
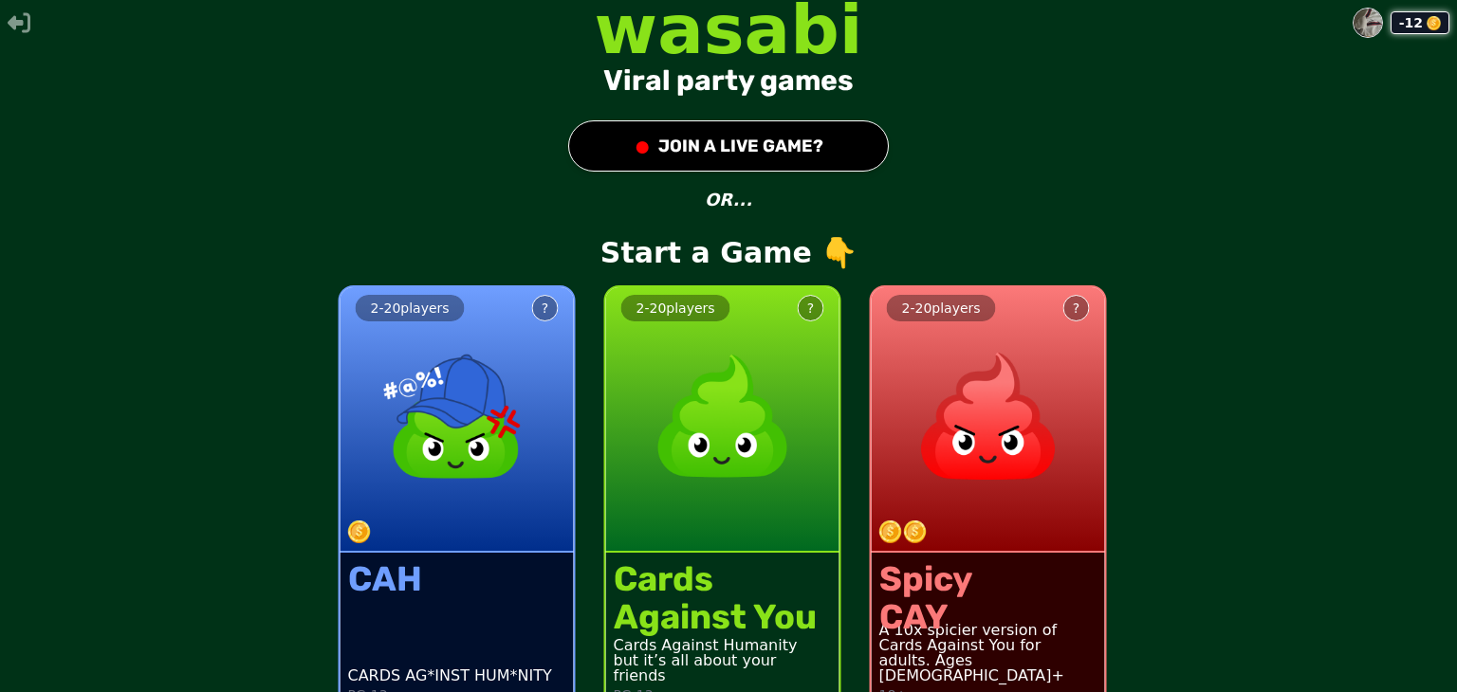
click at [705, 540] on div "2 - 20 players ?" at bounding box center [722, 420] width 233 height 266
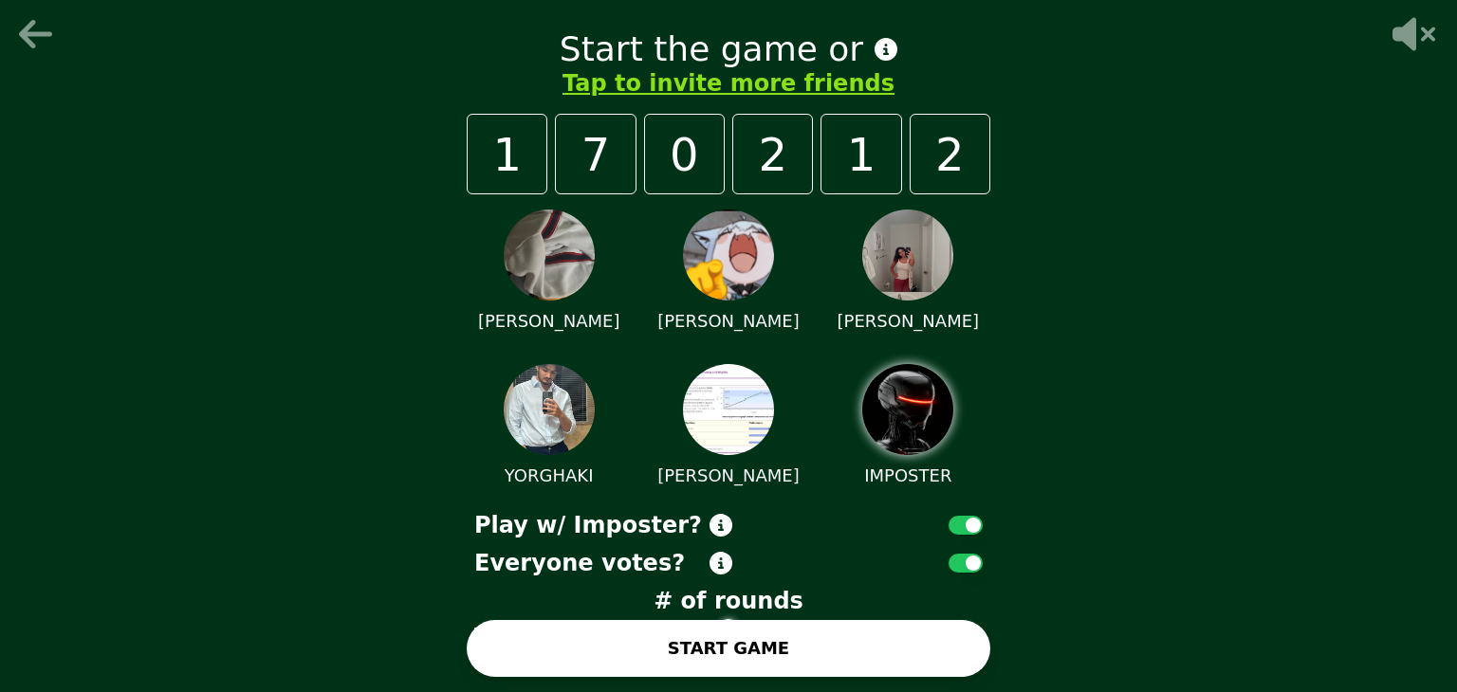
click at [751, 650] on button "START GAME" at bounding box center [729, 648] width 524 height 57
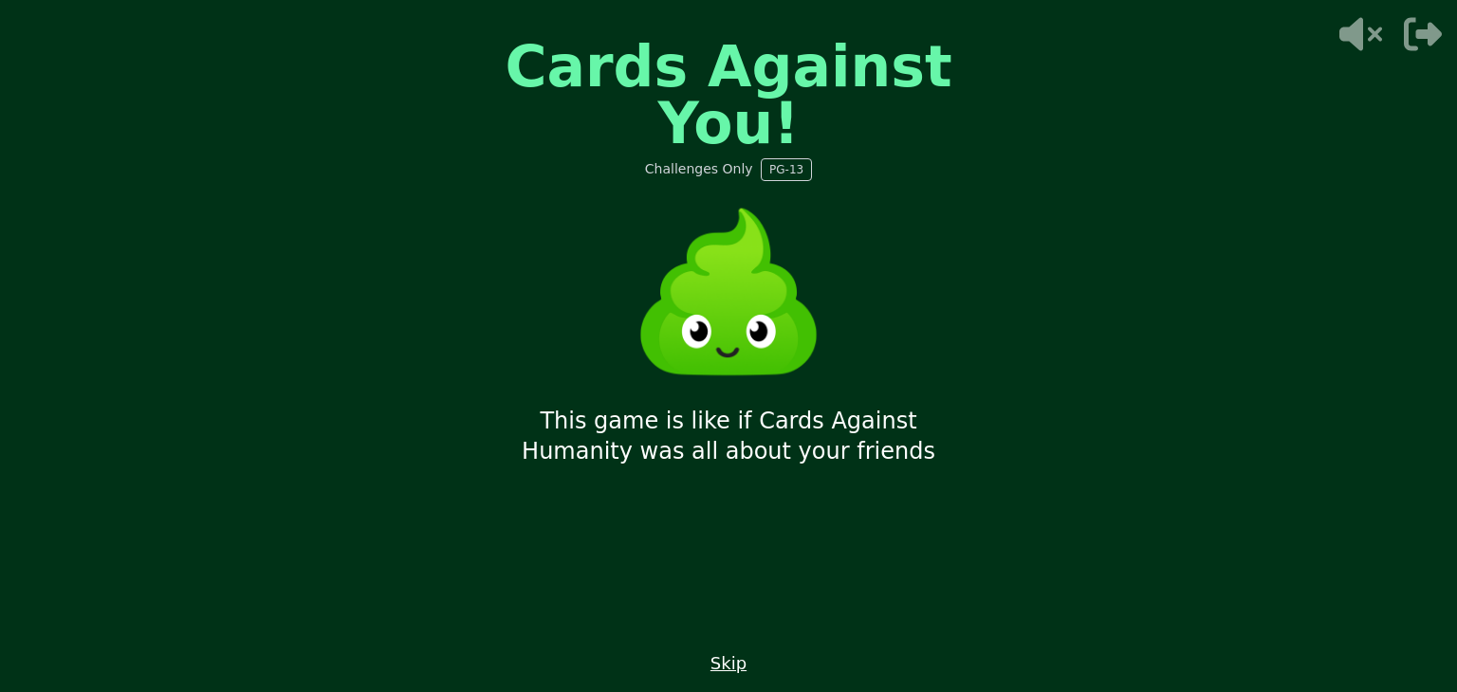
click at [730, 666] on button "Skip" at bounding box center [728, 664] width 36 height 27
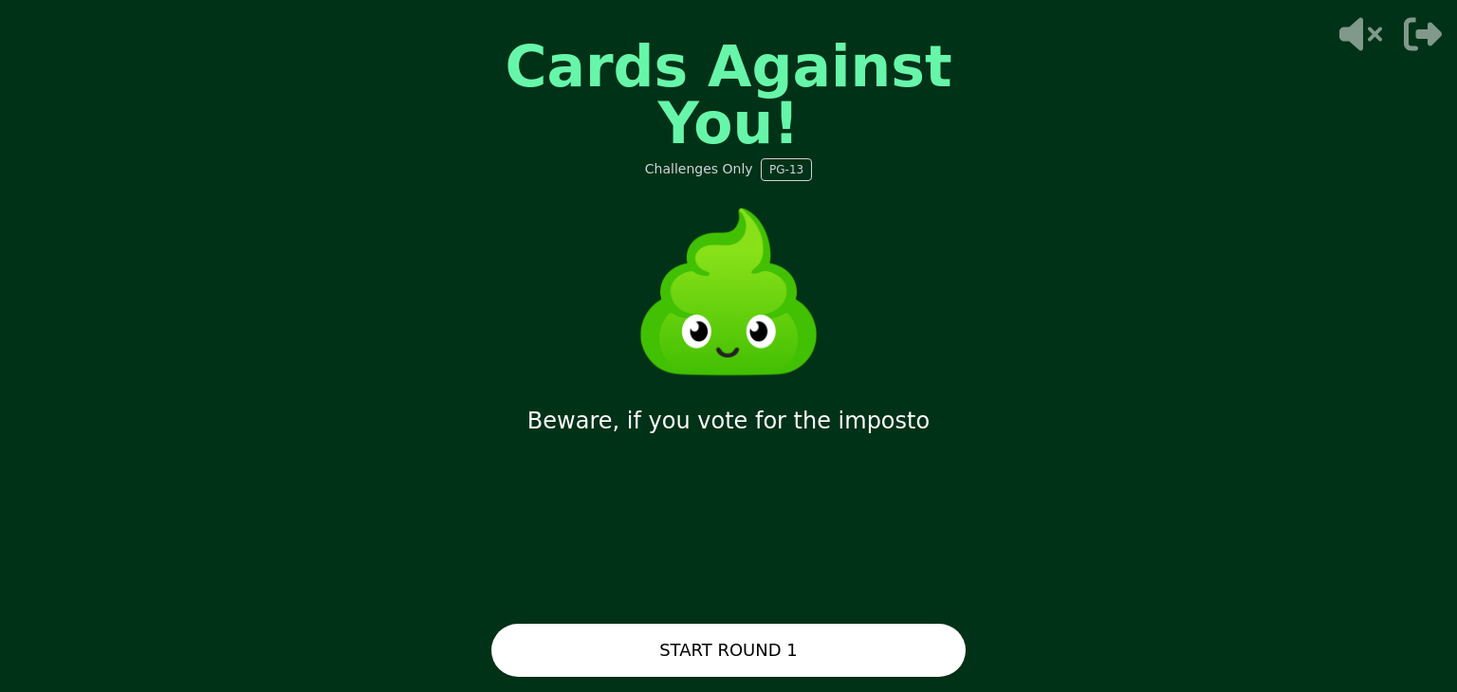
click at [736, 658] on button "START ROUND 1" at bounding box center [728, 650] width 474 height 53
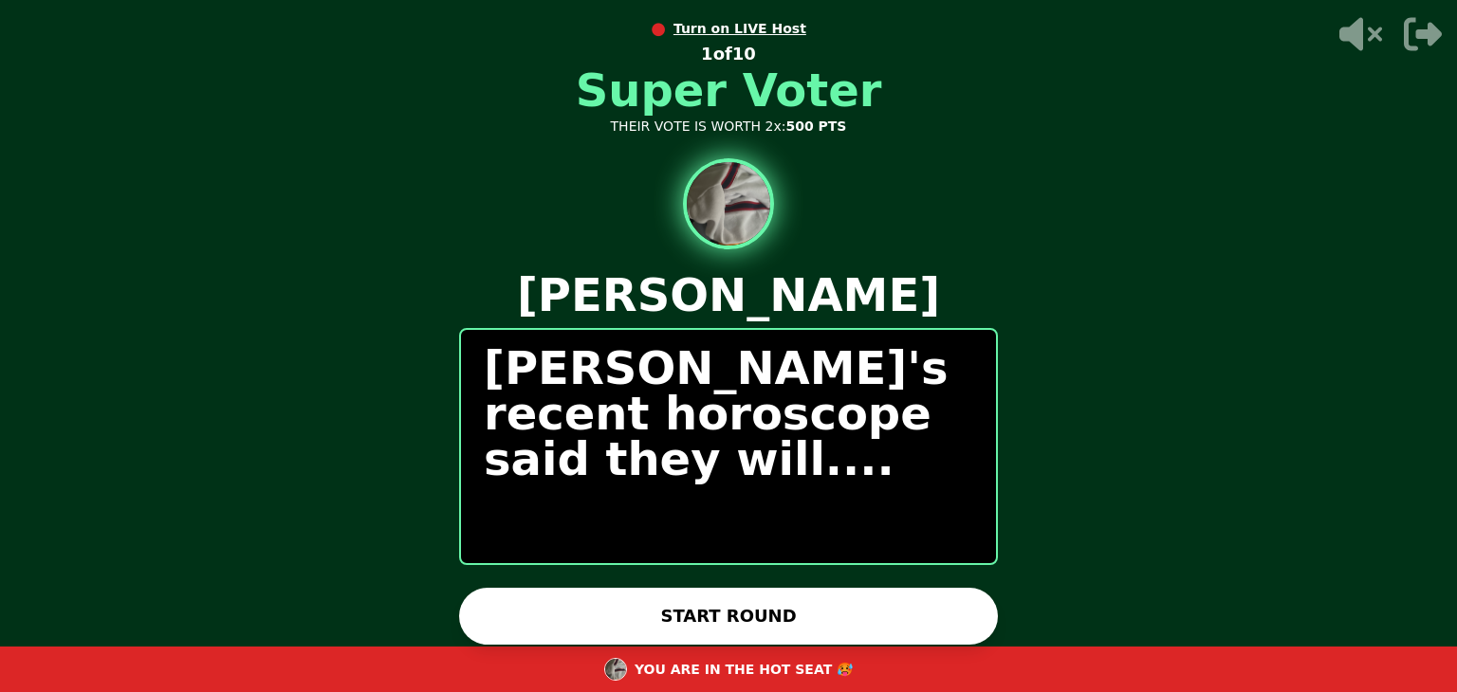
click at [654, 614] on button "START ROUND" at bounding box center [728, 616] width 539 height 57
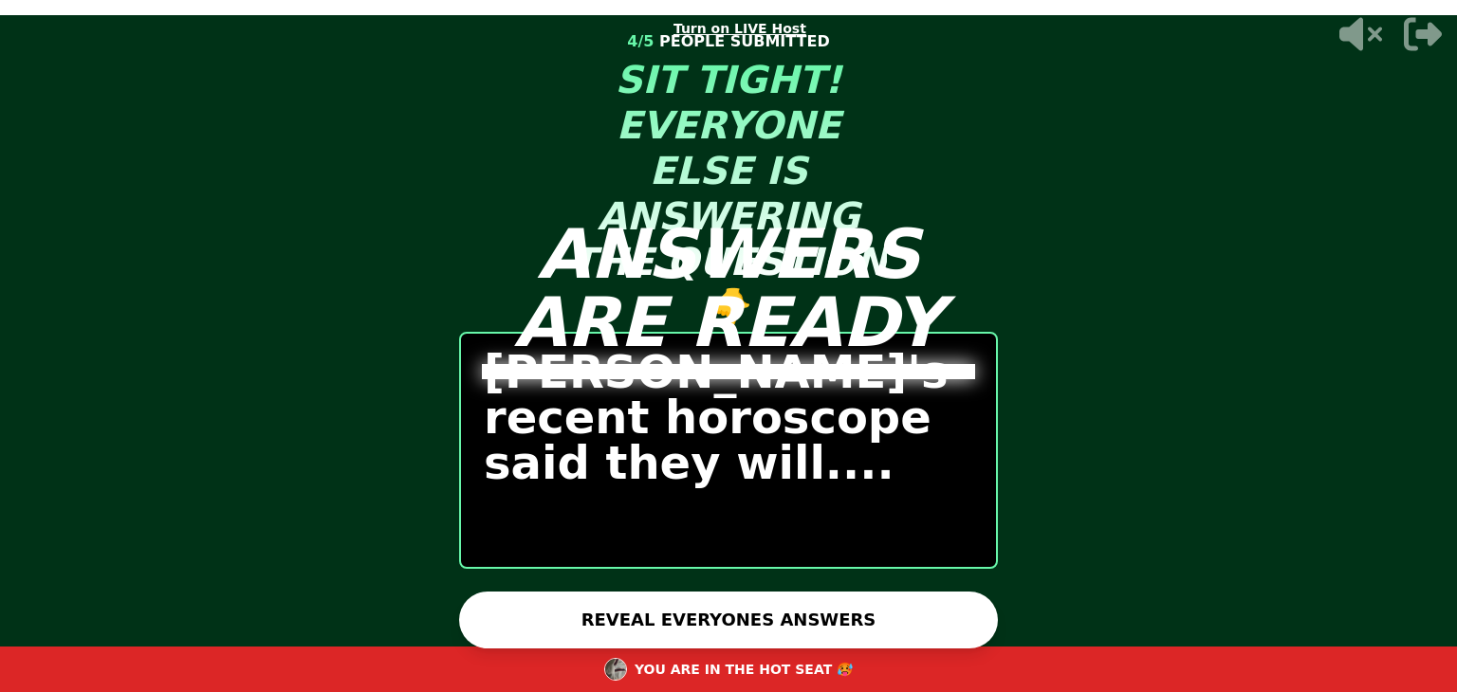
click at [620, 600] on button "REVEAL EVERYONES ANSWERS" at bounding box center [728, 620] width 539 height 57
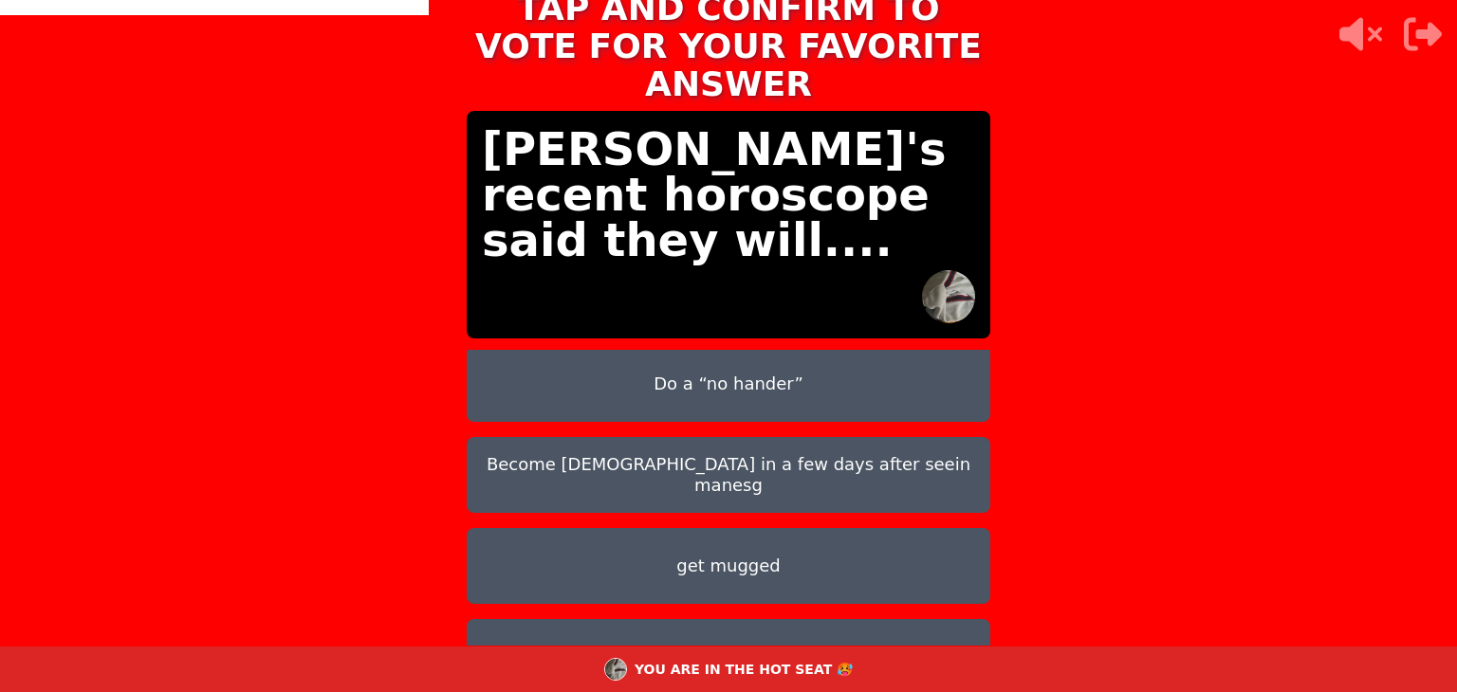
scroll to position [106, 0]
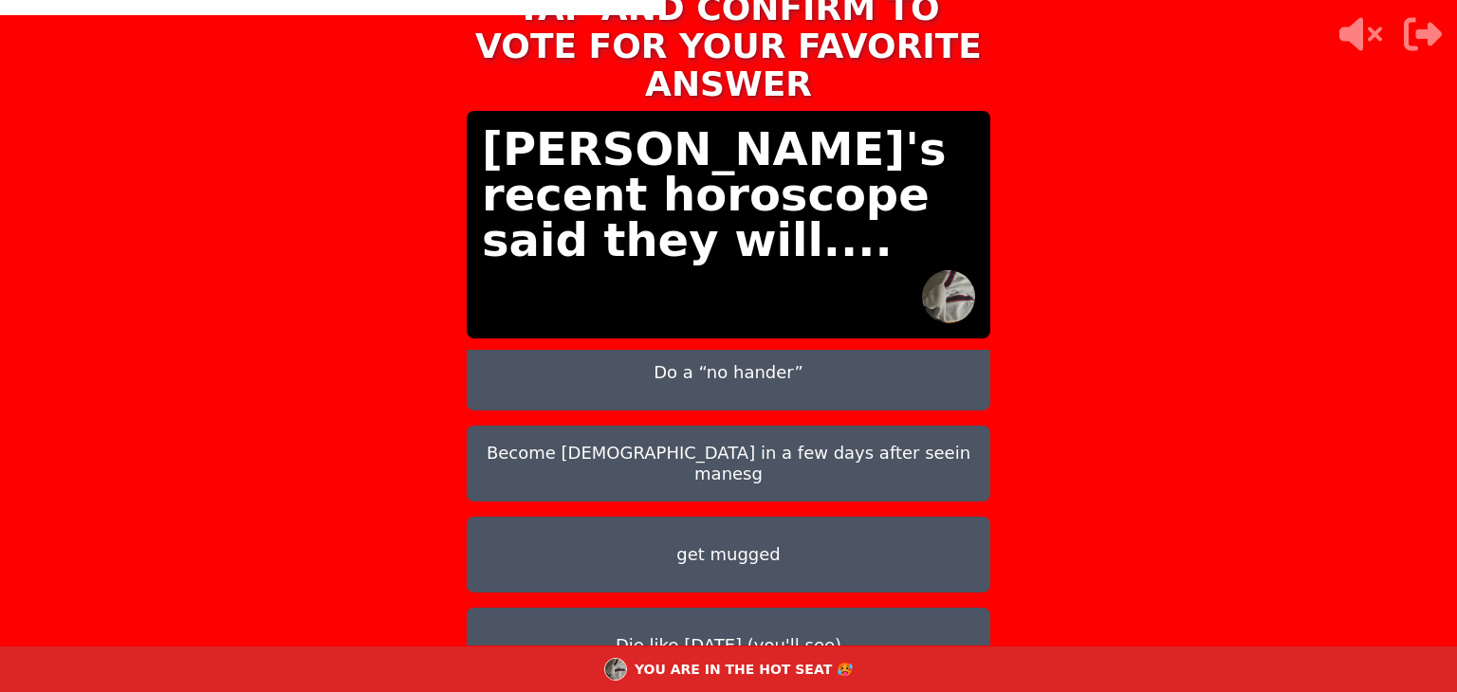
click at [592, 608] on button "Die like [DATE] (you'll see)" at bounding box center [729, 646] width 524 height 76
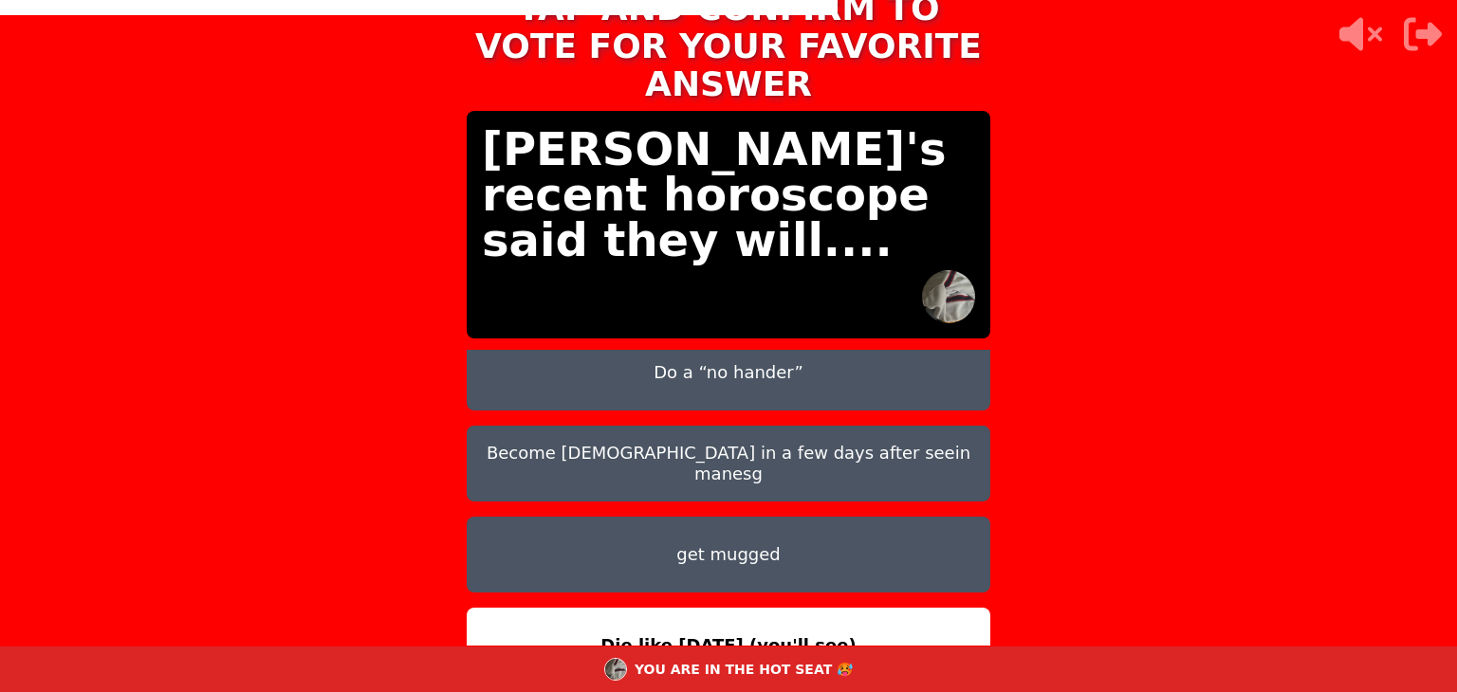
scroll to position [33, 0]
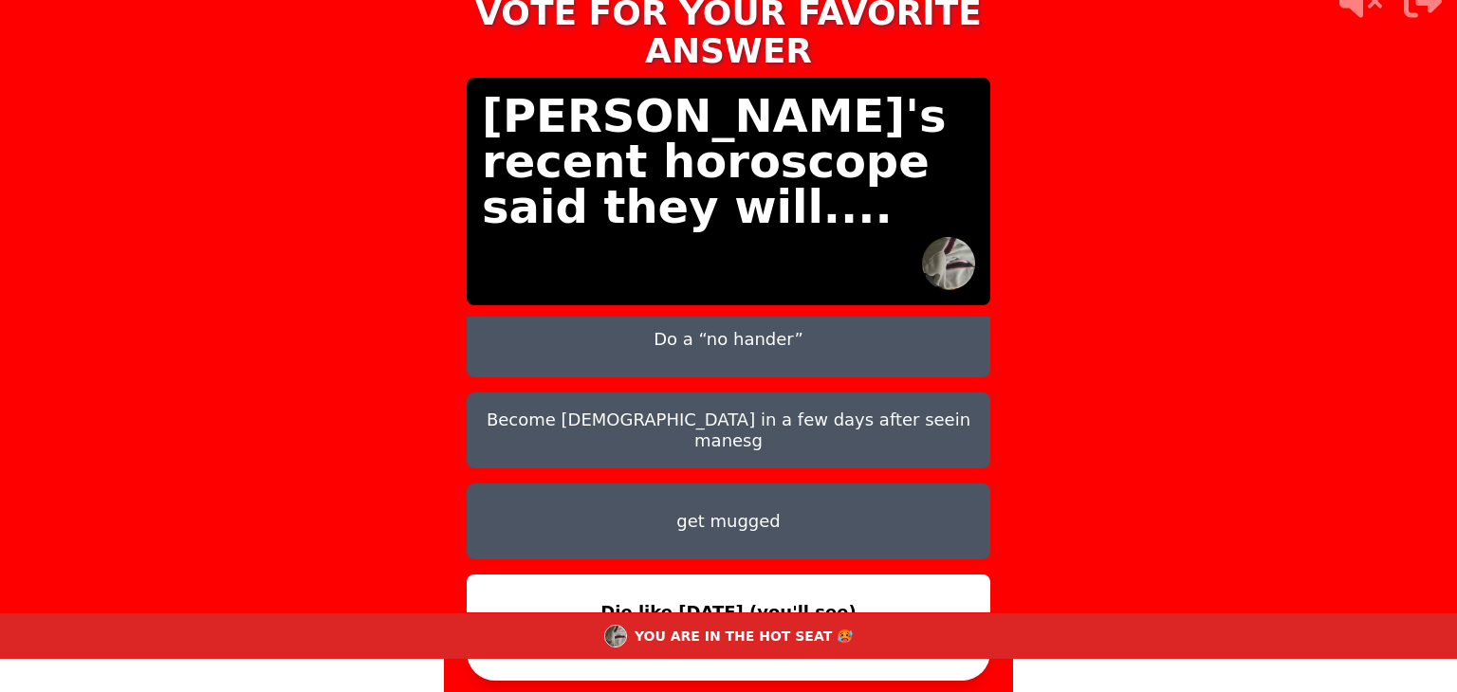
click at [573, 665] on button "CONFIRM" at bounding box center [729, 652] width 524 height 57
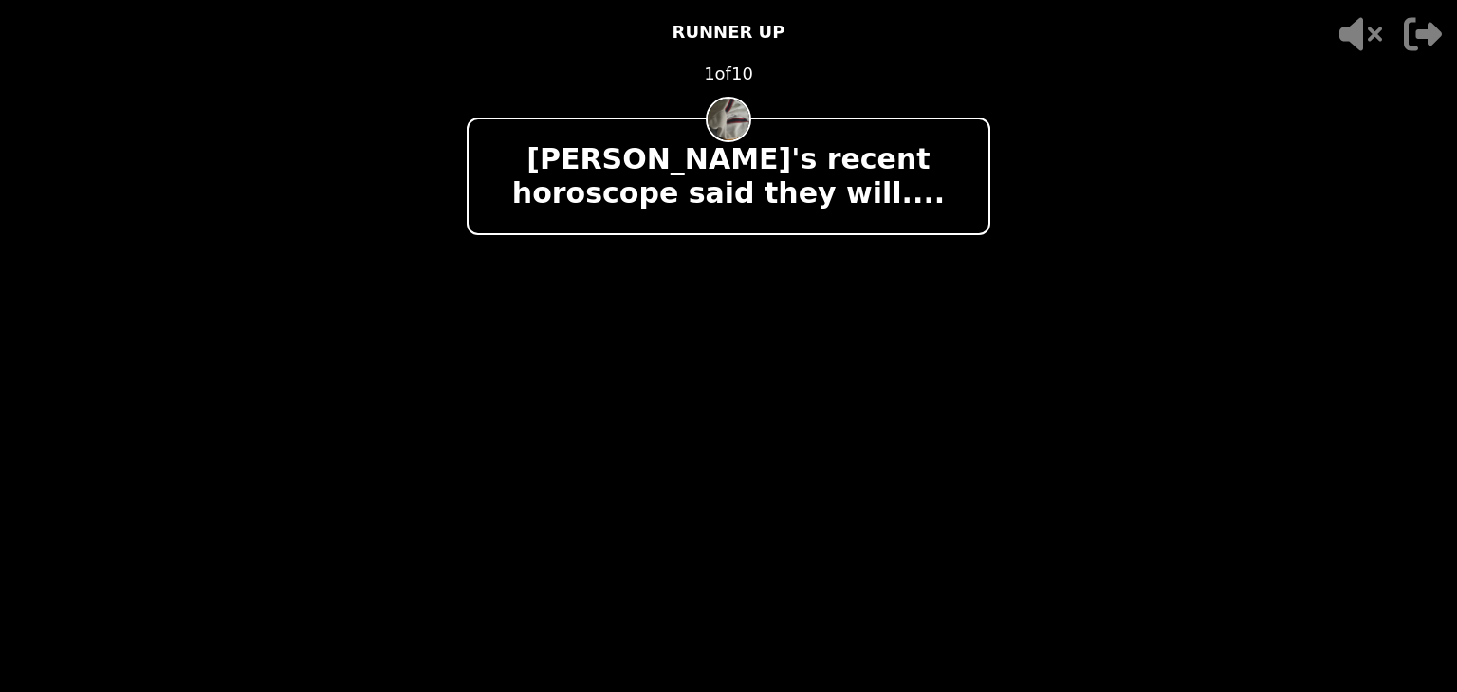
scroll to position [0, 0]
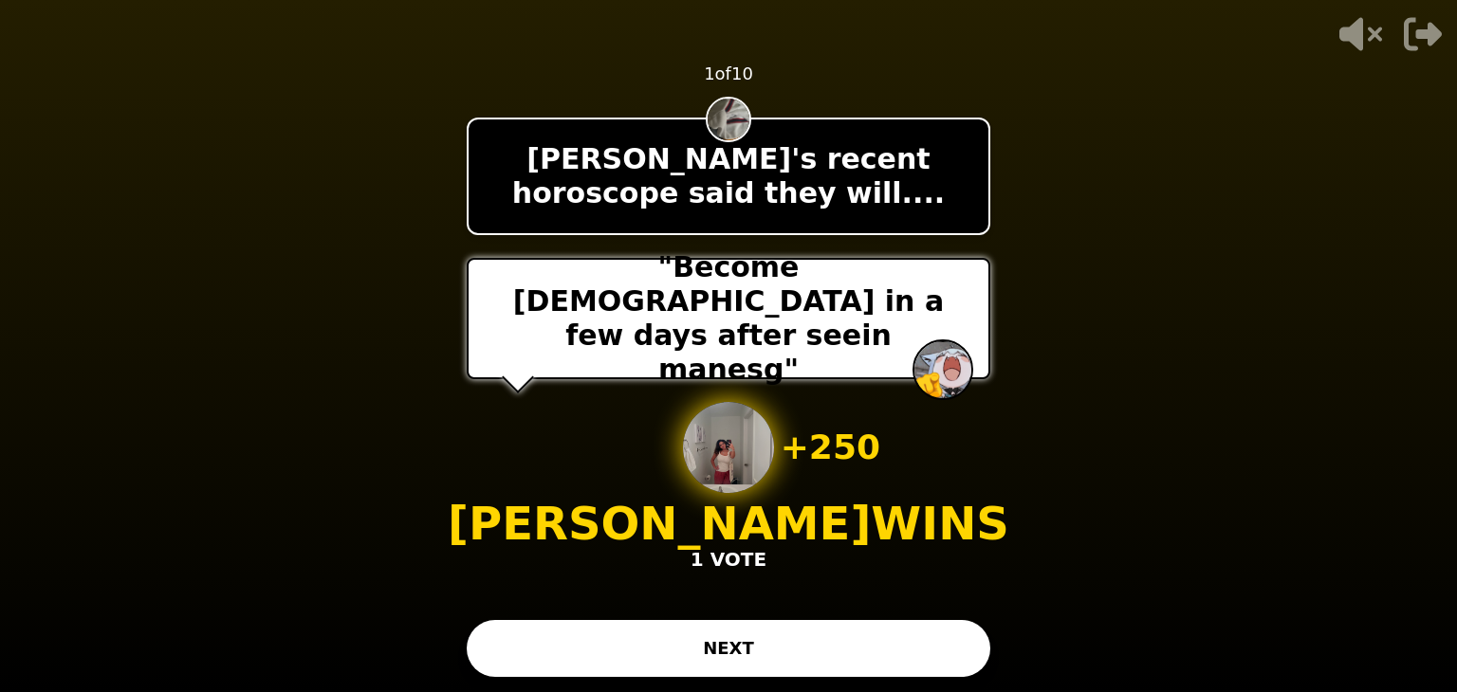
click at [550, 631] on button "NEXT" at bounding box center [729, 648] width 524 height 57
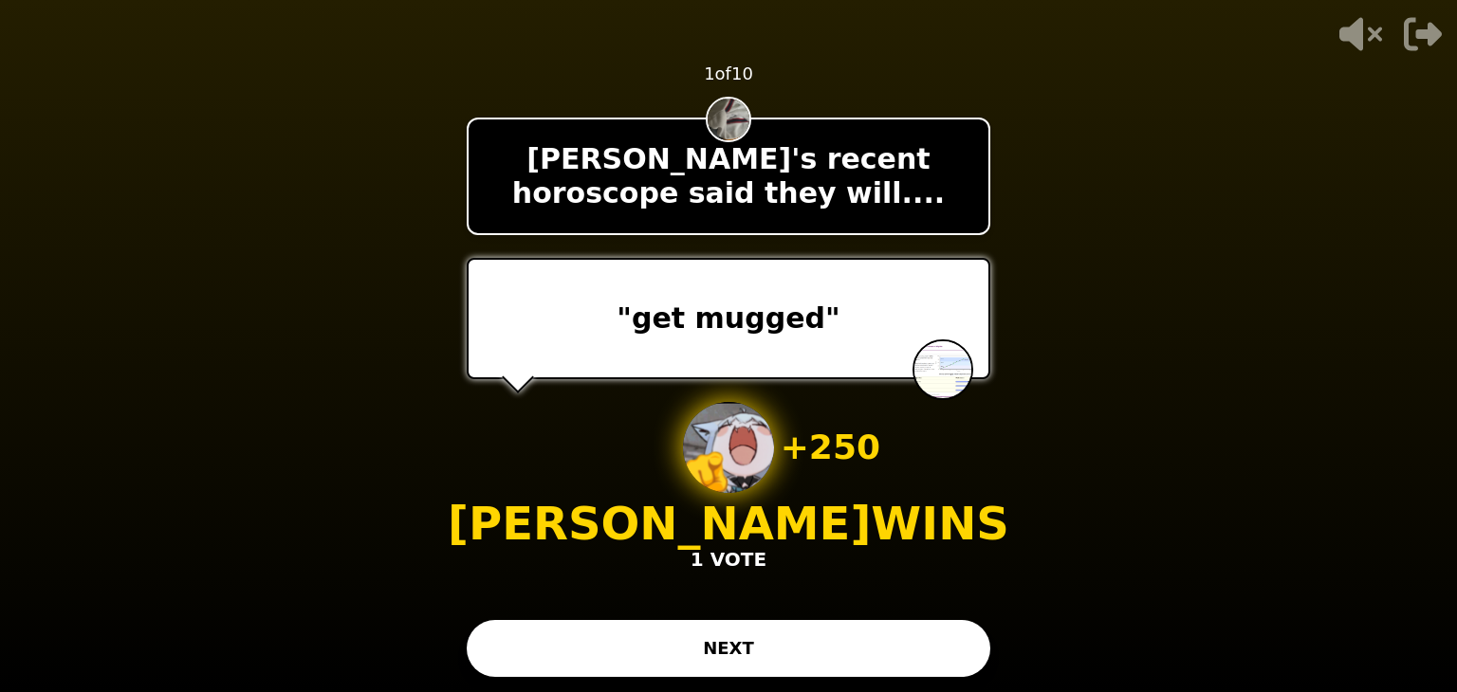
click at [628, 638] on button "NEXT" at bounding box center [729, 648] width 524 height 57
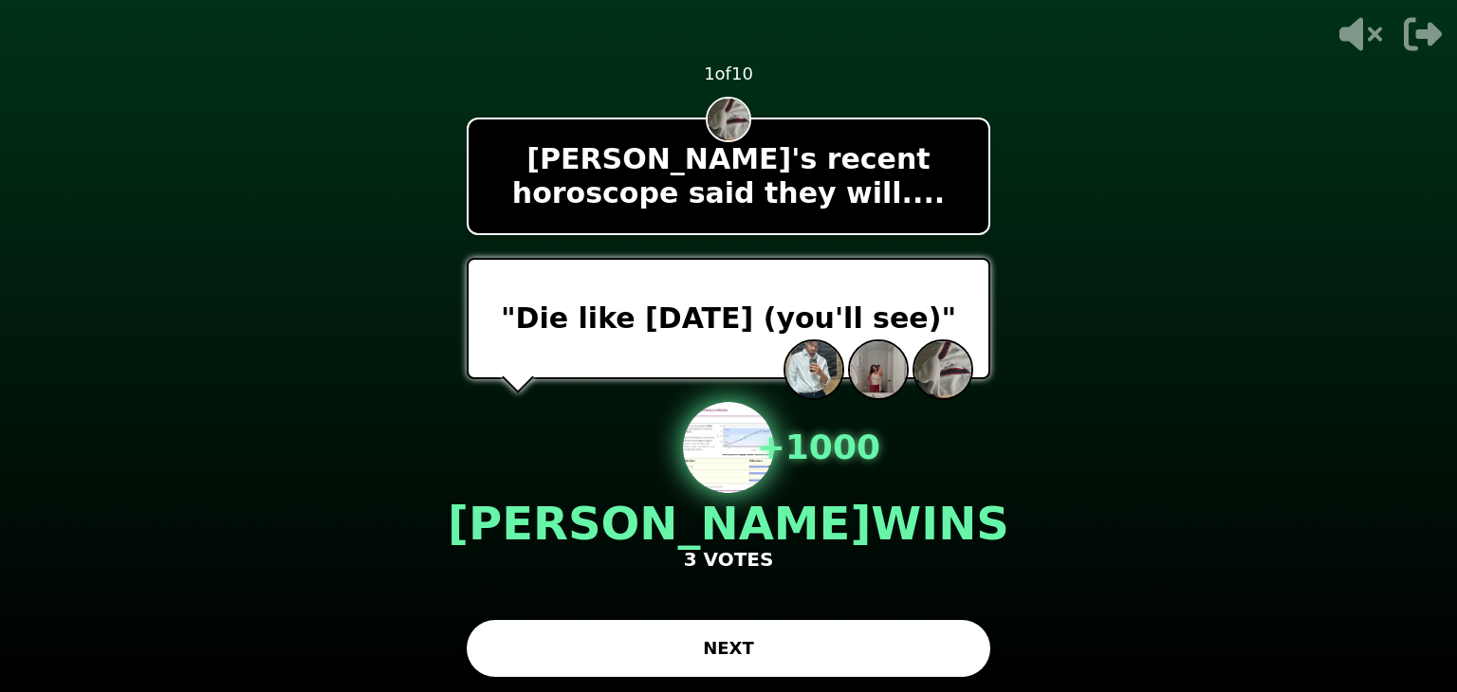
click at [728, 644] on button "NEXT" at bounding box center [729, 648] width 524 height 57
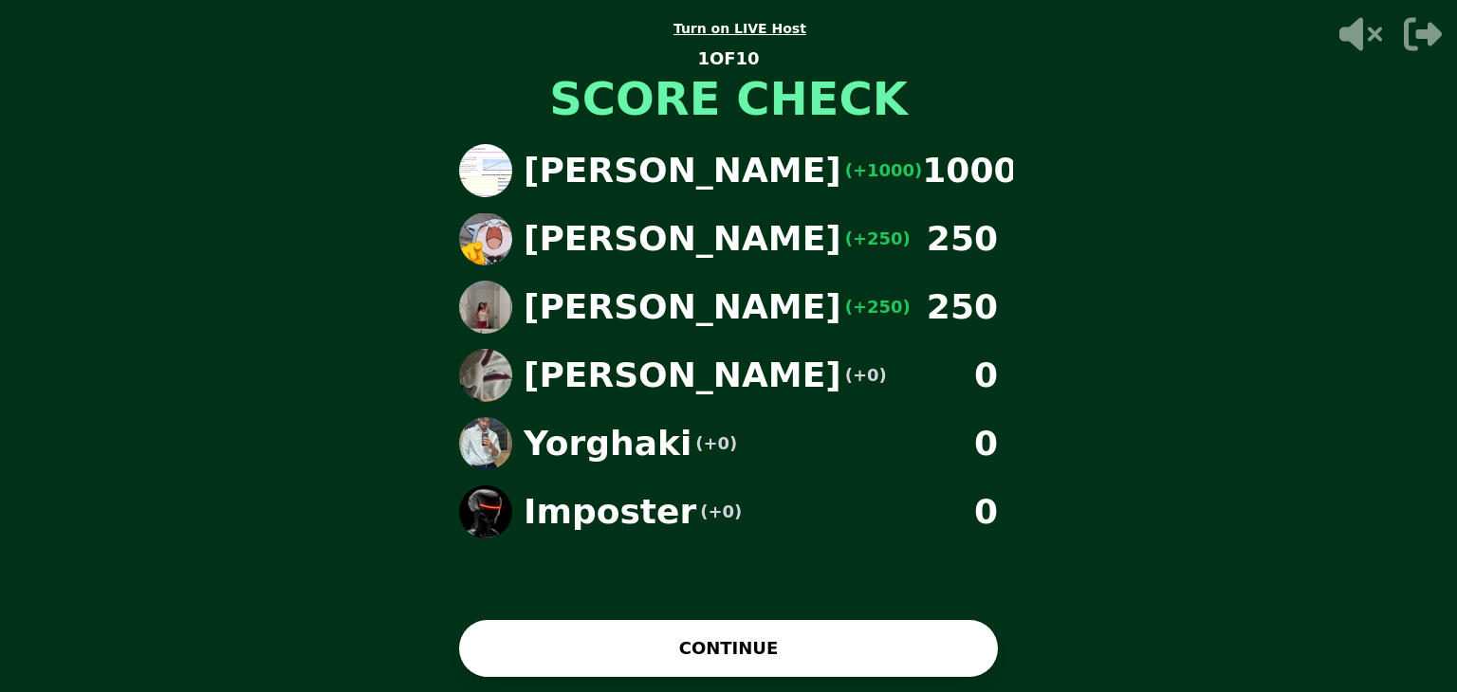
click at [643, 631] on button "CONTINUE" at bounding box center [728, 648] width 539 height 57
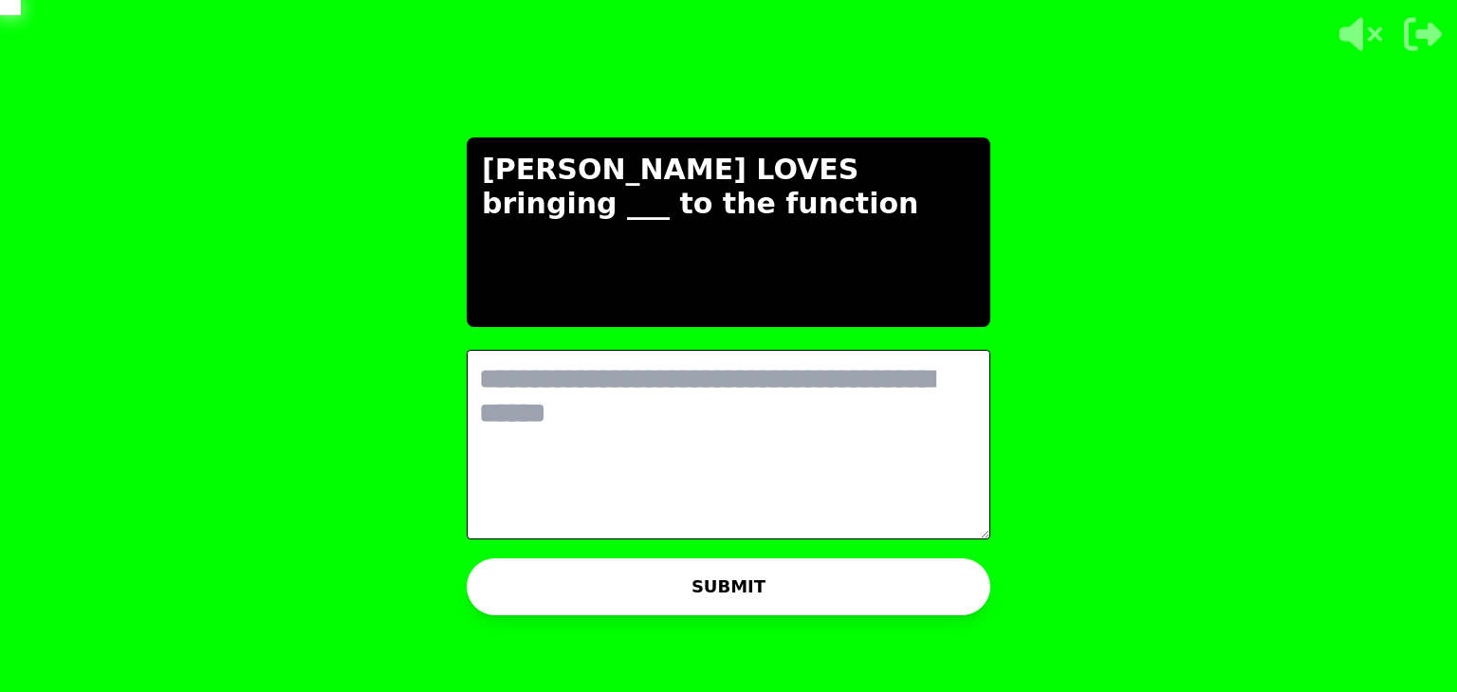
click at [703, 421] on textarea at bounding box center [729, 445] width 524 height 190
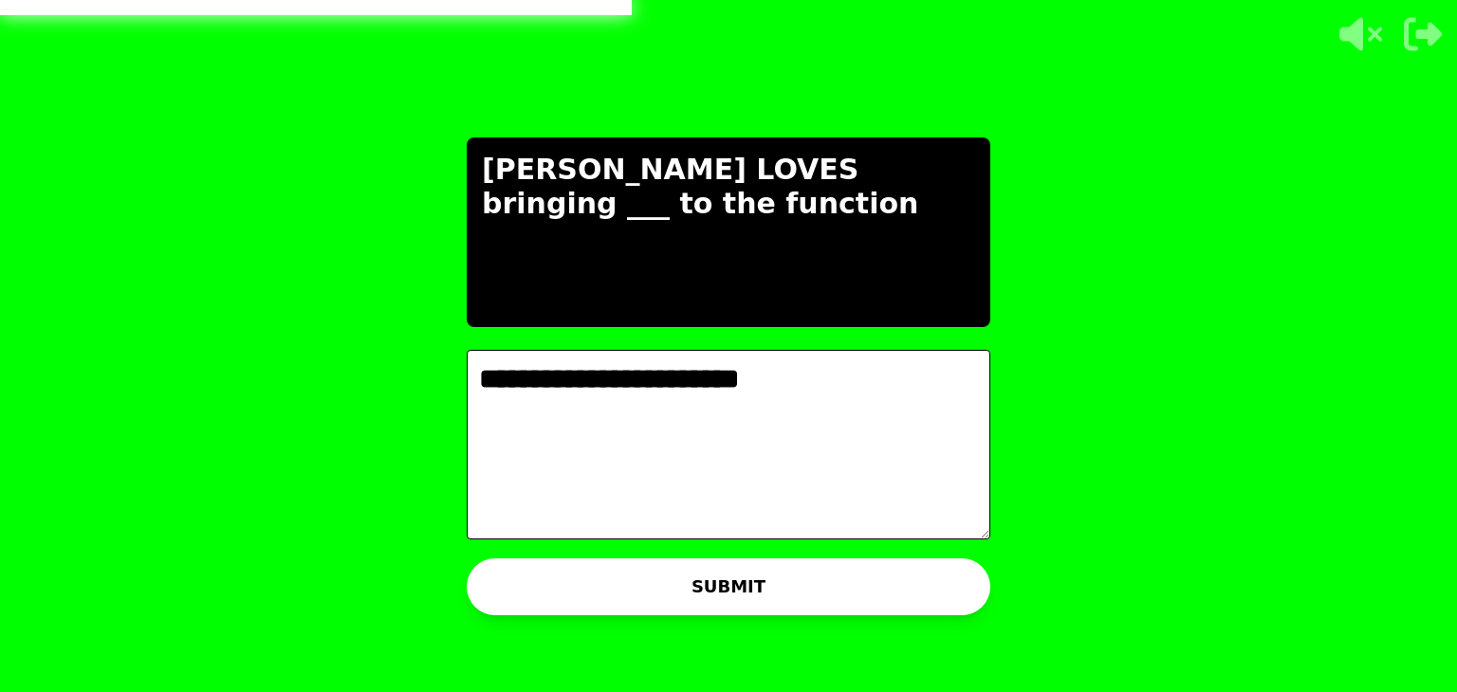
type textarea "**********"
click at [755, 587] on button "SUBMIT" at bounding box center [729, 587] width 524 height 57
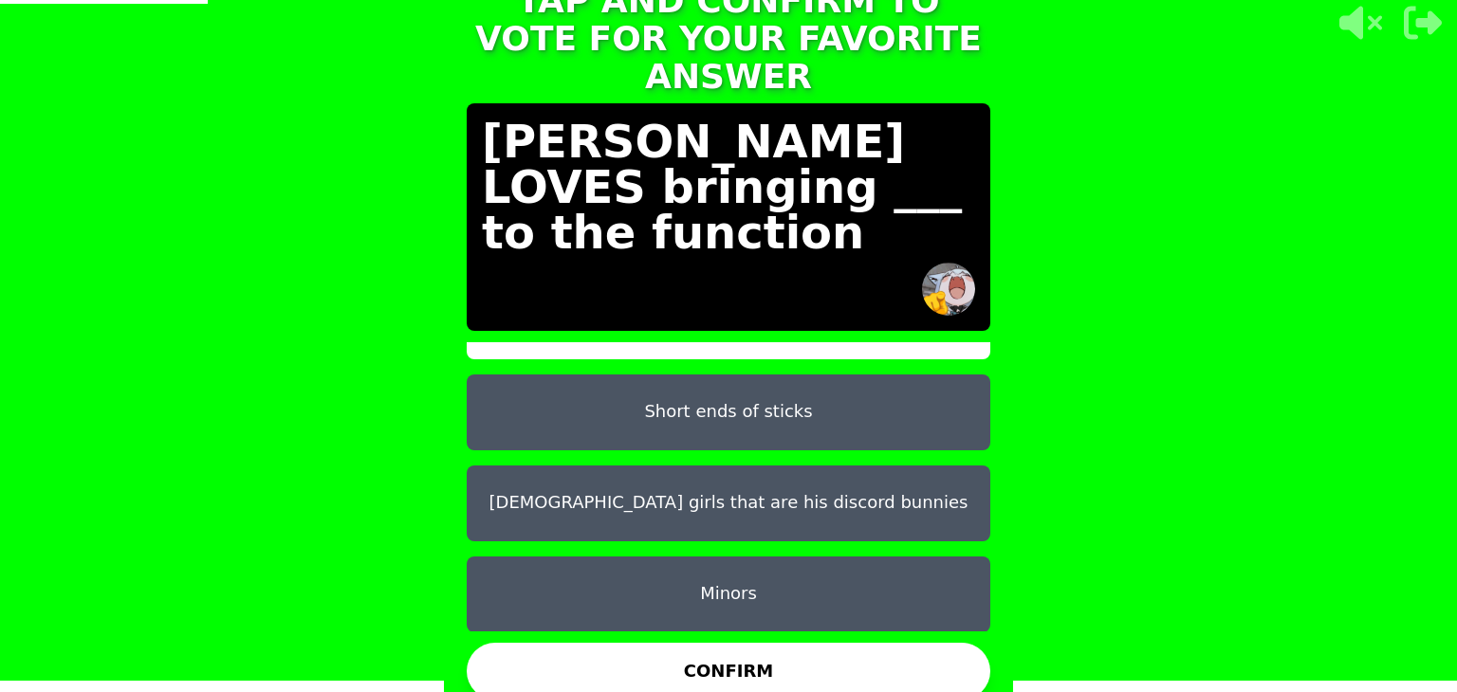
scroll to position [10, 0]
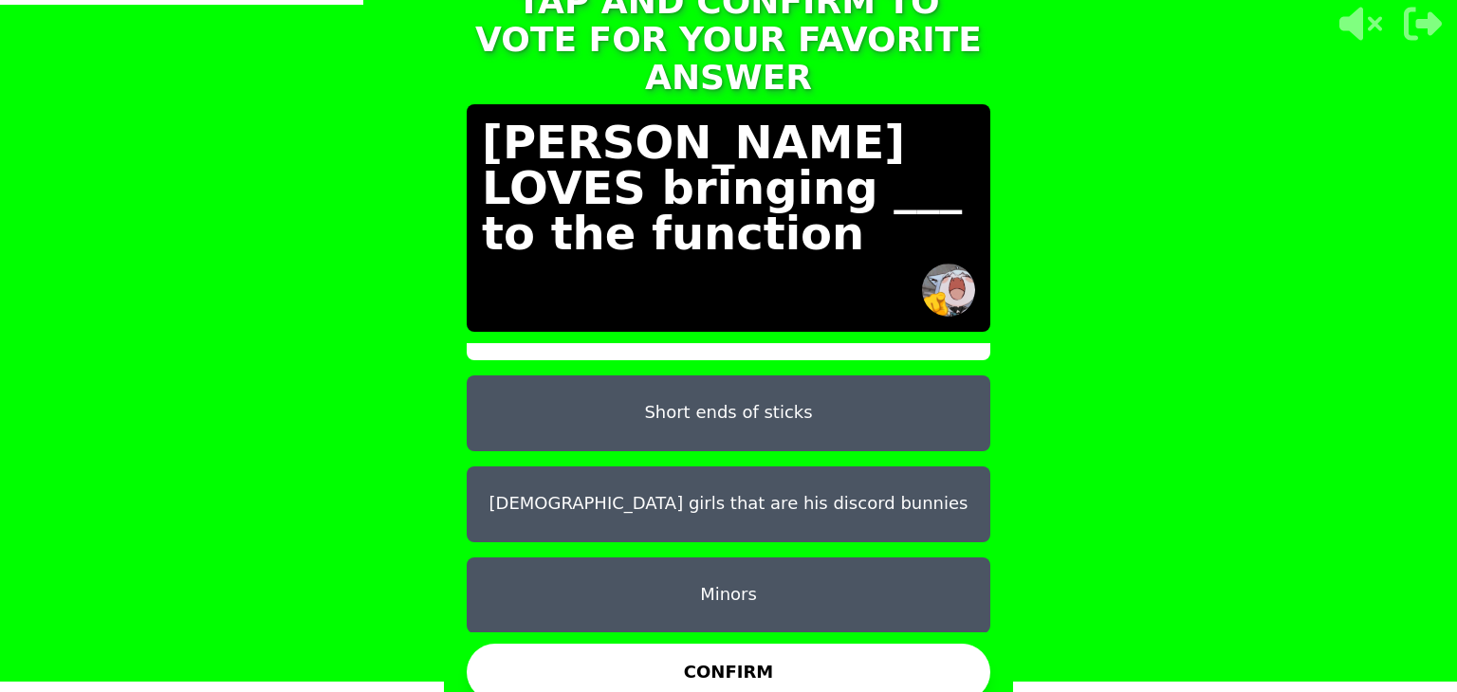
click at [892, 509] on button "[DEMOGRAPHIC_DATA] girls that are his discord bunnies" at bounding box center [729, 505] width 524 height 76
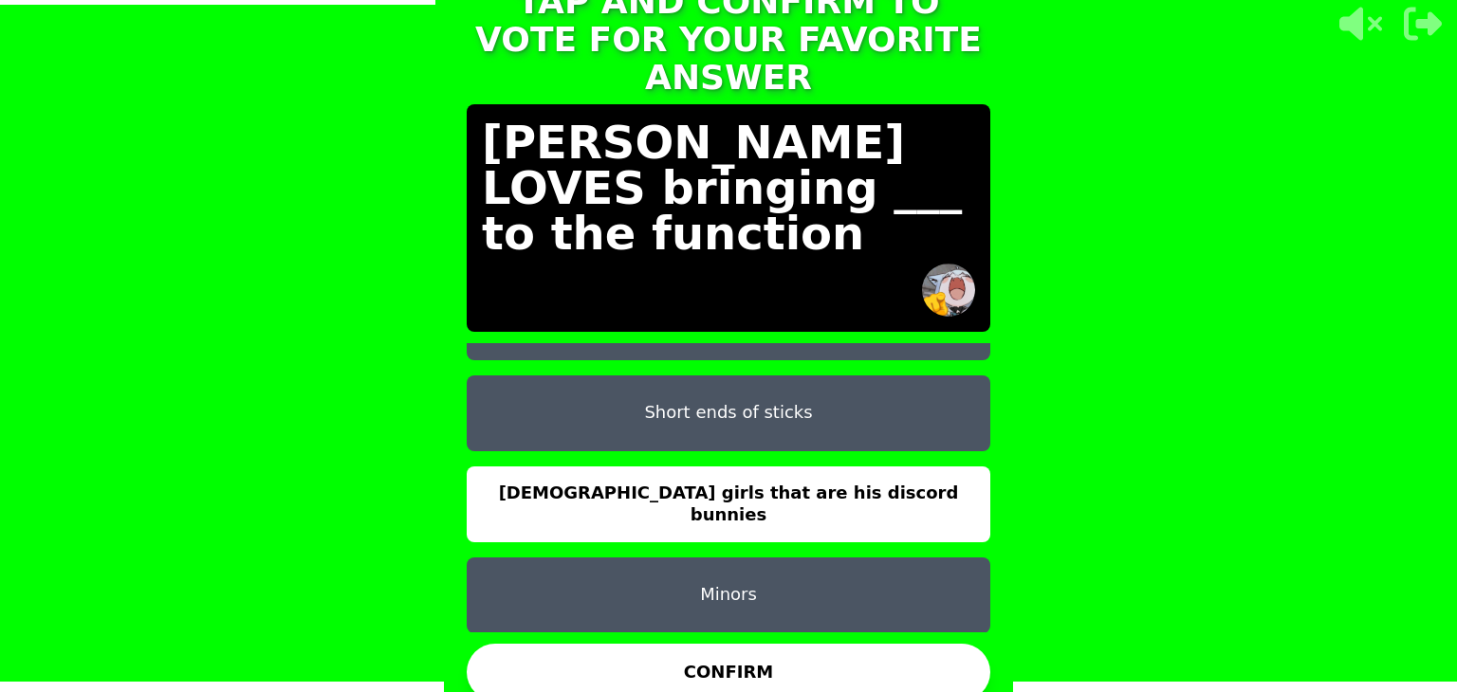
click at [857, 646] on button "CONFIRM" at bounding box center [729, 672] width 524 height 57
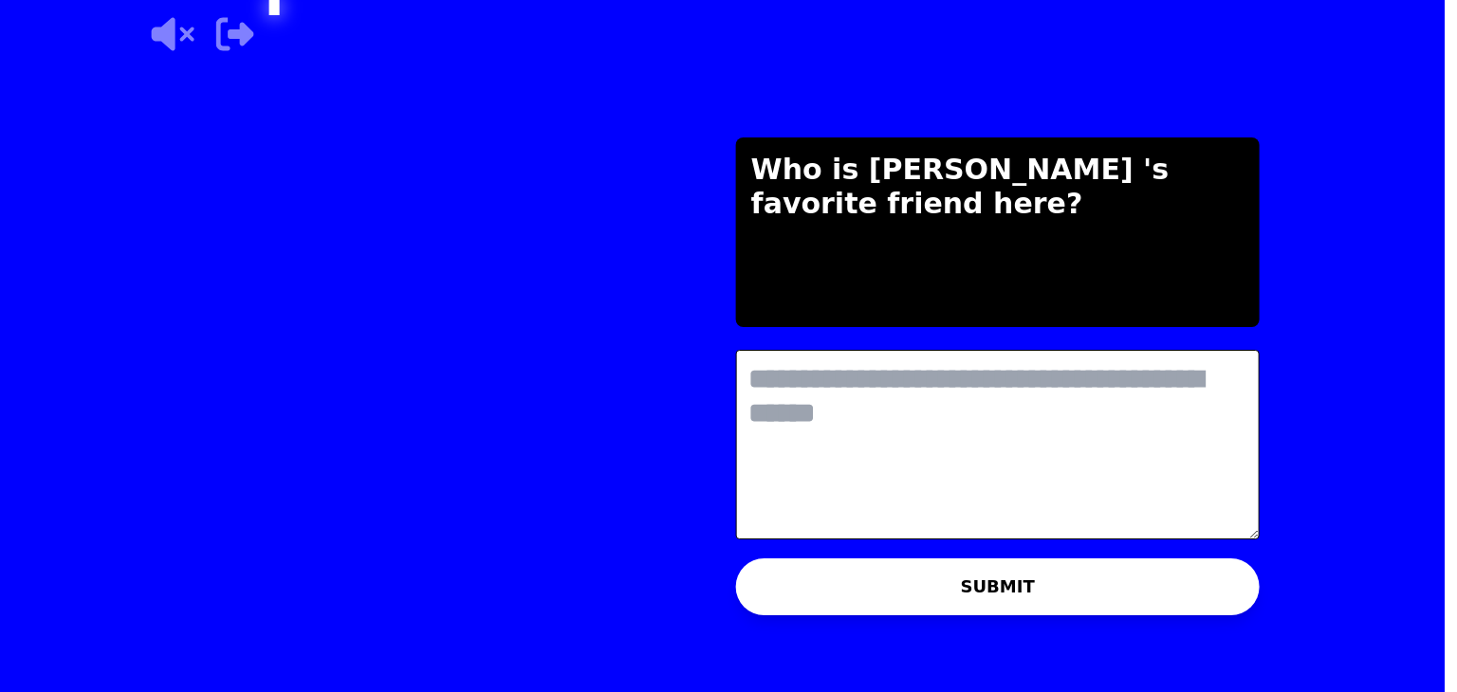
scroll to position [0, 0]
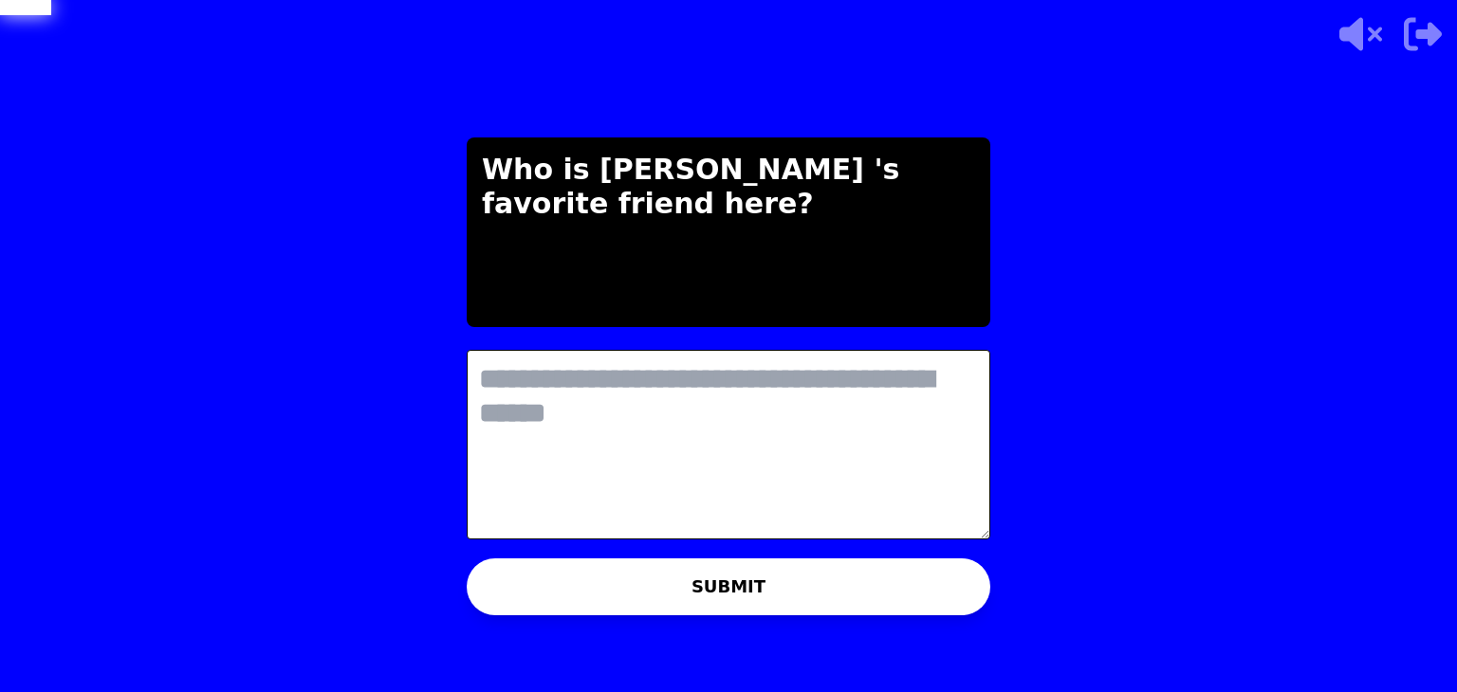
click at [673, 431] on textarea at bounding box center [729, 445] width 524 height 190
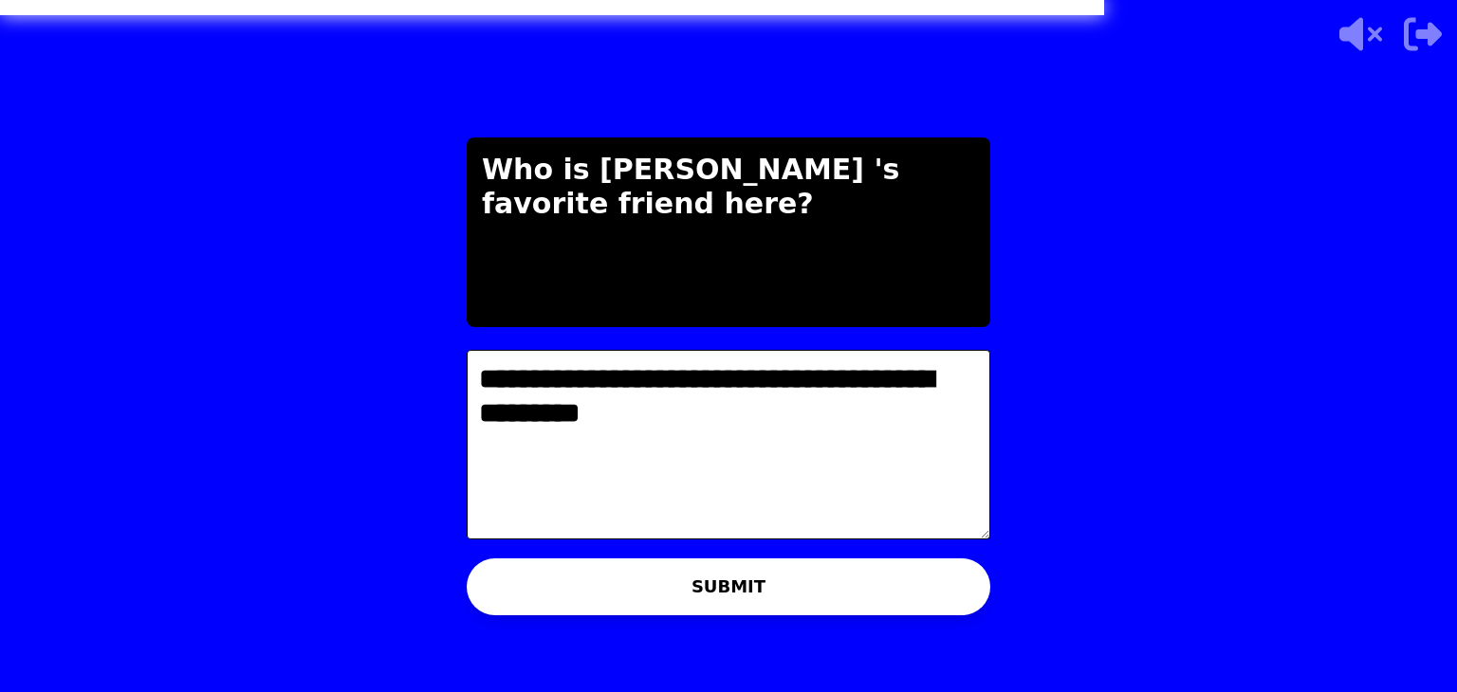
type textarea "**********"
click at [771, 597] on button "SUBMIT" at bounding box center [729, 587] width 524 height 57
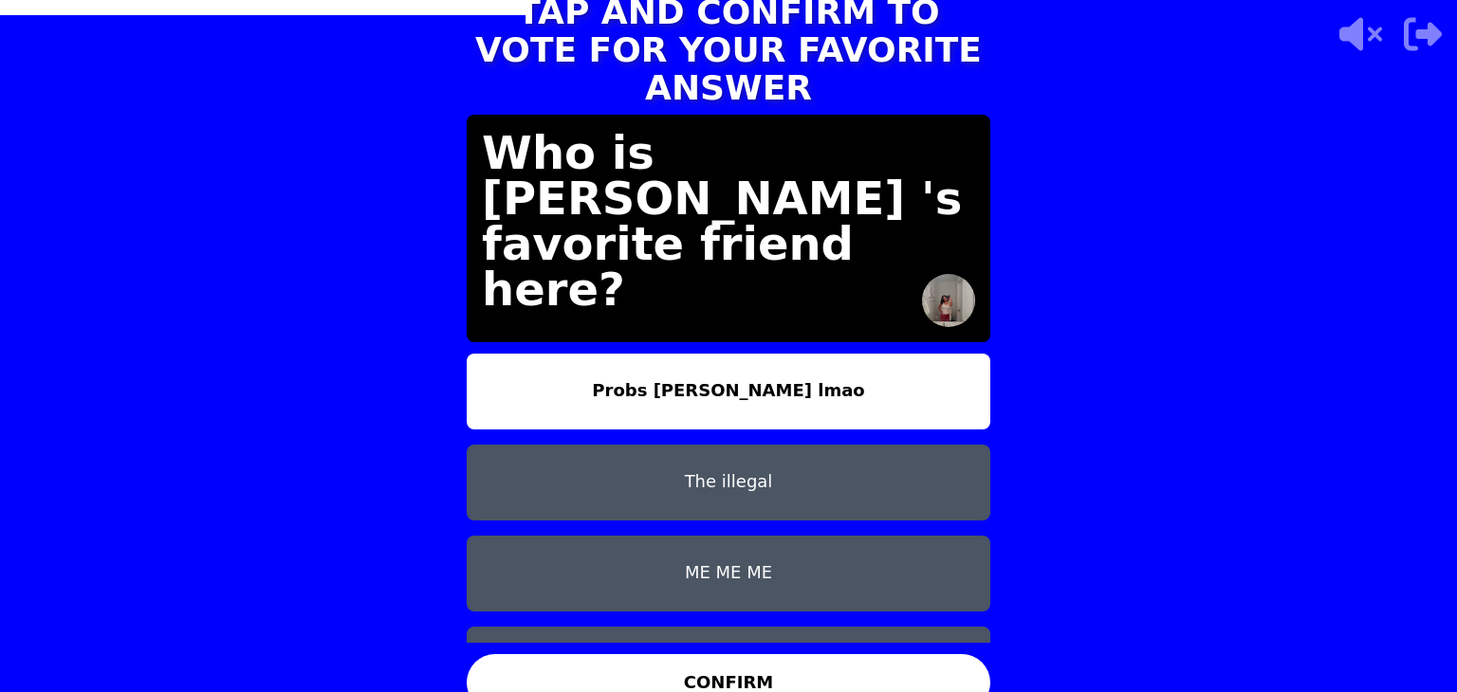
click at [797, 656] on button "CONFIRM" at bounding box center [729, 682] width 524 height 57
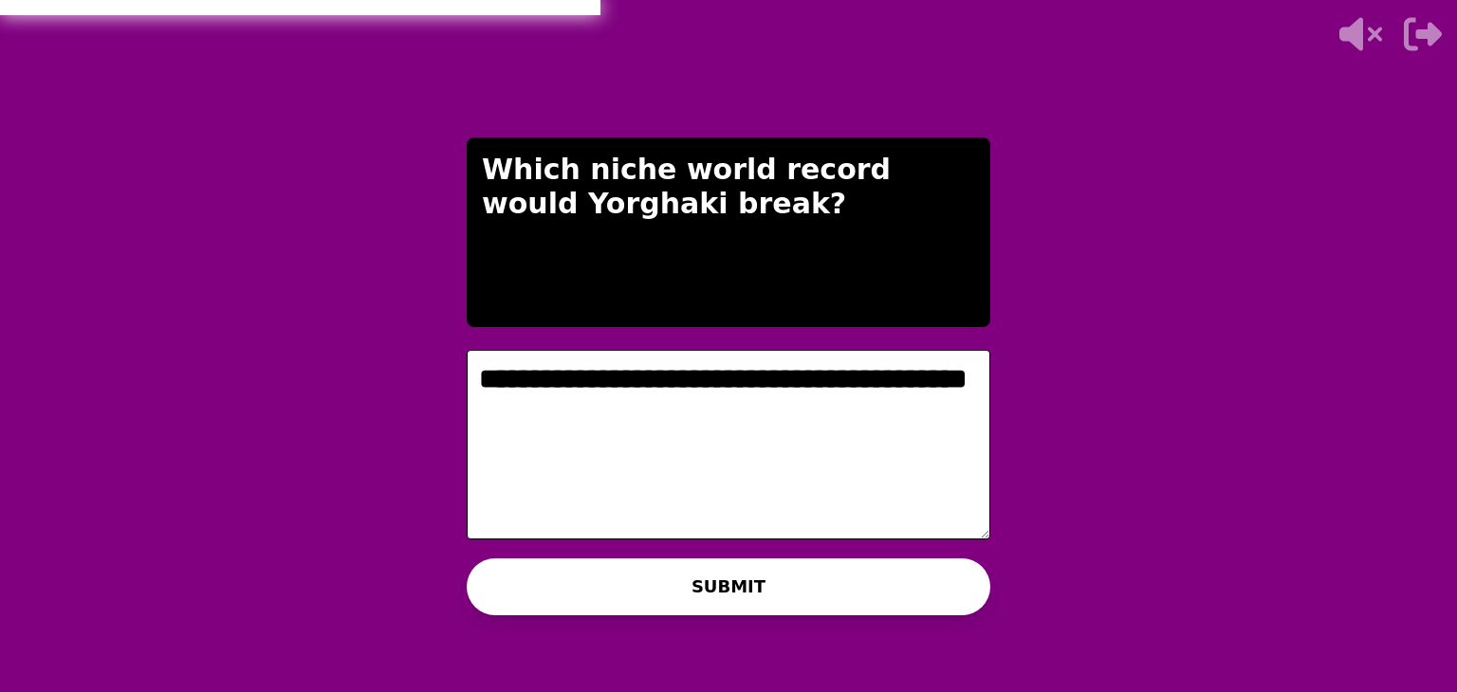
type textarea "**********"
click at [756, 567] on button "SUBMIT" at bounding box center [729, 587] width 524 height 57
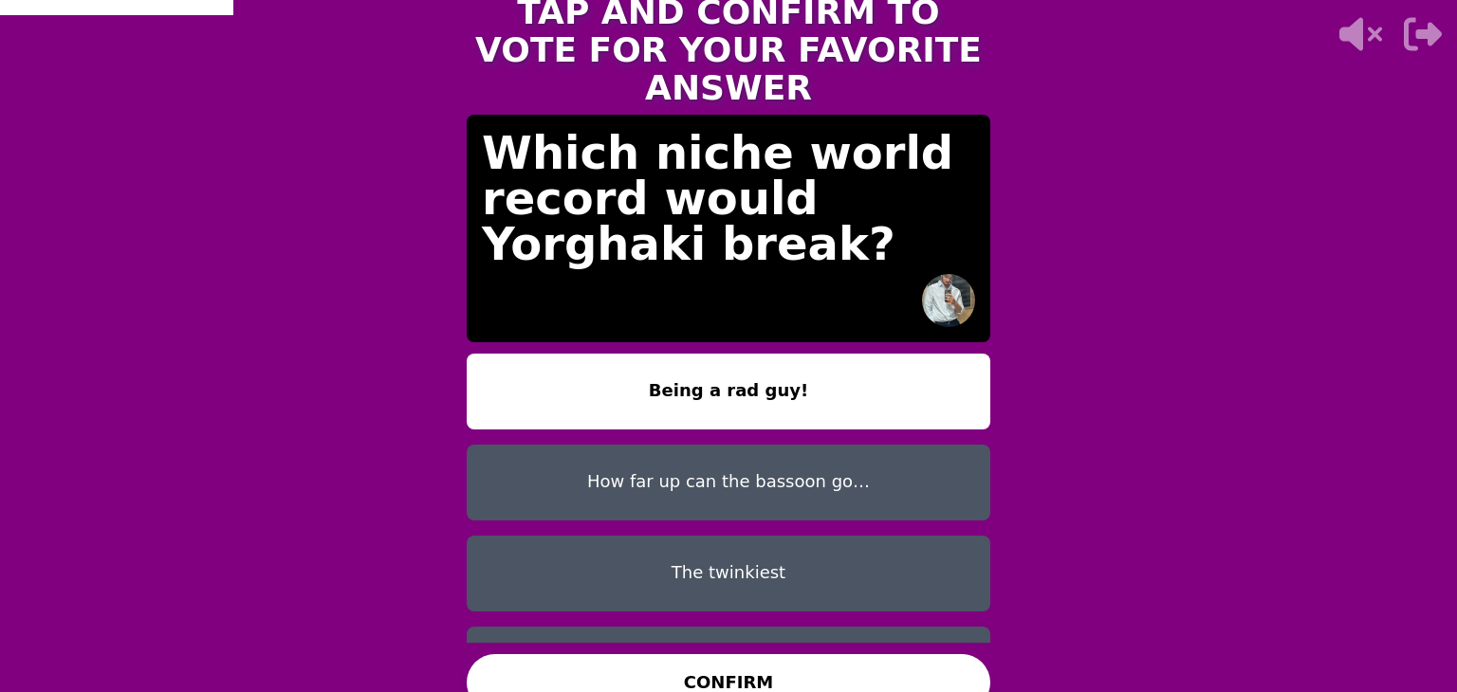
scroll to position [59, 0]
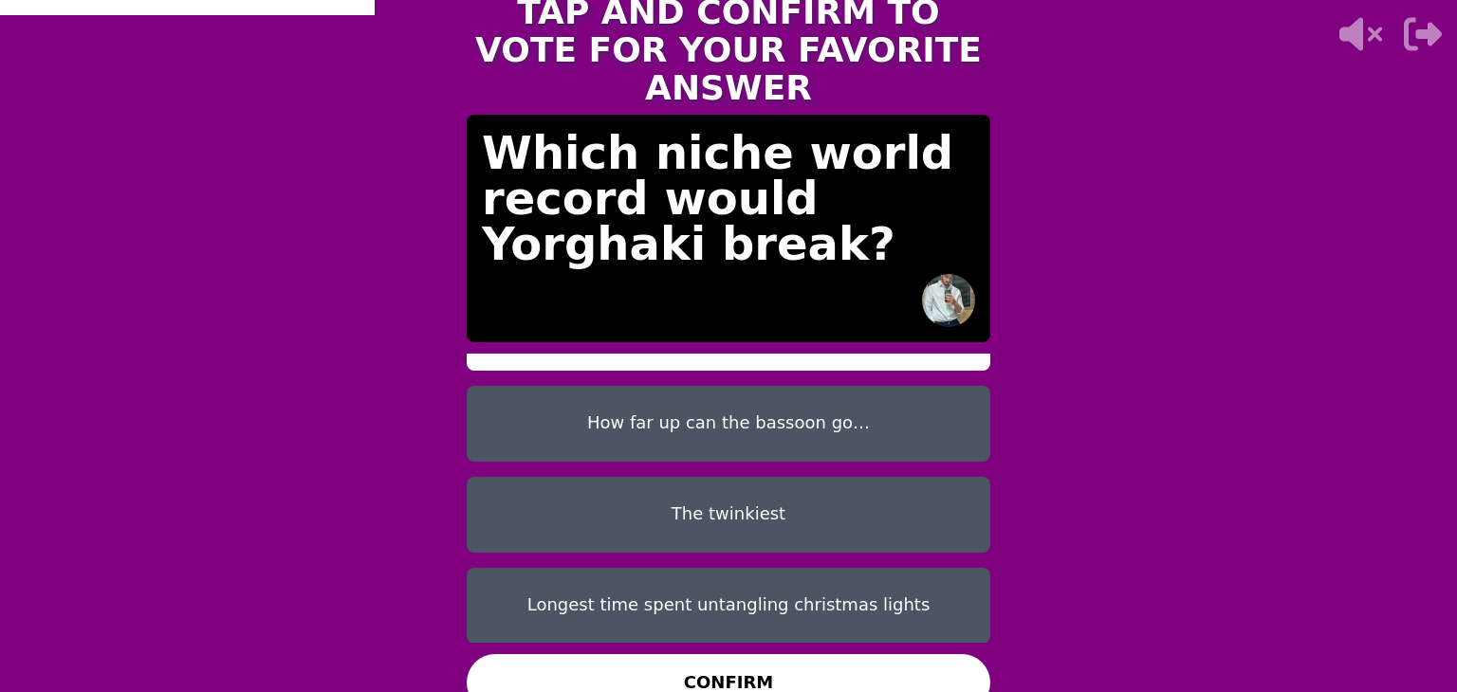
click at [751, 418] on button "How far up can the bassoon go…" at bounding box center [729, 424] width 524 height 76
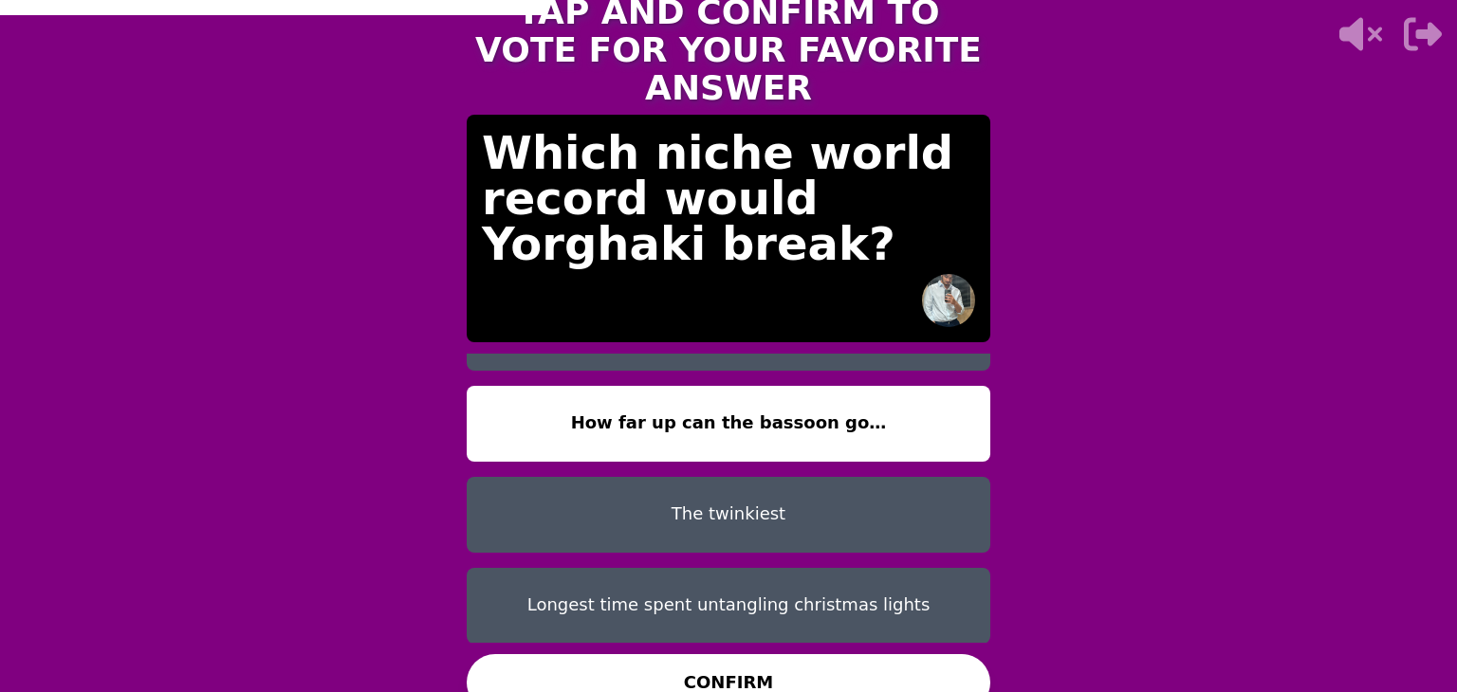
click at [762, 661] on button "CONFIRM" at bounding box center [729, 682] width 524 height 57
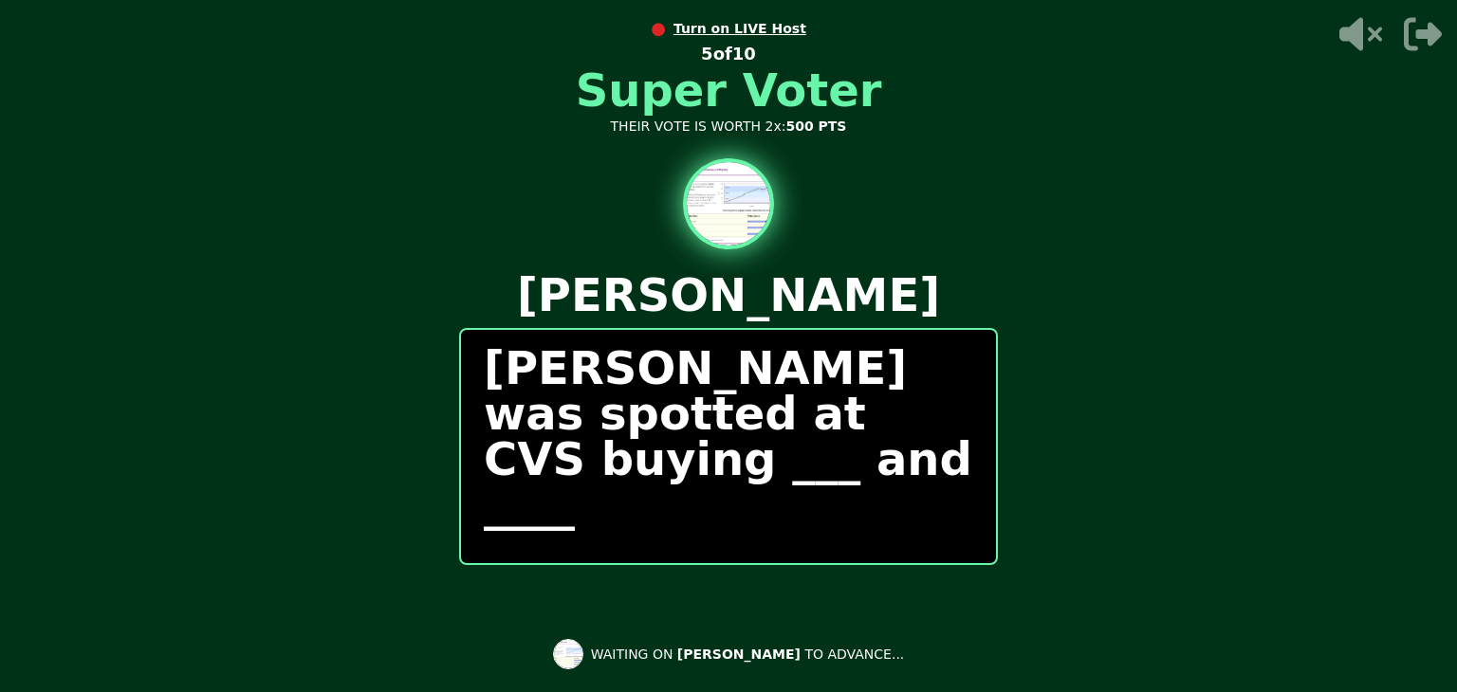
click at [740, 561] on div "[PERSON_NAME] was spotted at CVS buying ___ and ____" at bounding box center [728, 446] width 539 height 237
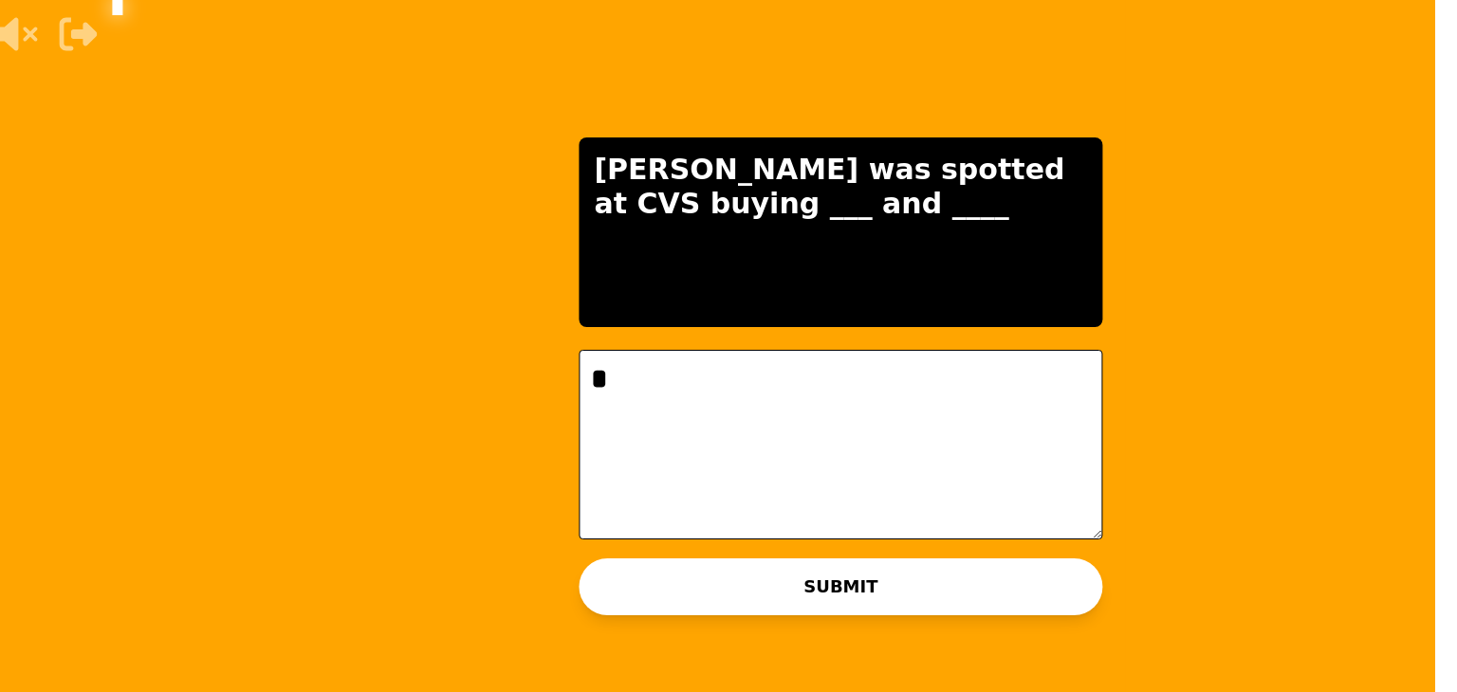
scroll to position [0, 0]
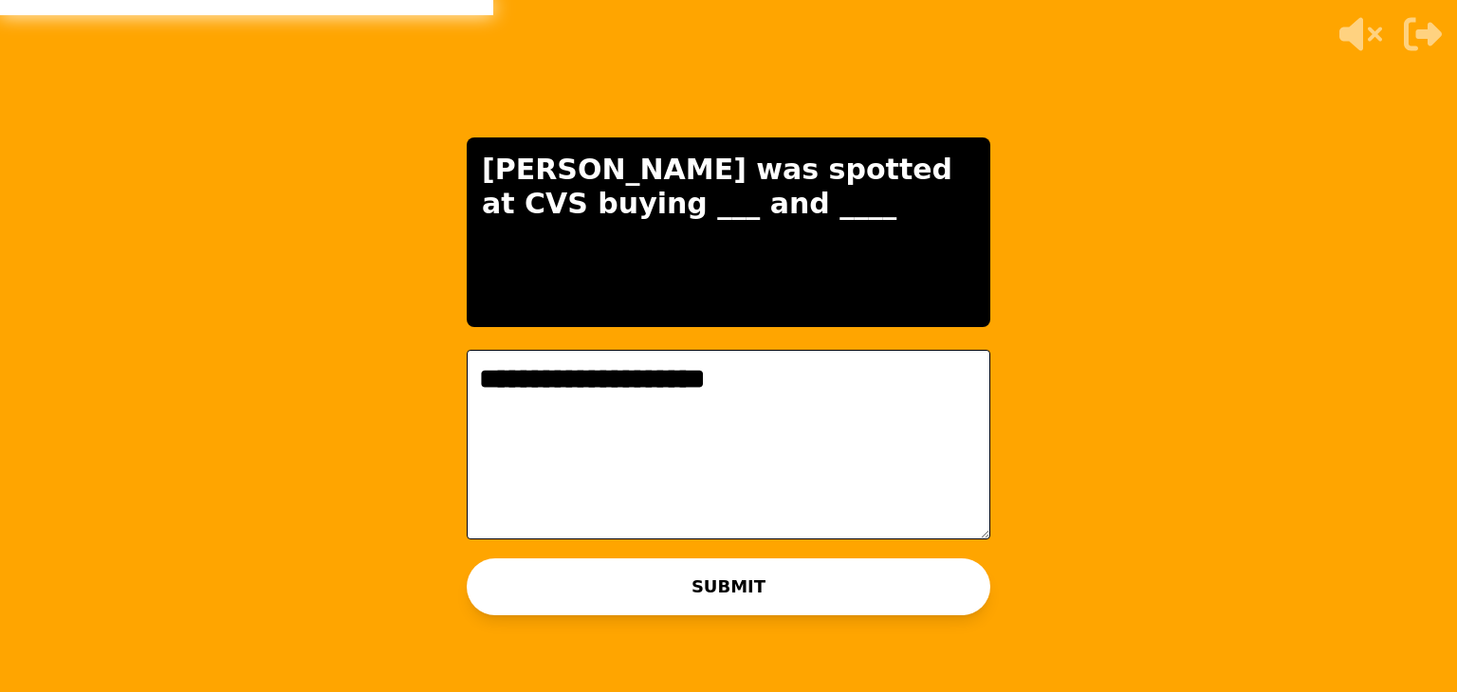
type textarea "**********"
click at [753, 586] on button "SUBMIT" at bounding box center [729, 587] width 524 height 57
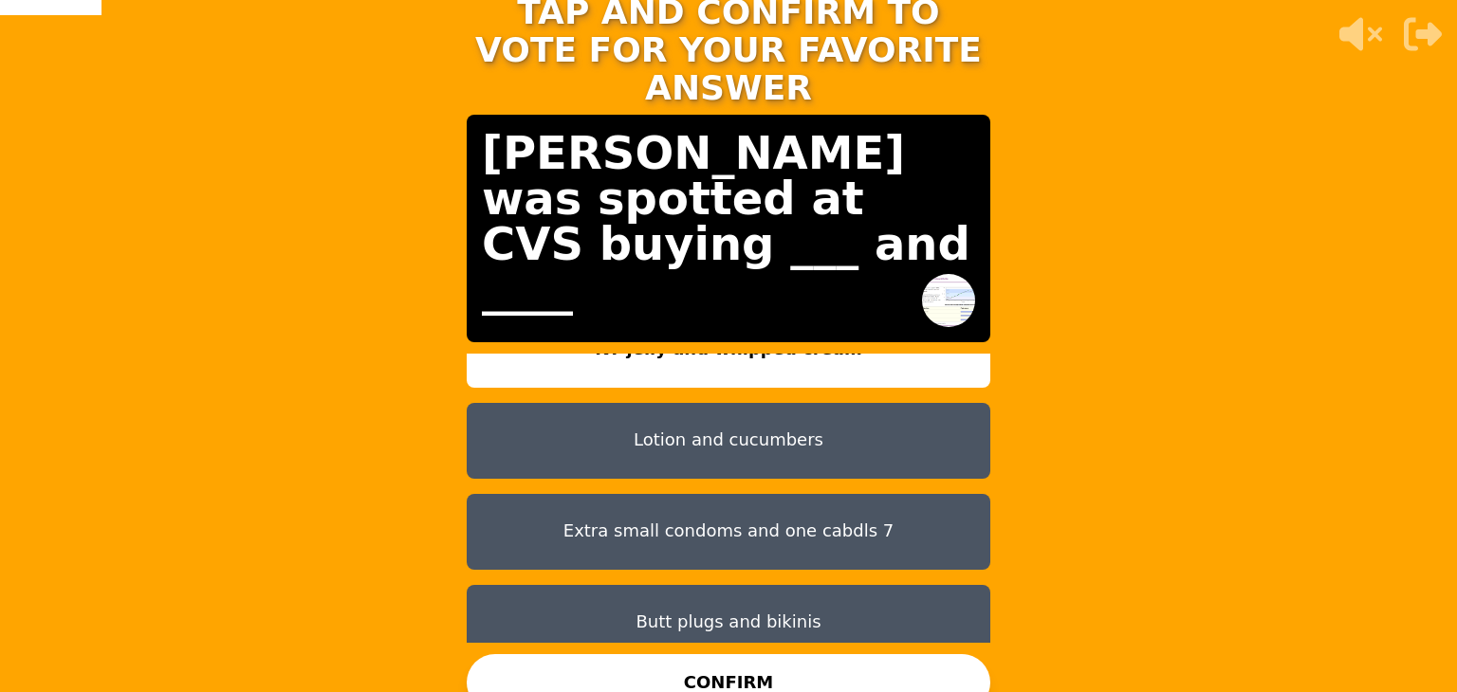
scroll to position [59, 0]
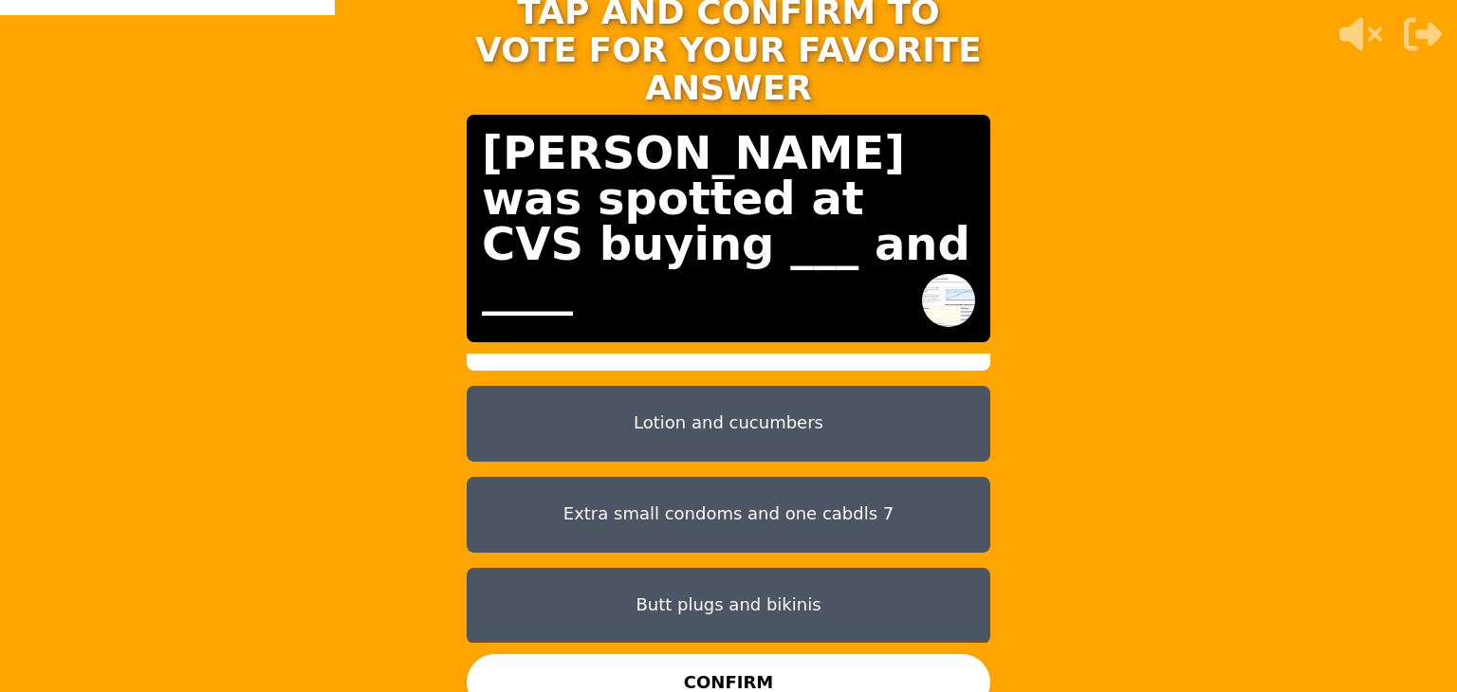
click at [676, 411] on button "Lotion and cucumbers" at bounding box center [729, 424] width 524 height 76
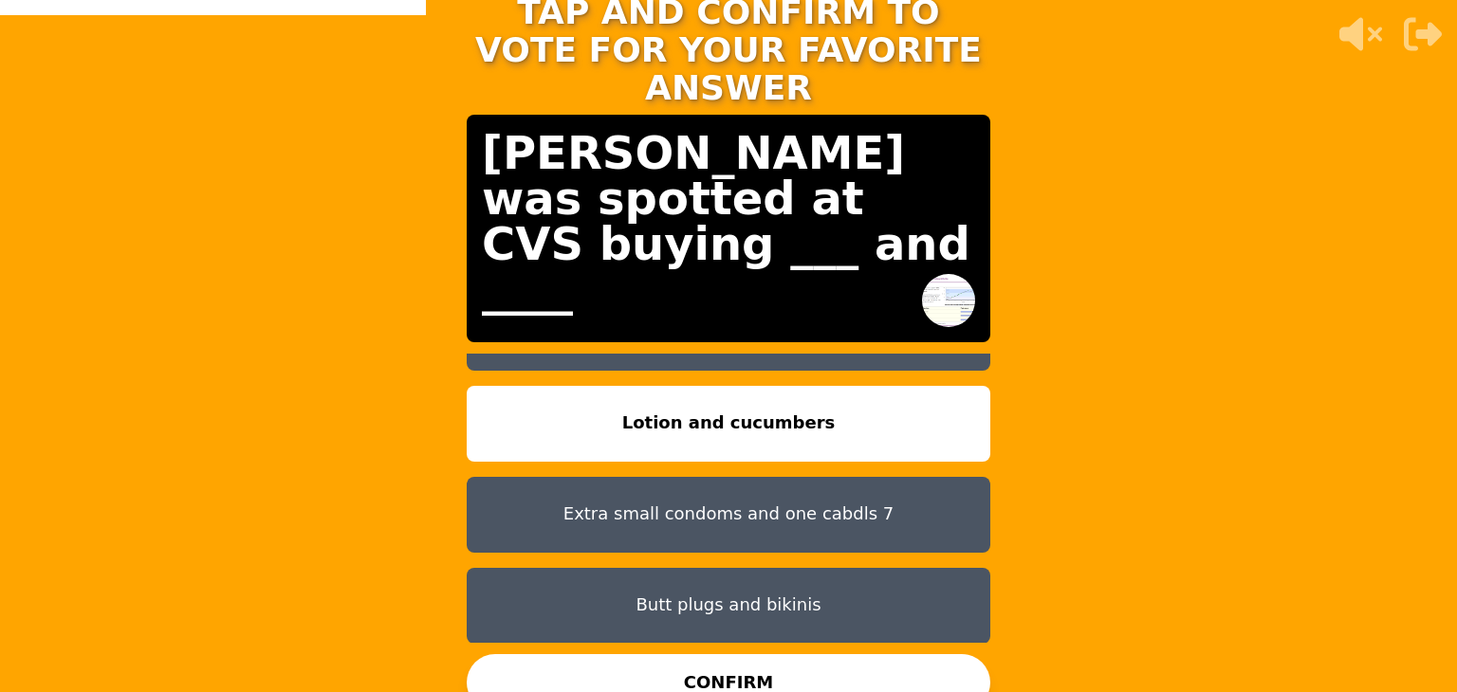
click at [659, 654] on button "CONFIRM" at bounding box center [729, 682] width 524 height 57
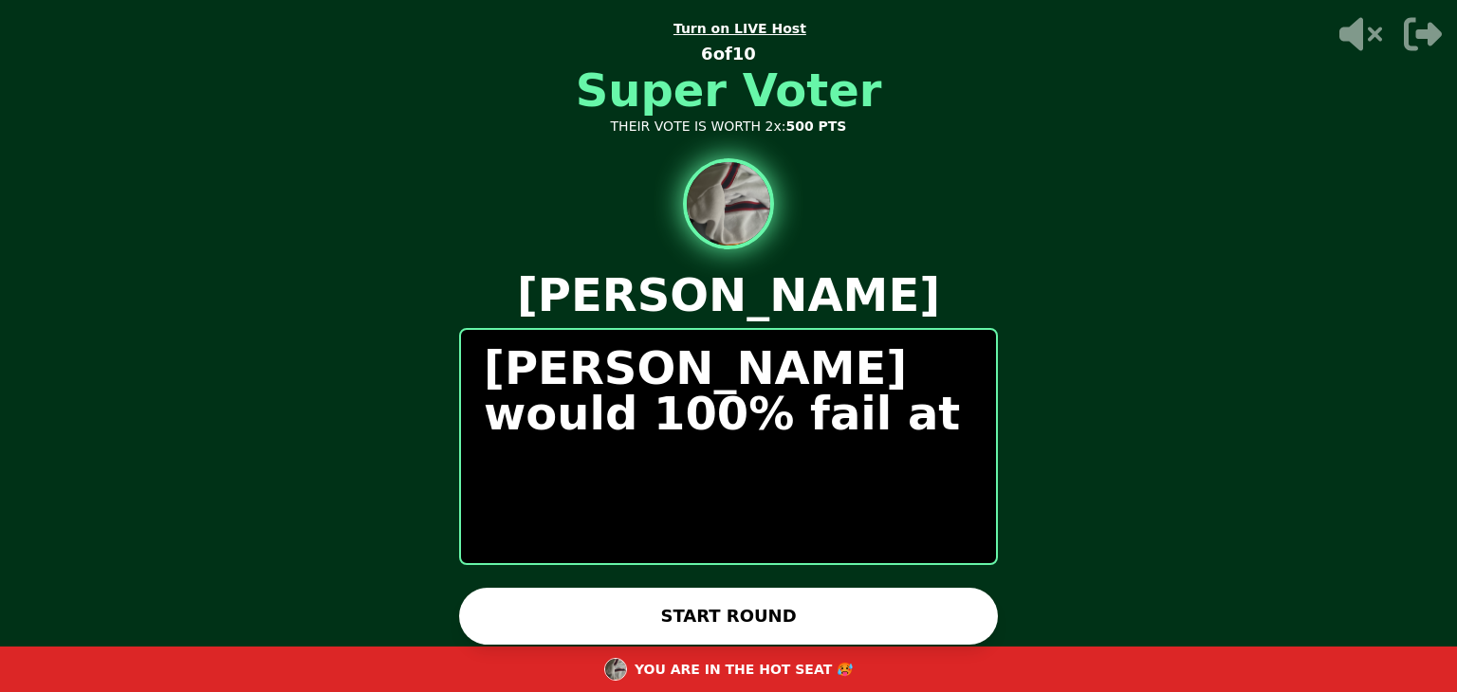
click at [631, 615] on button "START ROUND" at bounding box center [728, 616] width 539 height 57
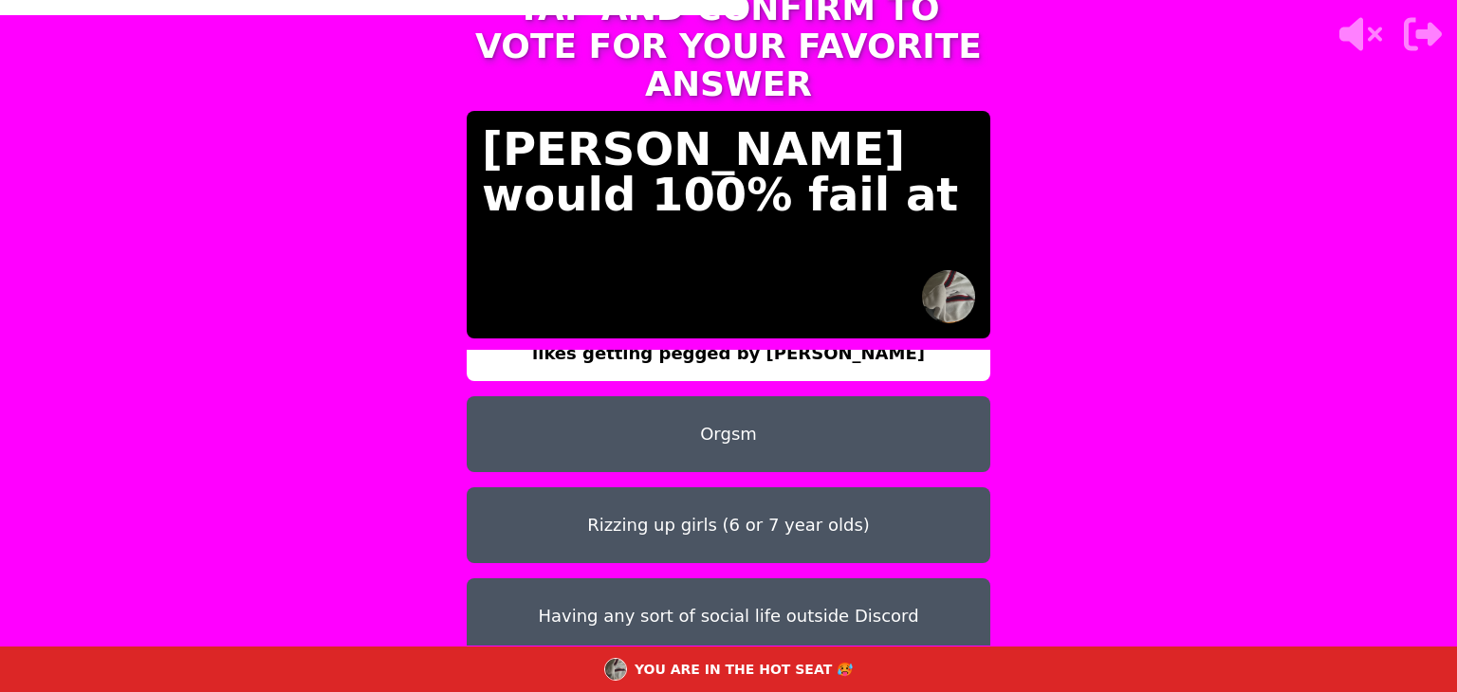
scroll to position [0, 0]
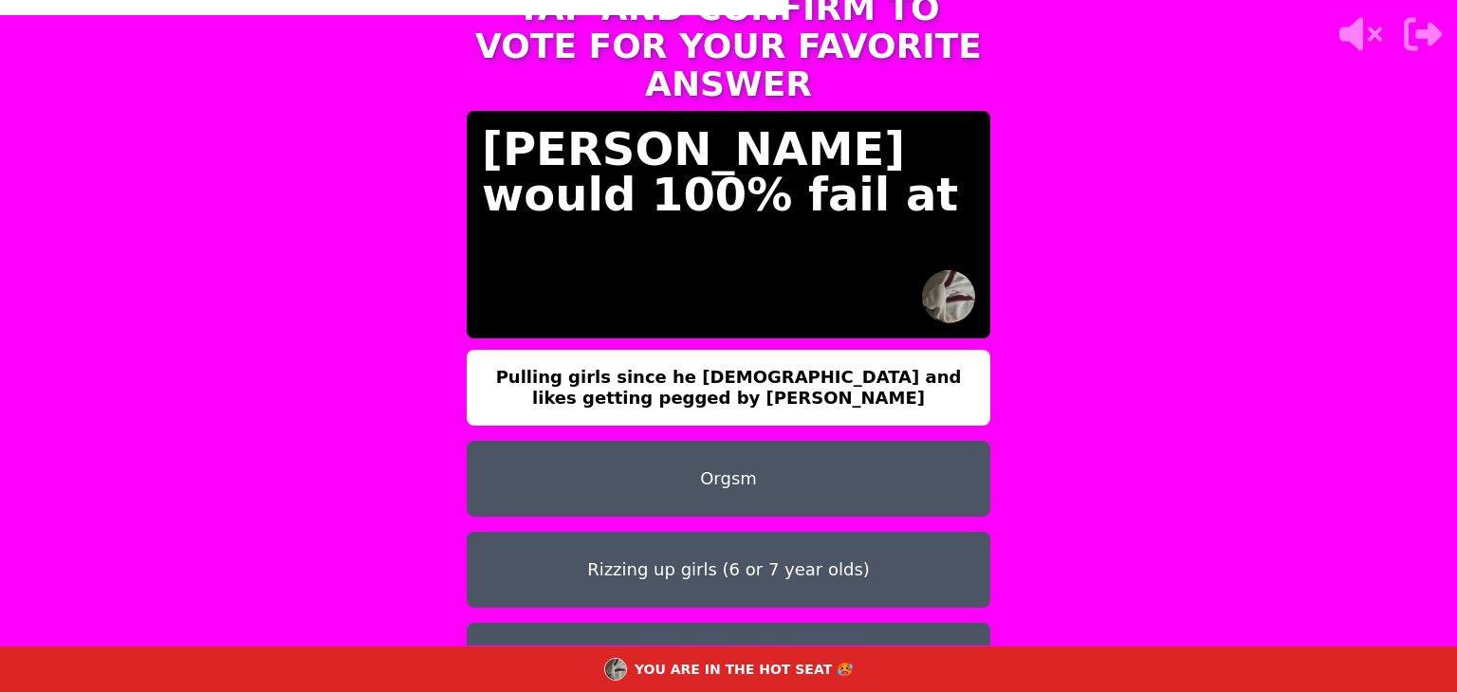
click at [767, 452] on button "Orgsm" at bounding box center [729, 479] width 524 height 76
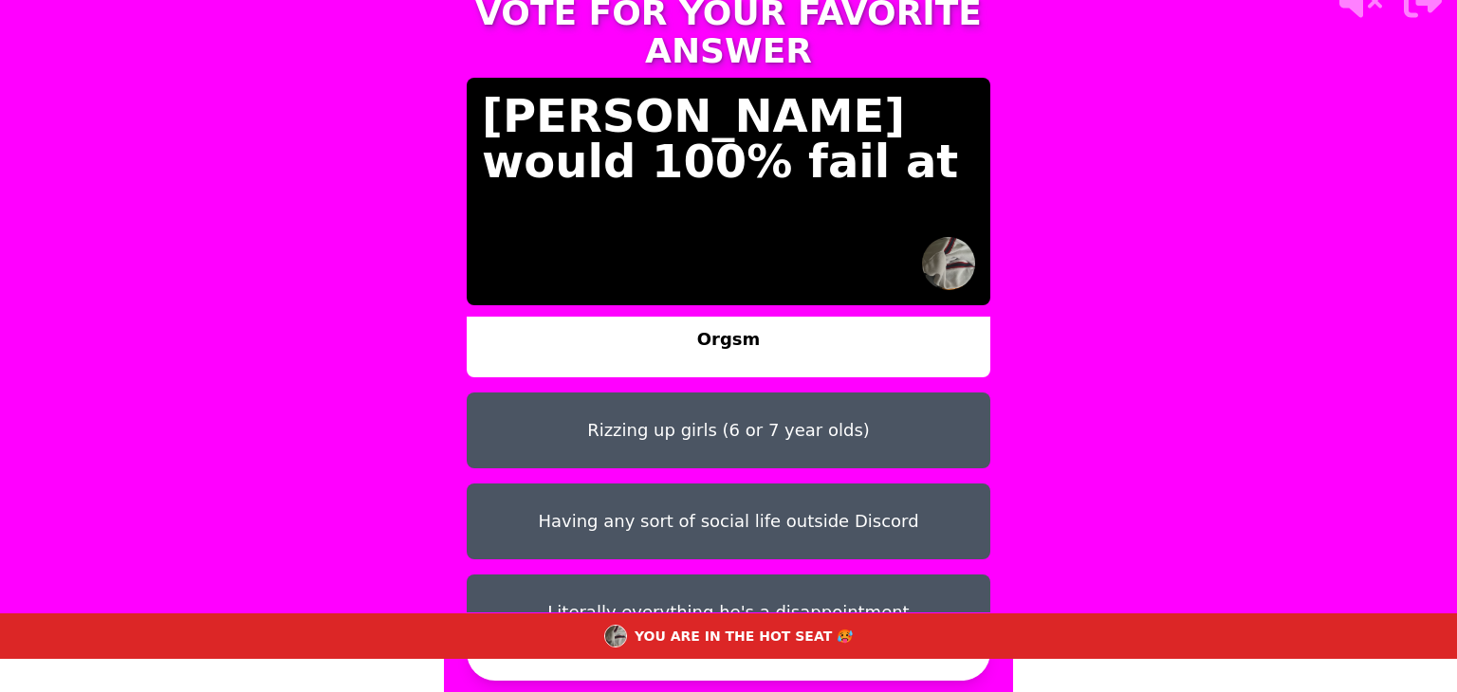
scroll to position [32, 0]
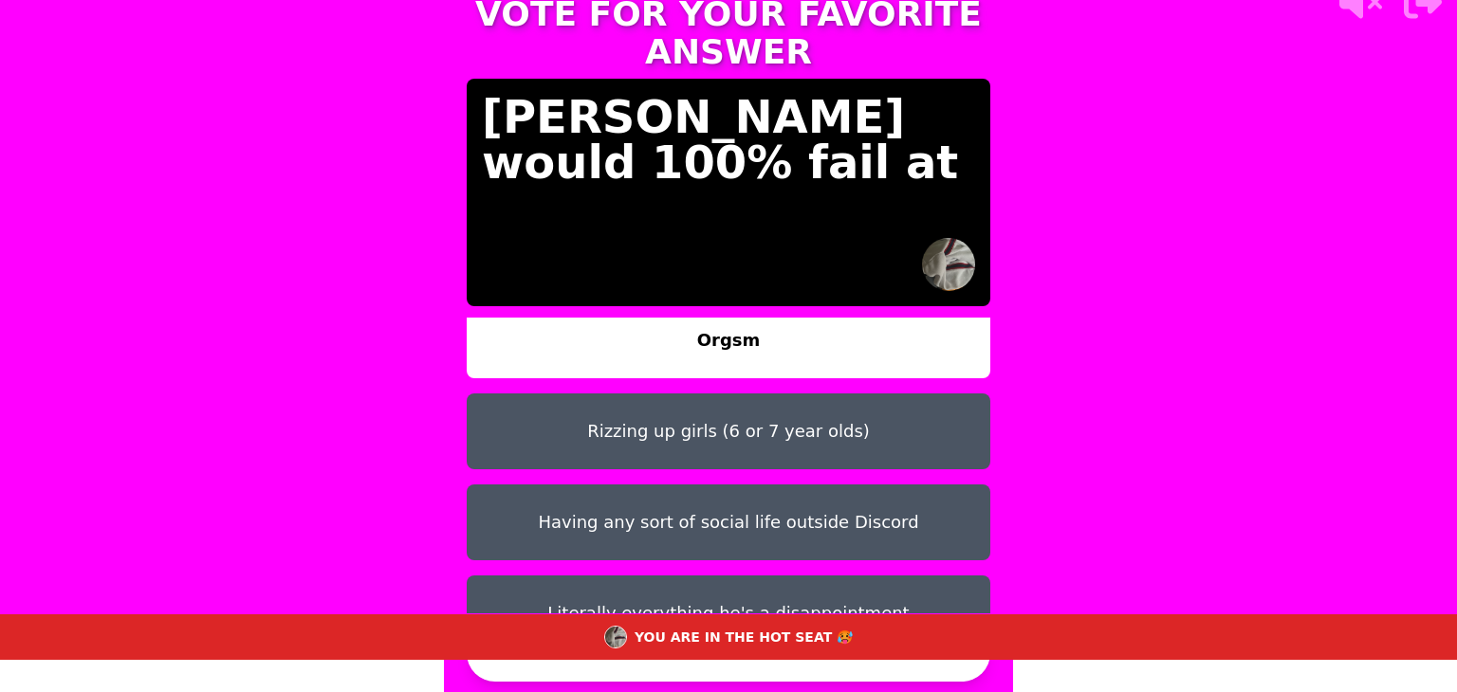
click at [637, 673] on button "CONFIRM" at bounding box center [729, 653] width 524 height 57
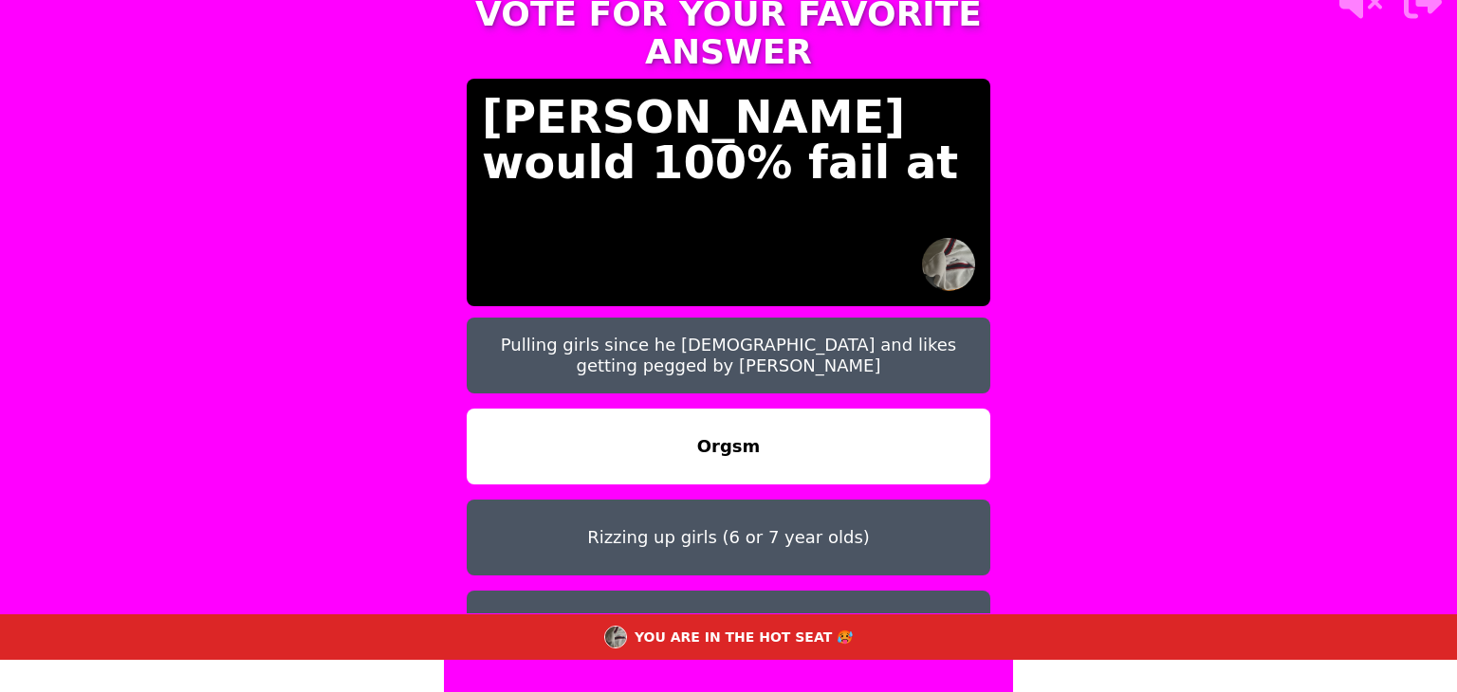
scroll to position [0, 0]
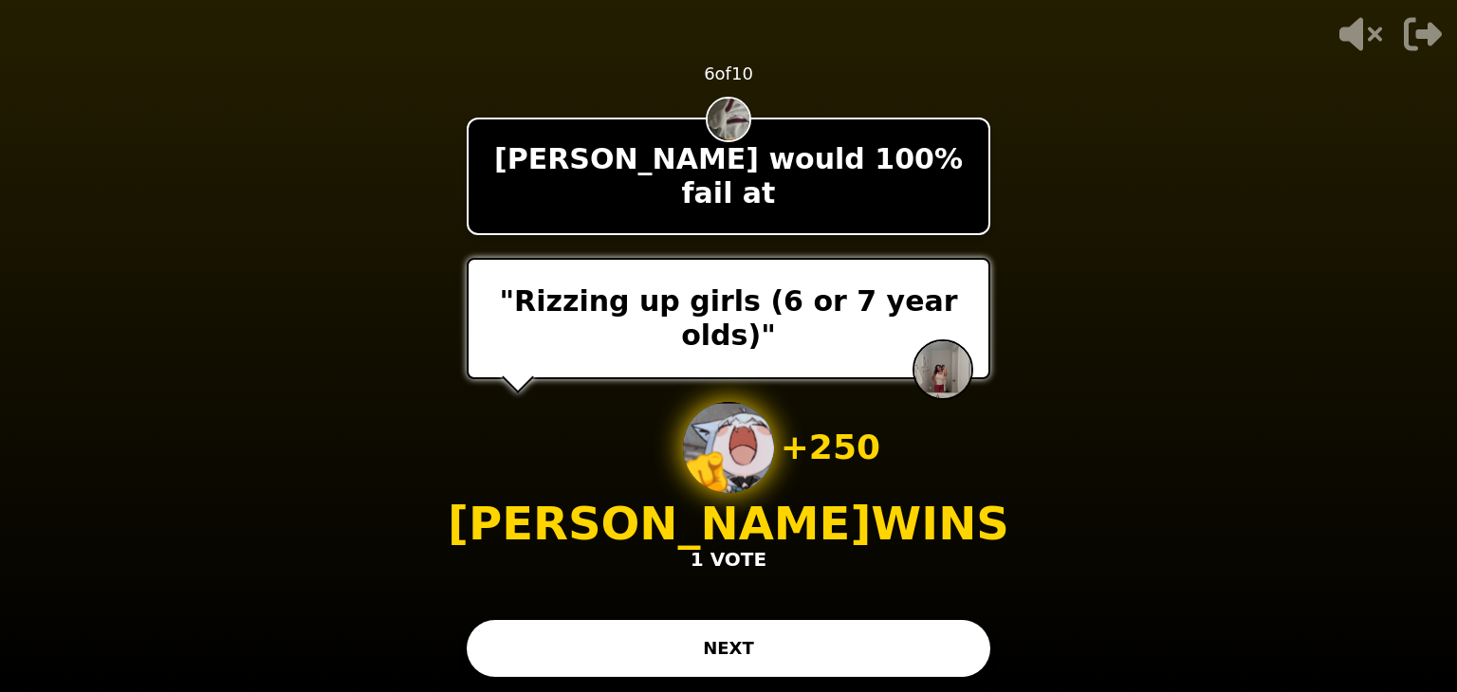
click at [720, 625] on button "NEXT" at bounding box center [729, 648] width 524 height 57
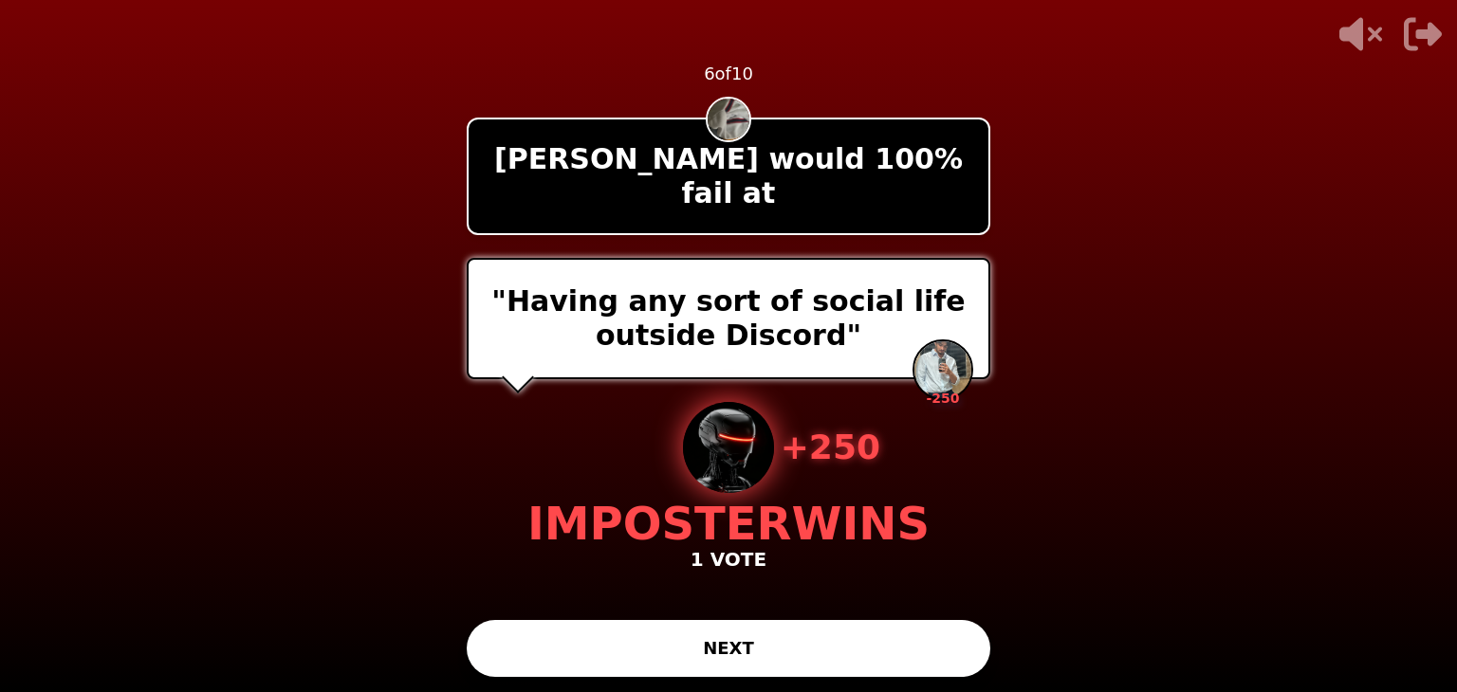
click at [750, 633] on button "NEXT" at bounding box center [729, 648] width 524 height 57
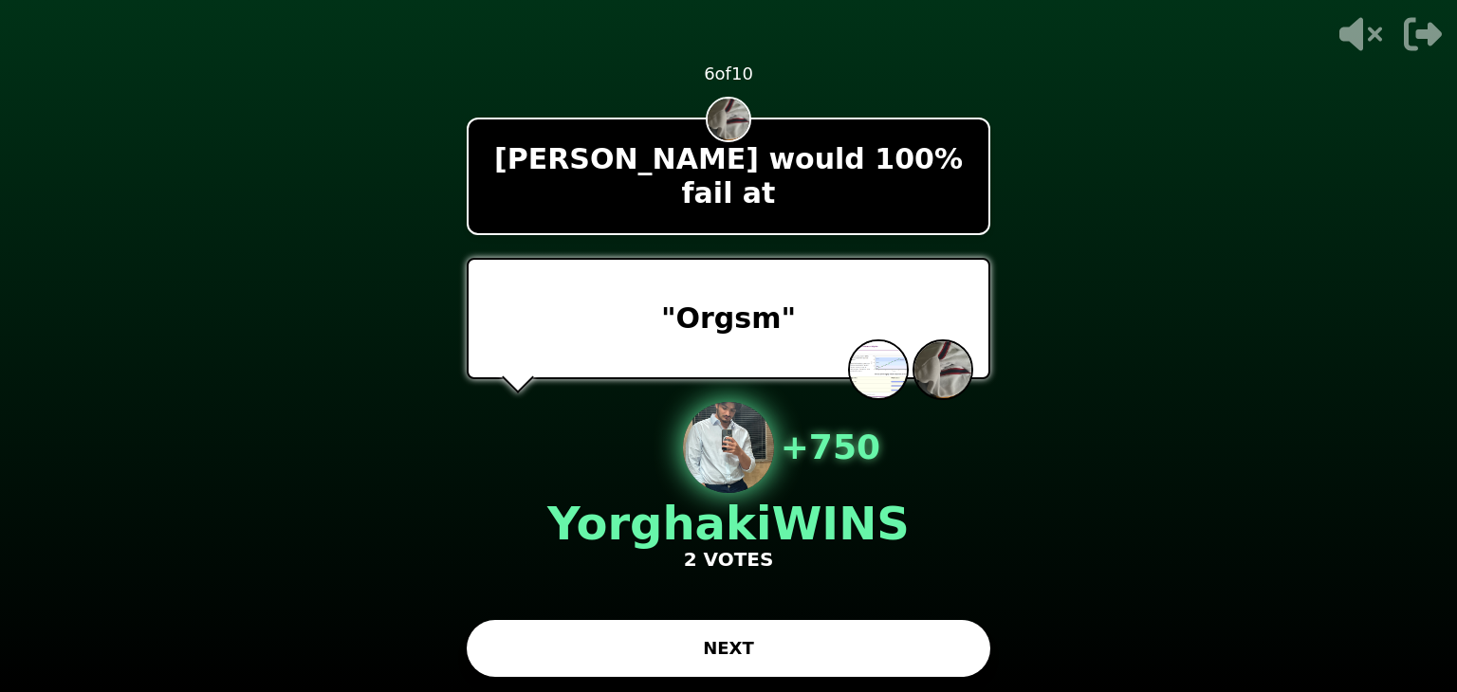
click at [750, 653] on button "NEXT" at bounding box center [729, 648] width 524 height 57
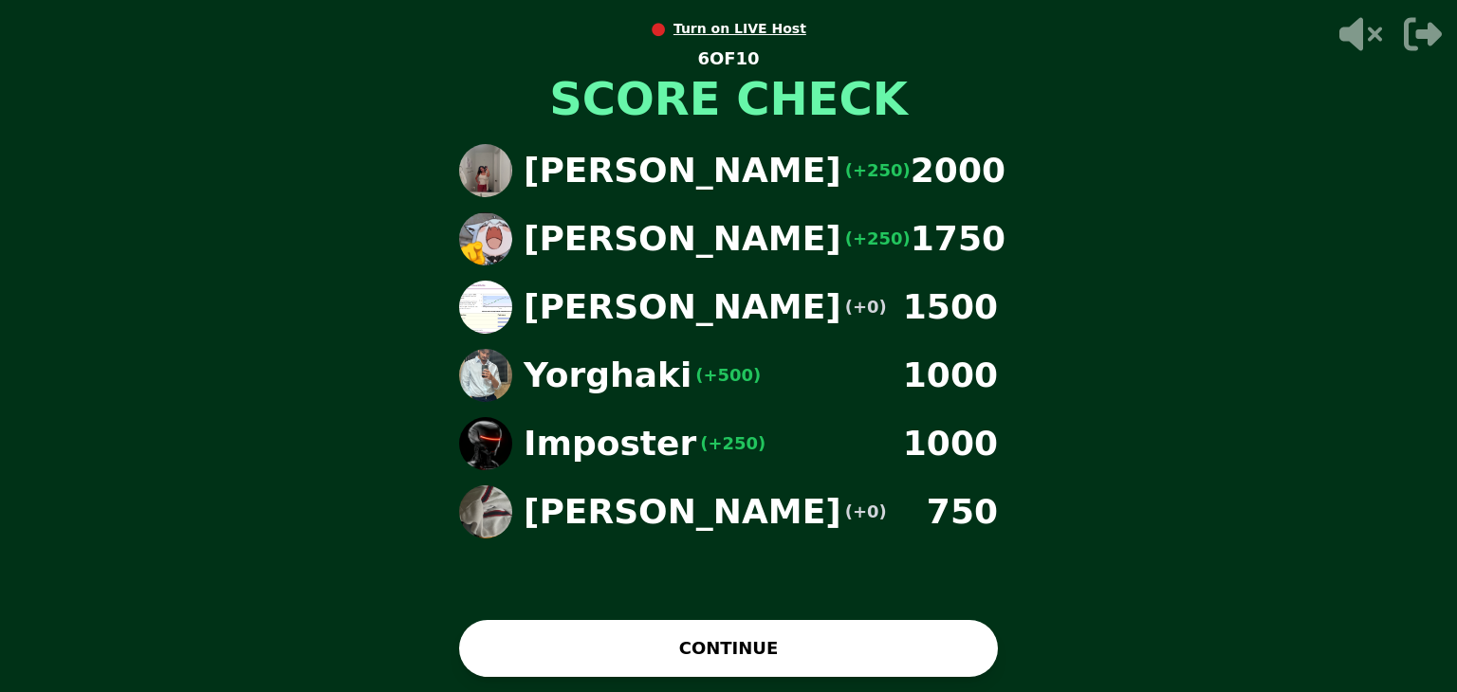
click at [750, 653] on button "CONTINUE" at bounding box center [728, 648] width 539 height 57
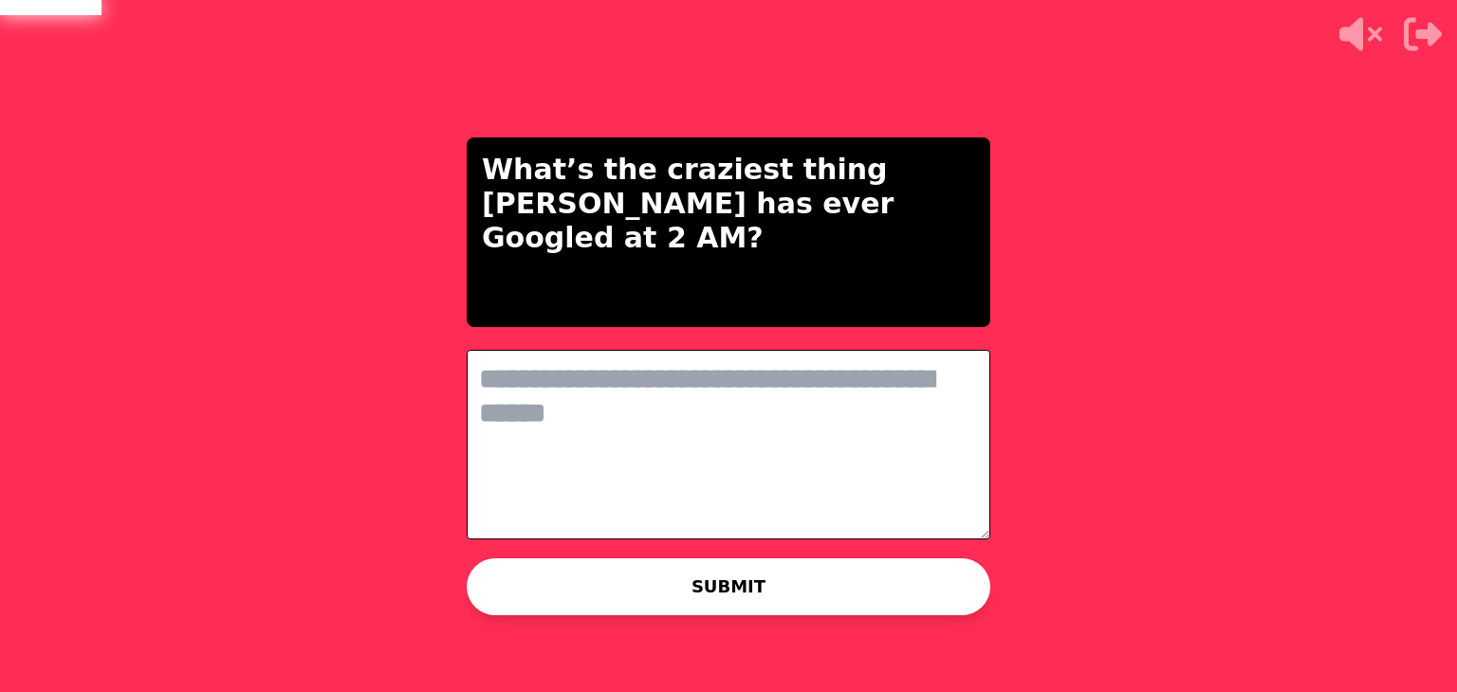
click at [649, 470] on textarea at bounding box center [729, 445] width 524 height 190
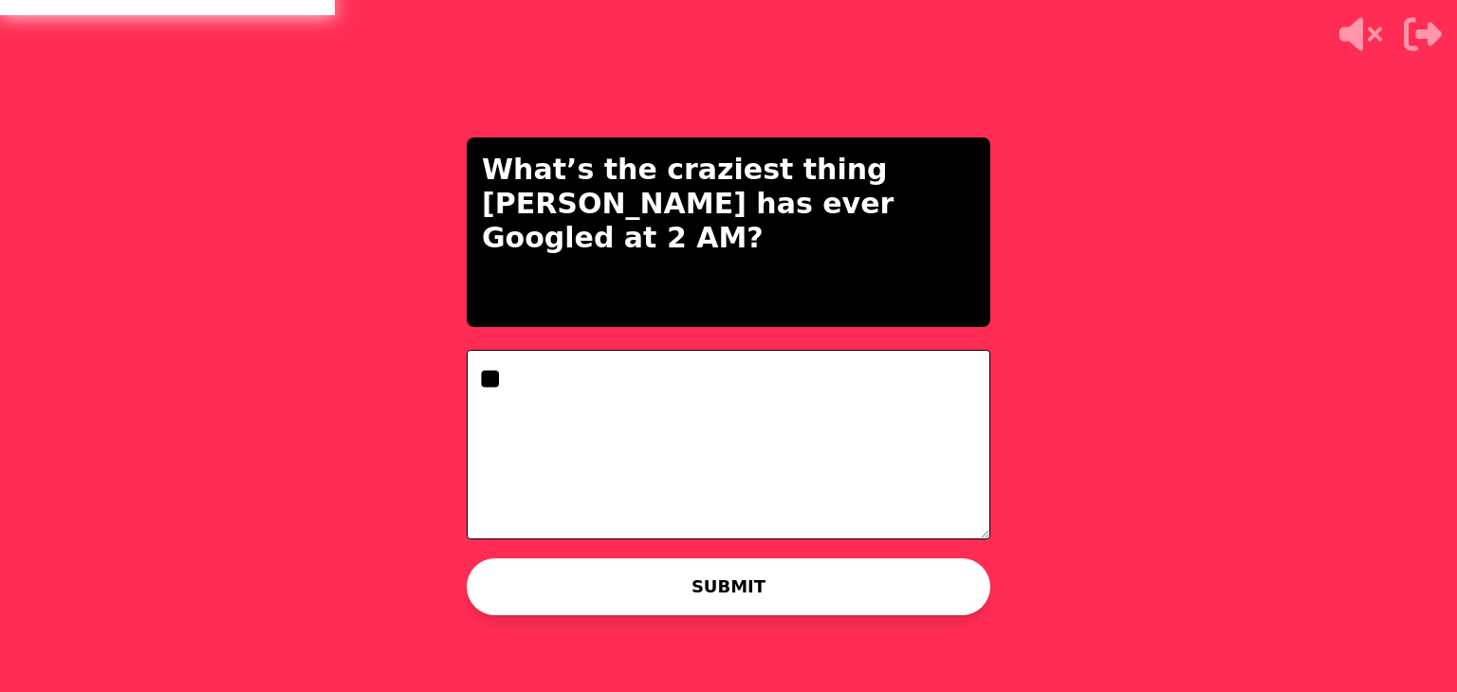
type textarea "*"
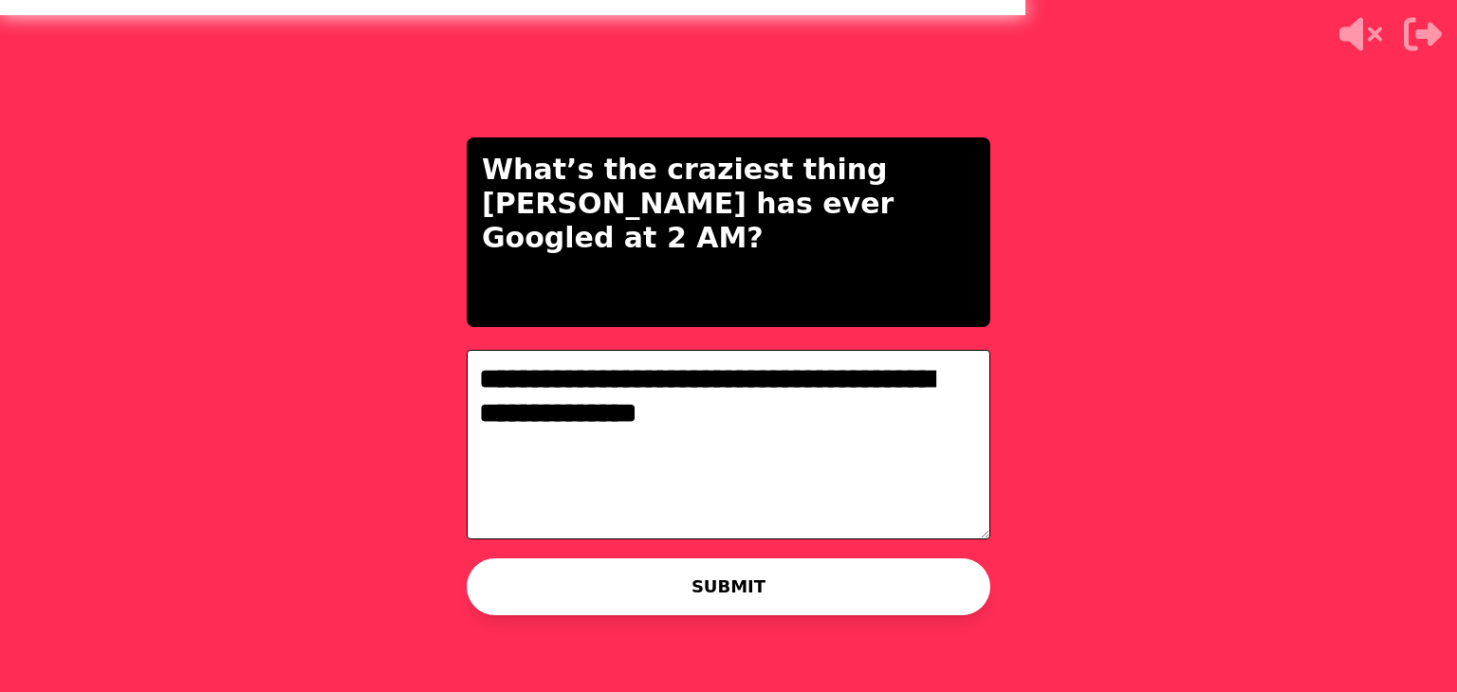
type textarea "**********"
click at [734, 599] on button "SUBMIT" at bounding box center [729, 587] width 524 height 57
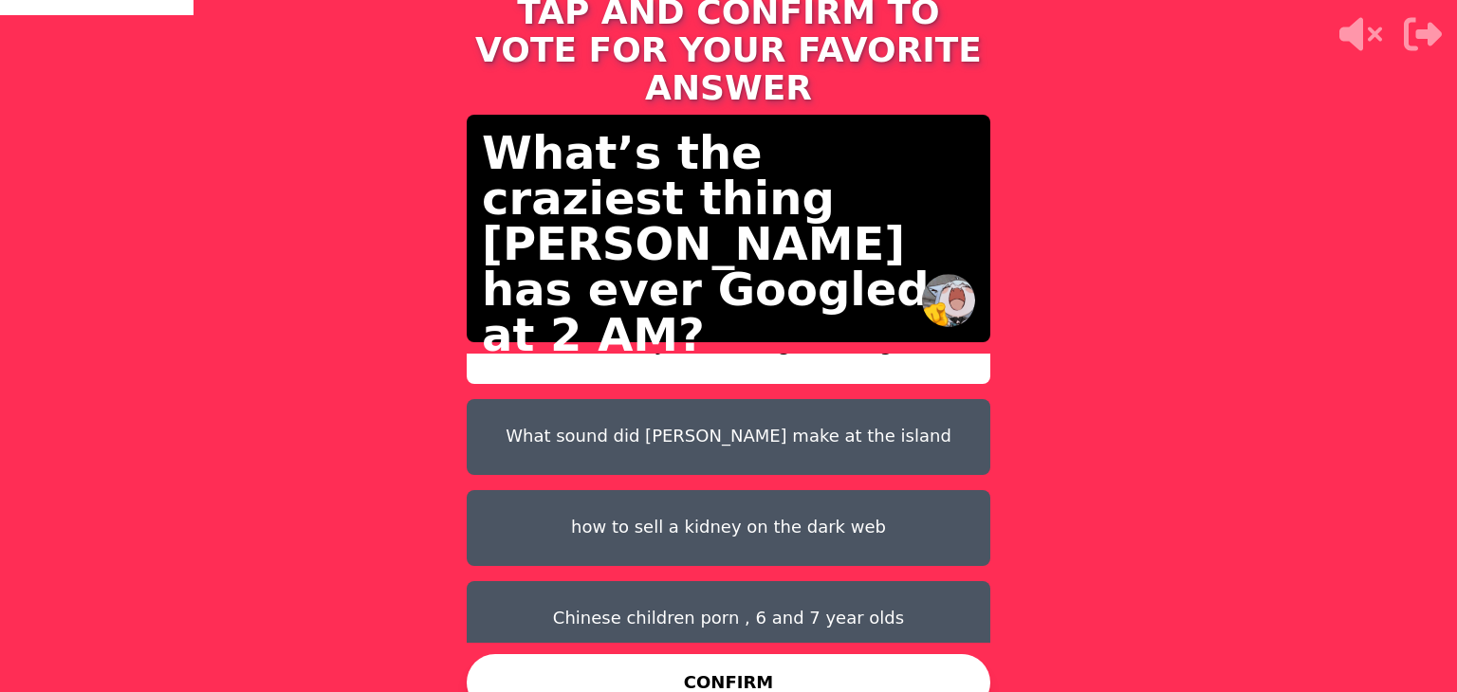
scroll to position [59, 0]
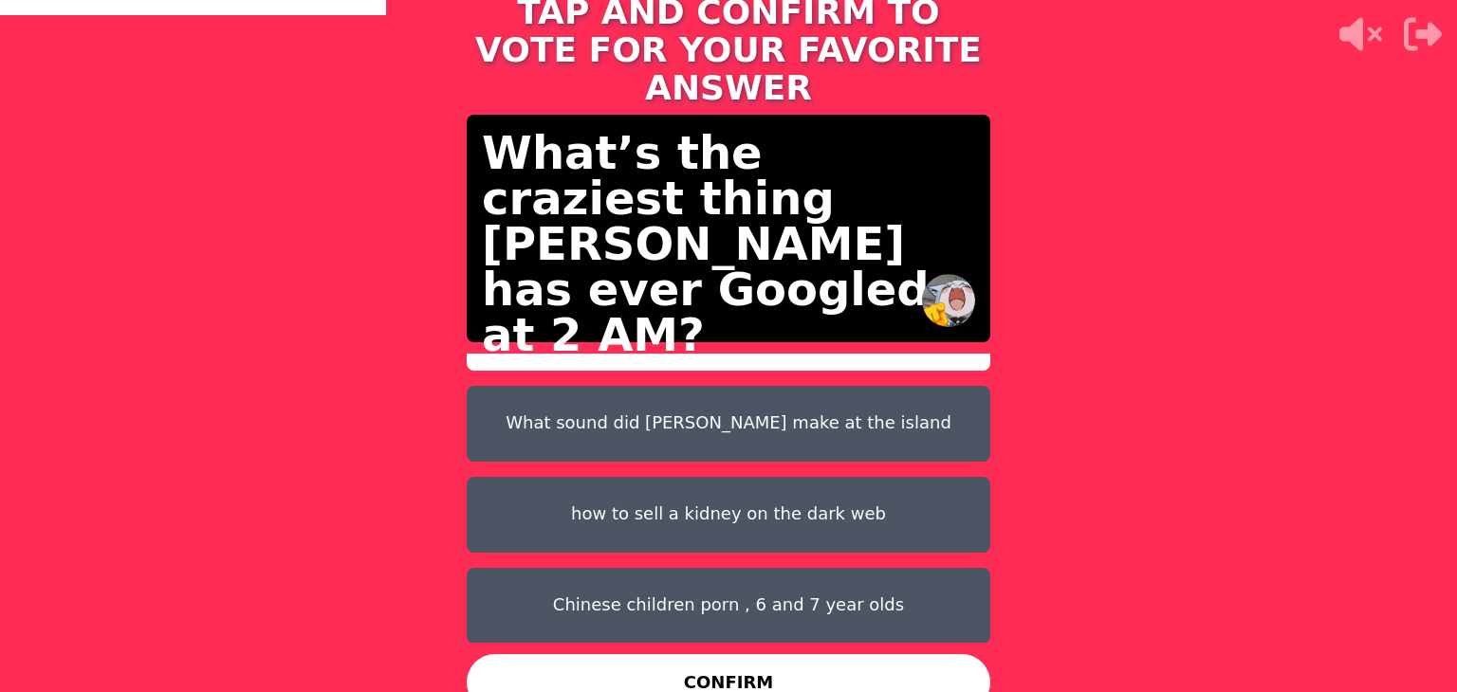
click at [734, 599] on button "Chinese children porn , 6 and 7 year olds" at bounding box center [729, 606] width 524 height 76
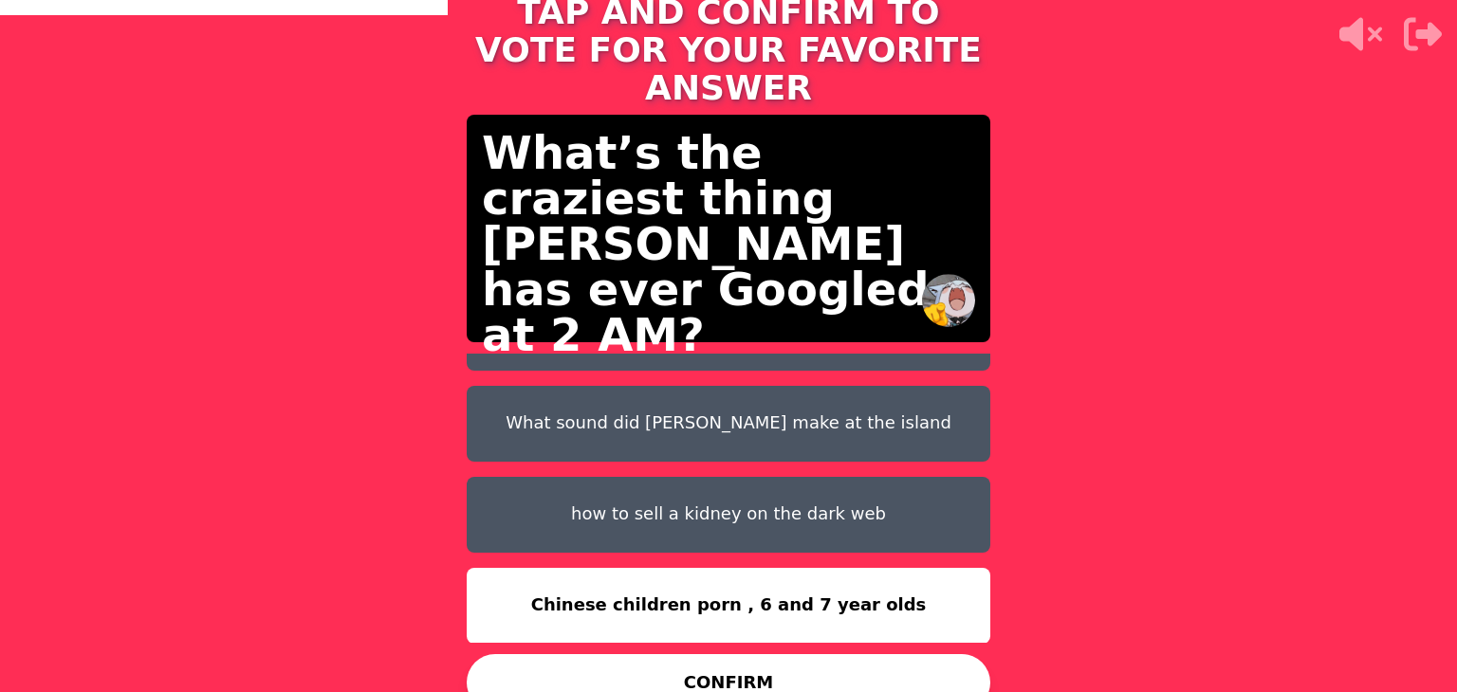
click at [742, 680] on button "CONFIRM" at bounding box center [729, 682] width 524 height 57
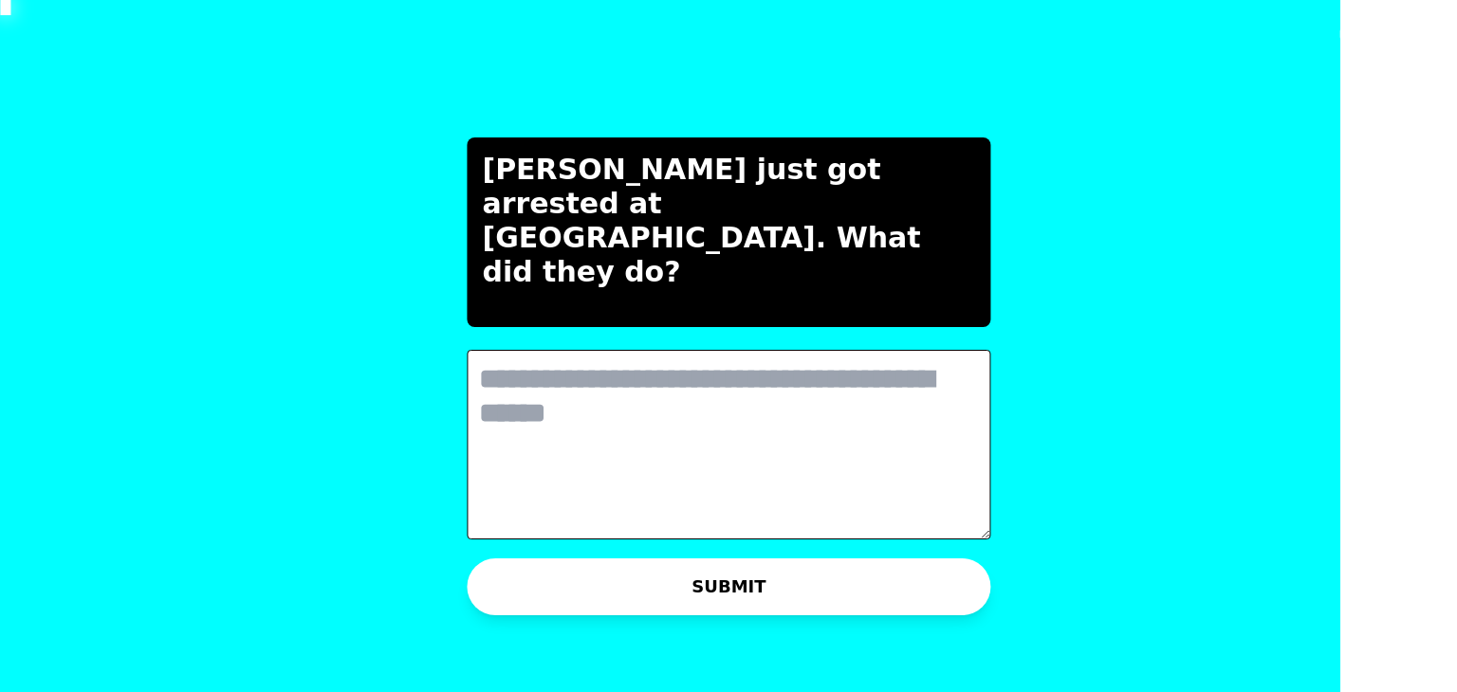
scroll to position [0, 0]
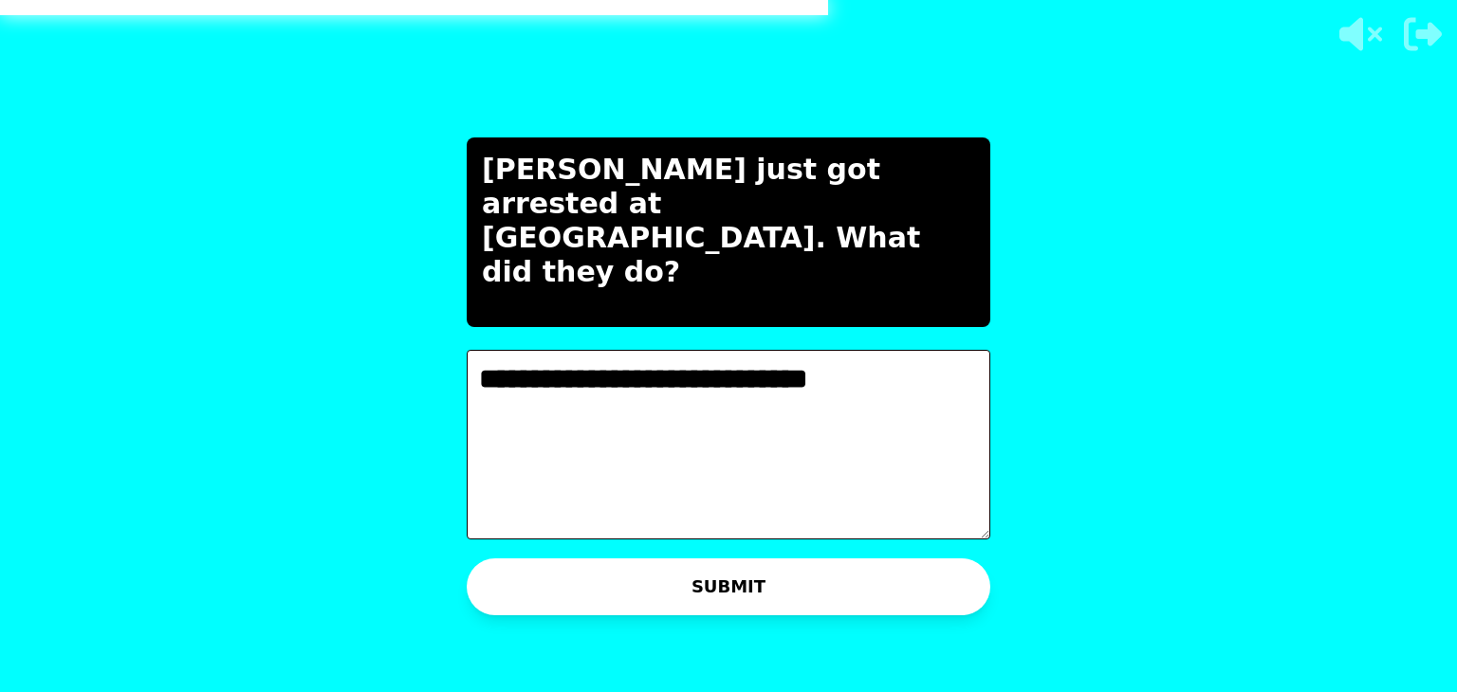
type textarea "**********"
click at [907, 591] on button "SUBMIT" at bounding box center [729, 587] width 524 height 57
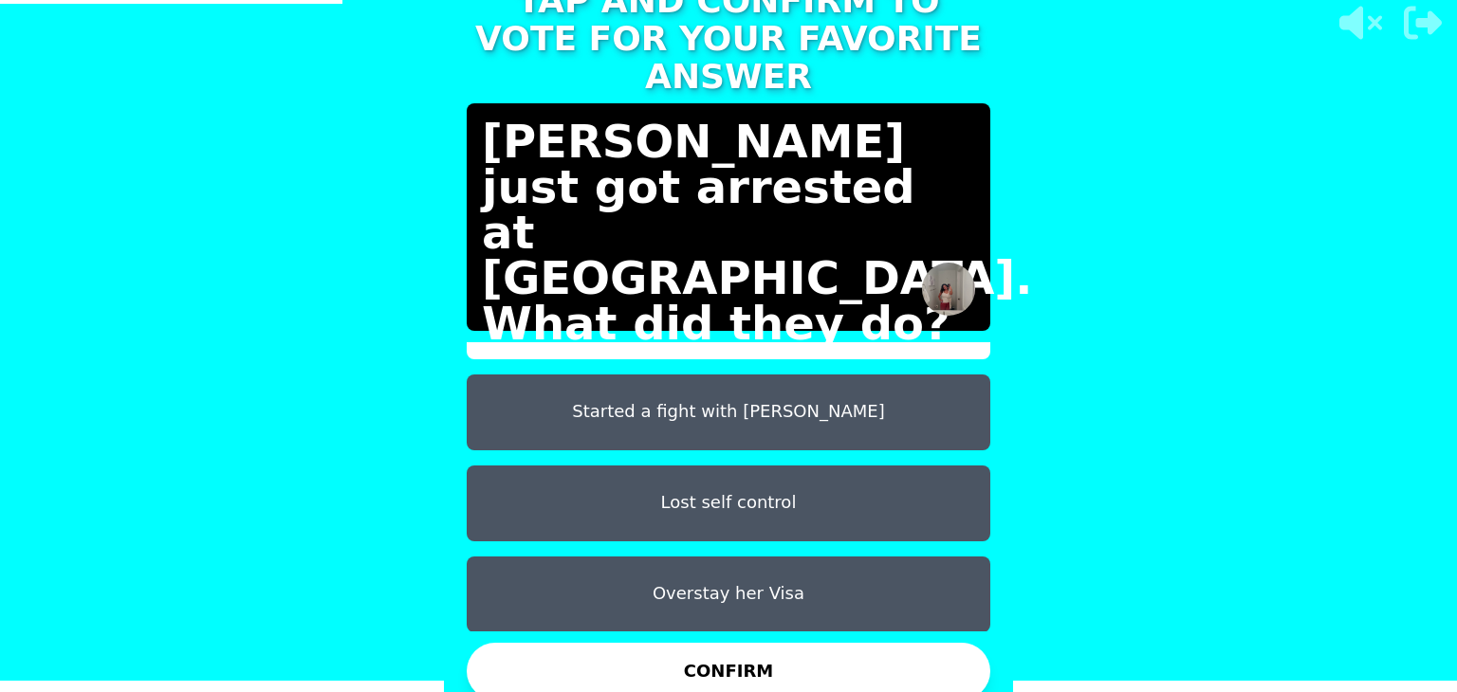
scroll to position [11, 0]
click at [753, 570] on button "Overstay her Visa" at bounding box center [729, 595] width 524 height 76
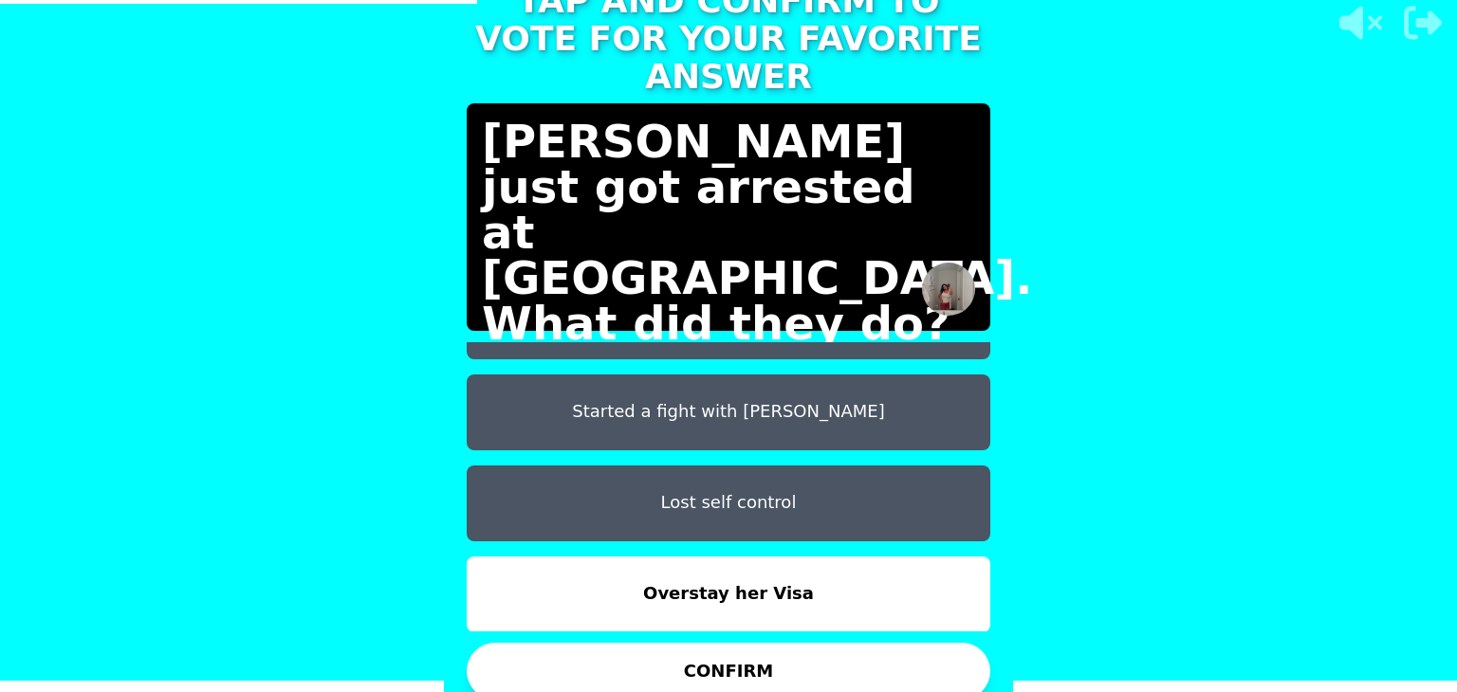
click at [780, 647] on button "CONFIRM" at bounding box center [729, 671] width 524 height 57
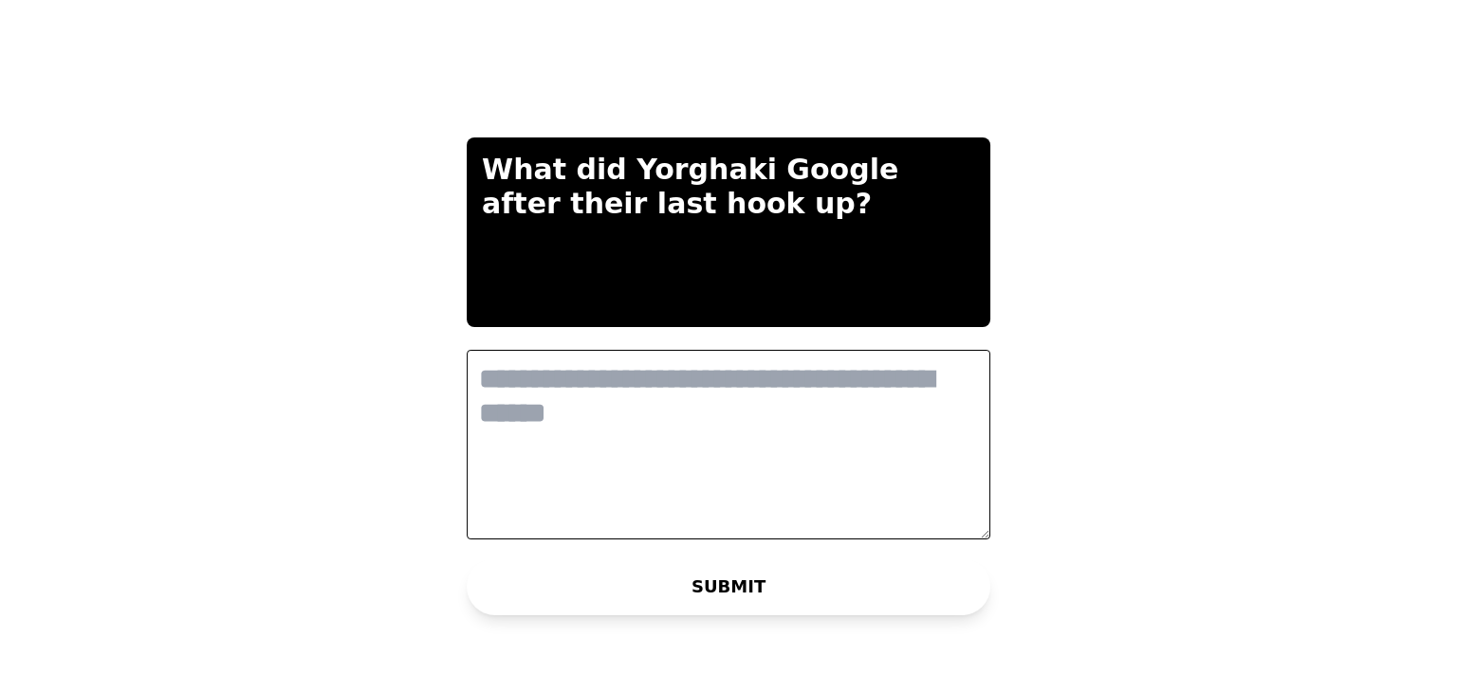
scroll to position [0, 0]
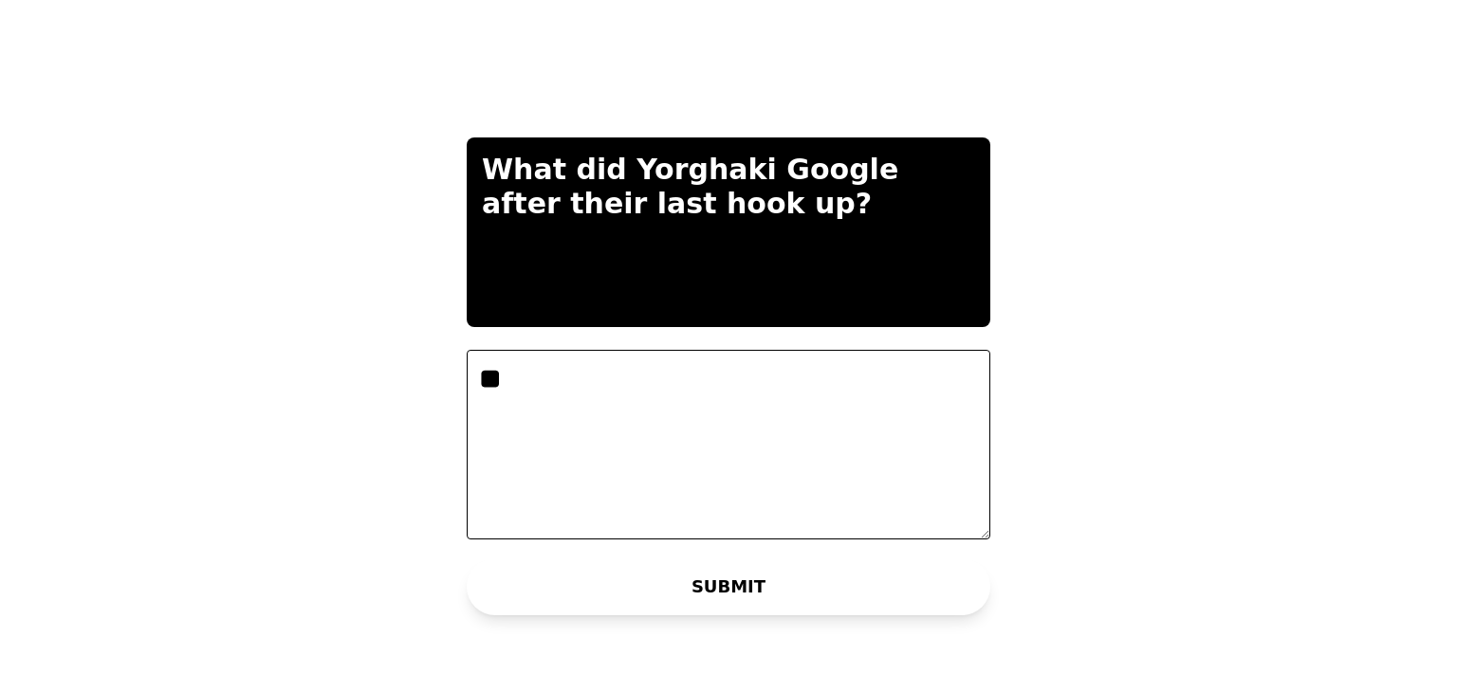
type textarea "*"
type textarea "**********"
click at [789, 588] on button "SUBMIT" at bounding box center [729, 587] width 524 height 57
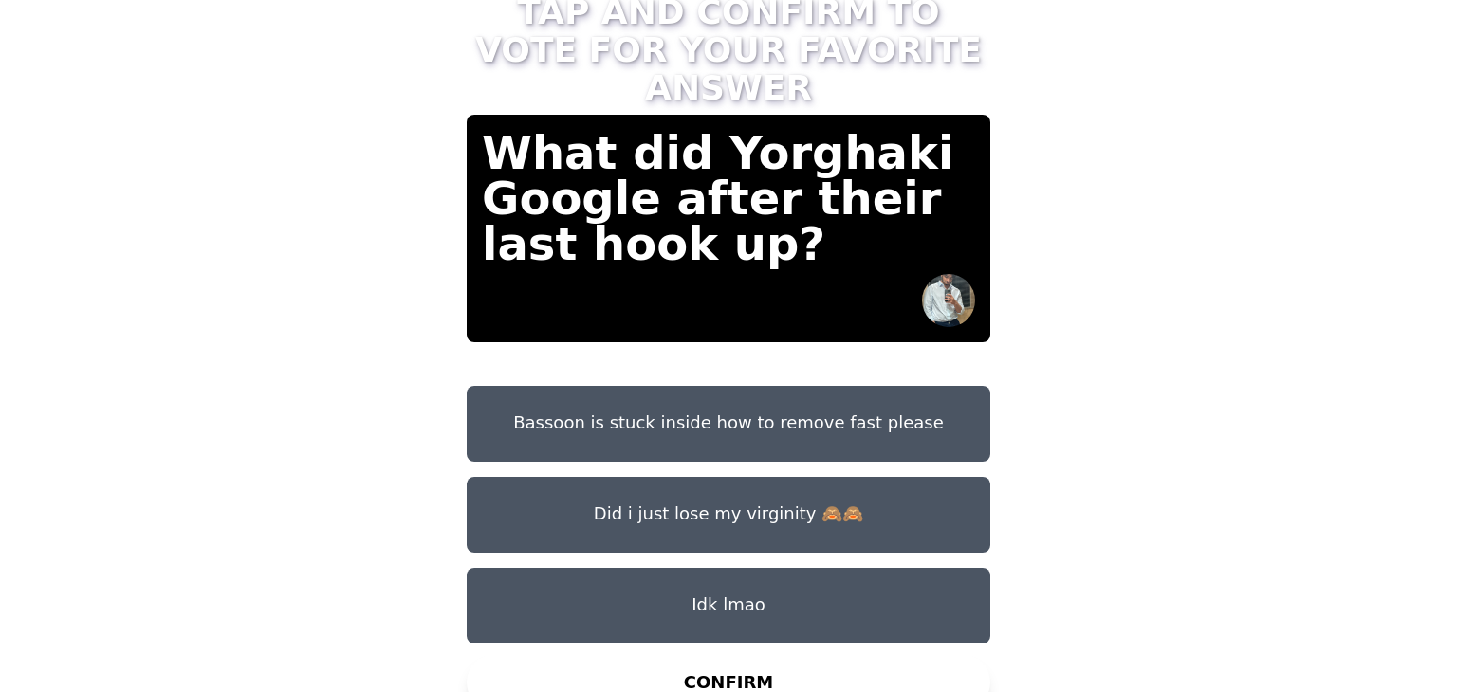
scroll to position [11, 0]
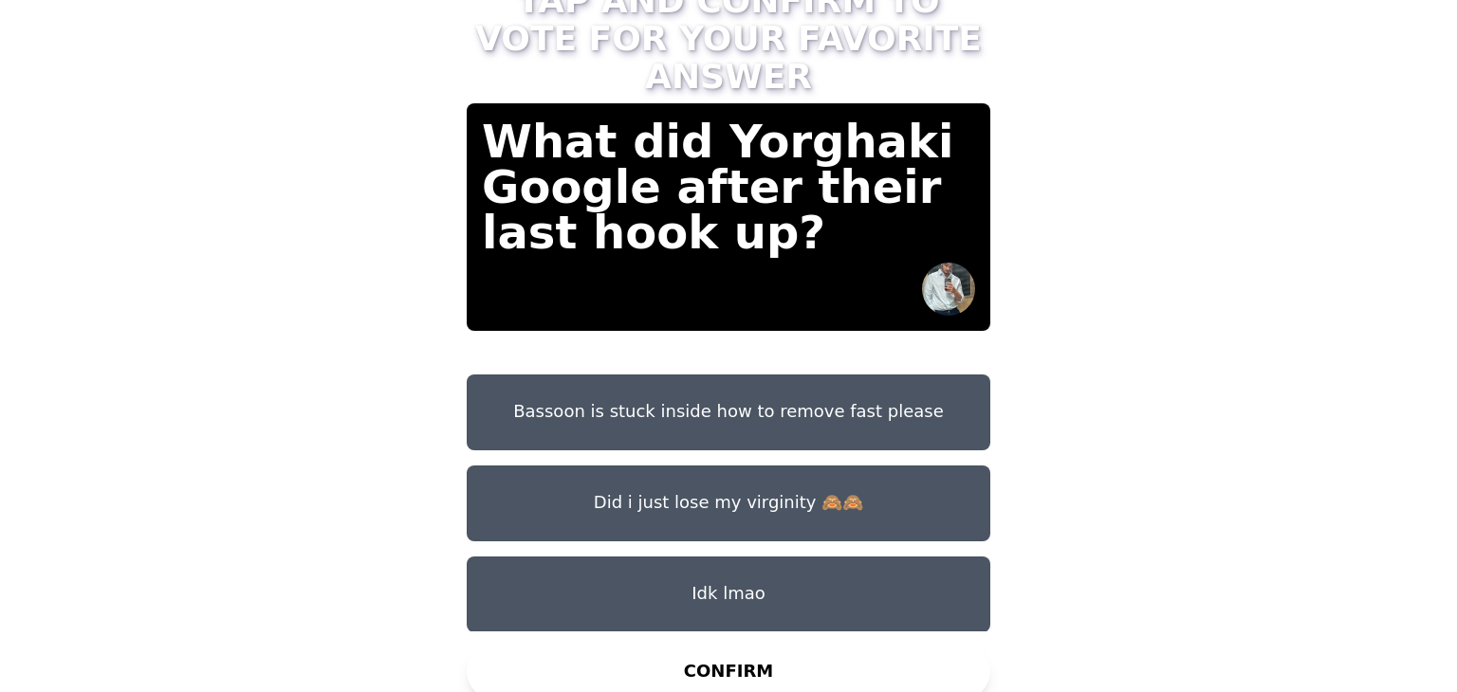
click at [819, 422] on button "Bassoon is stuck inside how to remove fast please" at bounding box center [729, 413] width 524 height 76
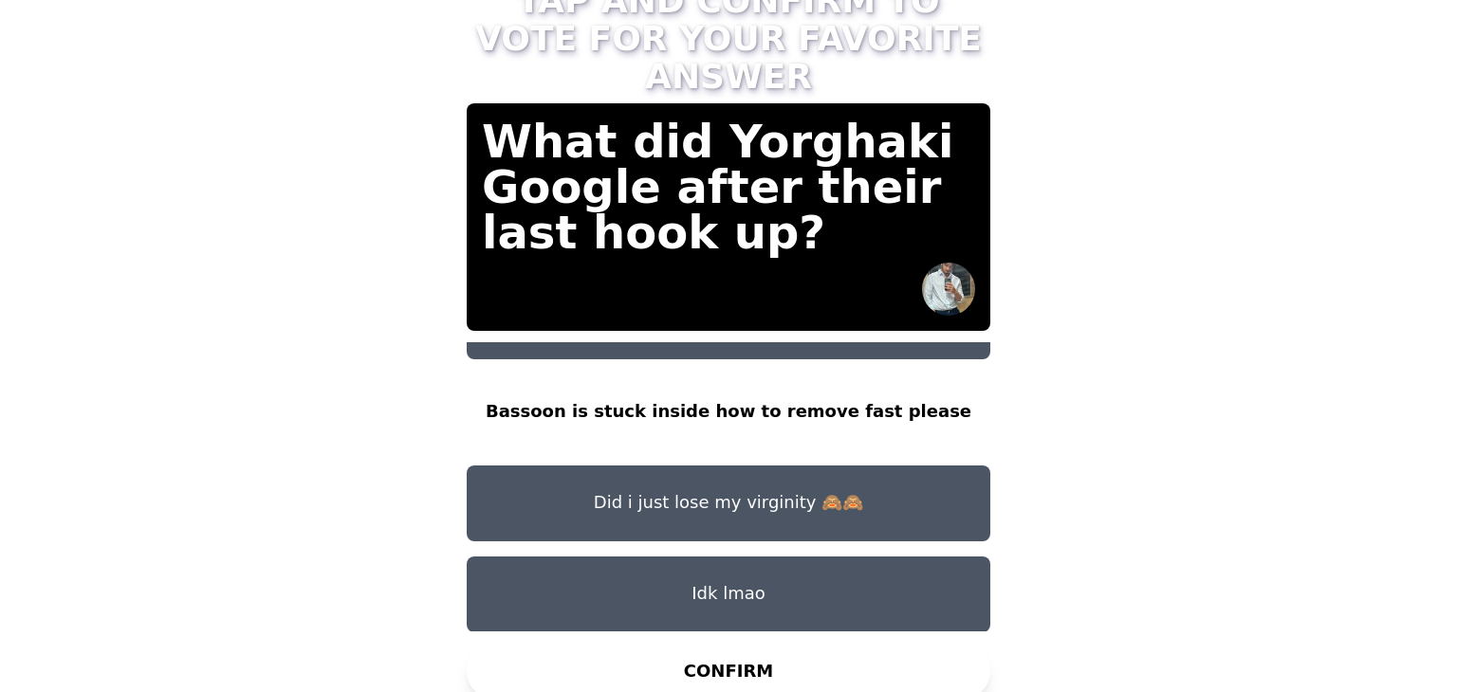
click at [799, 658] on button "CONFIRM" at bounding box center [729, 671] width 524 height 57
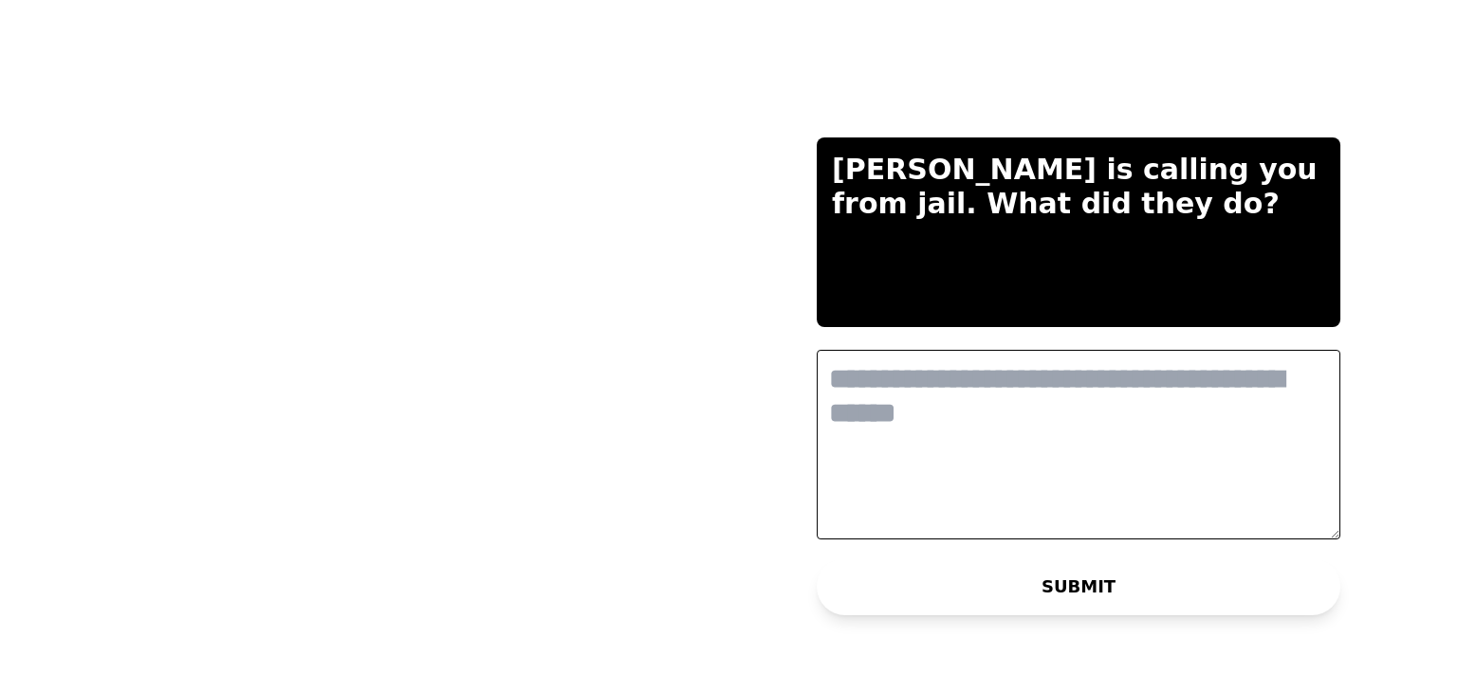
scroll to position [0, 0]
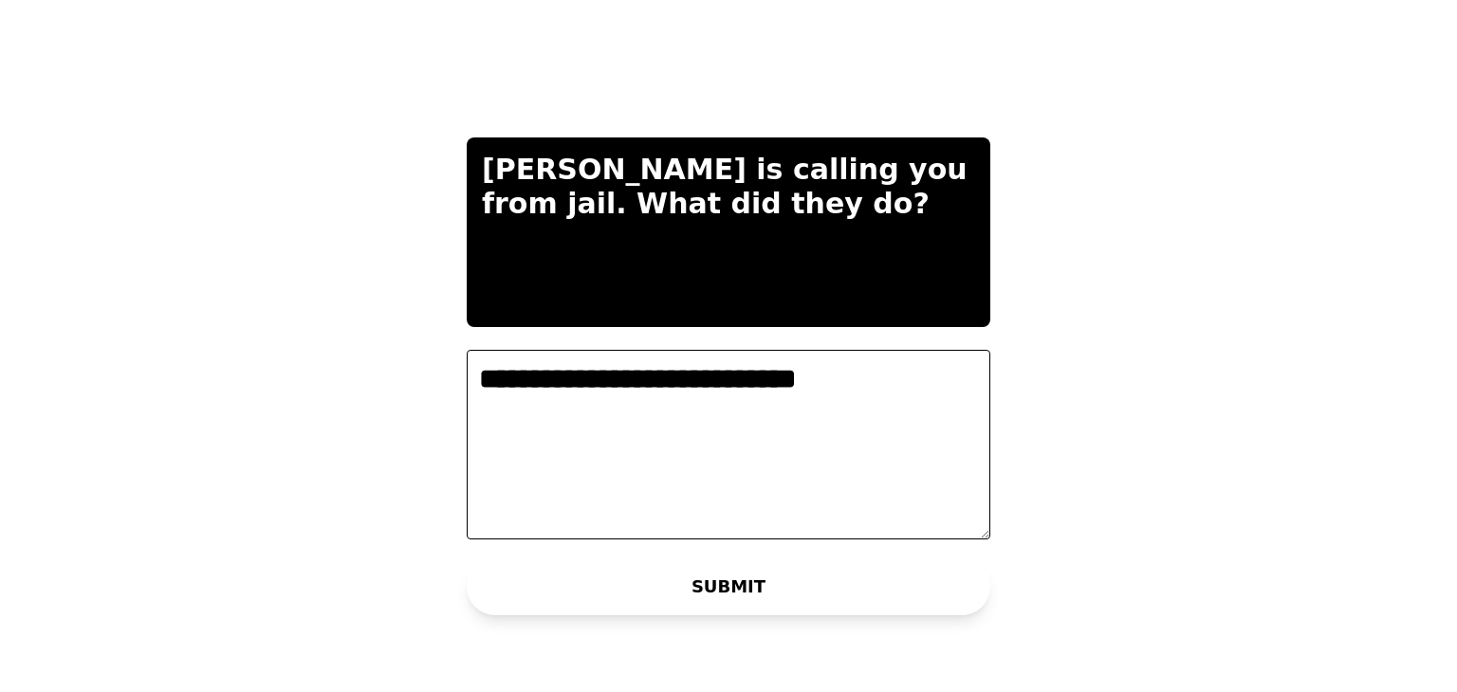
type textarea "**********"
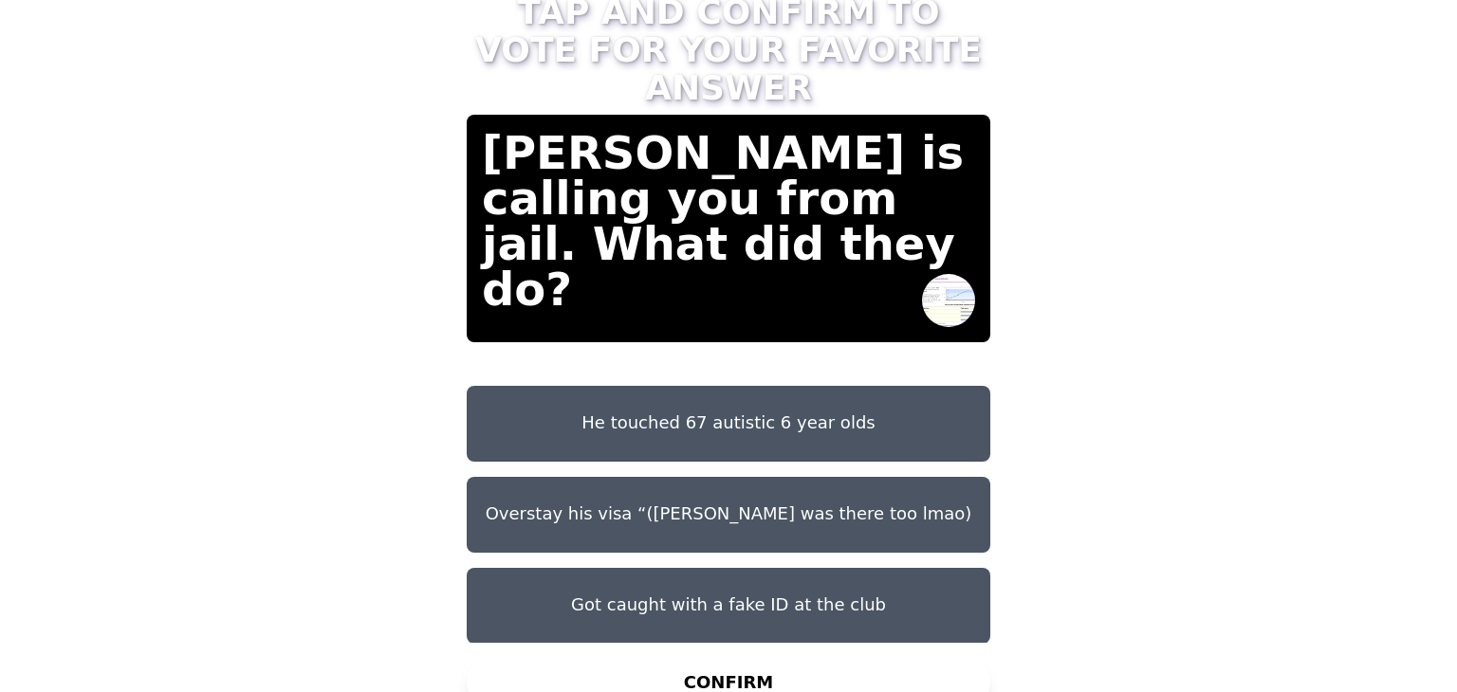
scroll to position [59, 0]
click at [816, 392] on button "He touched 67 autistic 6 year olds" at bounding box center [729, 424] width 524 height 76
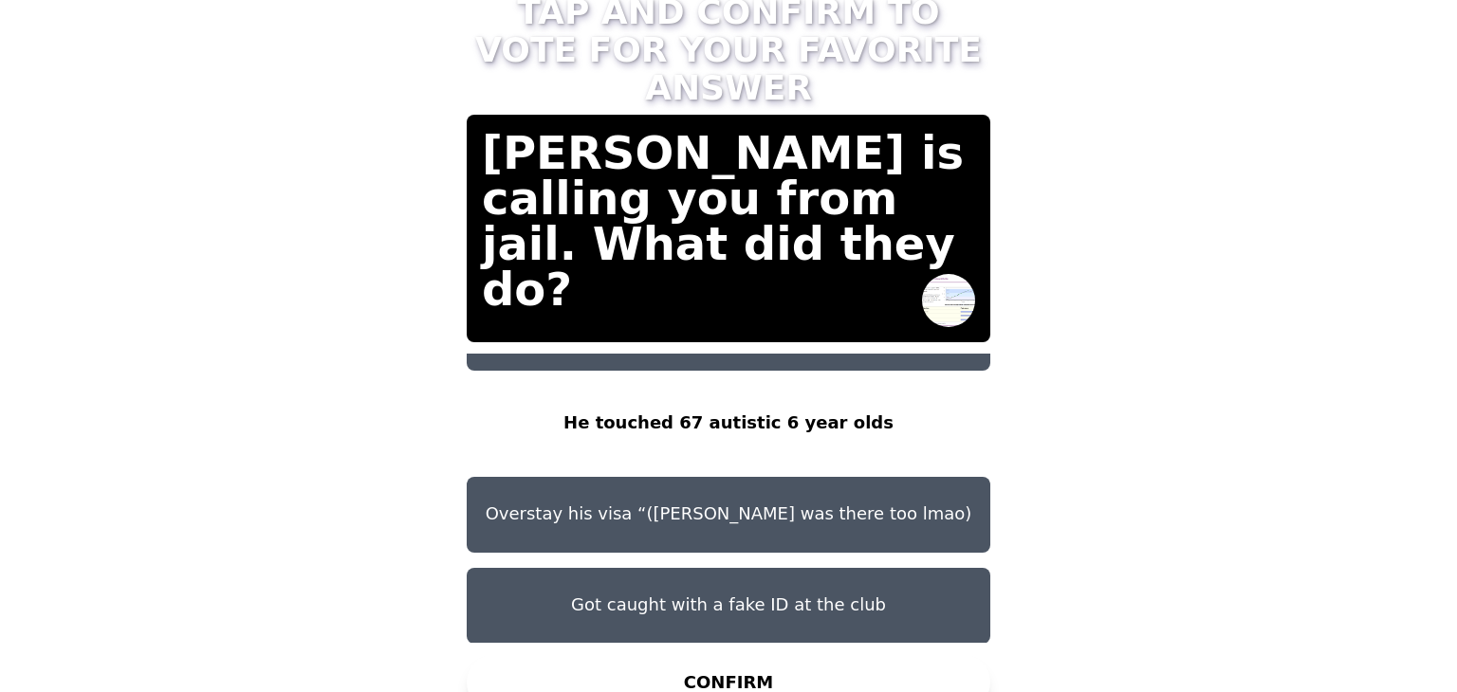
click at [721, 654] on button "CONFIRM" at bounding box center [729, 682] width 524 height 57
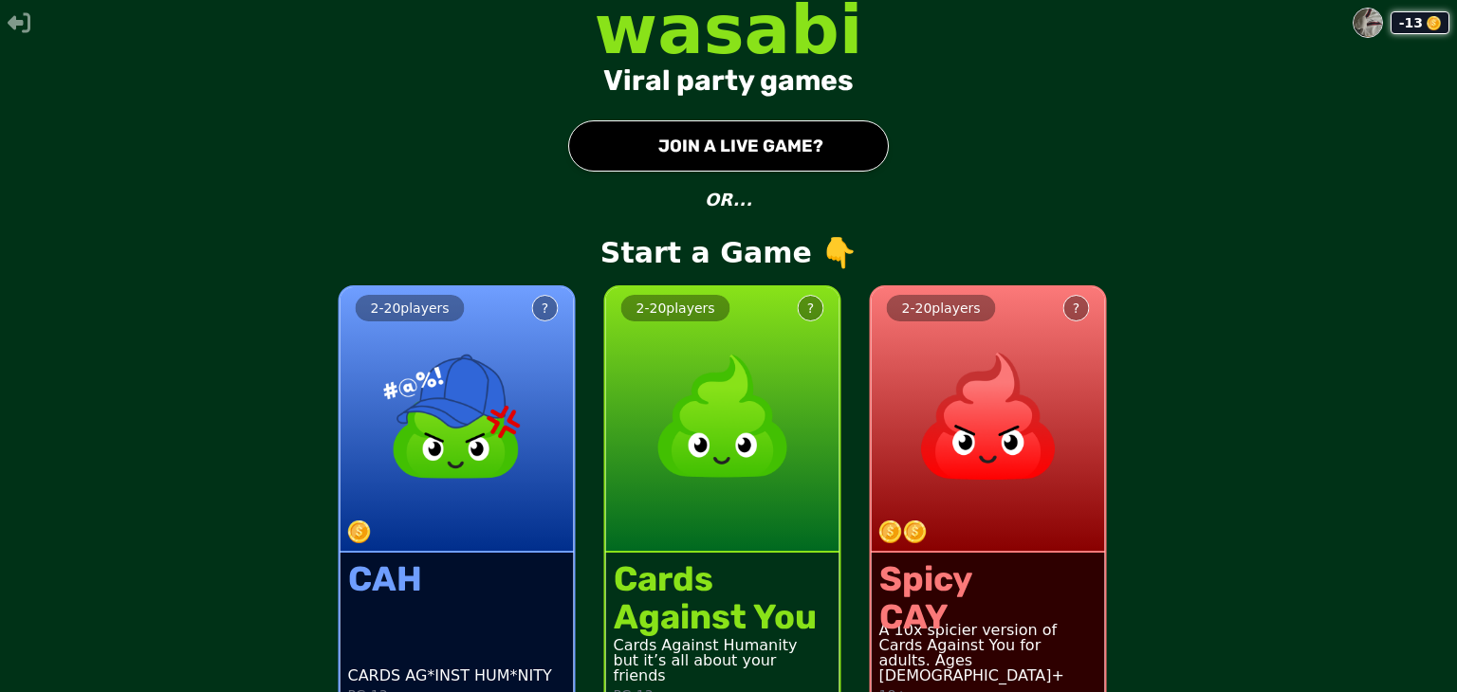
click at [801, 430] on div "2 - 20 players ?" at bounding box center [722, 420] width 233 height 266
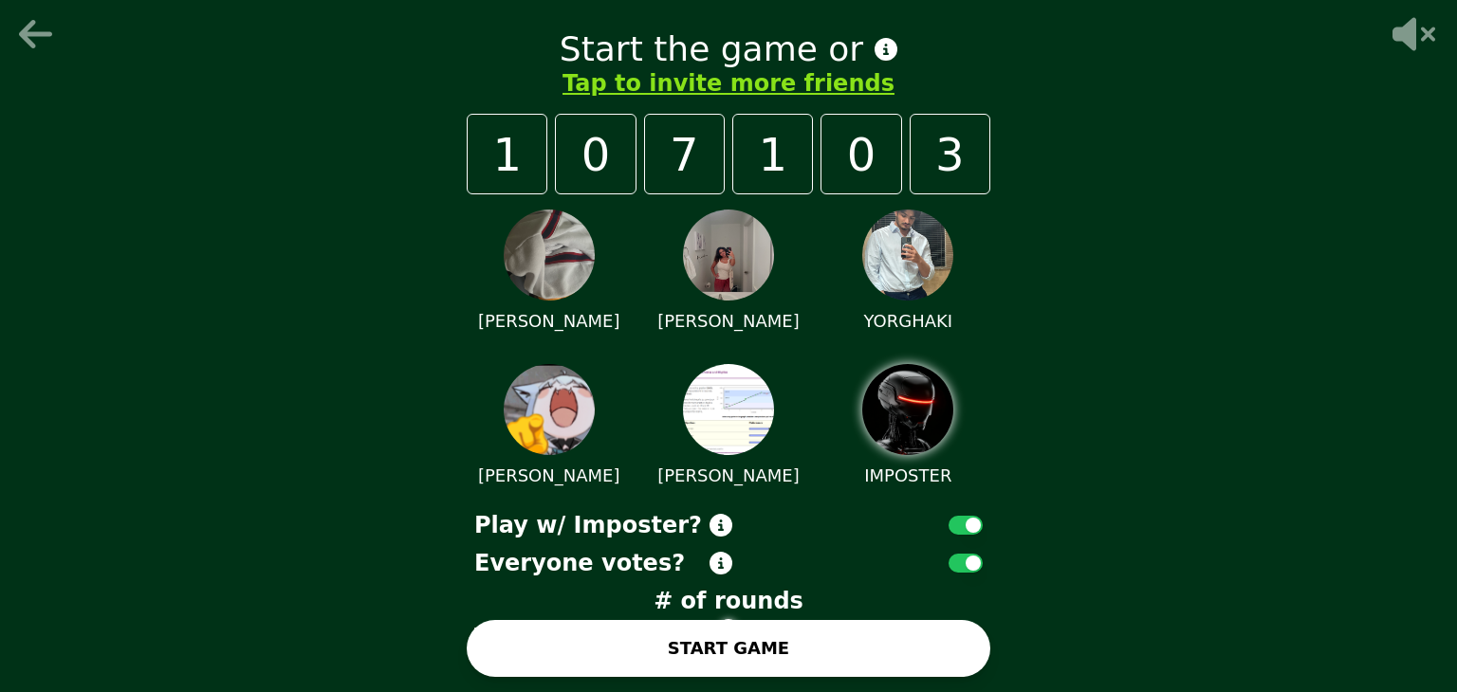
click at [526, 640] on button "START GAME" at bounding box center [729, 648] width 524 height 57
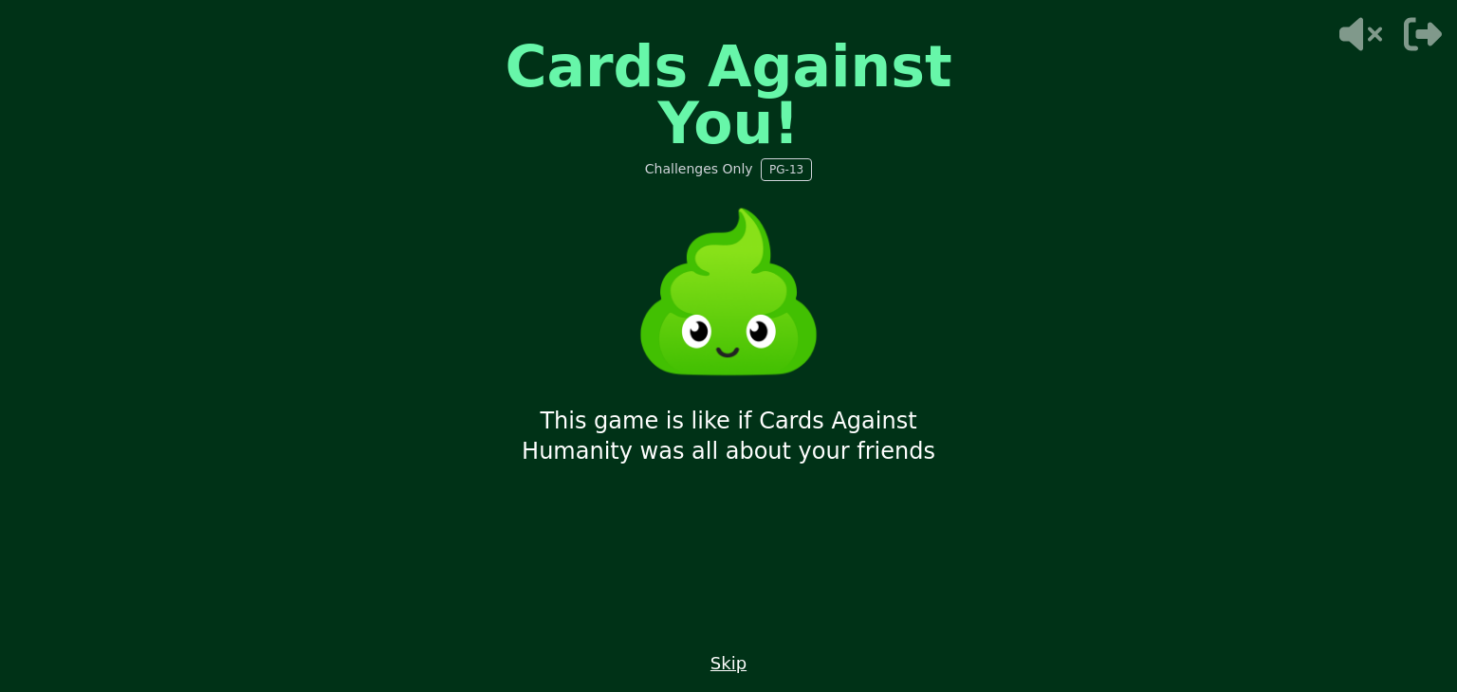
click at [728, 667] on button "Skip" at bounding box center [728, 664] width 36 height 27
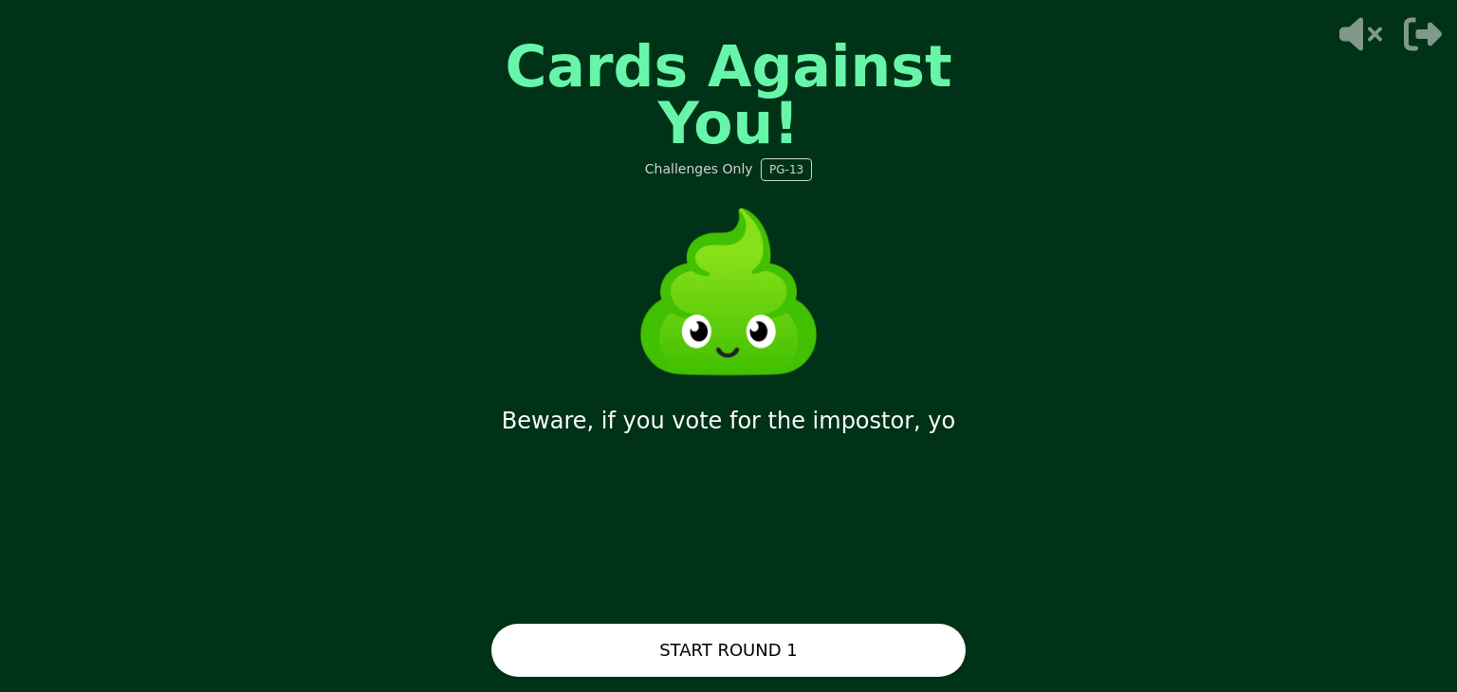
click at [728, 667] on button "START ROUND 1" at bounding box center [728, 650] width 474 height 53
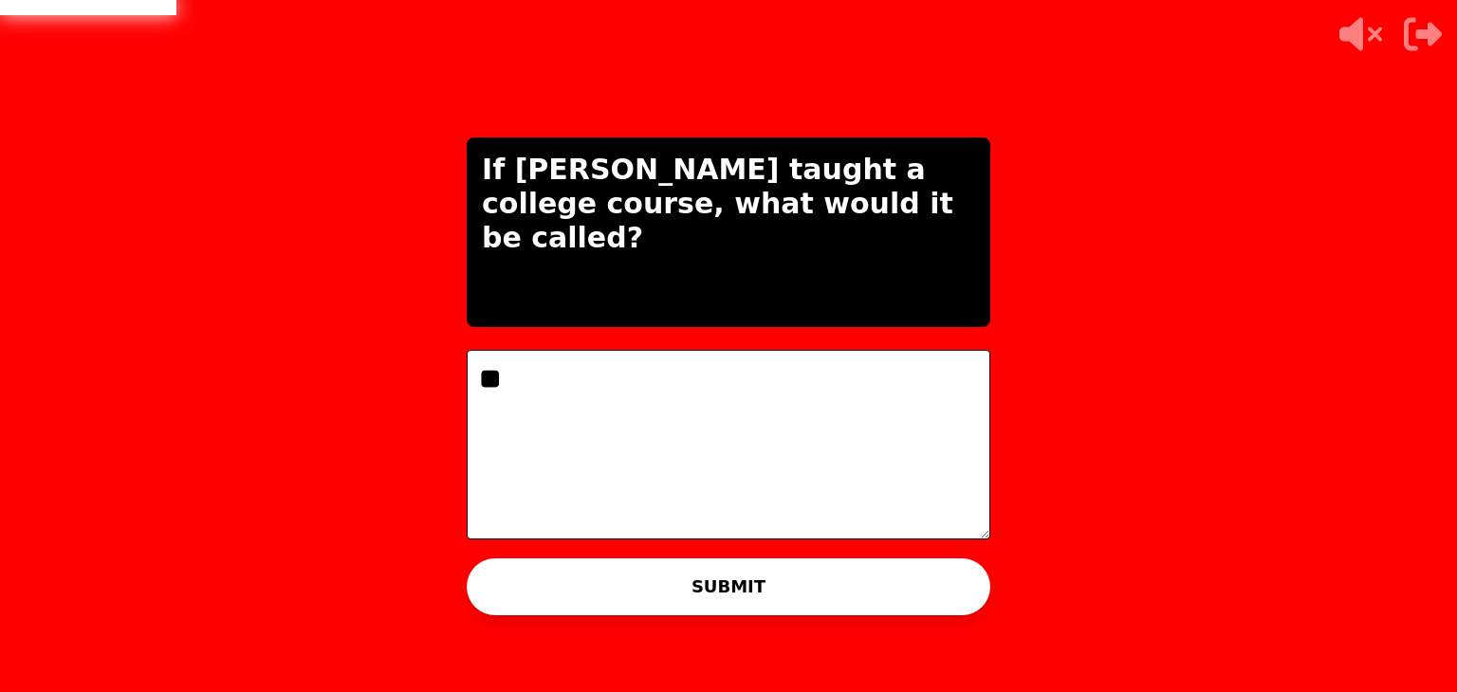
type textarea "*"
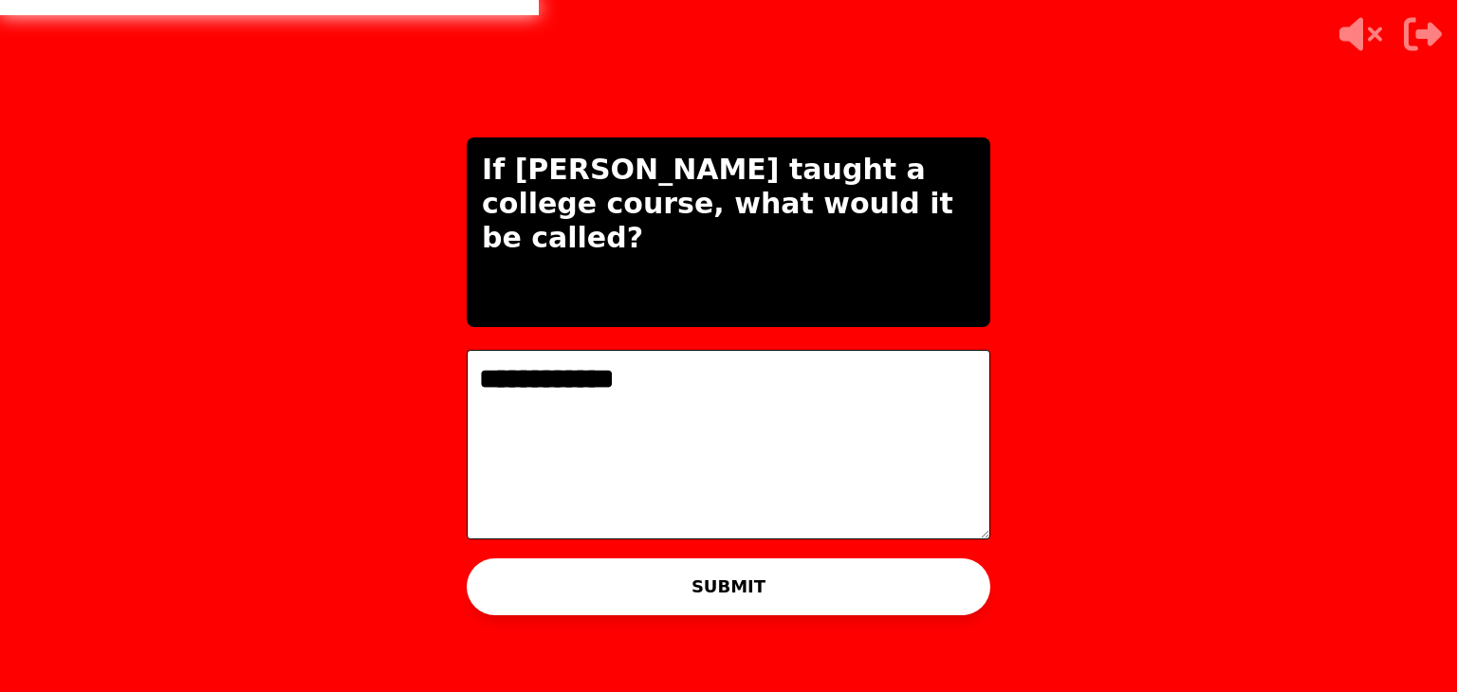
type textarea "**********"
click at [691, 593] on button "SUBMIT" at bounding box center [729, 587] width 524 height 57
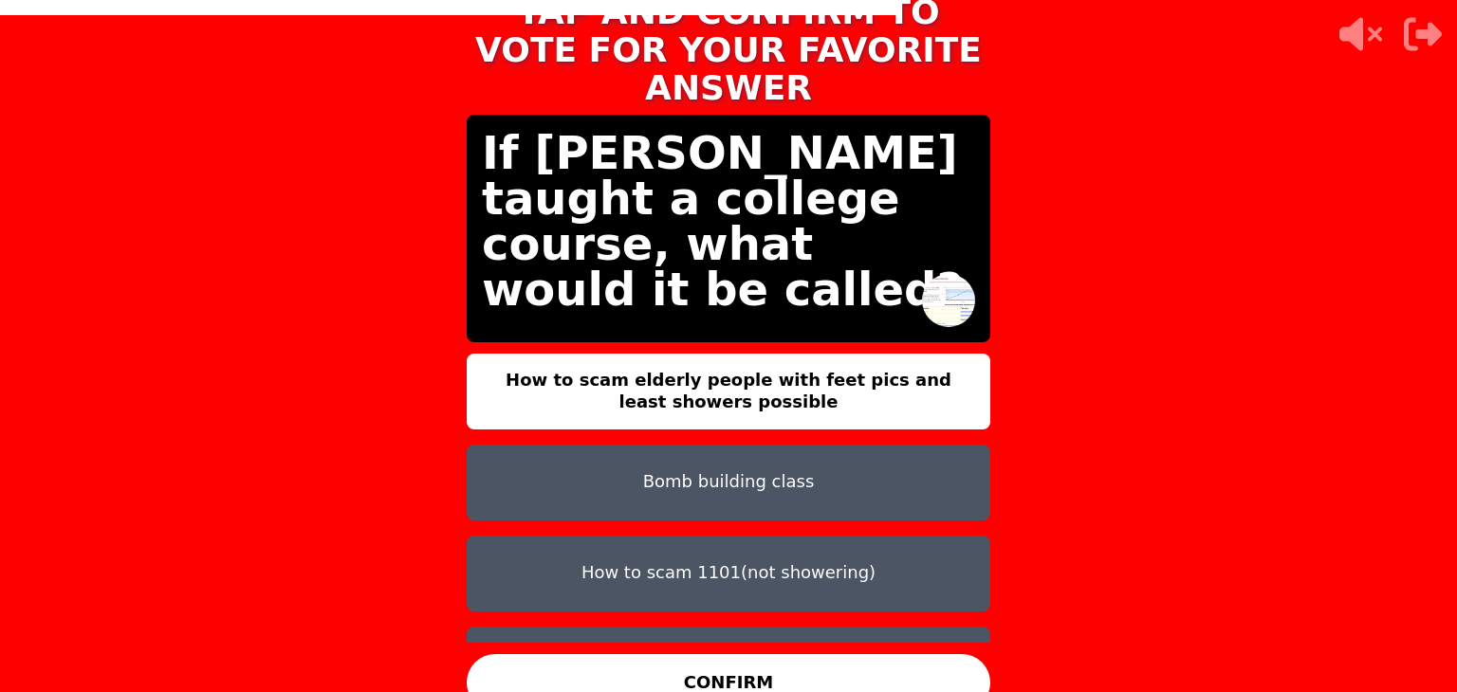
click at [732, 665] on button "CONFIRM" at bounding box center [729, 682] width 524 height 57
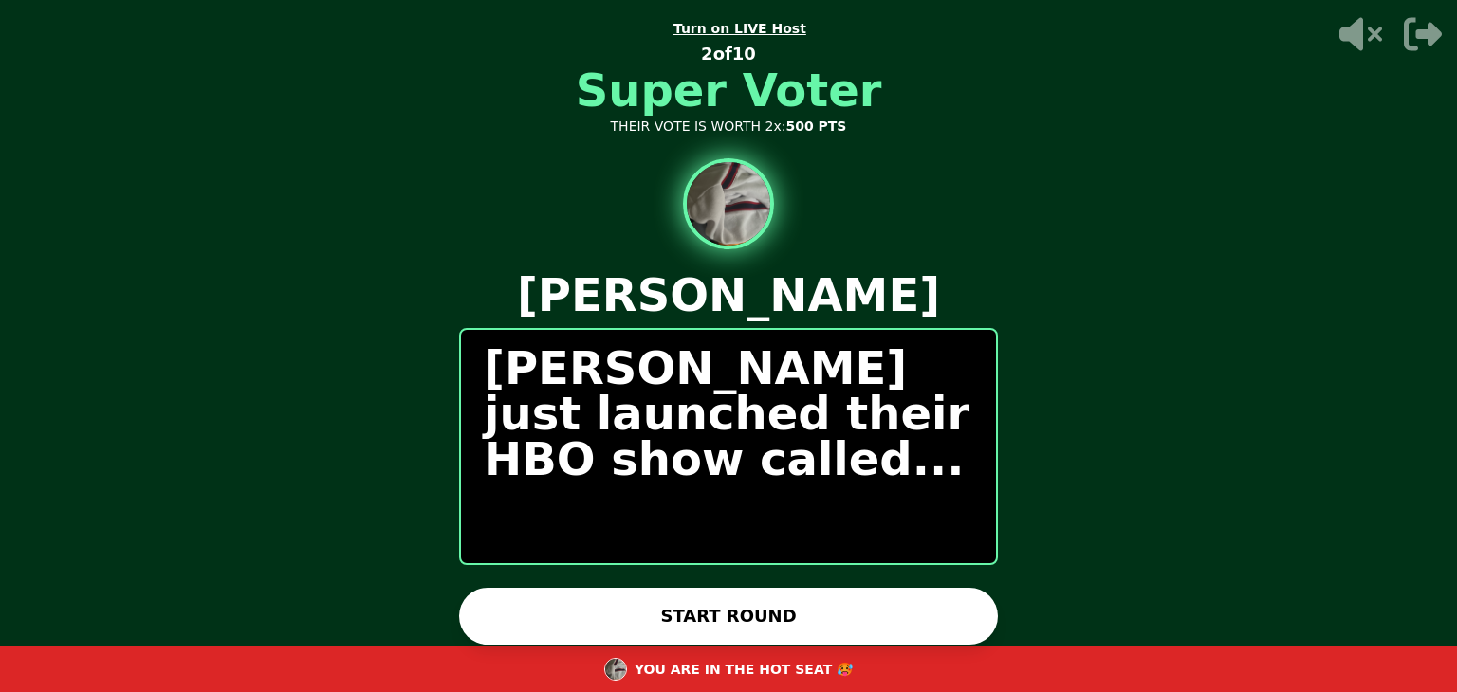
click at [774, 599] on button "START ROUND" at bounding box center [728, 616] width 539 height 57
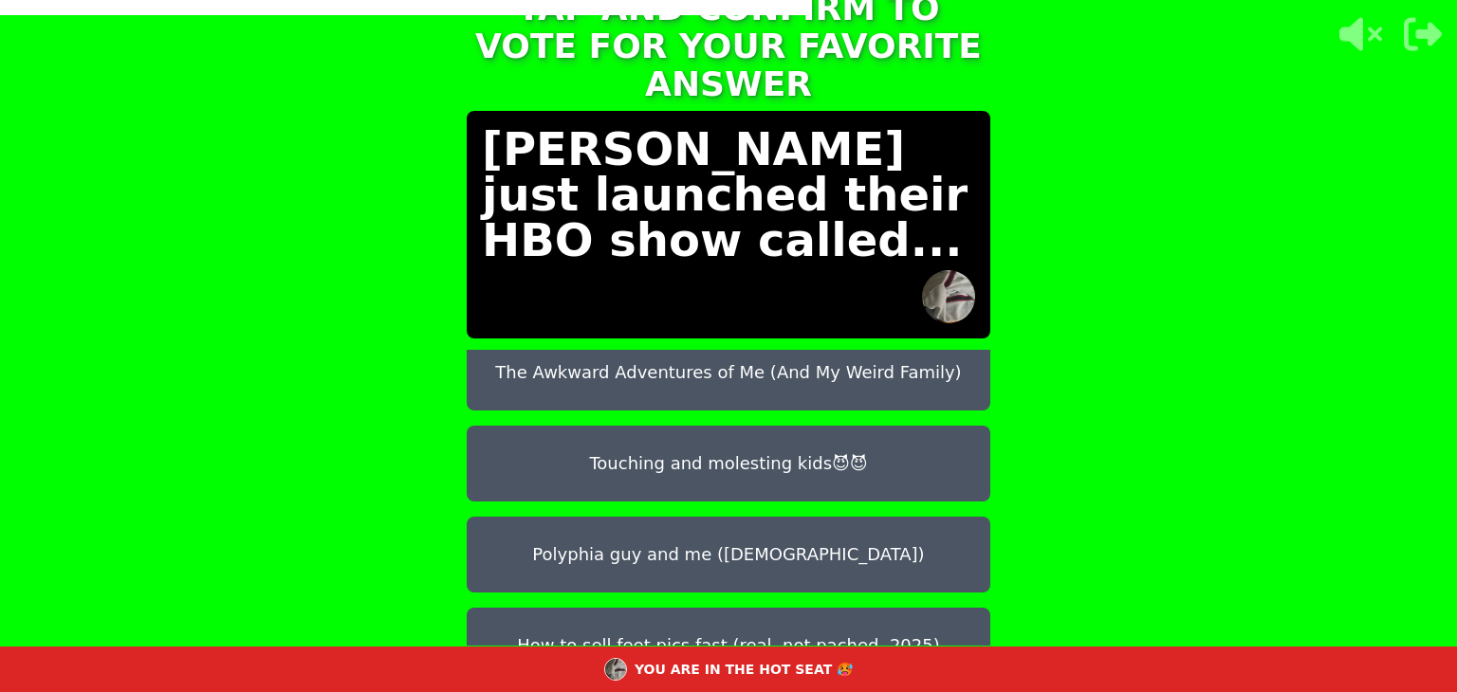
scroll to position [33, 0]
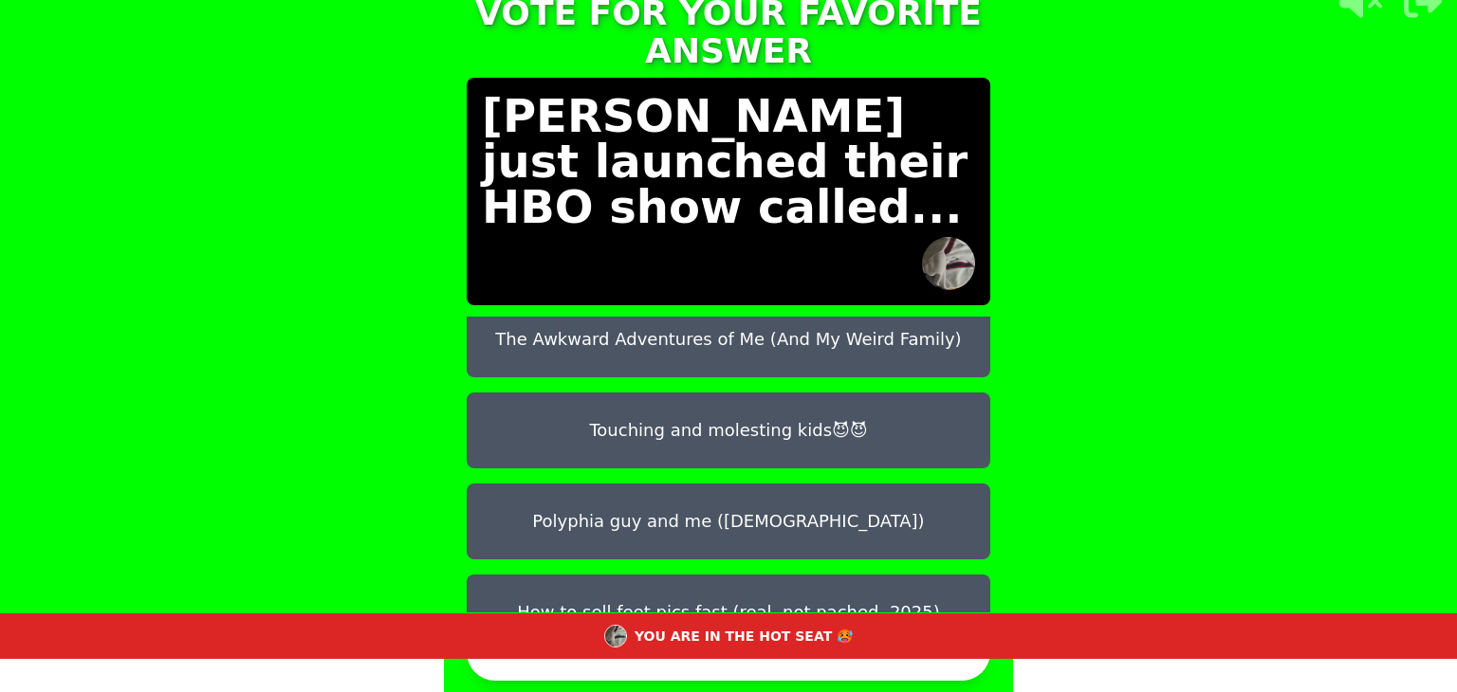
click at [819, 577] on button "How to sell feet pics fast (real, not pached, 2025)" at bounding box center [729, 613] width 524 height 76
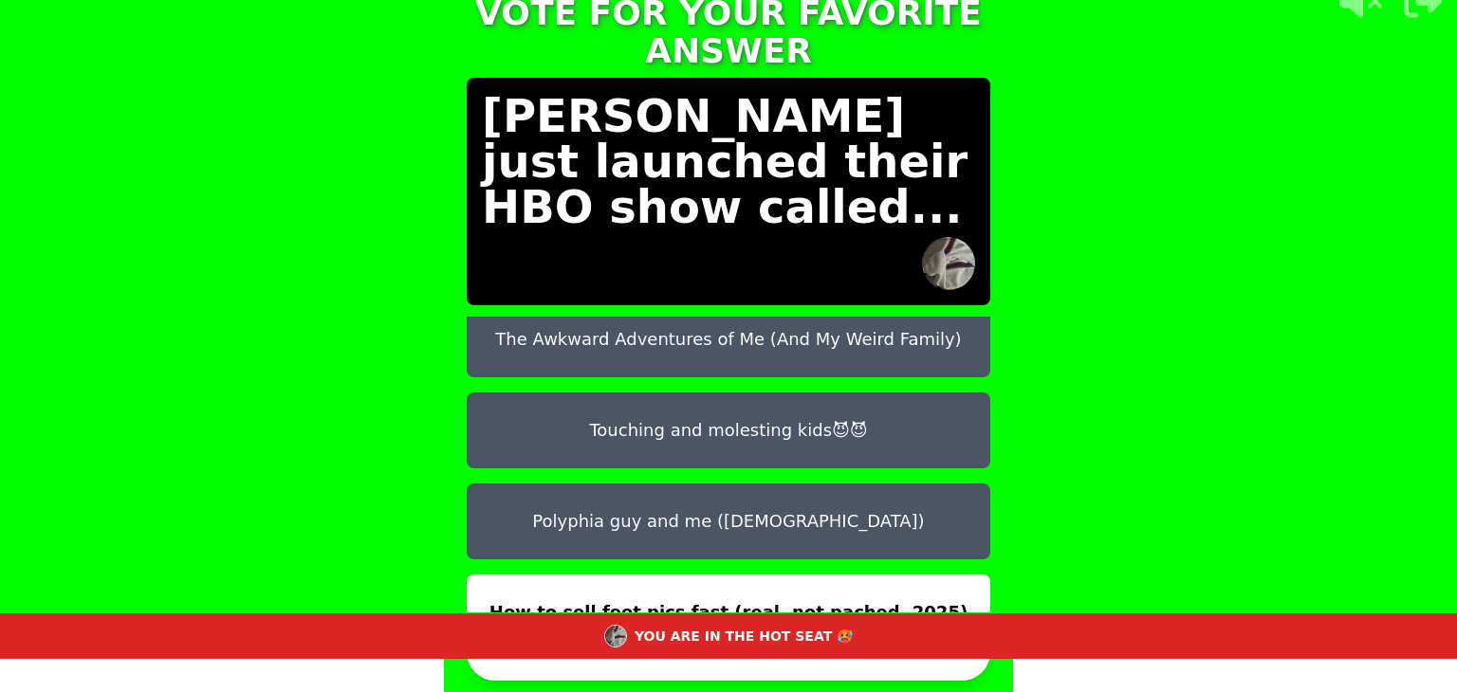
click at [718, 673] on button "CONFIRM" at bounding box center [729, 652] width 524 height 57
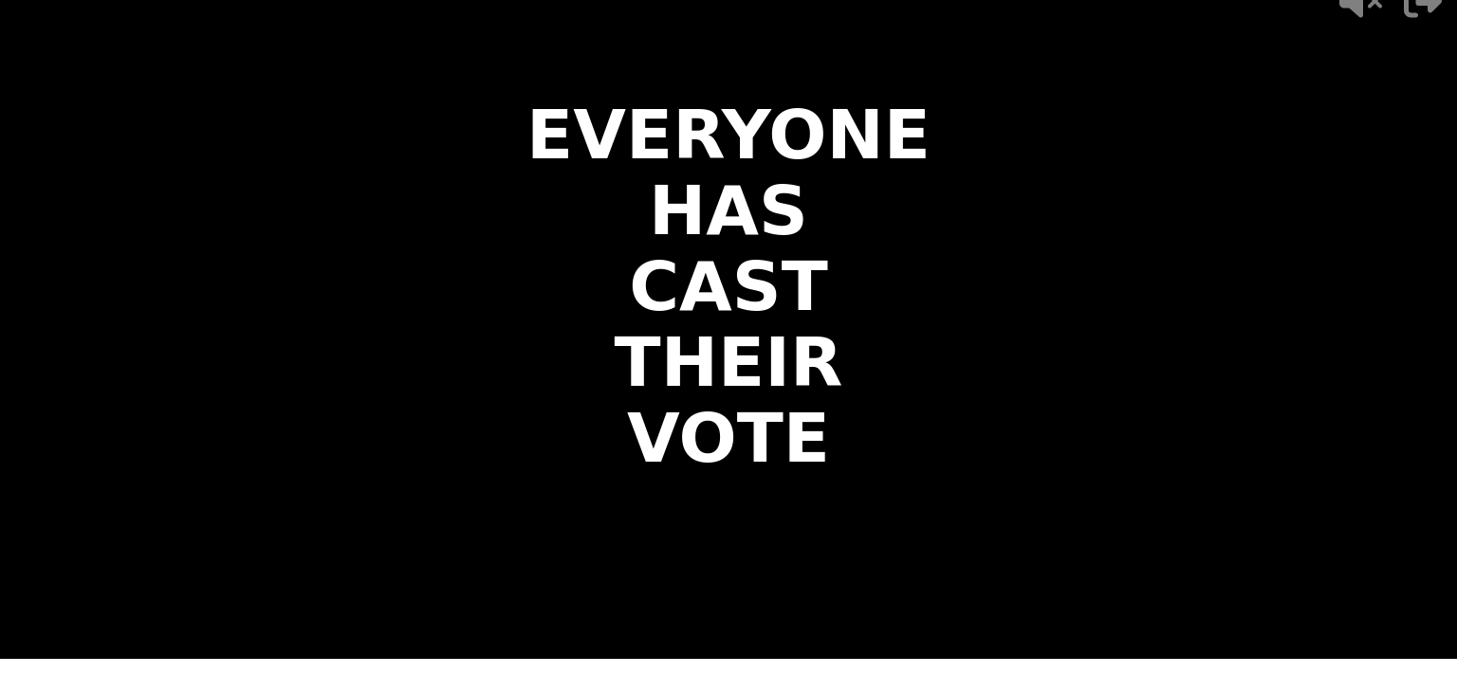
scroll to position [0, 0]
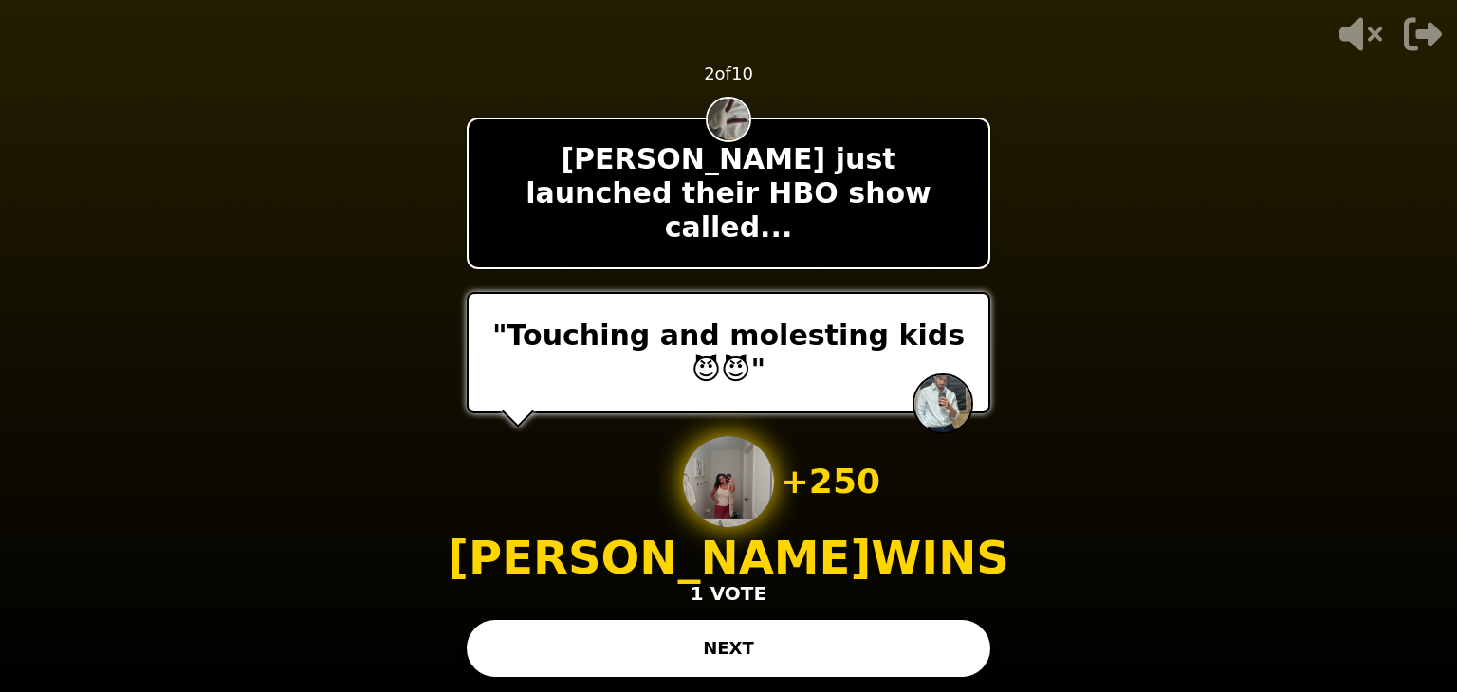
click at [602, 646] on button "NEXT" at bounding box center [729, 648] width 524 height 57
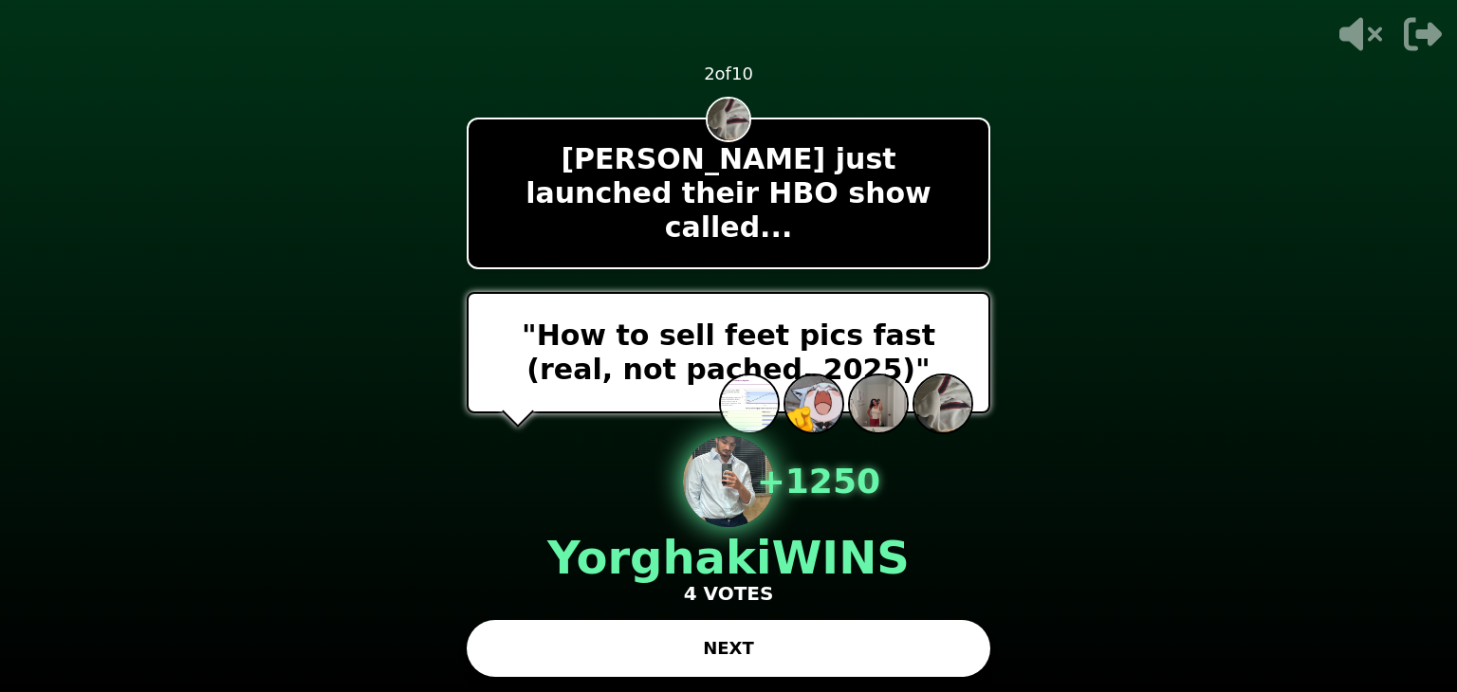
click at [732, 643] on main "- 500 PTS 2 of 10 [PERSON_NAME] just launched their HBO show called... "How to …" at bounding box center [728, 346] width 1457 height 692
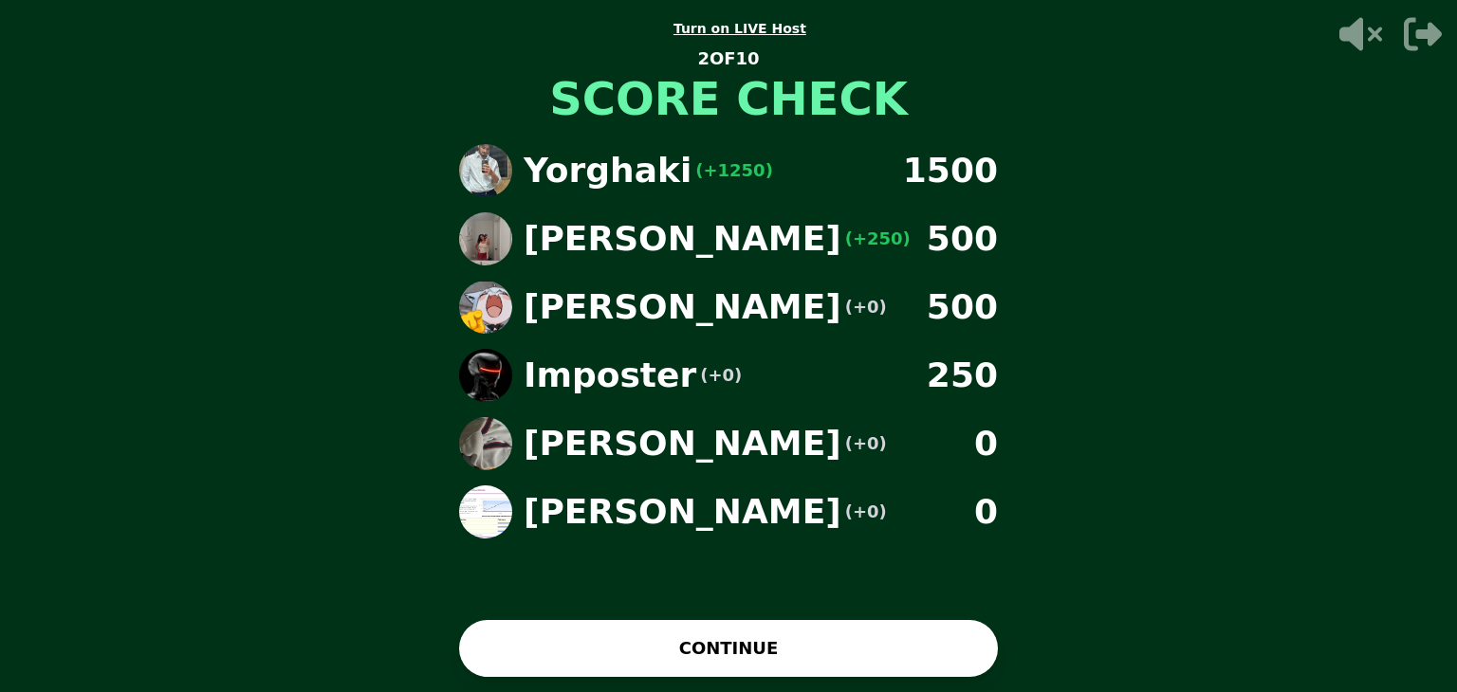
click at [732, 643] on button "CONTINUE" at bounding box center [728, 648] width 539 height 57
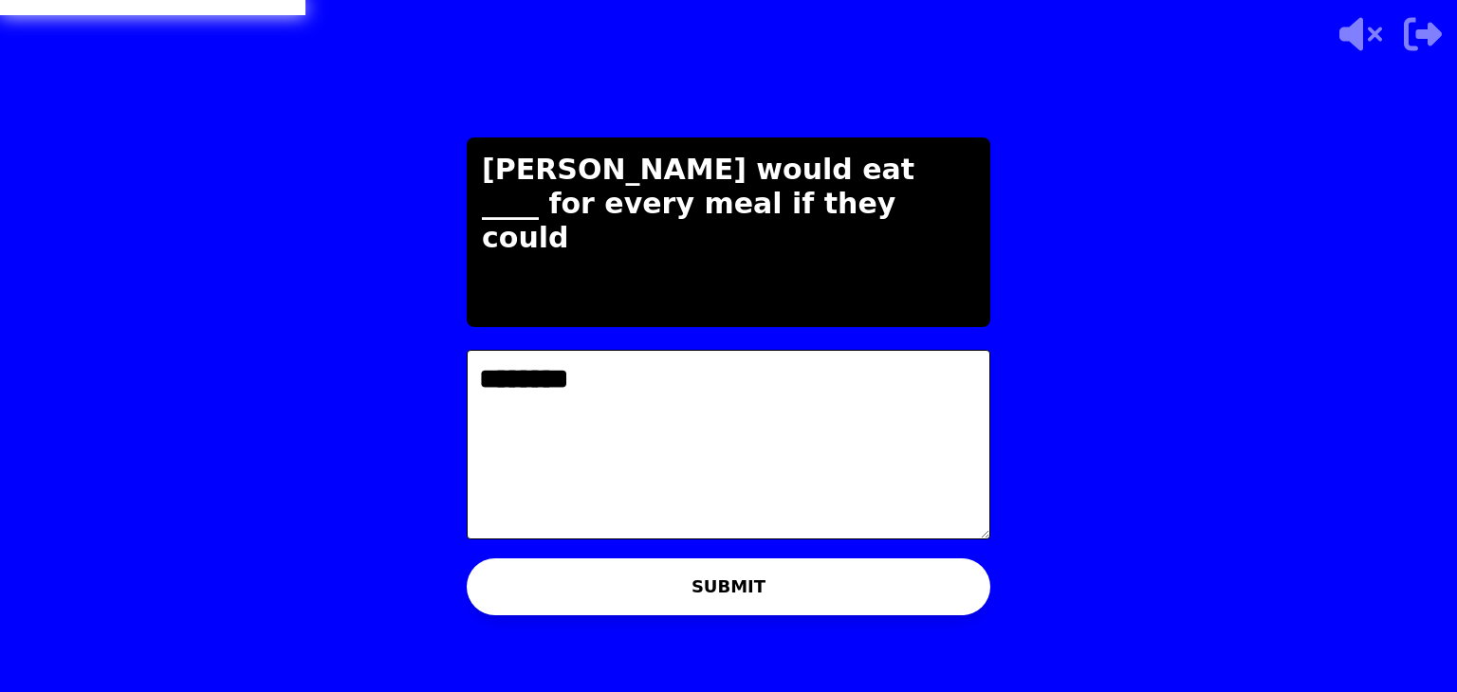
click at [672, 471] on textarea "********" at bounding box center [729, 445] width 524 height 190
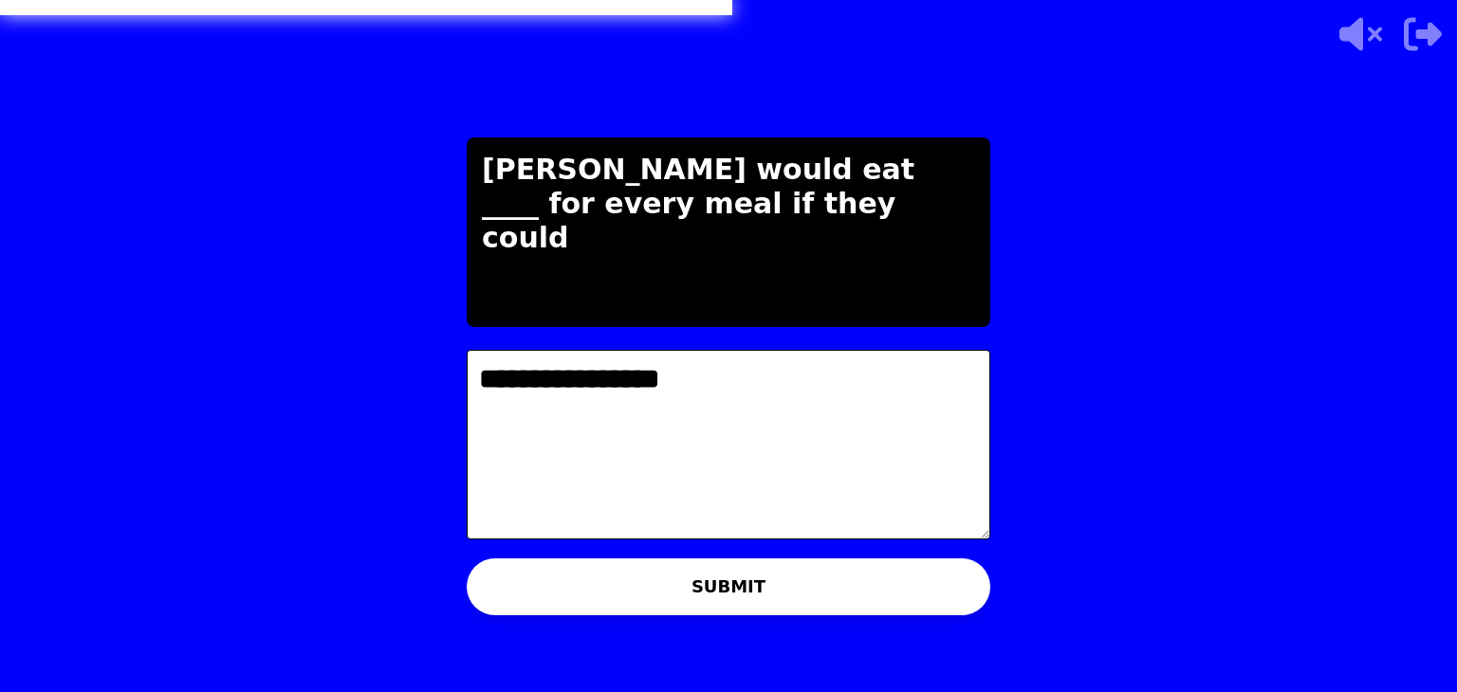
type textarea "**********"
click at [745, 593] on button "SUBMIT" at bounding box center [729, 587] width 524 height 57
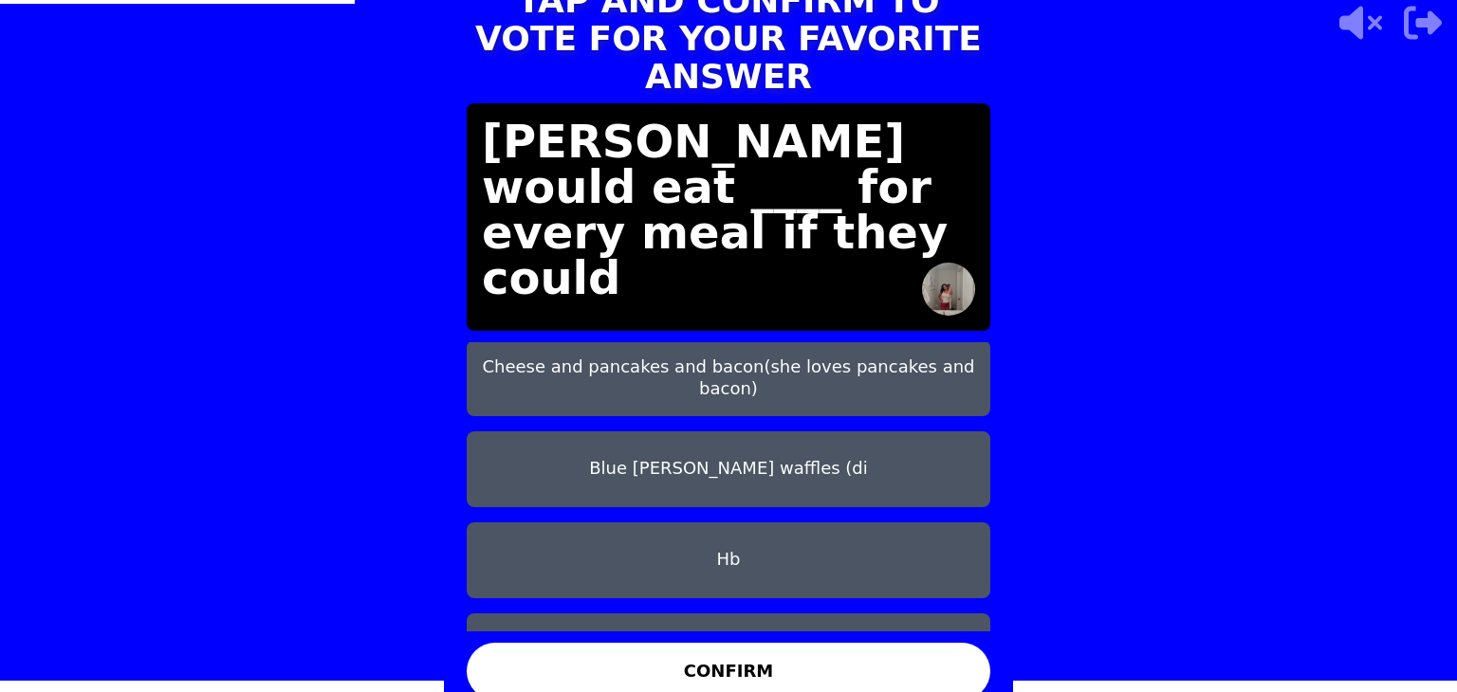
scroll to position [150, 0]
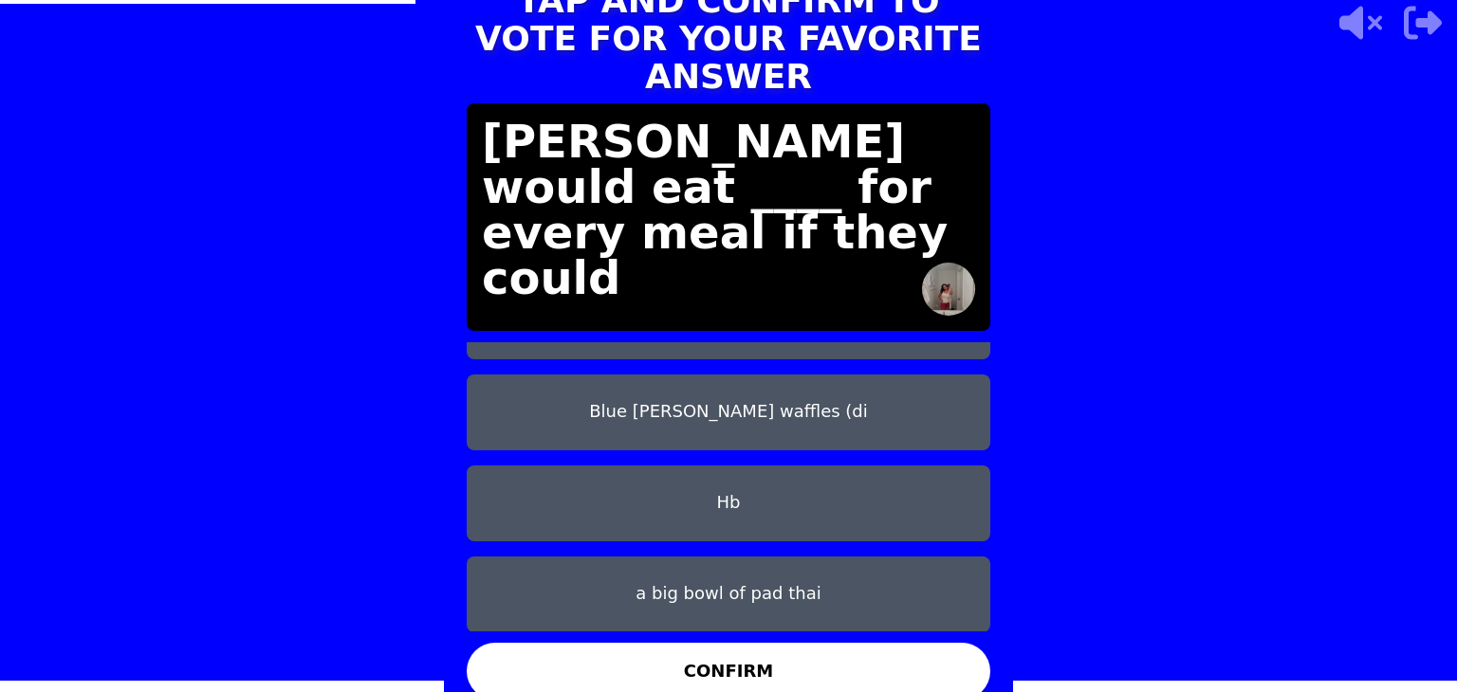
click at [793, 493] on button "Hb" at bounding box center [729, 504] width 524 height 76
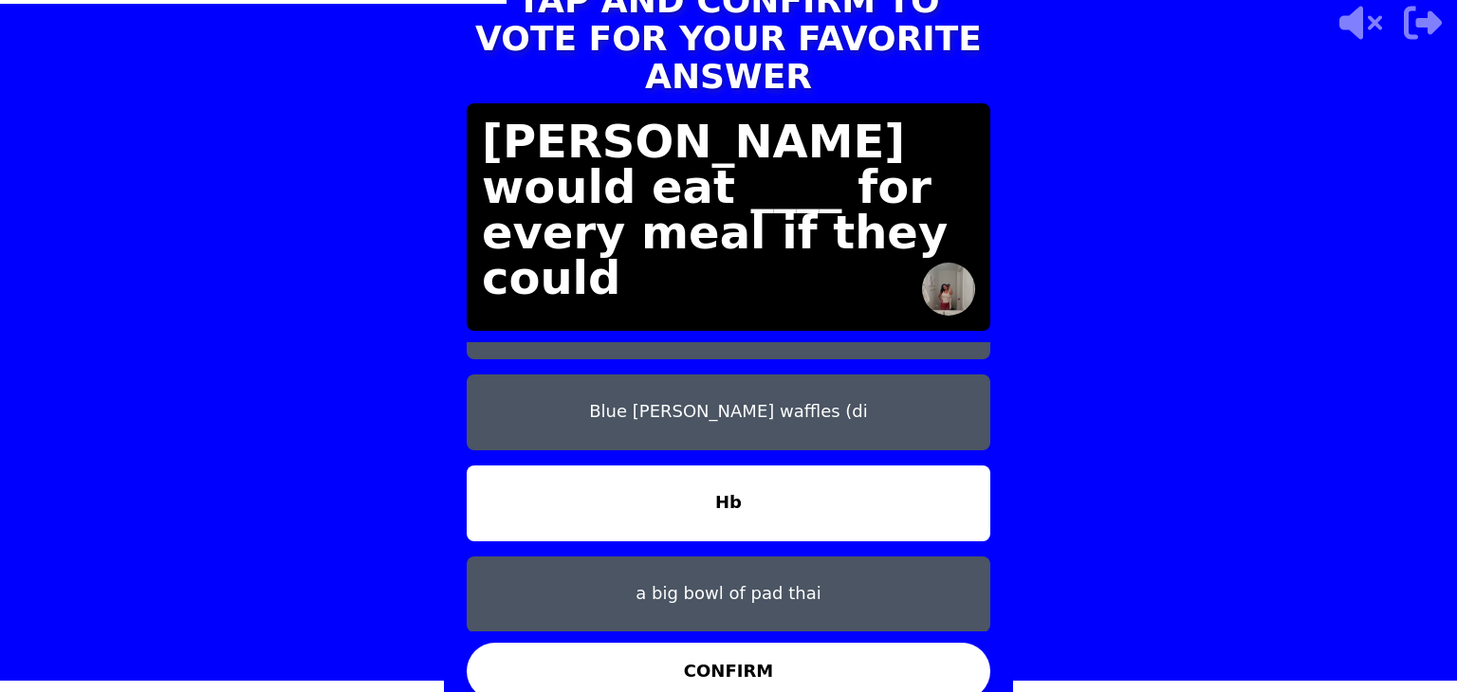
click at [719, 650] on button "CONFIRM" at bounding box center [729, 671] width 524 height 57
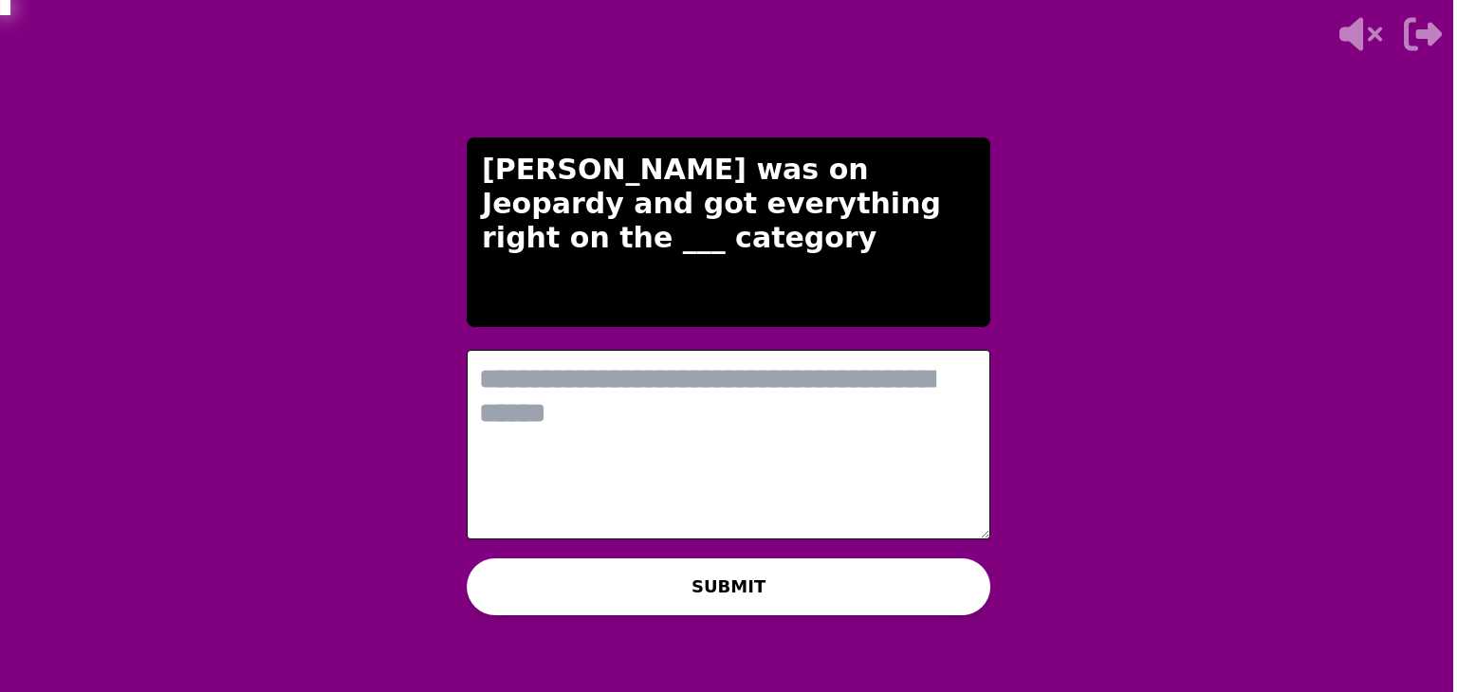
scroll to position [0, 0]
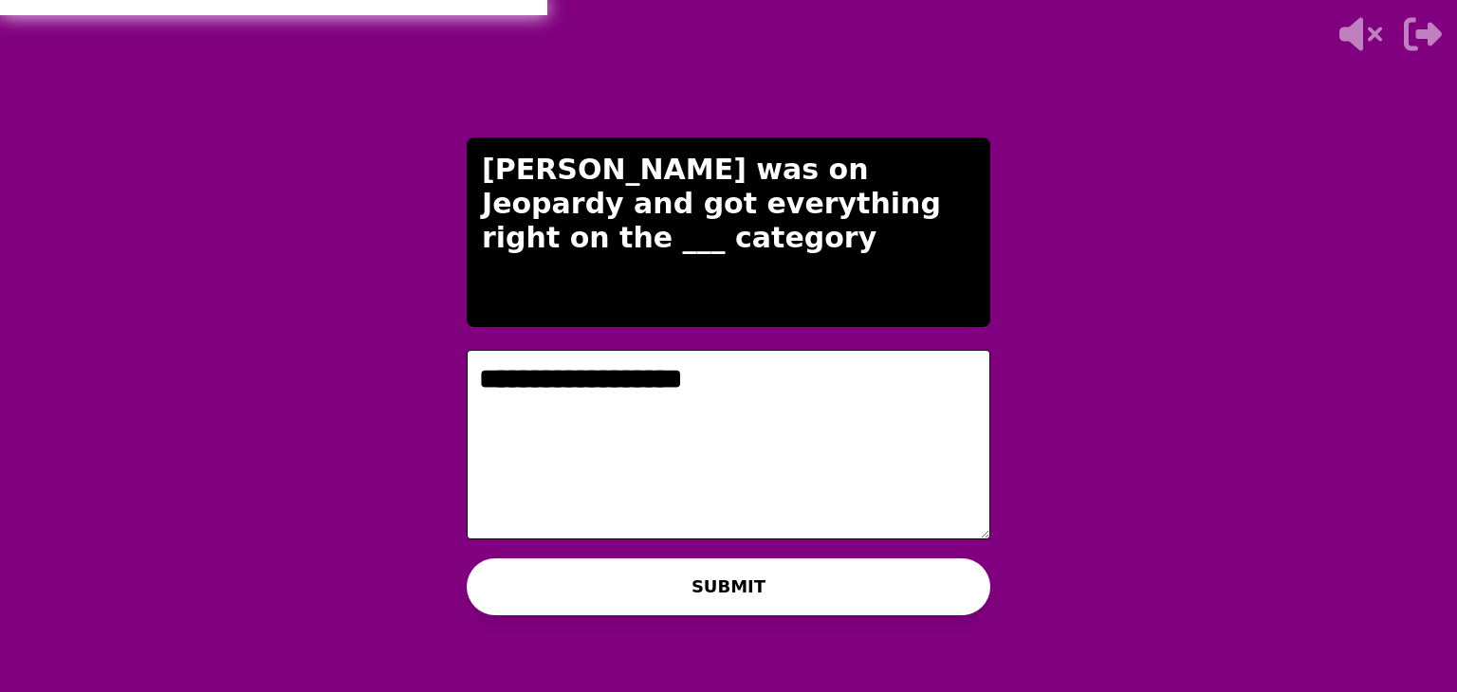
type textarea "**********"
click at [691, 566] on button "SUBMIT" at bounding box center [729, 587] width 524 height 57
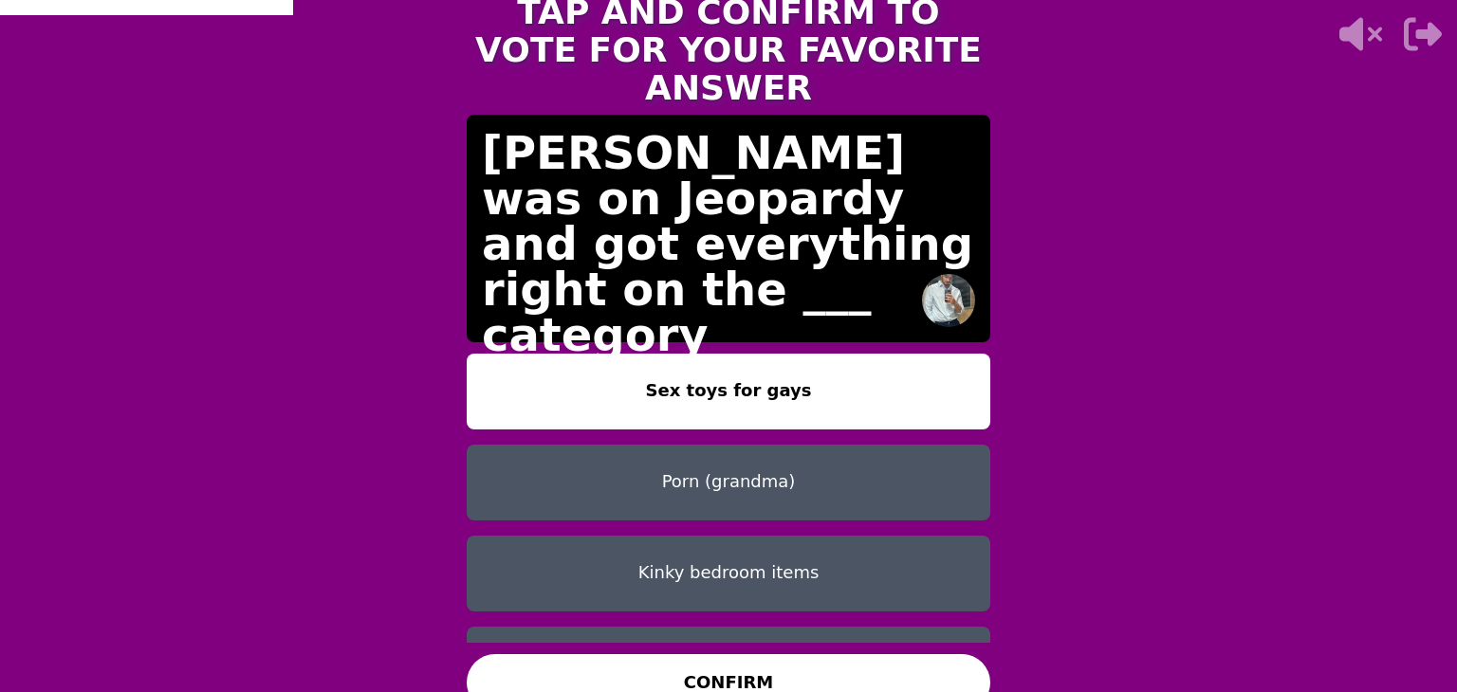
click at [761, 461] on button "Porn (grandma)" at bounding box center [729, 483] width 524 height 76
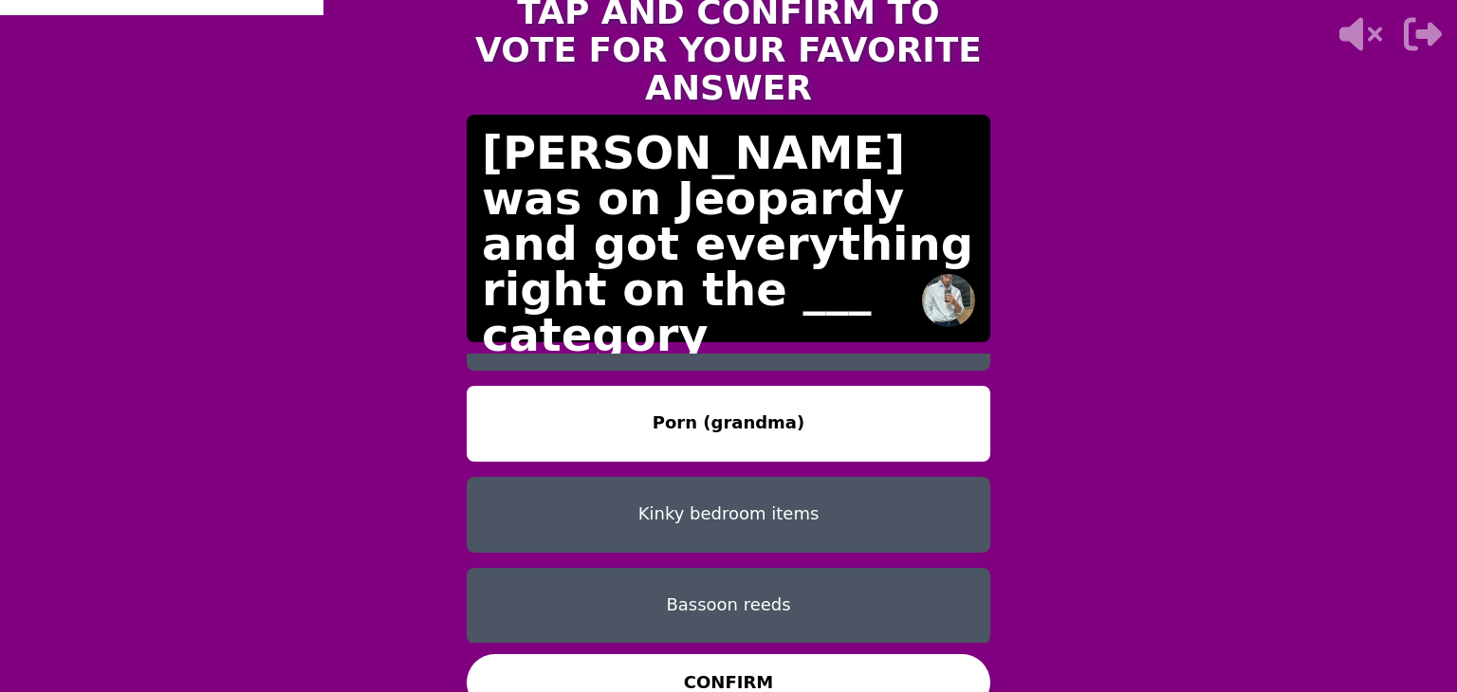
scroll to position [58, 0]
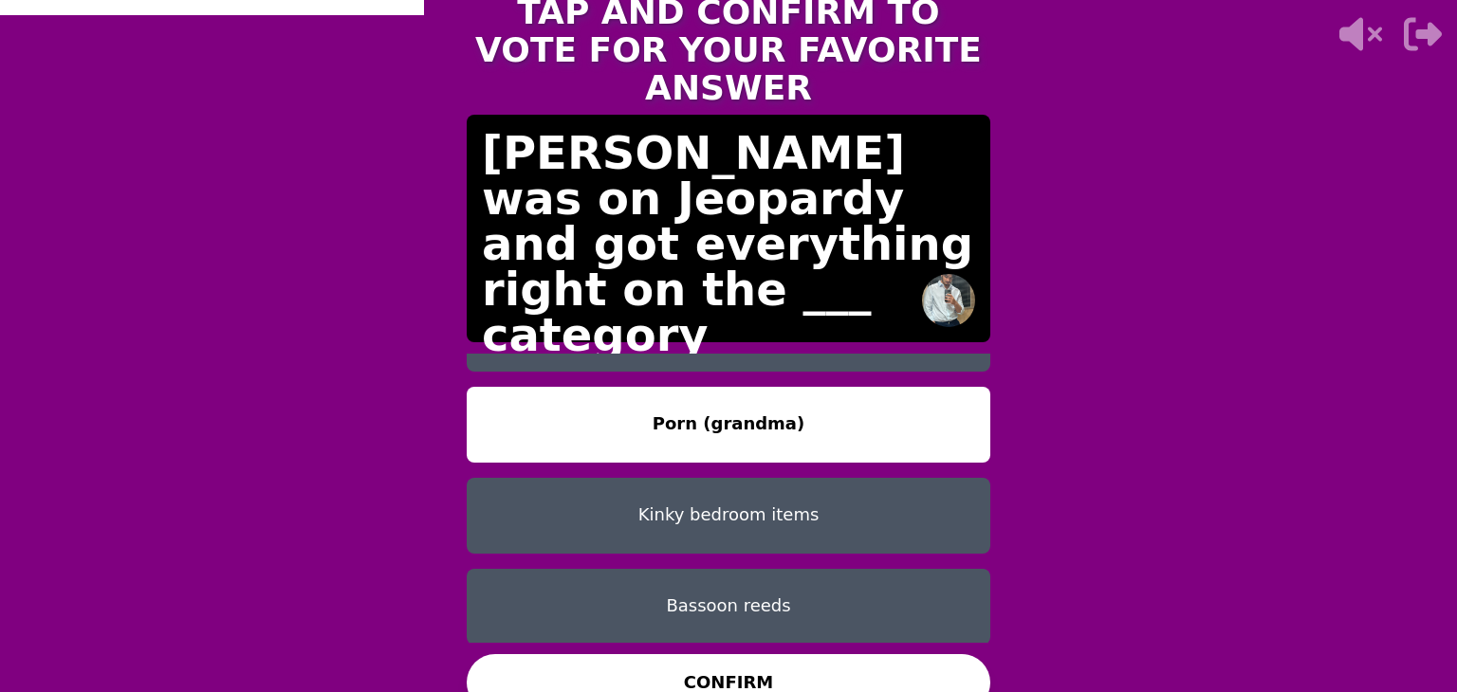
click at [758, 663] on button "CONFIRM" at bounding box center [729, 682] width 524 height 57
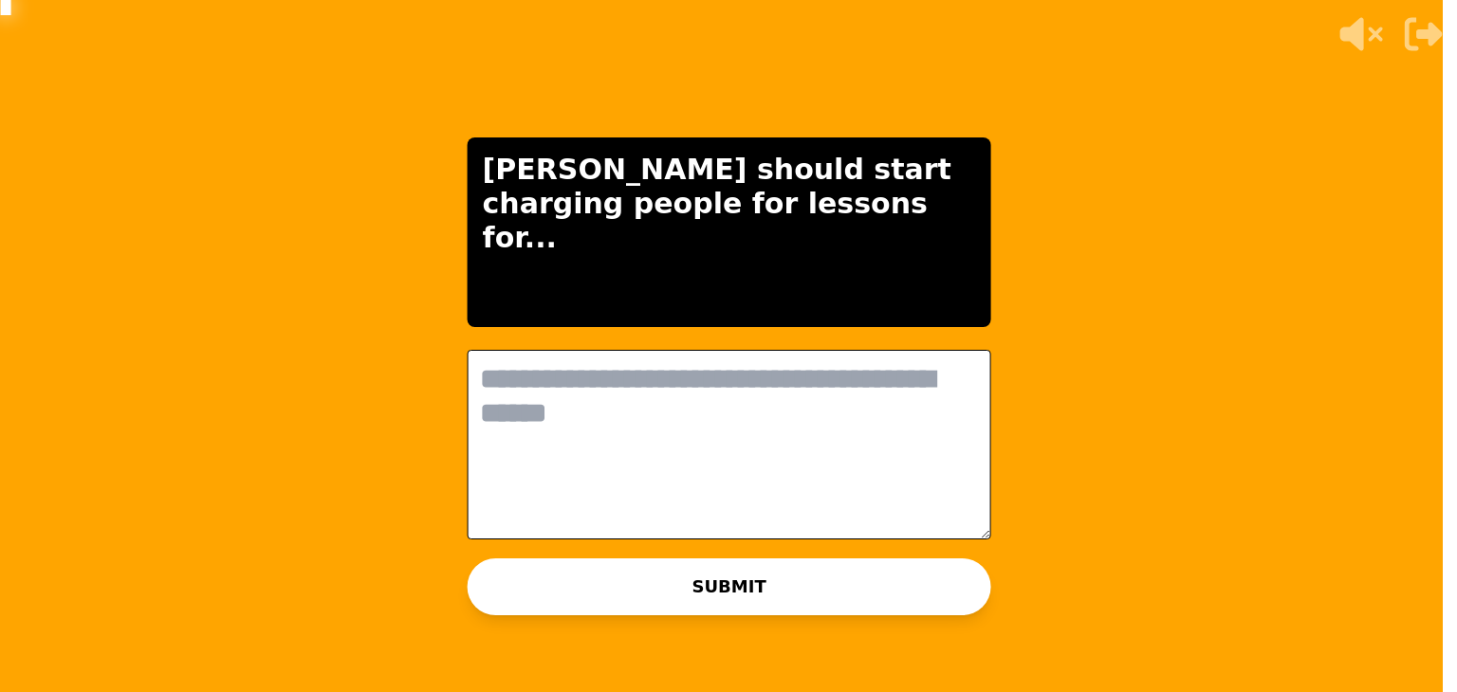
scroll to position [0, 0]
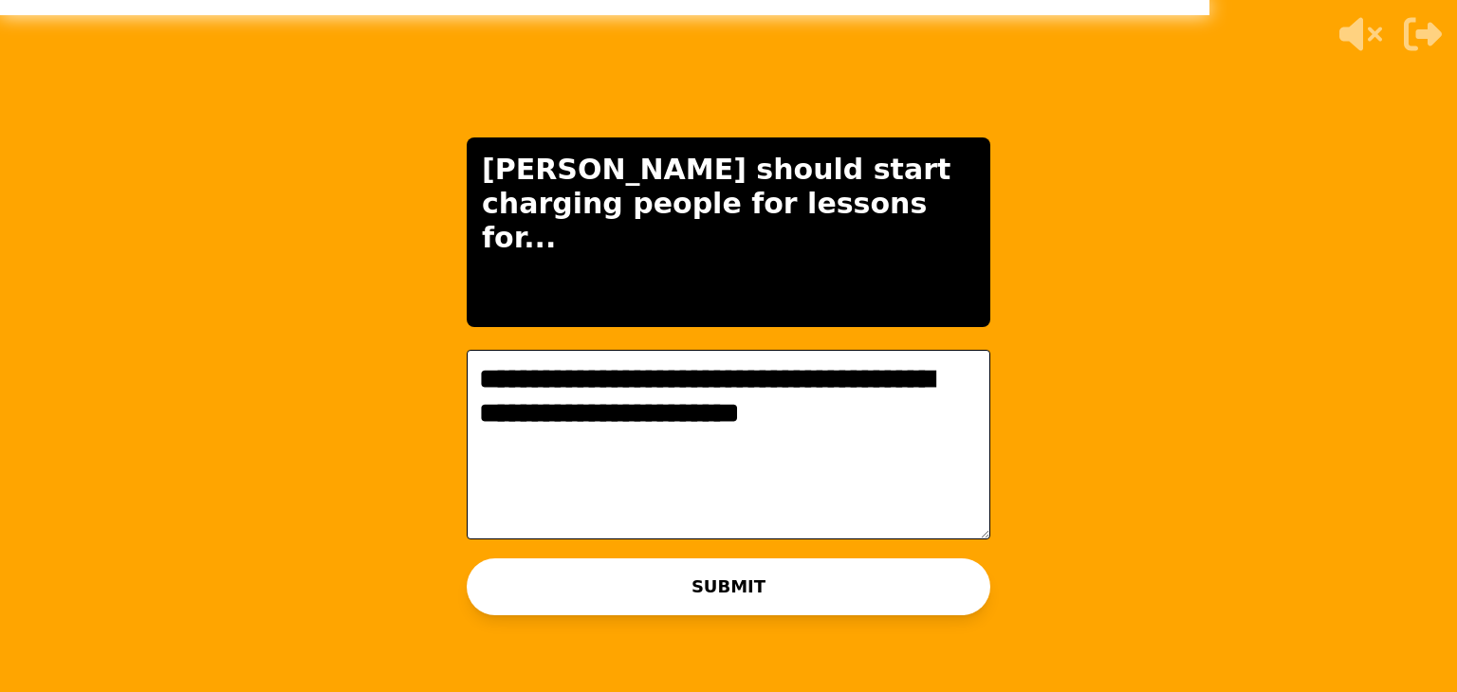
type textarea "**********"
click at [926, 599] on button "SUBMIT" at bounding box center [729, 587] width 524 height 57
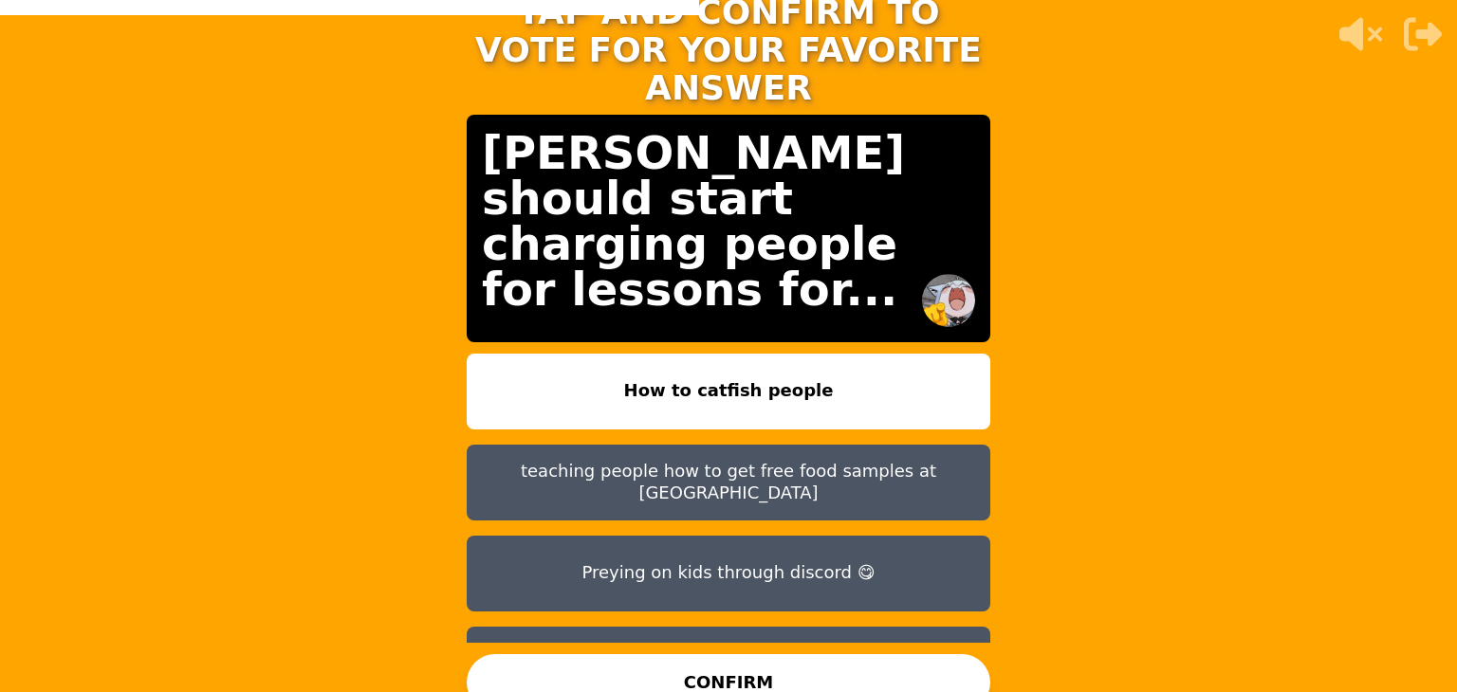
scroll to position [59, 0]
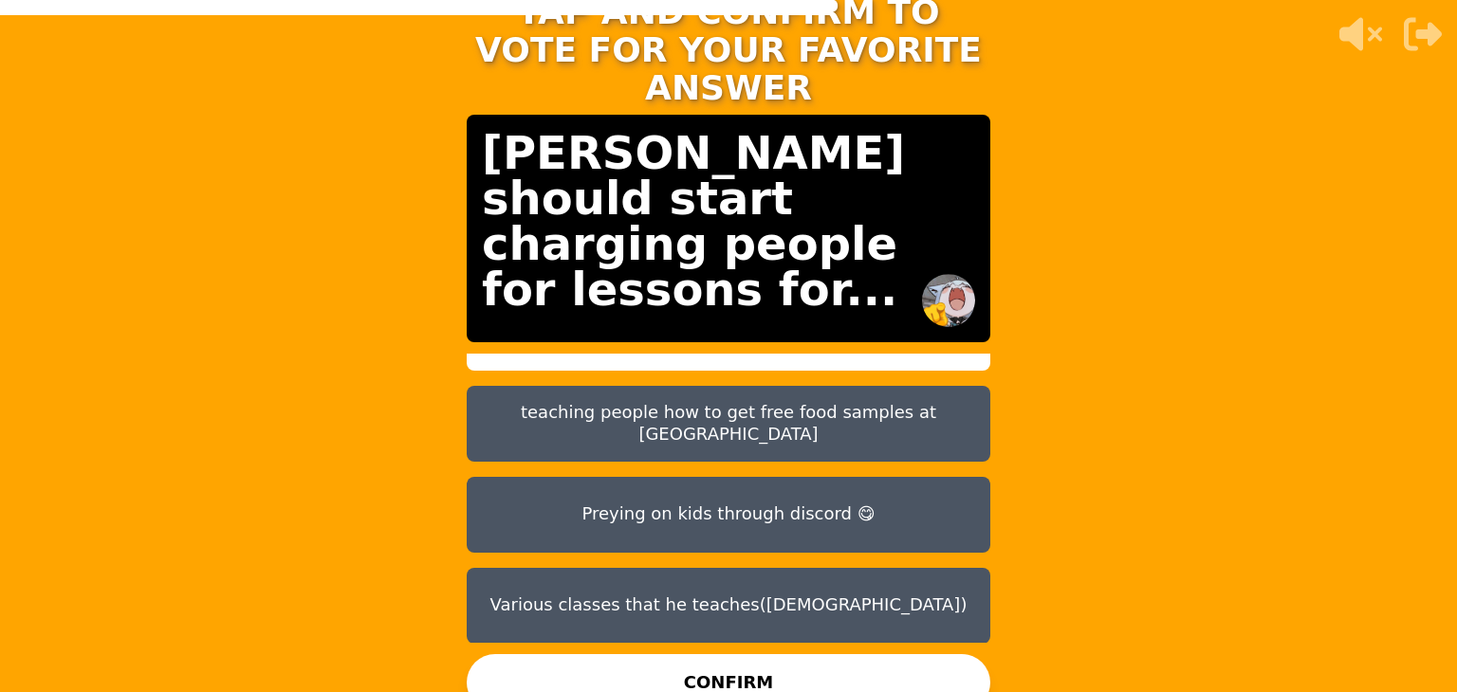
click at [797, 600] on button "Various classes that he teaches([DEMOGRAPHIC_DATA])" at bounding box center [729, 606] width 524 height 76
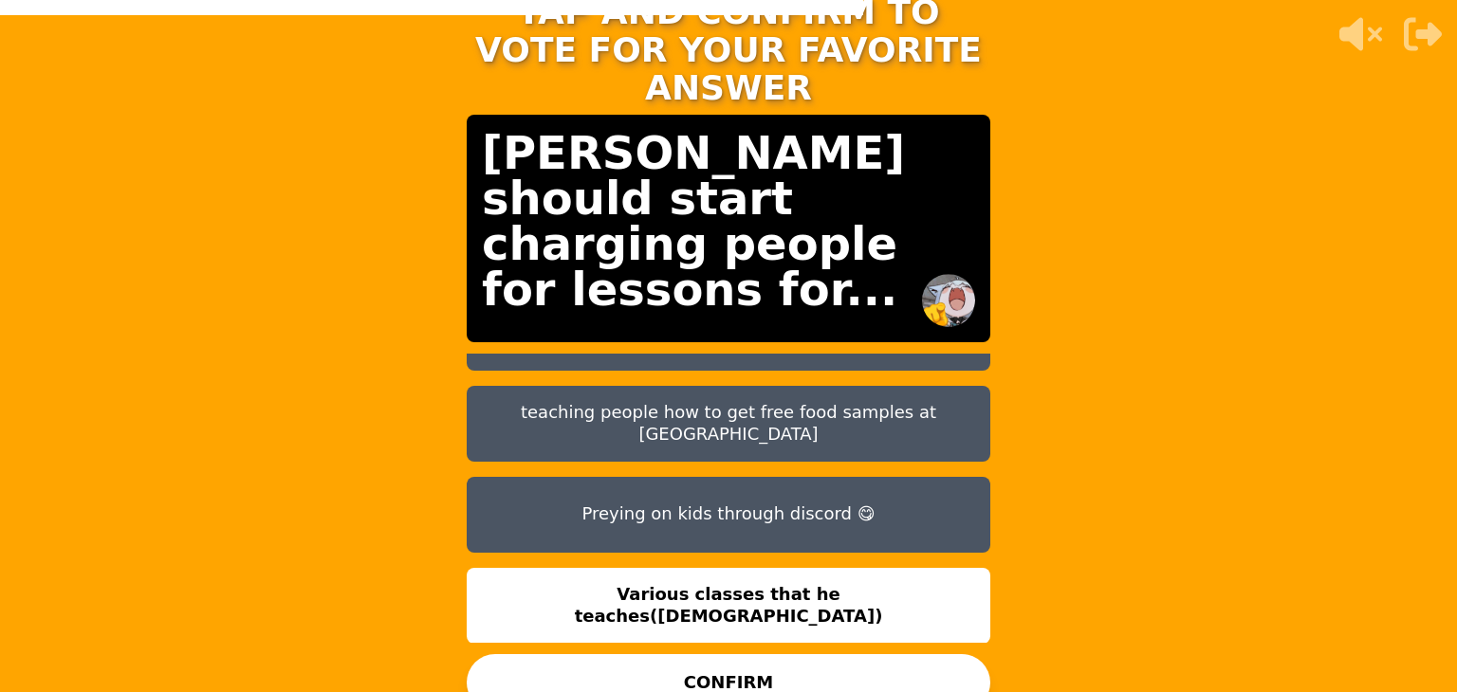
click at [810, 661] on button "CONFIRM" at bounding box center [729, 682] width 524 height 57
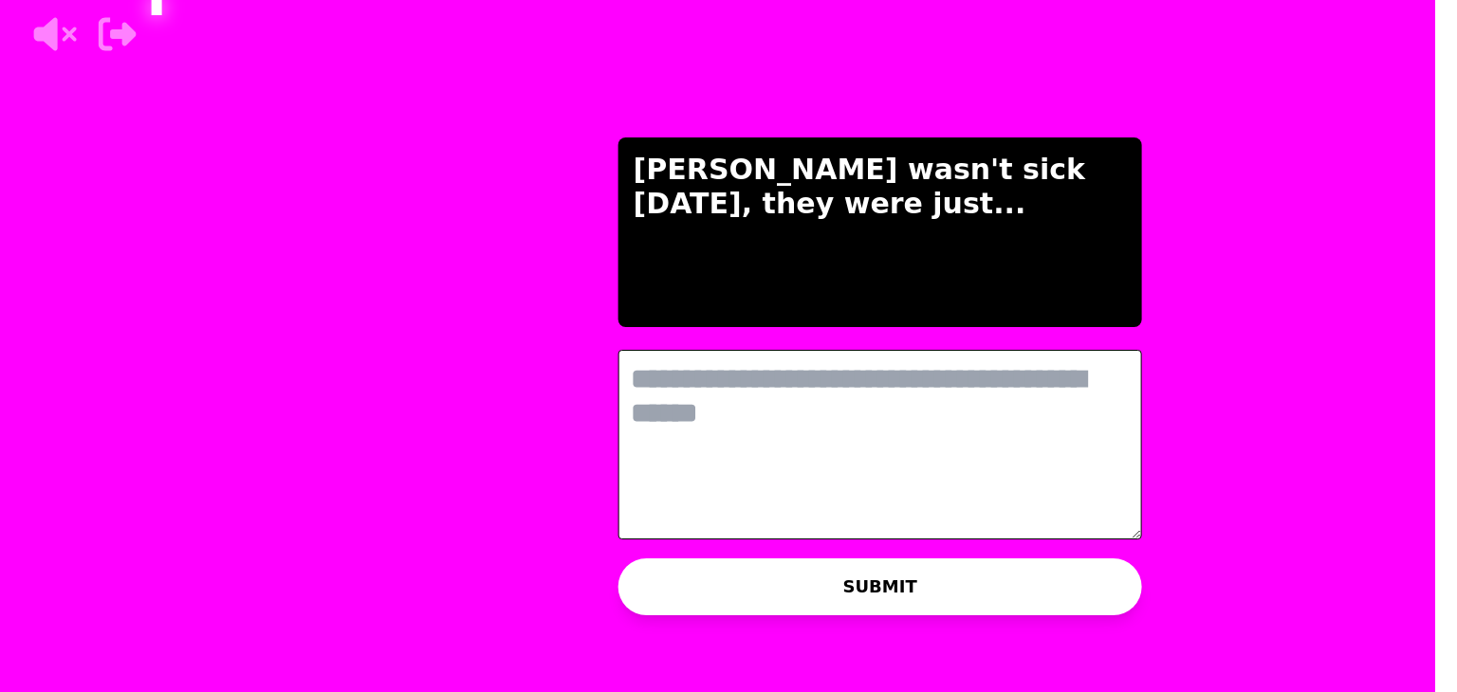
scroll to position [0, 0]
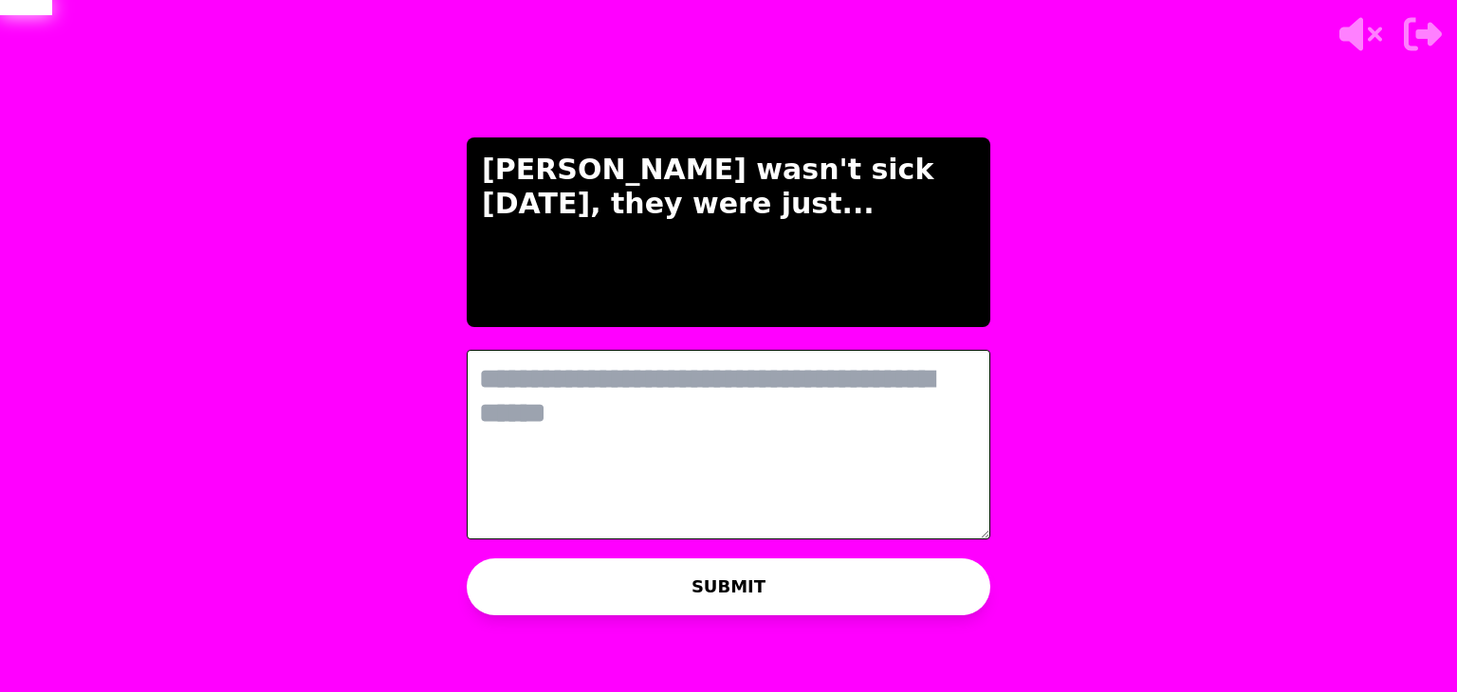
click at [577, 454] on textarea at bounding box center [729, 445] width 524 height 190
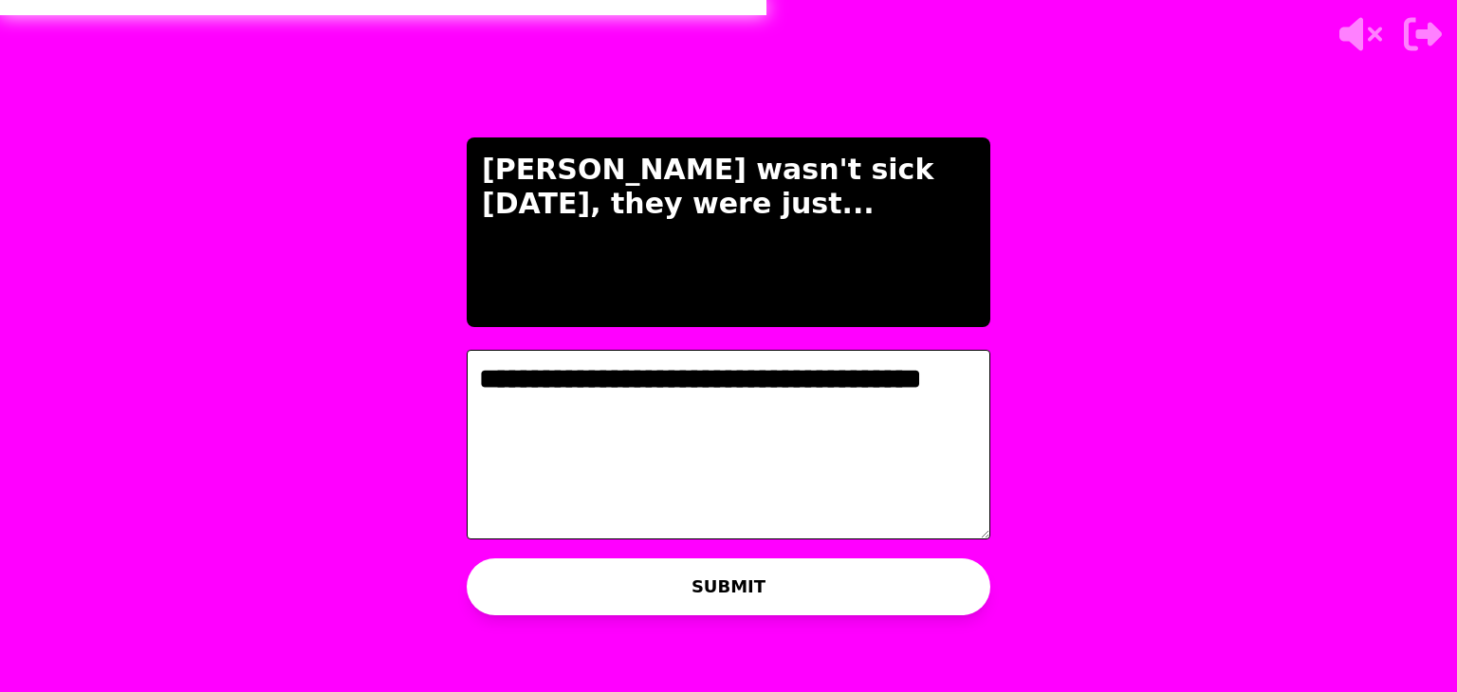
click at [747, 377] on textarea "**********" at bounding box center [729, 445] width 524 height 190
type textarea "**********"
click at [754, 603] on button "SUBMIT" at bounding box center [729, 587] width 524 height 57
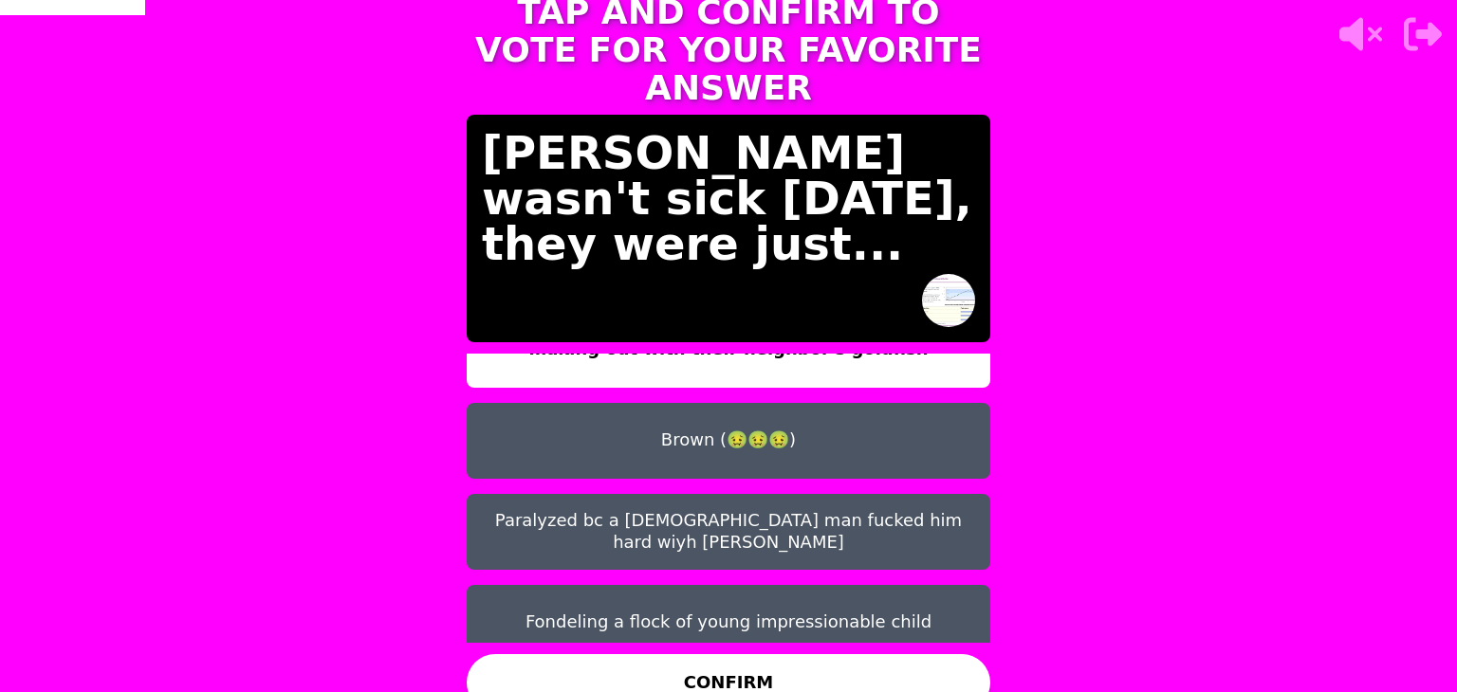
scroll to position [59, 0]
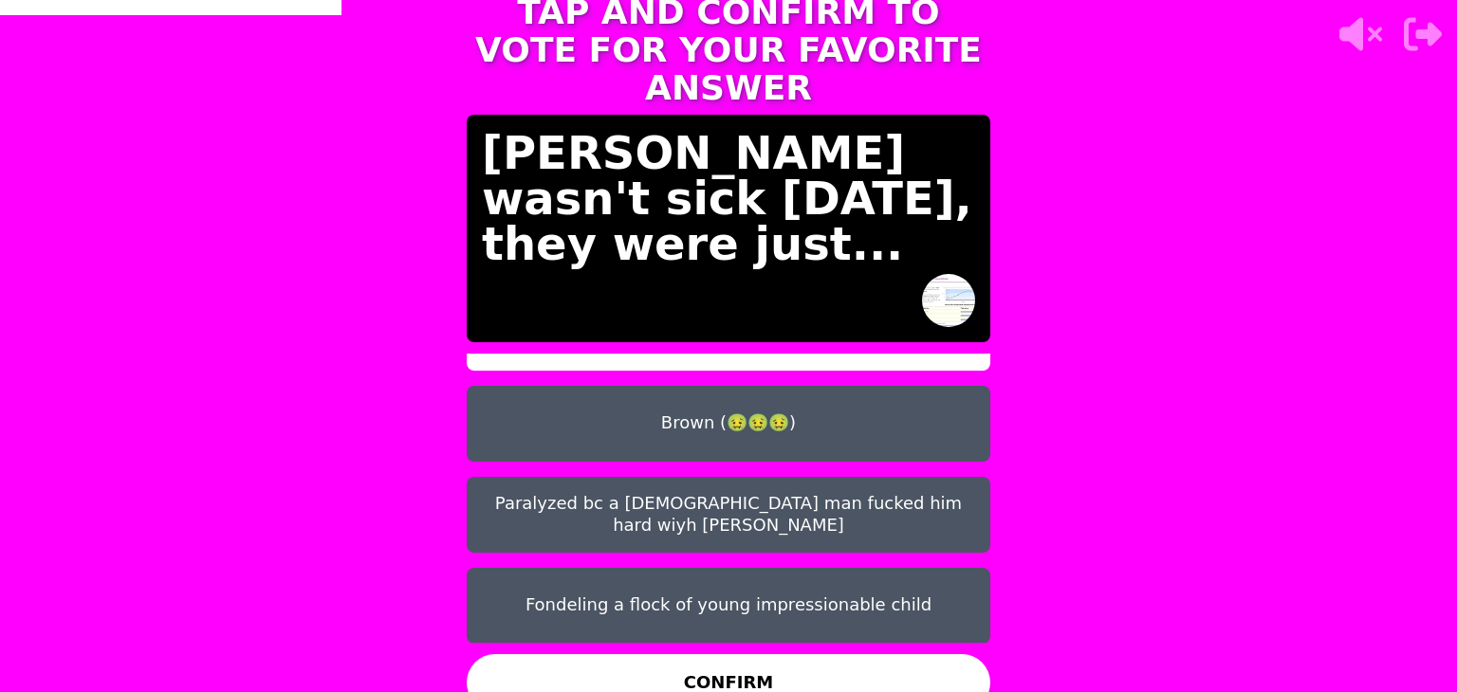
click at [754, 603] on button "Fondeling a flock of young impressionable child" at bounding box center [729, 606] width 524 height 76
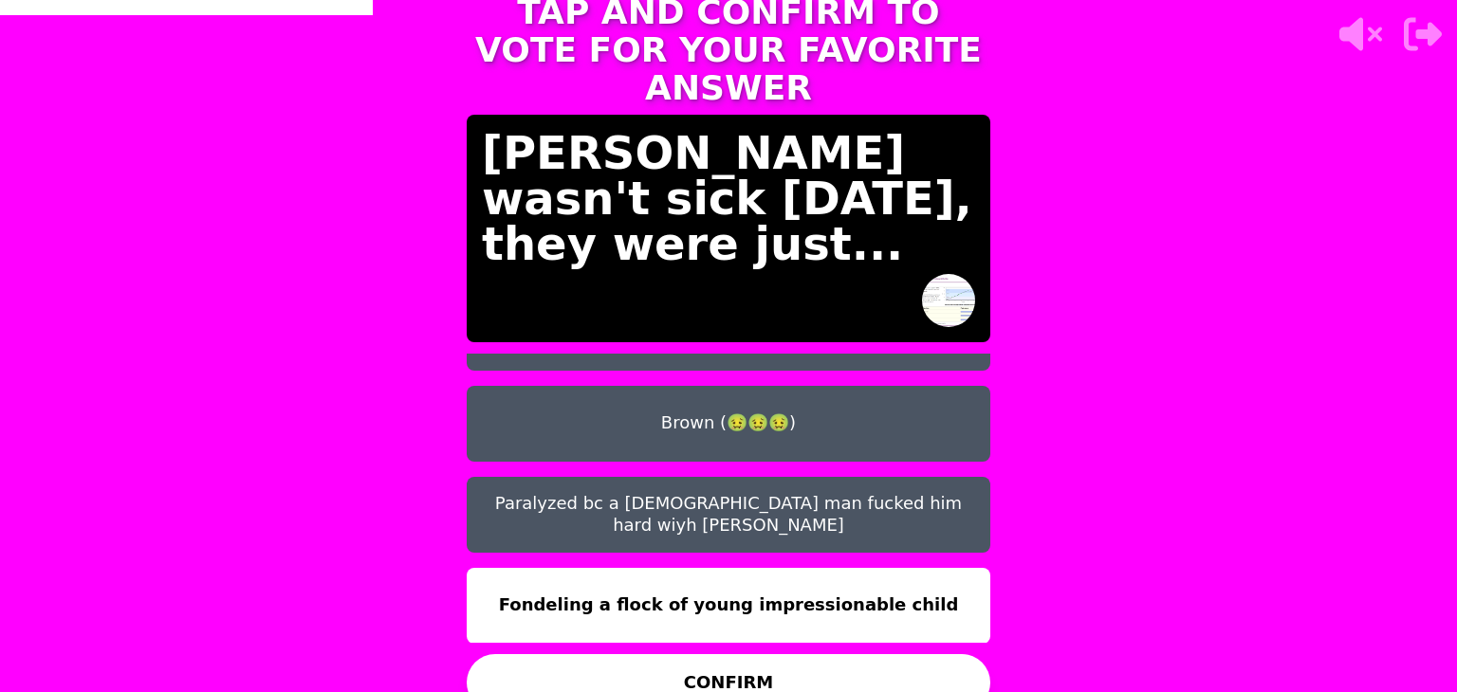
click at [774, 654] on button "CONFIRM" at bounding box center [729, 682] width 524 height 57
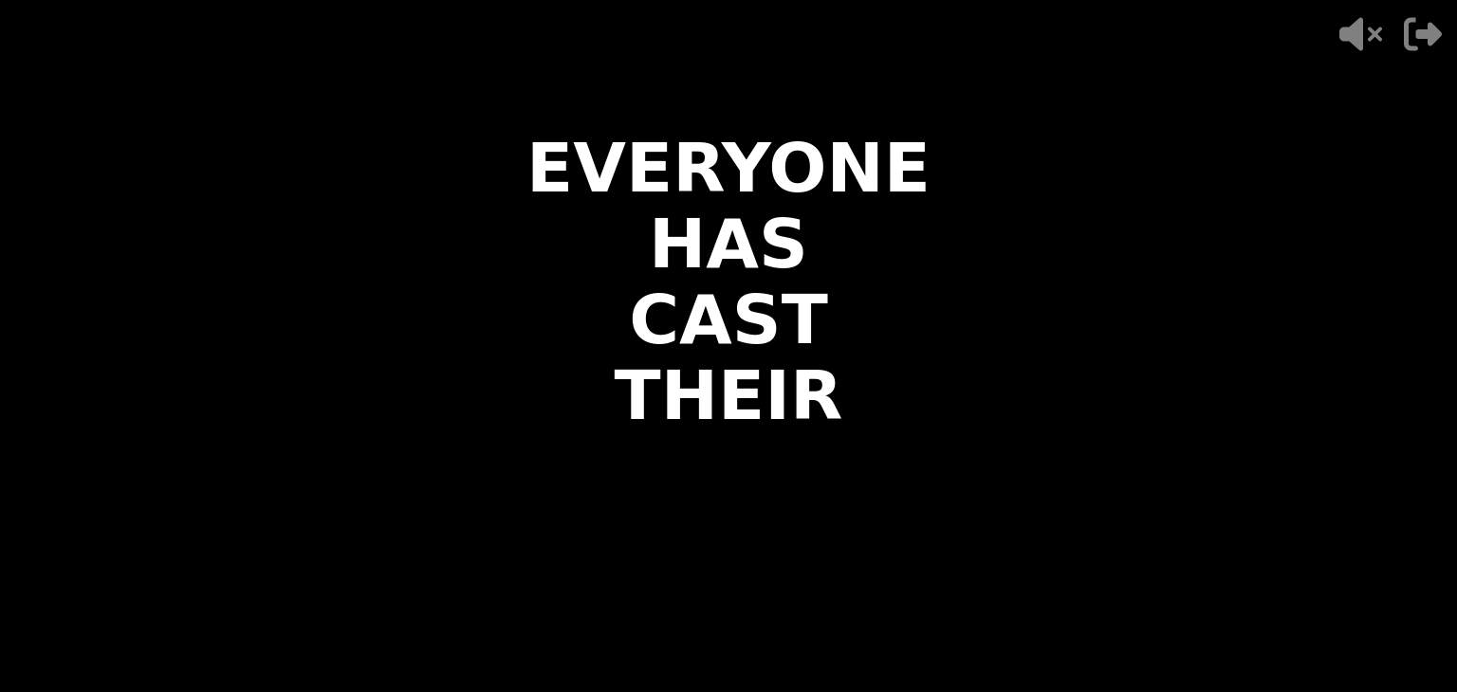
scroll to position [0, 0]
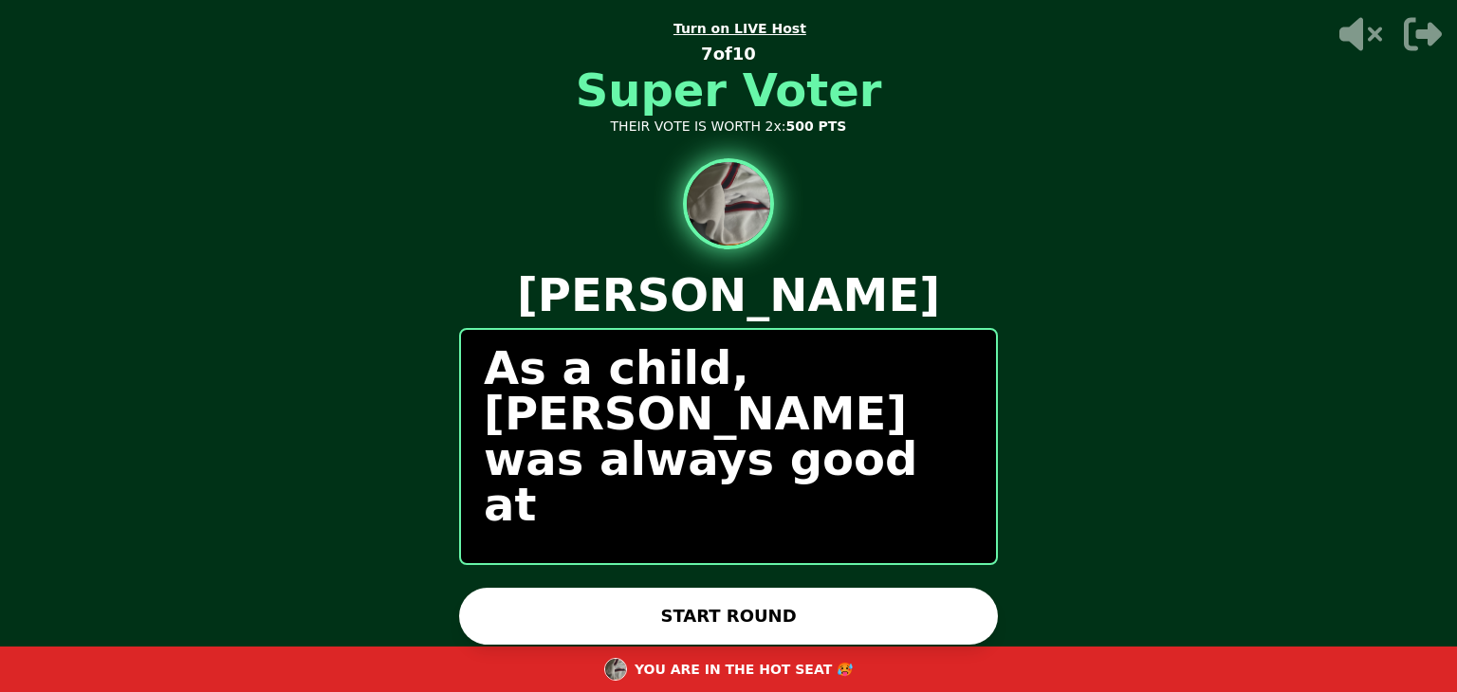
click at [816, 616] on button "START ROUND" at bounding box center [728, 616] width 539 height 57
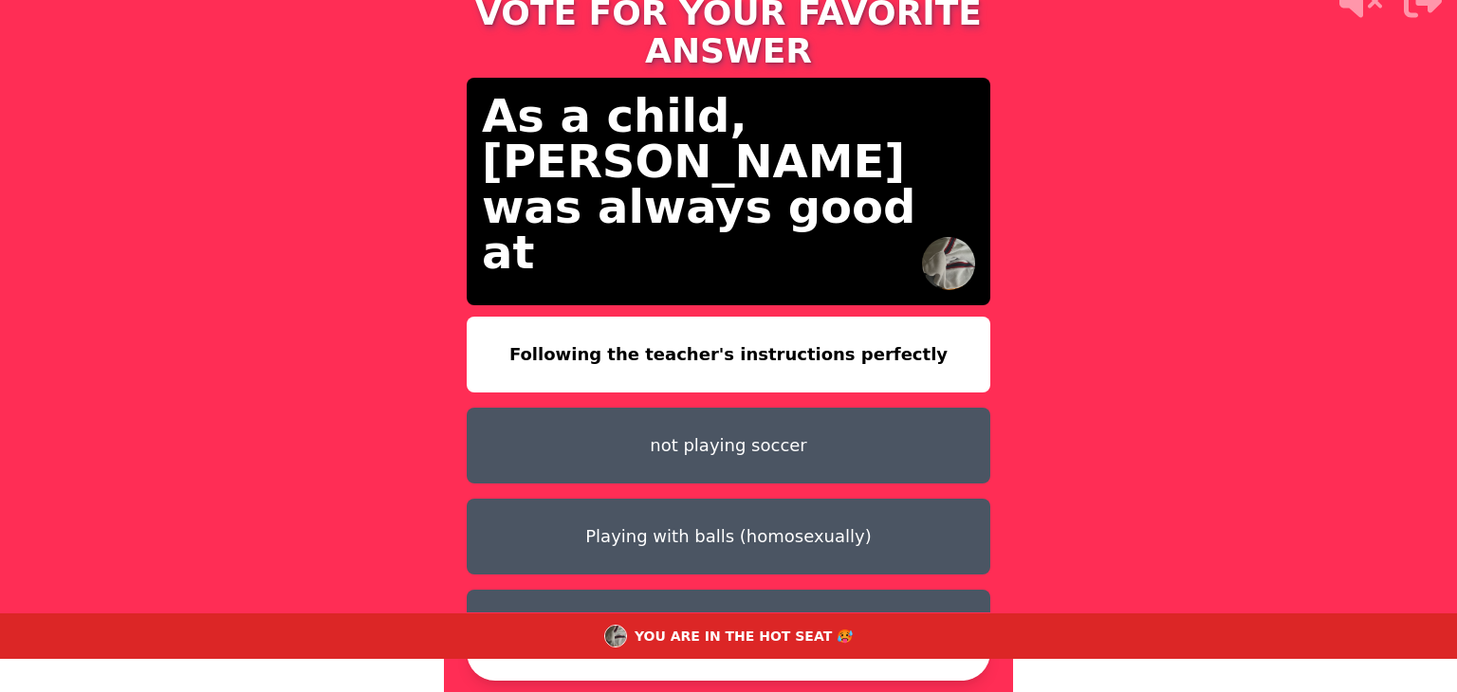
click at [816, 416] on button "not playing soccer" at bounding box center [729, 446] width 524 height 76
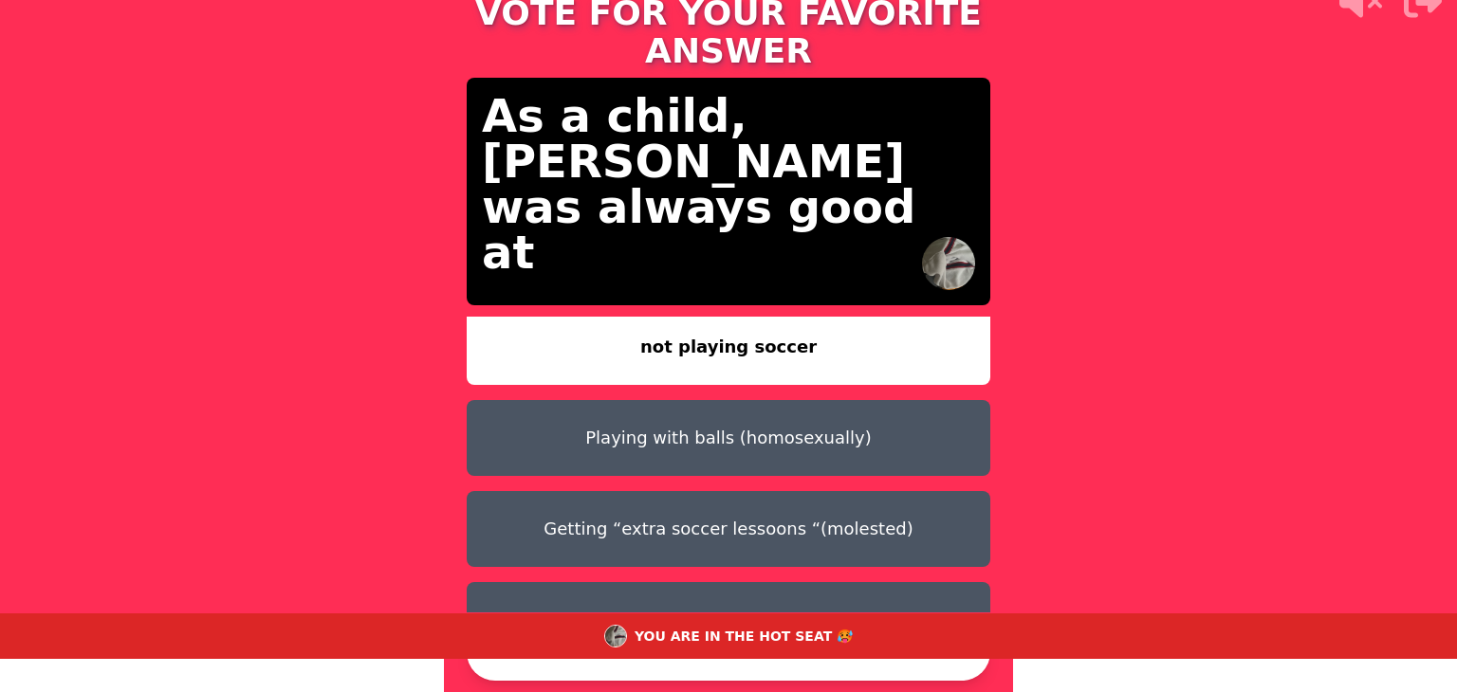
scroll to position [101, 0]
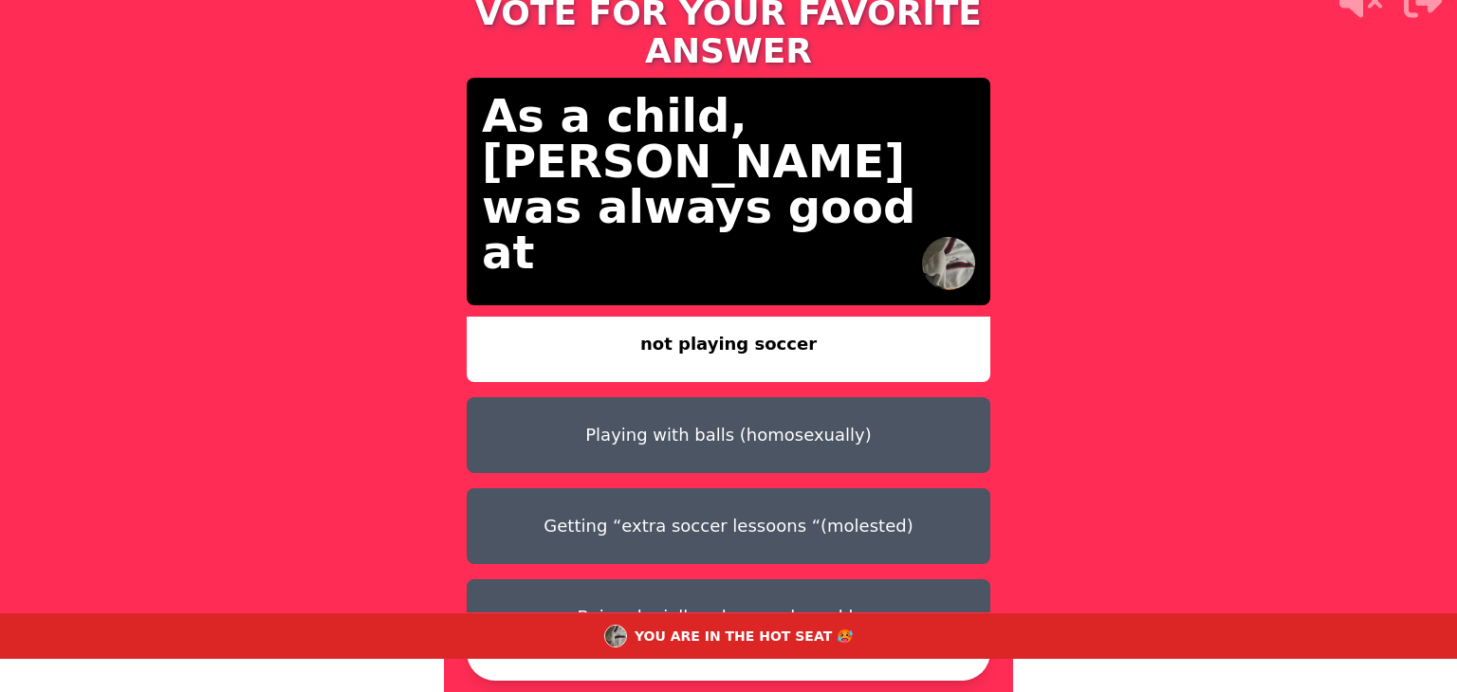
click at [804, 515] on button "Getting “extra soccer lessoons “(molested)" at bounding box center [729, 526] width 524 height 76
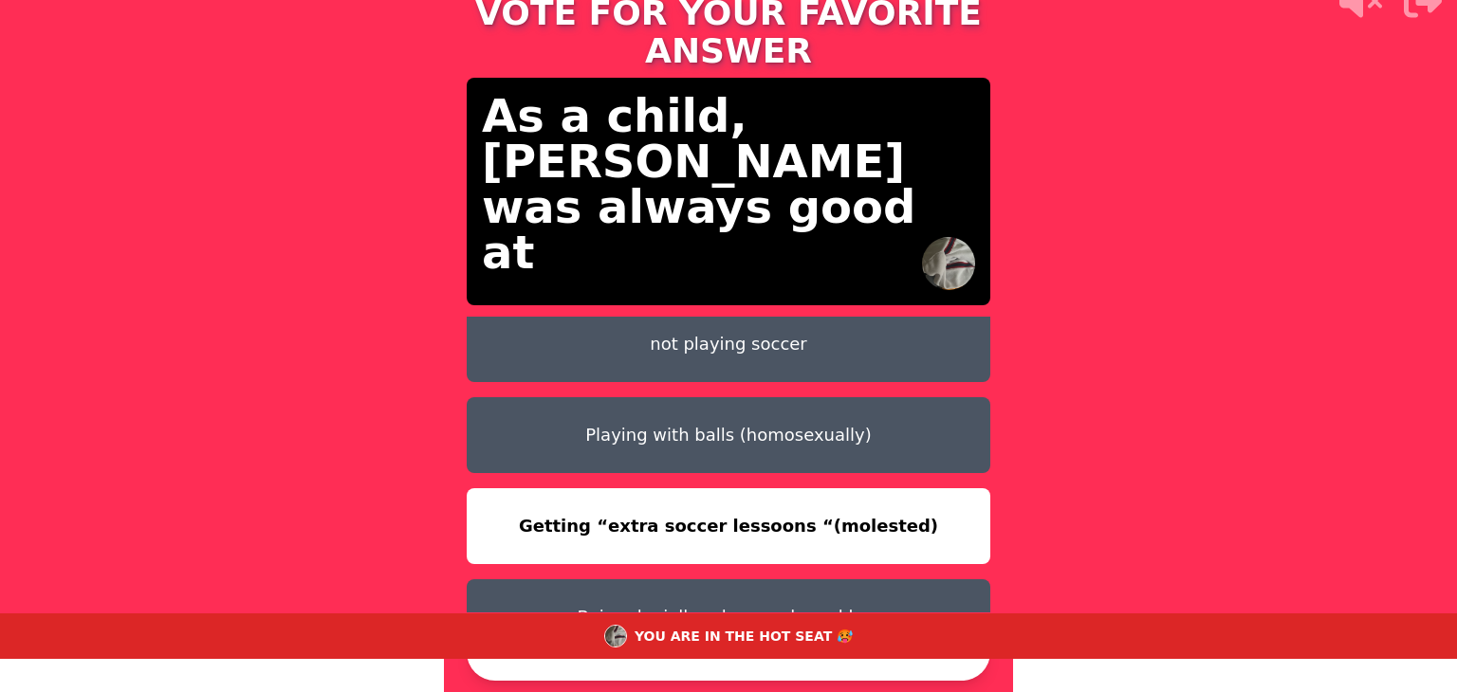
click at [857, 664] on button "CONFIRM" at bounding box center [729, 652] width 524 height 57
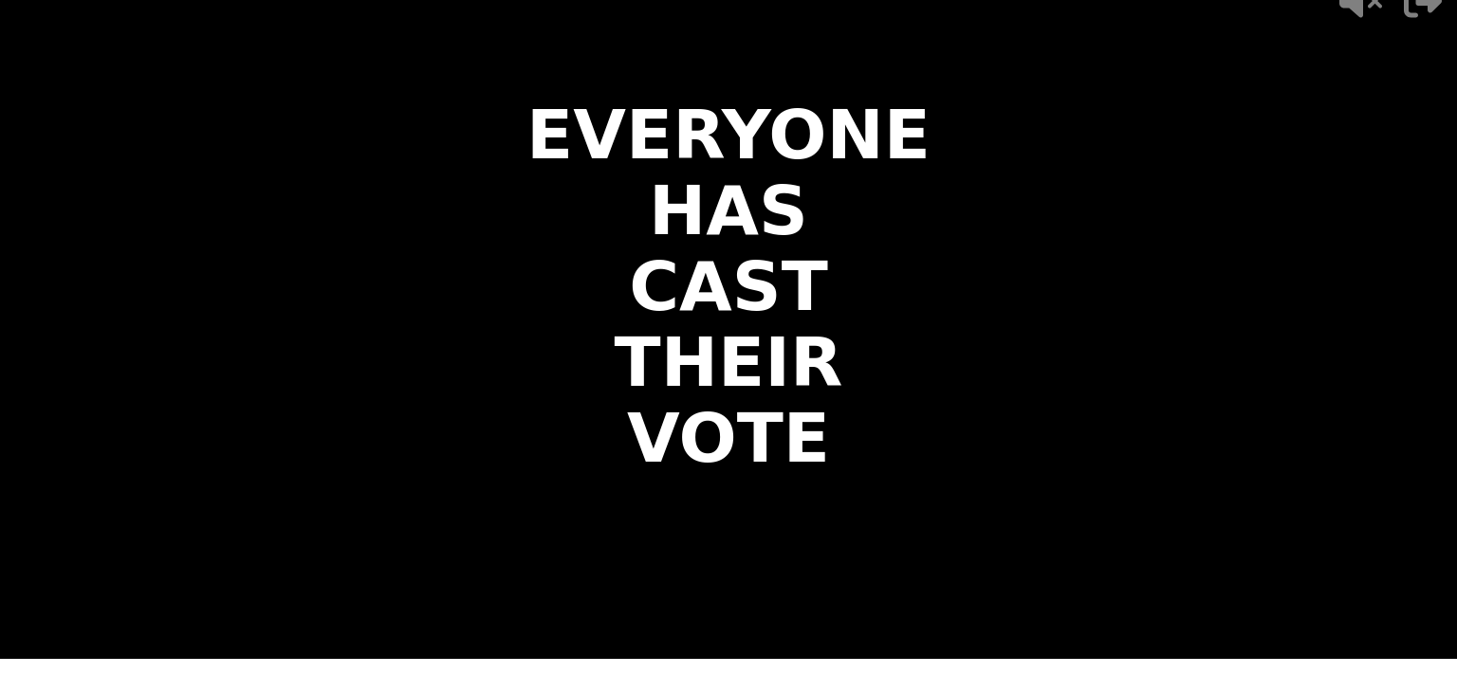
scroll to position [0, 0]
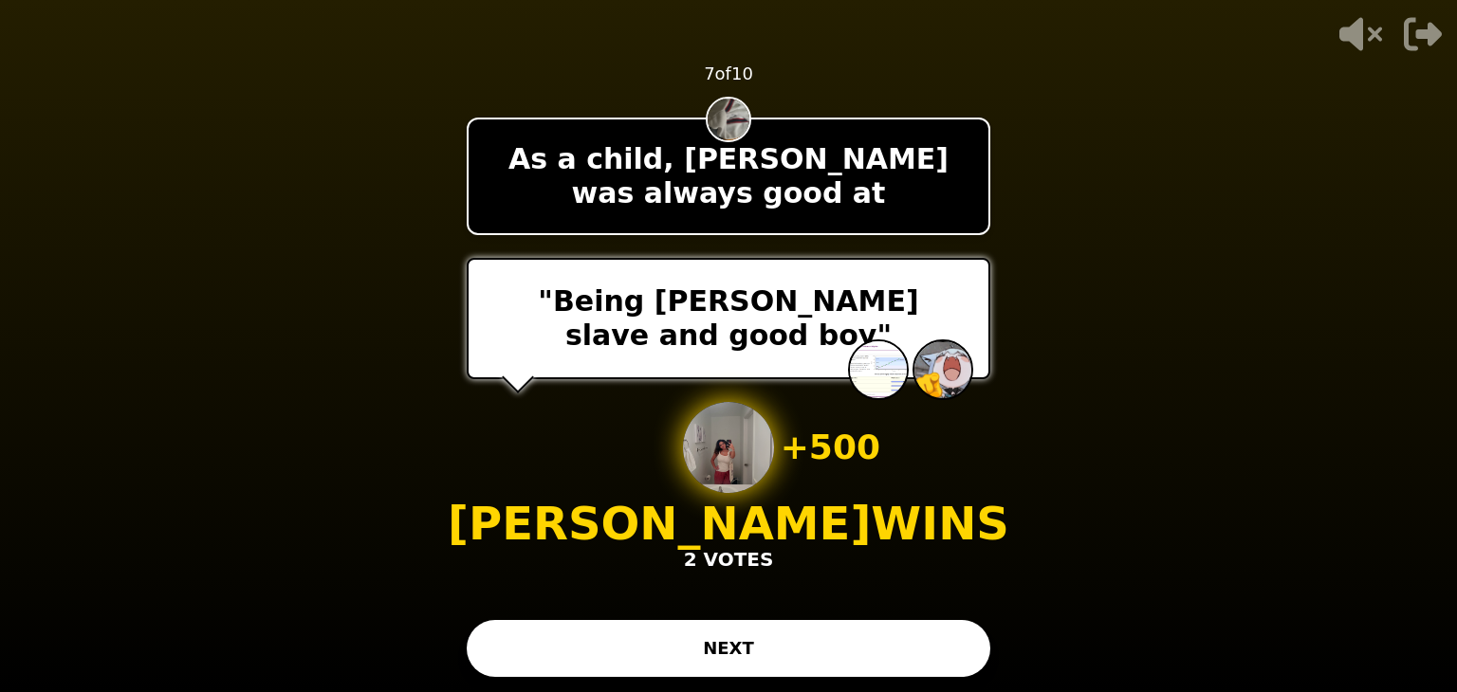
click at [894, 676] on button "NEXT" at bounding box center [729, 648] width 524 height 57
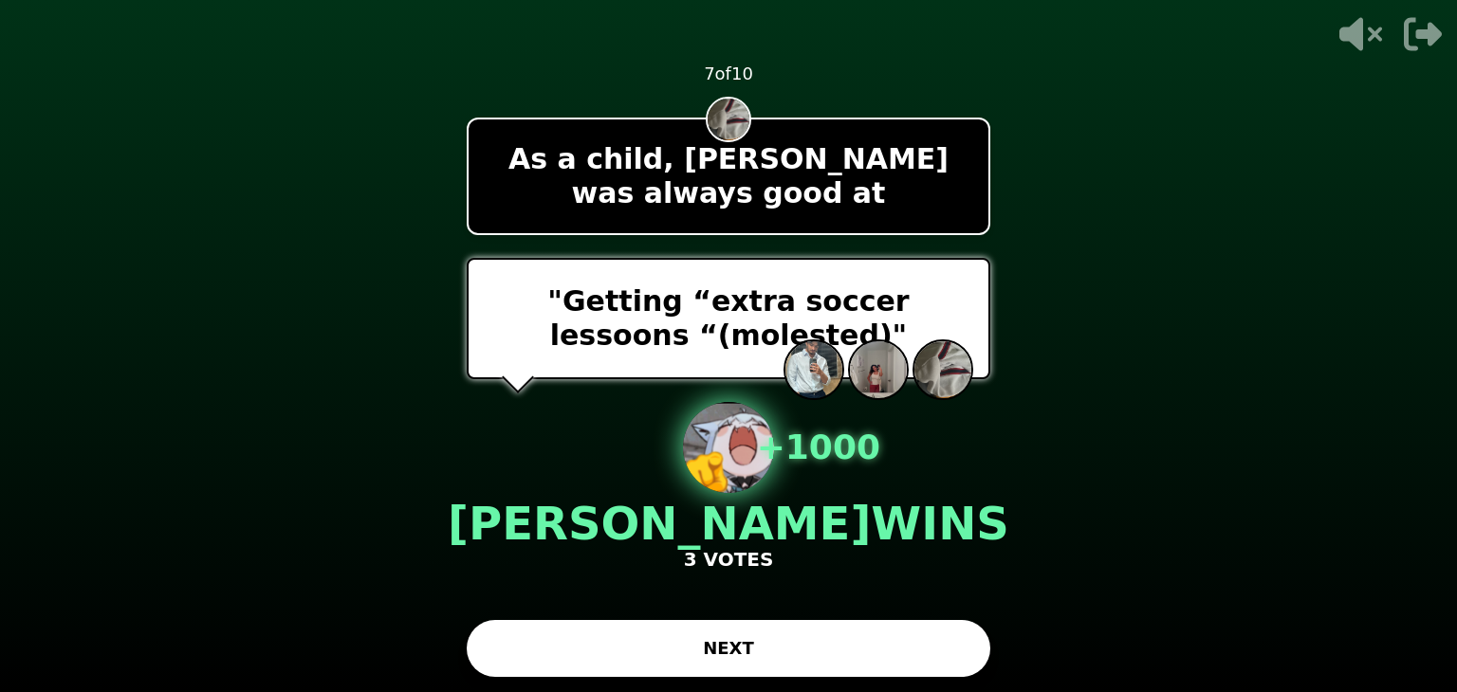
click at [944, 638] on button "NEXT" at bounding box center [729, 648] width 524 height 57
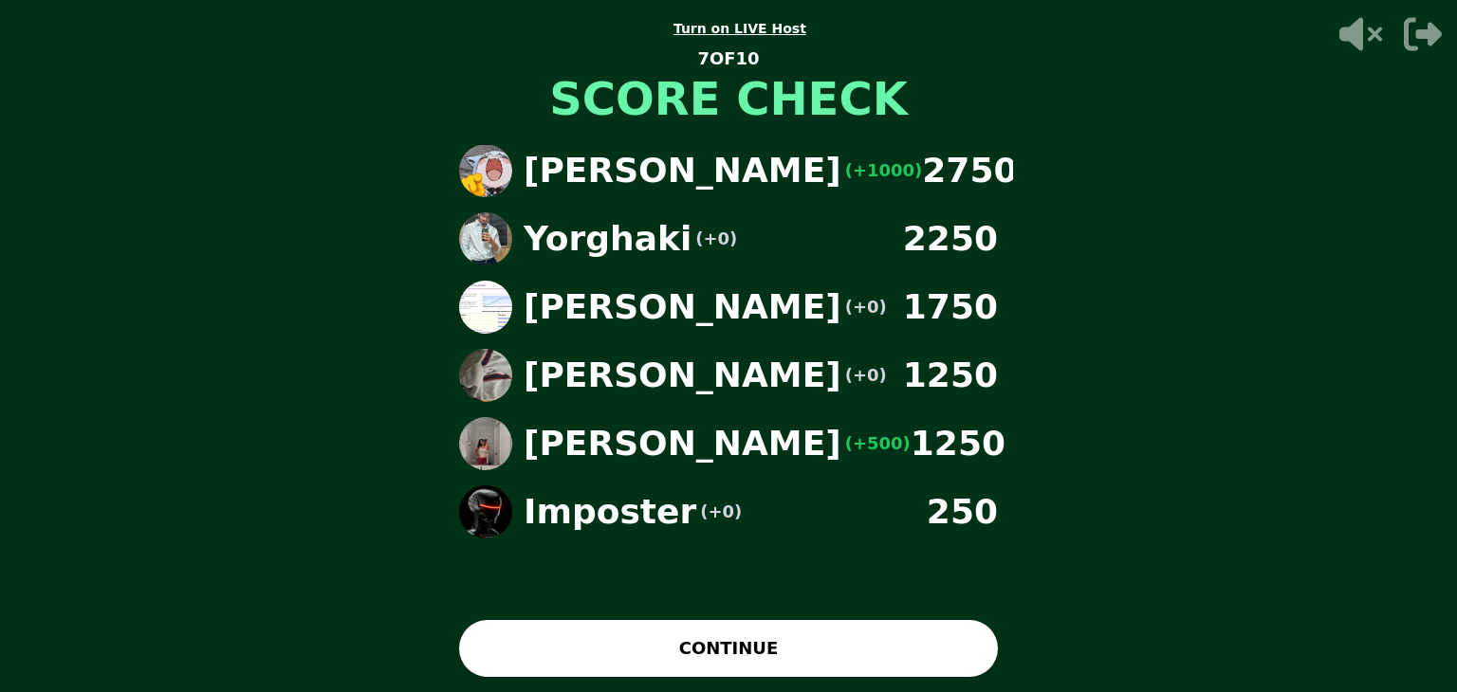
click at [944, 638] on button "CONTINUE" at bounding box center [728, 648] width 539 height 57
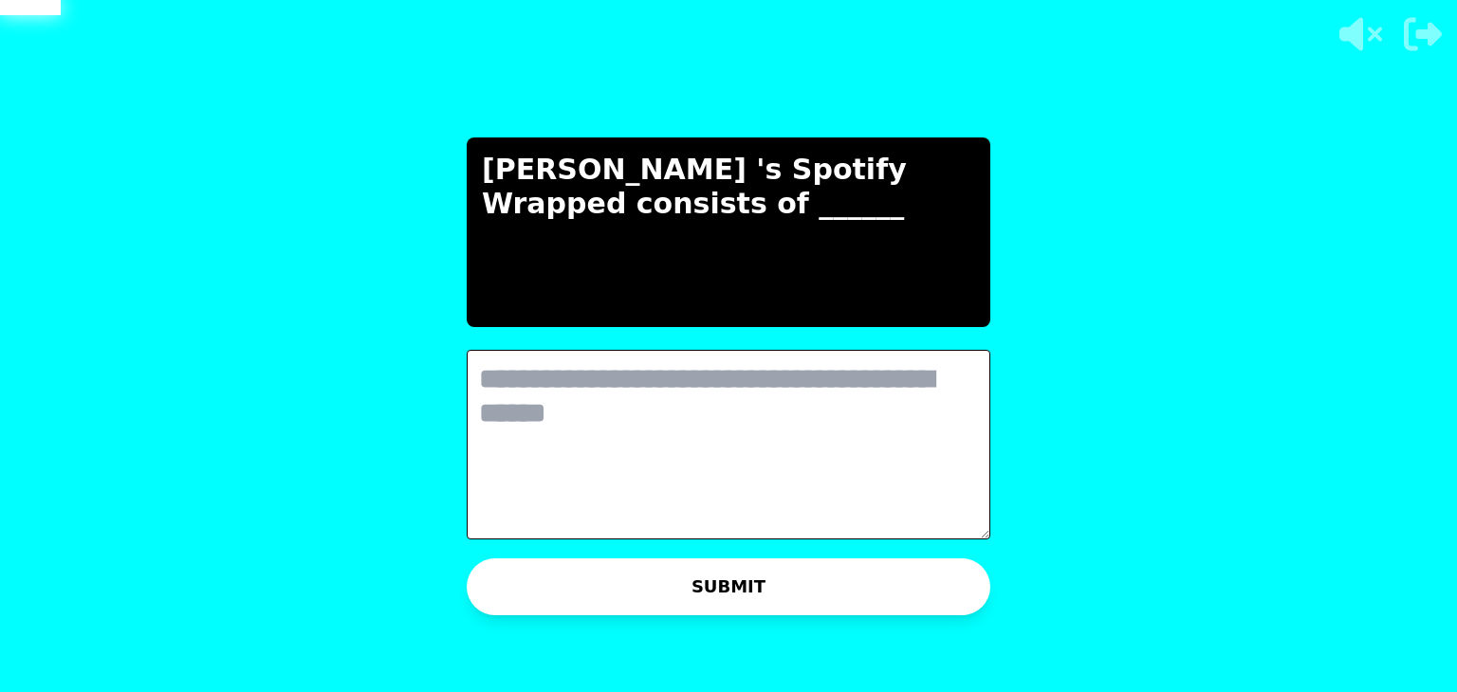
click at [858, 475] on textarea at bounding box center [729, 445] width 524 height 190
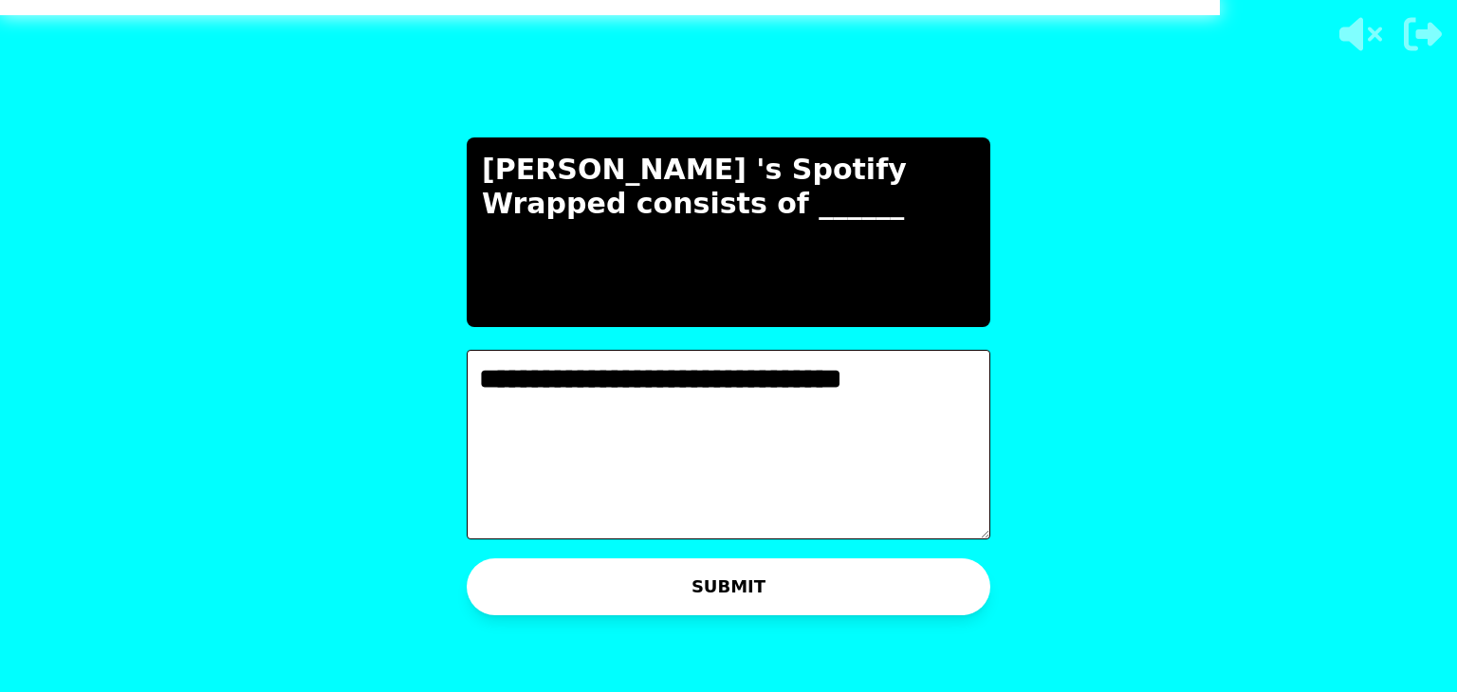
type textarea "**********"
click at [901, 593] on div "**********" at bounding box center [728, 346] width 569 height 692
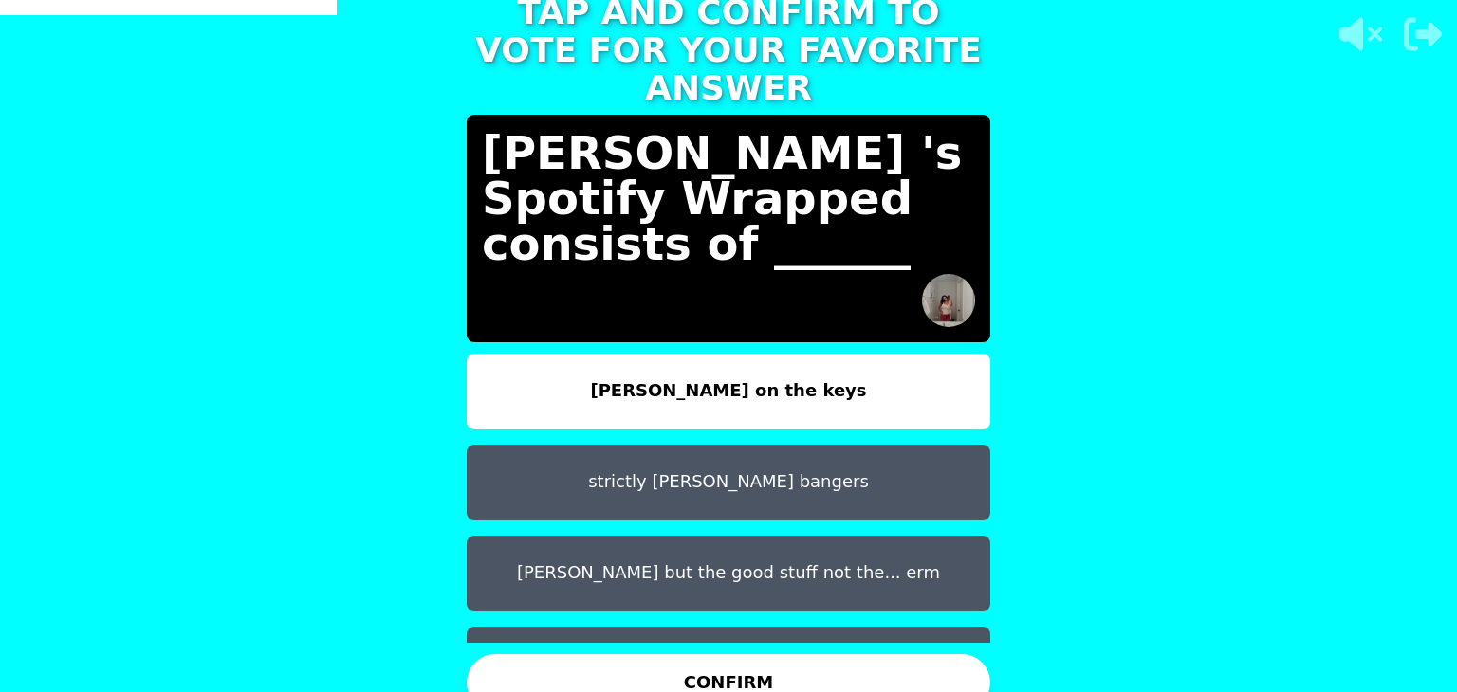
scroll to position [59, 0]
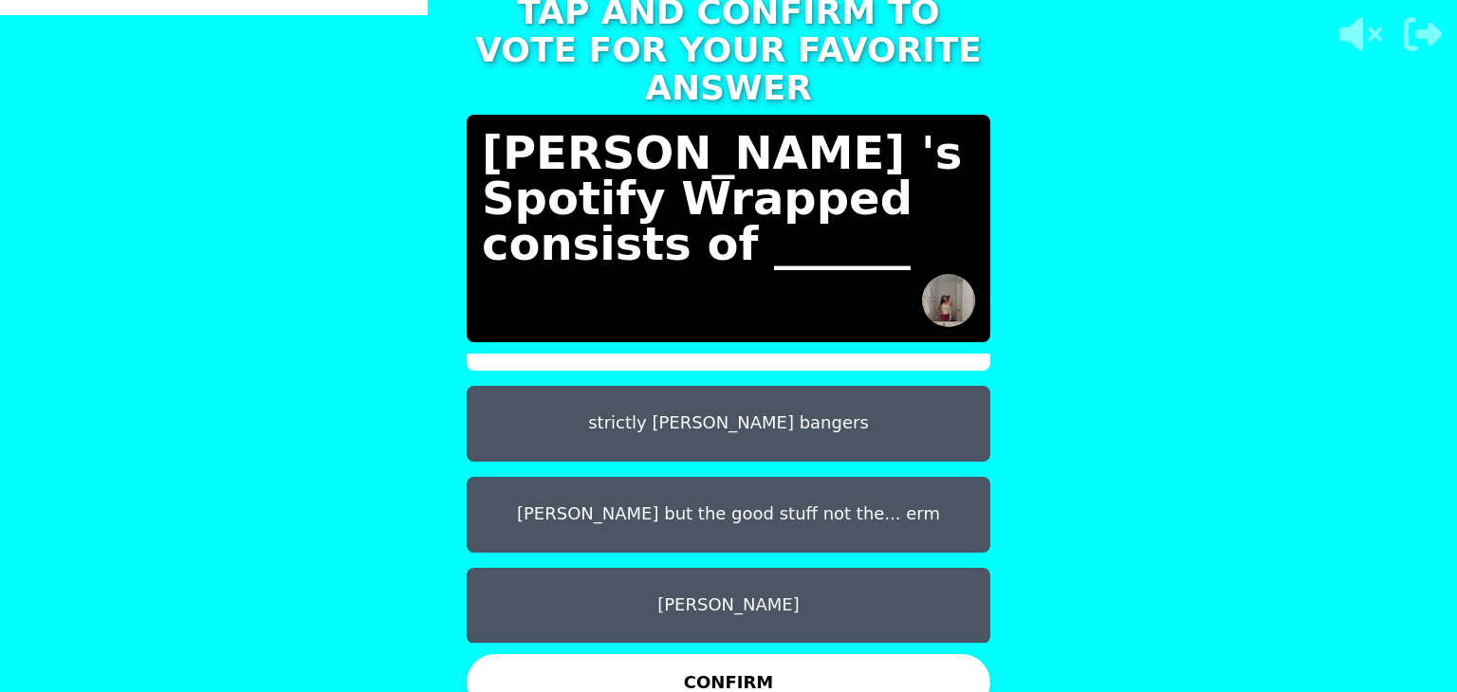
click at [823, 572] on button "[PERSON_NAME]" at bounding box center [729, 606] width 524 height 76
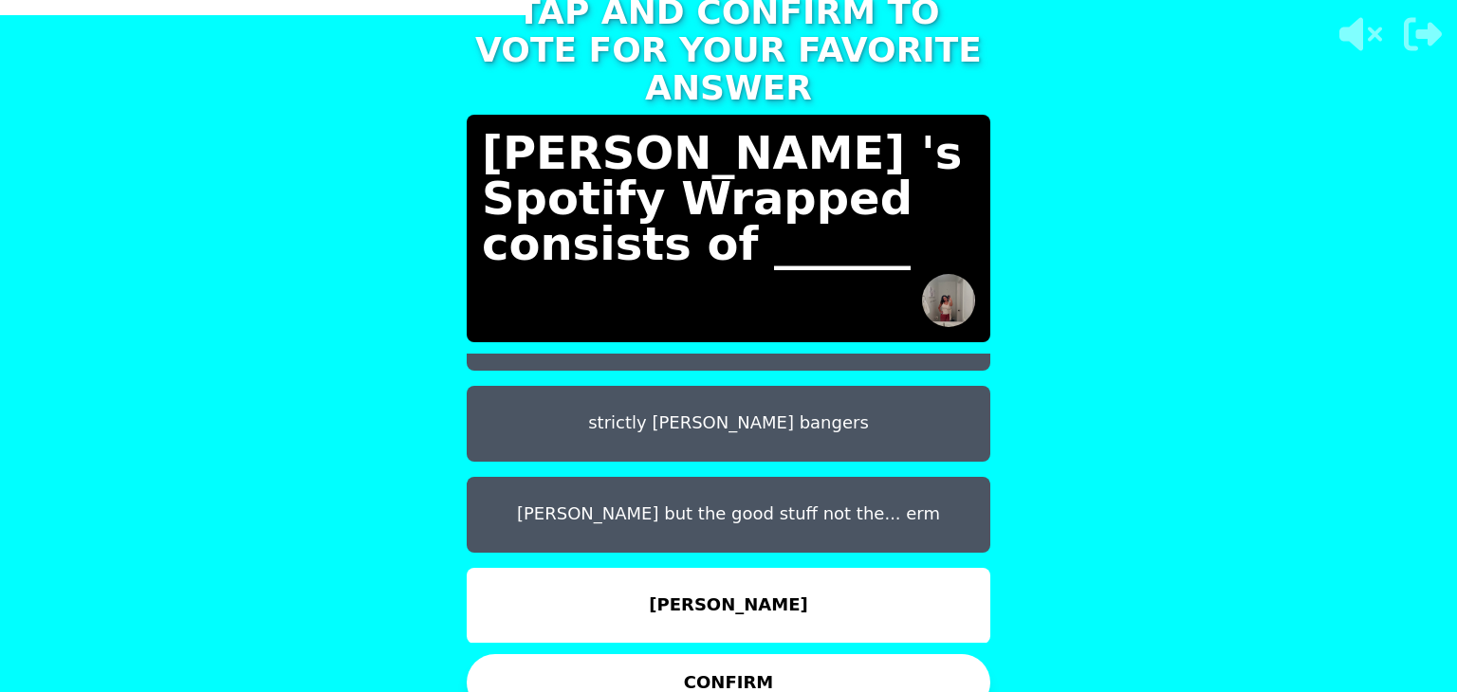
click at [831, 665] on button "CONFIRM" at bounding box center [729, 682] width 524 height 57
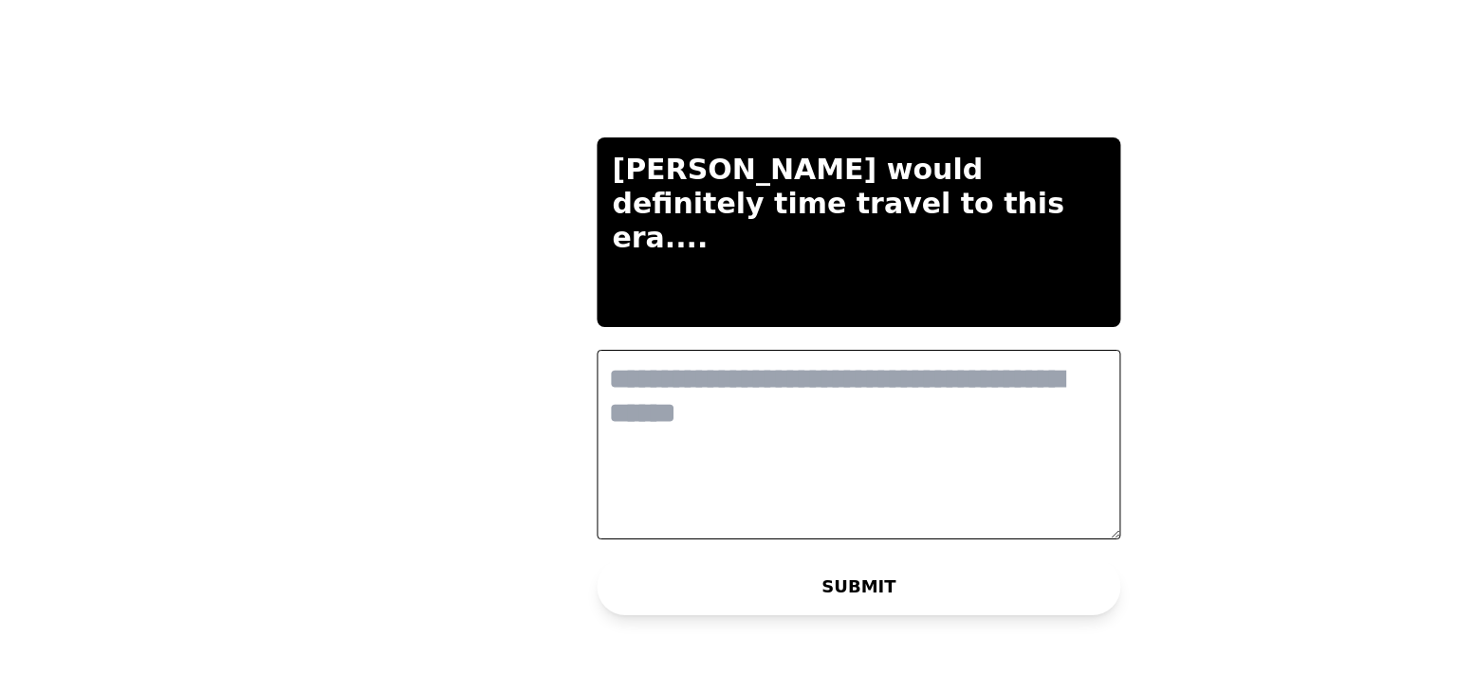
scroll to position [0, 0]
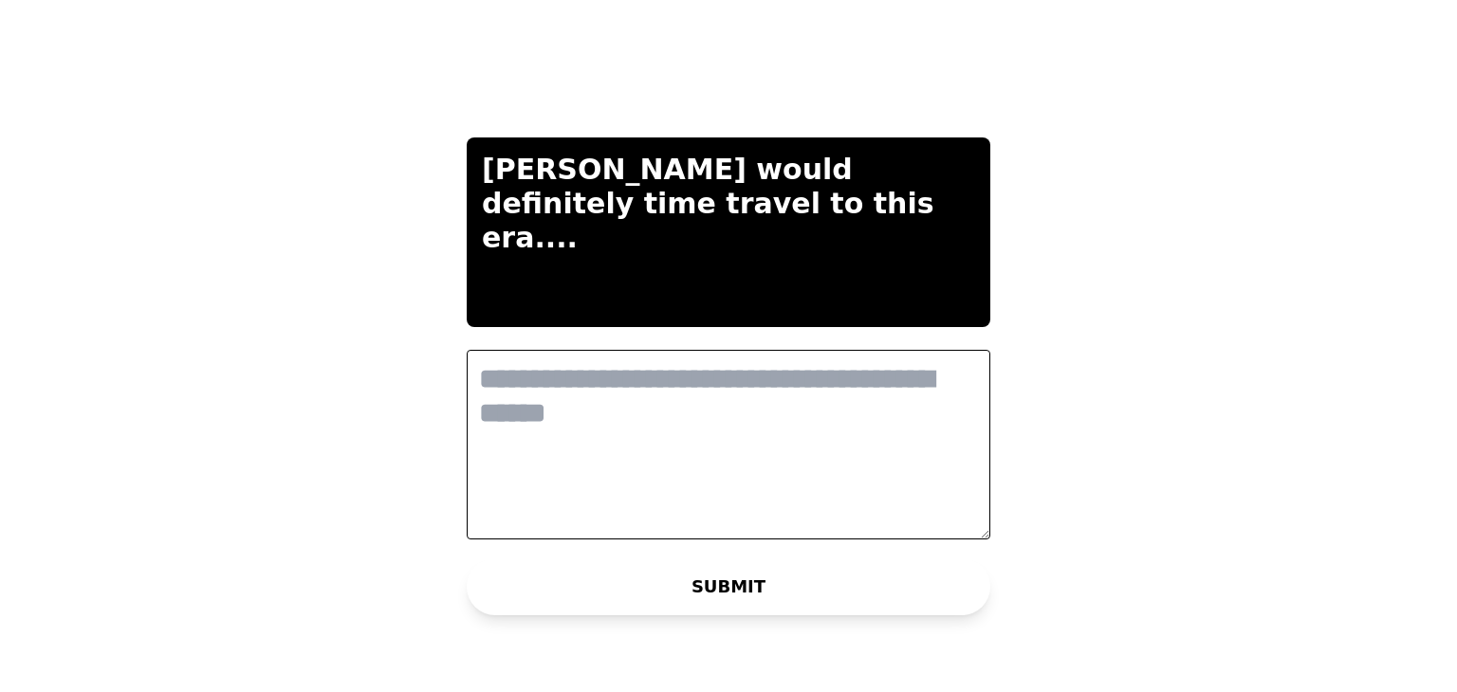
click at [645, 433] on textarea at bounding box center [729, 445] width 524 height 190
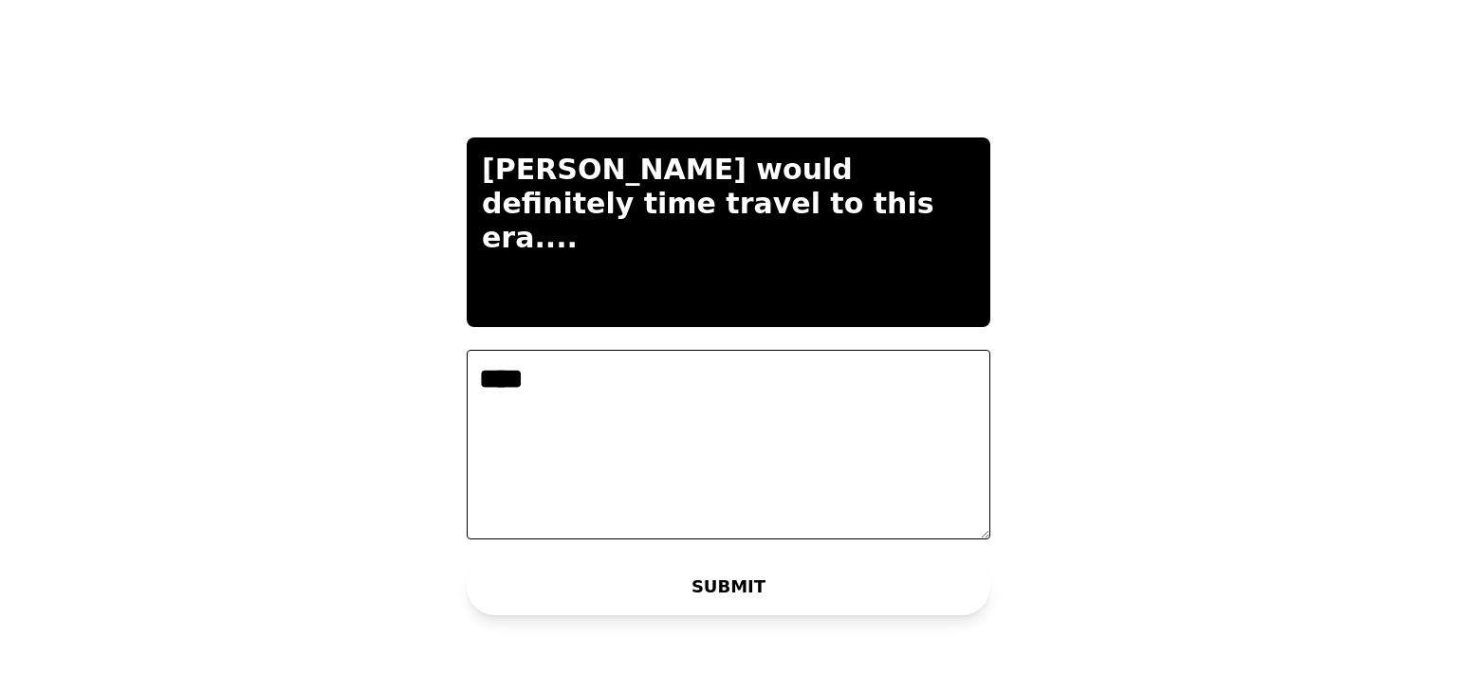
type textarea "****"
click at [728, 596] on button "SUBMIT" at bounding box center [729, 587] width 524 height 57
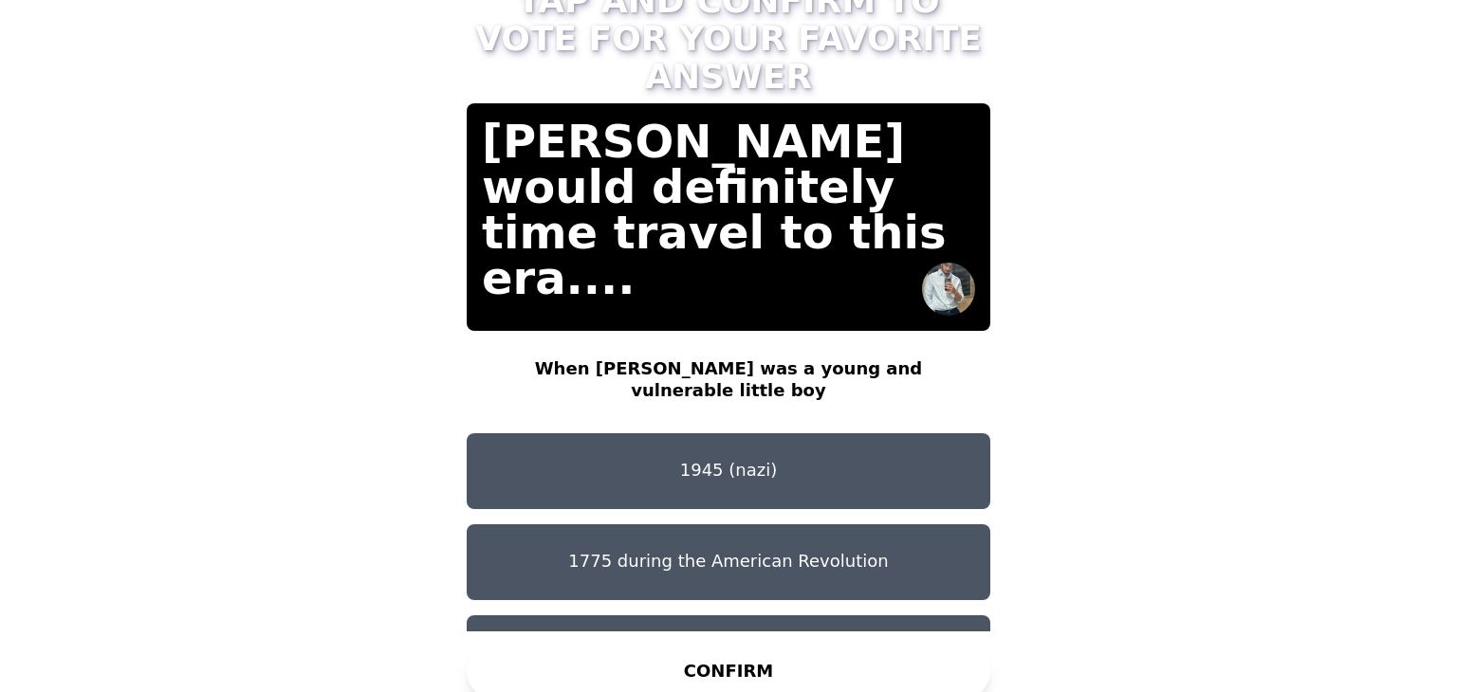
click at [735, 464] on button "1945 (nazi)" at bounding box center [729, 471] width 524 height 76
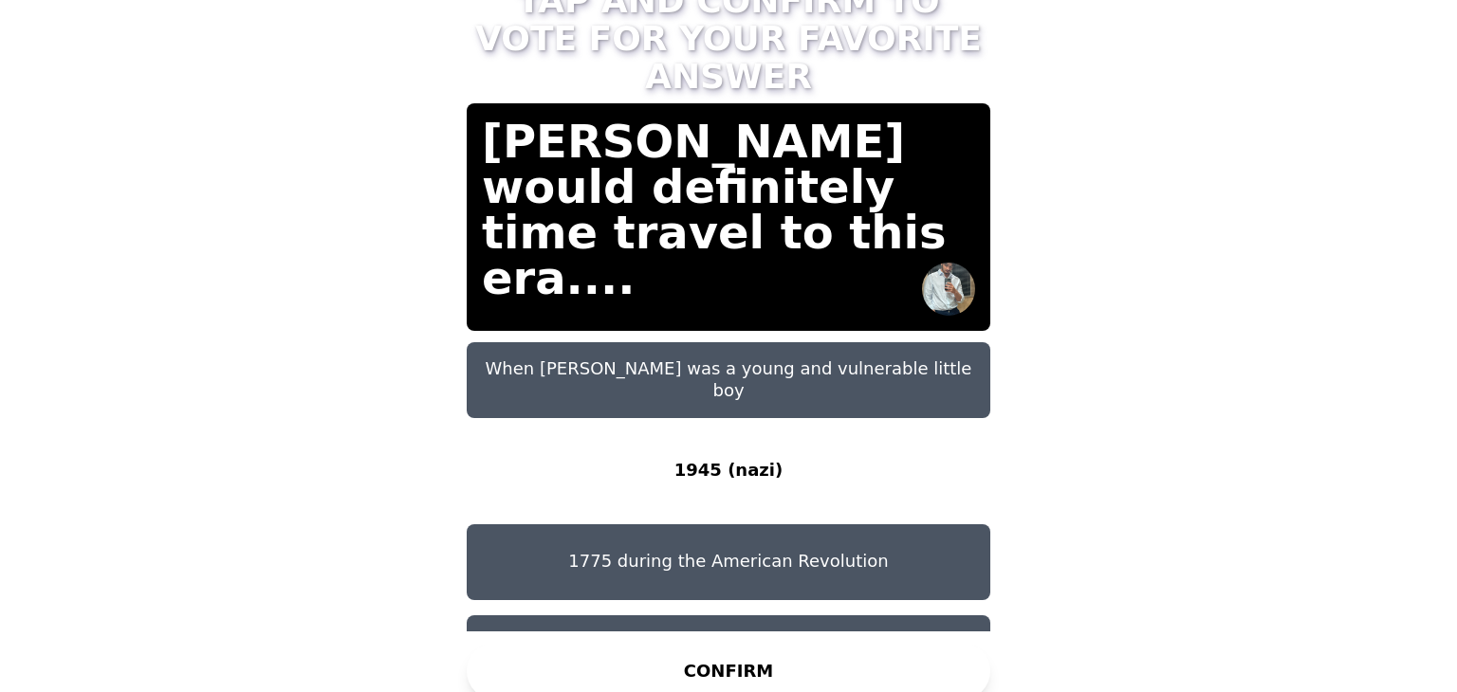
click at [750, 365] on button "When [PERSON_NAME] was a young and vulnerable little boy" at bounding box center [729, 380] width 524 height 76
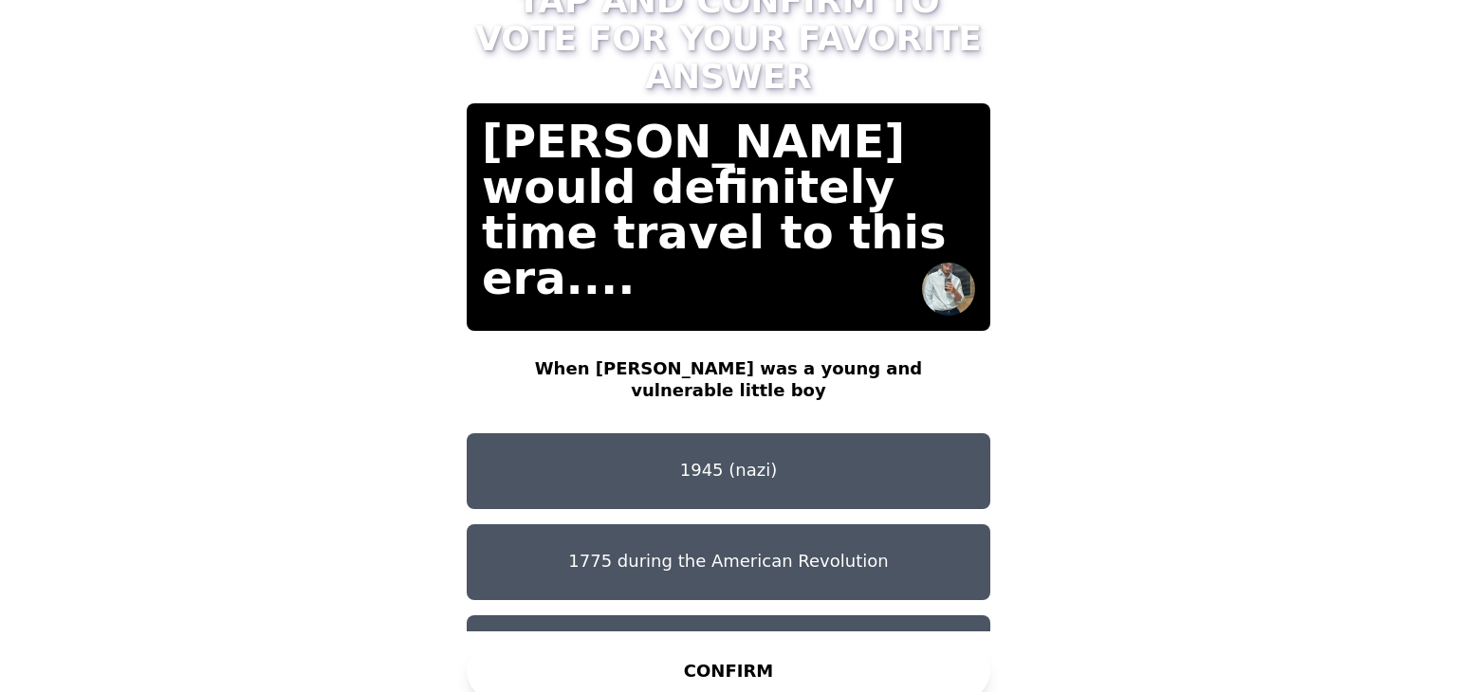
click at [827, 643] on button "CONFIRM" at bounding box center [729, 671] width 524 height 57
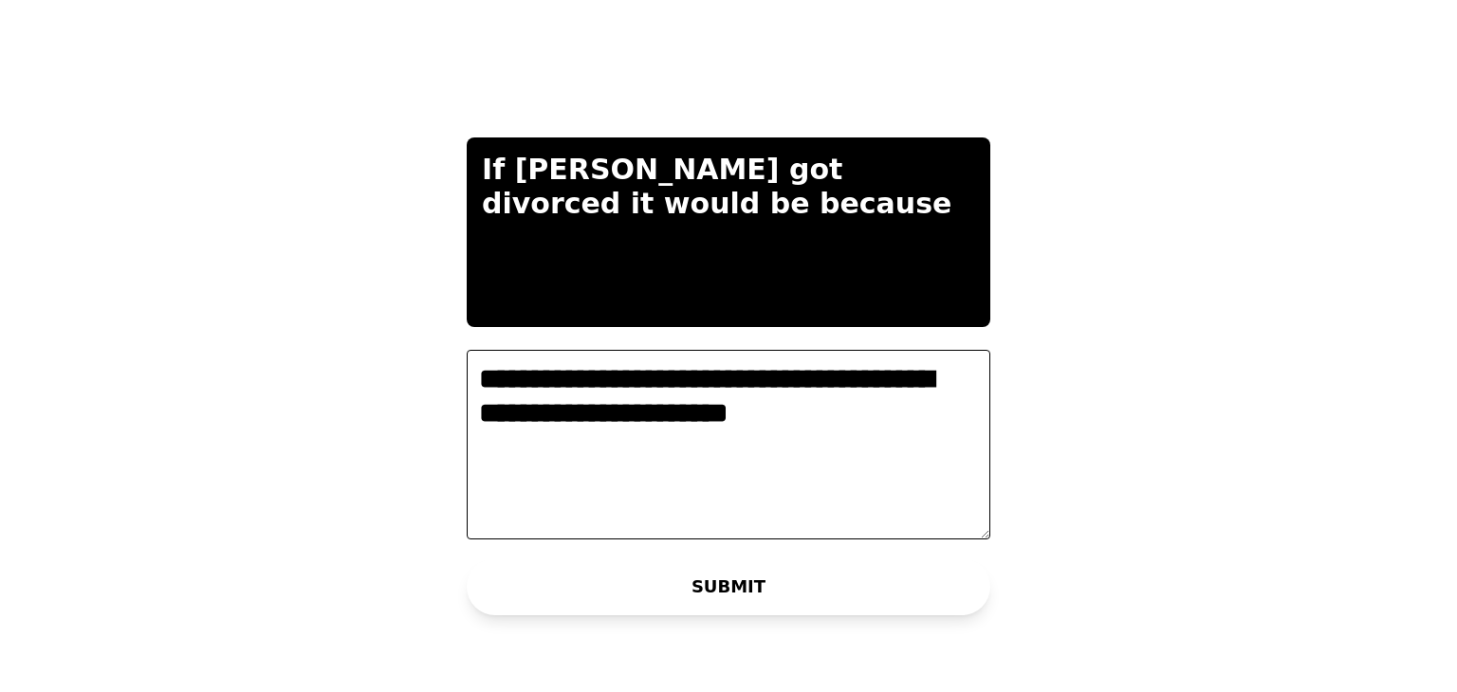
type textarea "**********"
click at [821, 576] on button "SUBMIT" at bounding box center [729, 587] width 524 height 57
